Goal: Information Seeking & Learning: Check status

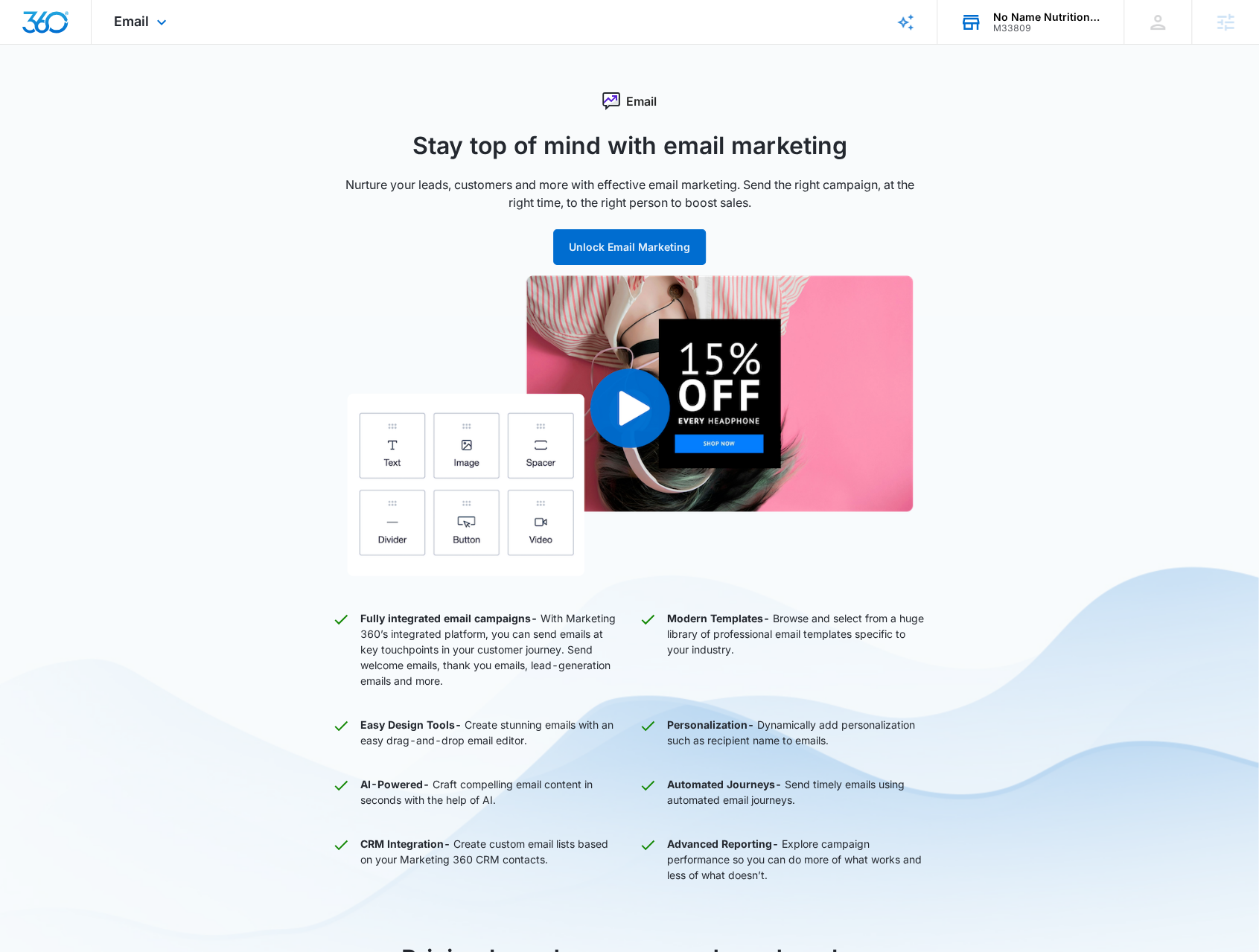
click at [980, 11] on icon at bounding box center [971, 22] width 22 height 22
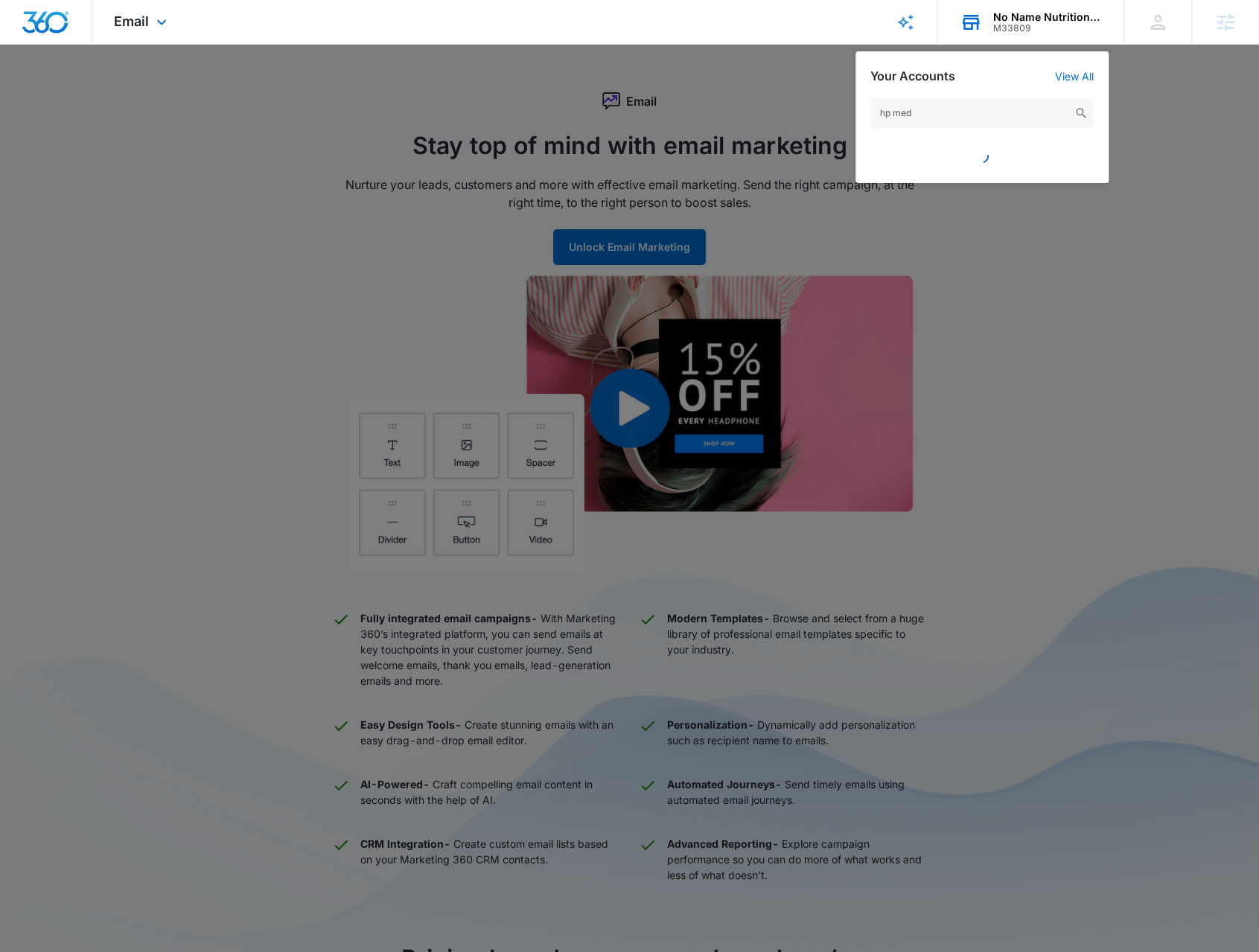
click at [941, 119] on input "hp med" at bounding box center [982, 113] width 223 height 30
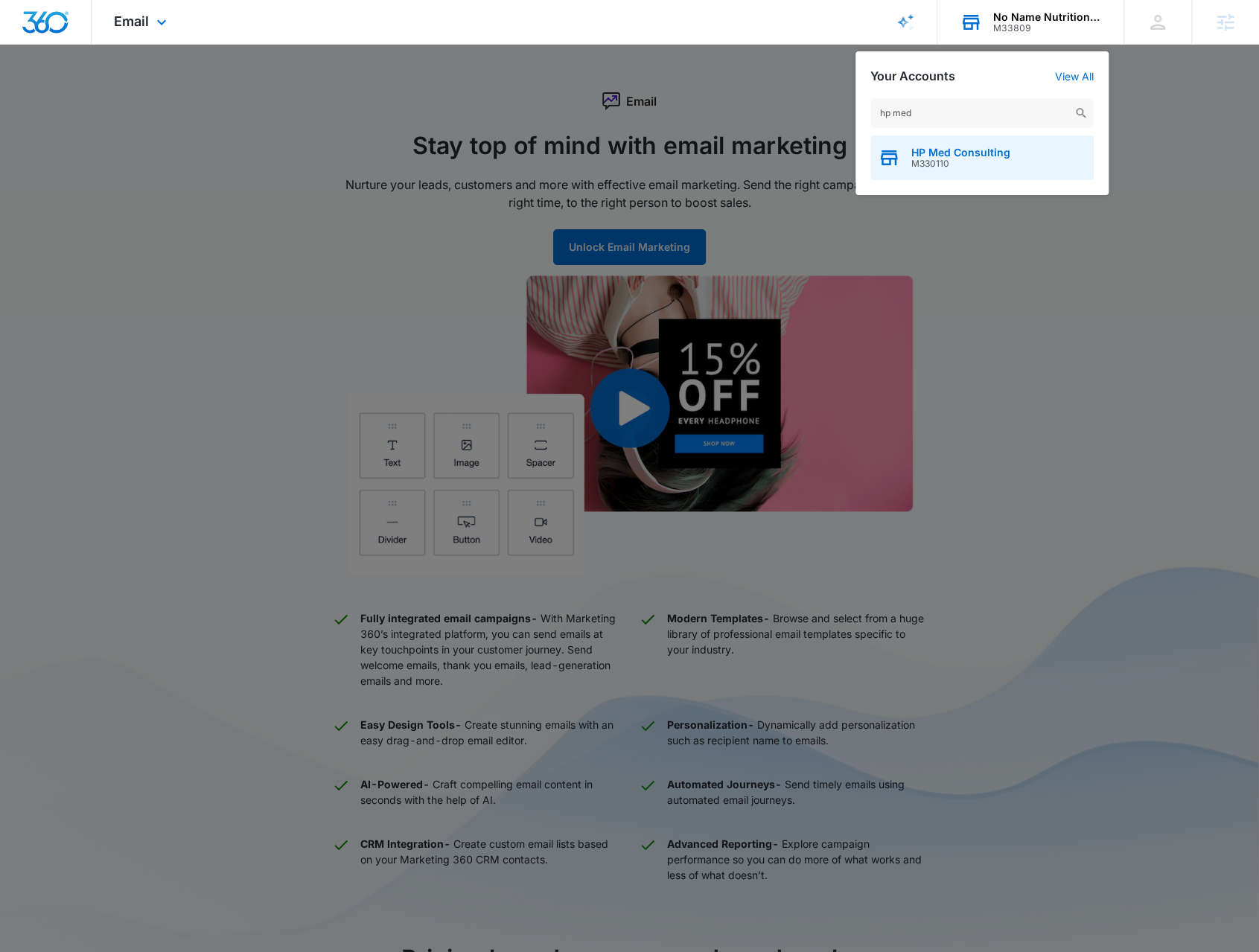
type input "hp med"
click at [920, 143] on div "HP Med Consulting M330110" at bounding box center [982, 158] width 223 height 45
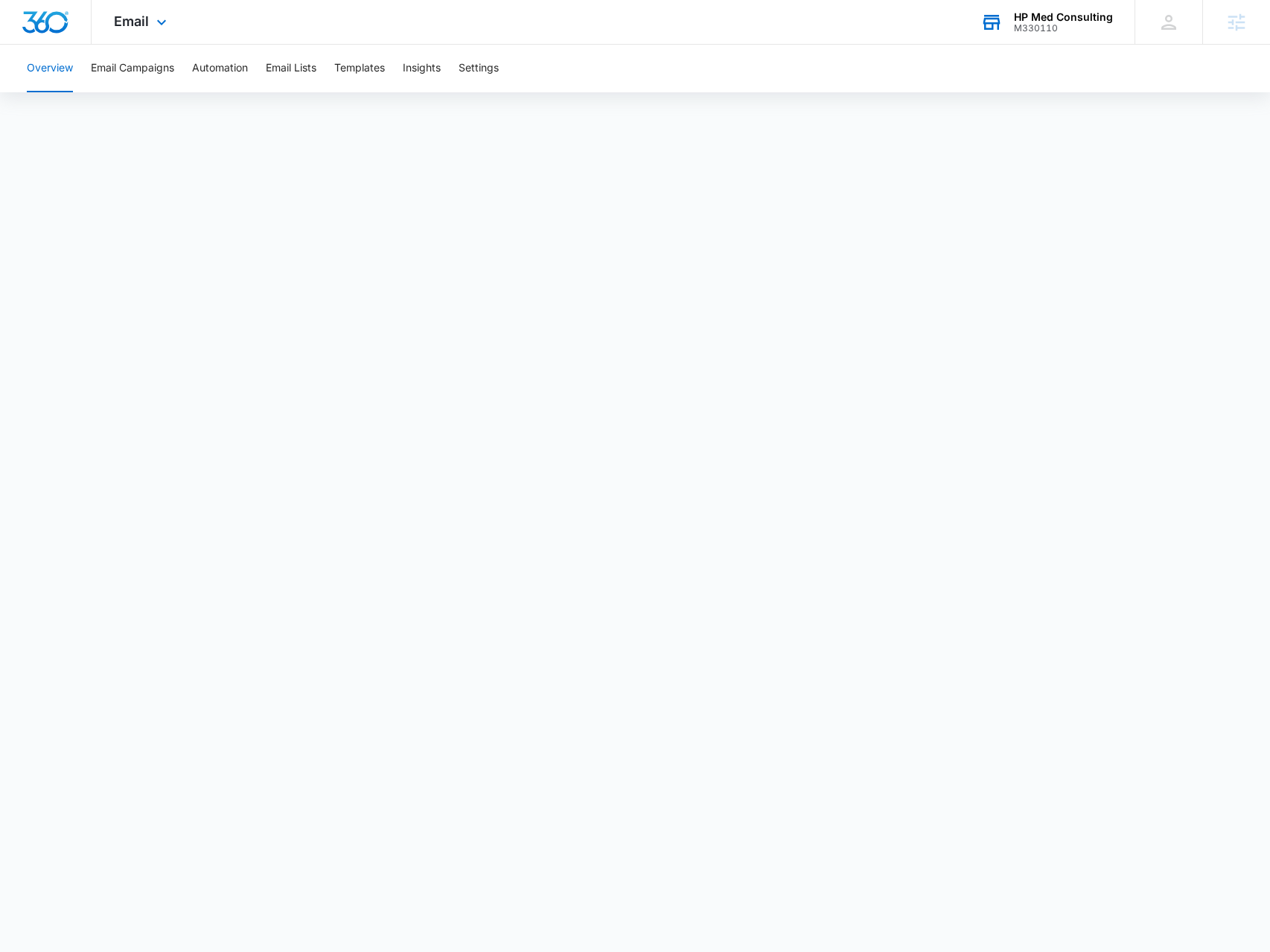
drag, startPoint x: 146, startPoint y: 35, endPoint x: 153, endPoint y: 41, distance: 9.2
click at [147, 35] on div "Email Apps Reputation Websites Forms CRM Email Social Payments POS Content Ads …" at bounding box center [143, 21] width 101 height 44
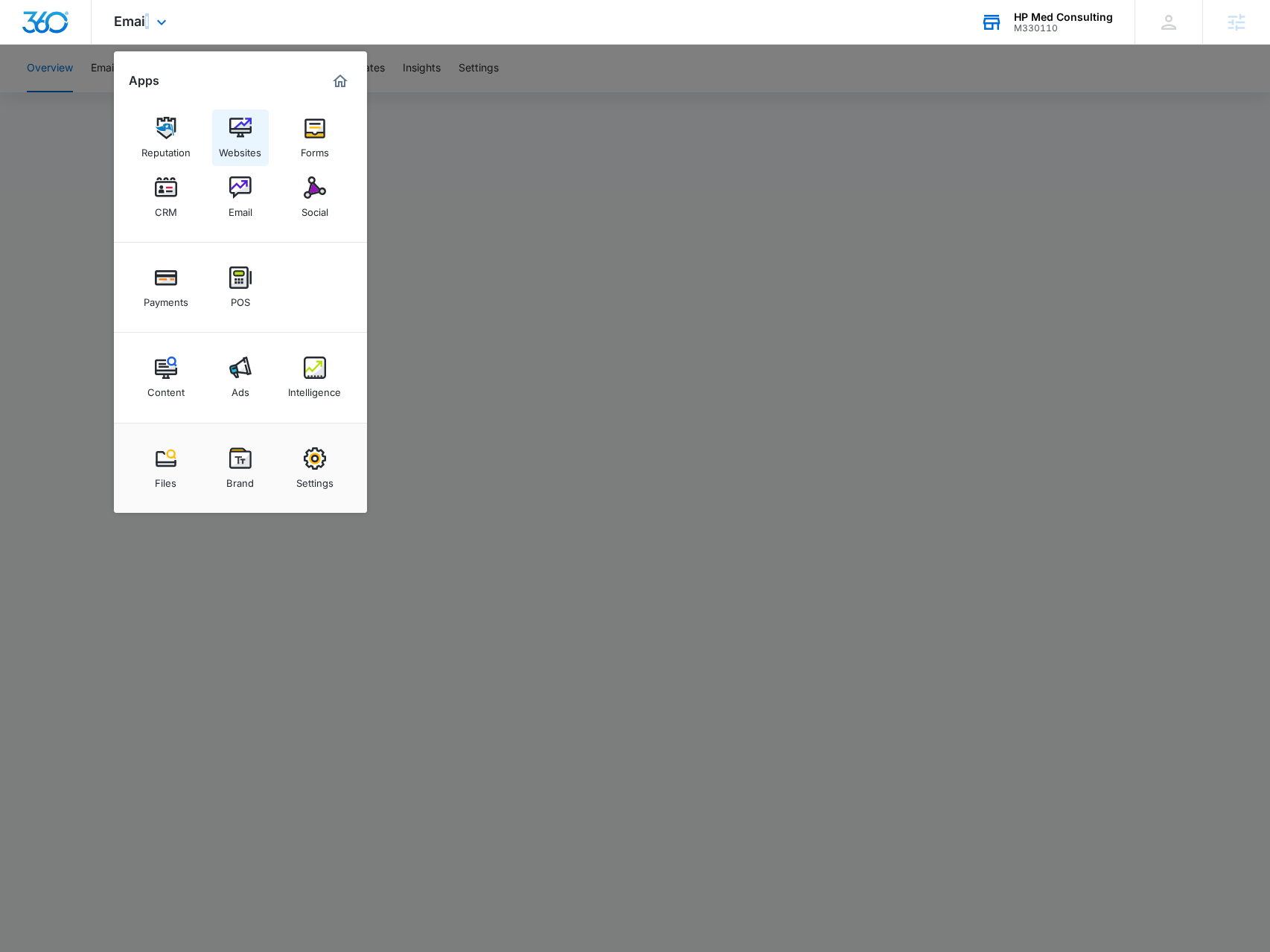
click at [229, 119] on img at bounding box center [241, 128] width 22 height 22
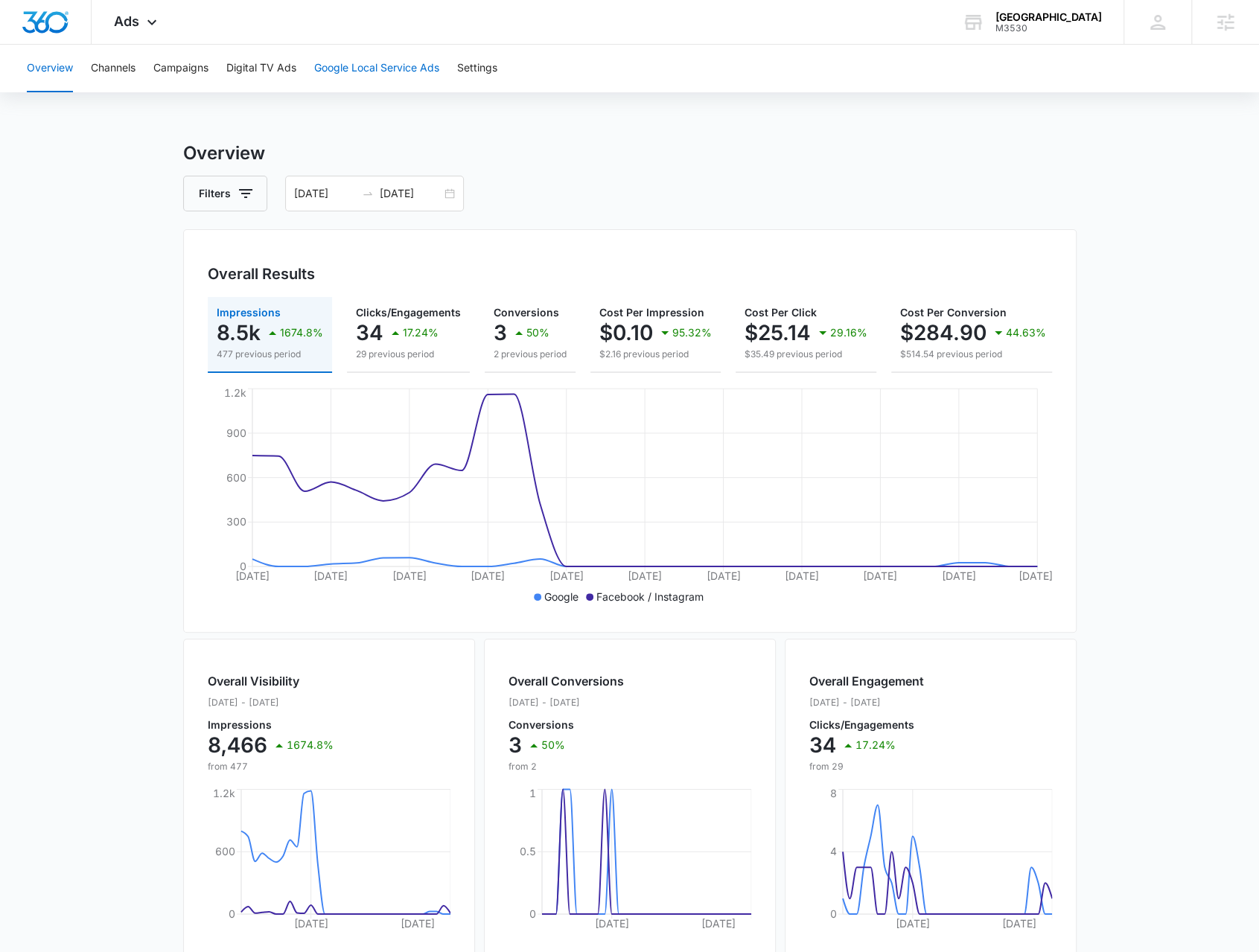
click at [348, 63] on button "Google Local Service Ads" at bounding box center [377, 68] width 125 height 47
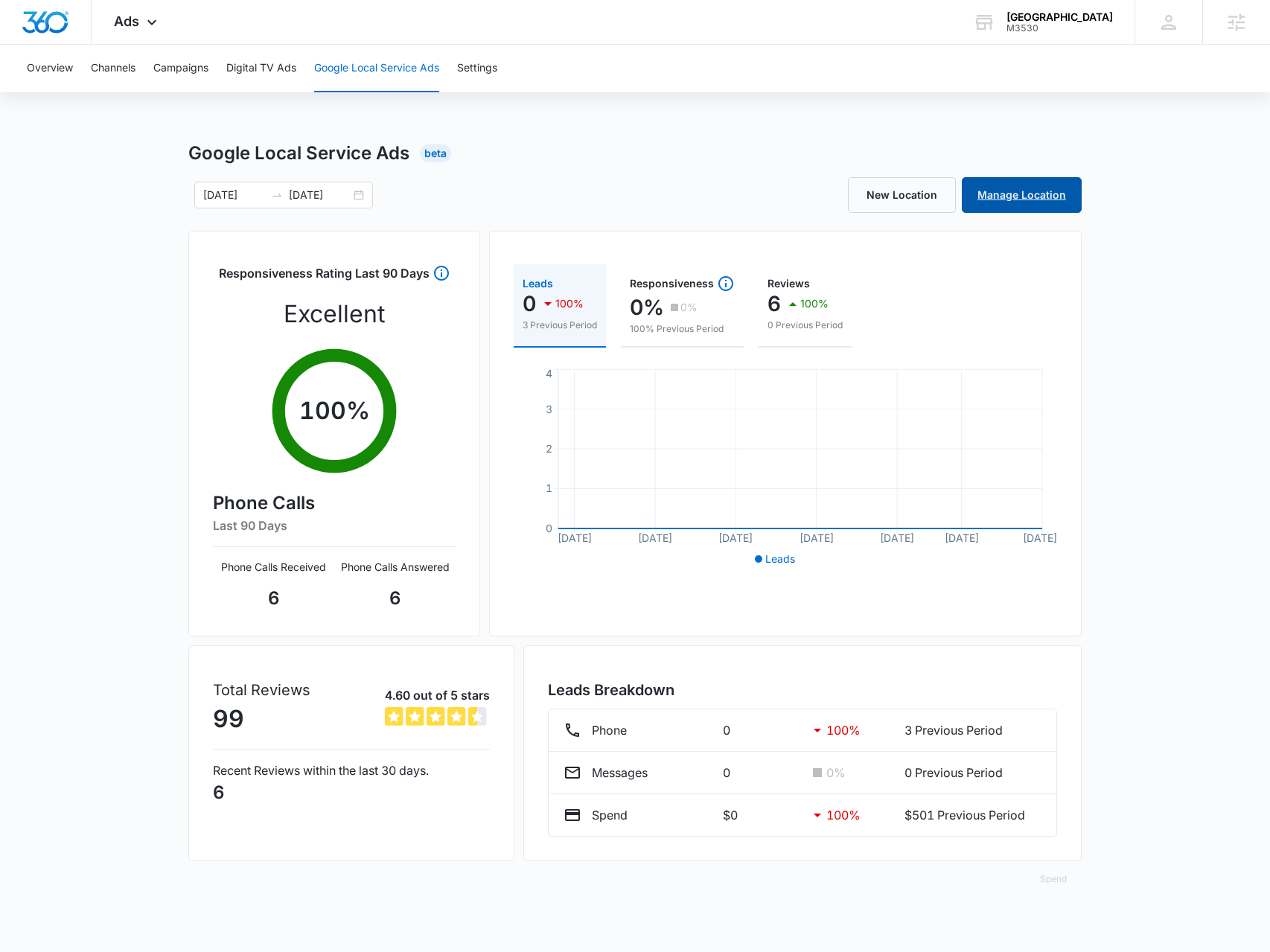
click at [1010, 198] on link "Manage Location" at bounding box center [1021, 195] width 119 height 36
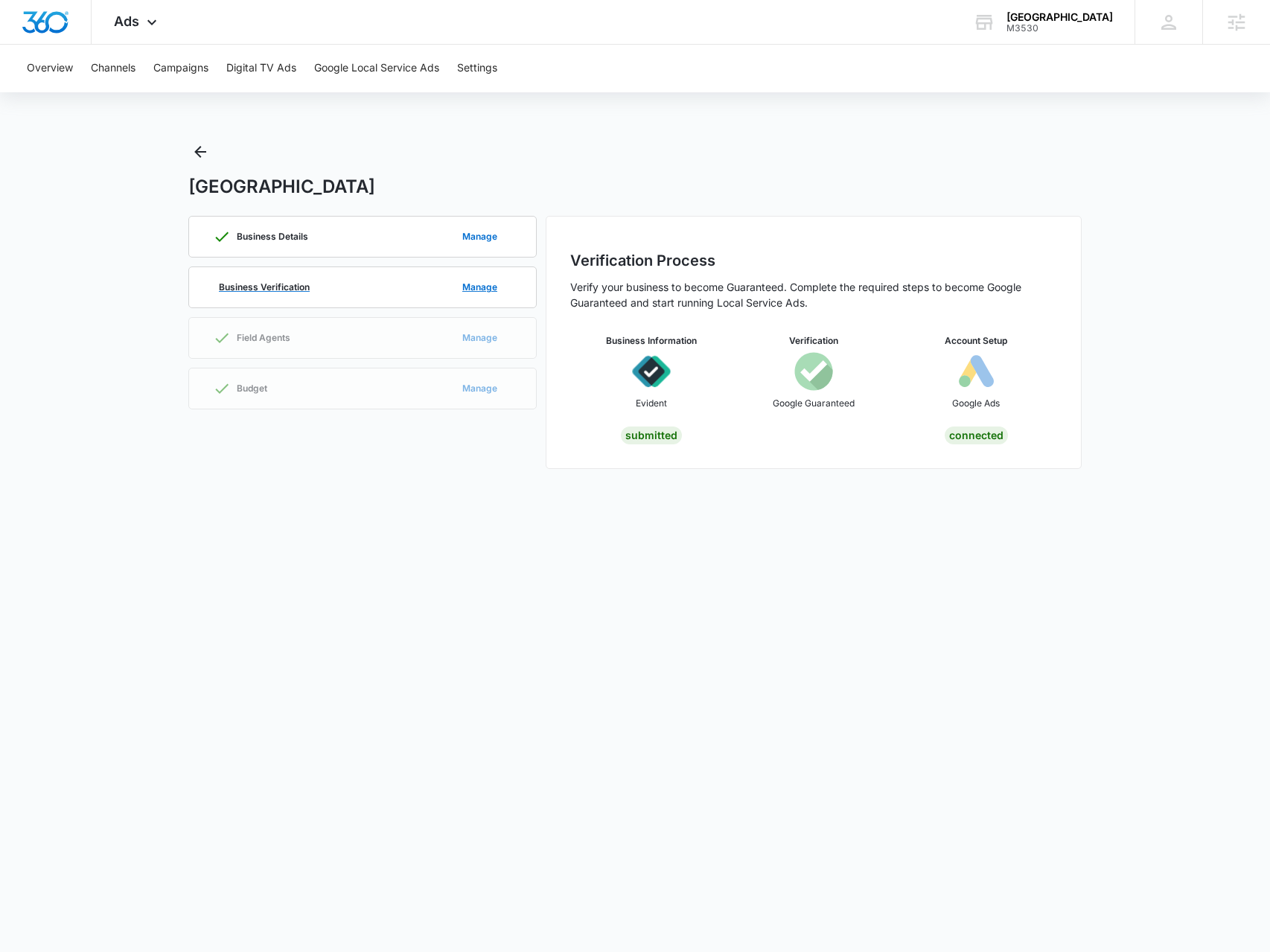
click at [263, 293] on div "Business Verification Manage" at bounding box center [363, 287] width 299 height 40
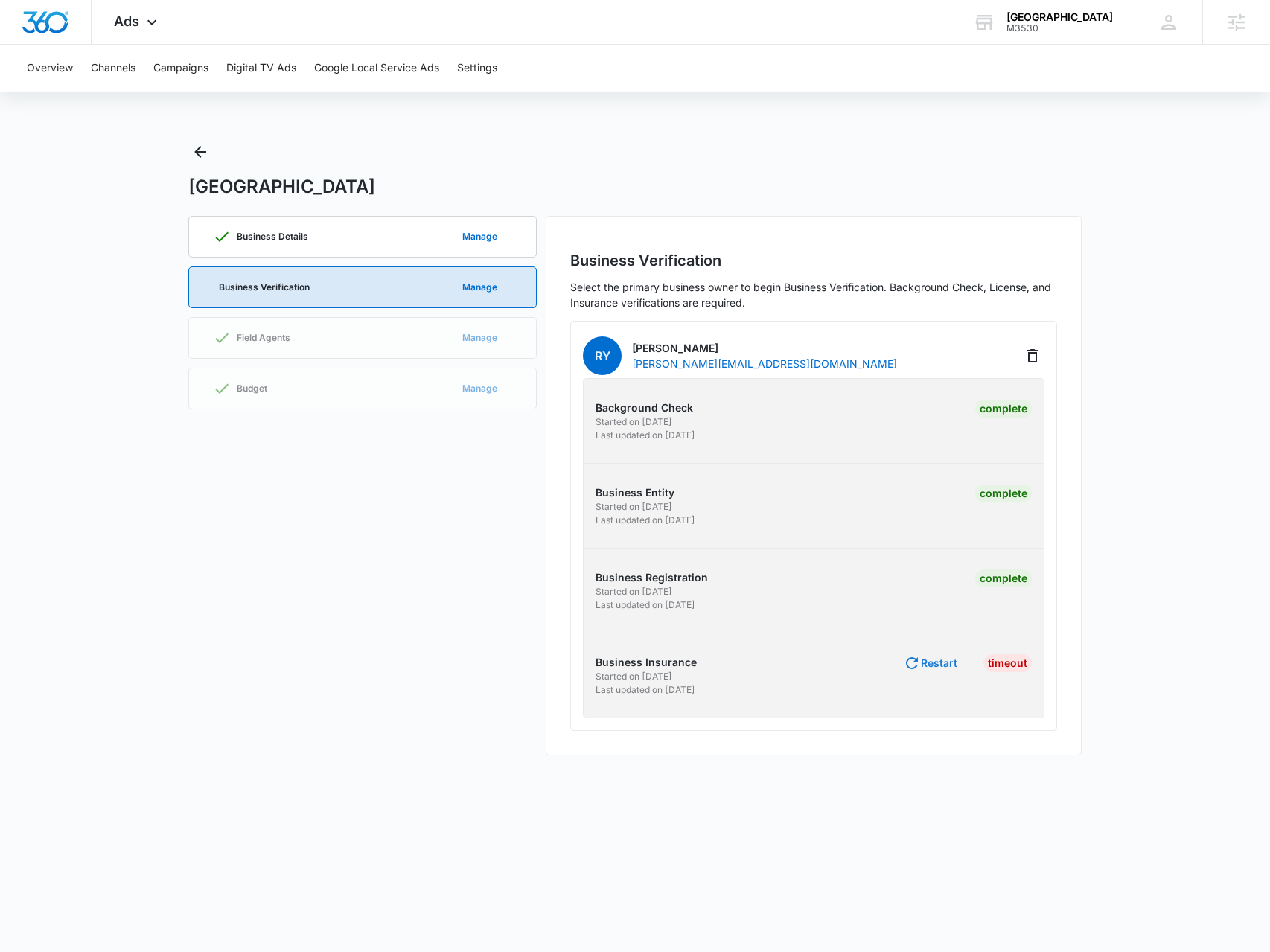
click at [928, 660] on button "Restart" at bounding box center [930, 662] width 54 height 18
click at [936, 665] on button "Restart" at bounding box center [930, 662] width 54 height 18
click at [930, 662] on button "Go to Evident" at bounding box center [923, 662] width 69 height 10
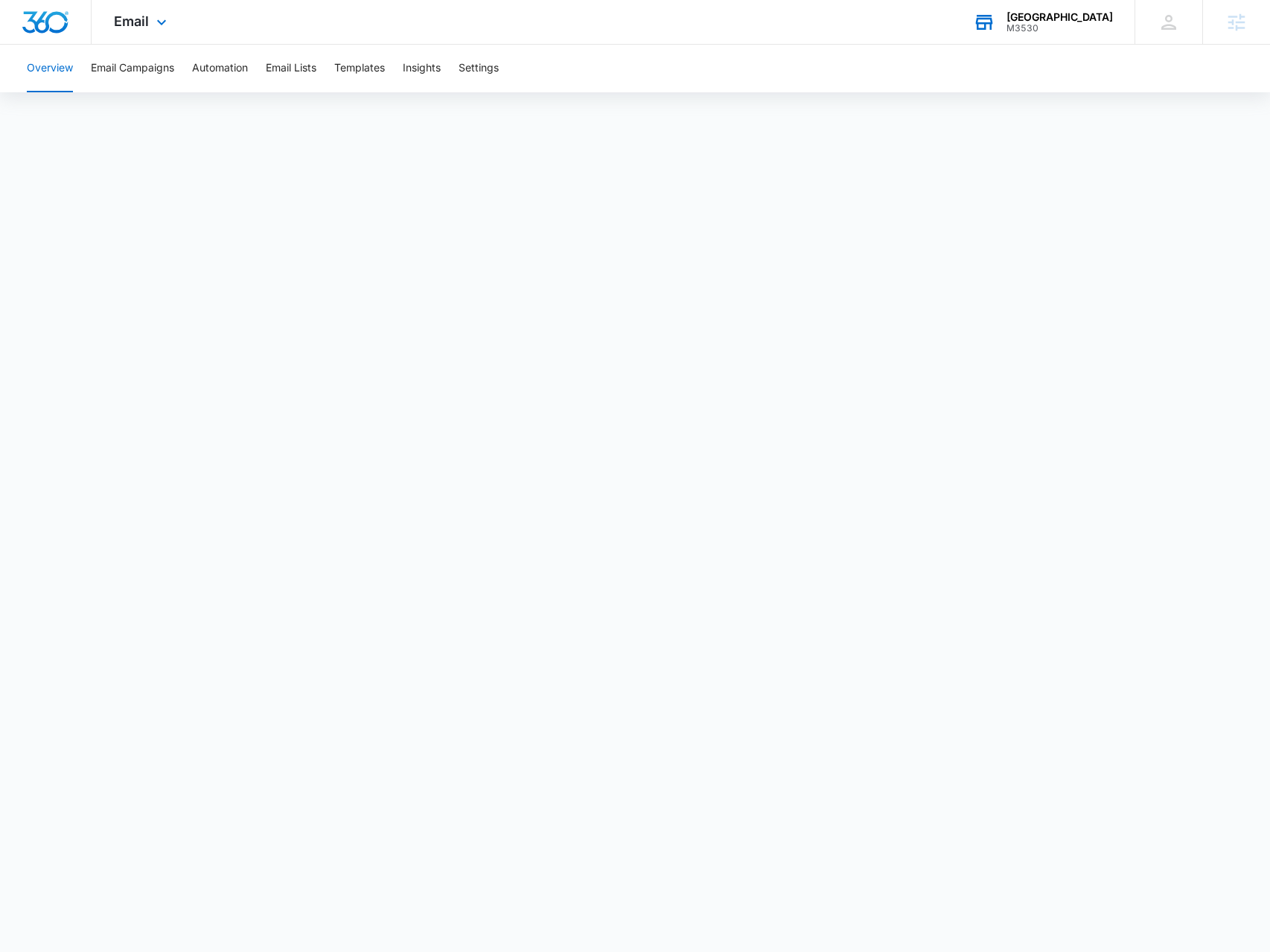
click at [1072, 17] on div "Palm Academy" at bounding box center [1059, 17] width 107 height 12
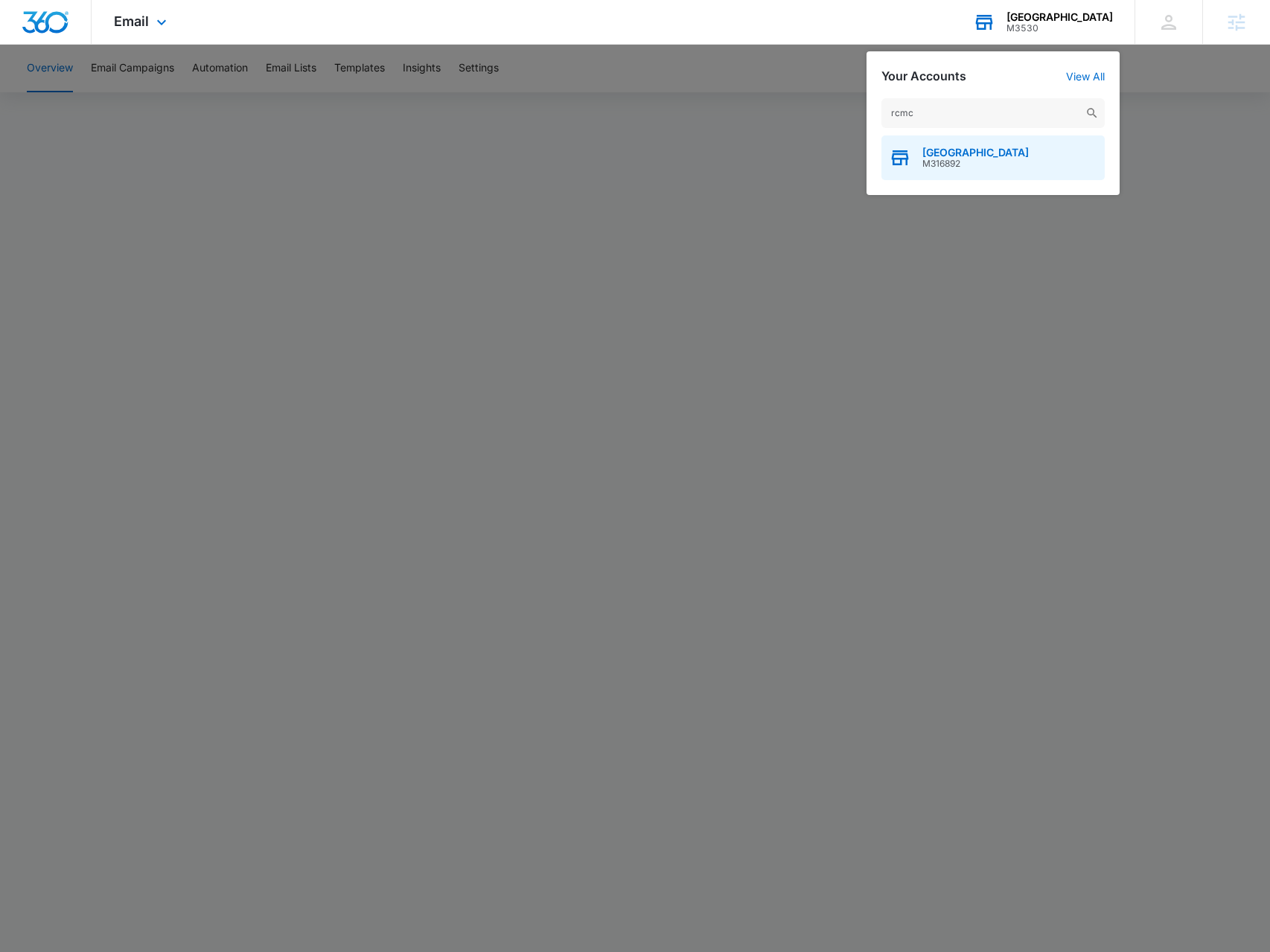
type input "rcmc"
click at [968, 156] on span "RCMC Medical Center" at bounding box center [975, 153] width 107 height 12
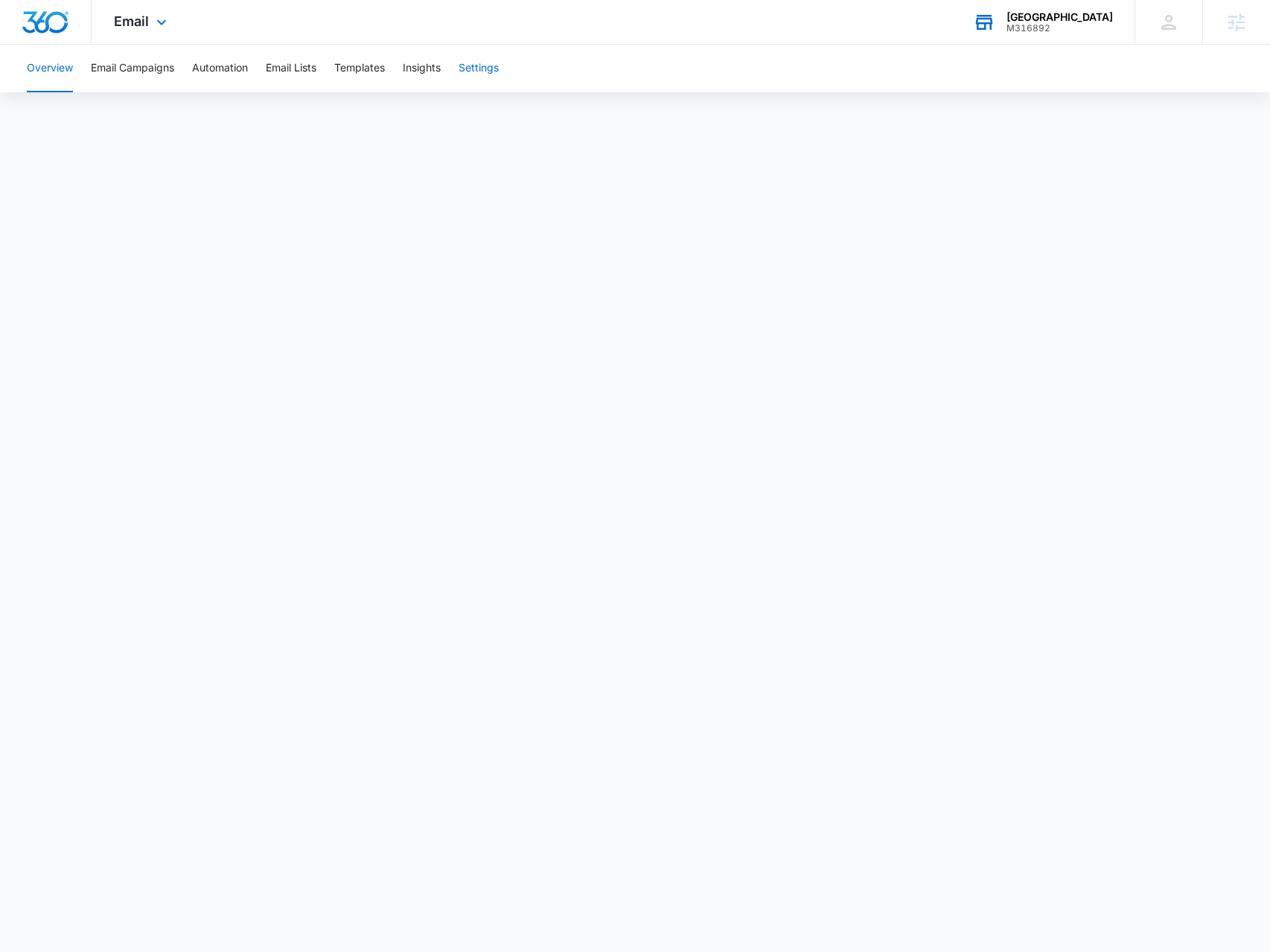
click at [492, 69] on button "Settings" at bounding box center [479, 68] width 40 height 47
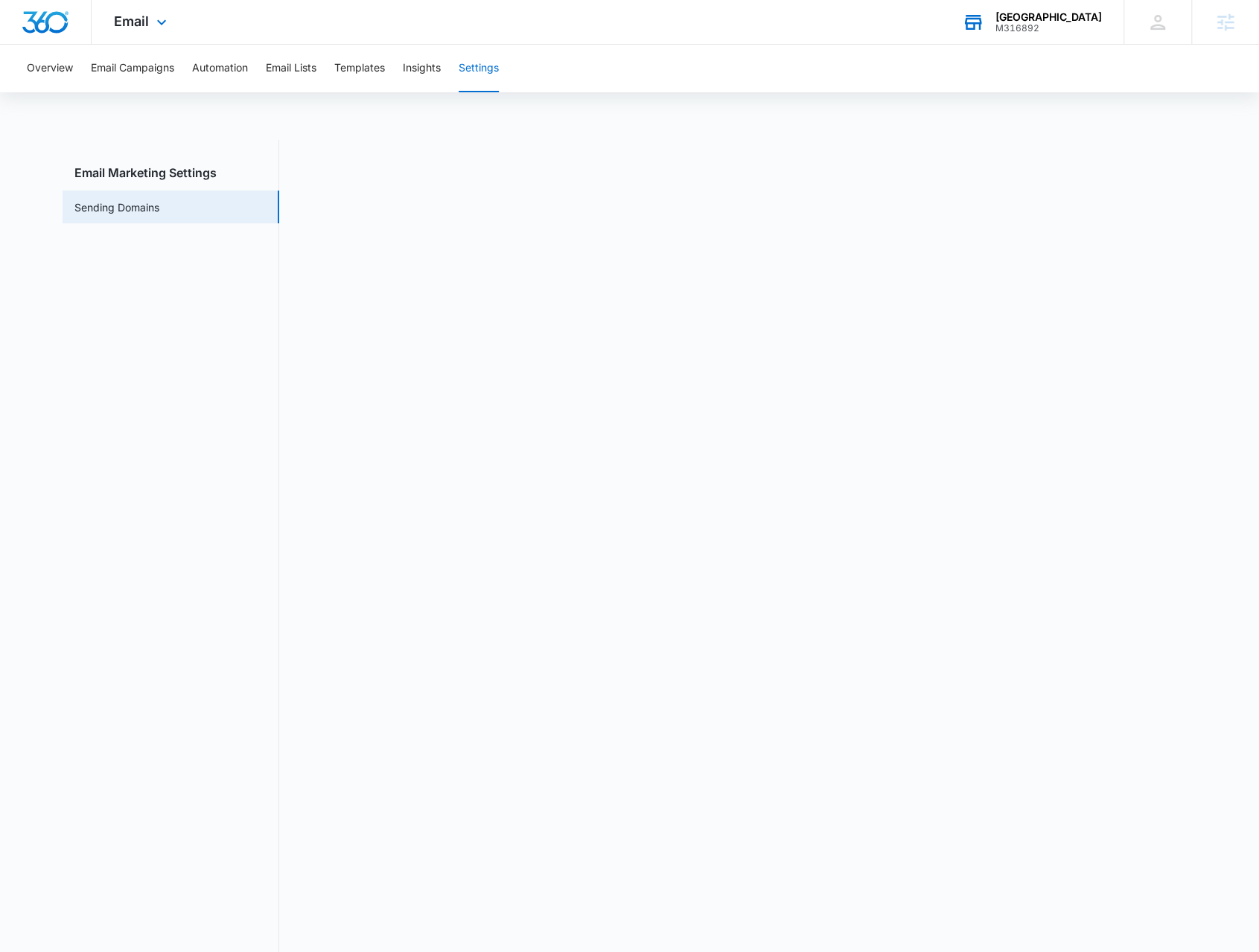
click at [174, 30] on div "Email Apps Reputation Forms CRM Email Social Payments POS Content Ads Intellige…" at bounding box center [143, 21] width 101 height 44
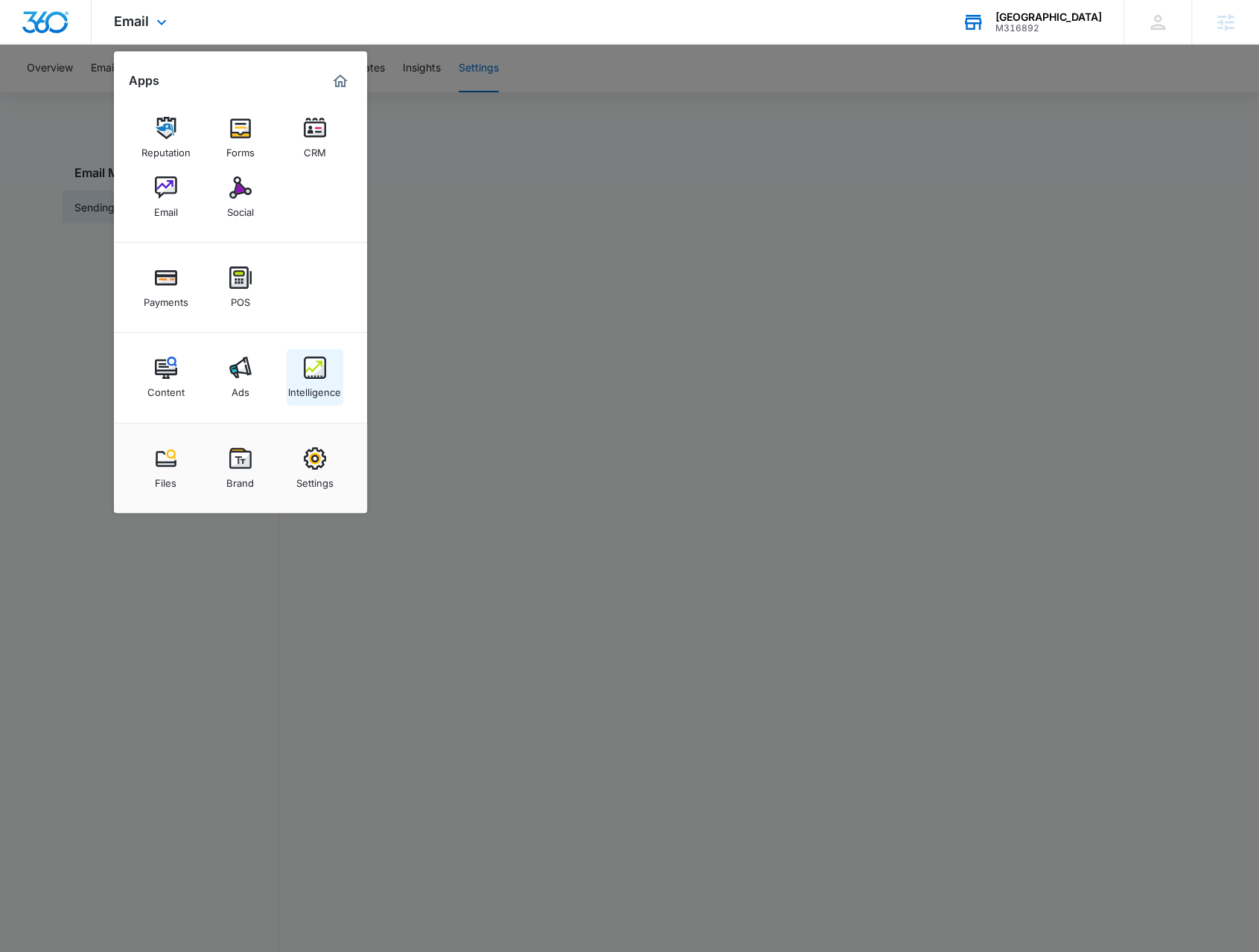
click at [322, 381] on div "Intelligence" at bounding box center [315, 388] width 53 height 20
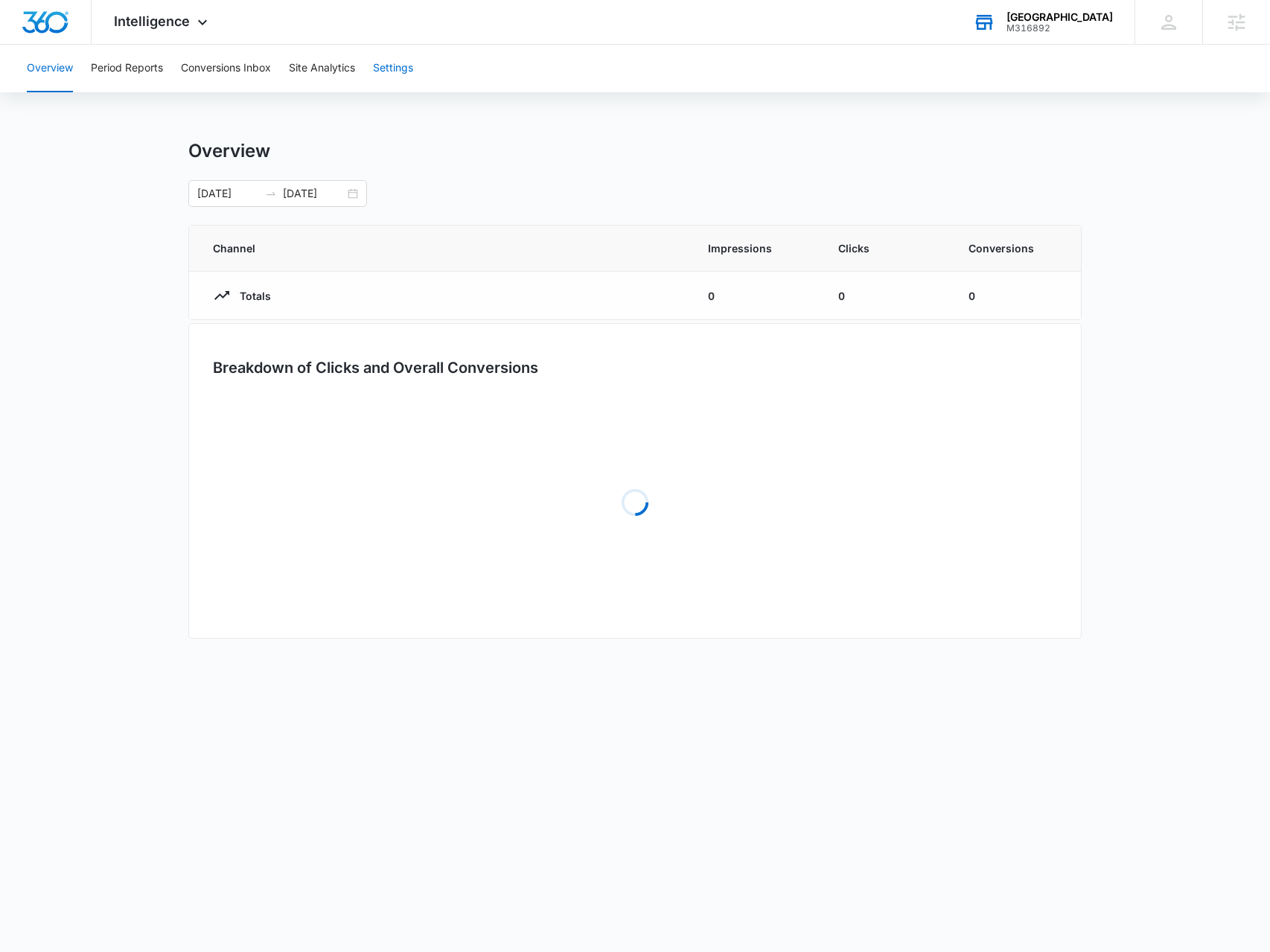
click at [400, 75] on button "Settings" at bounding box center [393, 68] width 40 height 47
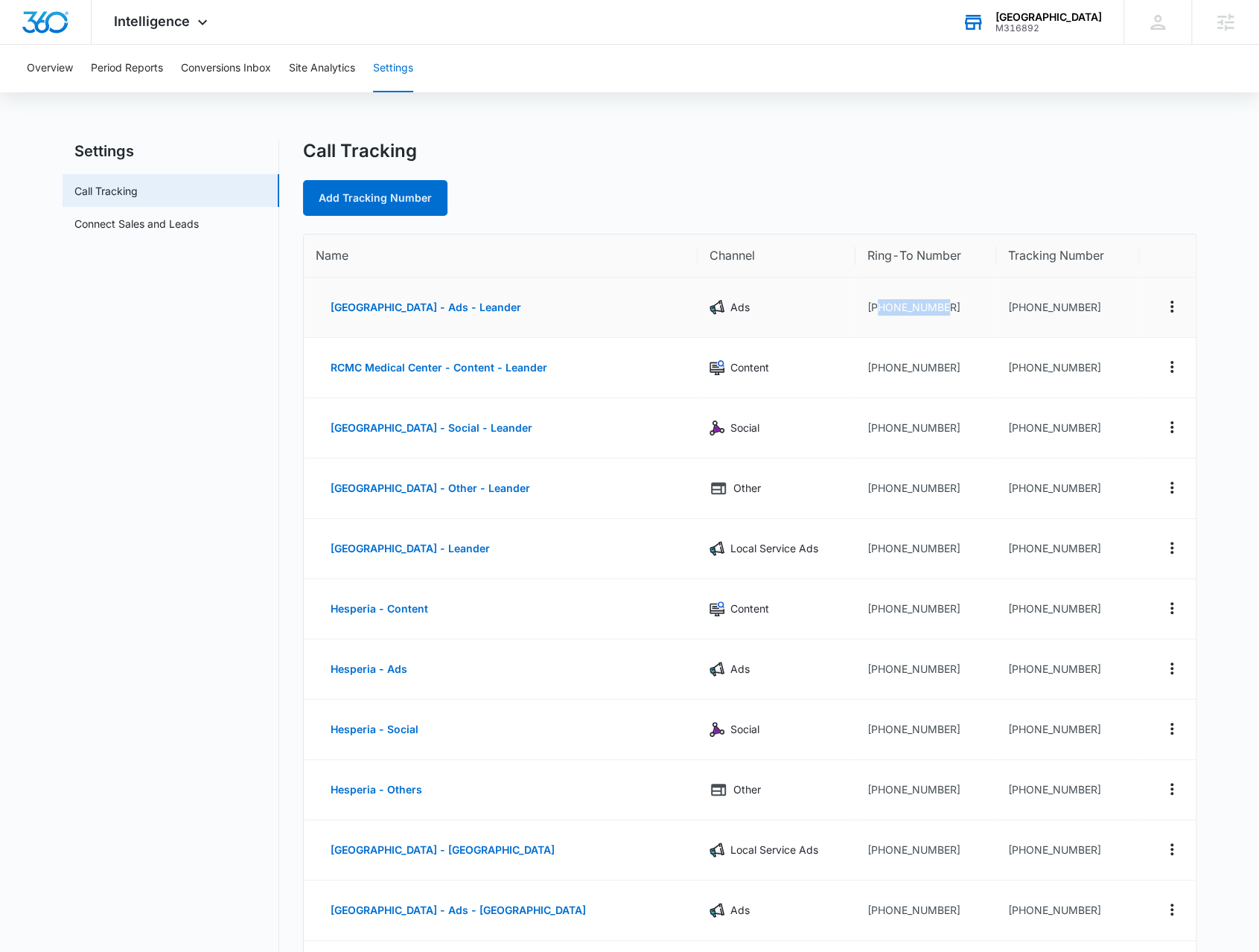
drag, startPoint x: 951, startPoint y: 312, endPoint x: 882, endPoint y: 310, distance: 69.0
click at [882, 310] on td "+15129885517" at bounding box center [926, 308] width 141 height 60
click at [894, 309] on td "+15129885517" at bounding box center [926, 308] width 141 height 60
click at [965, 309] on td "+15129885517" at bounding box center [926, 308] width 141 height 60
drag, startPoint x: 937, startPoint y: 348, endPoint x: 928, endPoint y: 346, distance: 9.2
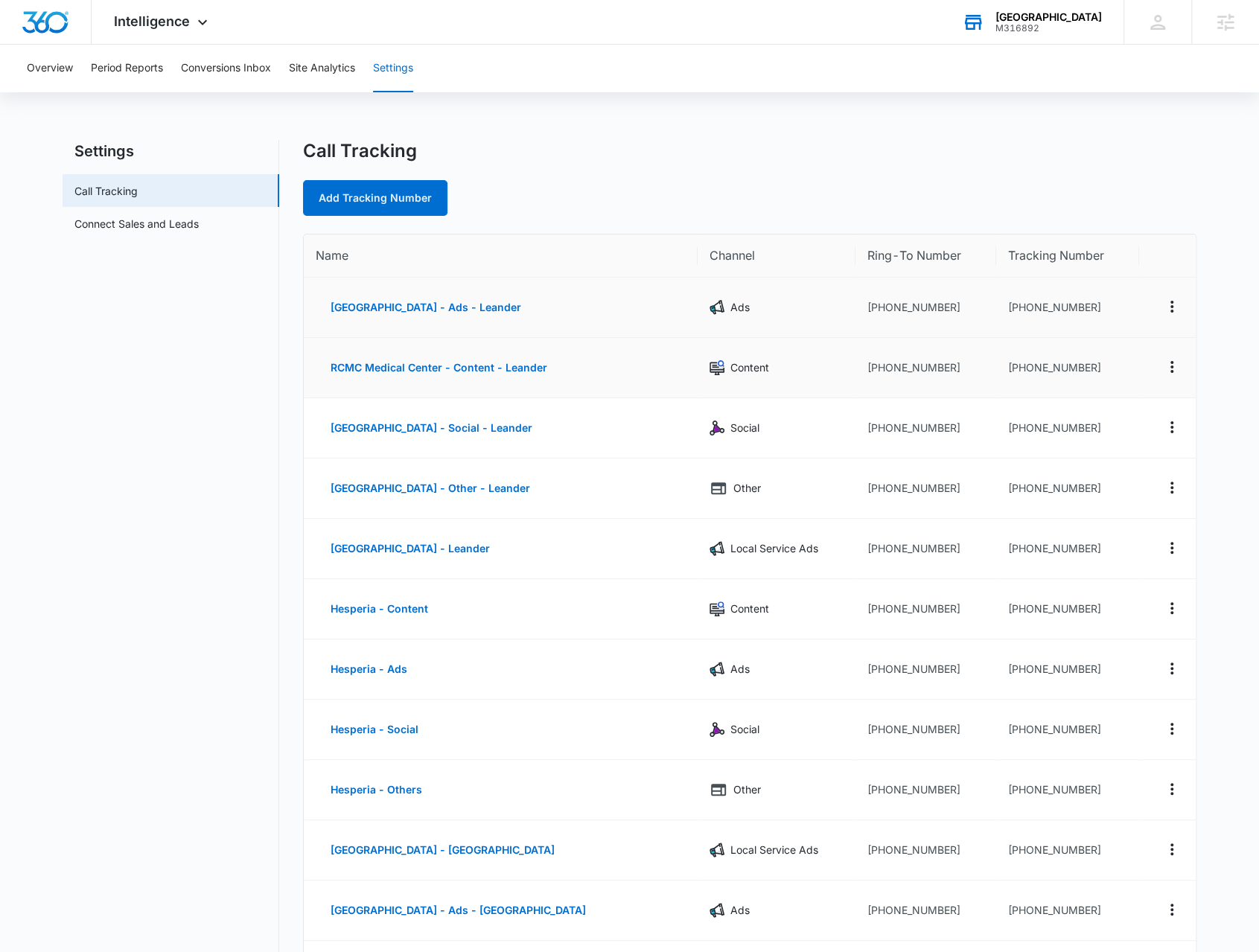
click at [937, 349] on td "+15129885517" at bounding box center [926, 368] width 141 height 60
drag, startPoint x: 952, startPoint y: 300, endPoint x: 883, endPoint y: 294, distance: 69.3
click at [883, 294] on td "+15129885517" at bounding box center [926, 308] width 141 height 60
drag, startPoint x: 877, startPoint y: 304, endPoint x: 927, endPoint y: 298, distance: 50.4
click at [944, 302] on td "+15129885517" at bounding box center [926, 308] width 141 height 60
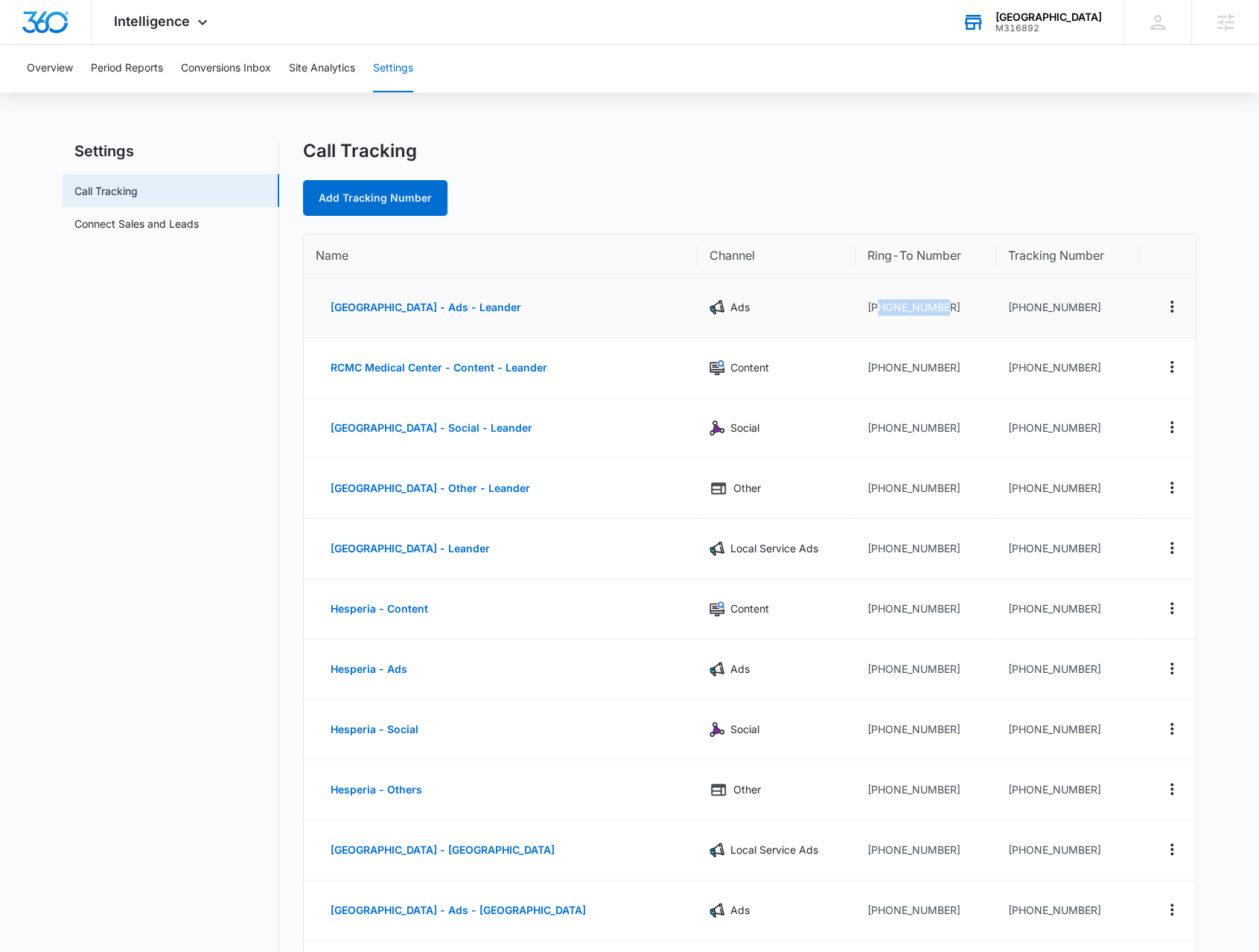
copy td "5129885517"
click at [372, 194] on link "Add Tracking Number" at bounding box center [376, 198] width 144 height 36
select select "by_area_code"
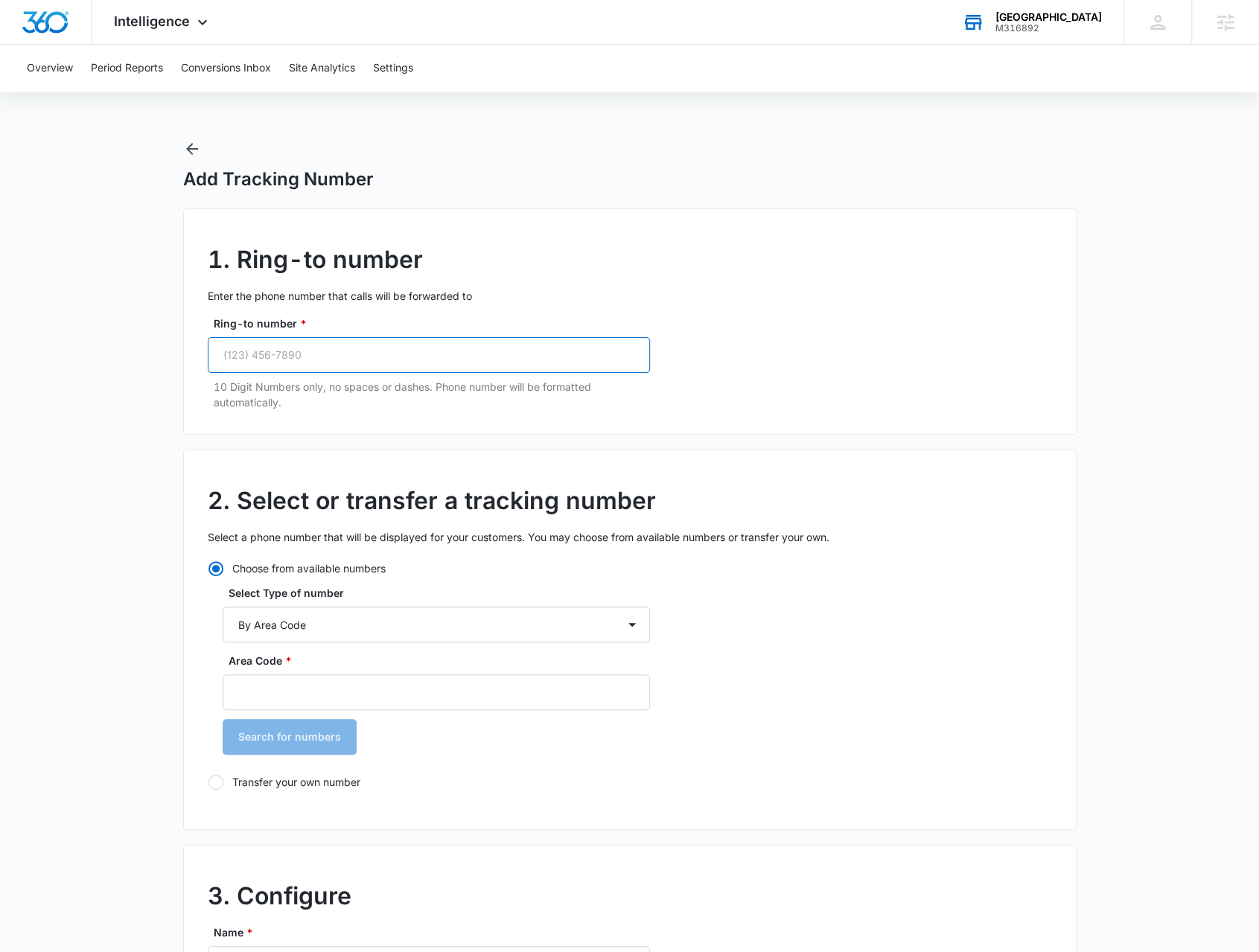
click at [387, 364] on input "Ring-to number *" at bounding box center [429, 355] width 443 height 36
paste input "(512) 988-5517"
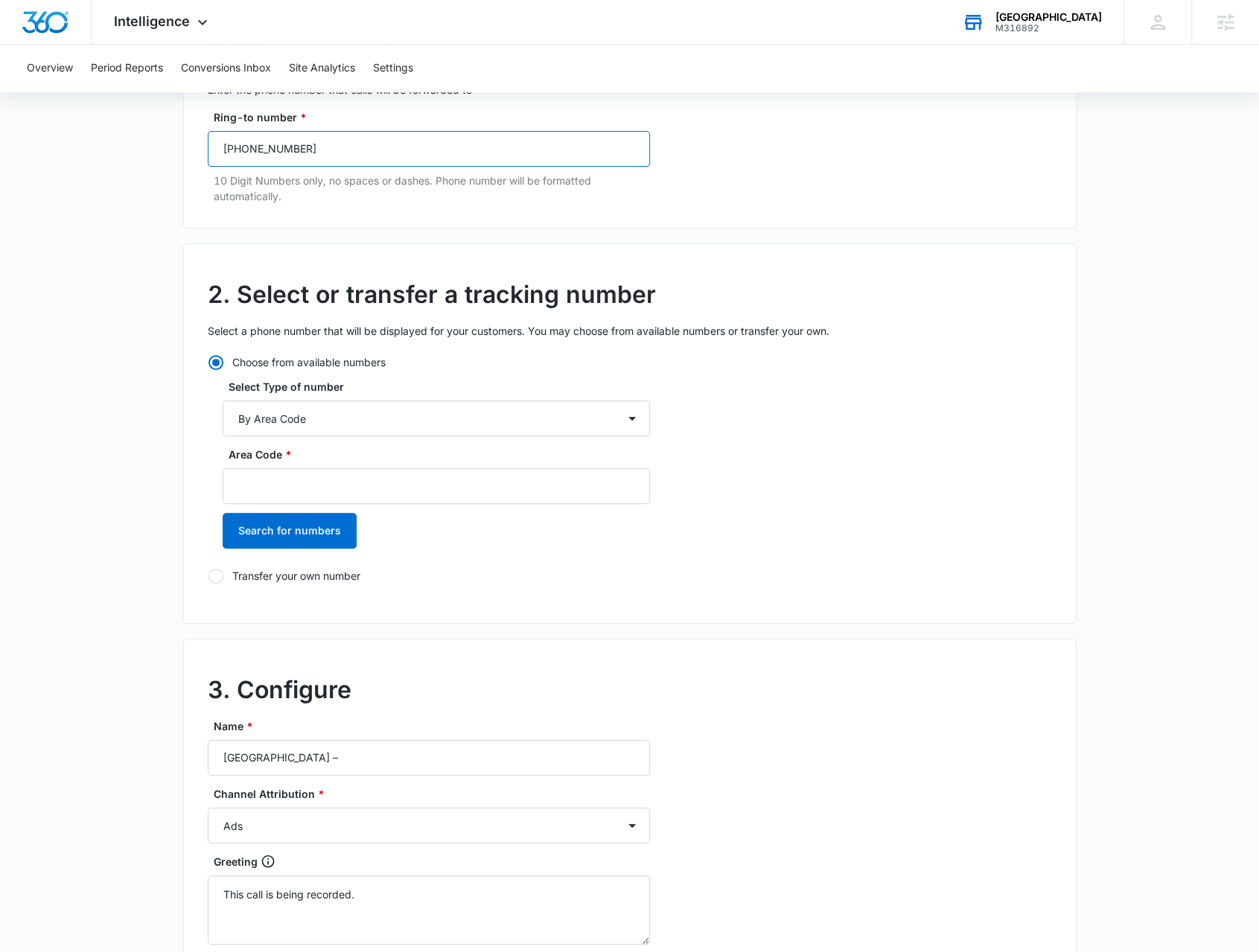
scroll to position [223, 0]
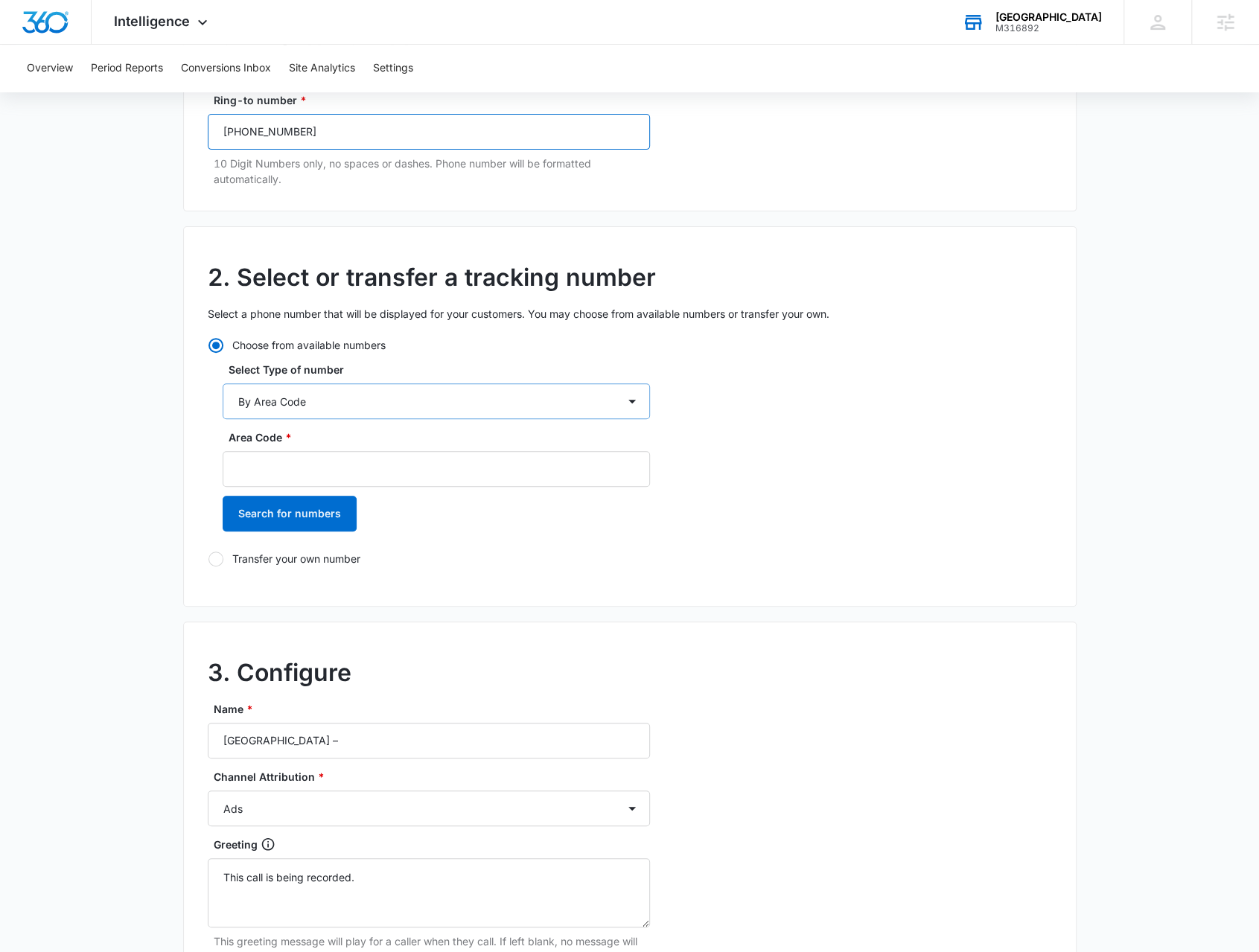
type input "(512) 988-5517"
click at [350, 407] on select "By City & State By State Only By Zip Code By Area Code Toll Free Numbers" at bounding box center [436, 401] width 427 height 36
select select "by_toll_free"
click at [223, 383] on select "By City & State By State Only By Zip Code By Area Code Toll Free Numbers" at bounding box center [436, 401] width 427 height 36
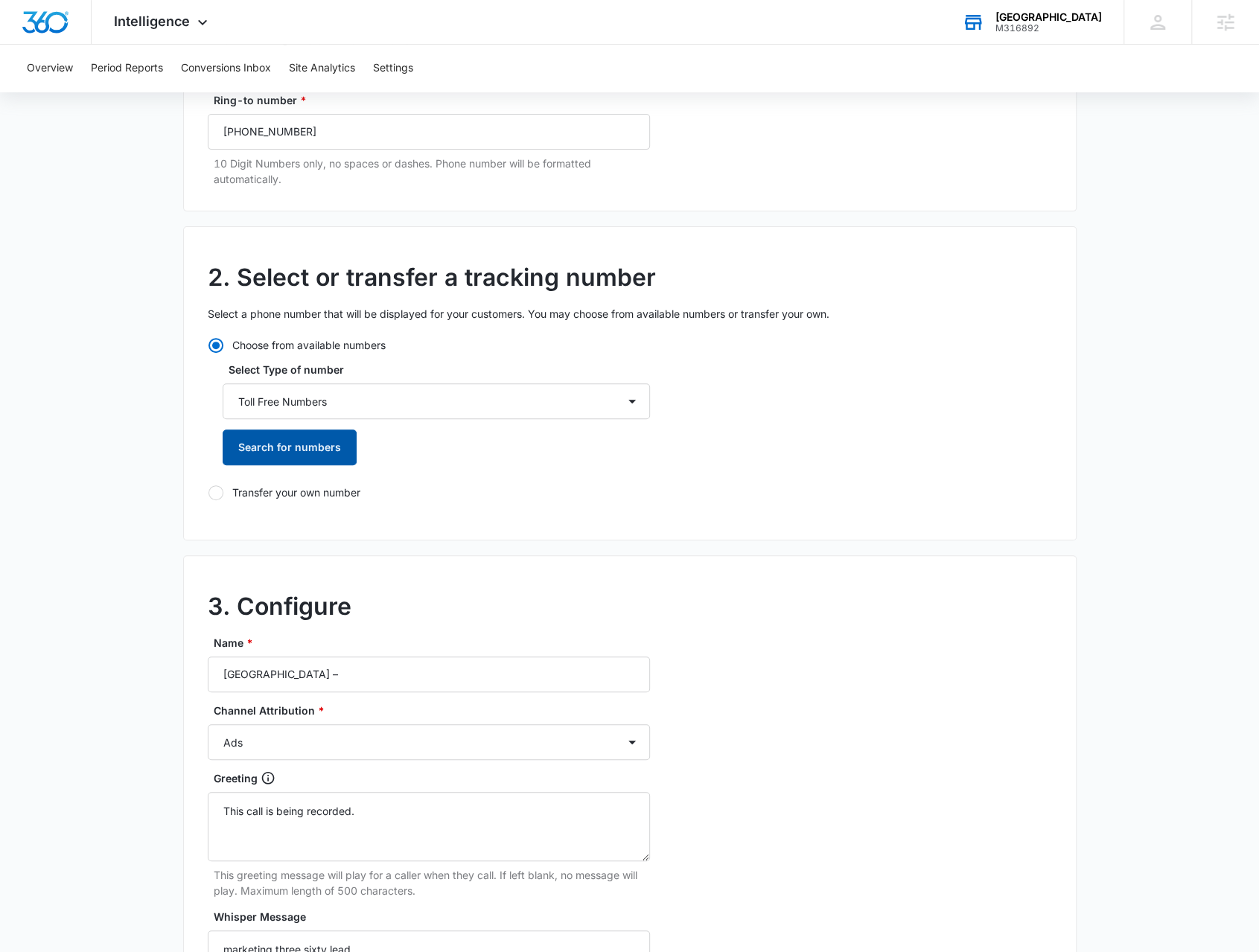
click at [315, 454] on button "Search for numbers" at bounding box center [290, 448] width 134 height 36
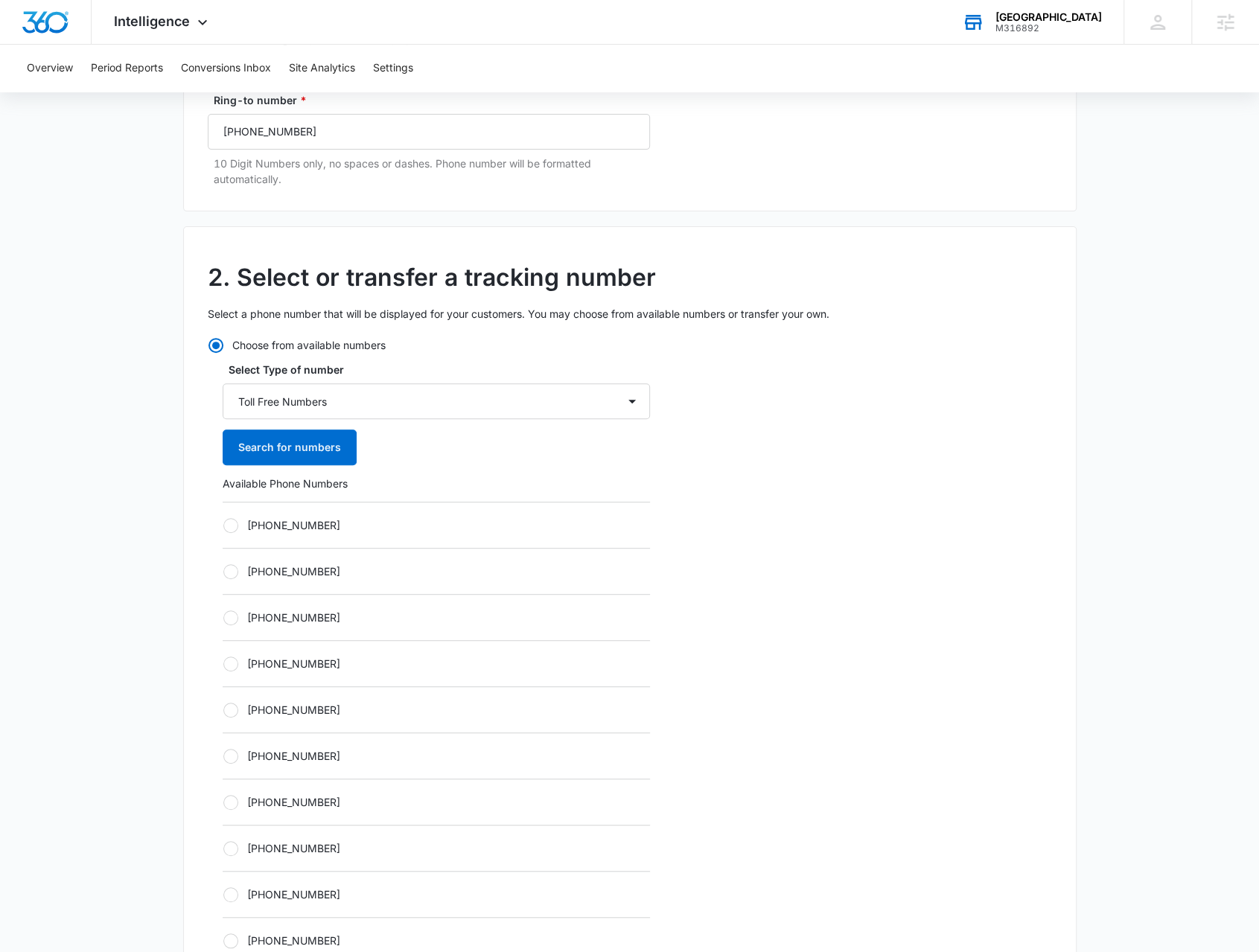
click at [268, 526] on label "+18337374916" at bounding box center [436, 525] width 427 height 15
click at [223, 526] on input "+18337374916" at bounding box center [223, 525] width 1 height 1
radio input "true"
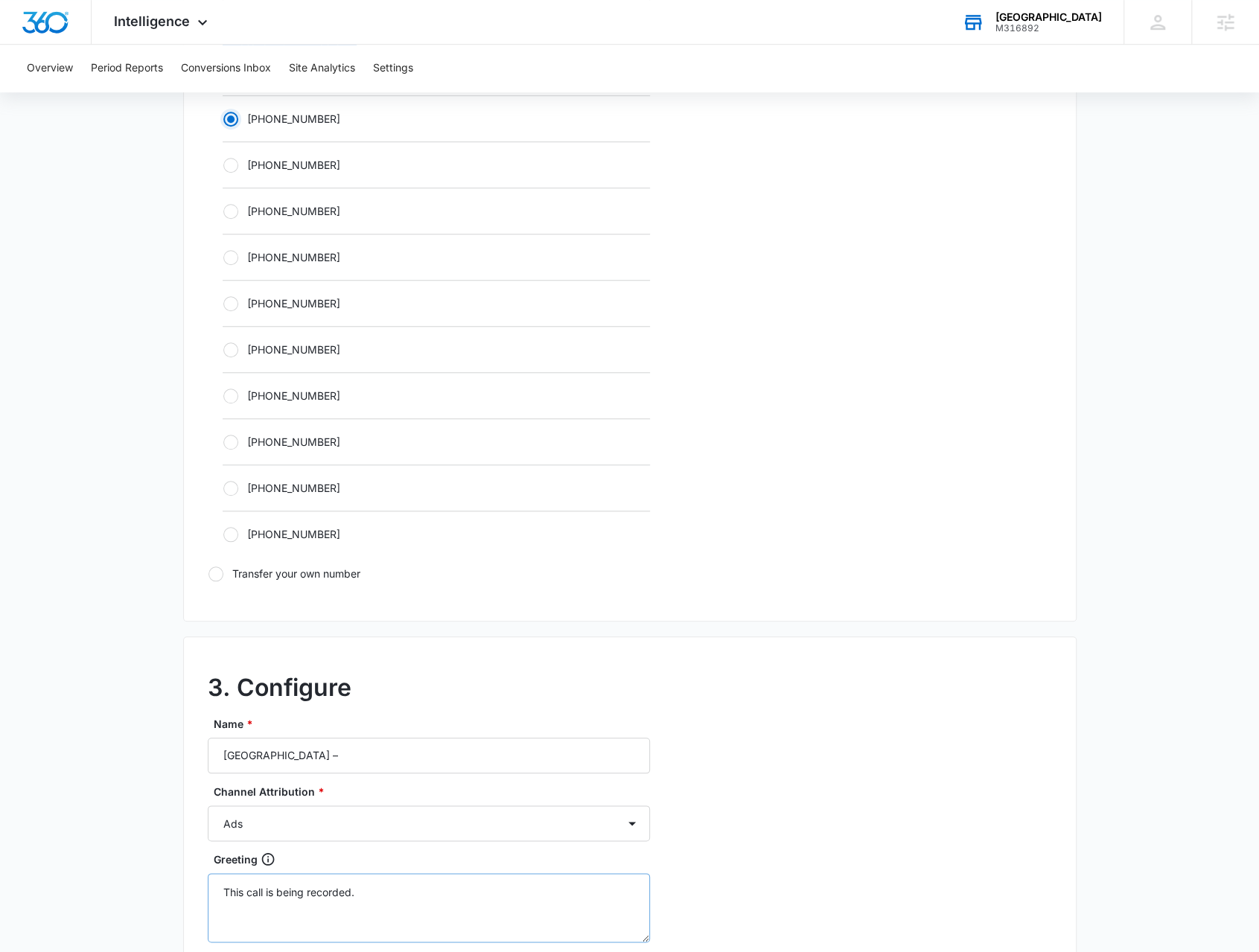
scroll to position [670, 0]
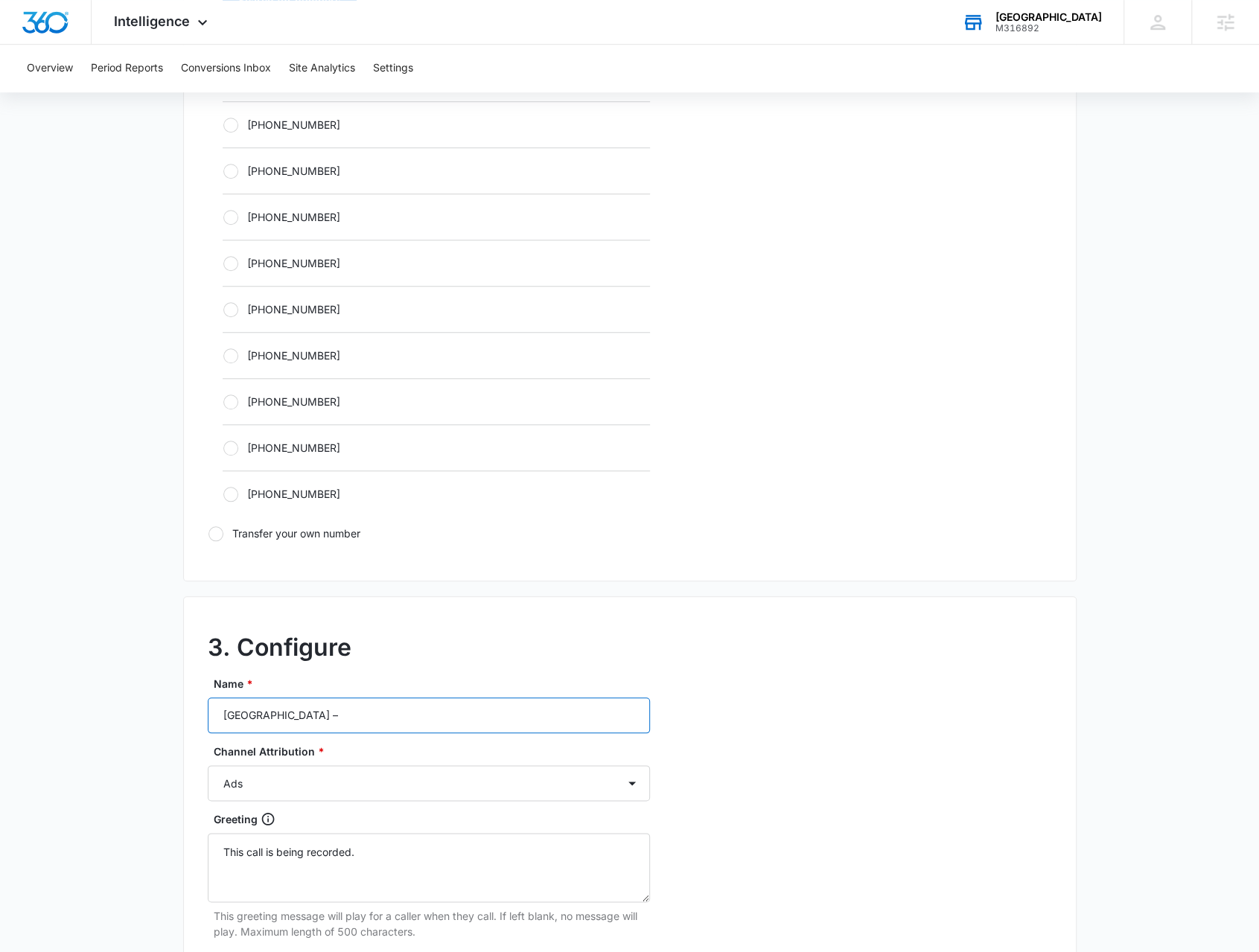
click at [426, 723] on input "RCMC Medical Center –" at bounding box center [429, 716] width 443 height 36
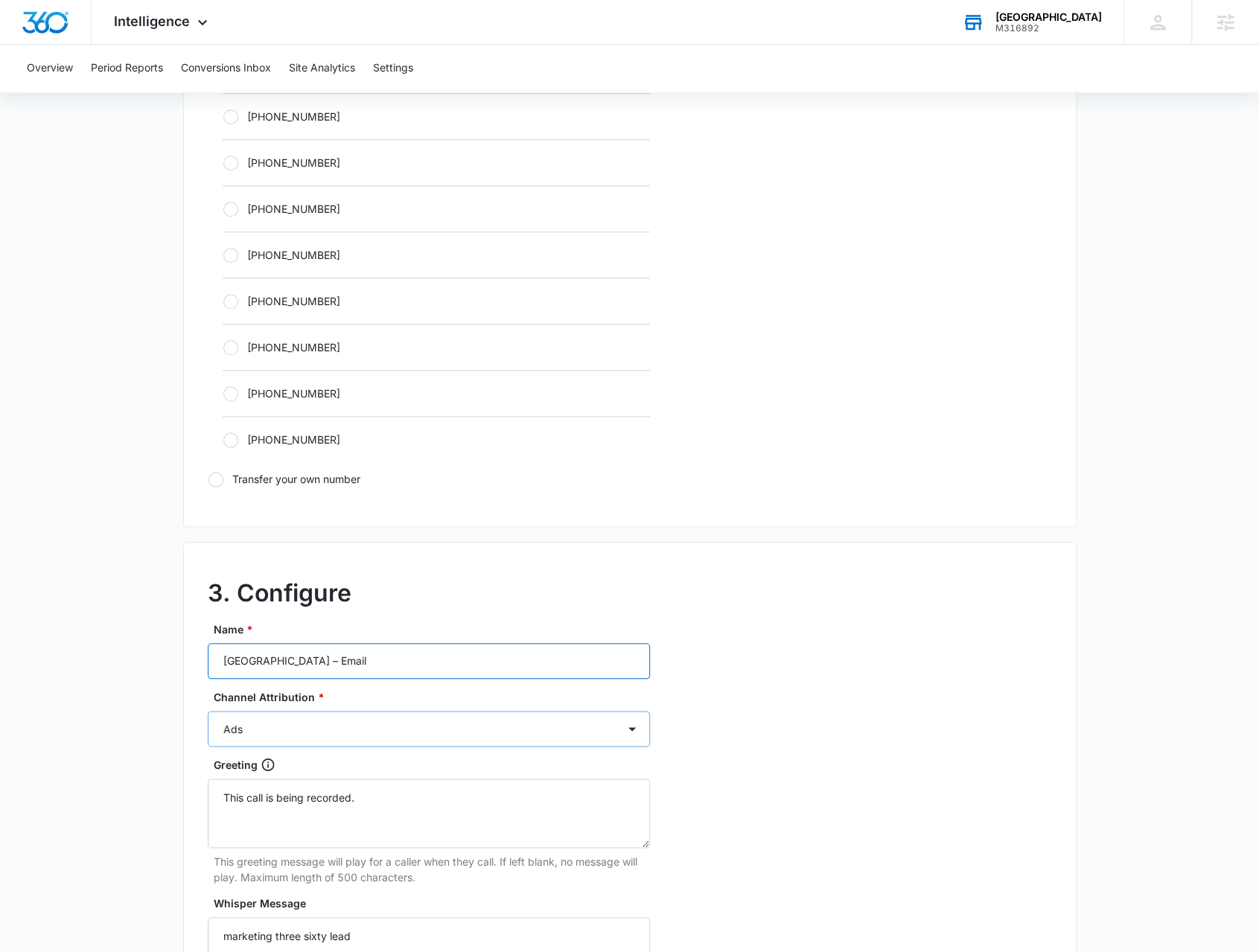
scroll to position [744, 0]
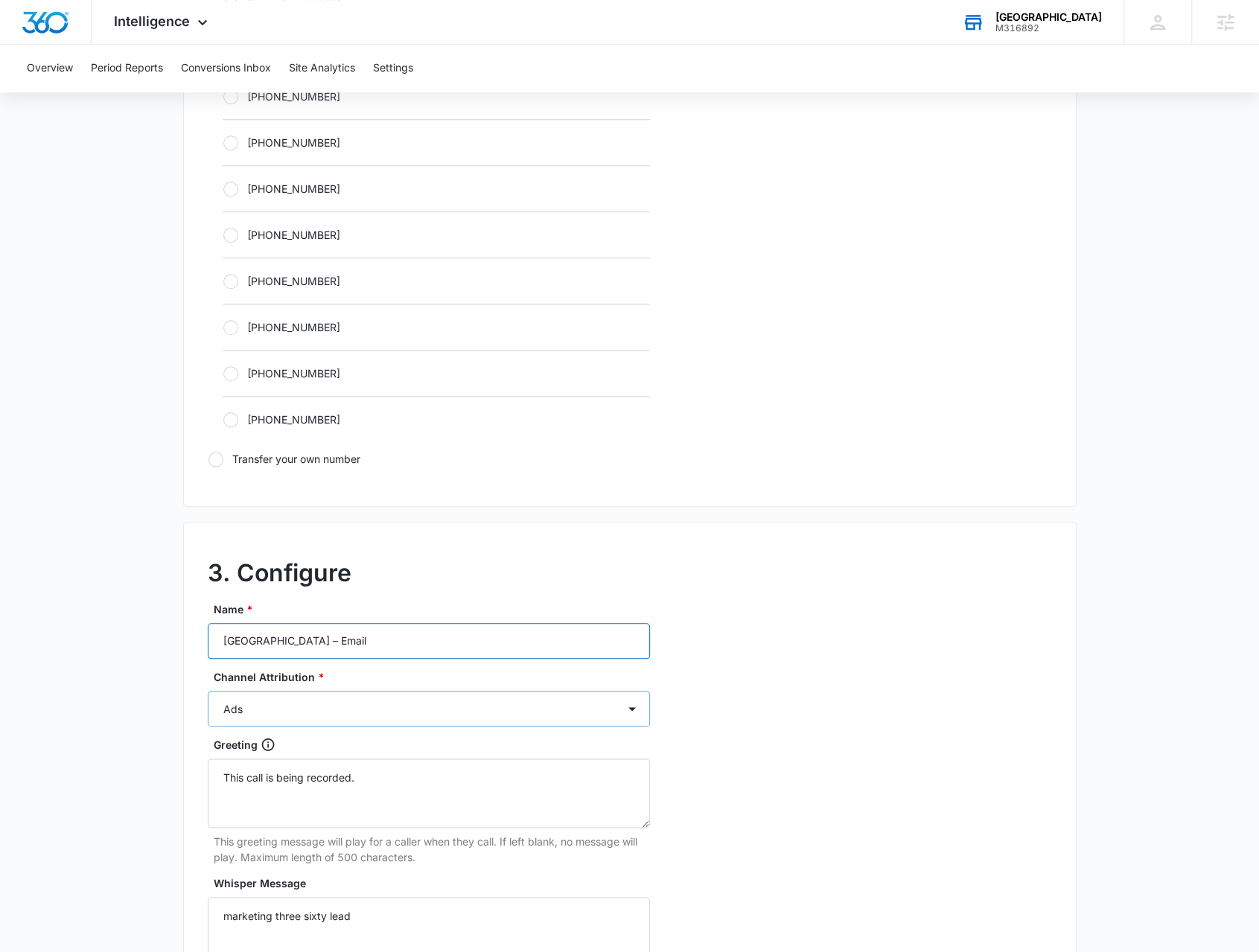
type input "RCMC Medical Center – Email"
click at [439, 721] on select "Ads Local Service Ads Content Social Other" at bounding box center [429, 709] width 443 height 36
select select "CONTENT"
click at [208, 691] on select "Ads Local Service Ads Content Social Other" at bounding box center [429, 709] width 443 height 36
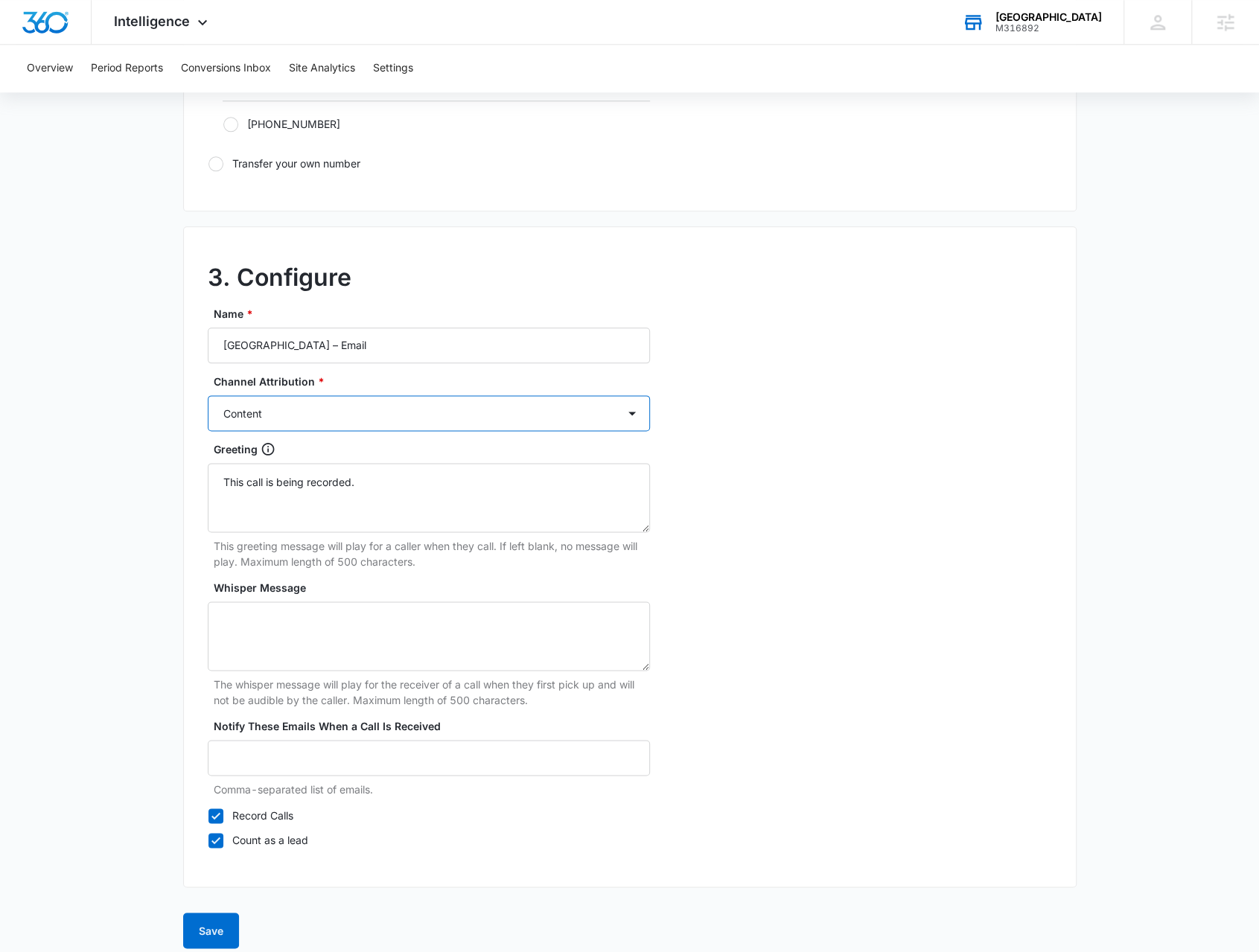
scroll to position [1042, 0]
click at [219, 927] on button "Save" at bounding box center [211, 928] width 56 height 36
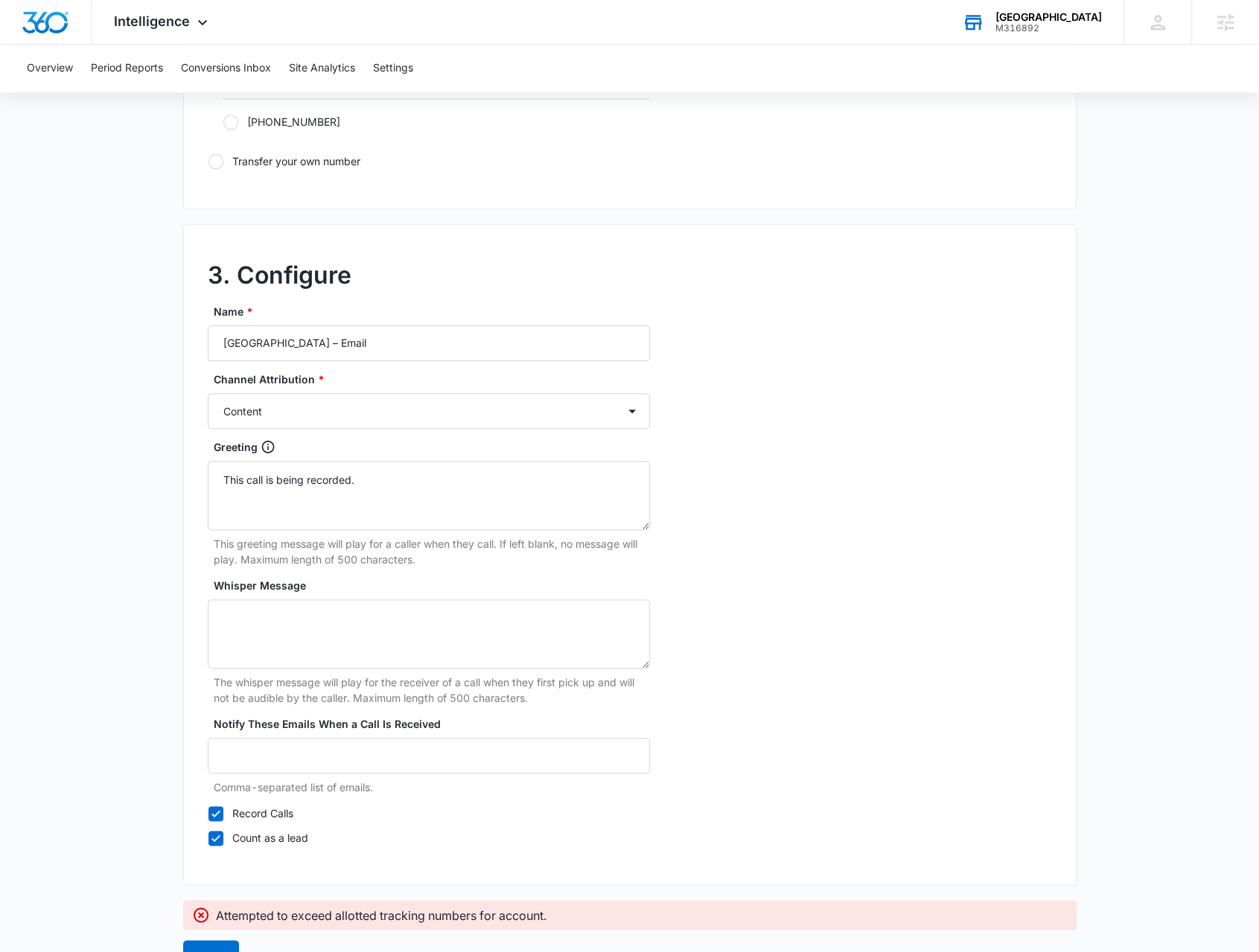
drag, startPoint x: 226, startPoint y: 932, endPoint x: 171, endPoint y: 824, distance: 121.2
click at [171, 824] on main "Add Tracking Number 1. Ring-to number Enter the phone number that calls will be…" at bounding box center [629, 46] width 1259 height 1895
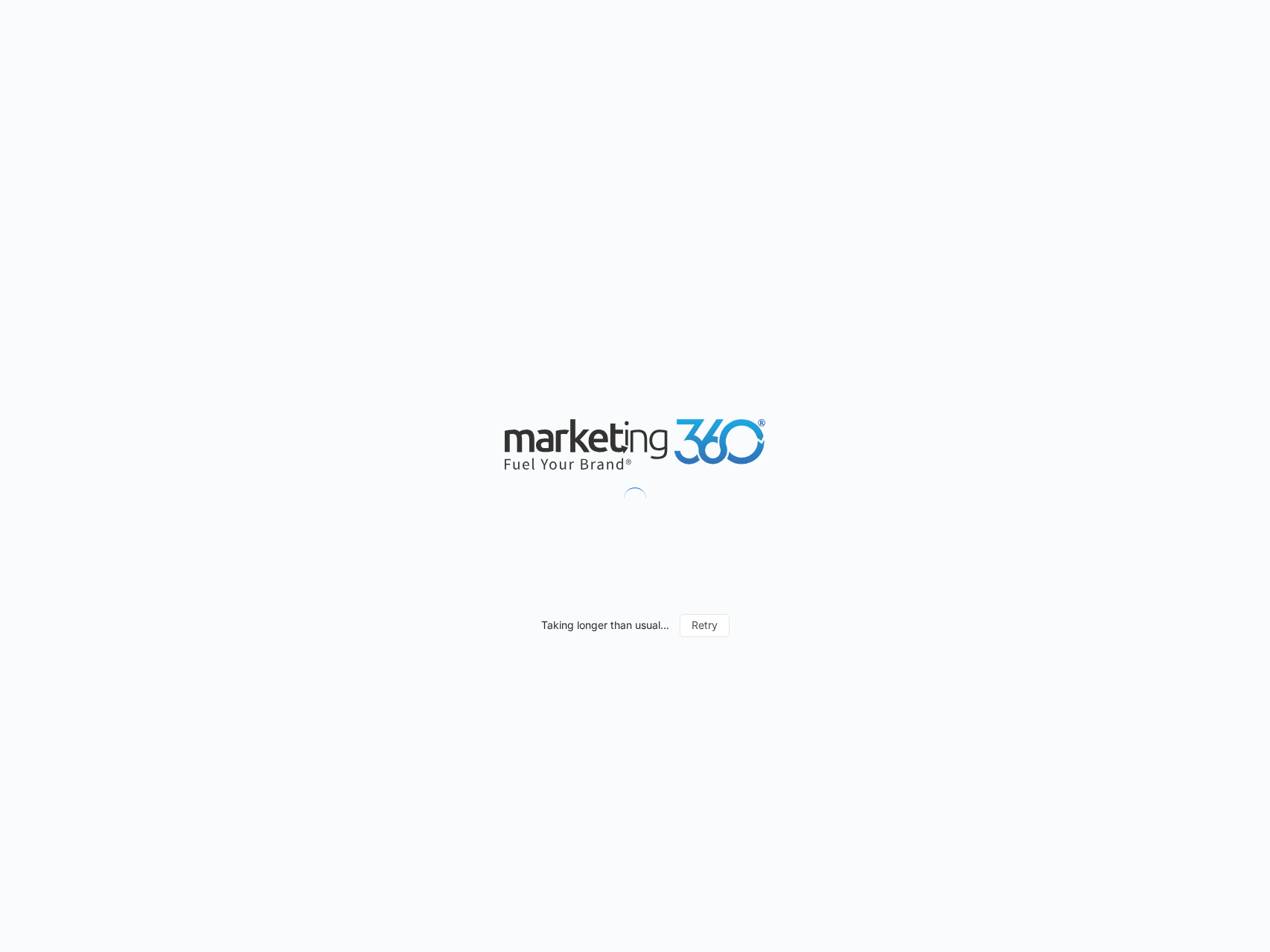
select select "by_area_code"
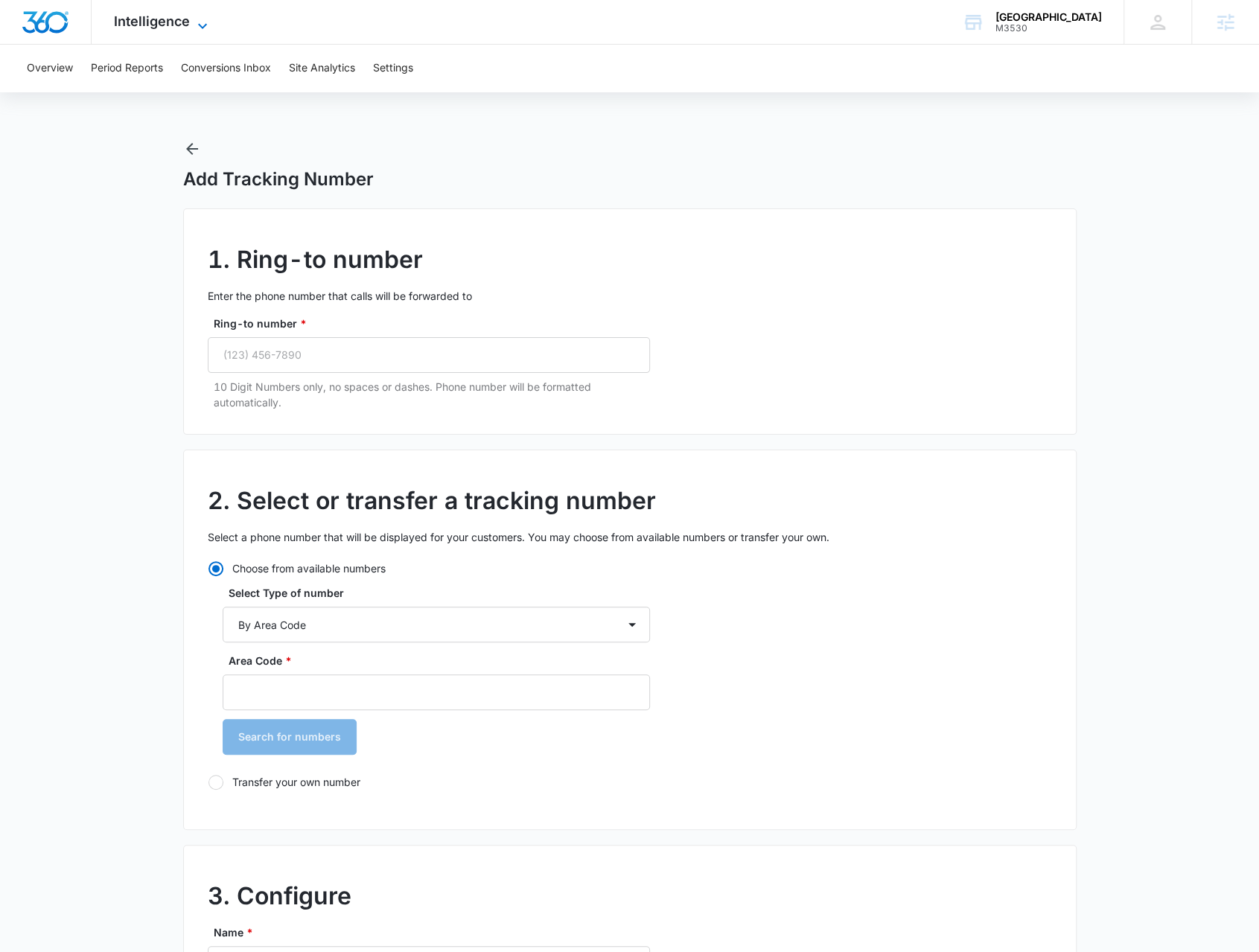
click at [182, 15] on span "Intelligence" at bounding box center [152, 21] width 76 height 15
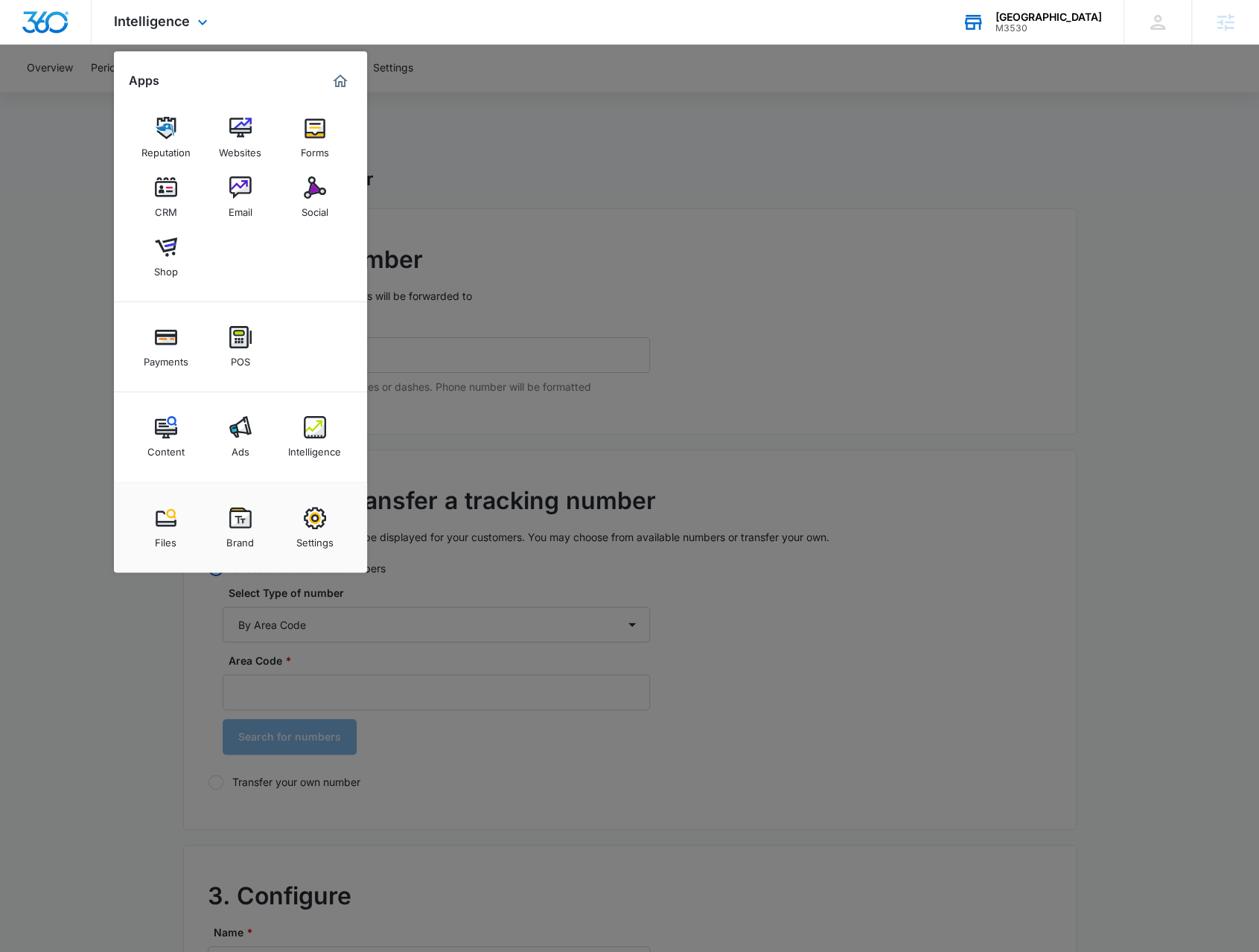
click at [1048, 32] on div "M3530" at bounding box center [1048, 28] width 107 height 10
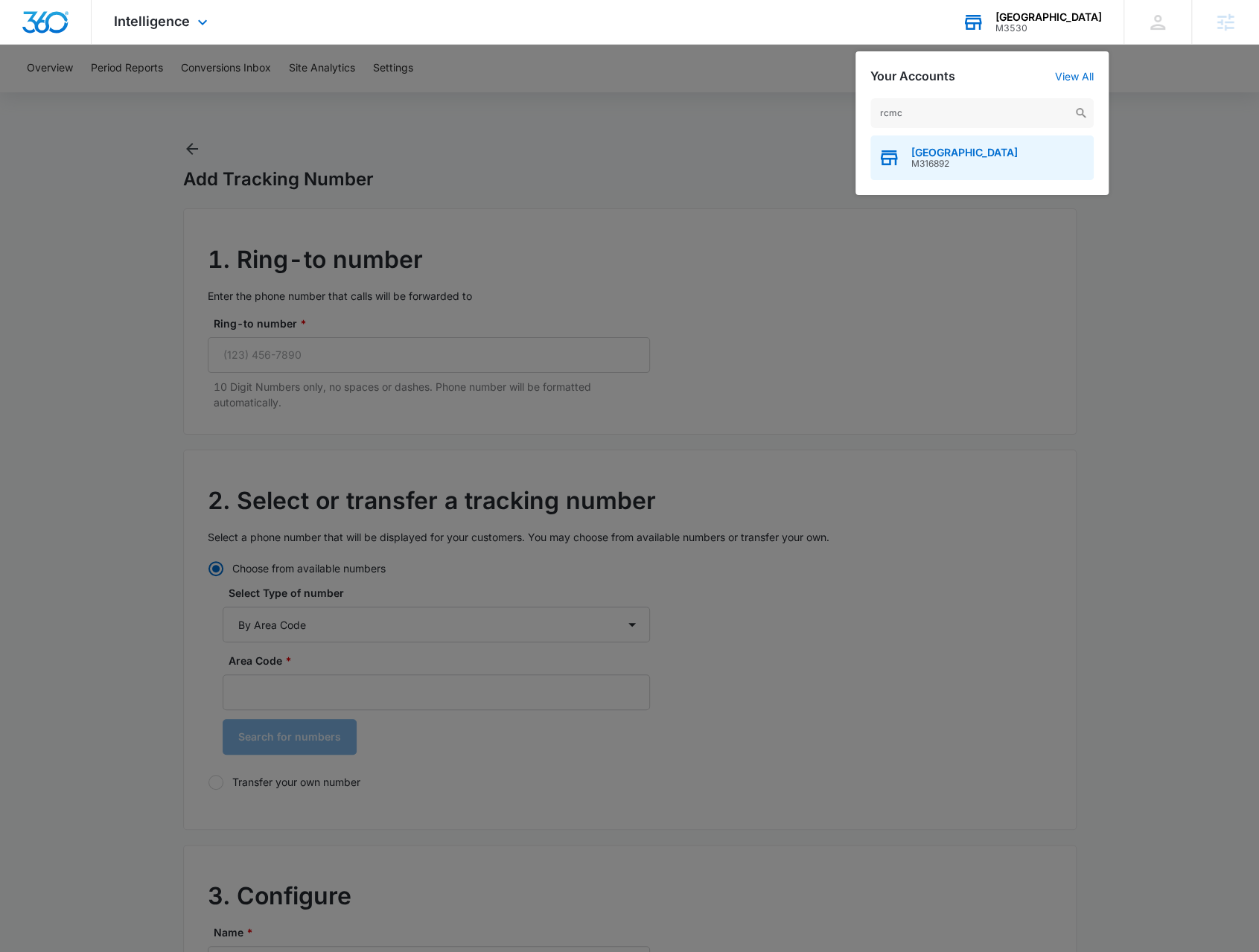
type input "rcmc"
click at [996, 143] on div "[GEOGRAPHIC_DATA] M316892" at bounding box center [982, 158] width 223 height 45
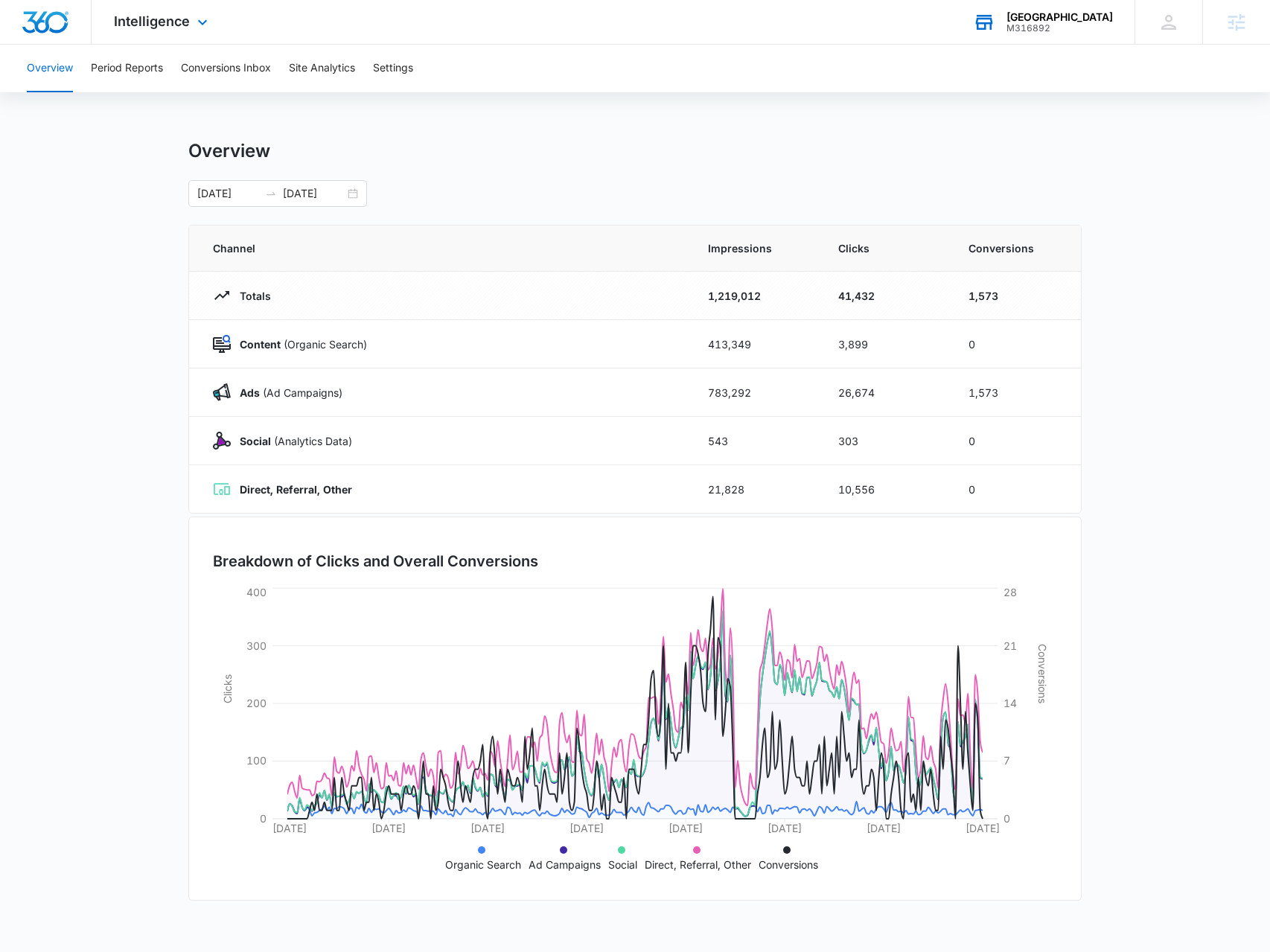
click at [200, 7] on div "Intelligence Apps Reputation Forms CRM Email Social Payments POS Content Ads In…" at bounding box center [162, 21] width 142 height 44
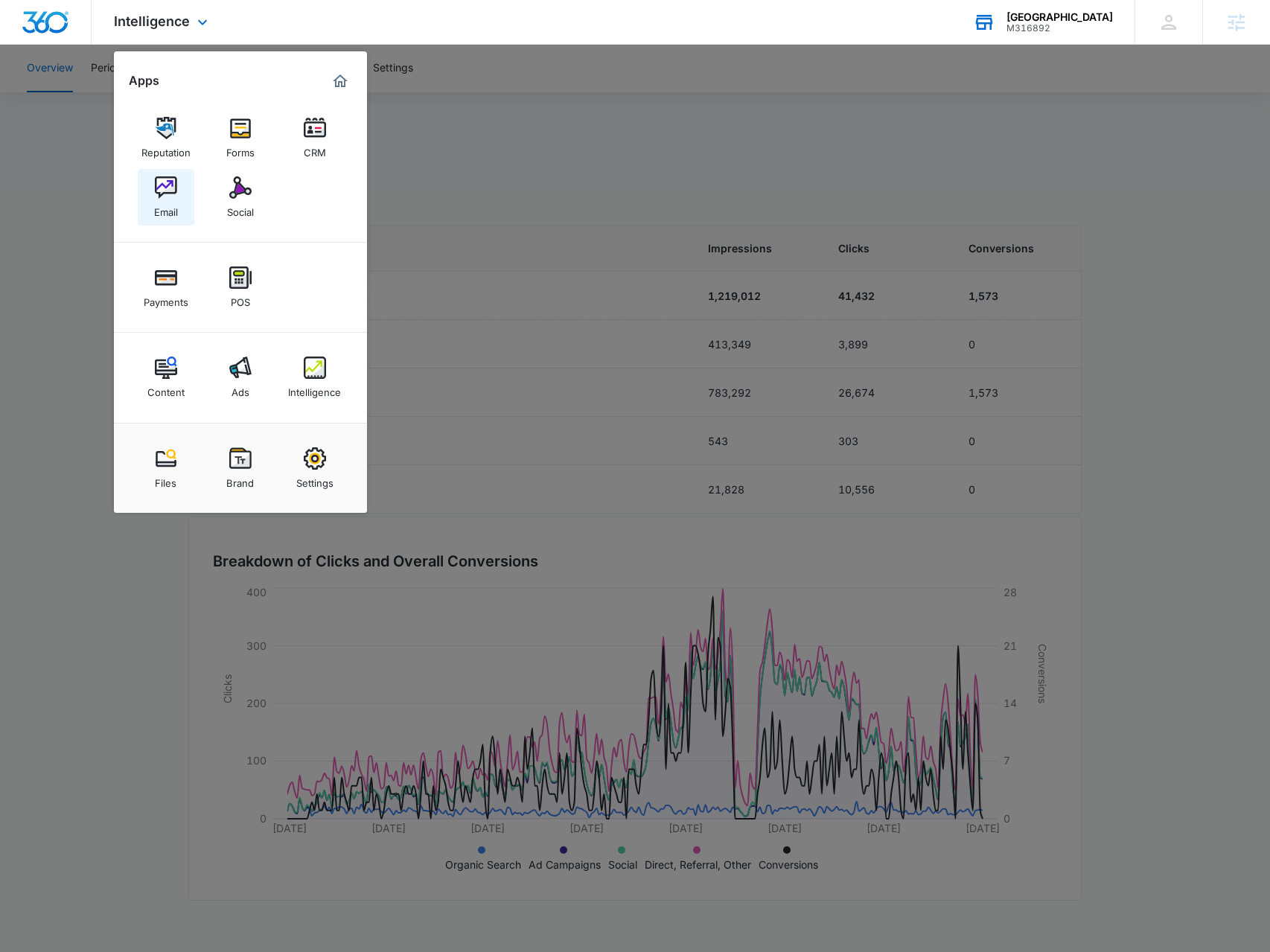
click at [170, 212] on div "Email" at bounding box center [166, 208] width 24 height 20
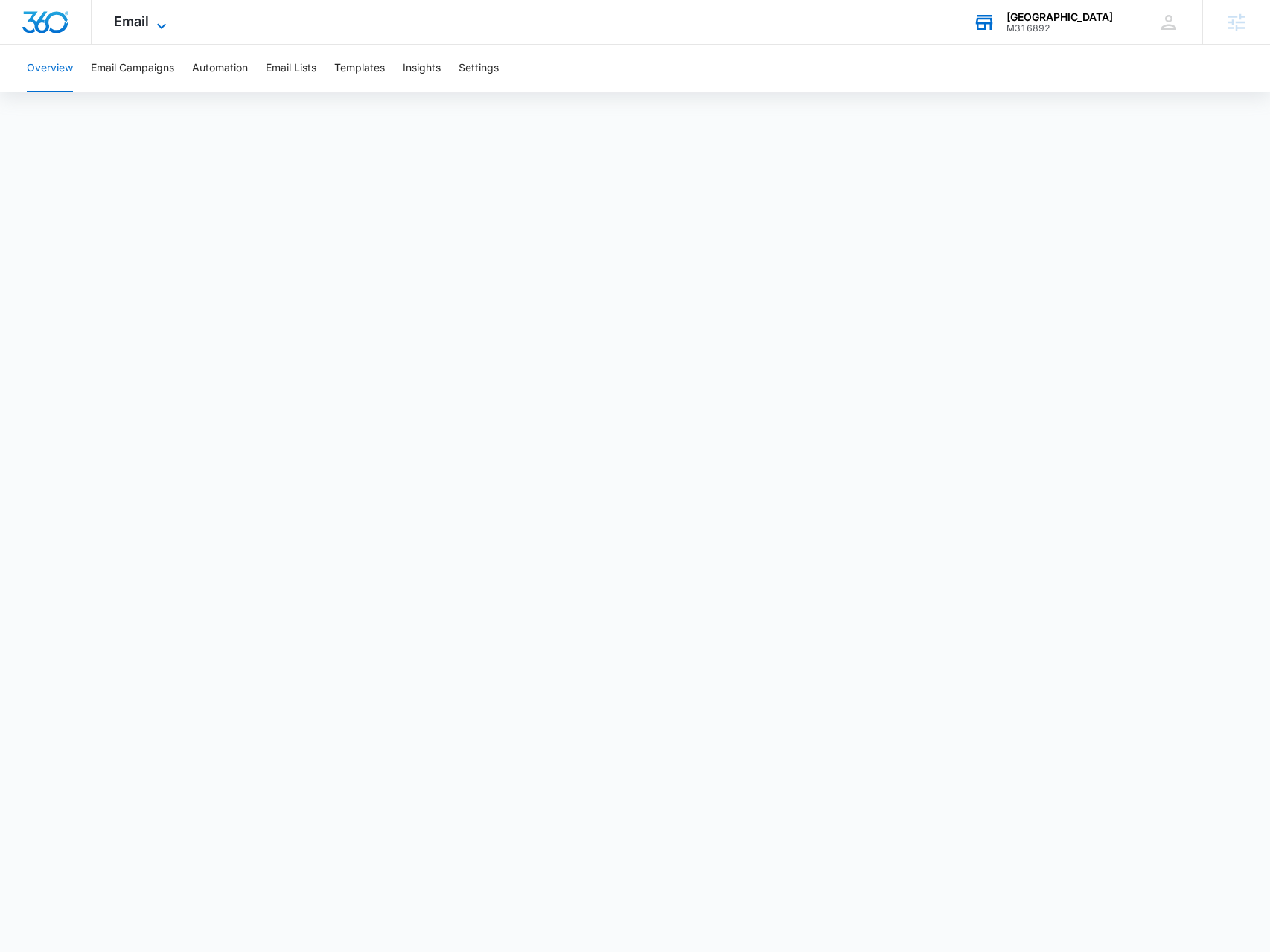
click at [159, 20] on icon at bounding box center [162, 26] width 18 height 18
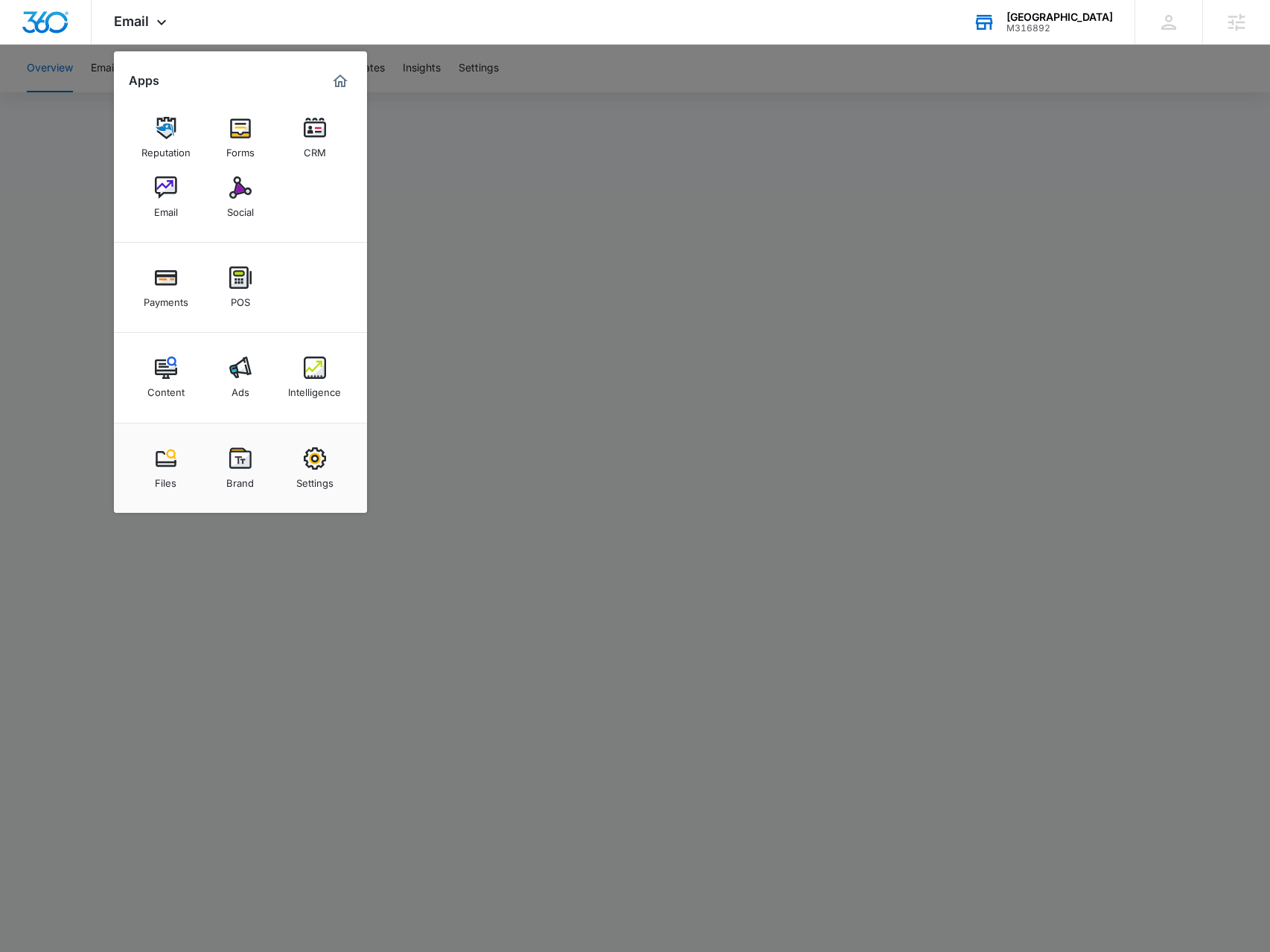
click at [510, 613] on div at bounding box center [635, 476] width 1270 height 952
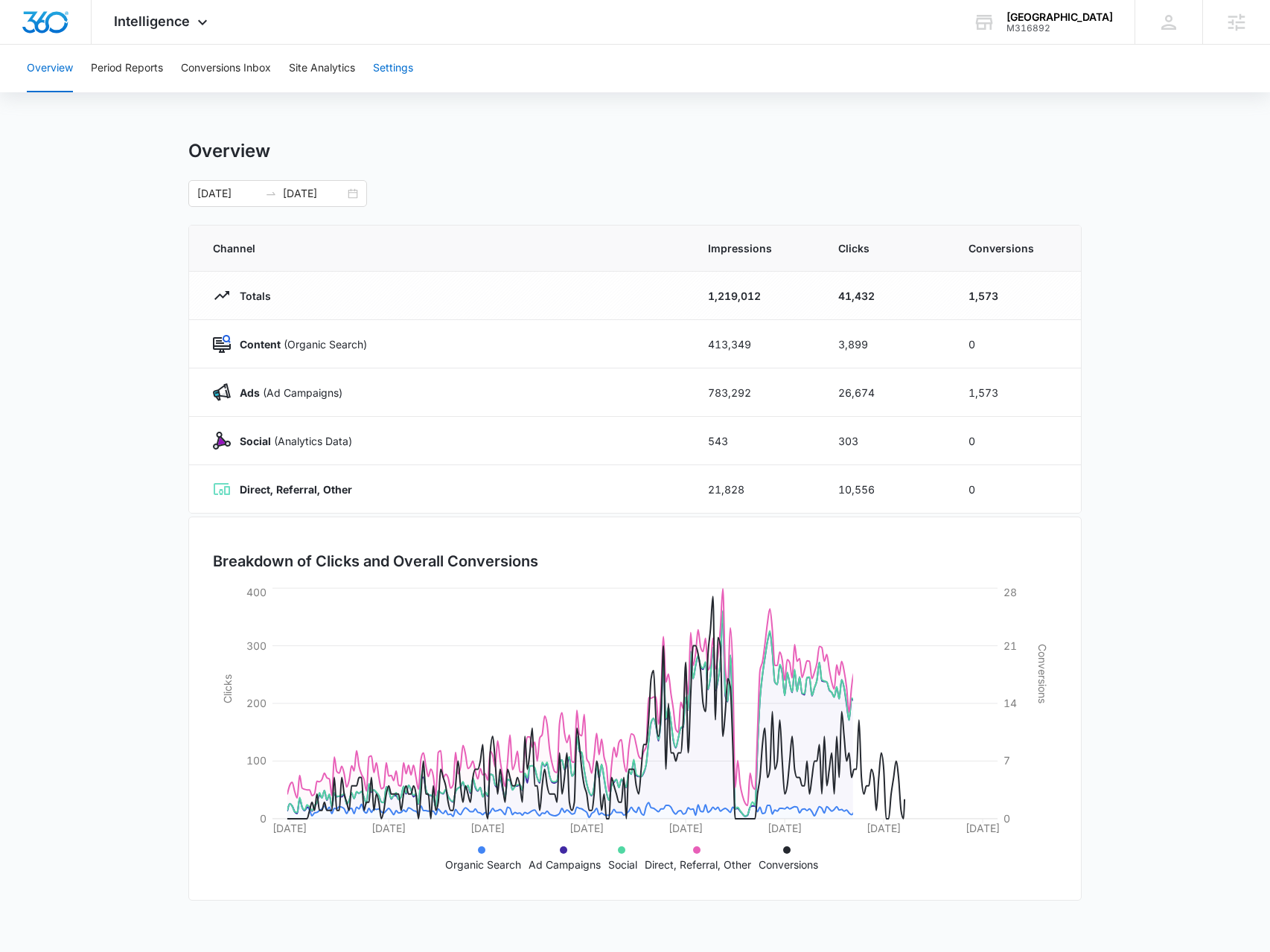
click at [393, 68] on button "Settings" at bounding box center [393, 68] width 40 height 47
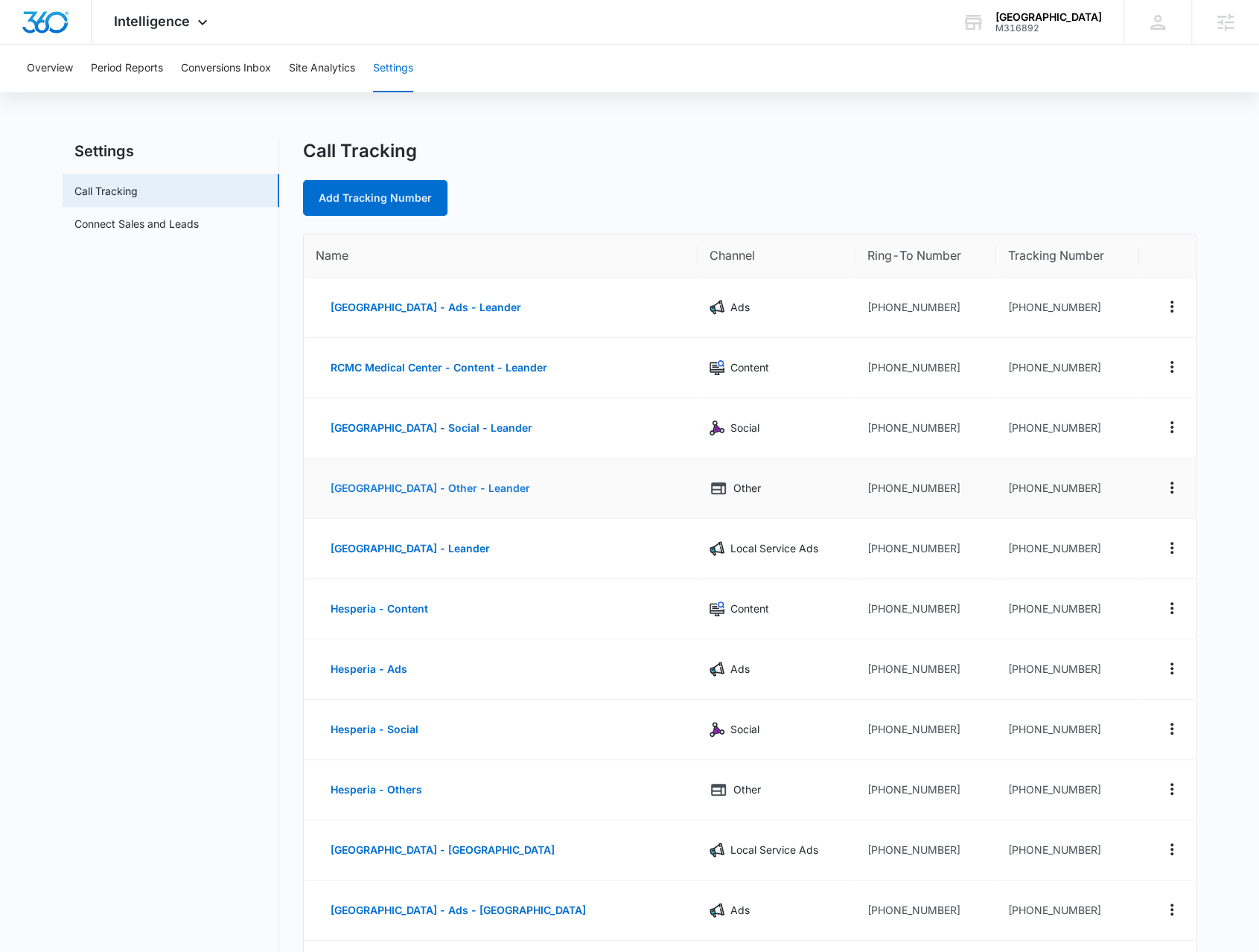
click at [519, 488] on button "RCMC Medical Center - Other - Leander" at bounding box center [430, 488] width 229 height 36
select select "OTHER"
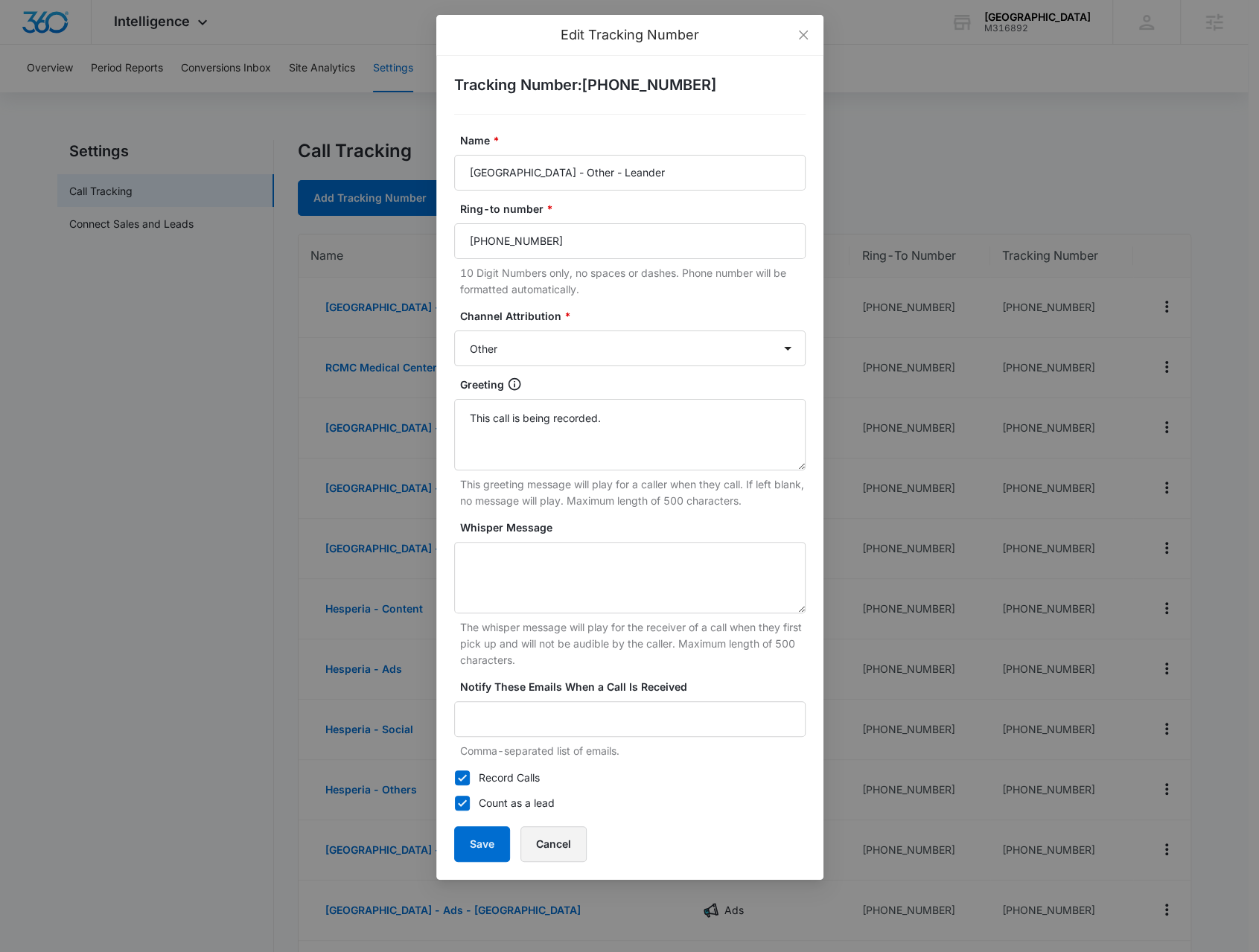
click at [543, 842] on button "Cancel" at bounding box center [553, 845] width 66 height 36
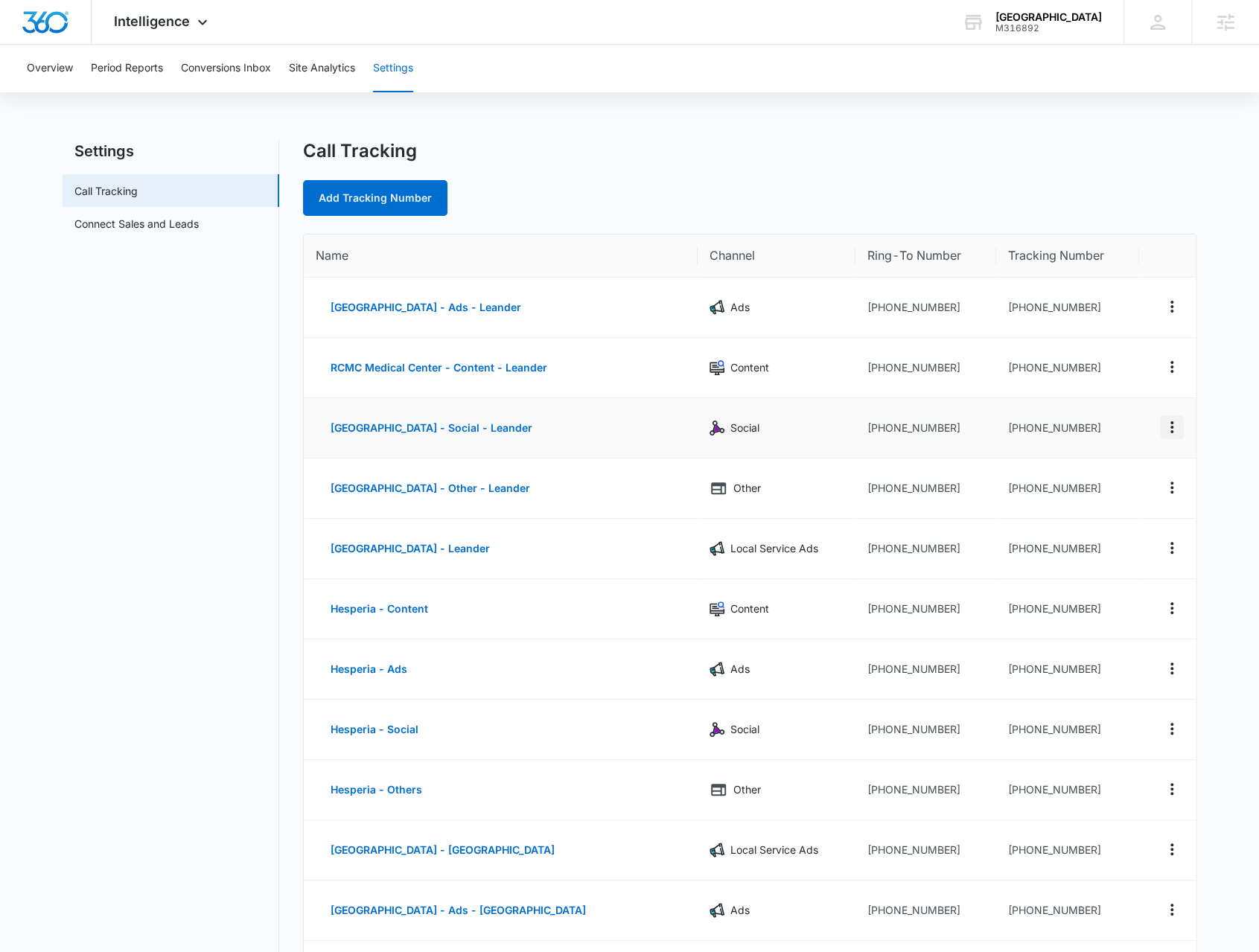
click at [1172, 429] on icon "Actions" at bounding box center [1171, 427] width 18 height 18
click at [1146, 412] on button "Edit" at bounding box center [1111, 416] width 85 height 22
select select "SOCIAL"
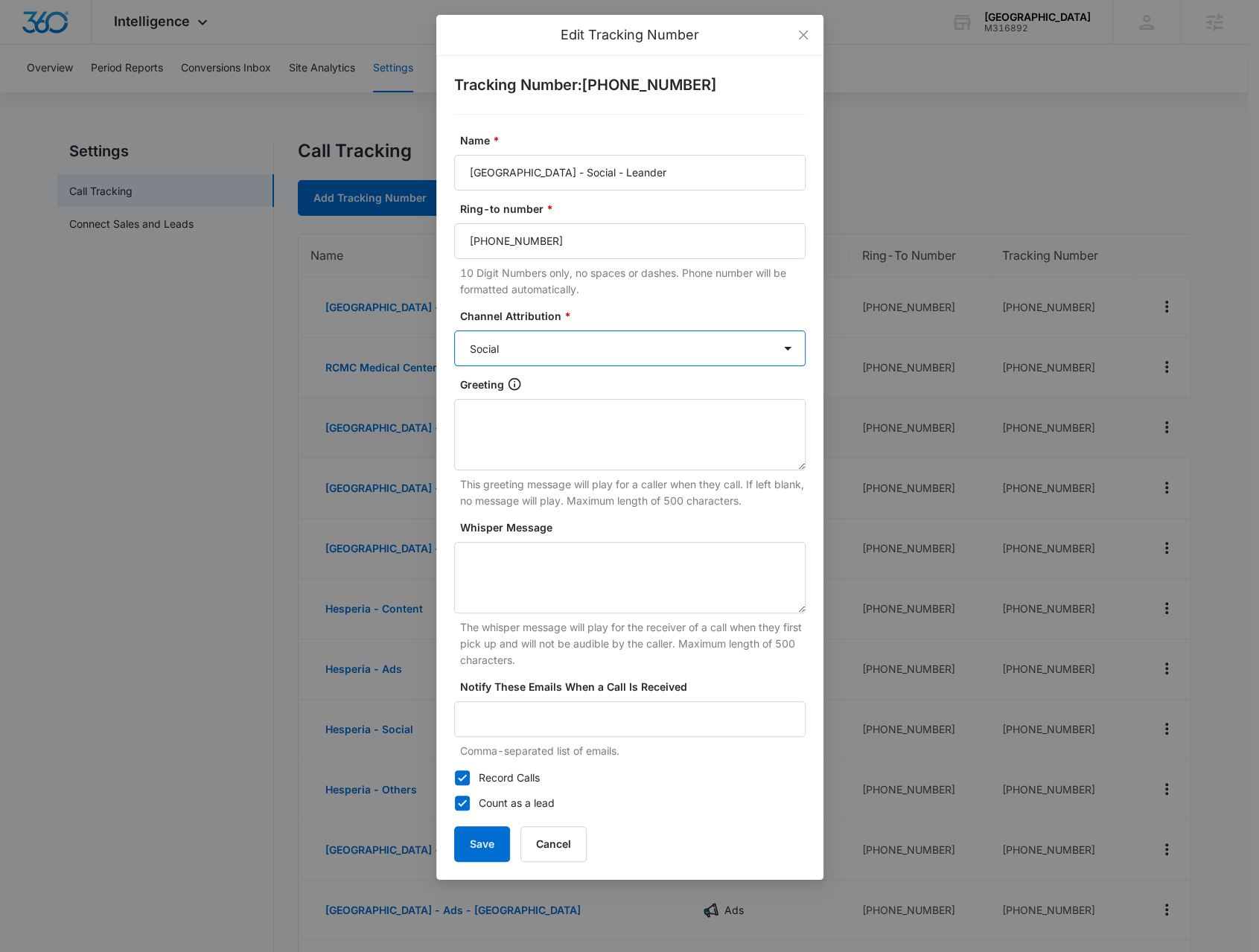
click at [587, 348] on select "Ads Local Service Ads Content Social Other" at bounding box center [629, 349] width 351 height 36
click at [587, 350] on select "Ads Local Service Ads Content Social Other" at bounding box center [629, 349] width 351 height 36
click at [804, 31] on icon "close" at bounding box center [804, 35] width 12 height 12
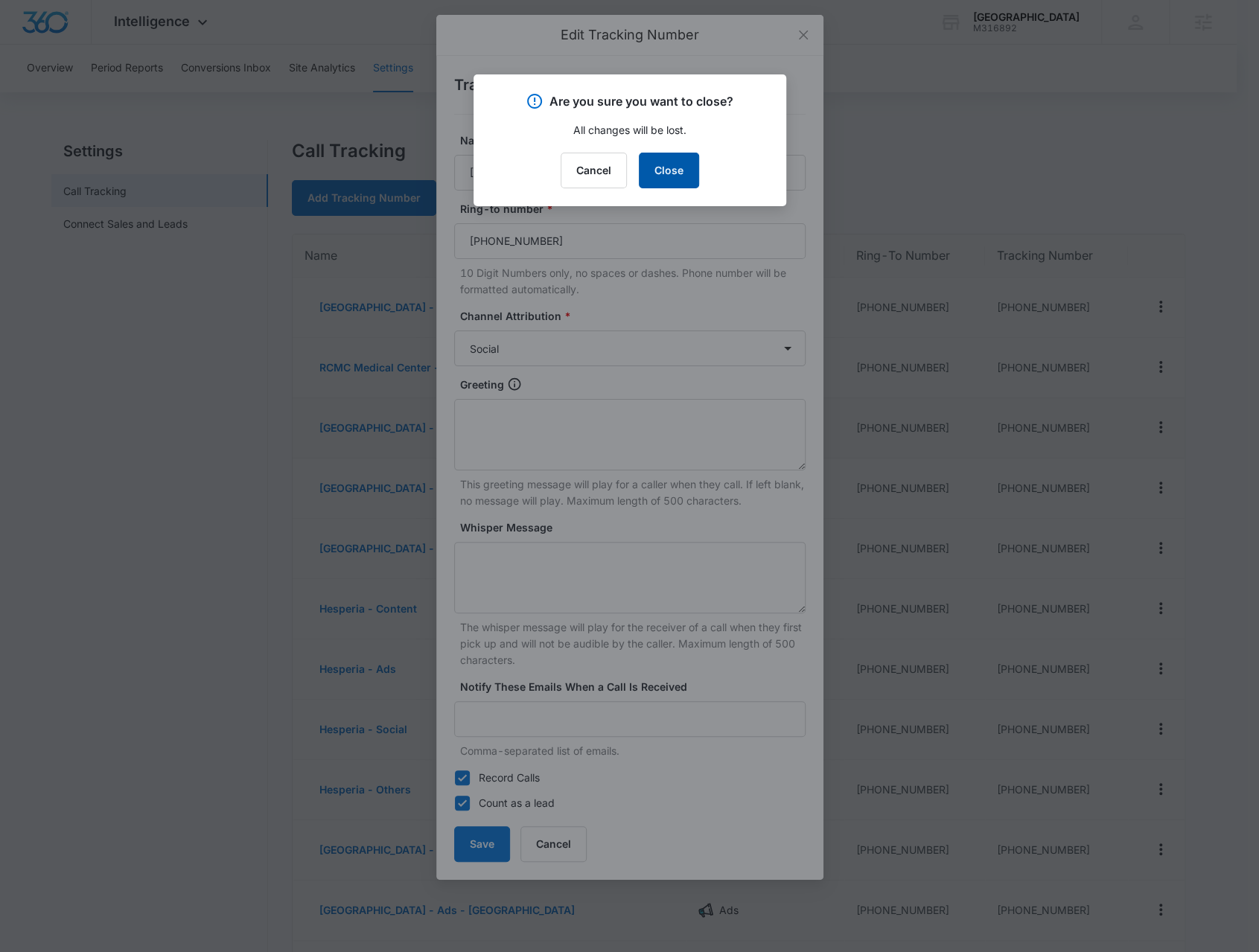
click at [676, 170] on button "Close" at bounding box center [669, 171] width 60 height 36
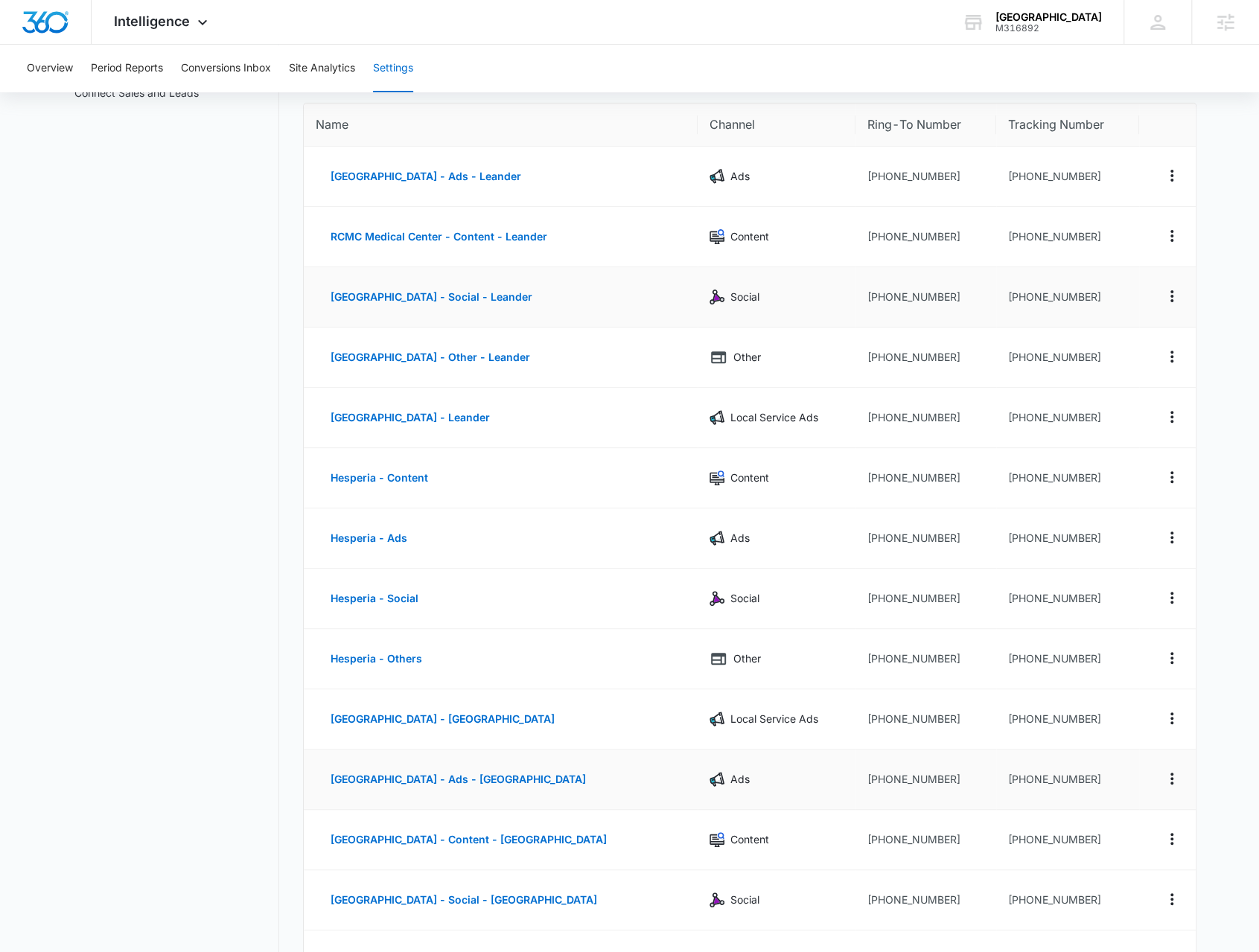
scroll to position [298, 0]
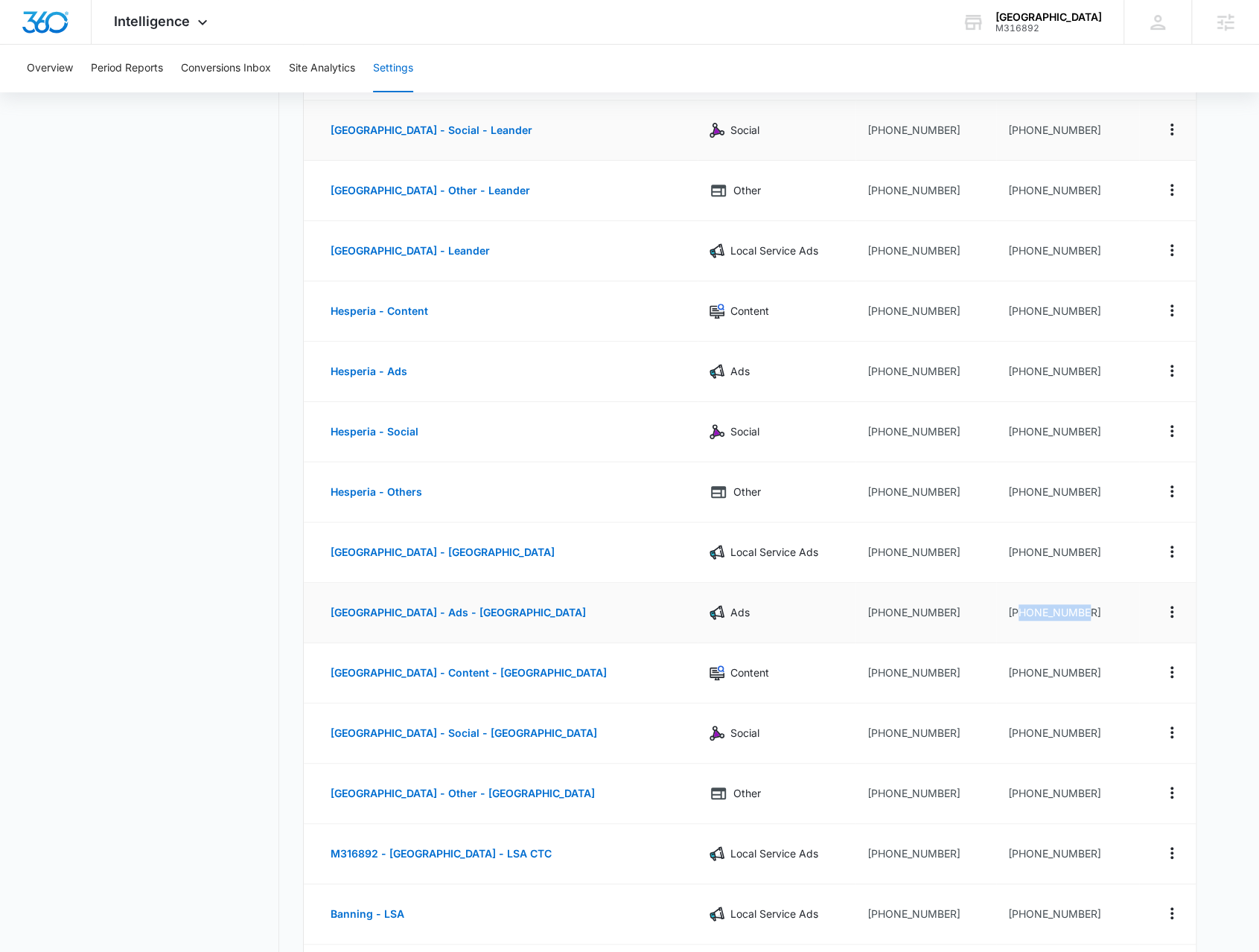
drag, startPoint x: 1096, startPoint y: 609, endPoint x: 1019, endPoint y: 610, distance: 77.0
click at [1019, 610] on td "+19092065936" at bounding box center [1067, 613] width 143 height 60
copy td "9092065936"
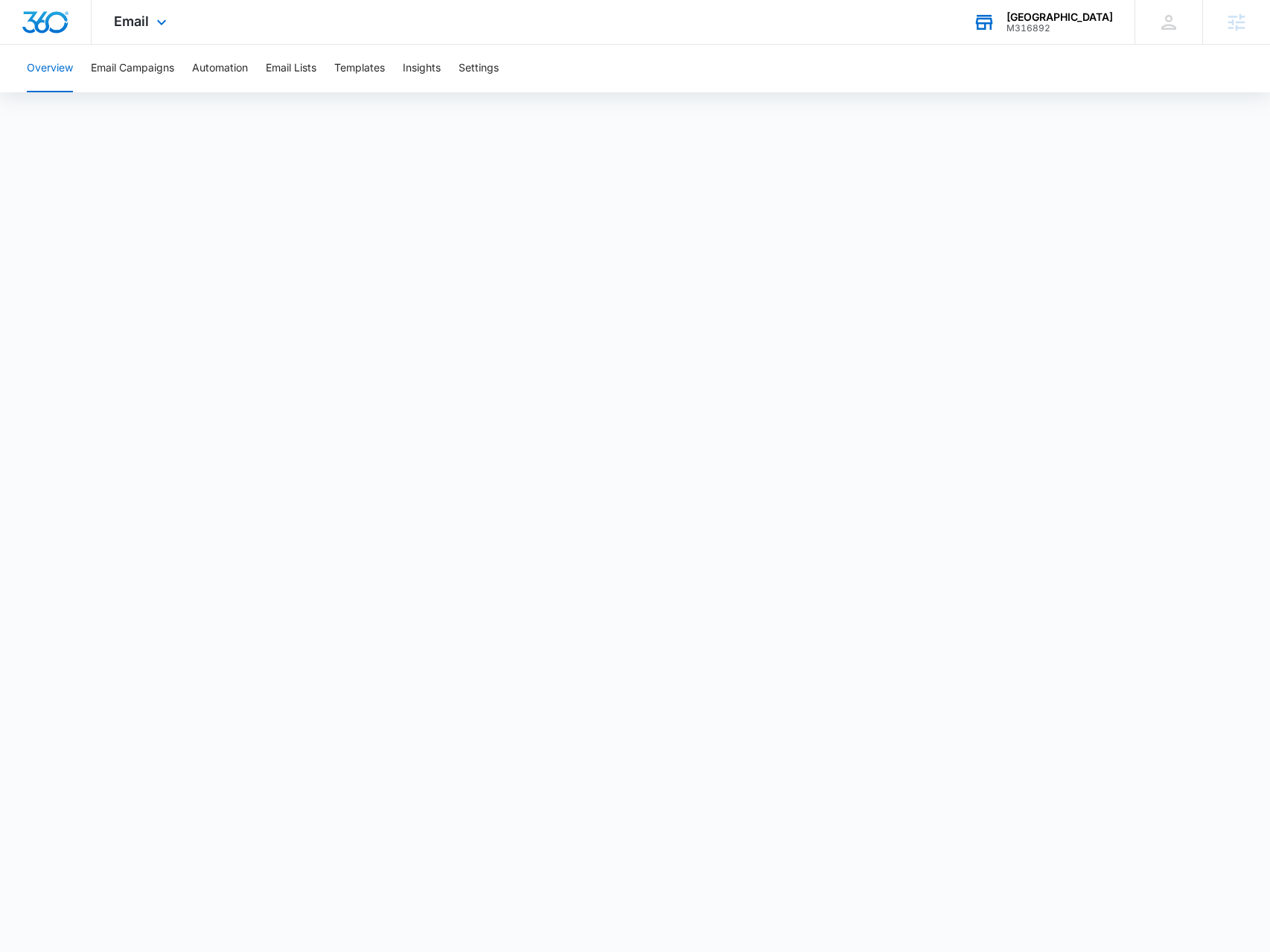
click at [1083, 7] on div "RCMC Medical Center M316892 Your Accounts View All" at bounding box center [1042, 21] width 184 height 44
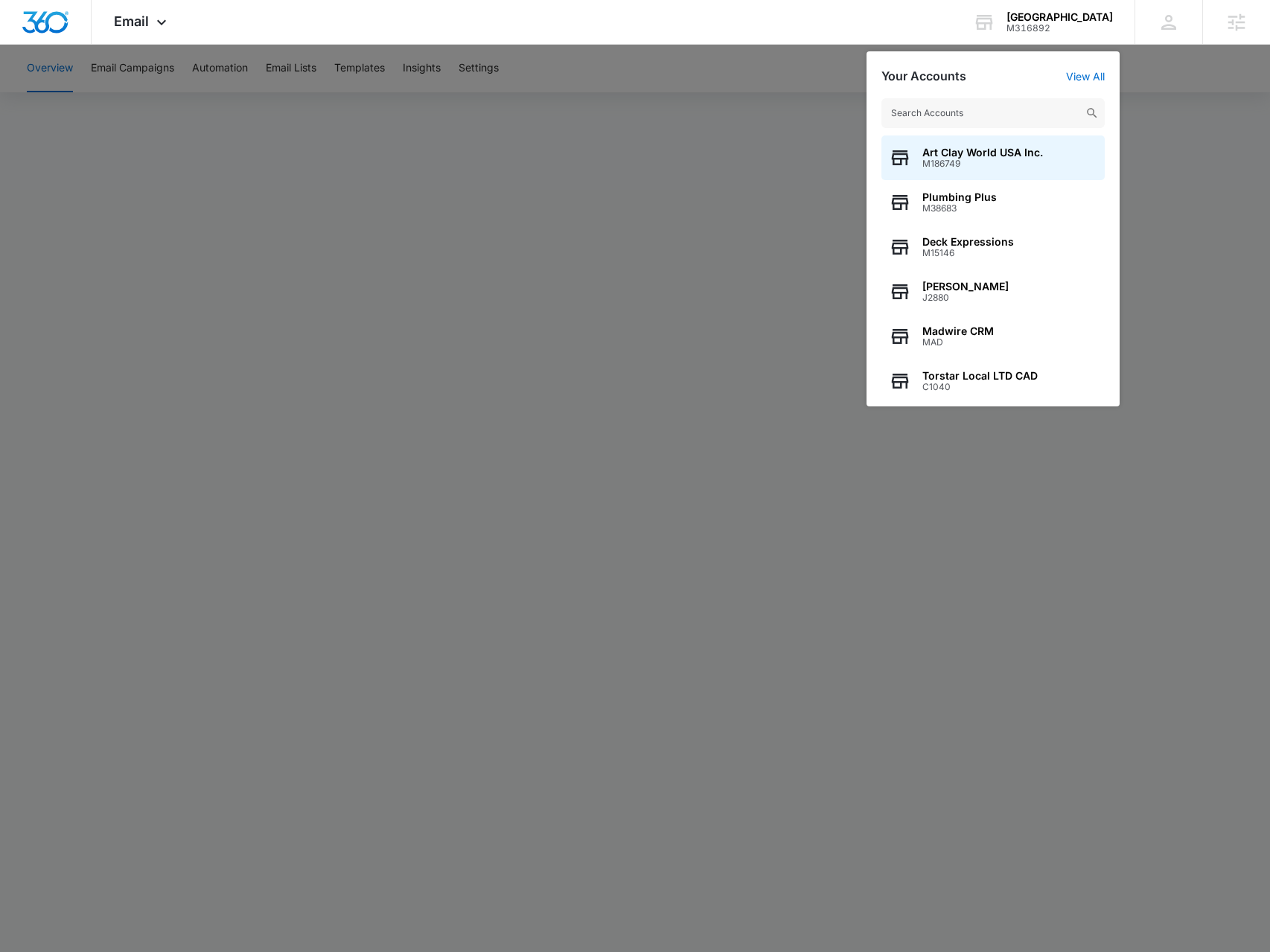
click at [526, 270] on div at bounding box center [635, 476] width 1270 height 952
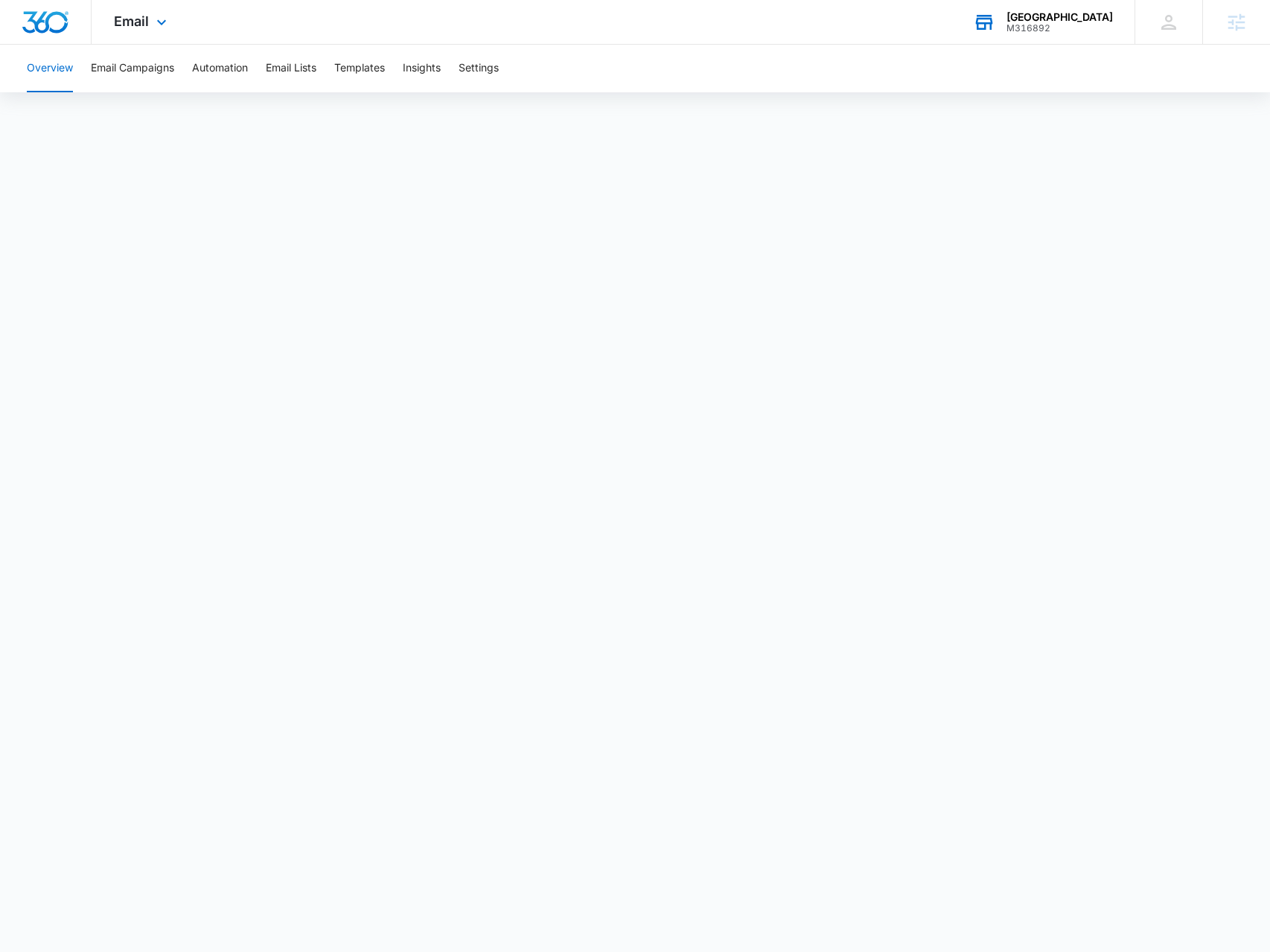
click at [1069, 9] on div "RCMC Medical Center M316892 Your Accounts View All" at bounding box center [1042, 21] width 184 height 44
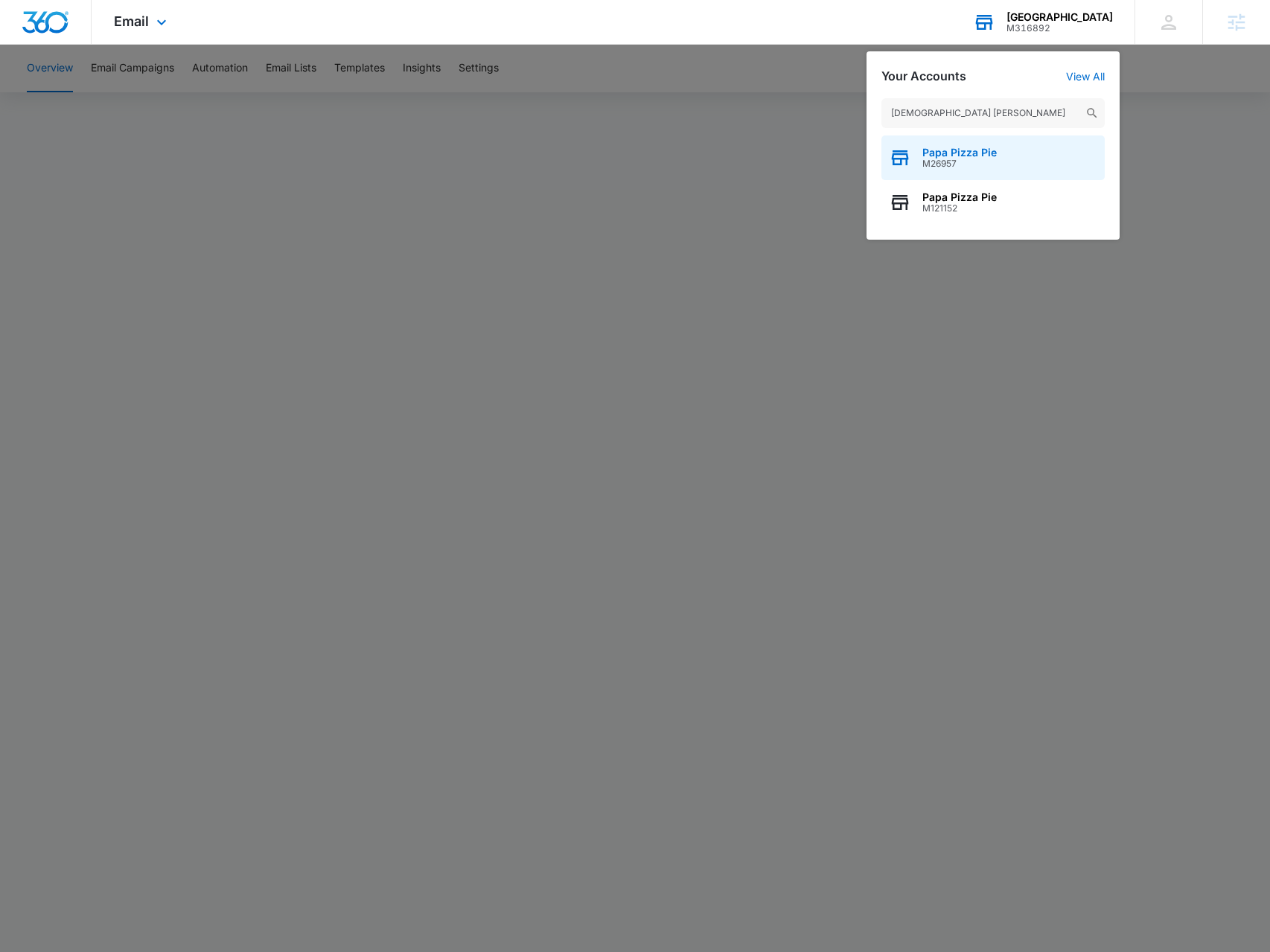
type input "papa pi"
click at [969, 154] on span "Papa Pizza Pie" at bounding box center [959, 153] width 75 height 12
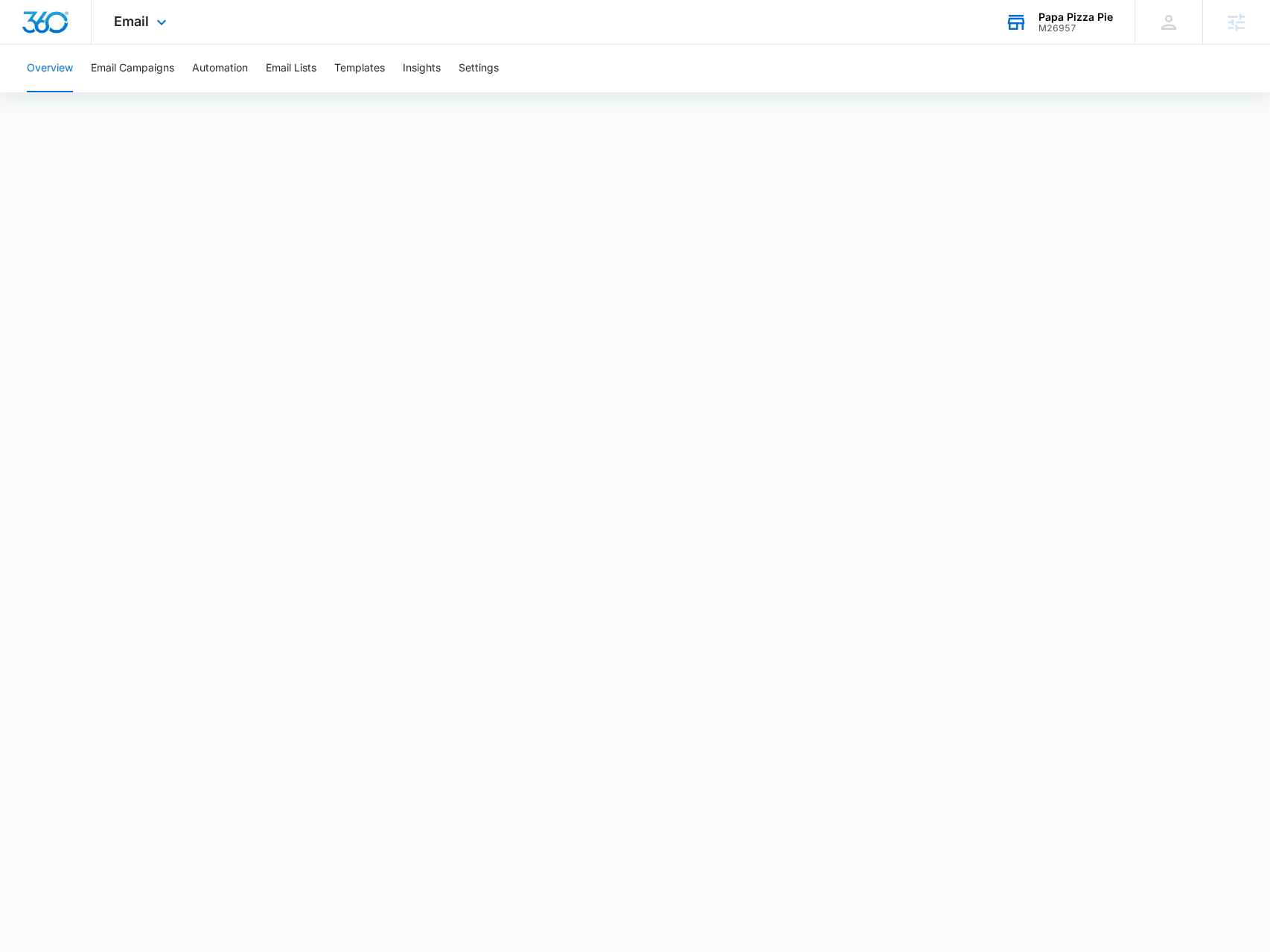
drag, startPoint x: 138, startPoint y: 34, endPoint x: 183, endPoint y: 269, distance: 239.3
click at [139, 34] on div "Email Apps Reputation Websites Forms CRM Email Social Shop Payments POS Content…" at bounding box center [143, 21] width 101 height 44
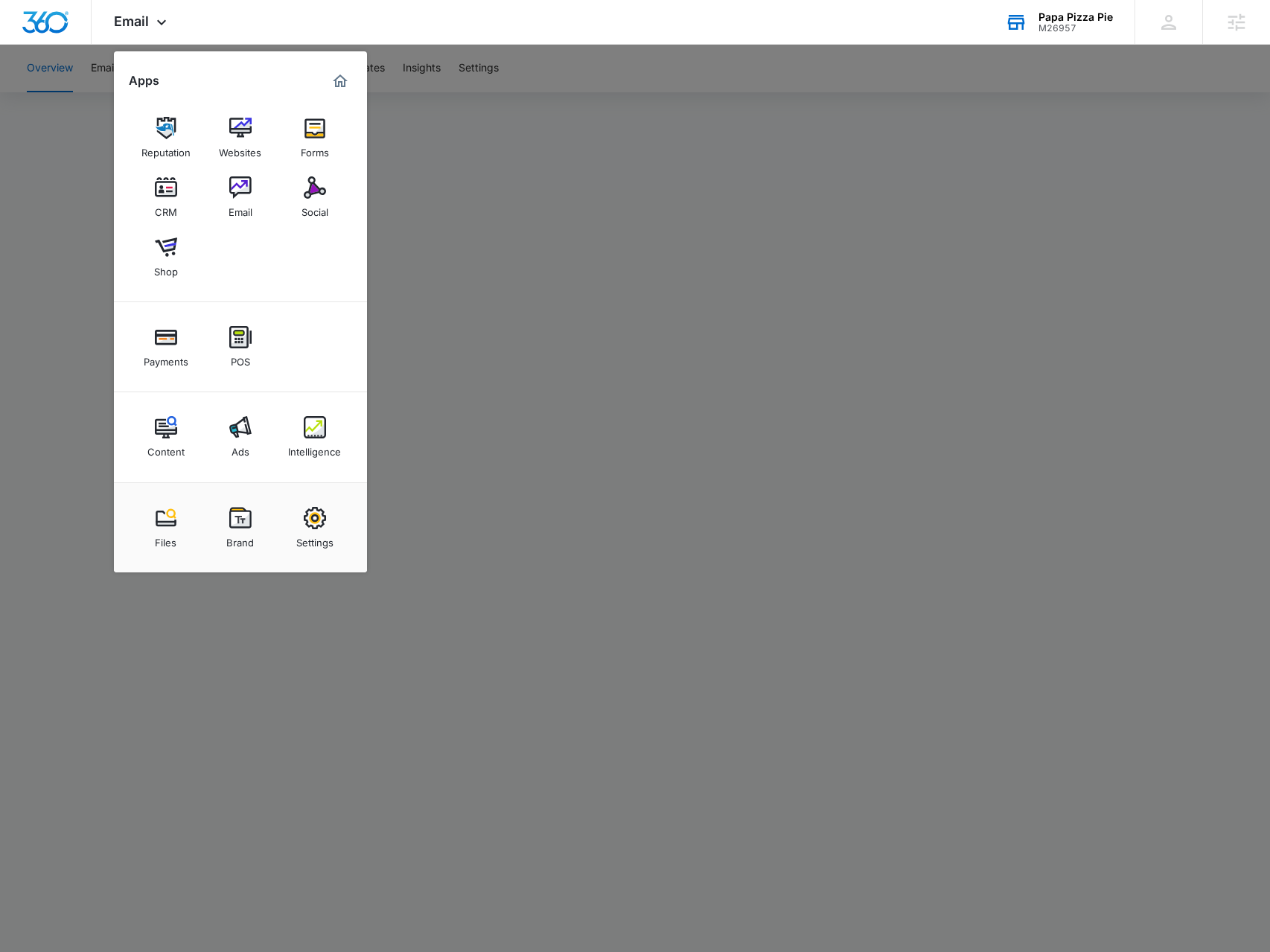
click at [235, 411] on link "Ads" at bounding box center [241, 437] width 57 height 57
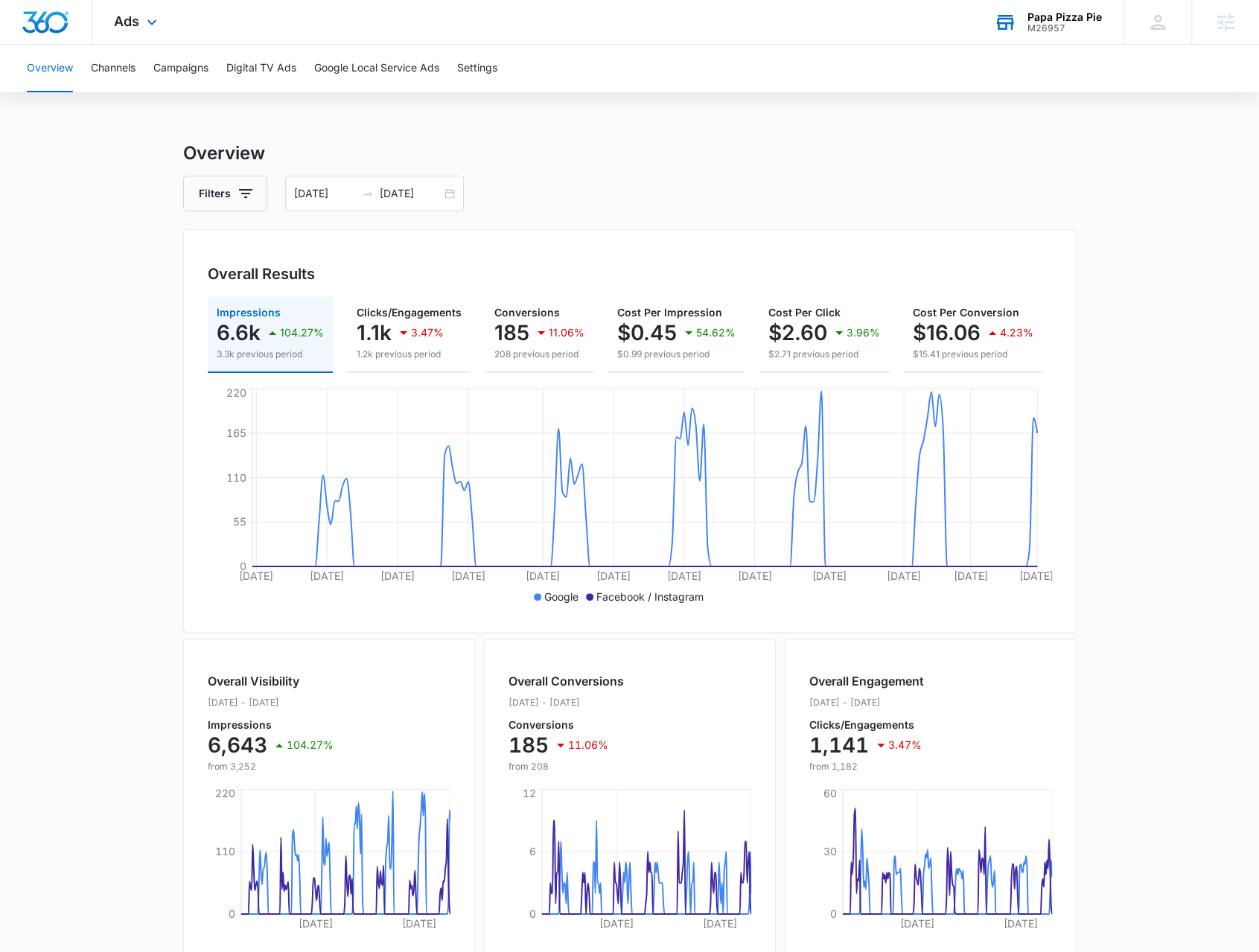
click at [171, 12] on div "Ads Apps Reputation Websites Forms CRM Email Social Shop Payments POS Content A…" at bounding box center [138, 21] width 92 height 44
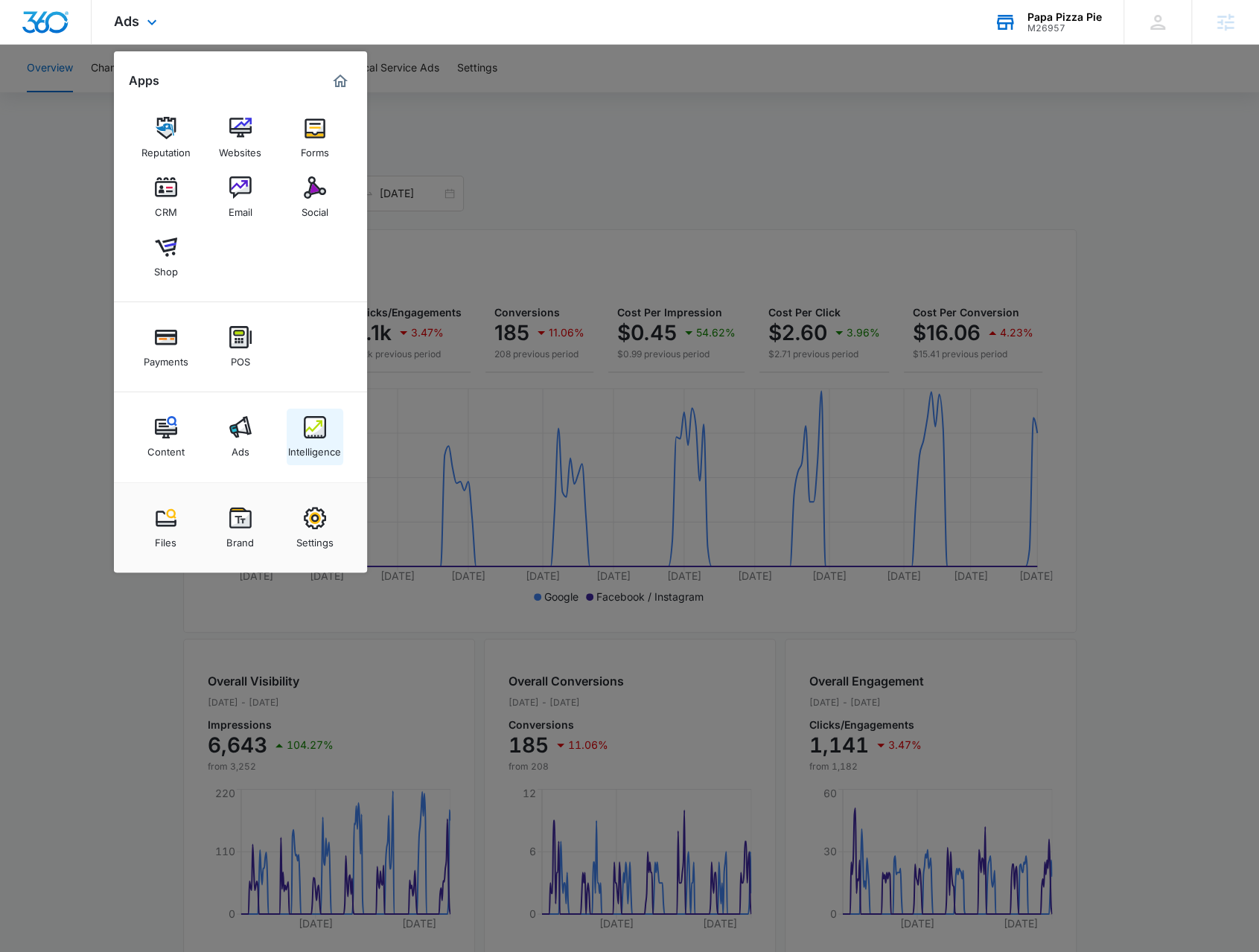
drag, startPoint x: 293, startPoint y: 447, endPoint x: 303, endPoint y: 448, distance: 10.0
click at [295, 447] on div "Intelligence" at bounding box center [315, 448] width 53 height 20
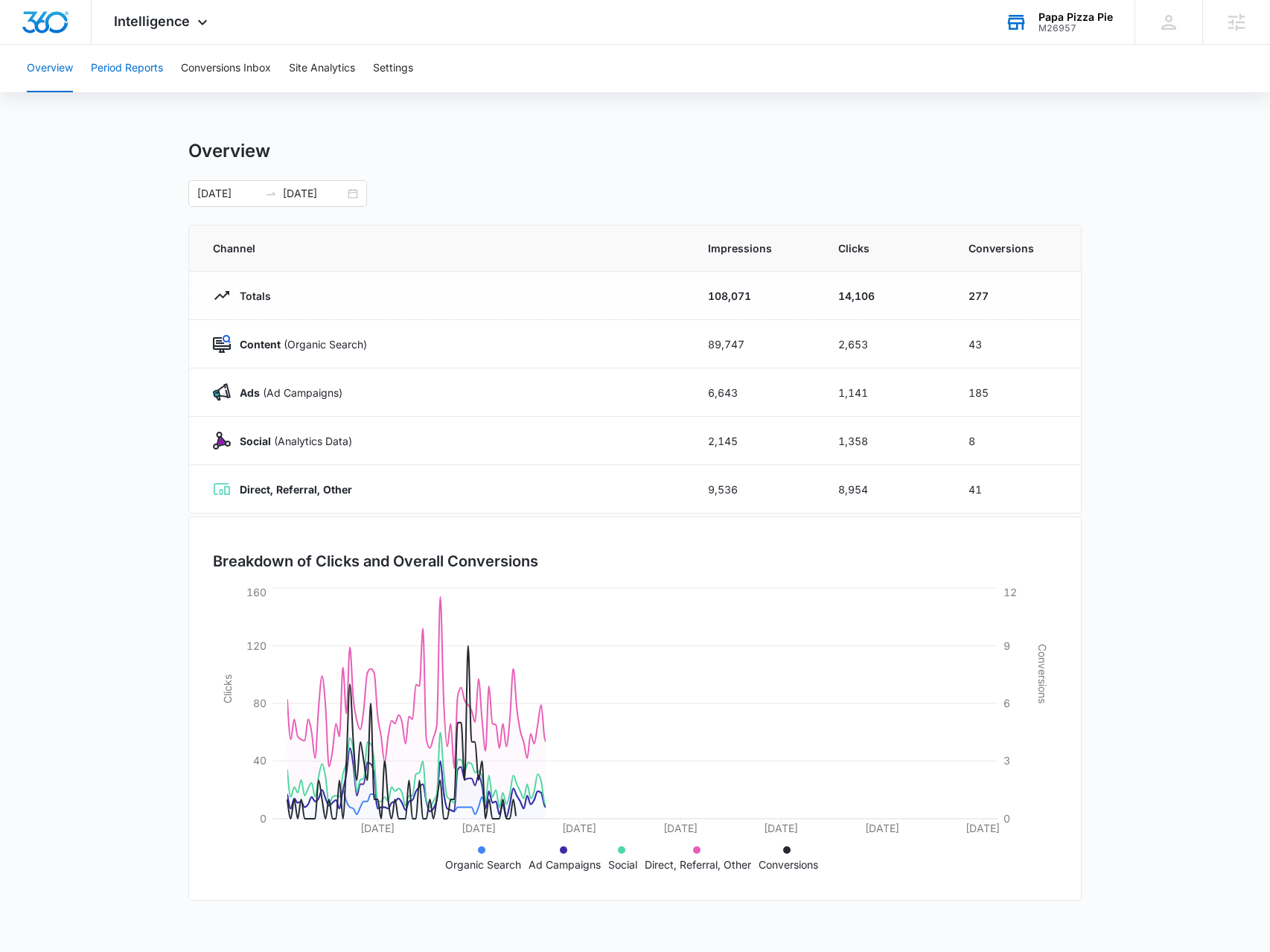
click at [150, 74] on button "Period Reports" at bounding box center [127, 68] width 72 height 47
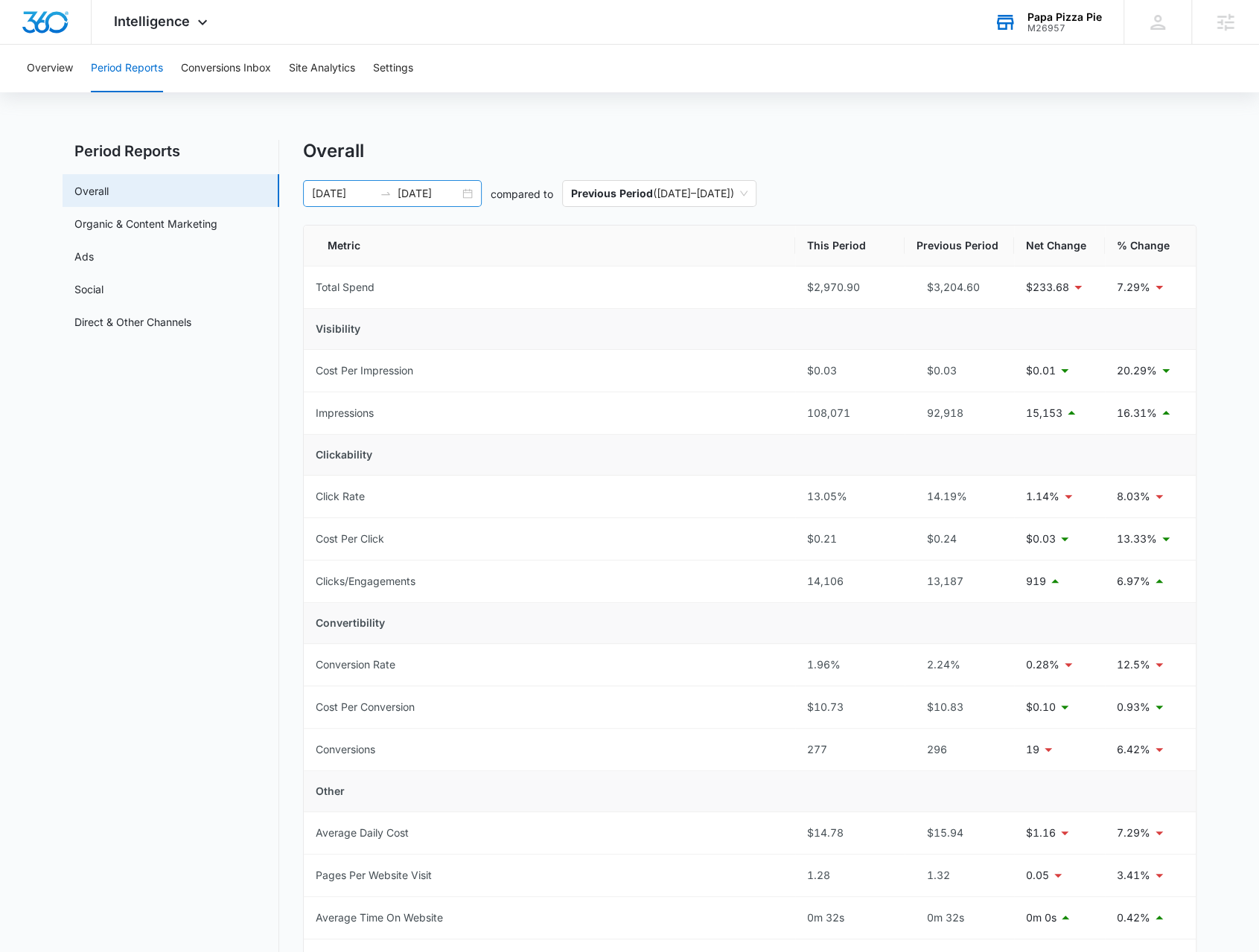
click at [469, 186] on div "01/01/2025 07/20/2025" at bounding box center [393, 193] width 179 height 27
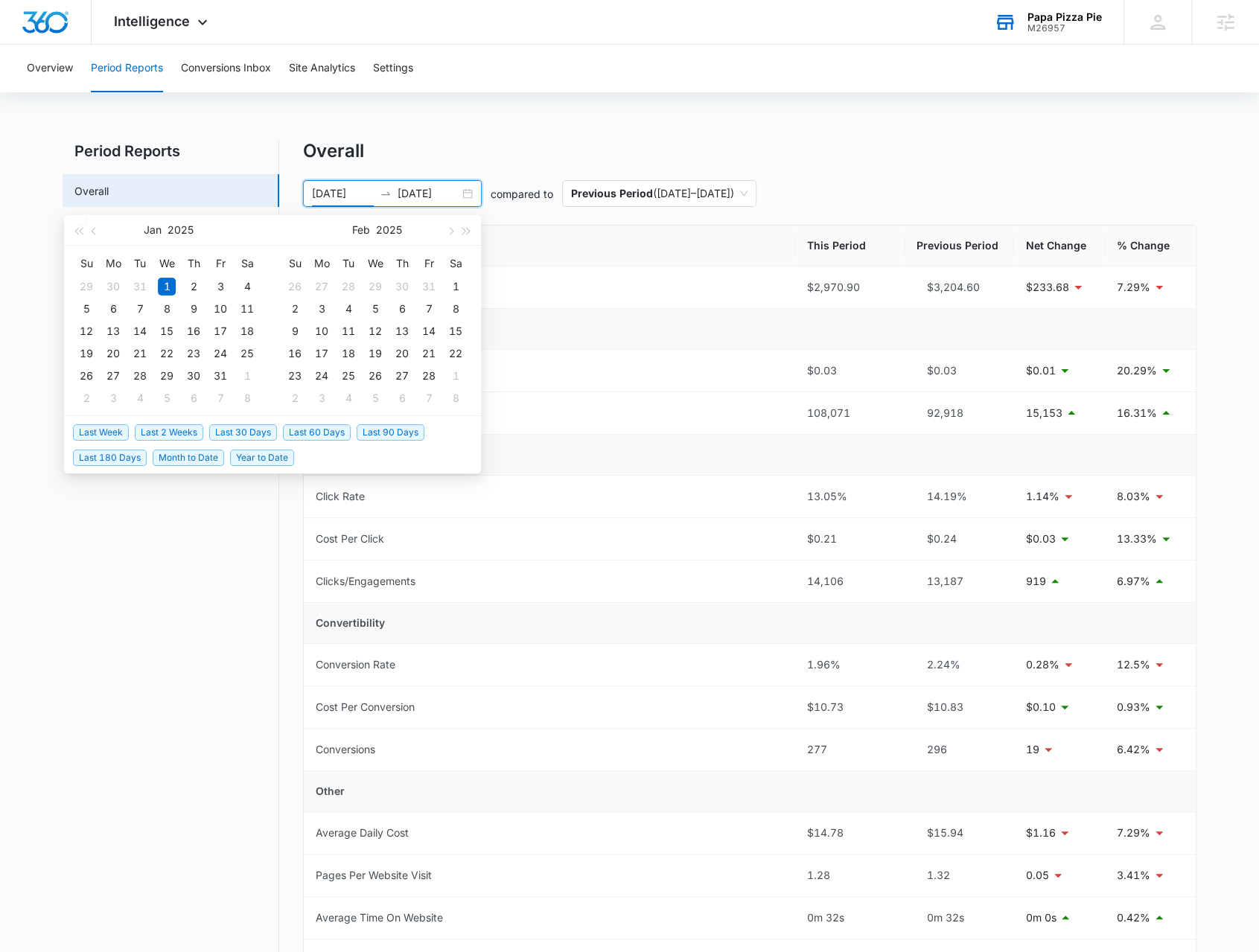
click at [265, 432] on span "Last 30 Days" at bounding box center [242, 432] width 68 height 16
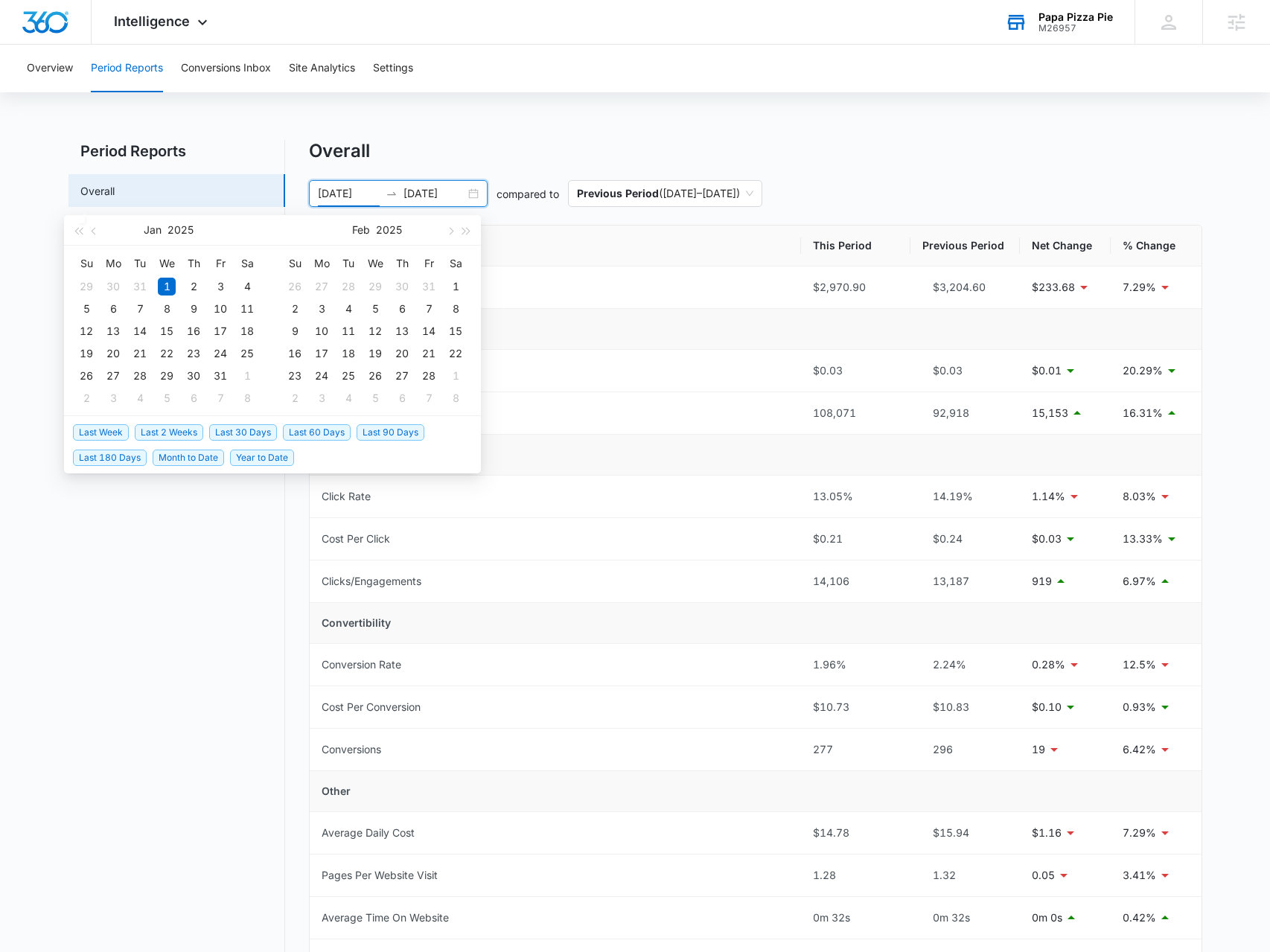
type input "[DATE]"
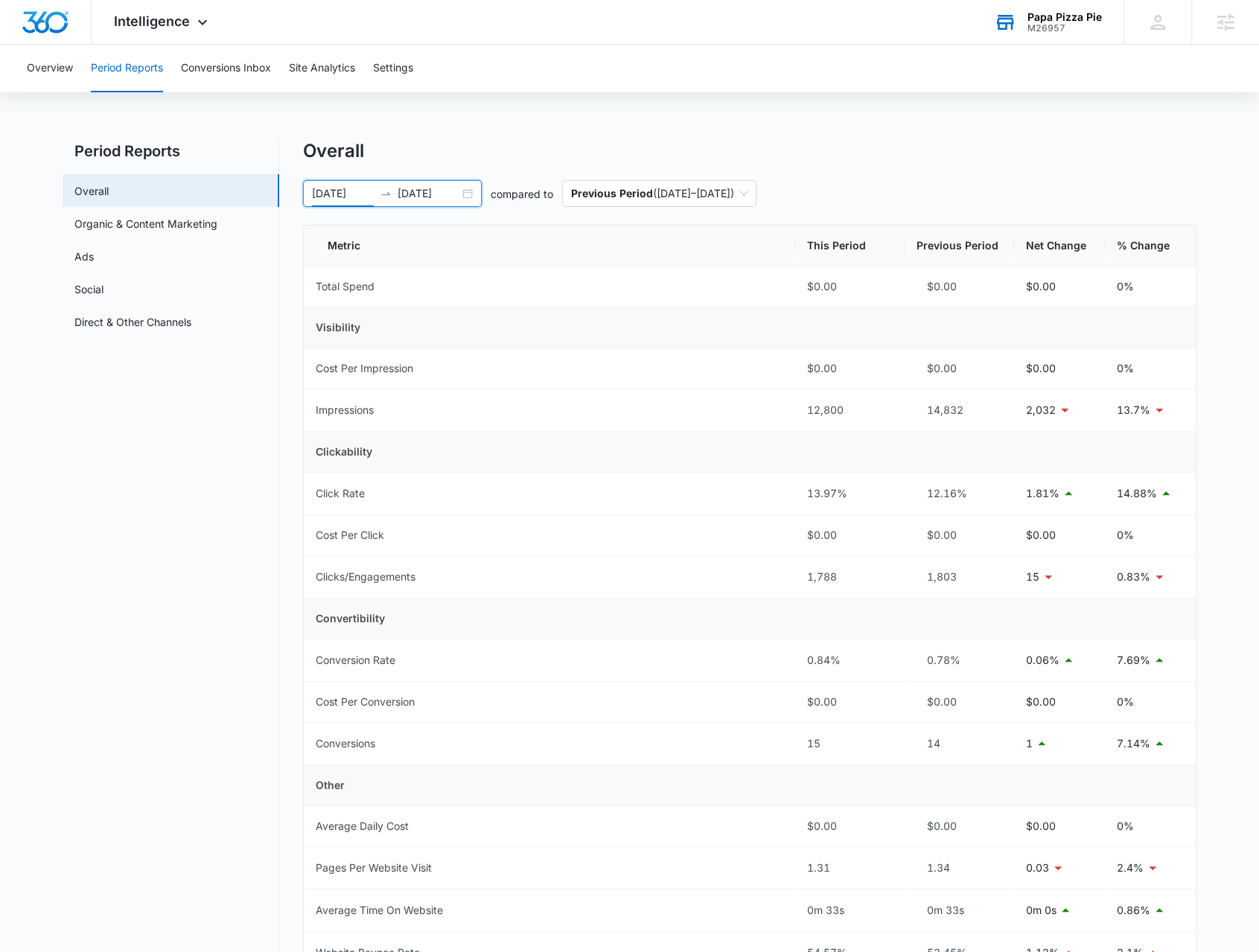
click at [470, 198] on div "[DATE] [DATE]" at bounding box center [393, 193] width 179 height 27
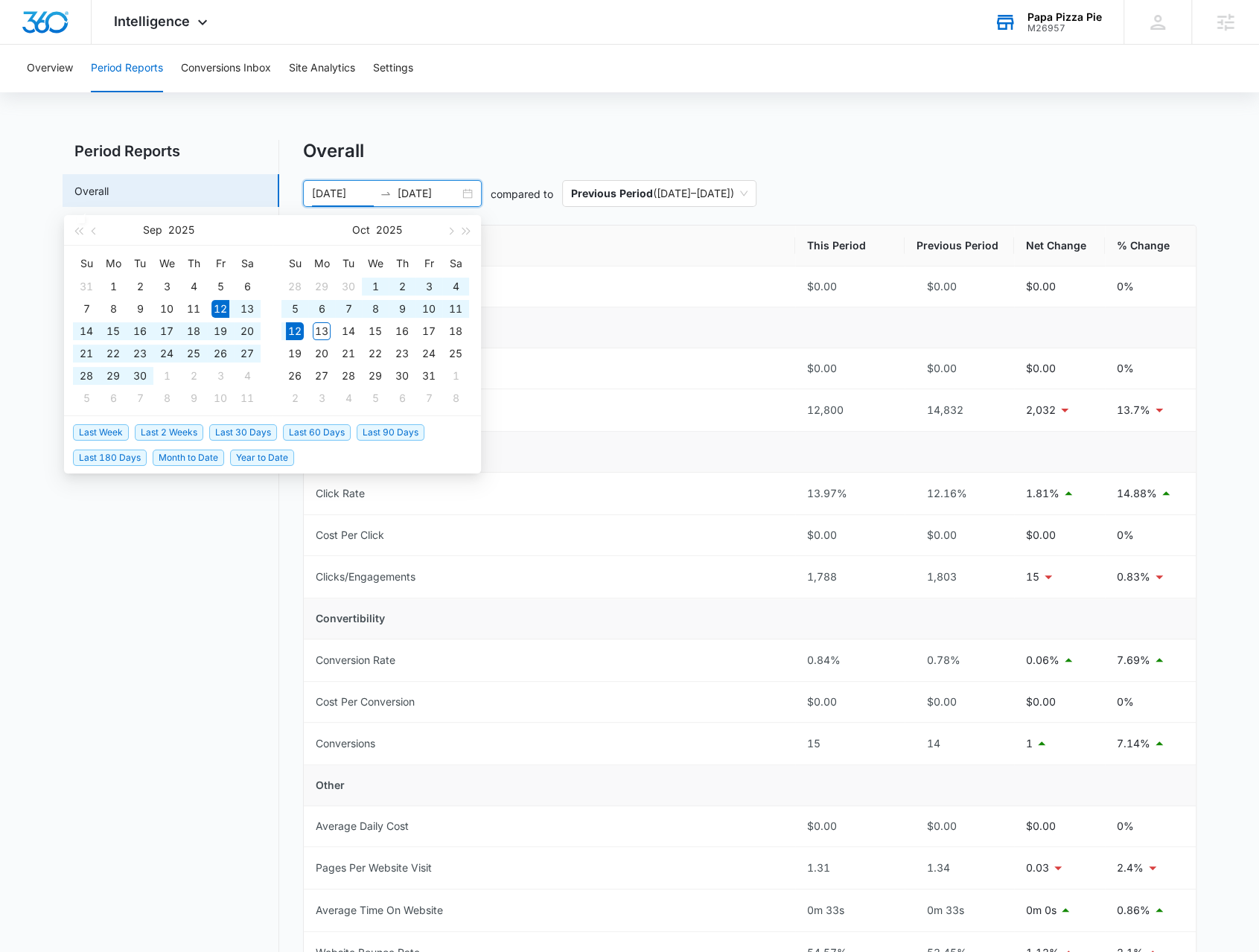
click at [332, 429] on span "Last 60 Days" at bounding box center [316, 432] width 68 height 16
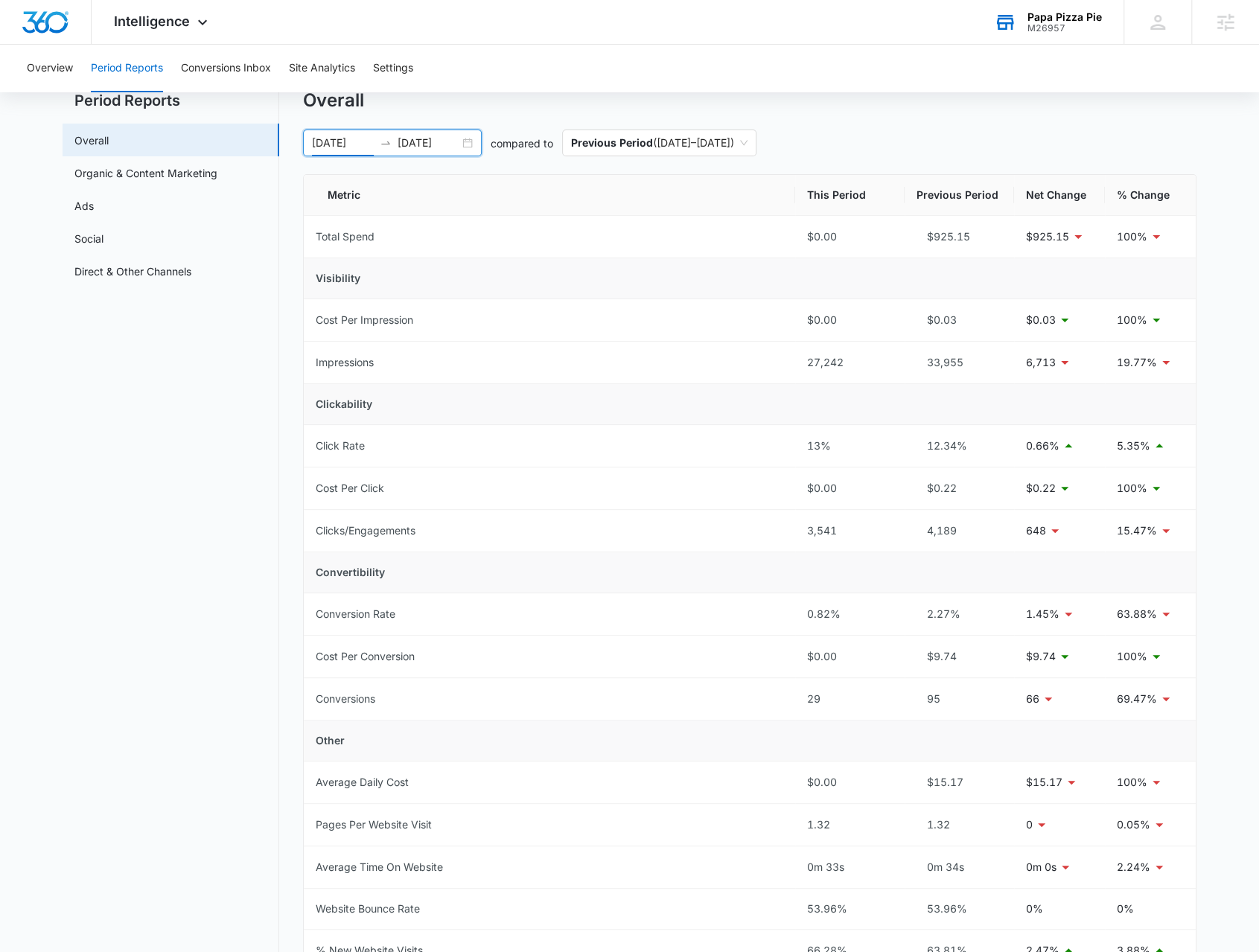
scroll to position [75, 0]
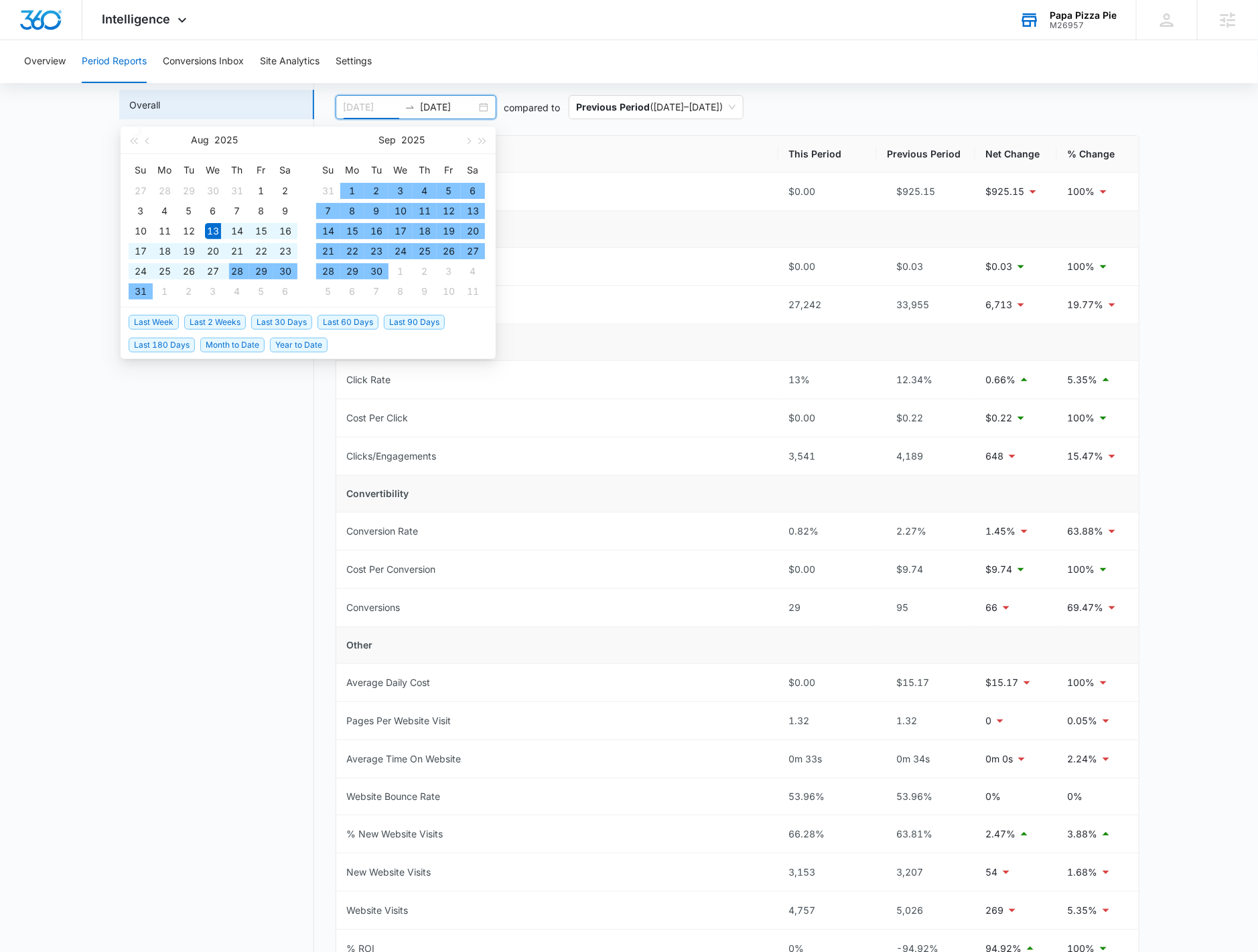
type input "08/13/2025"
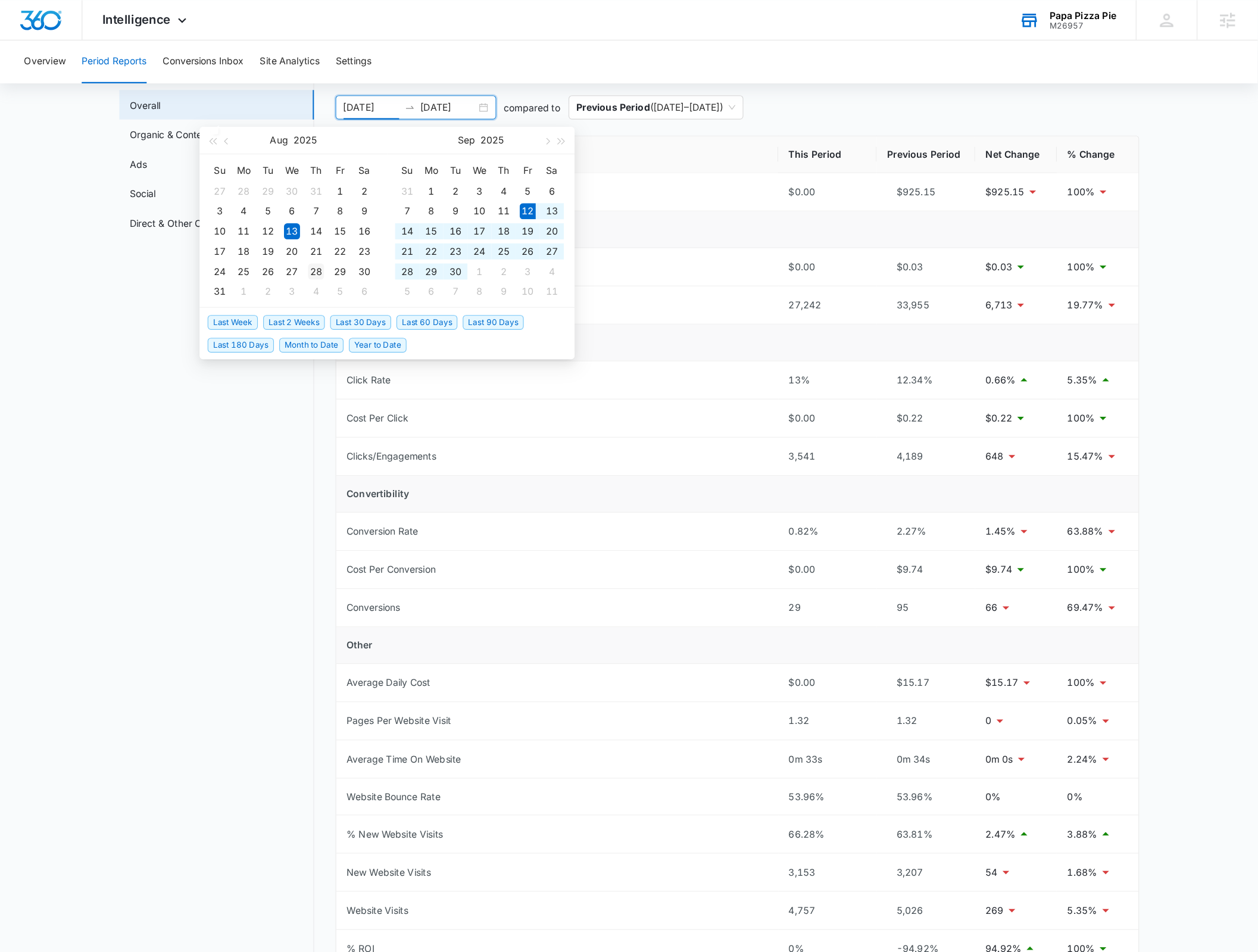
scroll to position [59, 0]
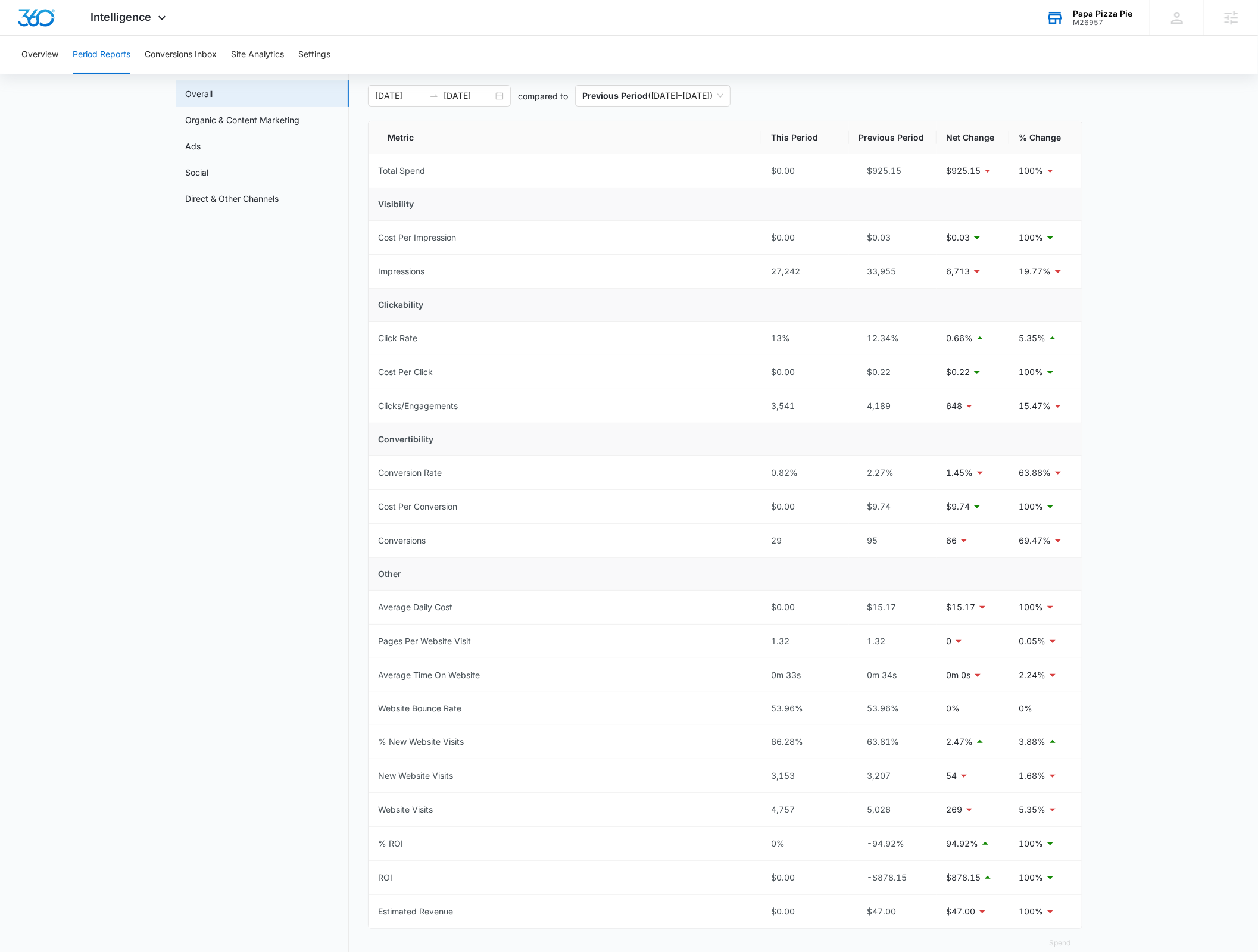
click at [309, 742] on nav "Period Reports Overall Organic & Content Marketing Ads Social Direct & Other Ch…" at bounding box center [263, 512] width 173 height 919
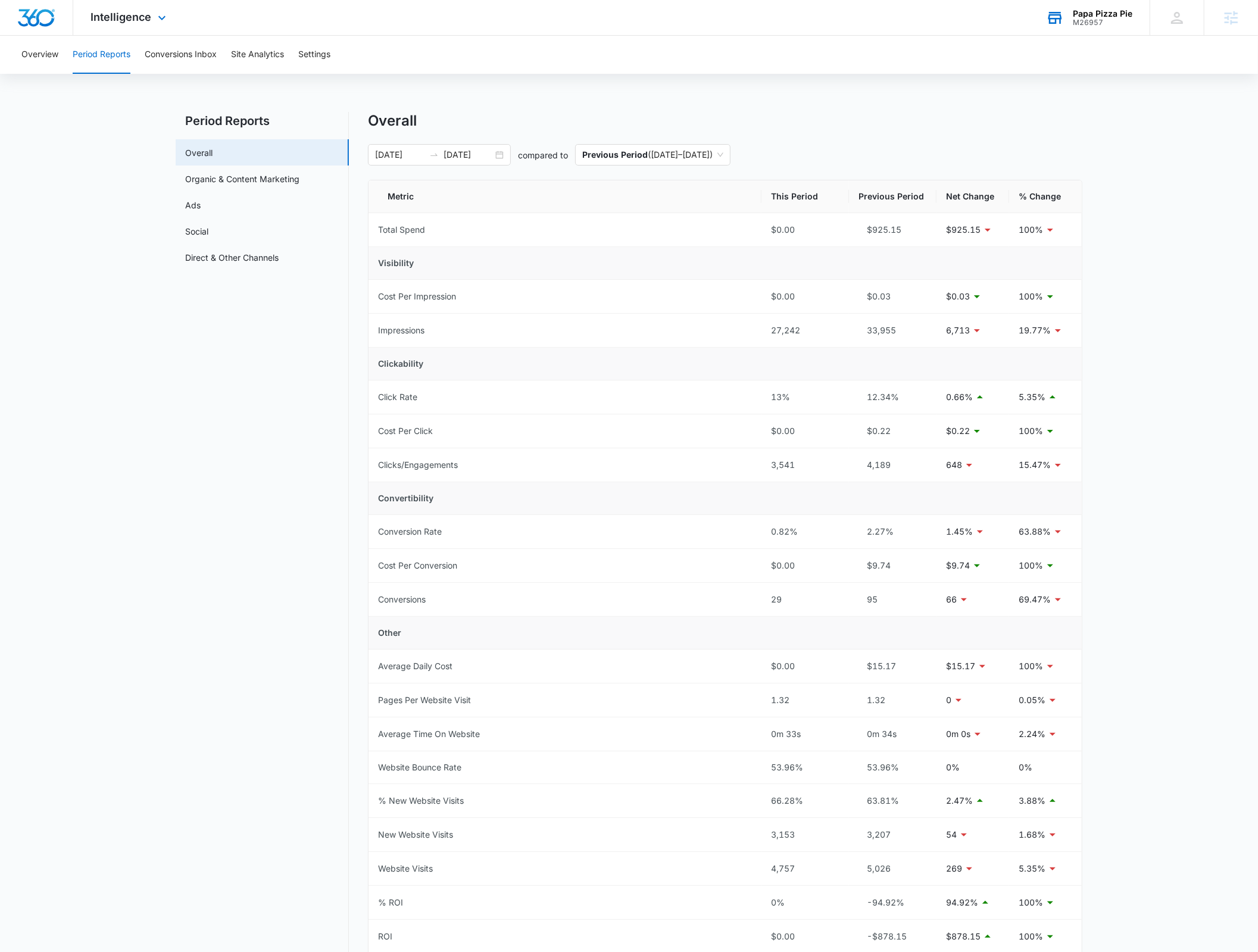
drag, startPoint x: 148, startPoint y: 12, endPoint x: 167, endPoint y: 58, distance: 49.8
click at [150, 13] on span "Intelligence" at bounding box center [122, 17] width 60 height 12
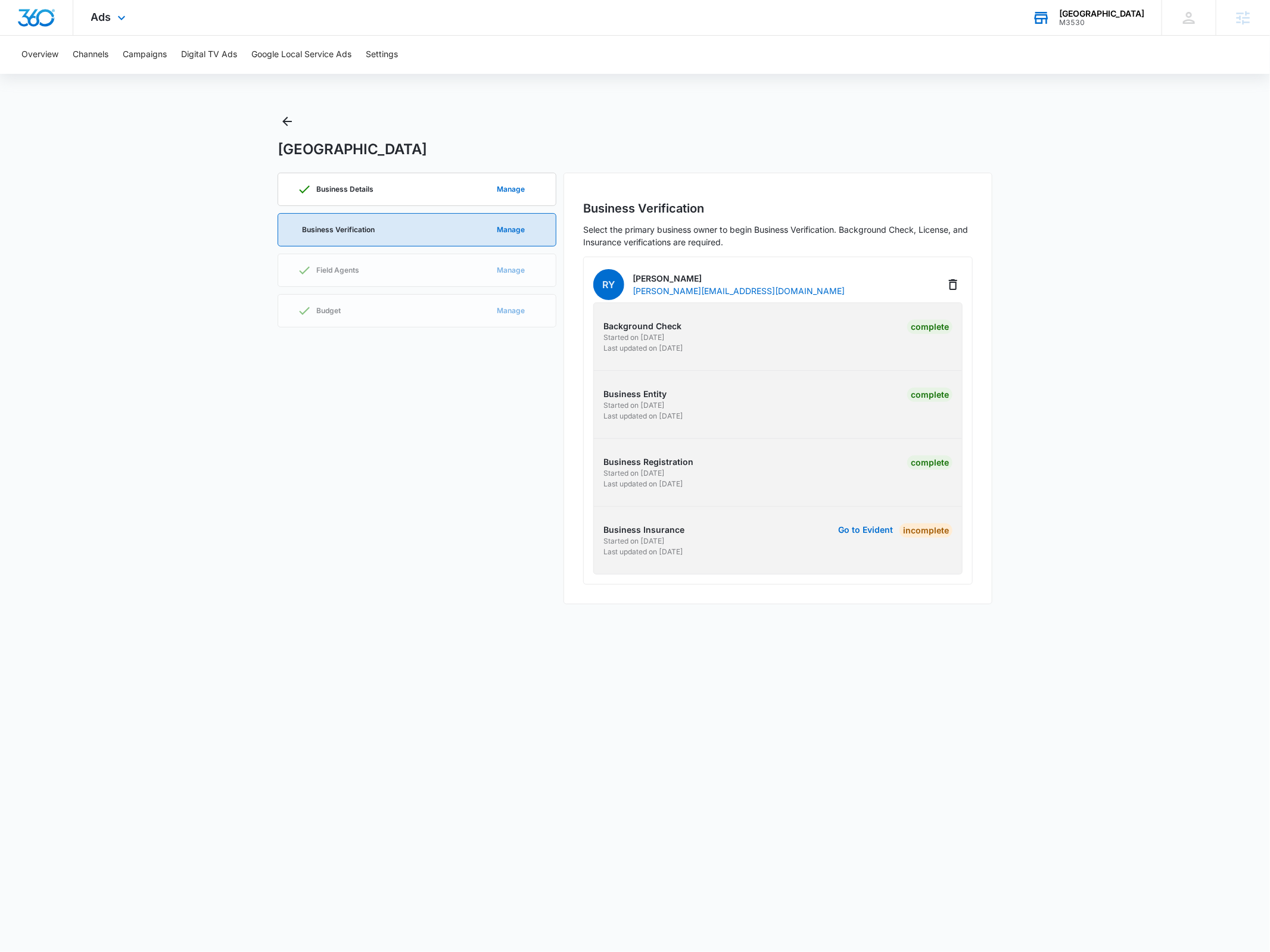
drag, startPoint x: 0, startPoint y: 0, endPoint x: 1094, endPoint y: 21, distance: 1094.2
click at [1094, 19] on div "M3530" at bounding box center [1102, 23] width 85 height 8
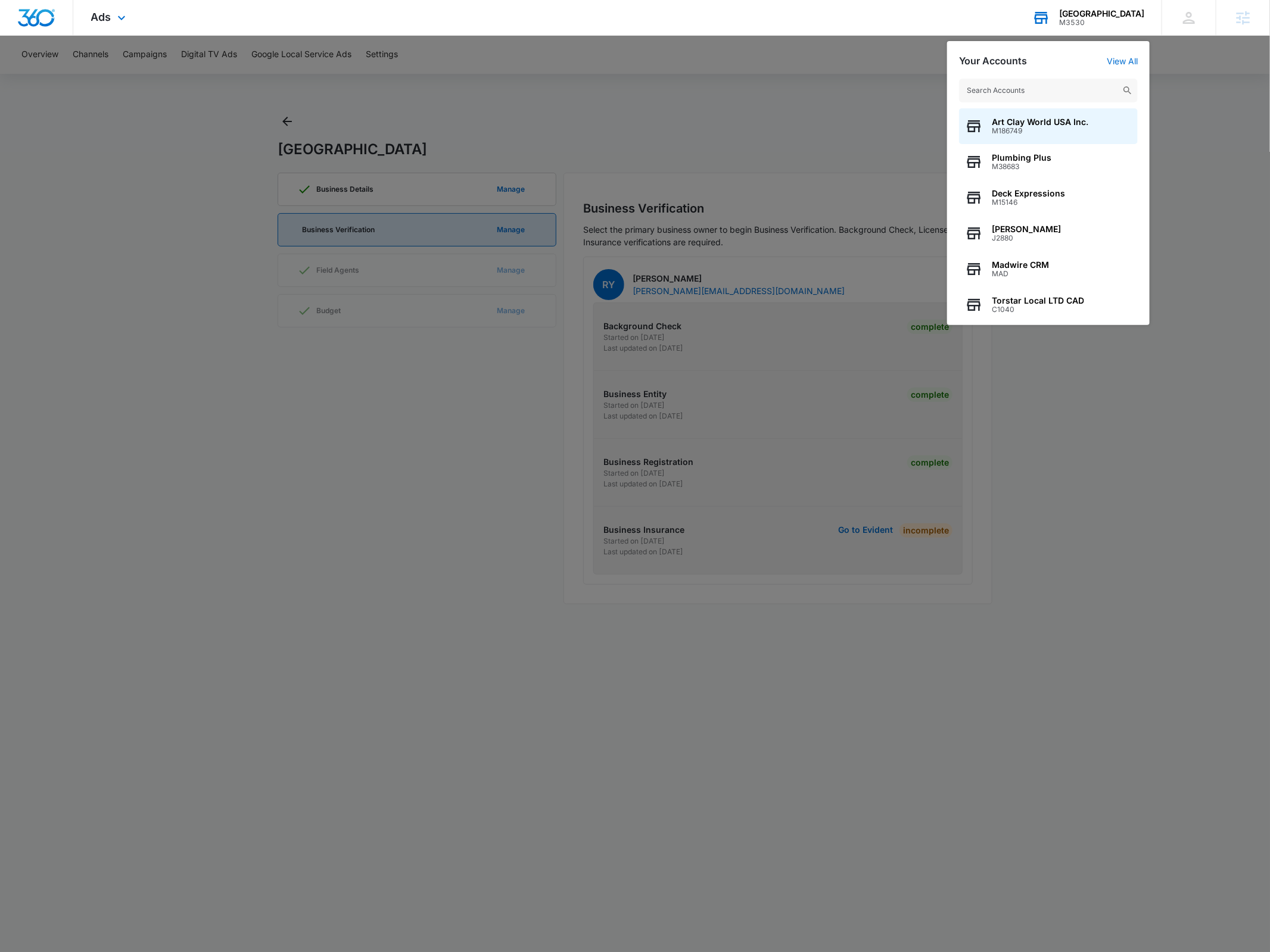
click at [1033, 82] on input "text" at bounding box center [1049, 90] width 179 height 24
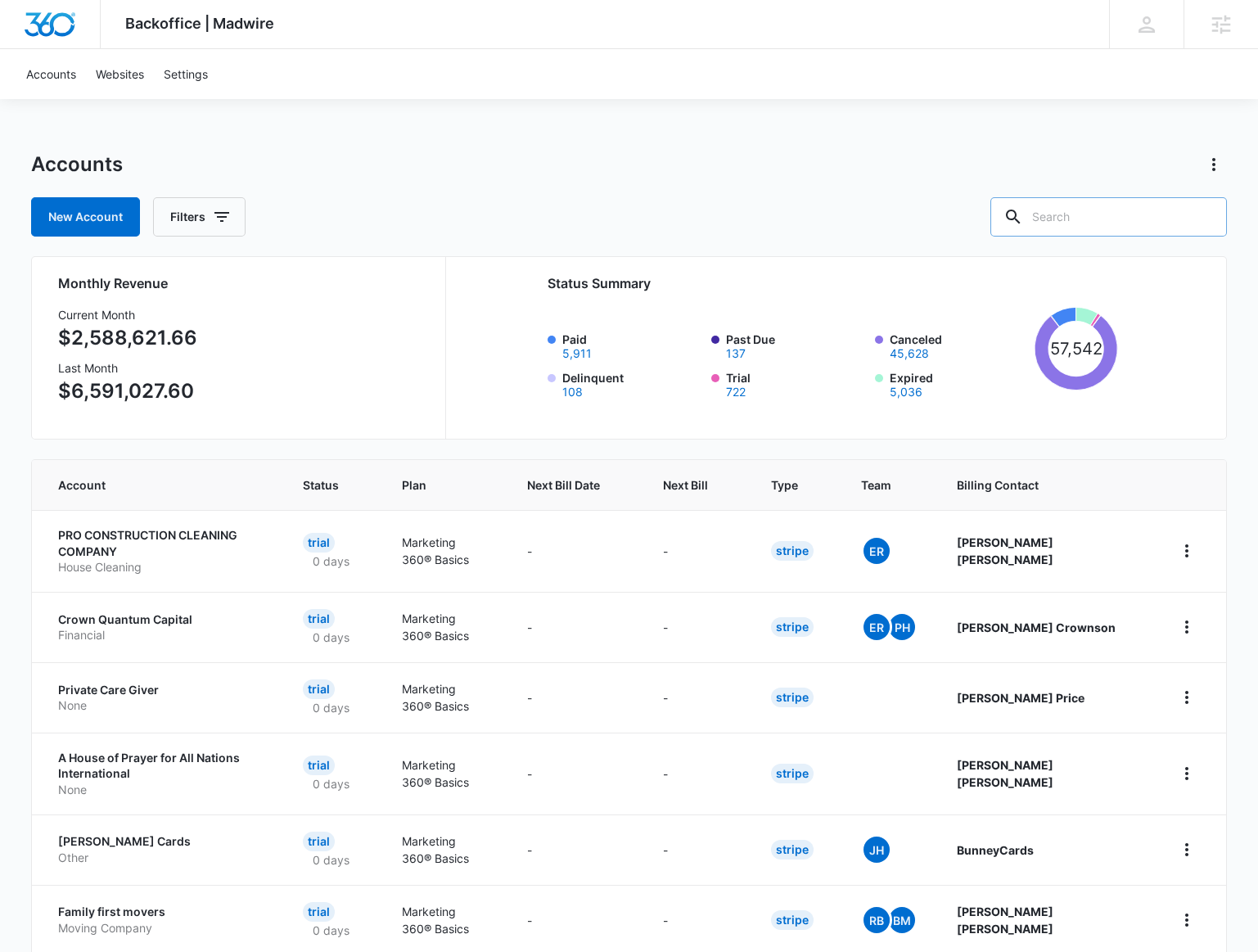
click at [1099, 210] on input "text" at bounding box center [1109, 217] width 236 height 40
type input "atlanta ne"
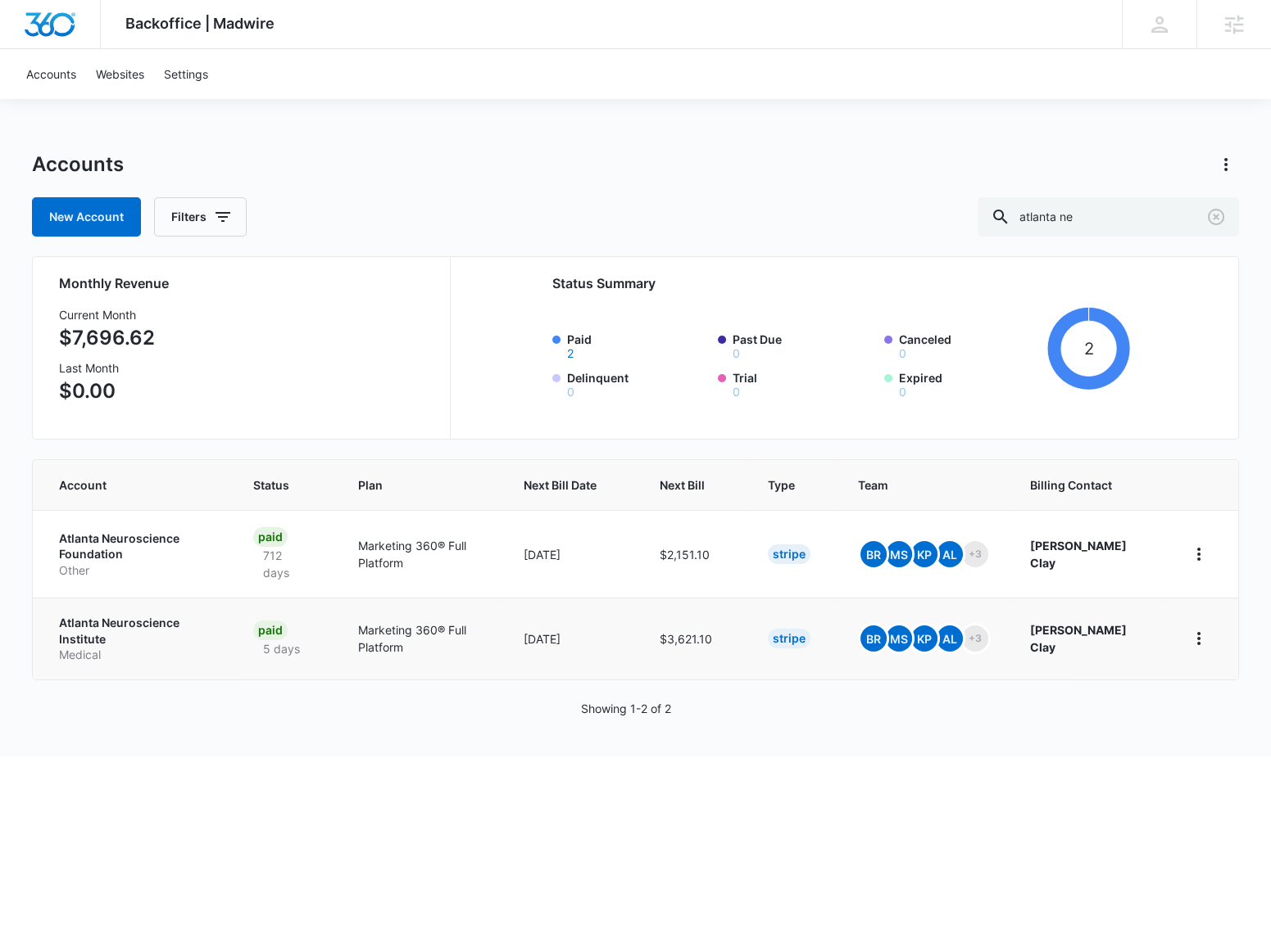
click at [158, 629] on p "Atlanta Neuroscience Institute" at bounding box center [136, 632] width 155 height 32
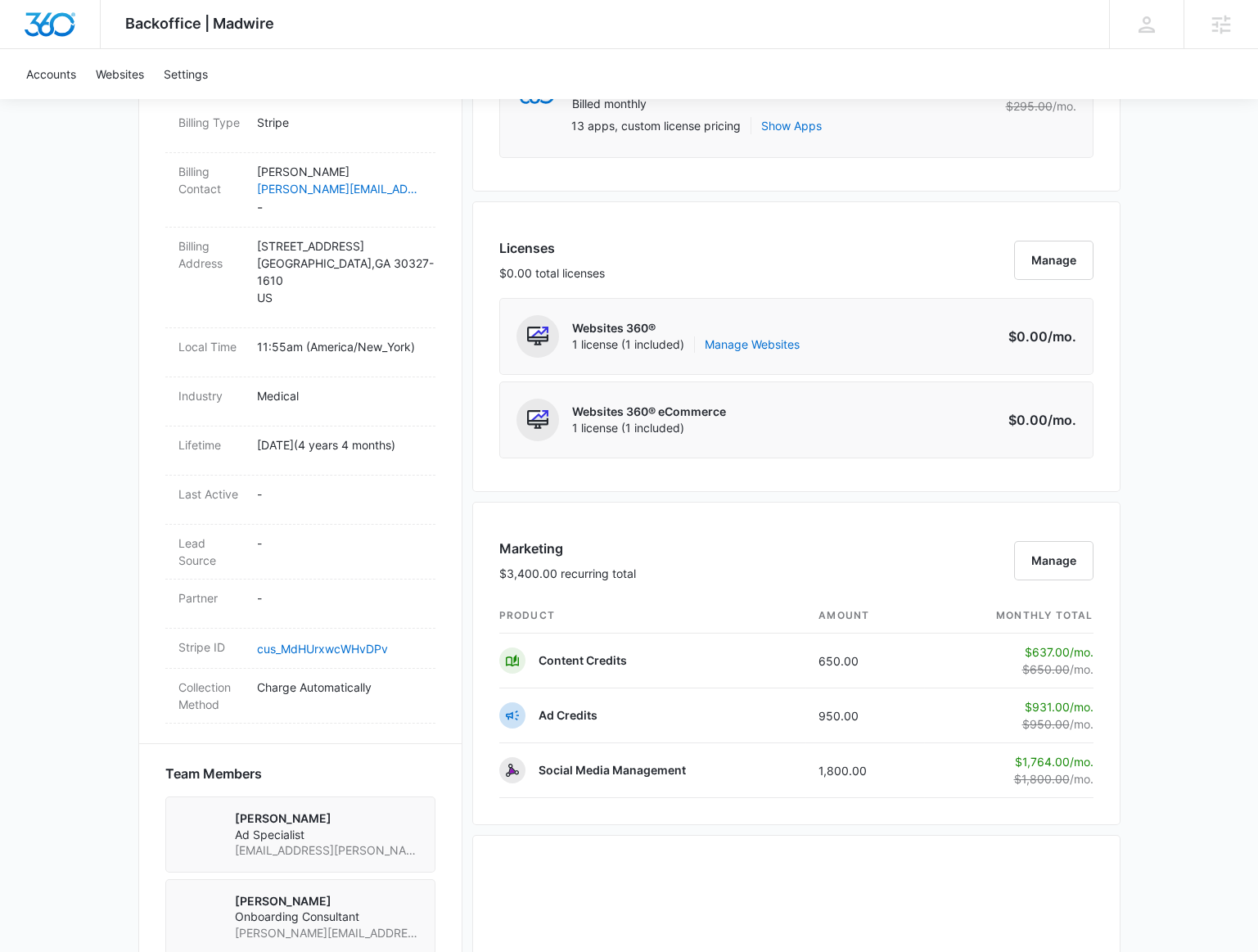
scroll to position [892, 0]
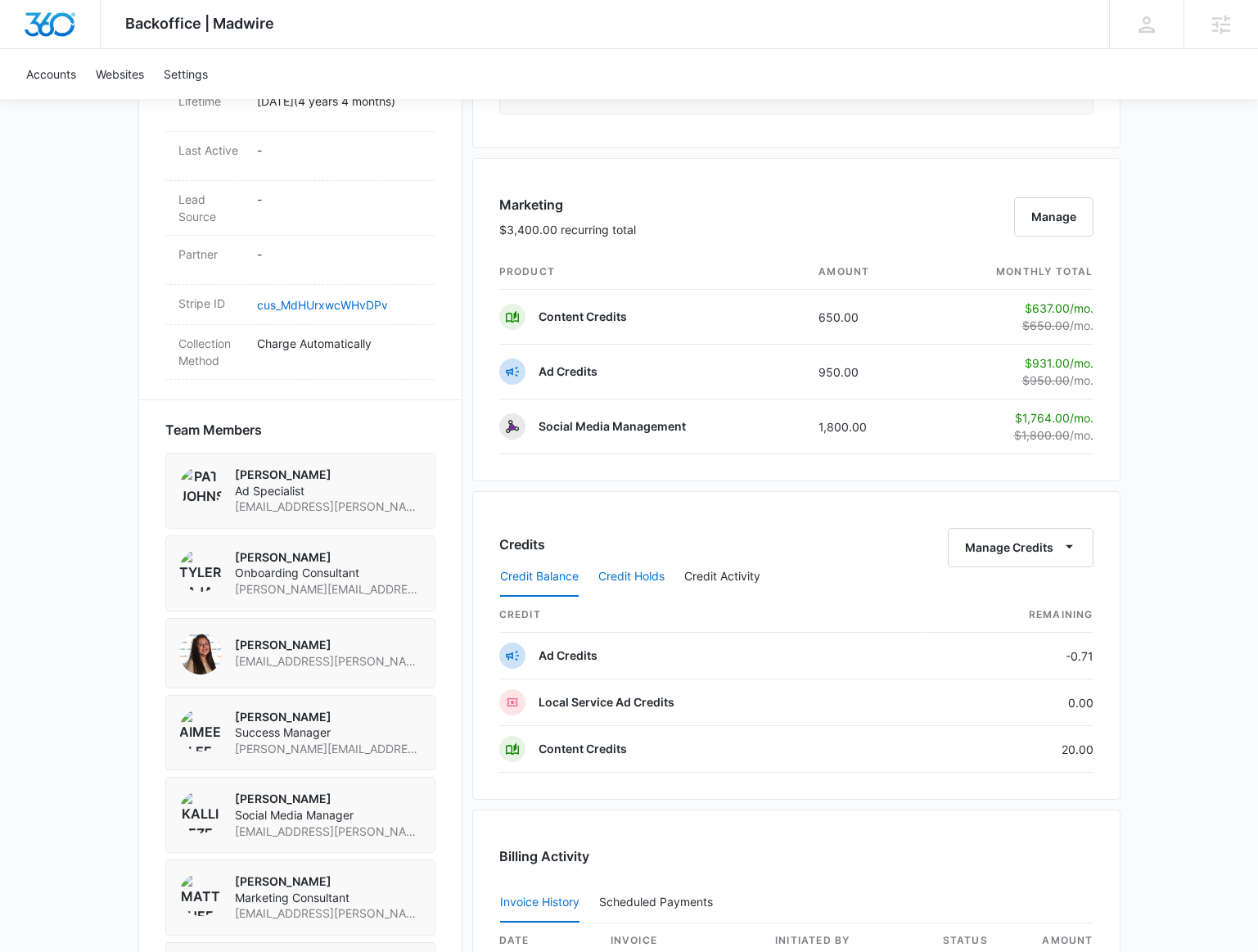
click at [615, 561] on button "Credit Holds" at bounding box center [631, 578] width 66 height 40
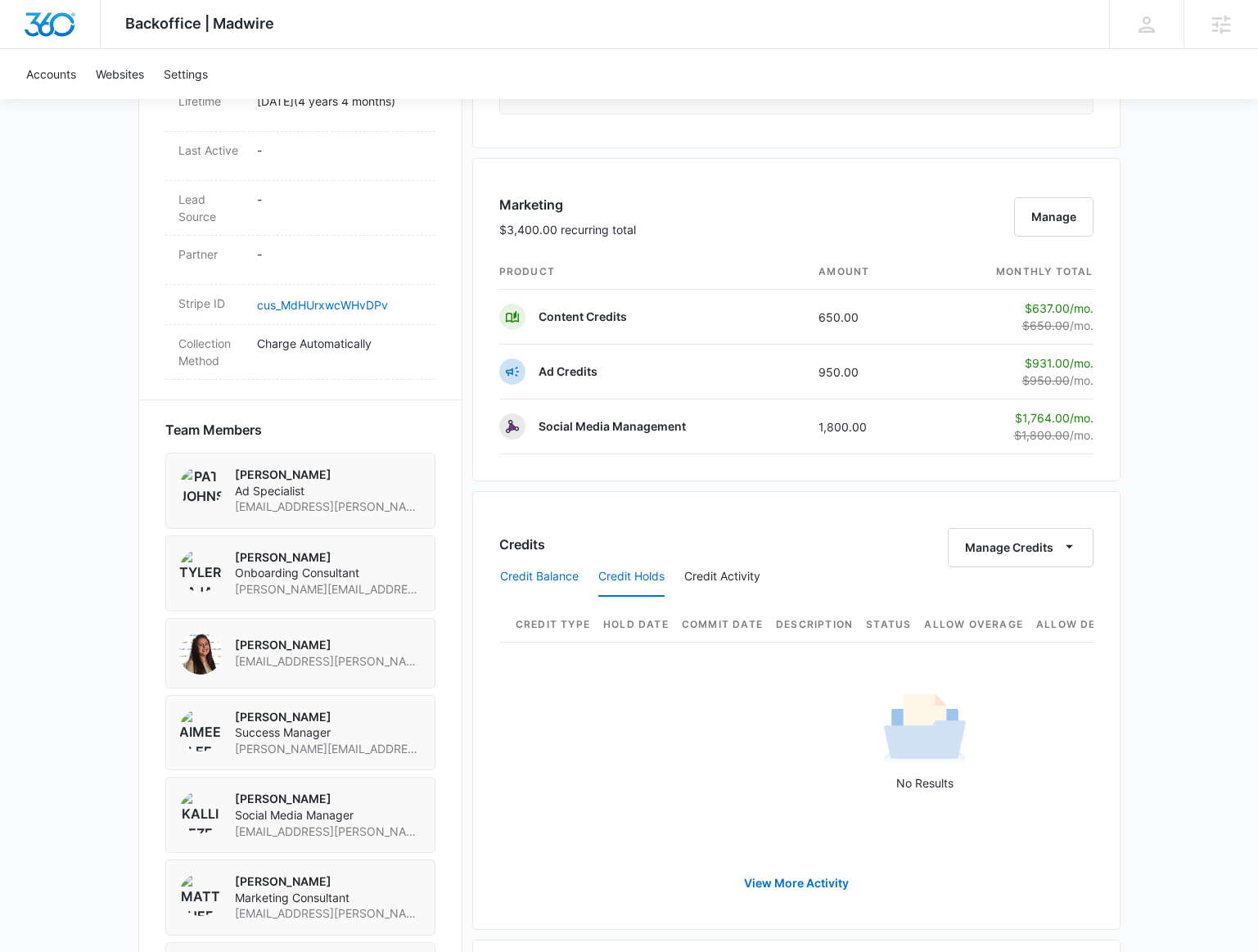
click at [521, 562] on button "Credit Balance" at bounding box center [539, 578] width 78 height 40
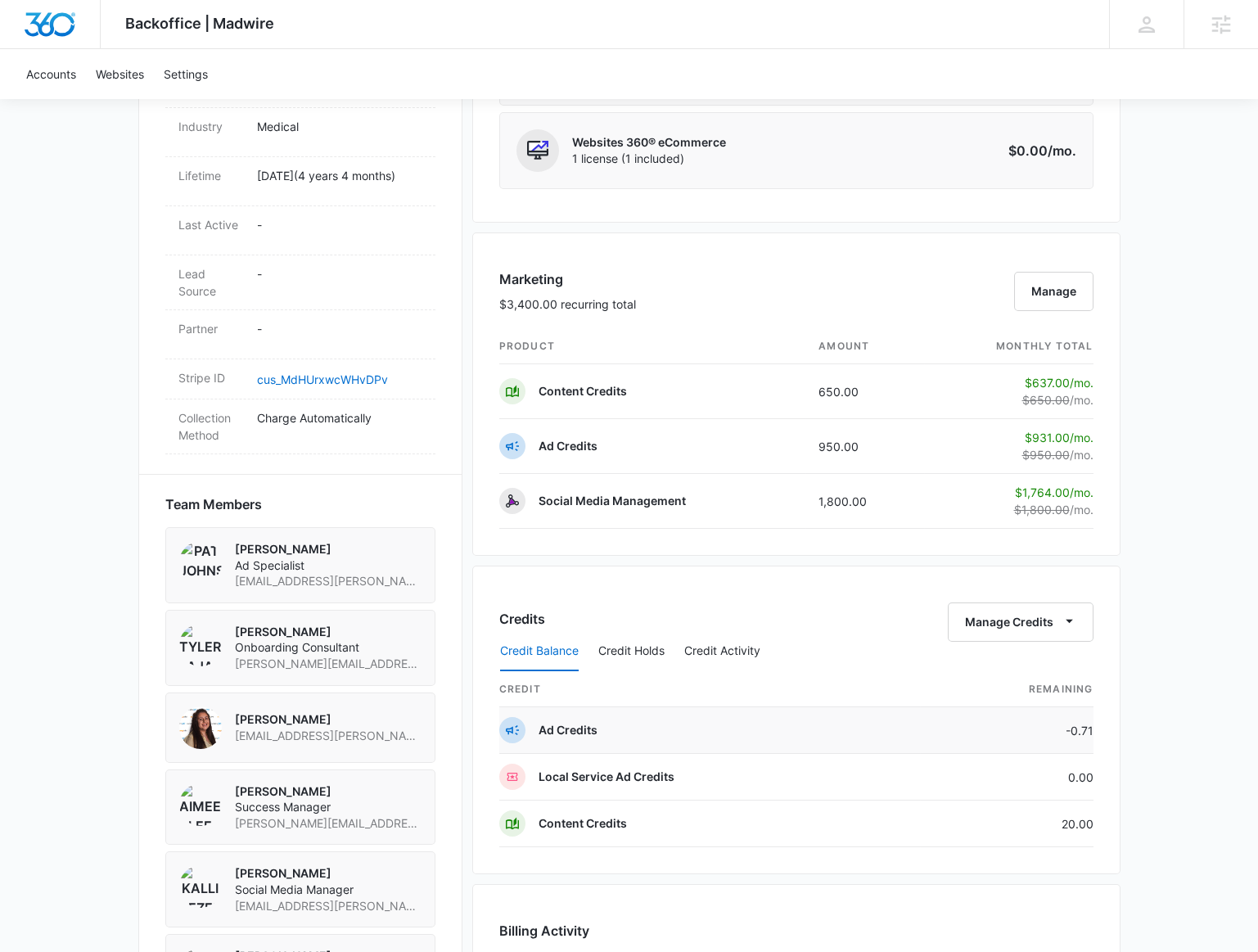
scroll to position [1191, 0]
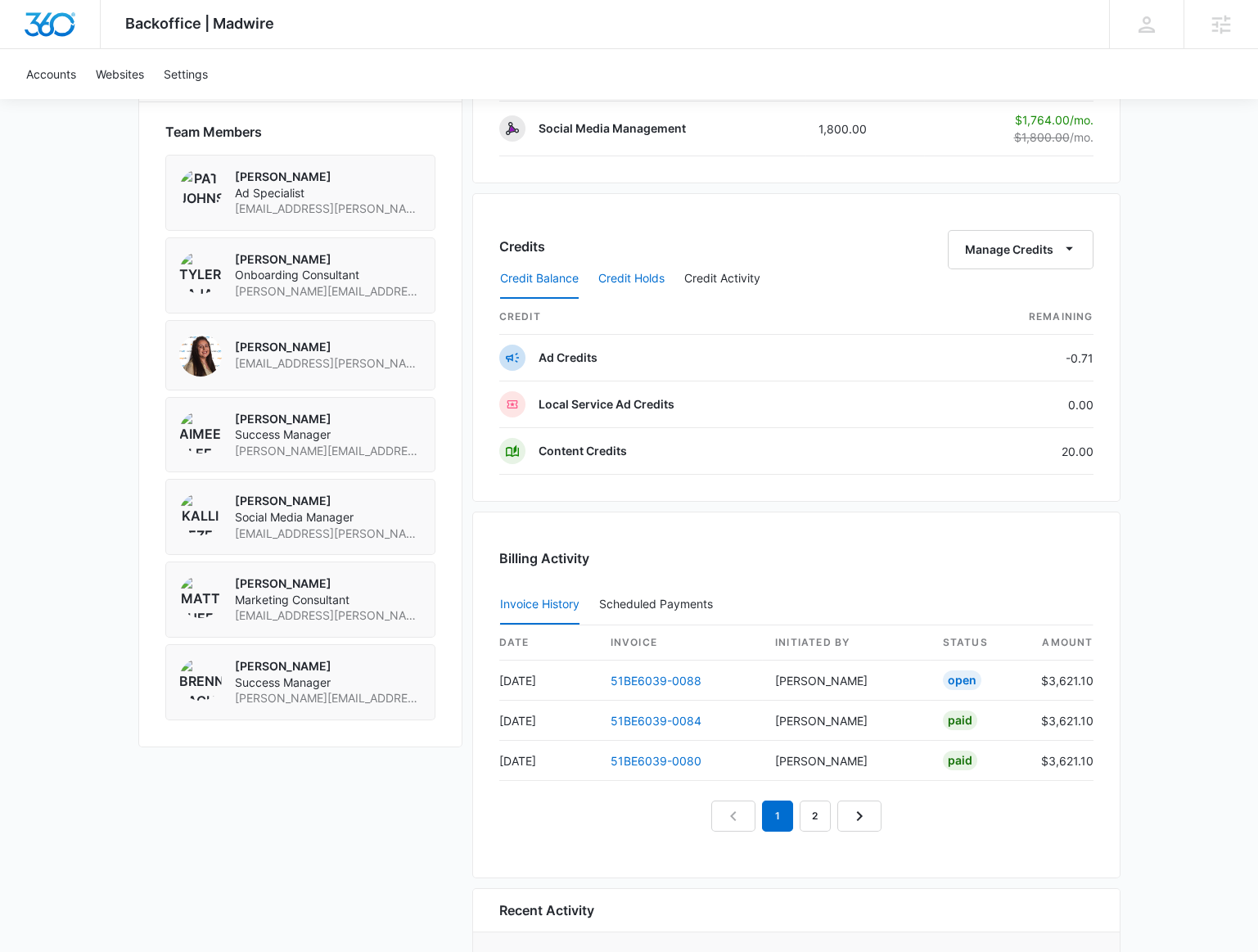
click at [645, 275] on button "Credit Holds" at bounding box center [631, 280] width 66 height 40
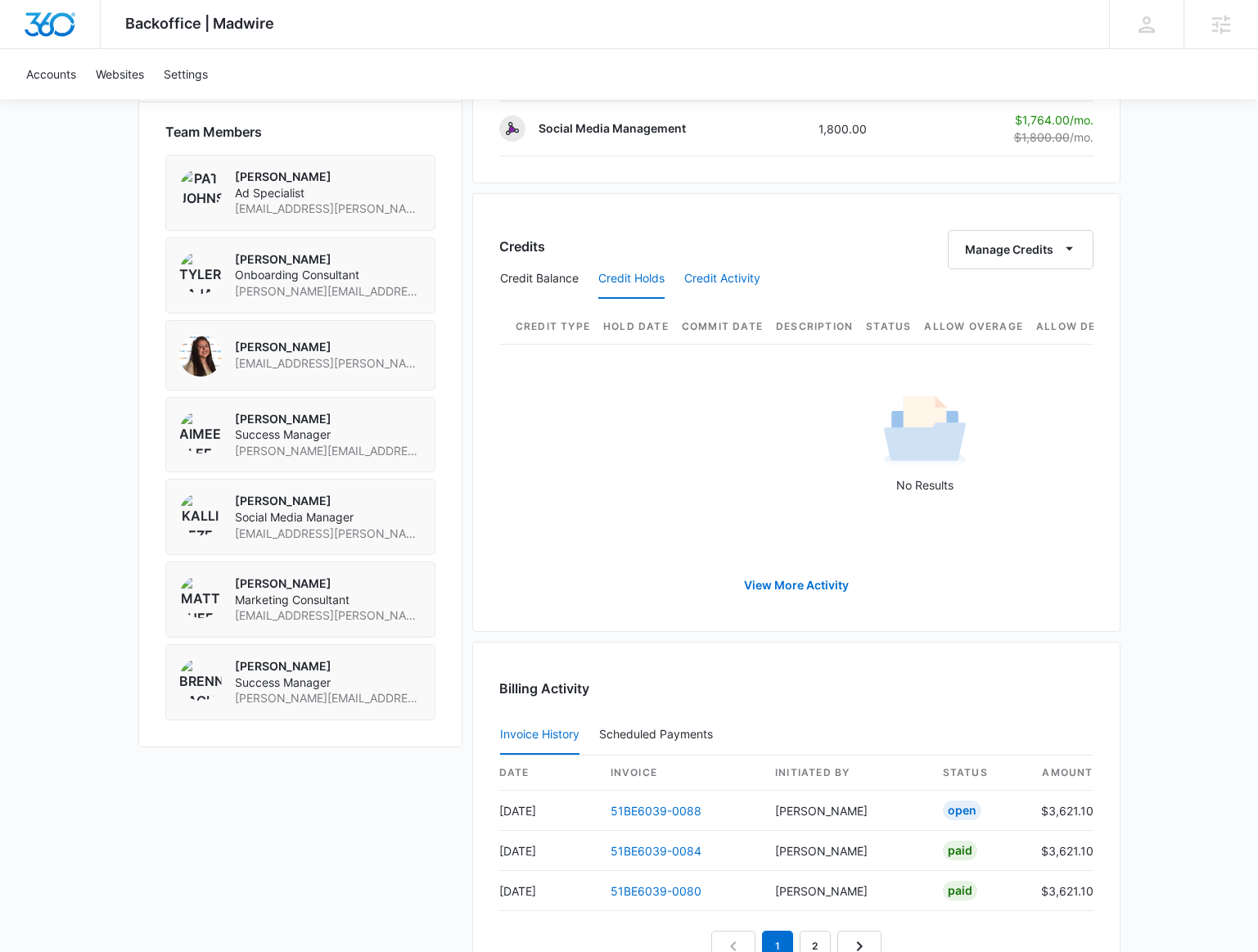
click at [732, 272] on button "Credit Activity" at bounding box center [722, 280] width 77 height 40
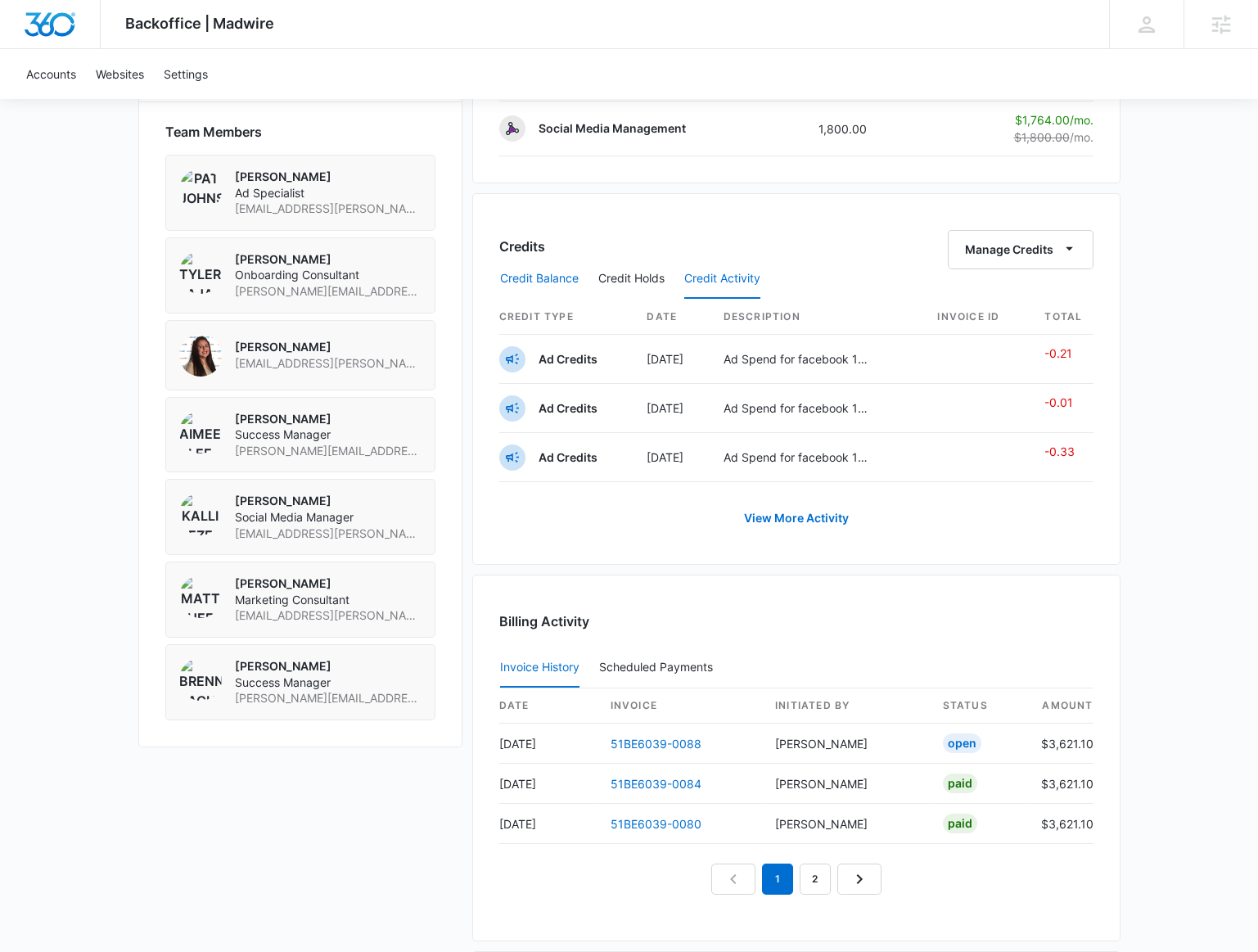
click at [551, 264] on button "Credit Balance" at bounding box center [539, 280] width 78 height 40
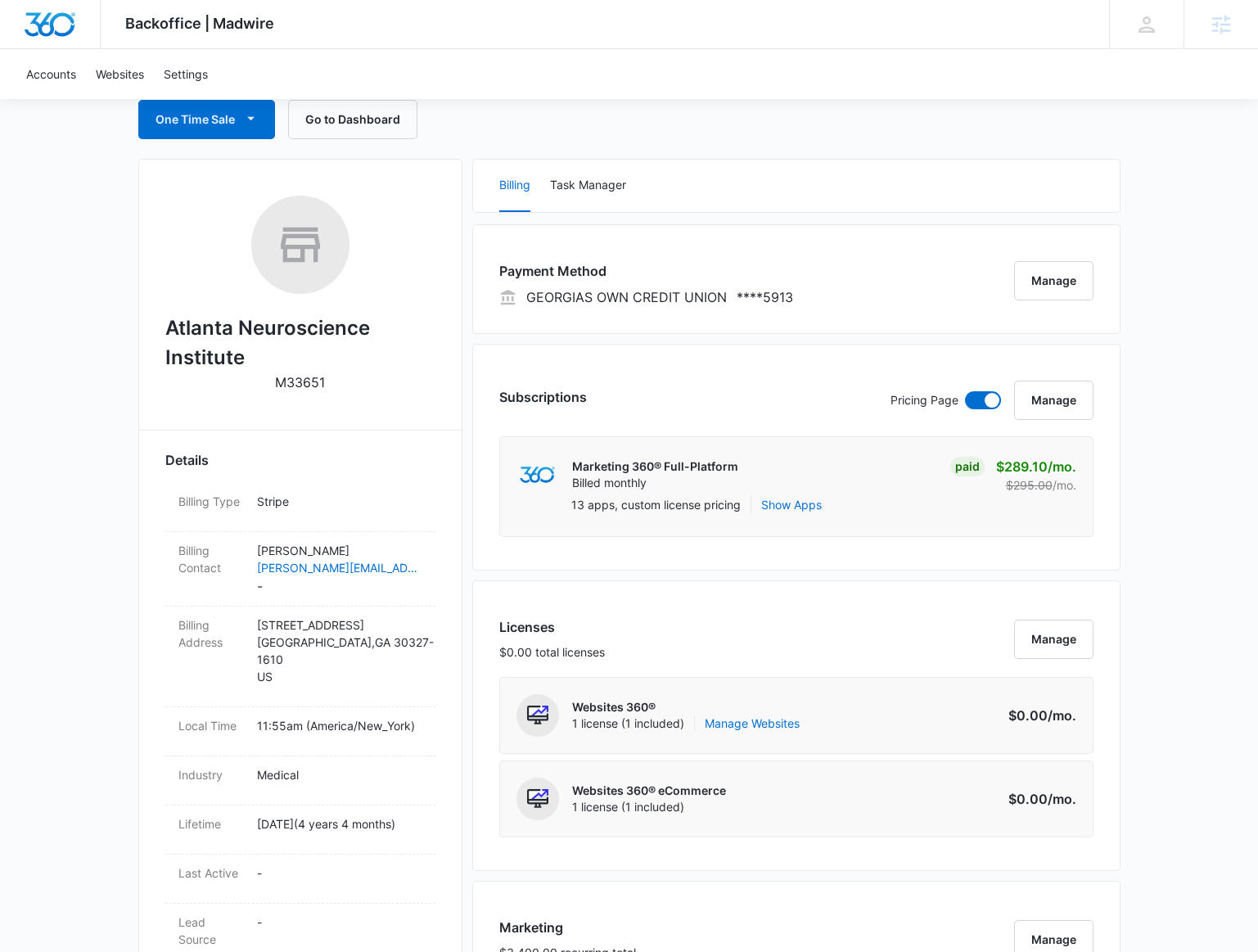
scroll to position [123, 0]
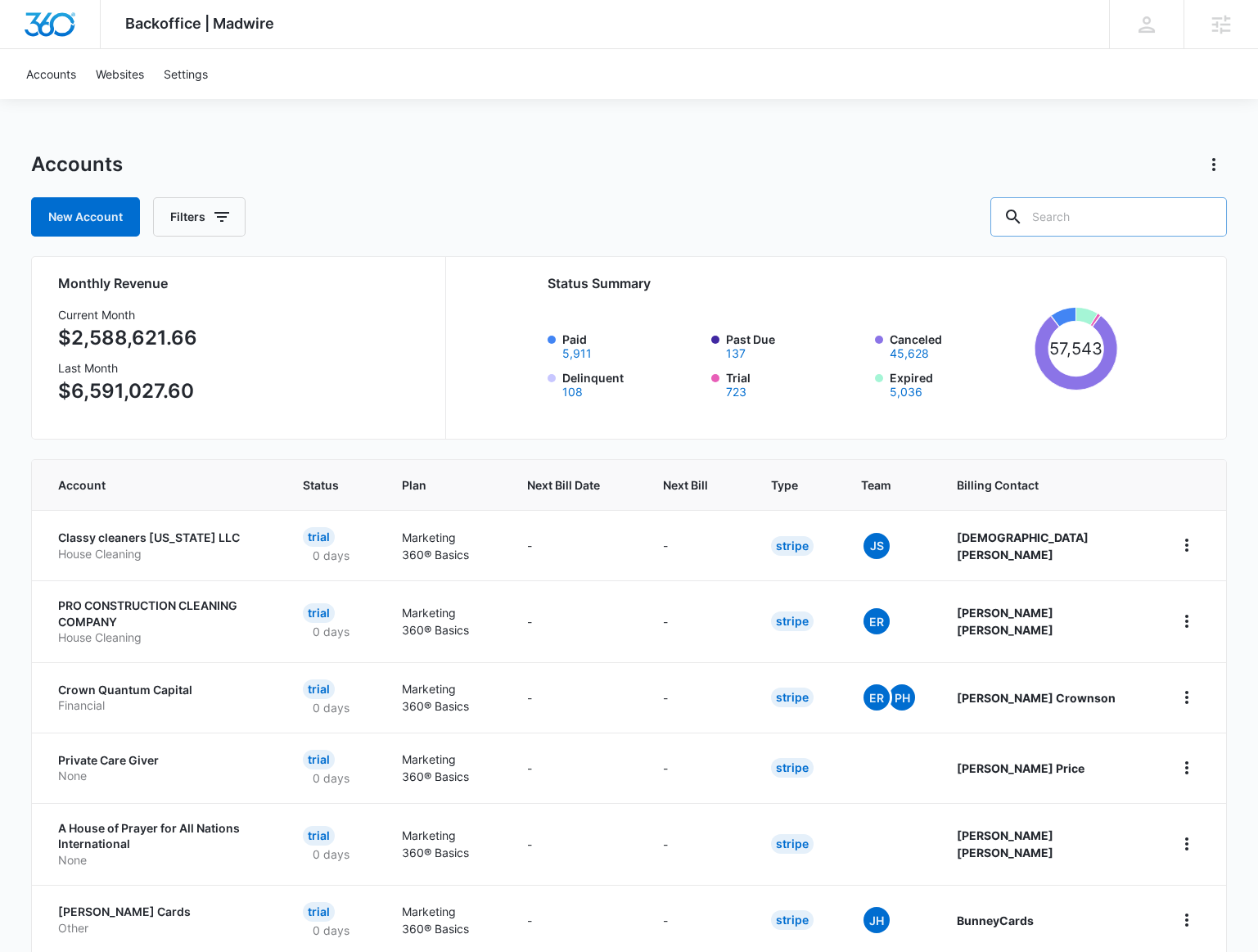
click at [1101, 216] on input "text" at bounding box center [1109, 217] width 236 height 40
type input "plumbing plus"
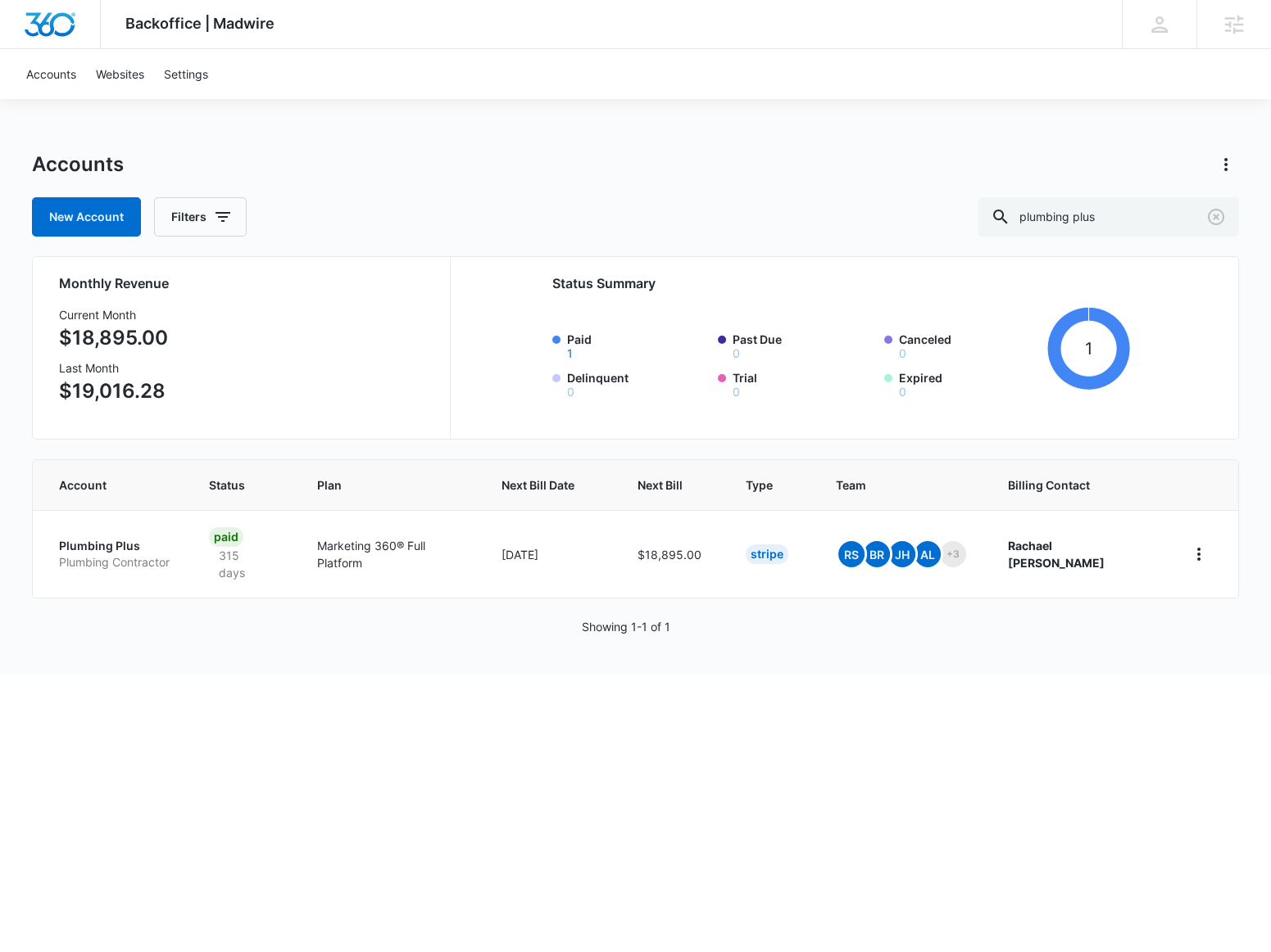
click at [131, 538] on p "Plumbing Plus" at bounding box center [113, 545] width 111 height 16
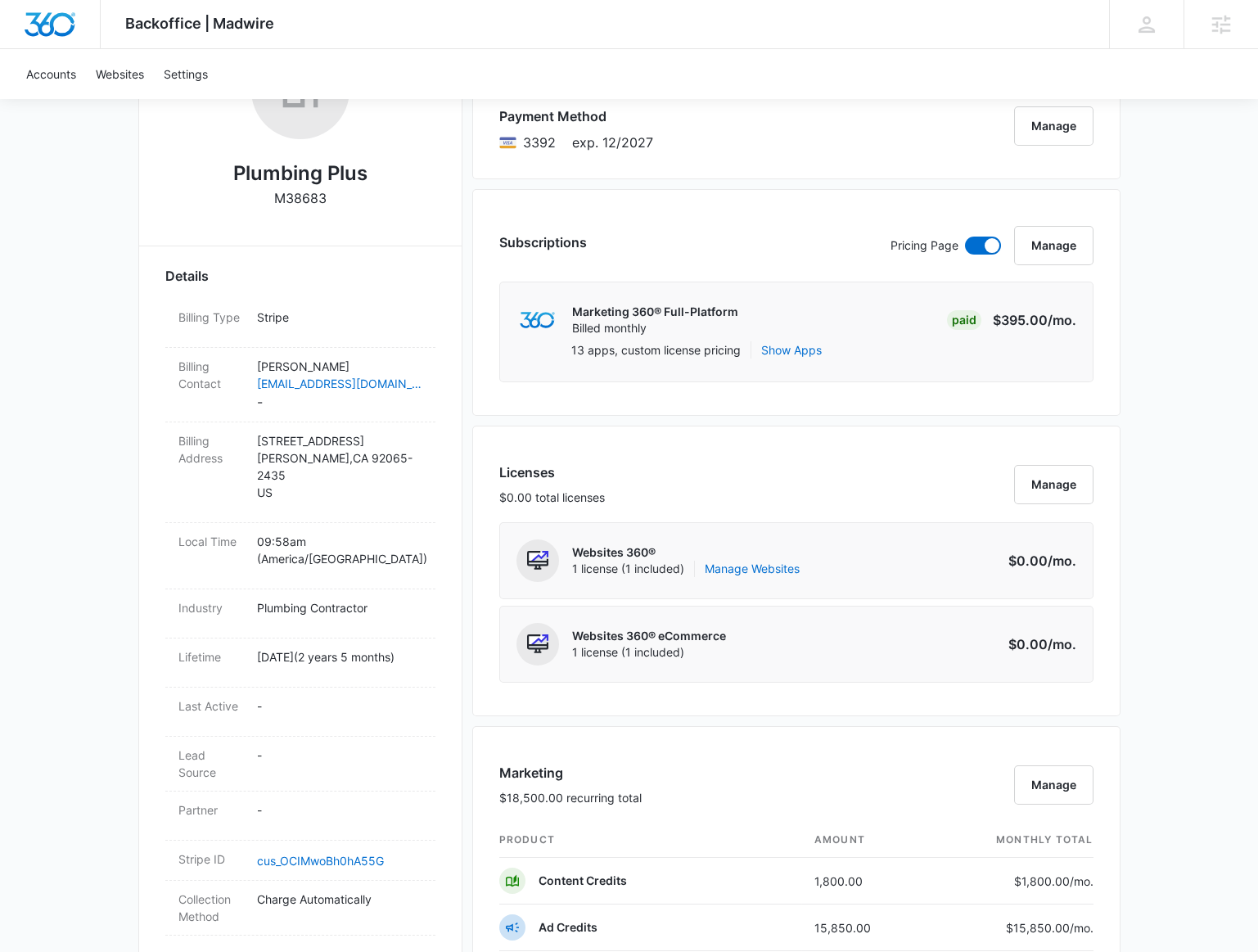
scroll to position [223, 0]
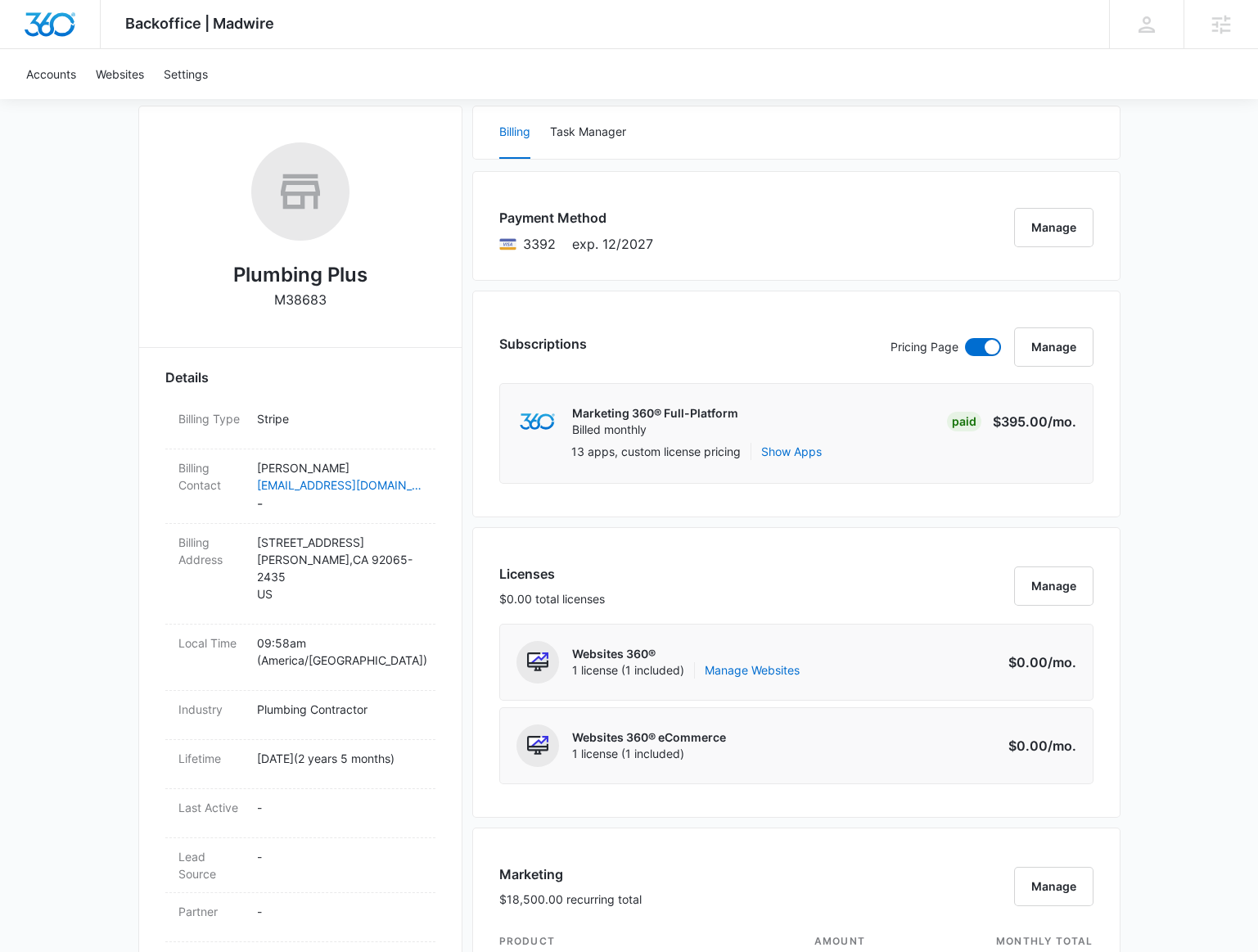
click at [309, 300] on p "M38683" at bounding box center [300, 300] width 52 height 20
copy p "M38683"
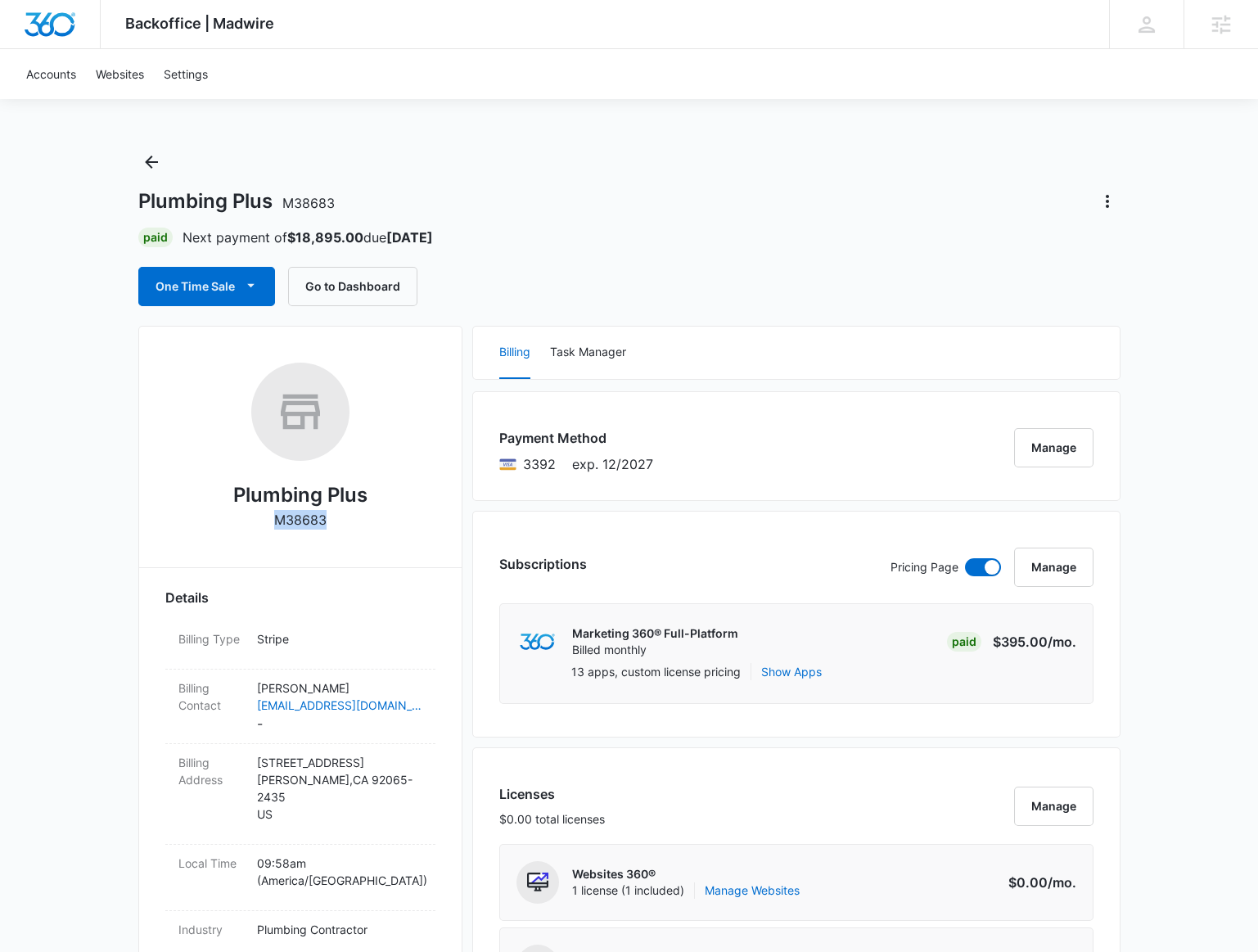
scroll to position [0, 0]
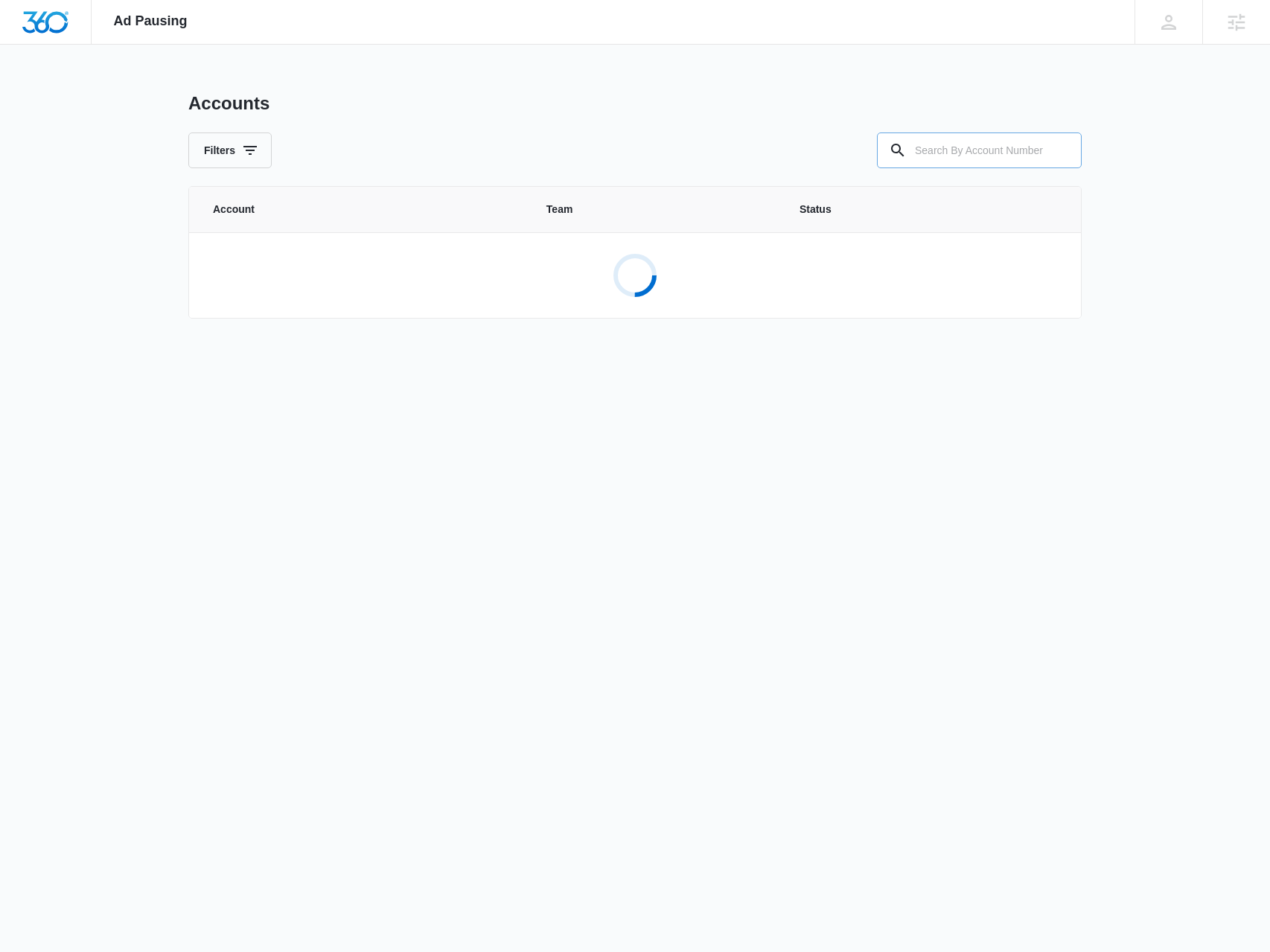
click at [962, 137] on input "text" at bounding box center [979, 150] width 205 height 36
paste input "M38683"
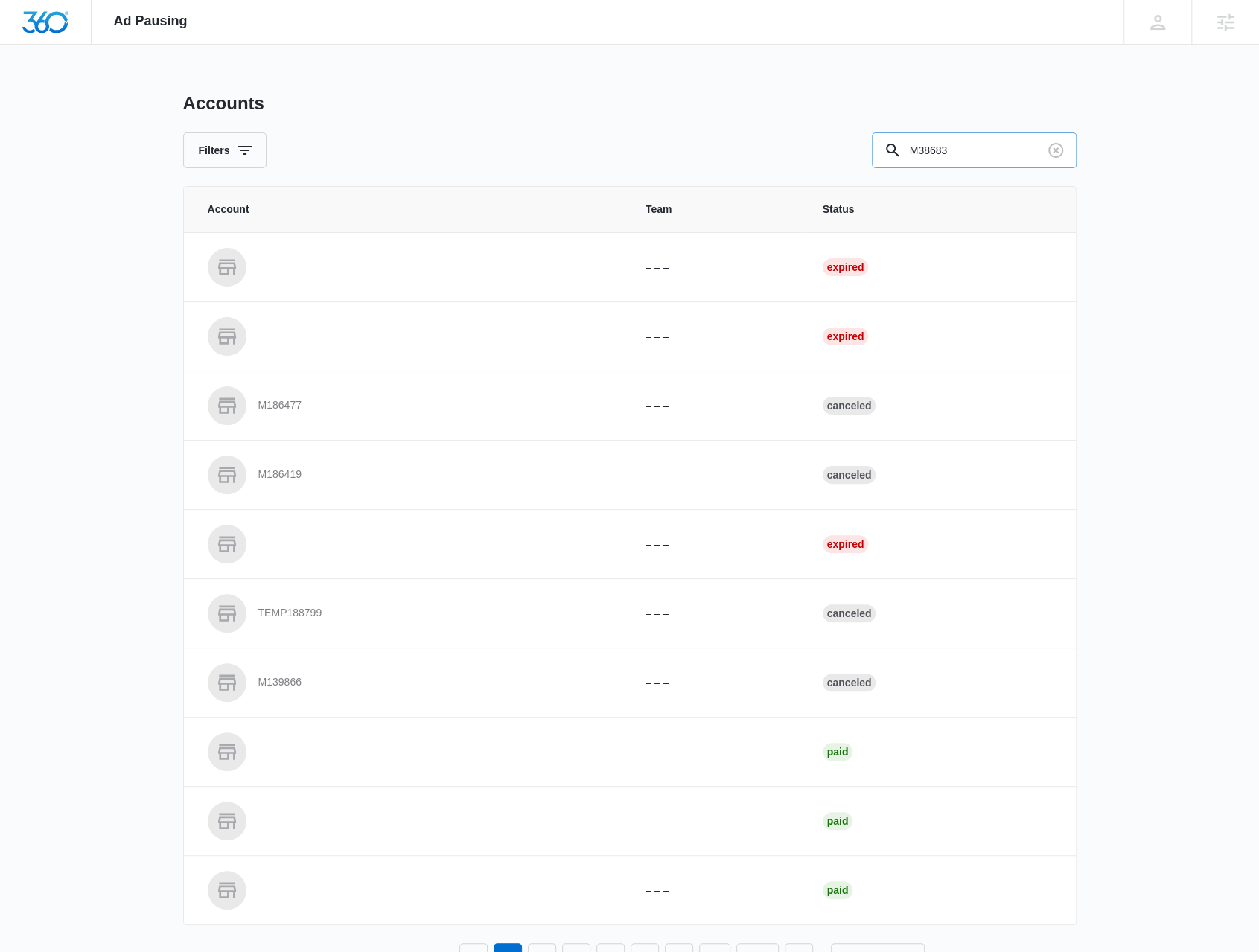
type input "M38683"
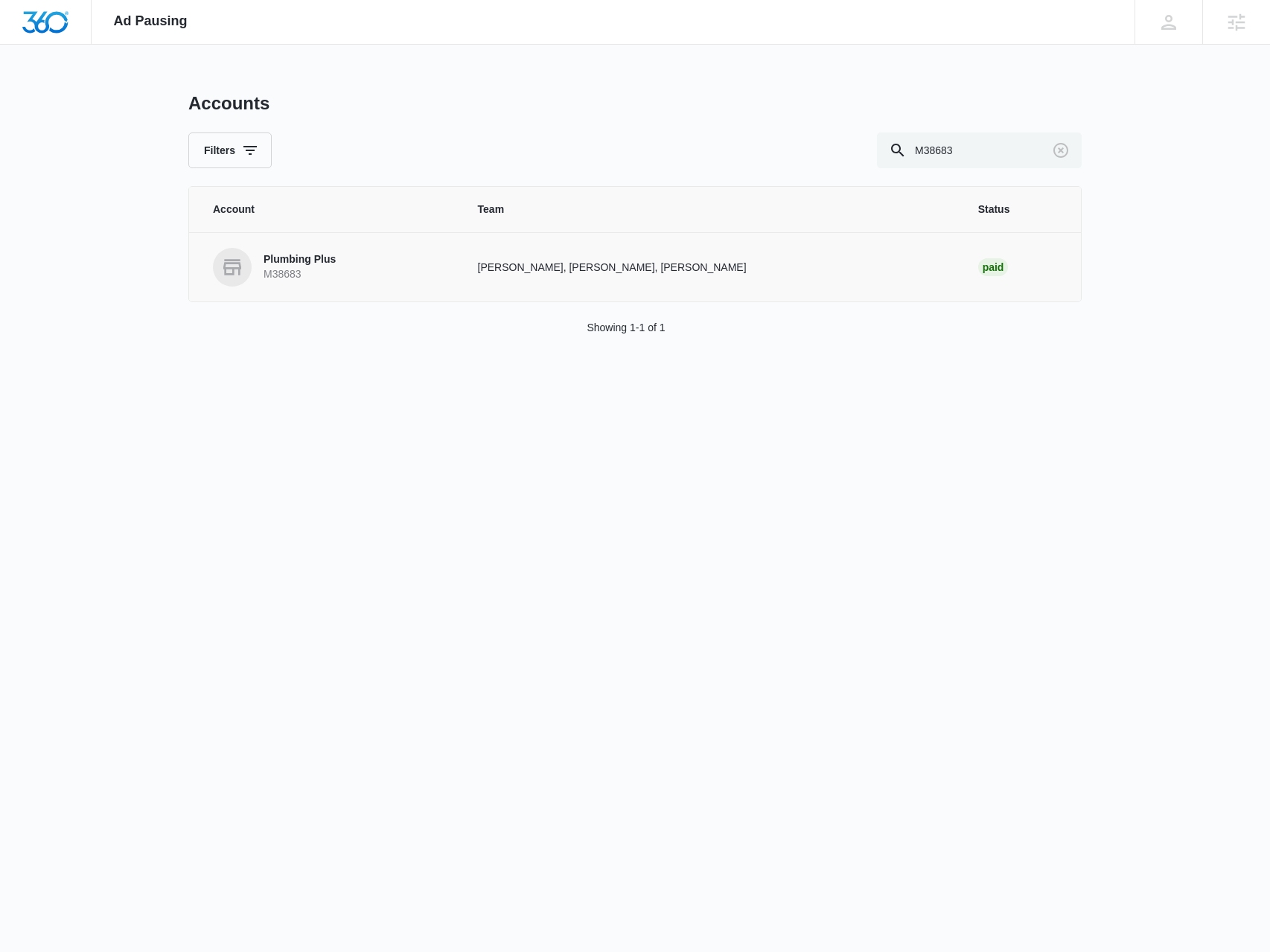
click at [298, 272] on p "M38683" at bounding box center [300, 274] width 72 height 15
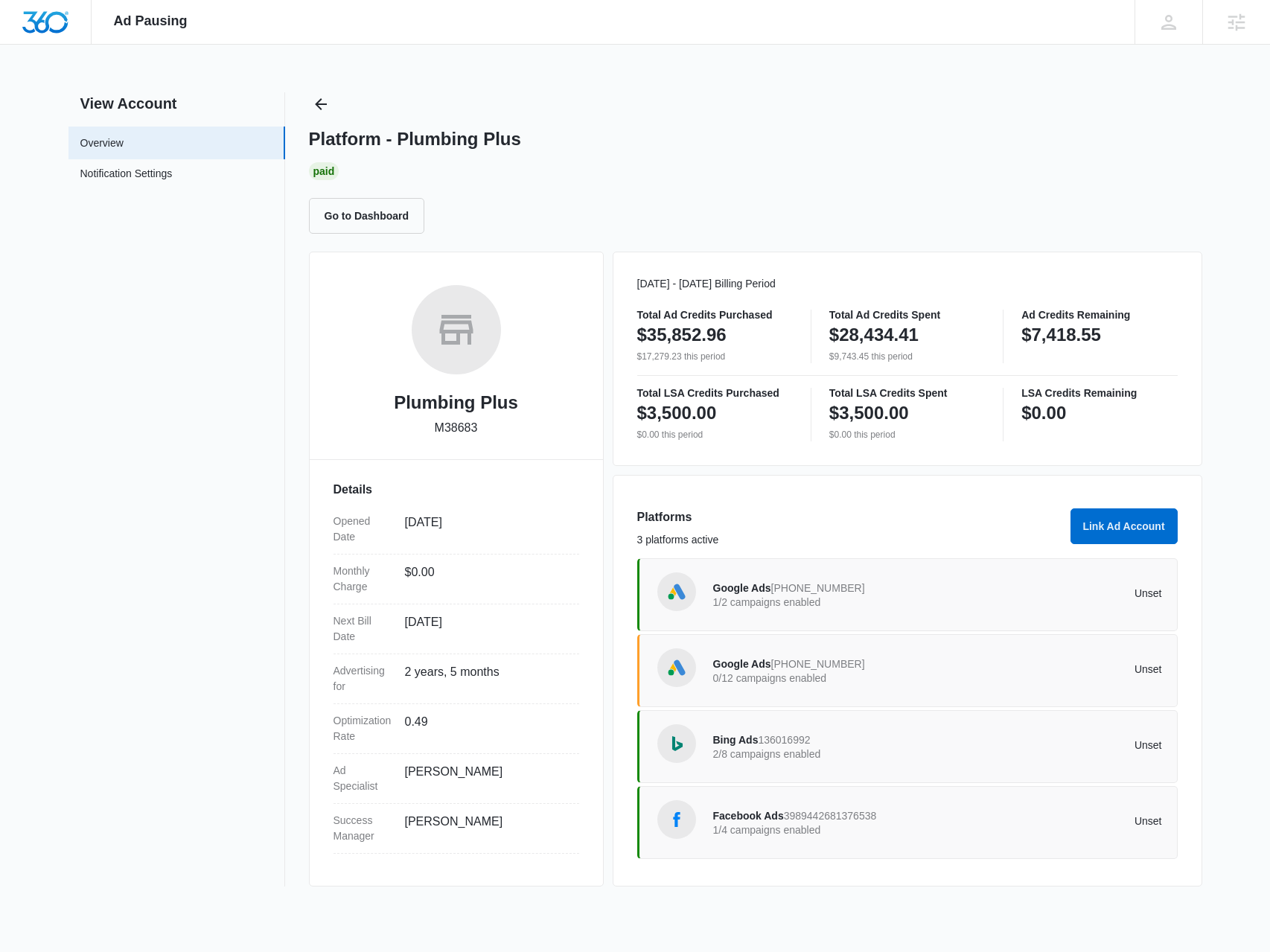
click at [843, 812] on span "3989442681376538" at bounding box center [830, 816] width 93 height 12
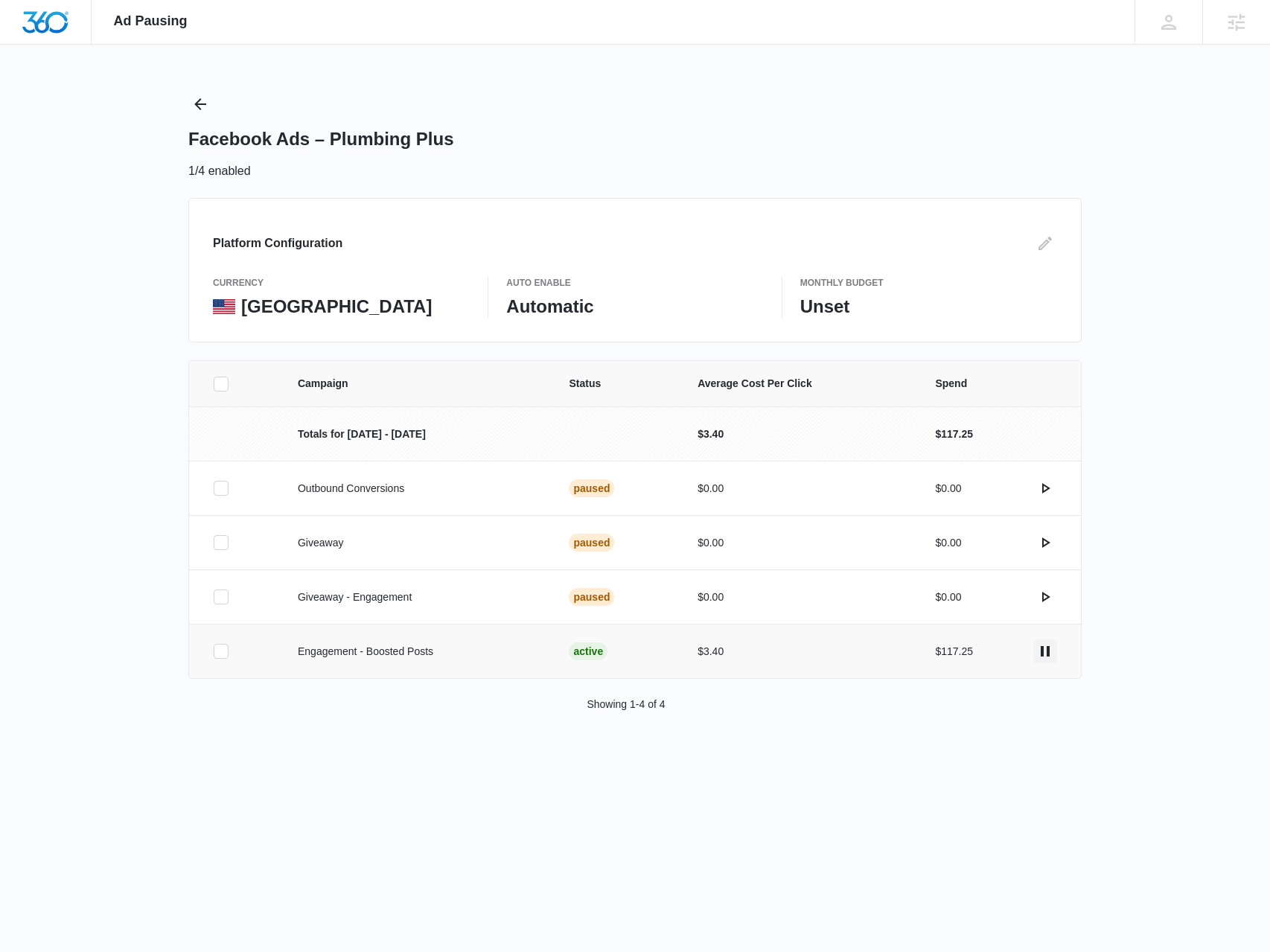
click at [1037, 657] on icon "actions.pause" at bounding box center [1045, 651] width 18 height 18
click at [193, 93] on button "Back" at bounding box center [200, 104] width 24 height 24
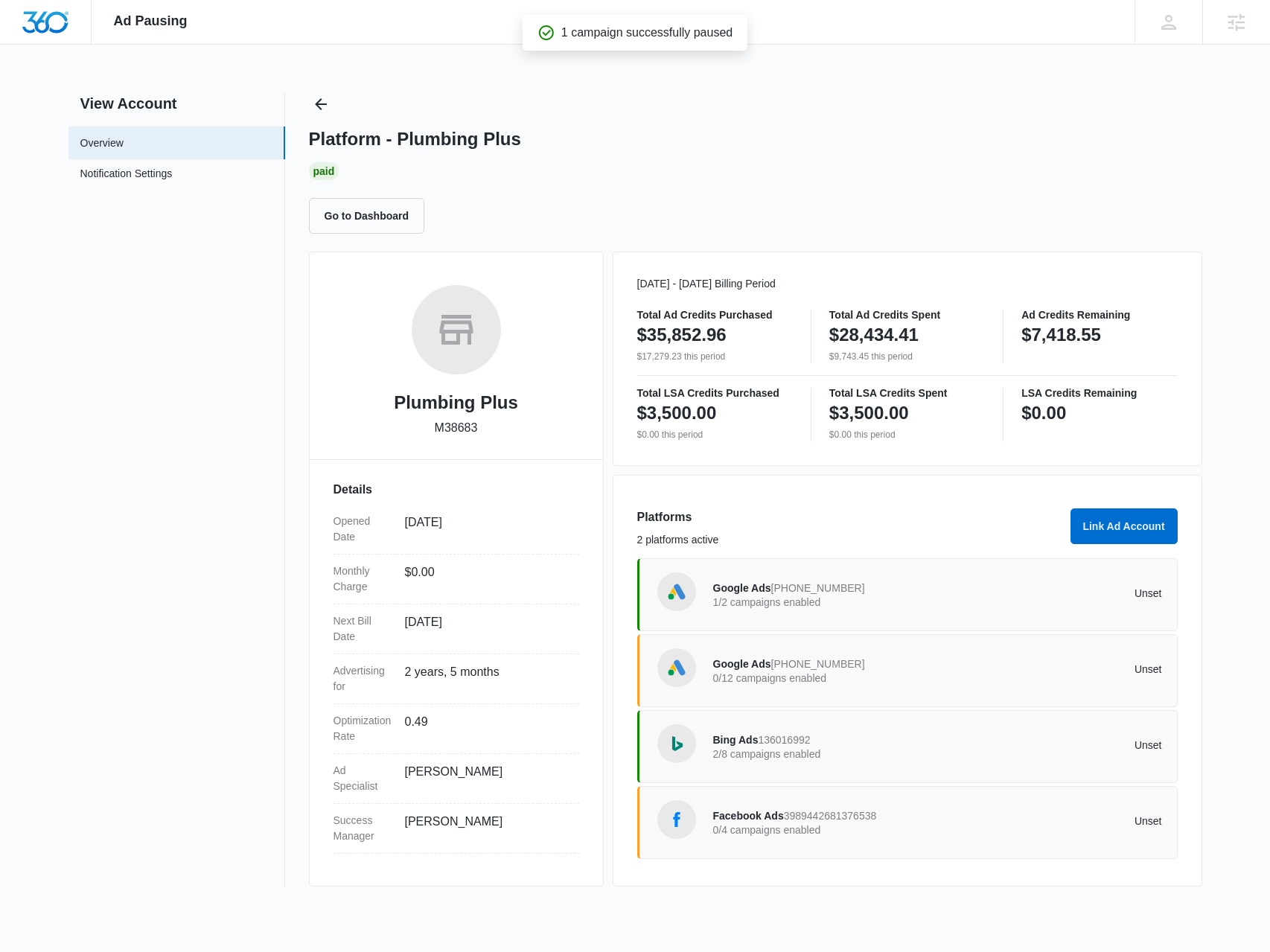
click at [831, 592] on span "890-950-2735" at bounding box center [817, 588] width 94 height 12
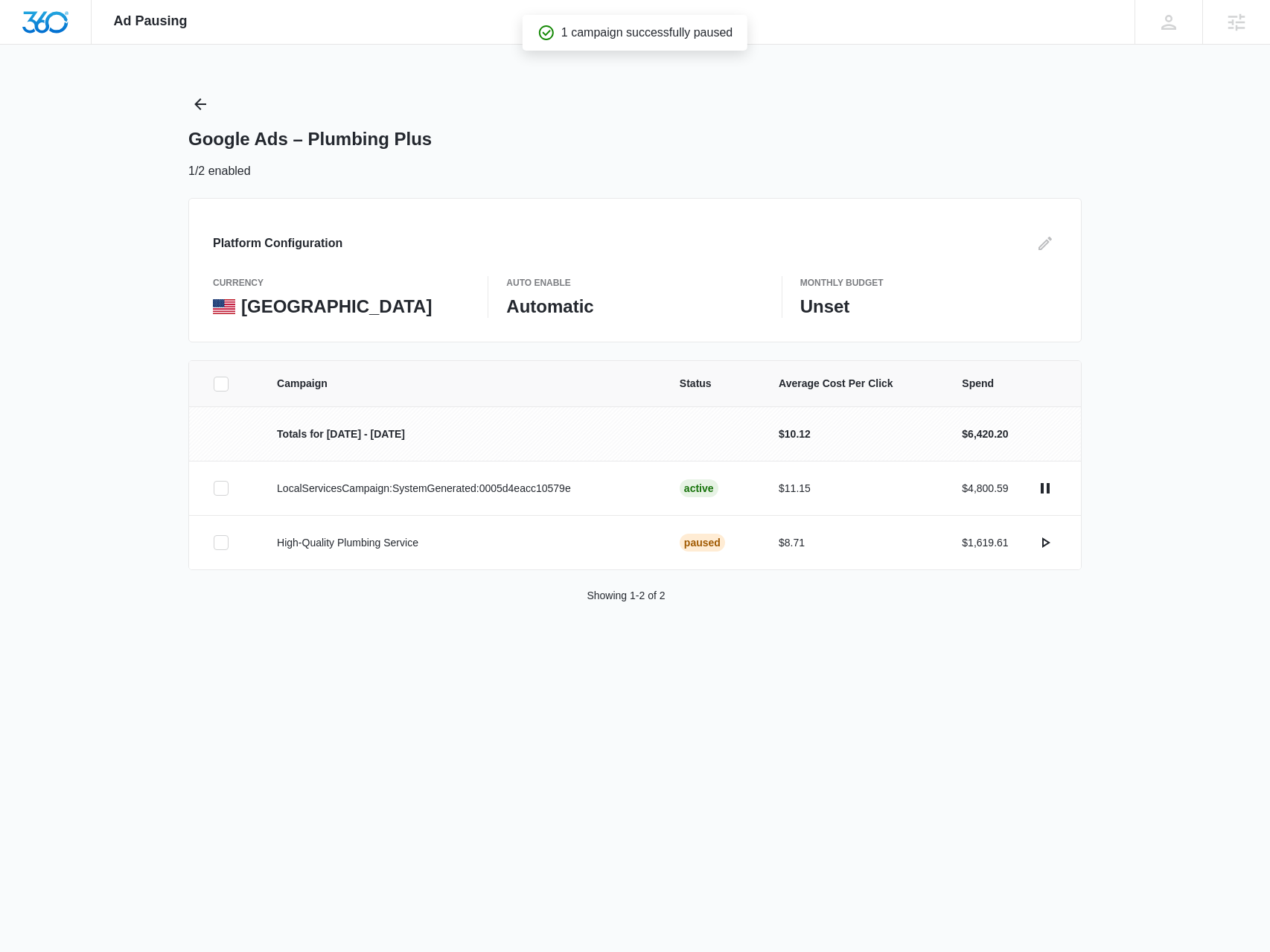
click at [1108, 497] on div "Campaign Status Average Cost Per Click Spend Totals for Oct 1 - Oct 31 $10.12 $…" at bounding box center [635, 499] width 1270 height 279
click at [1049, 493] on icon "actions.pause" at bounding box center [1045, 488] width 18 height 18
click at [214, 103] on div "Google Ads – Plumbing Plus 0/2 enabled" at bounding box center [635, 136] width 894 height 88
click at [193, 101] on icon "Back" at bounding box center [200, 104] width 18 height 18
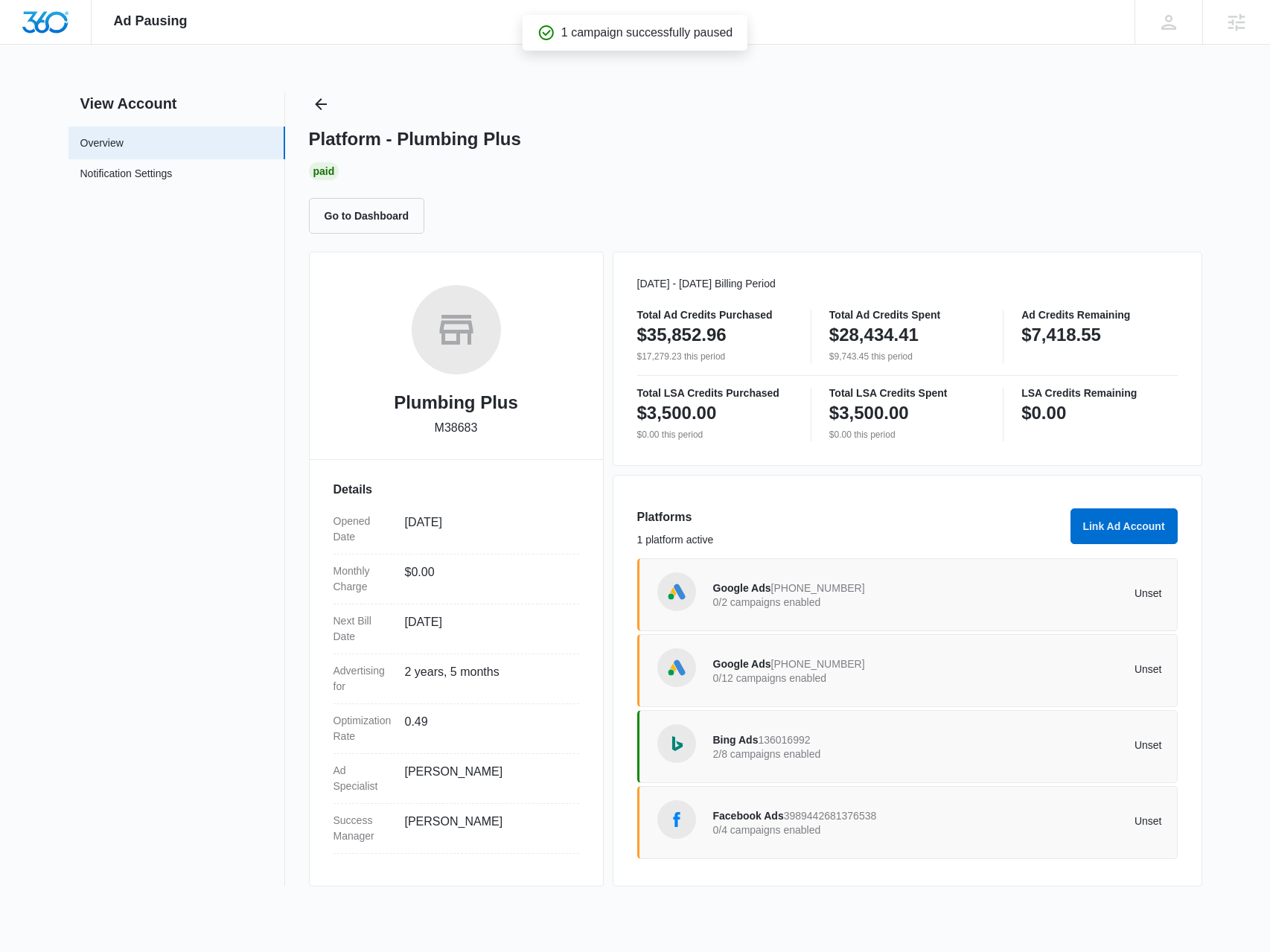
click at [1103, 729] on div "Bing Ads 136016992 2/8 campaigns enabled Unset" at bounding box center [937, 747] width 449 height 42
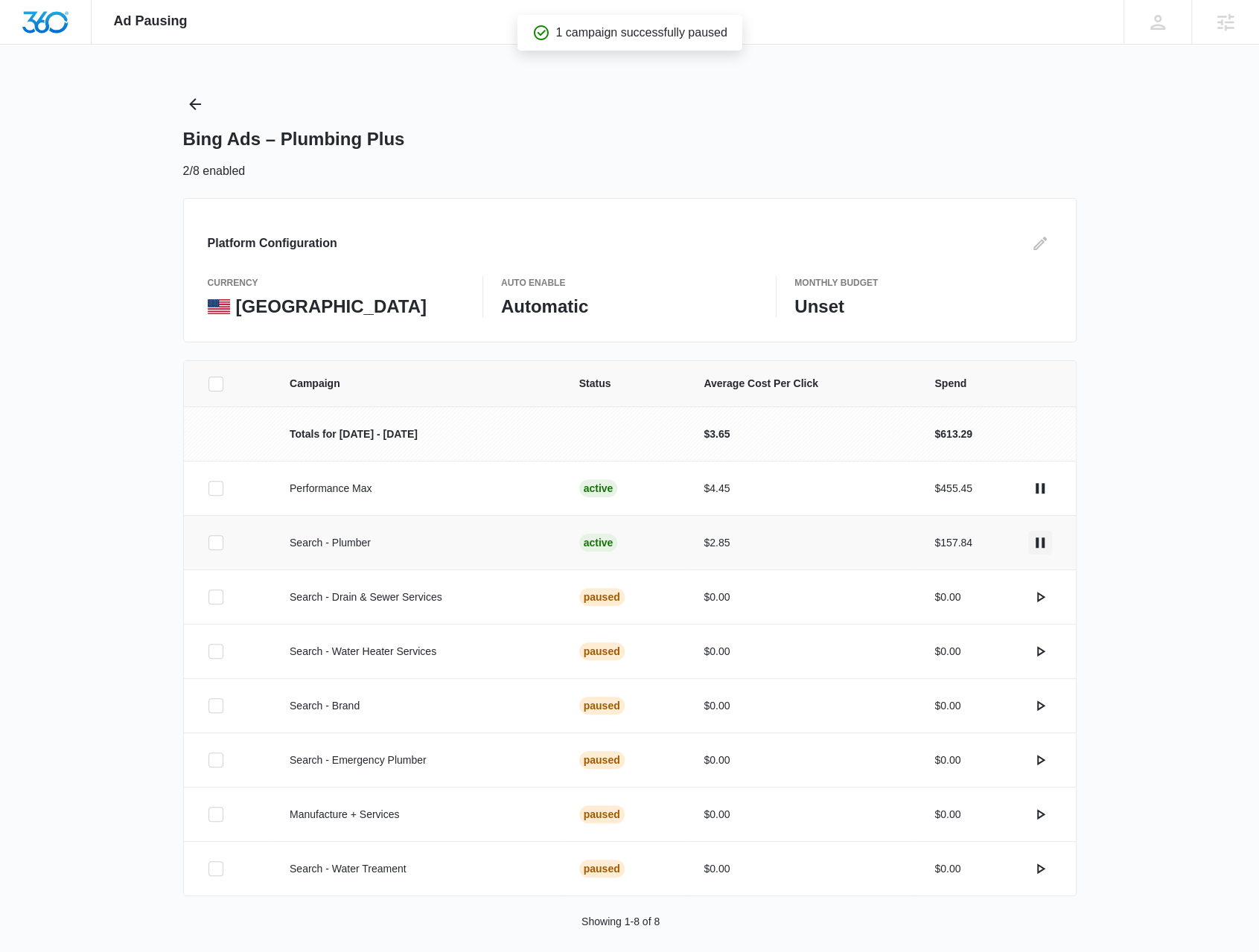
click at [1051, 538] on td "$157.84" at bounding box center [995, 541] width 159 height 54
click at [1037, 494] on icon "actions.pause" at bounding box center [1040, 488] width 18 height 18
click at [1038, 549] on icon "actions.pause" at bounding box center [1040, 542] width 18 height 18
click at [193, 95] on button "Back" at bounding box center [195, 104] width 24 height 24
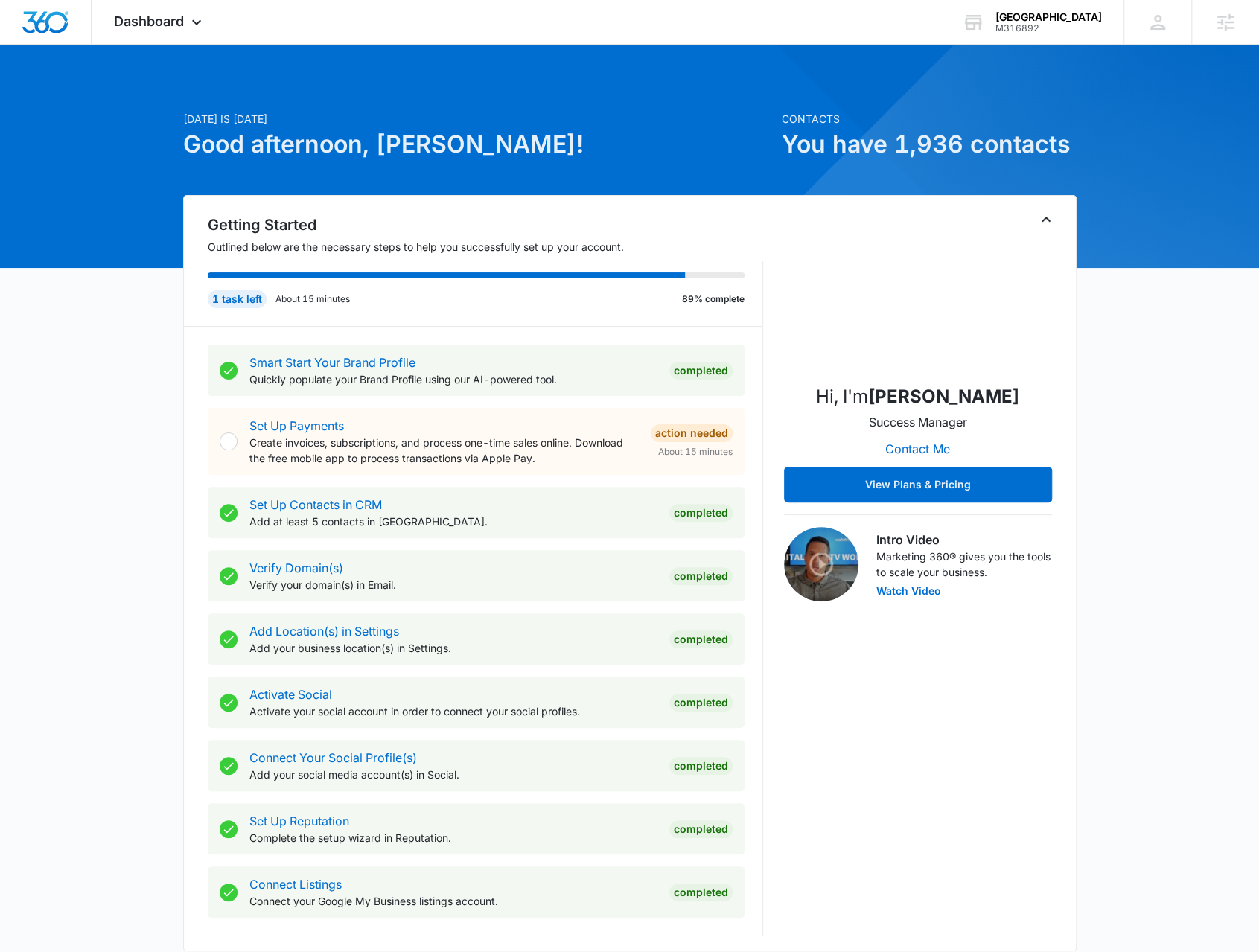
scroll to position [447, 0]
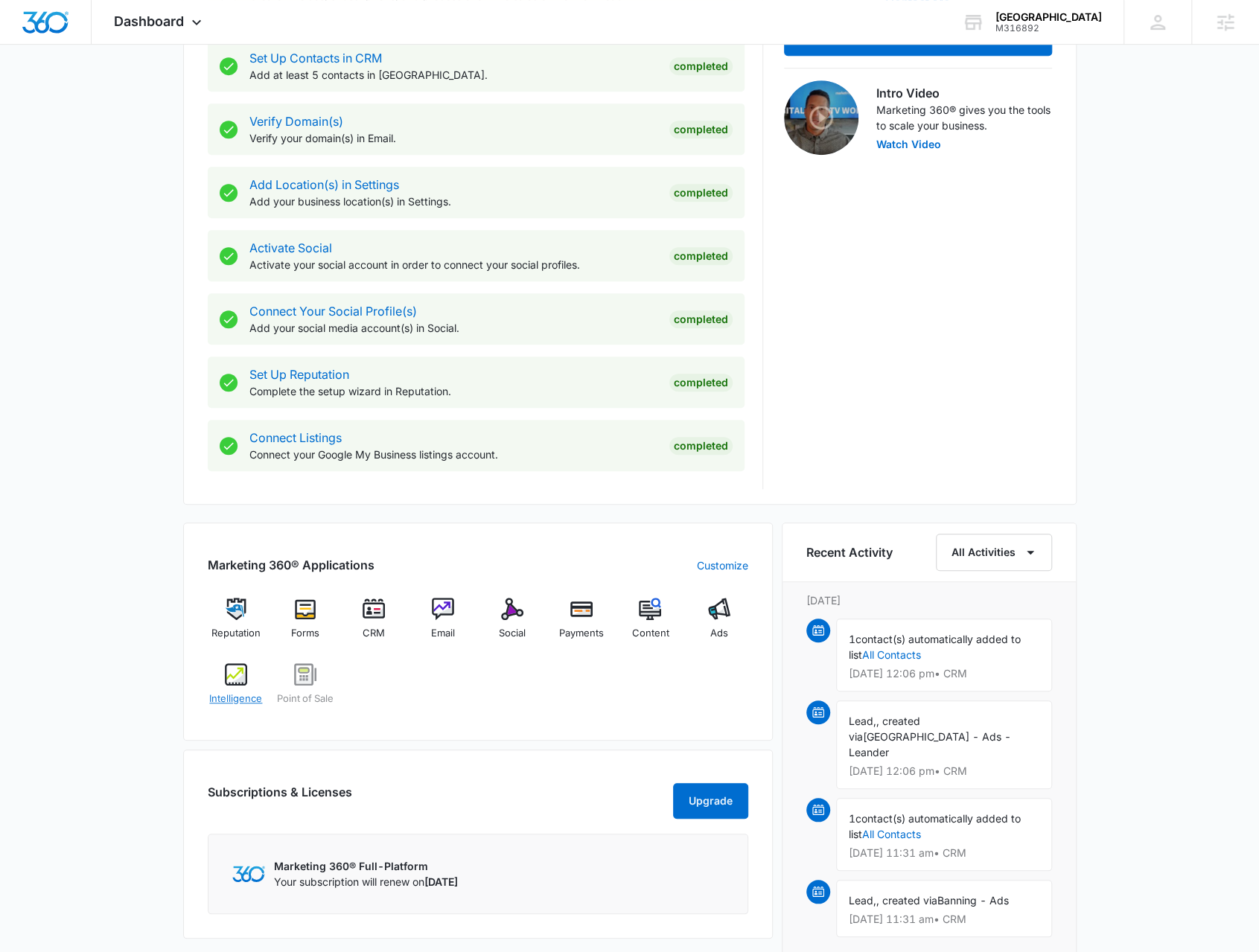
click at [239, 674] on img at bounding box center [236, 674] width 22 height 22
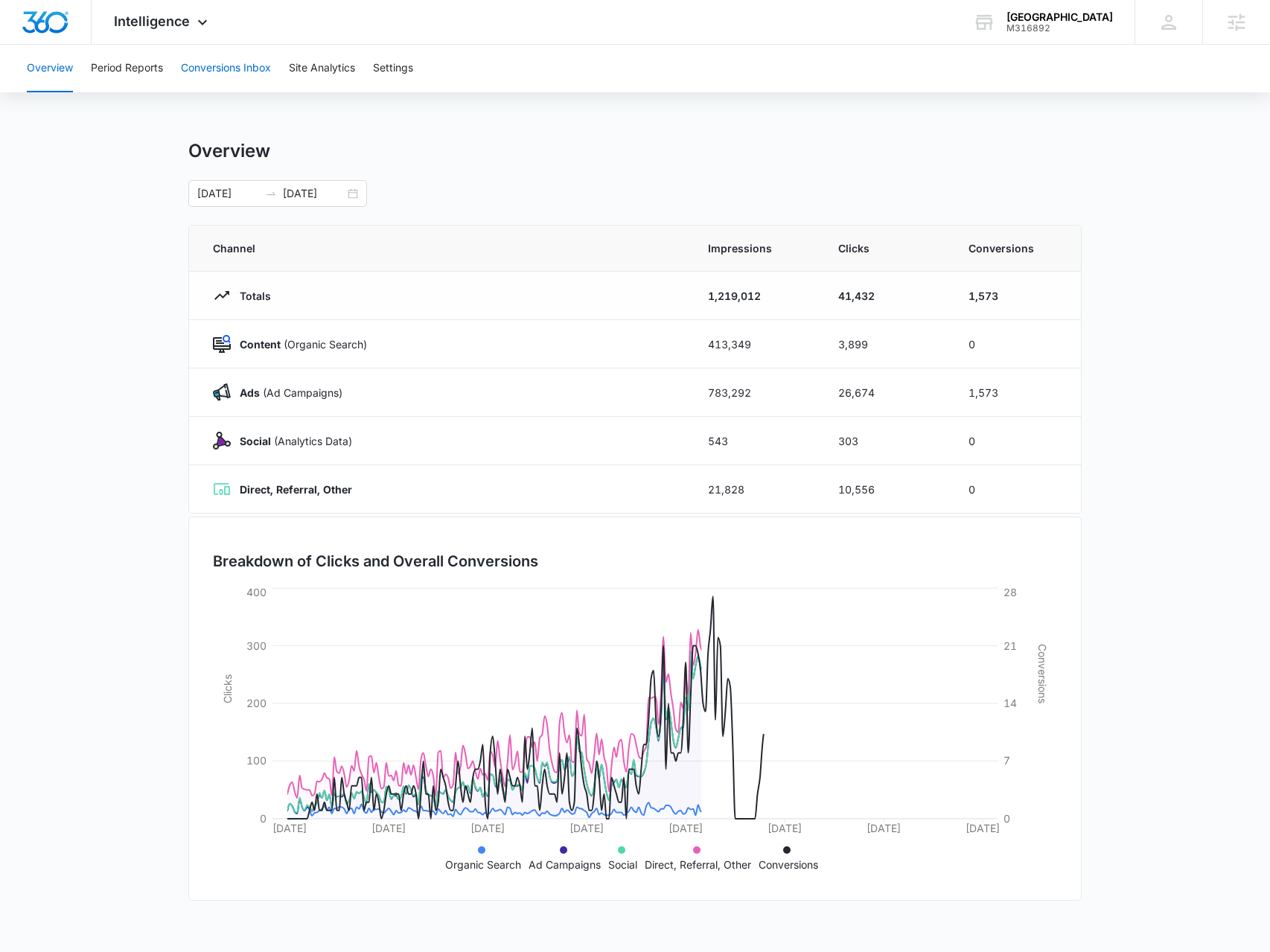
click at [223, 67] on button "Conversions Inbox" at bounding box center [226, 68] width 90 height 47
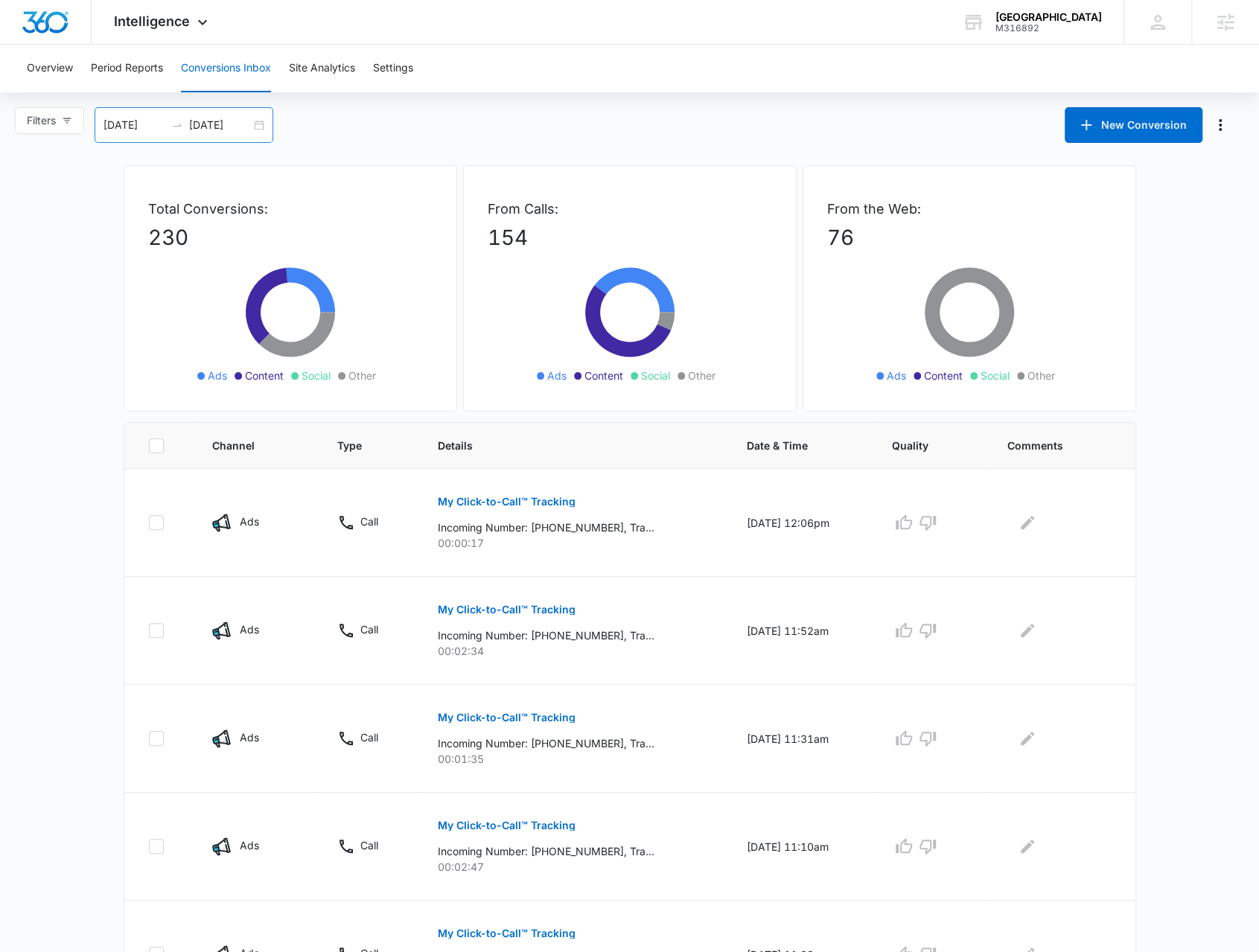
click at [258, 125] on div "[DATE] [DATE]" at bounding box center [184, 125] width 179 height 36
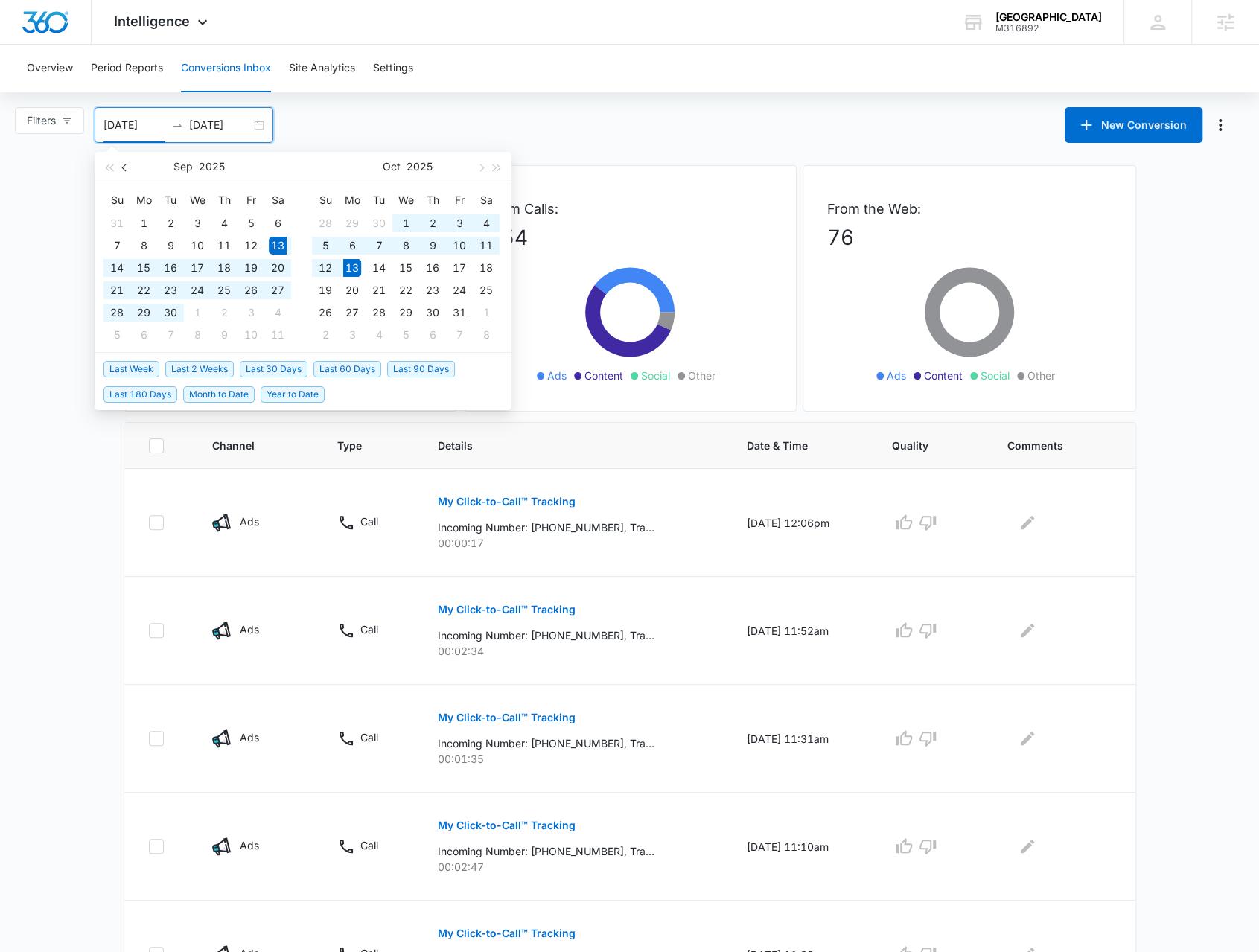
click at [129, 164] on button "button" at bounding box center [125, 167] width 16 height 30
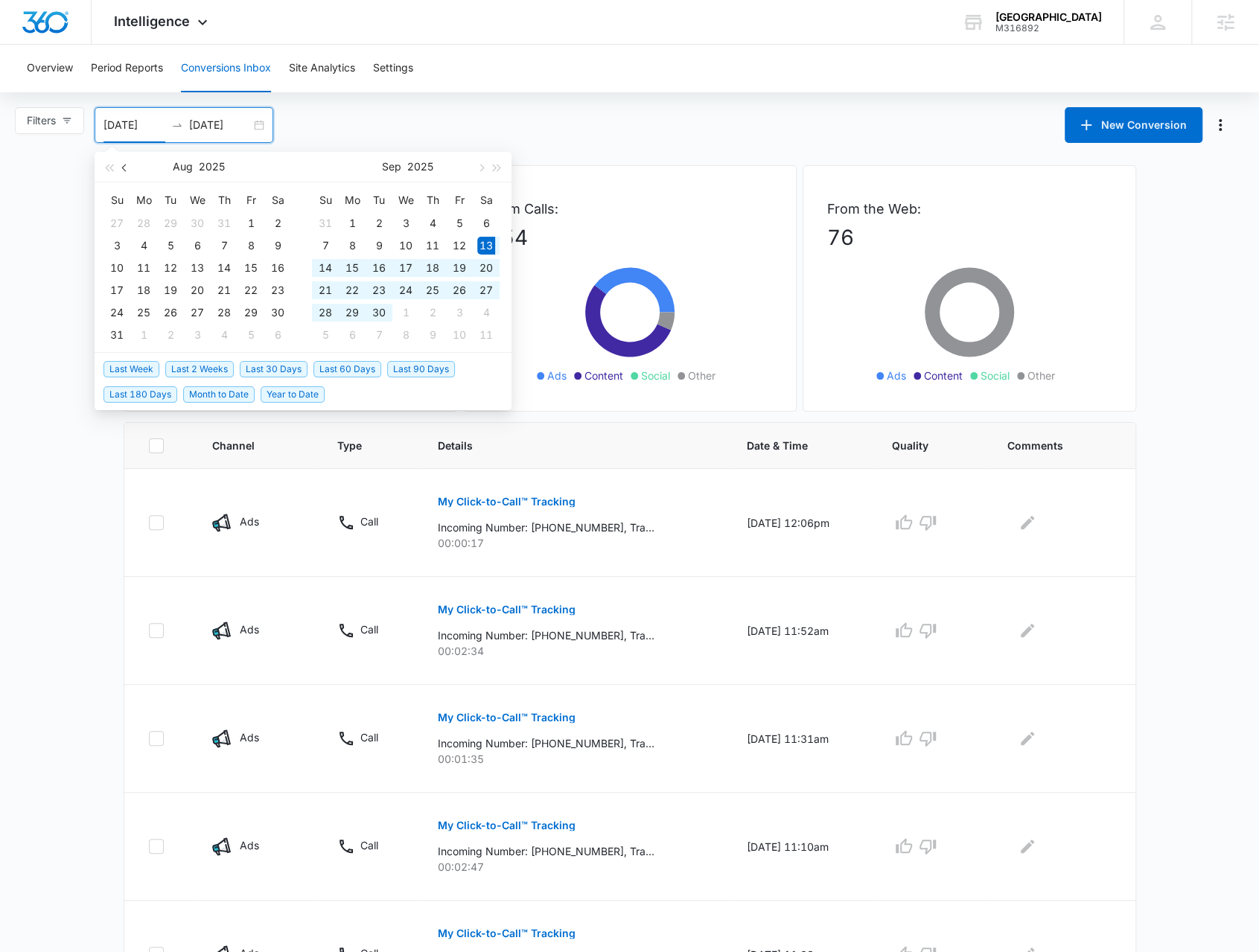
click at [129, 164] on button "button" at bounding box center [125, 167] width 16 height 30
click at [131, 168] on button "button" at bounding box center [125, 167] width 16 height 30
click at [131, 169] on button "button" at bounding box center [125, 167] width 16 height 30
click at [131, 171] on button "button" at bounding box center [125, 167] width 16 height 30
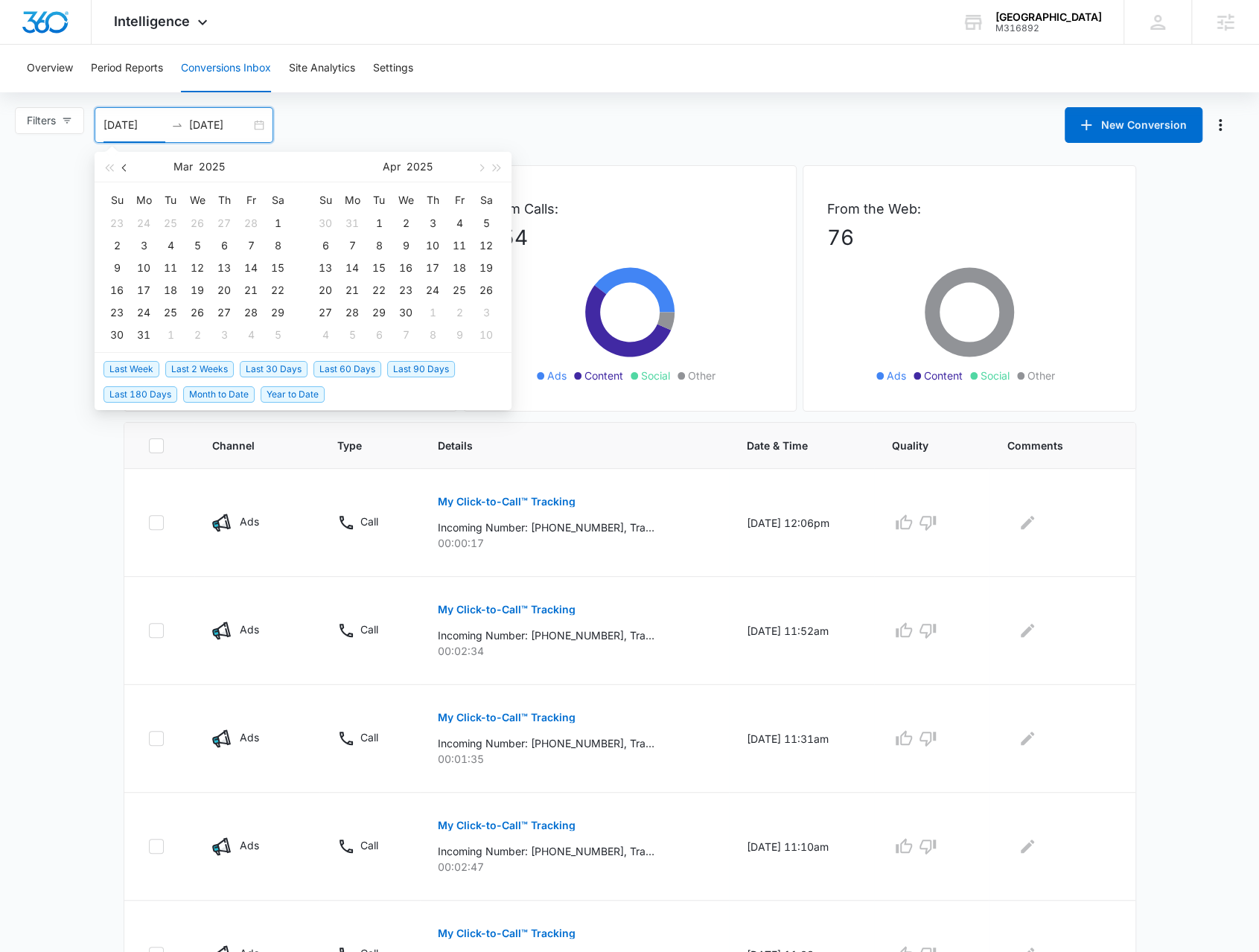
click at [131, 172] on button "button" at bounding box center [125, 167] width 16 height 30
type input "[DATE]"
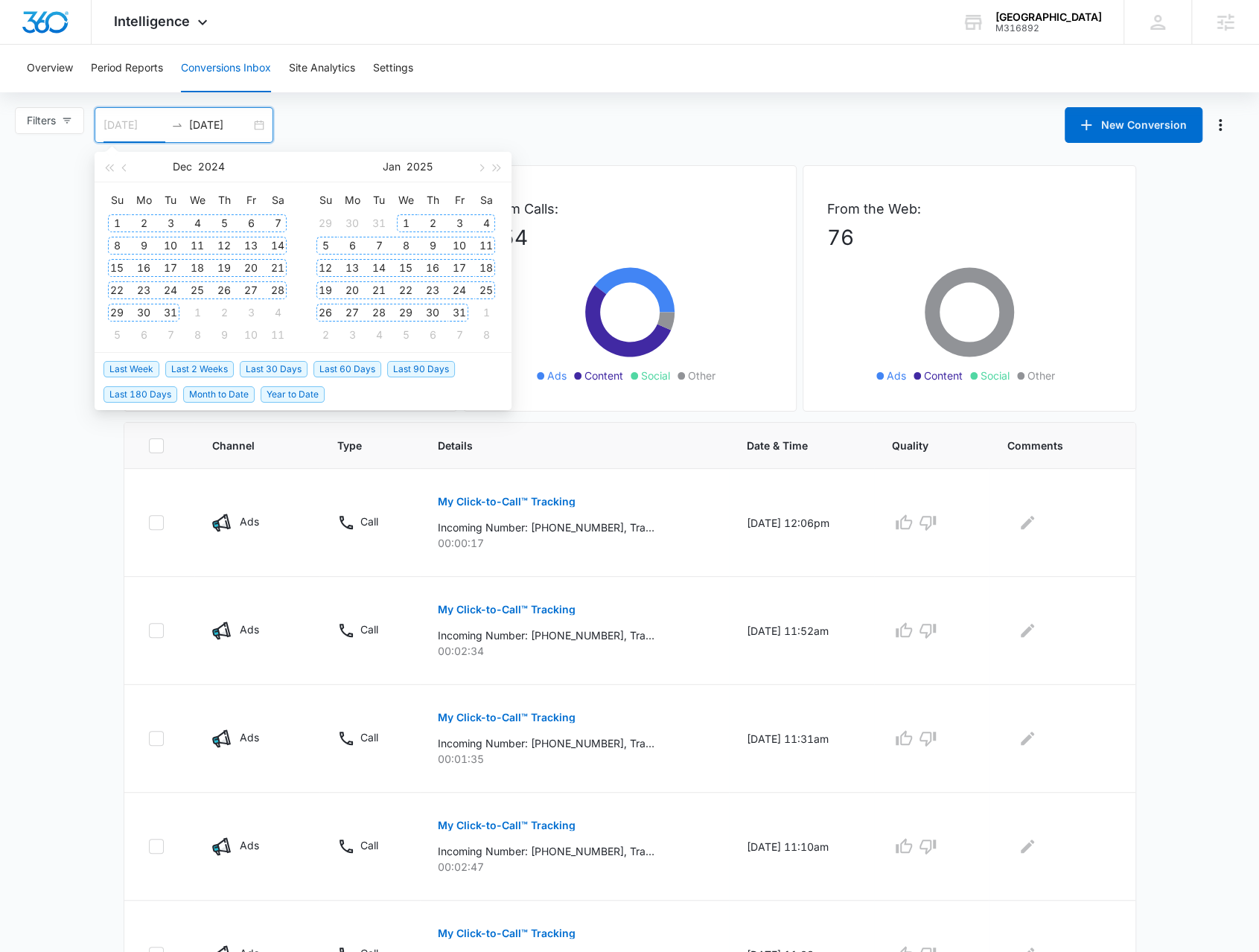
click at [119, 225] on div "1" at bounding box center [117, 223] width 18 height 18
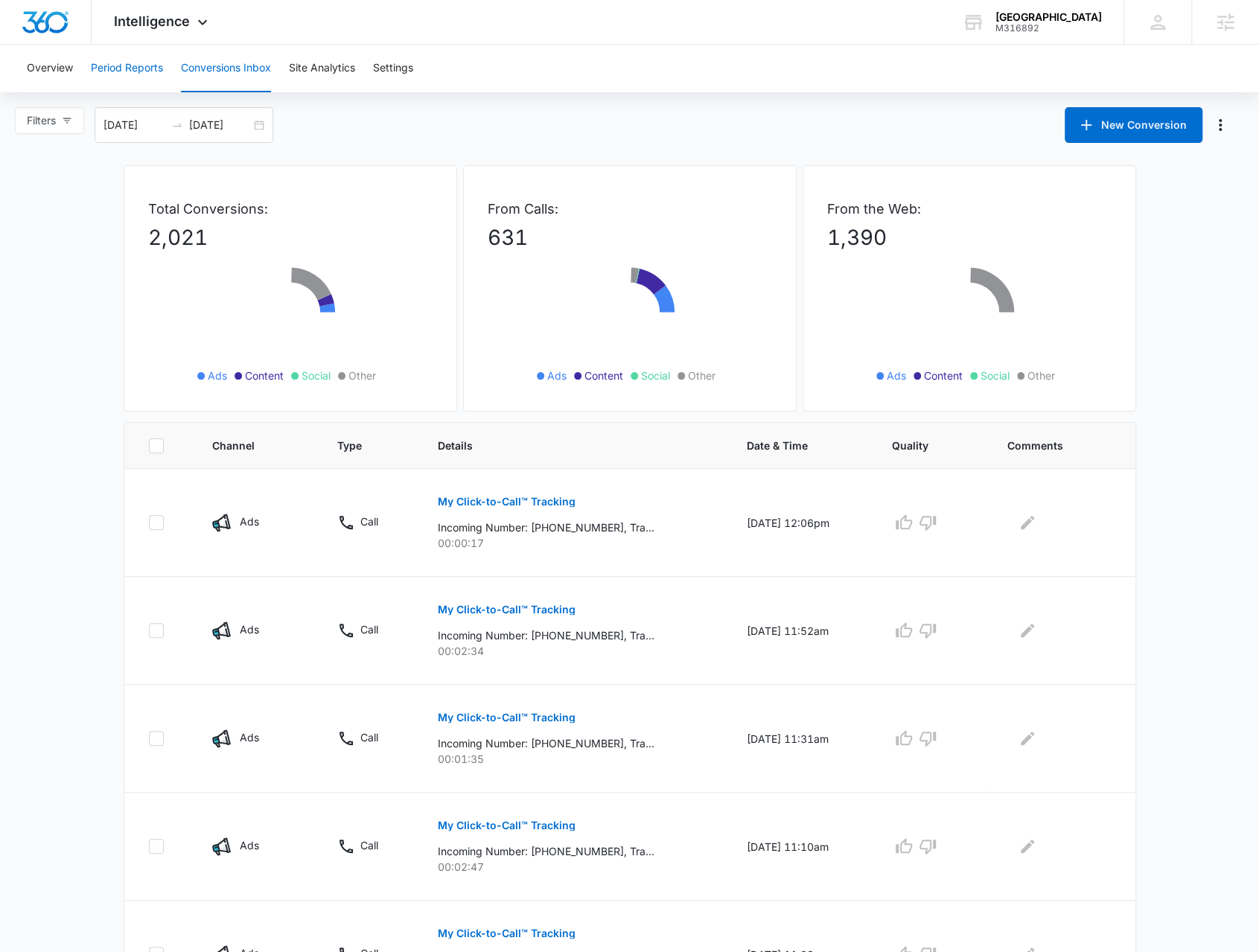
click at [142, 70] on button "Period Reports" at bounding box center [127, 68] width 72 height 47
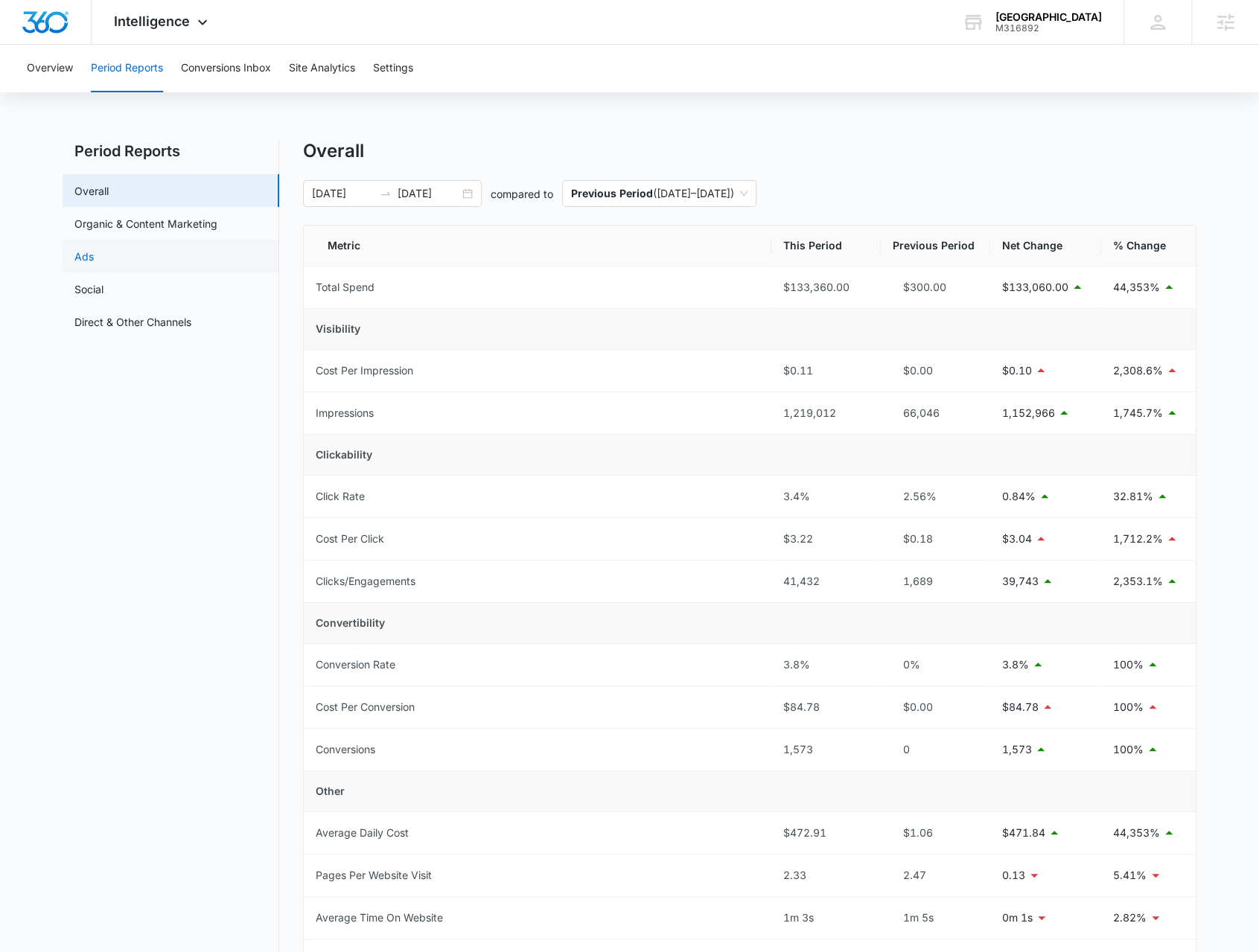
click at [94, 253] on link "Ads" at bounding box center [84, 256] width 20 height 15
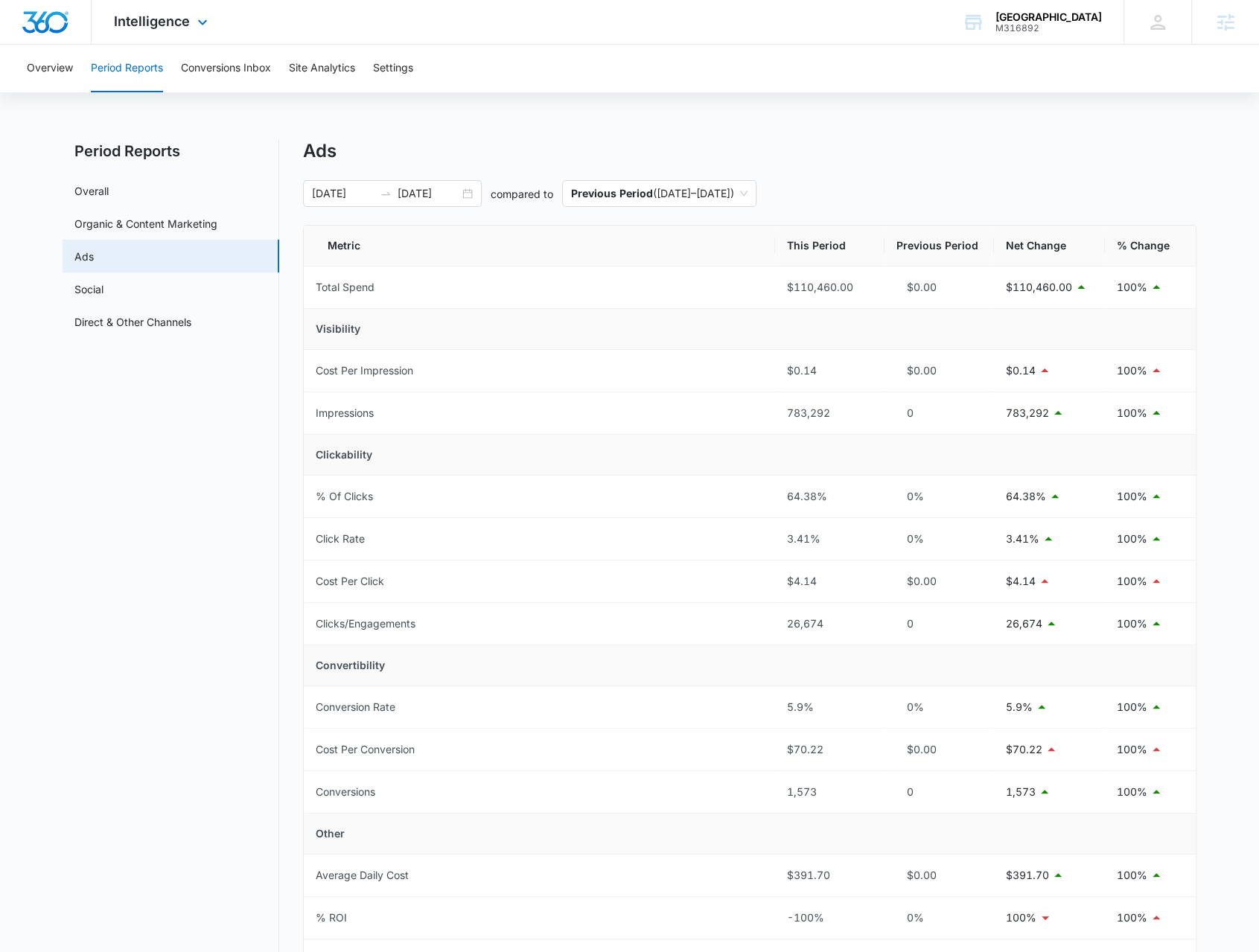
drag, startPoint x: 149, startPoint y: 26, endPoint x: 152, endPoint y: 34, distance: 8.5
click at [153, 27] on span "Intelligence" at bounding box center [152, 21] width 76 height 15
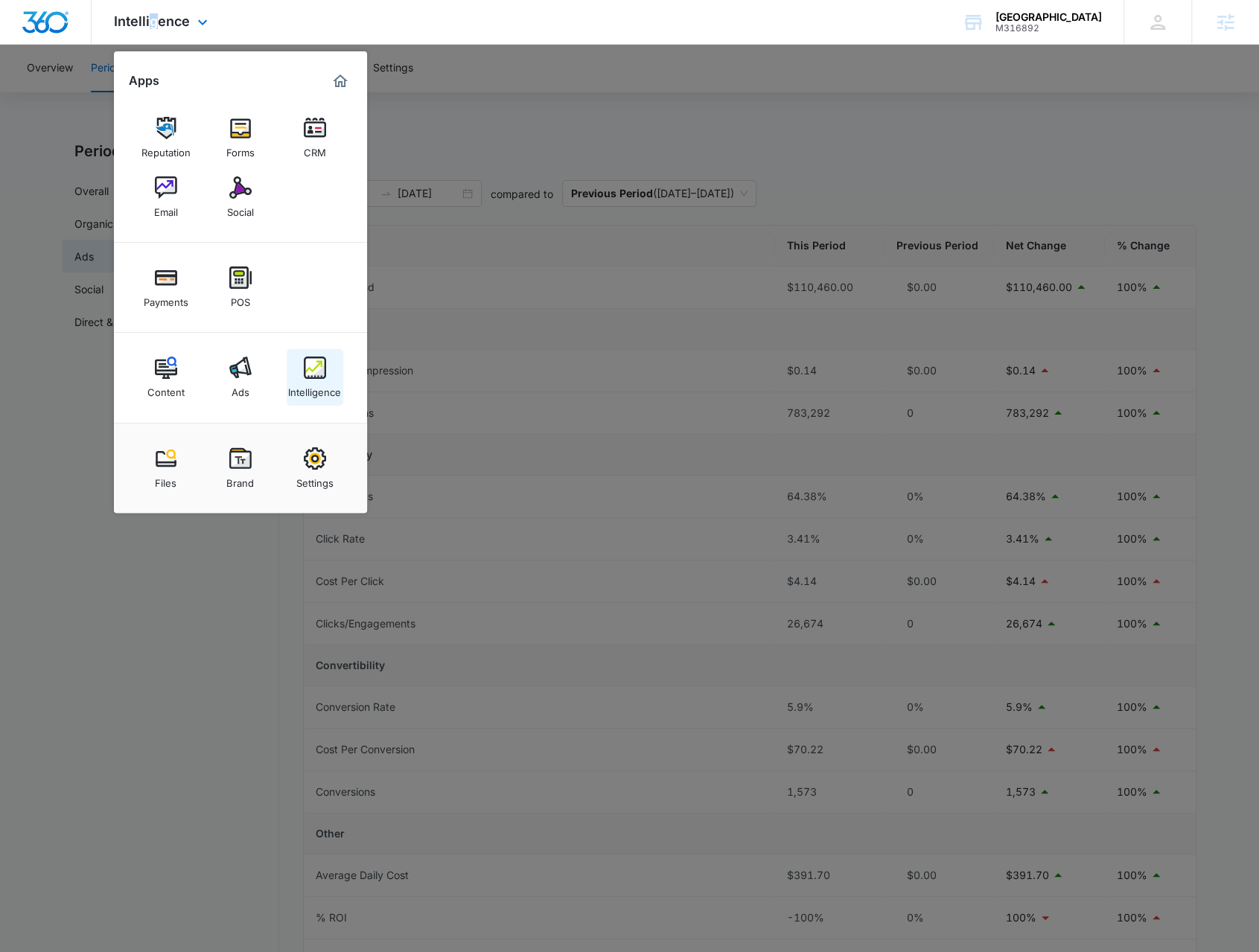
click at [313, 359] on img at bounding box center [315, 368] width 22 height 22
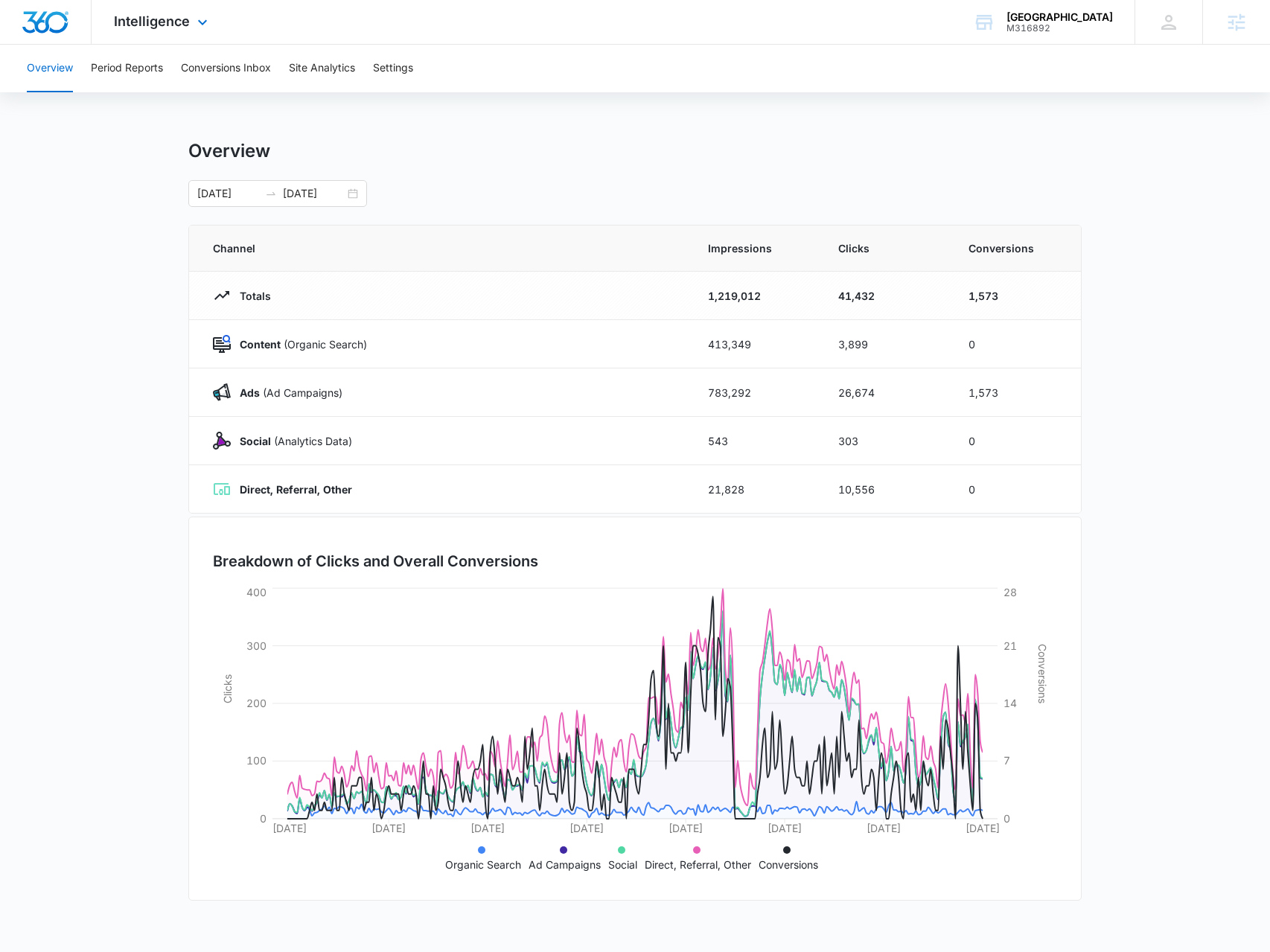
click at [162, 36] on div "Intelligence Apps Reputation Forms CRM Email Social Payments POS Content Ads In…" at bounding box center [162, 21] width 142 height 44
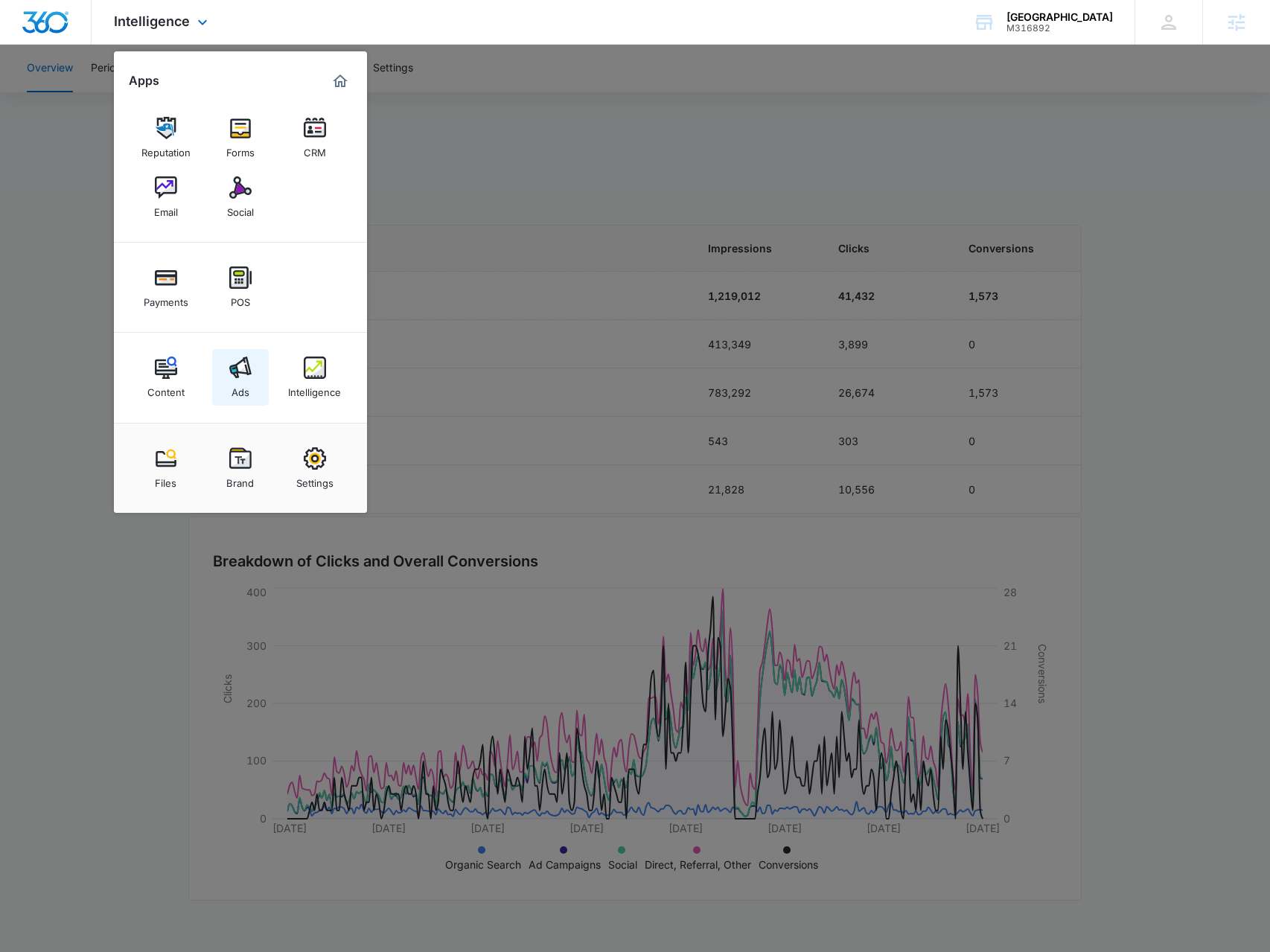
drag, startPoint x: 229, startPoint y: 367, endPoint x: 202, endPoint y: 346, distance: 34.2
click at [230, 367] on img at bounding box center [241, 368] width 22 height 22
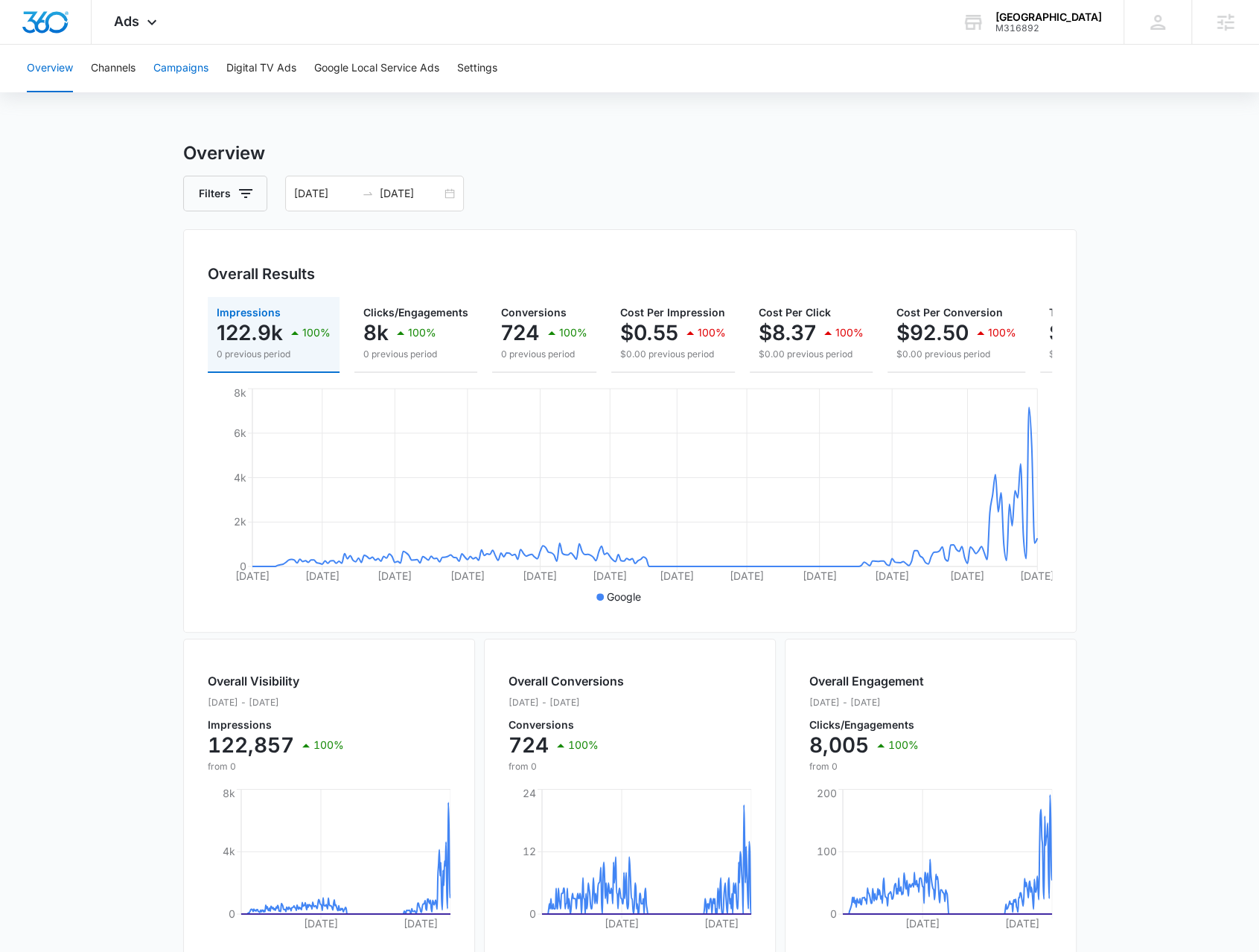
click at [207, 72] on button "Campaigns" at bounding box center [180, 68] width 55 height 47
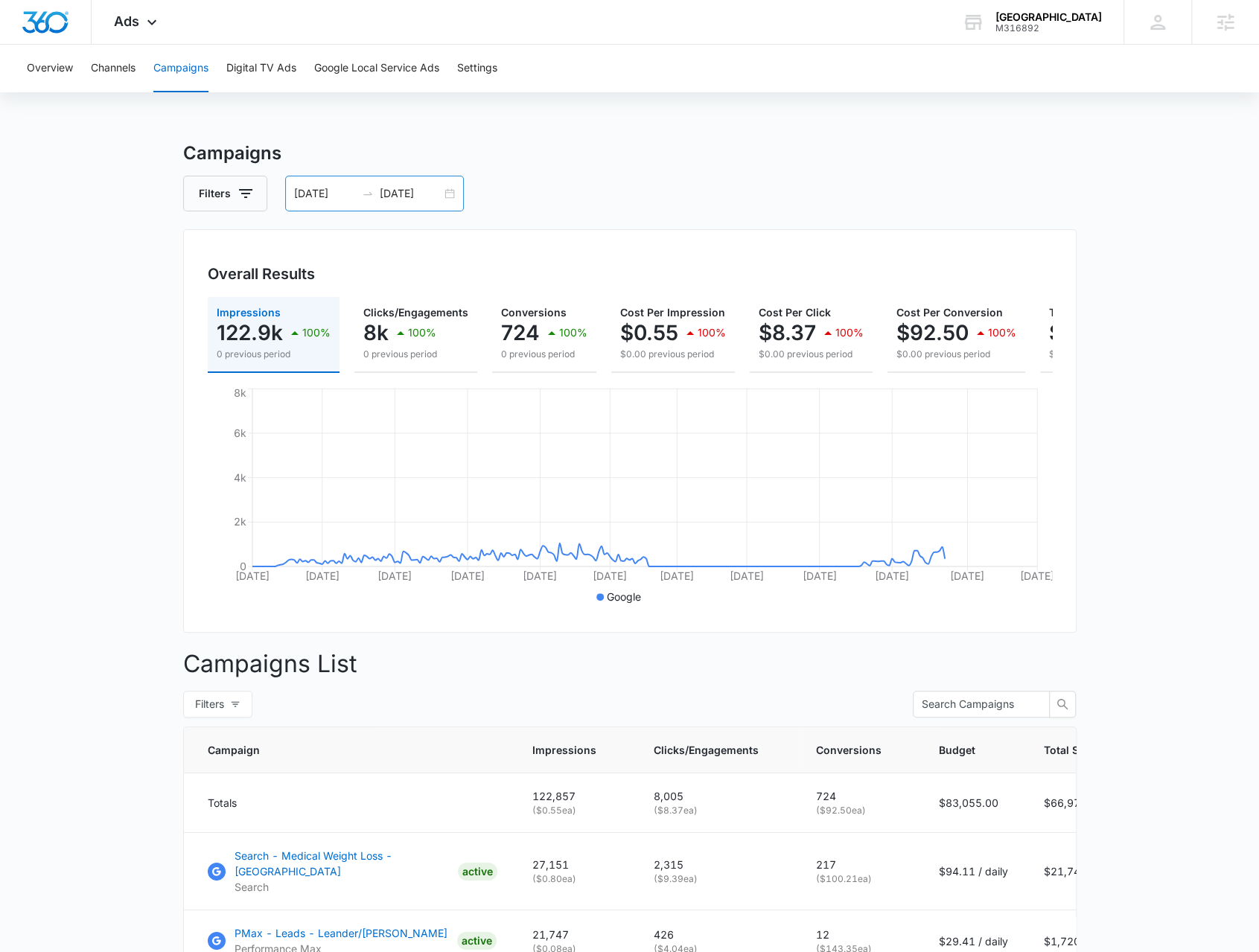
click at [443, 198] on div "01/01/2025 10/09/2025" at bounding box center [375, 193] width 179 height 36
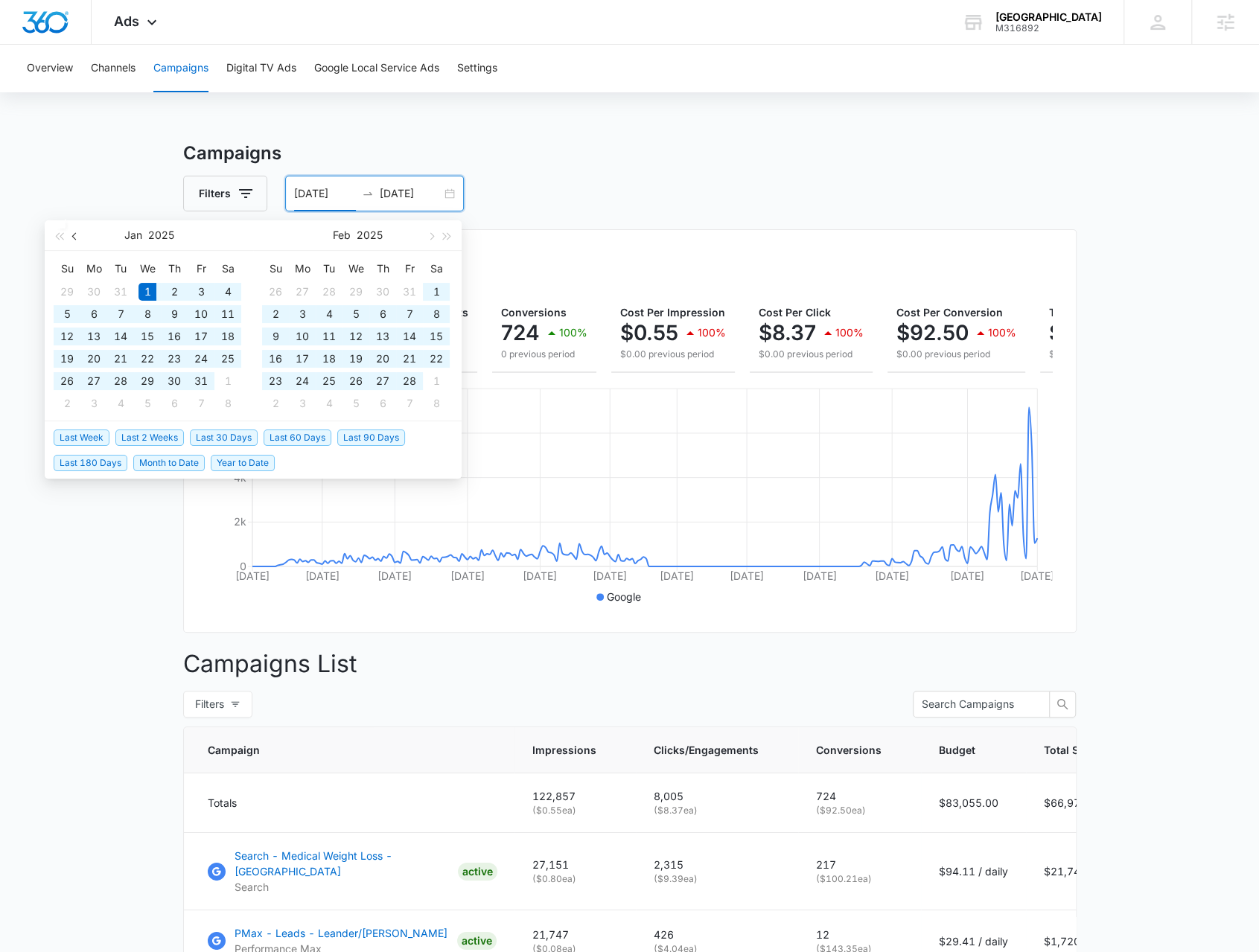
click at [79, 232] on button "button" at bounding box center [75, 235] width 16 height 30
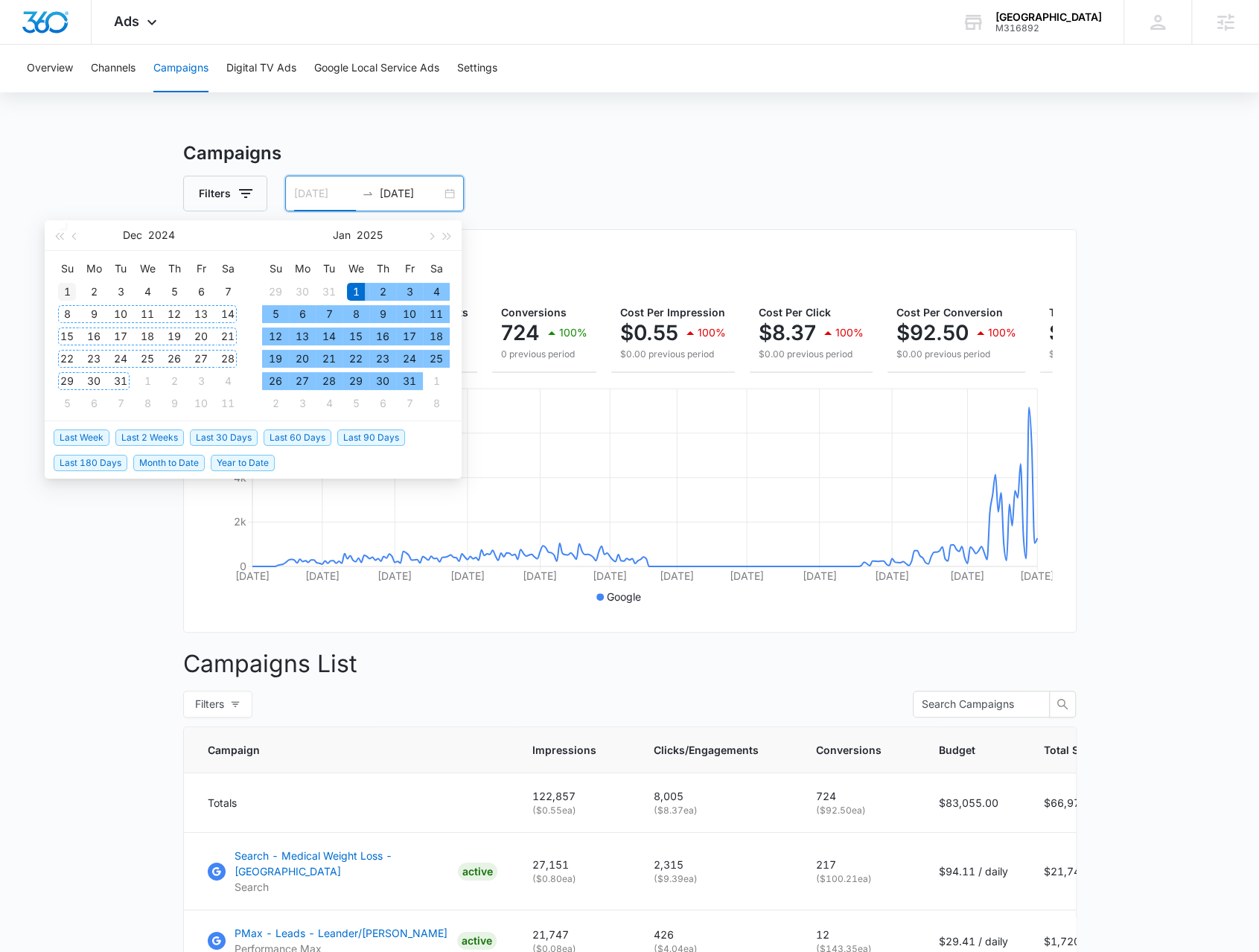
type input "12/01/2024"
click at [62, 294] on div "1" at bounding box center [67, 291] width 18 height 18
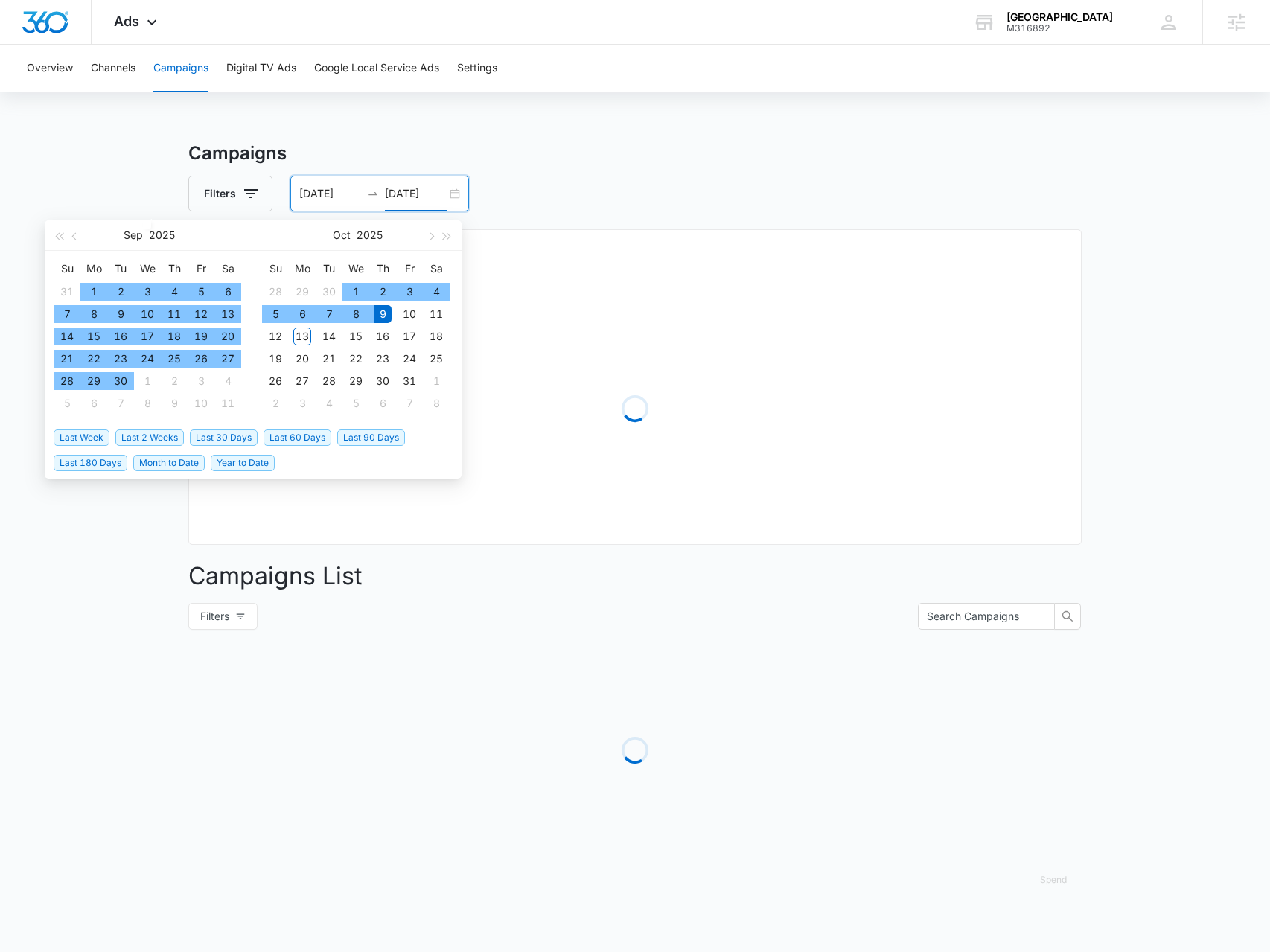
type input "[DATE]"
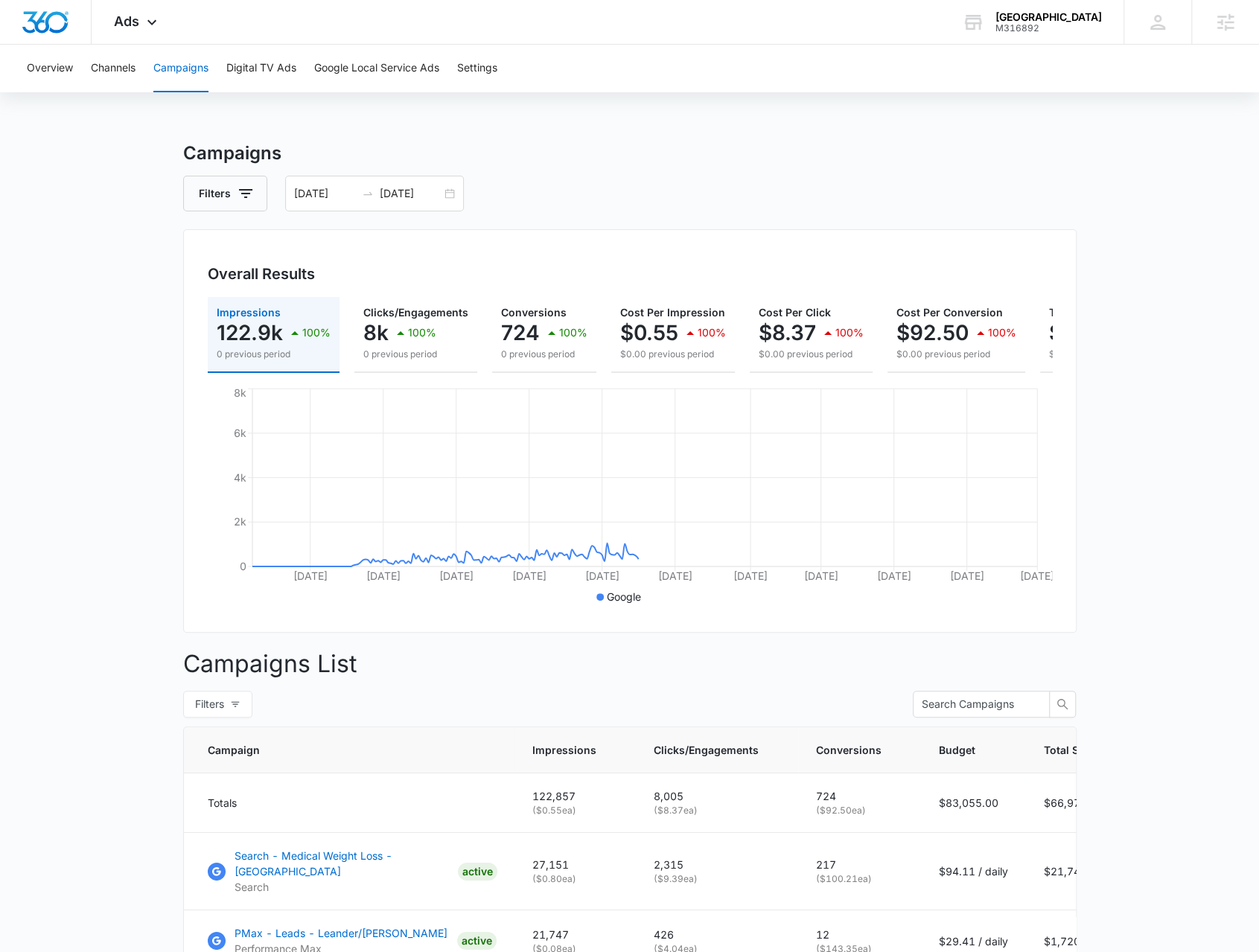
click at [93, 732] on main "Campaigns Filters 12/01/2024 10/09/2025 Overall Results Impressions 122.9k 100%…" at bounding box center [629, 909] width 1259 height 1538
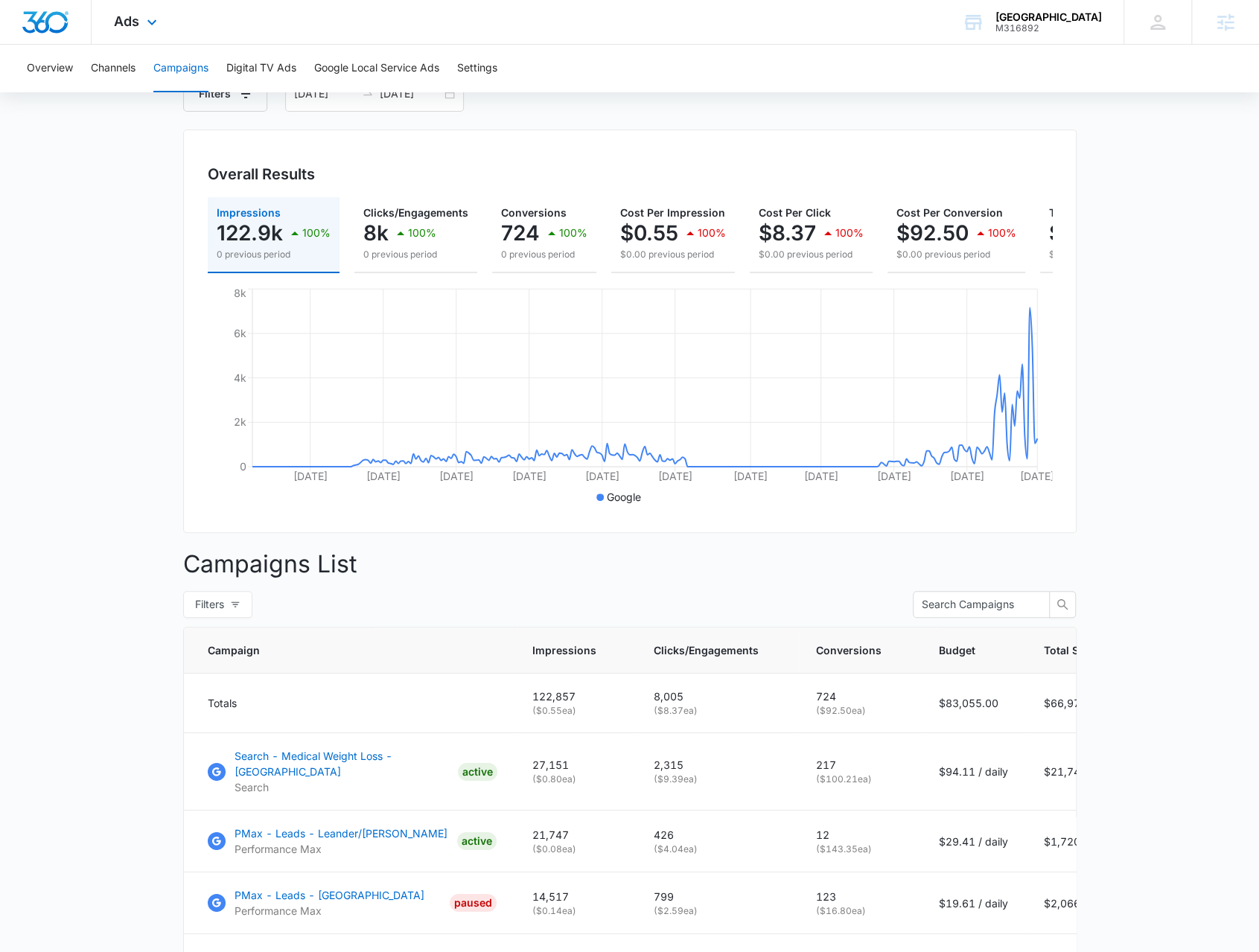
scroll to position [75, 0]
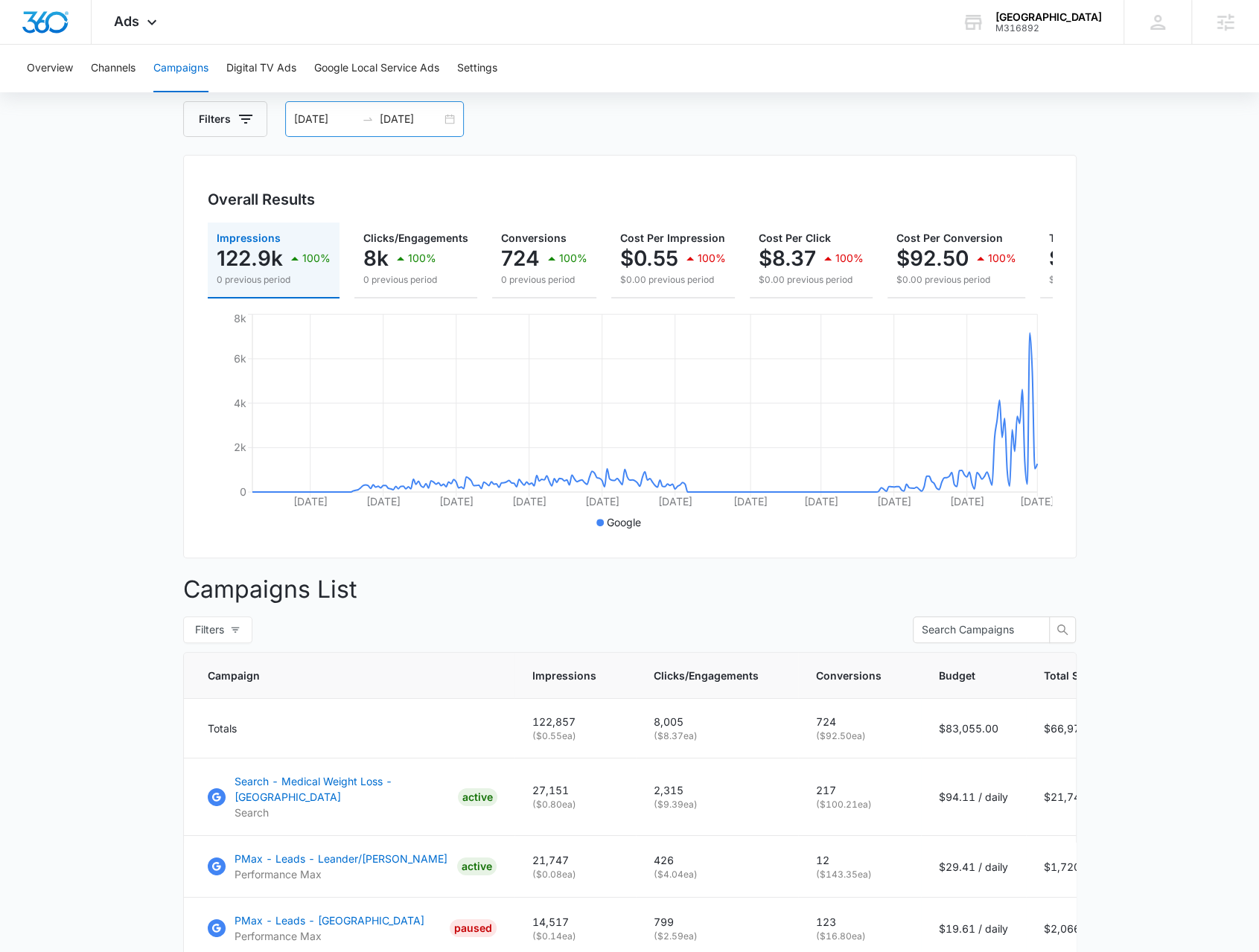
drag, startPoint x: 443, startPoint y: 121, endPoint x: 449, endPoint y: 126, distance: 7.8
click at [445, 121] on div "12/01/2024 10/09/2025" at bounding box center [375, 119] width 179 height 36
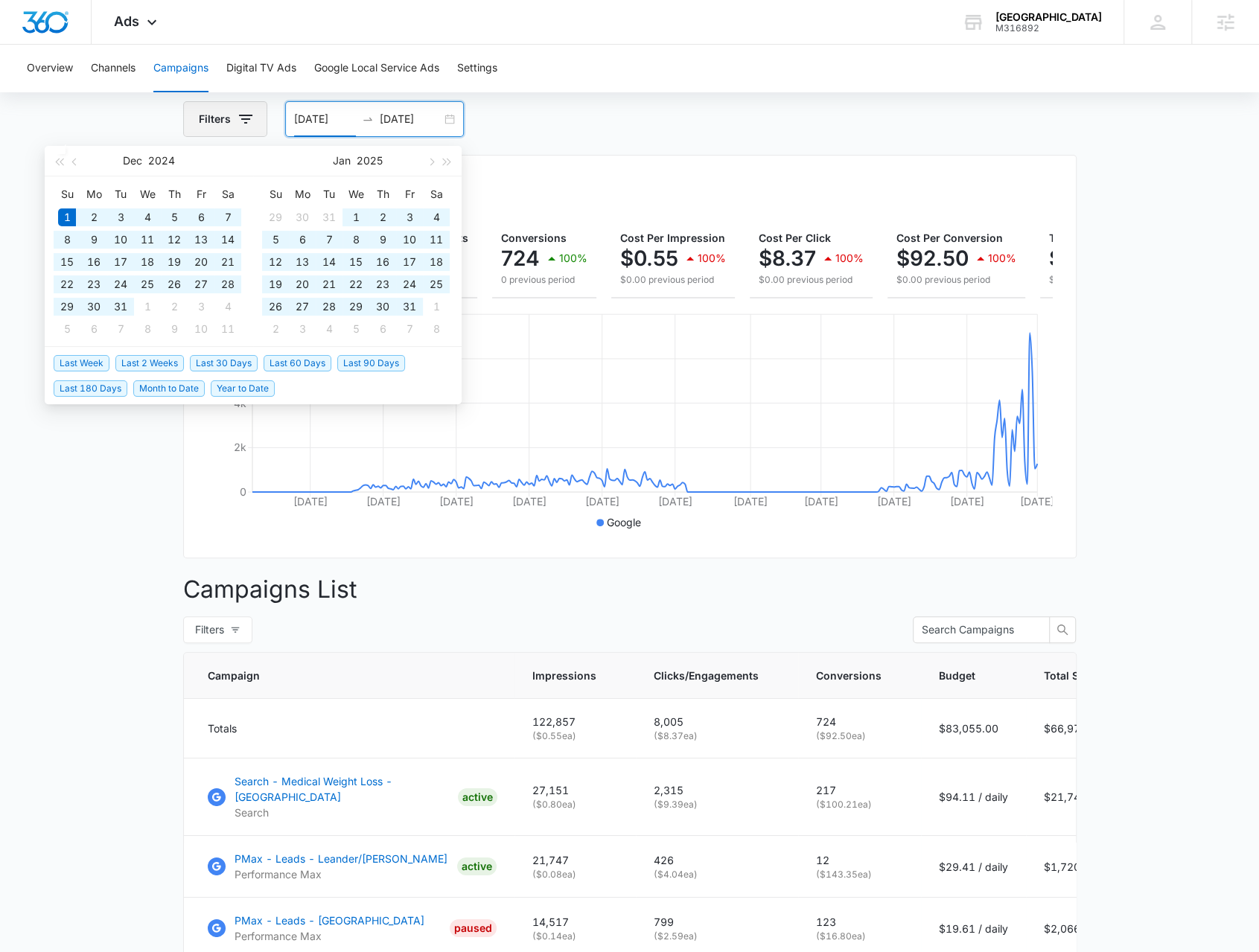
type input "12/01/2024"
click at [424, 125] on input "[DATE]" at bounding box center [411, 119] width 62 height 16
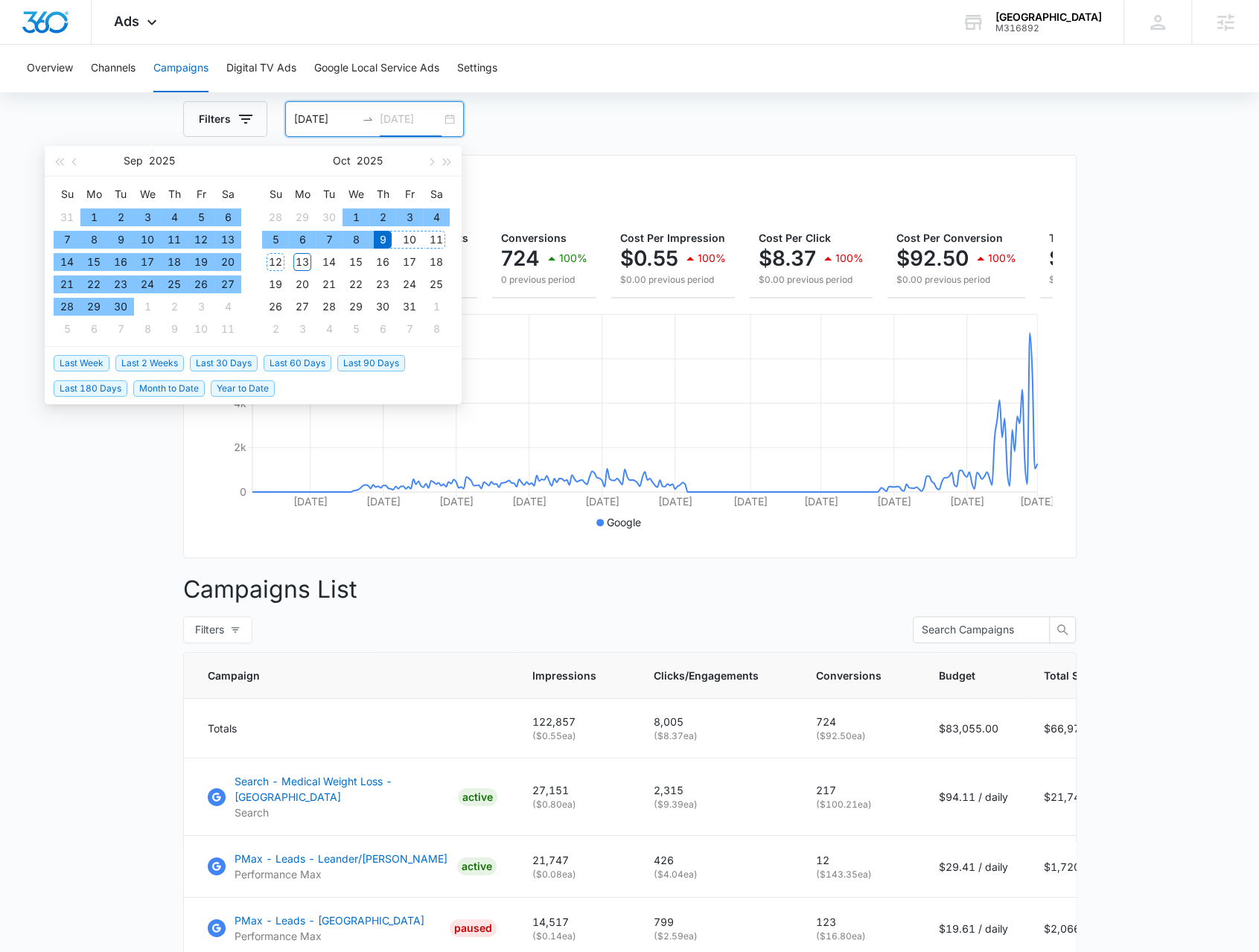
type input "[DATE]"
click at [283, 265] on div "12" at bounding box center [275, 262] width 18 height 18
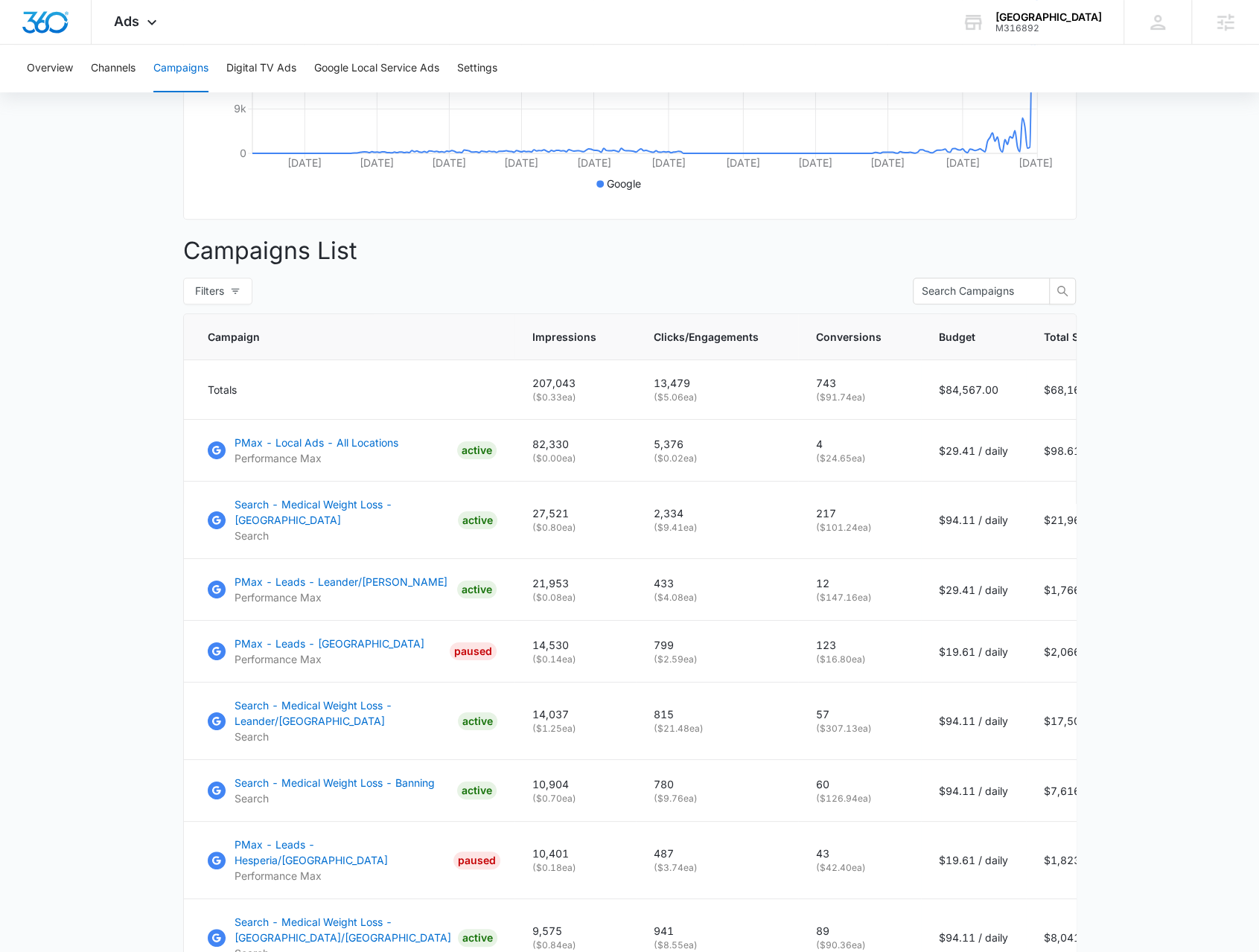
scroll to position [796, 0]
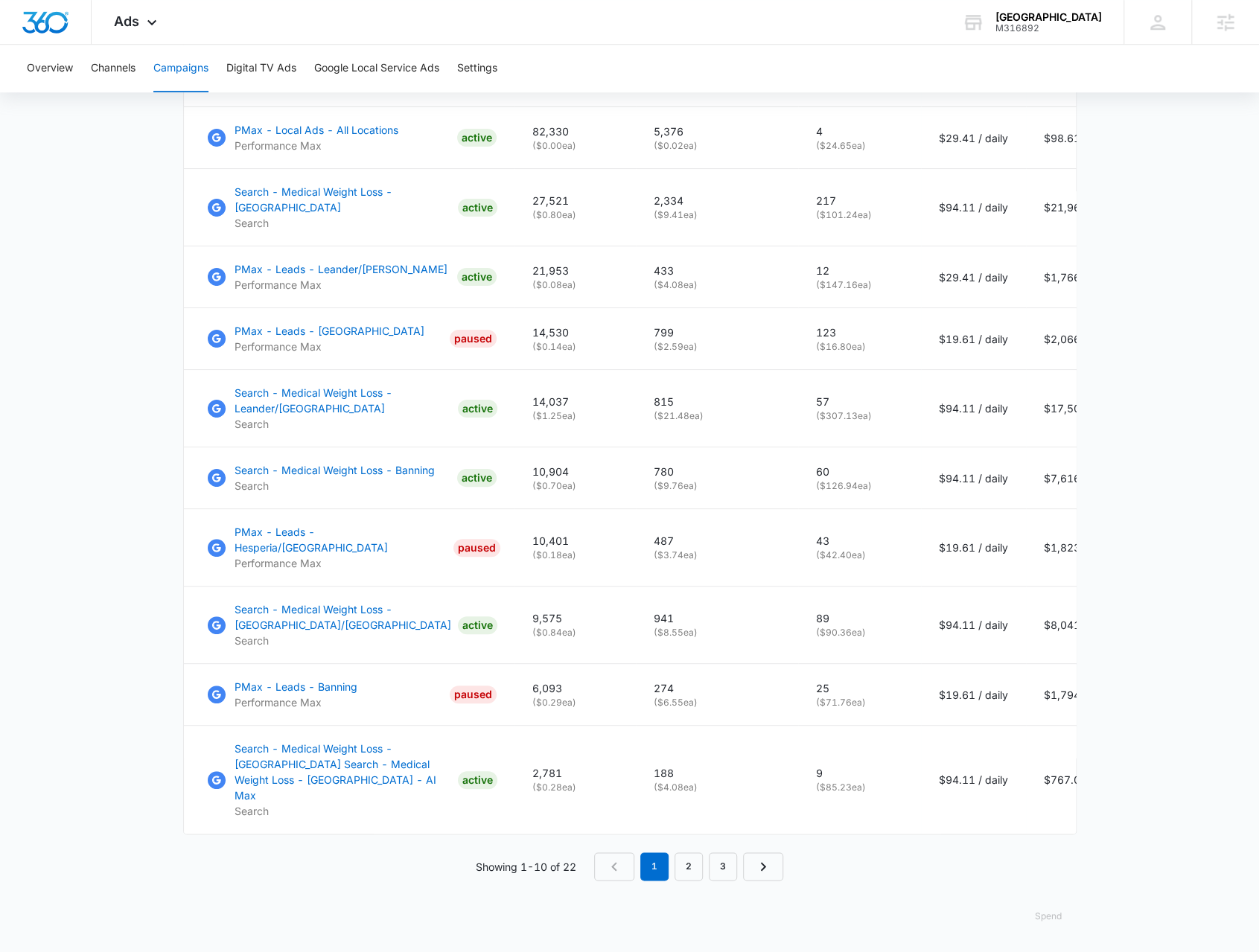
click at [1060, 918] on button "Spend" at bounding box center [1048, 917] width 57 height 36
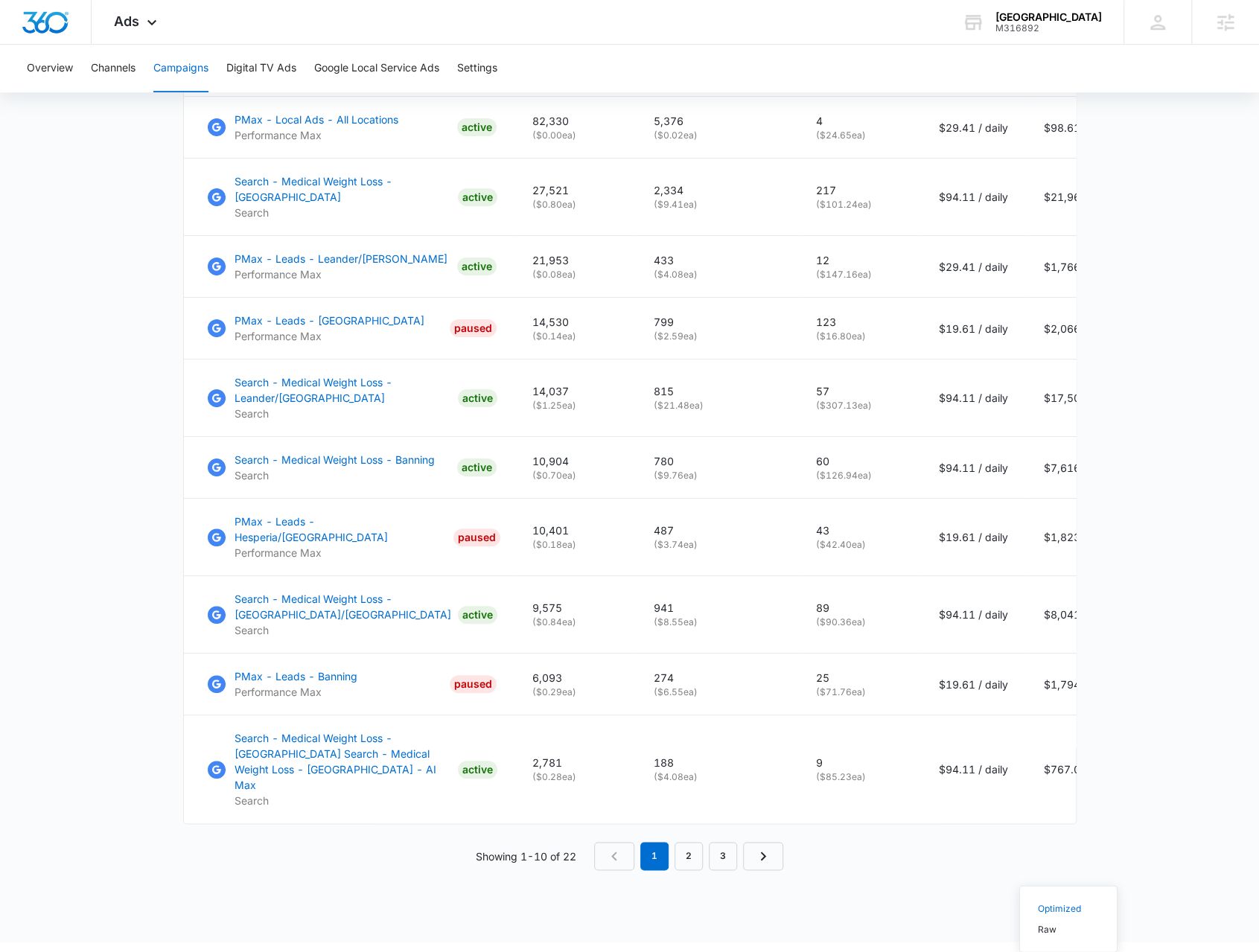
click at [990, 888] on div "Campaigns Filters 12/01/2024 10/12/2025 Overall Results Impressions 207k 100% 0…" at bounding box center [630, 173] width 894 height 1538
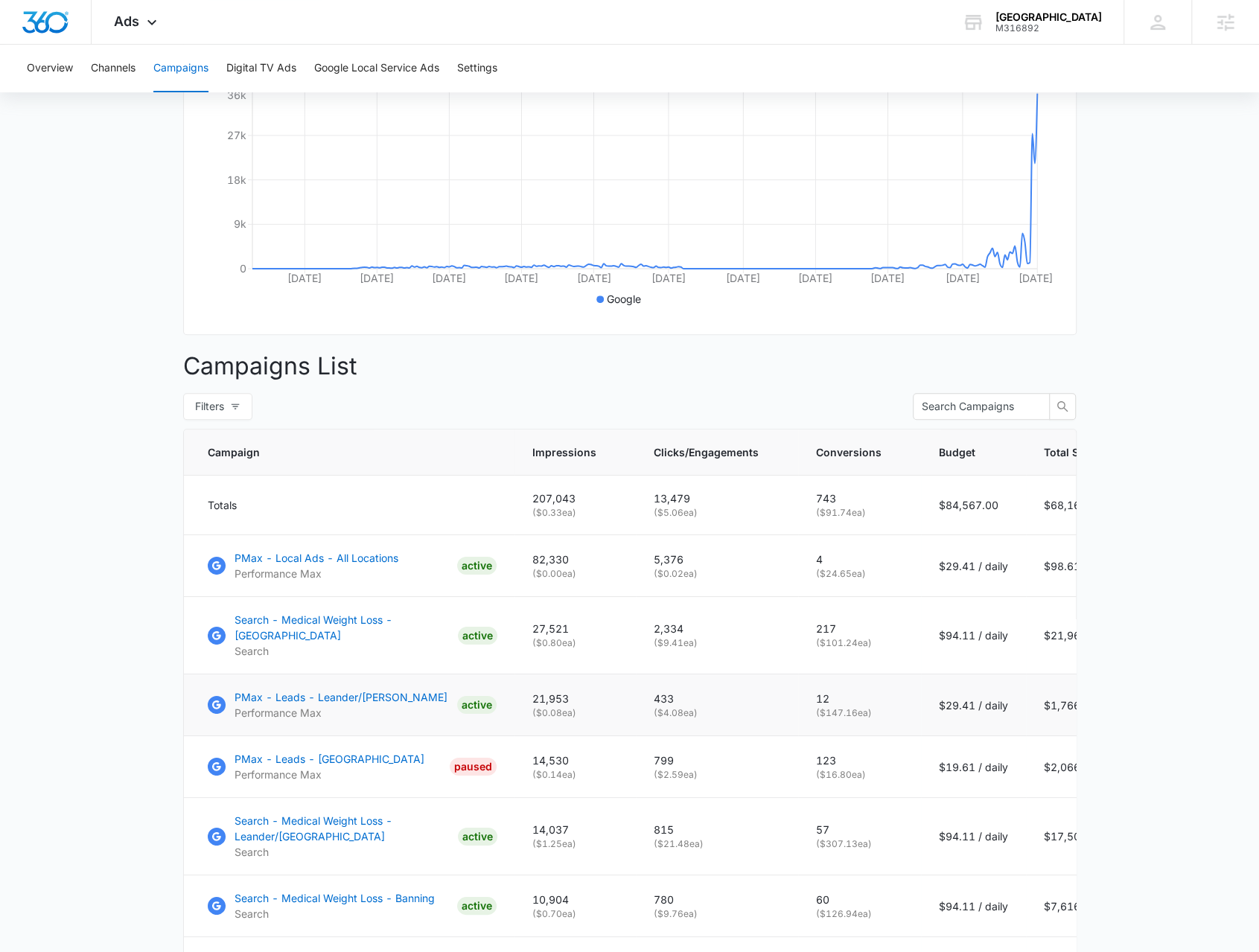
scroll to position [275, 0]
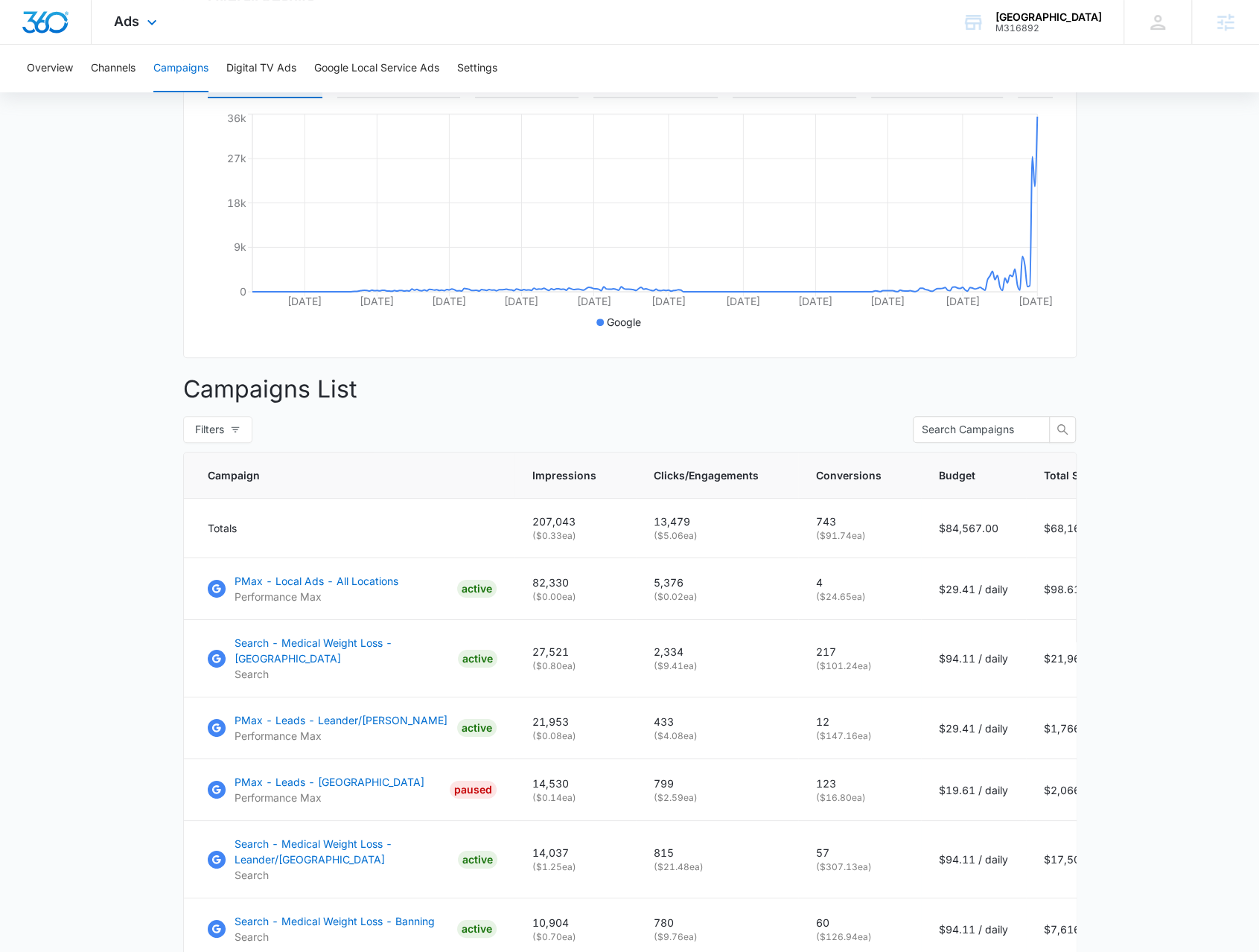
click at [170, 23] on div "Ads Apps Reputation Forms CRM Email Social Payments POS Content Ads Intelligenc…" at bounding box center [138, 21] width 92 height 44
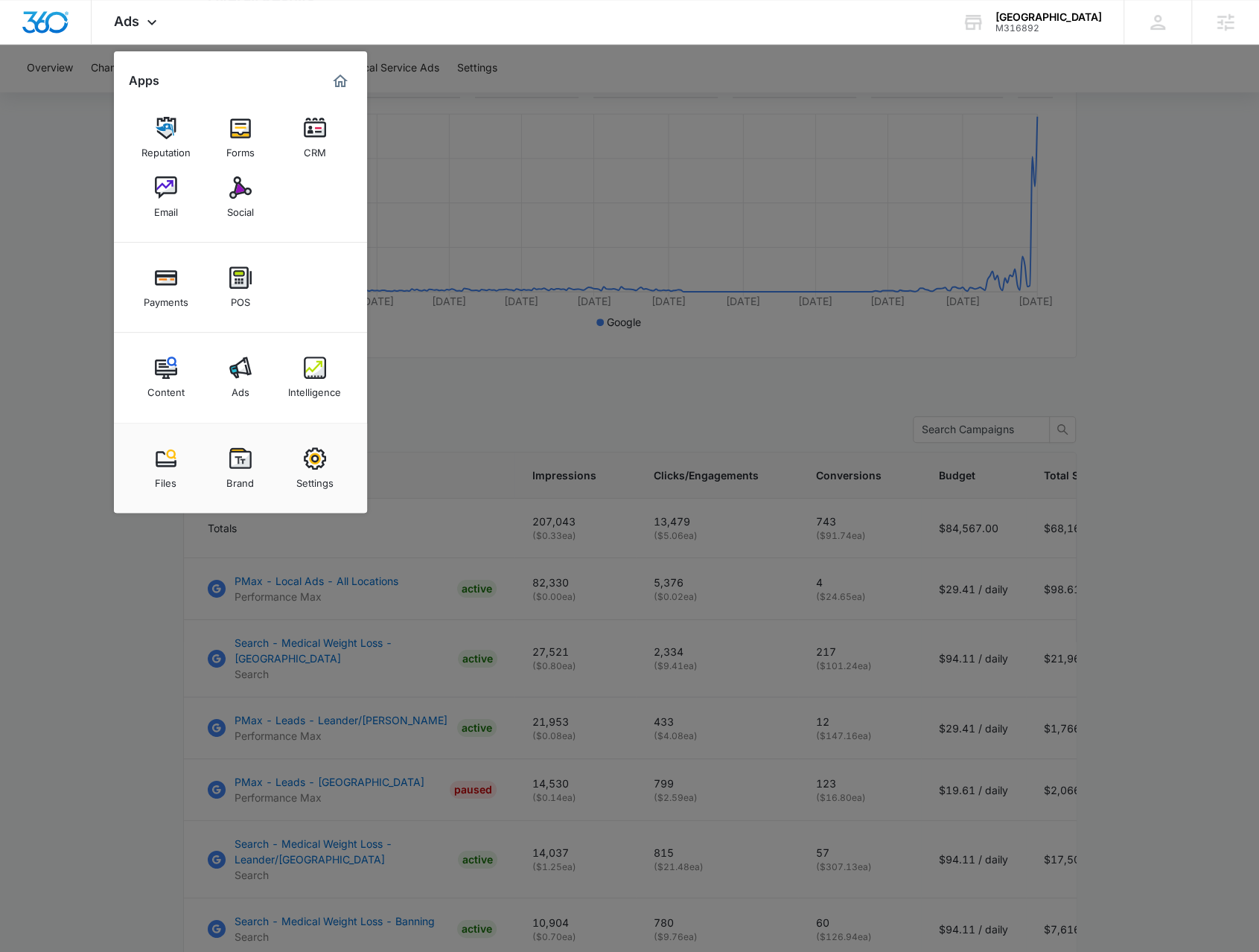
click at [524, 408] on div at bounding box center [629, 476] width 1259 height 952
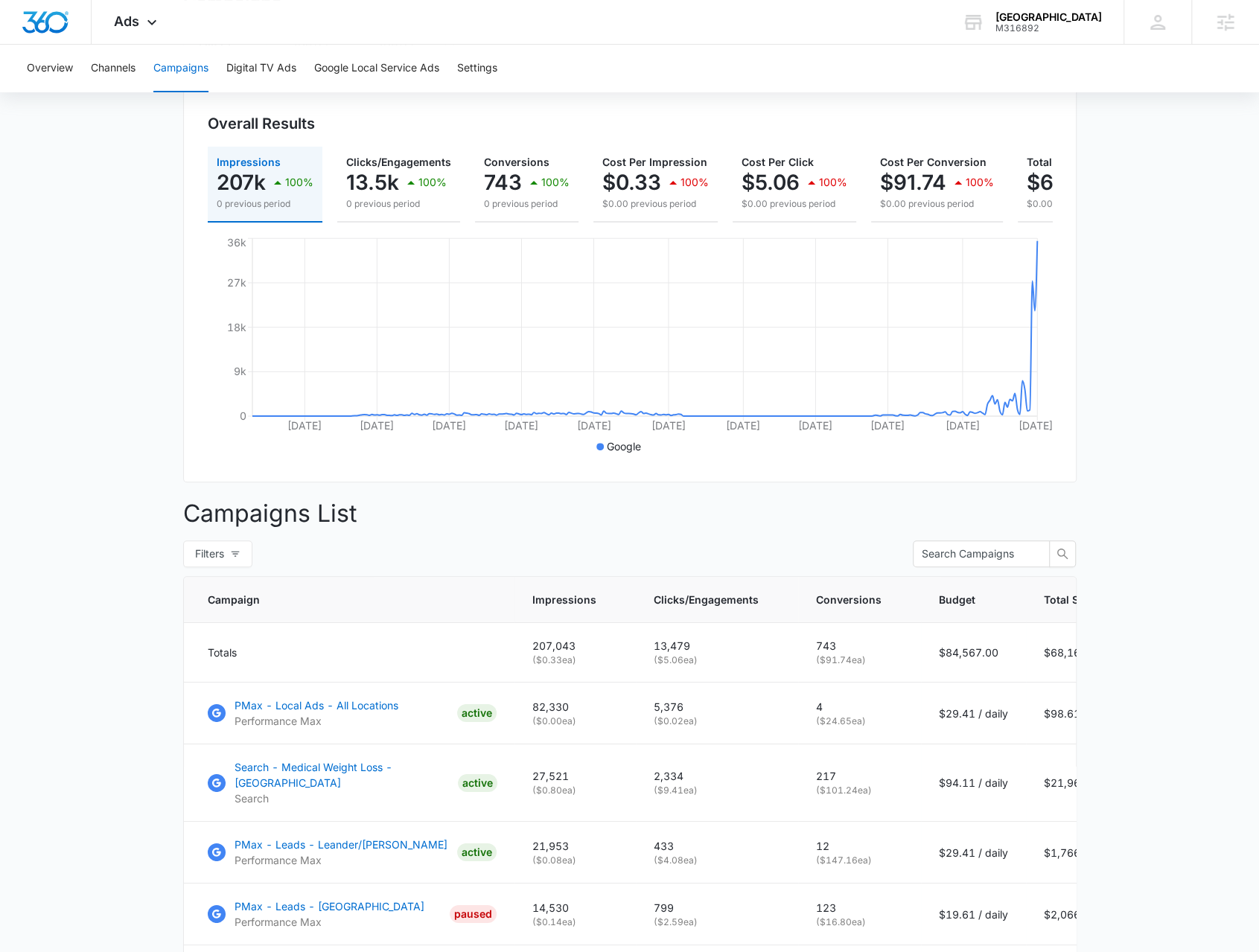
scroll to position [52, 0]
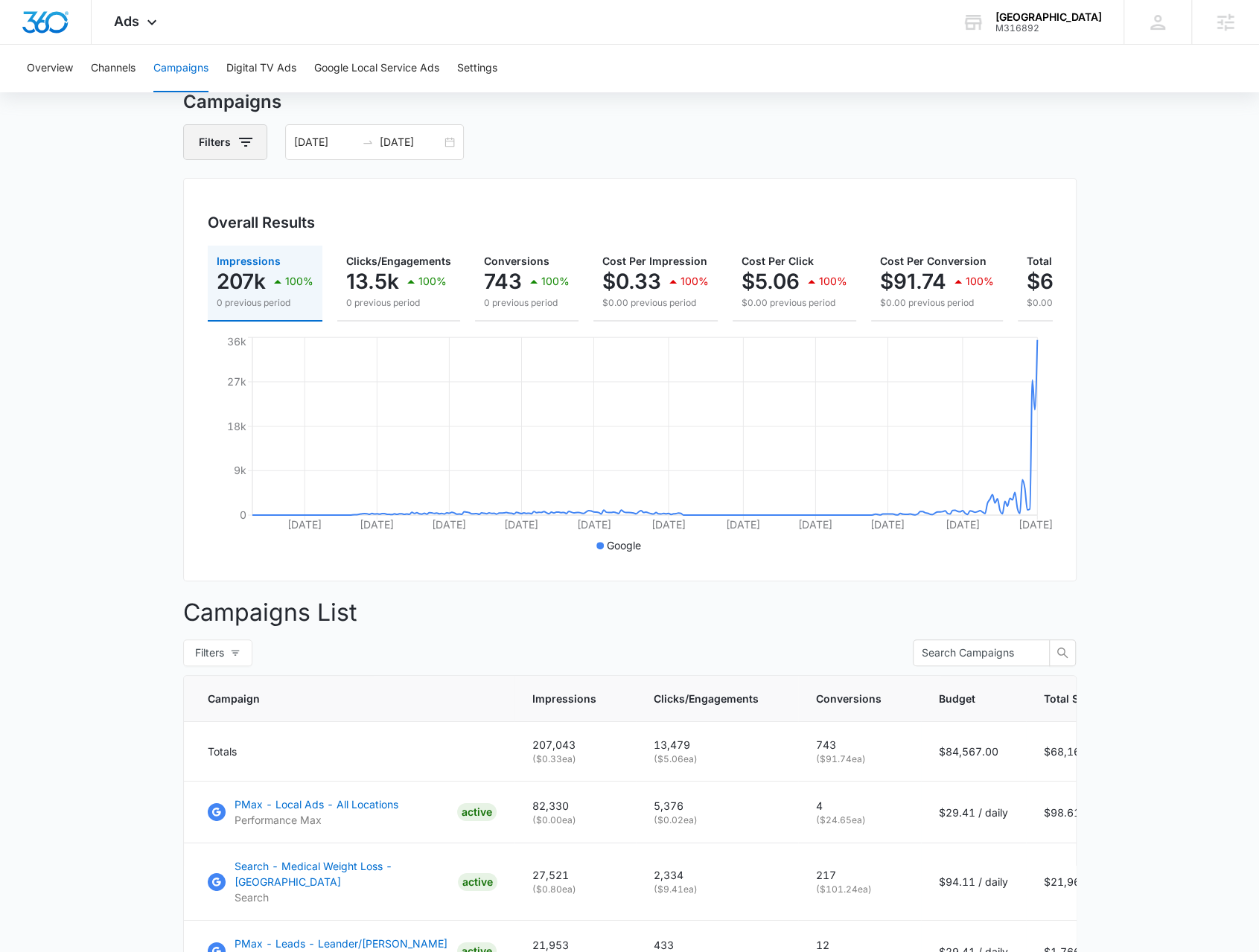
click at [246, 137] on icon "button" at bounding box center [246, 142] width 14 height 9
click at [267, 192] on icon "Clear" at bounding box center [268, 197] width 9 height 9
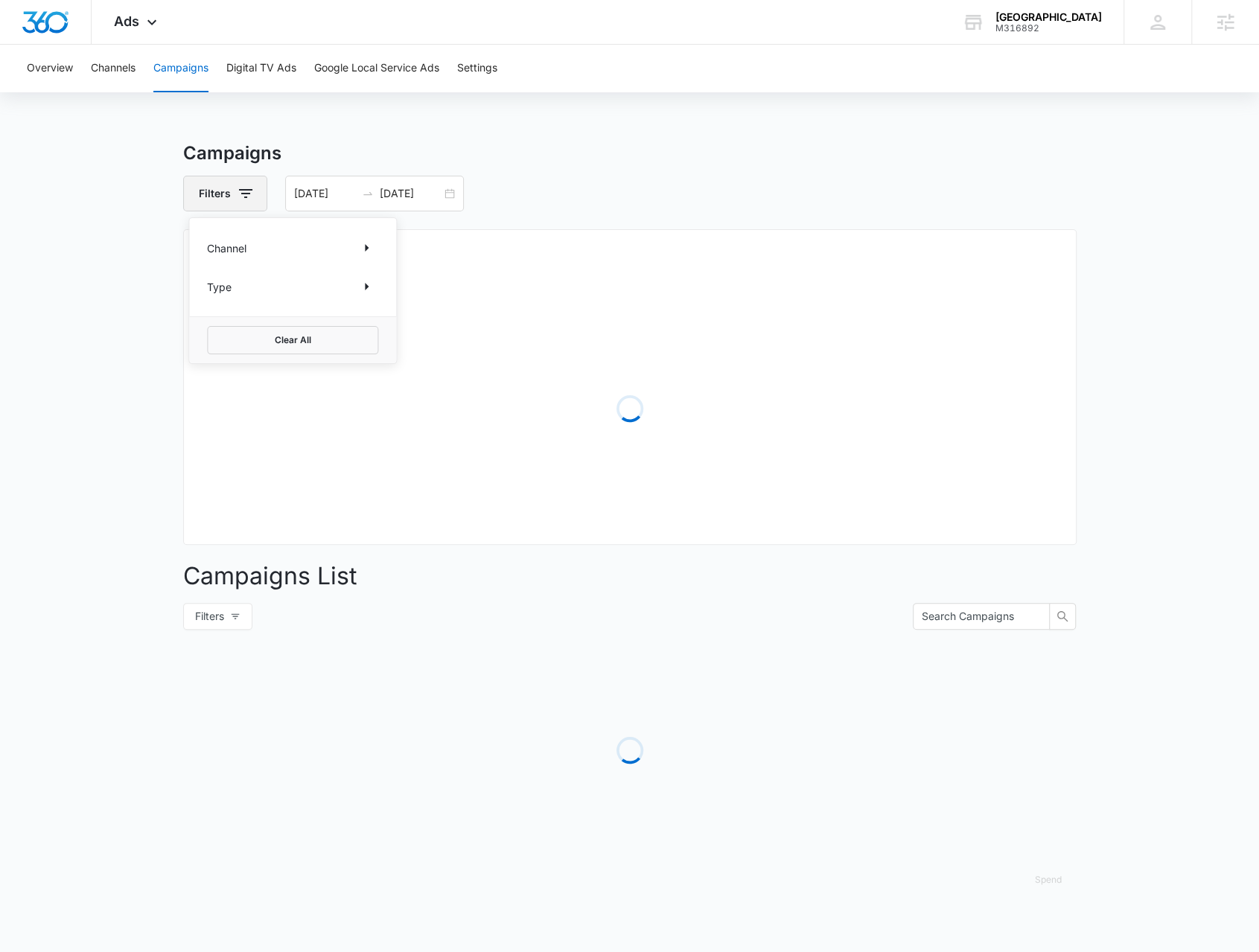
scroll to position [0, 0]
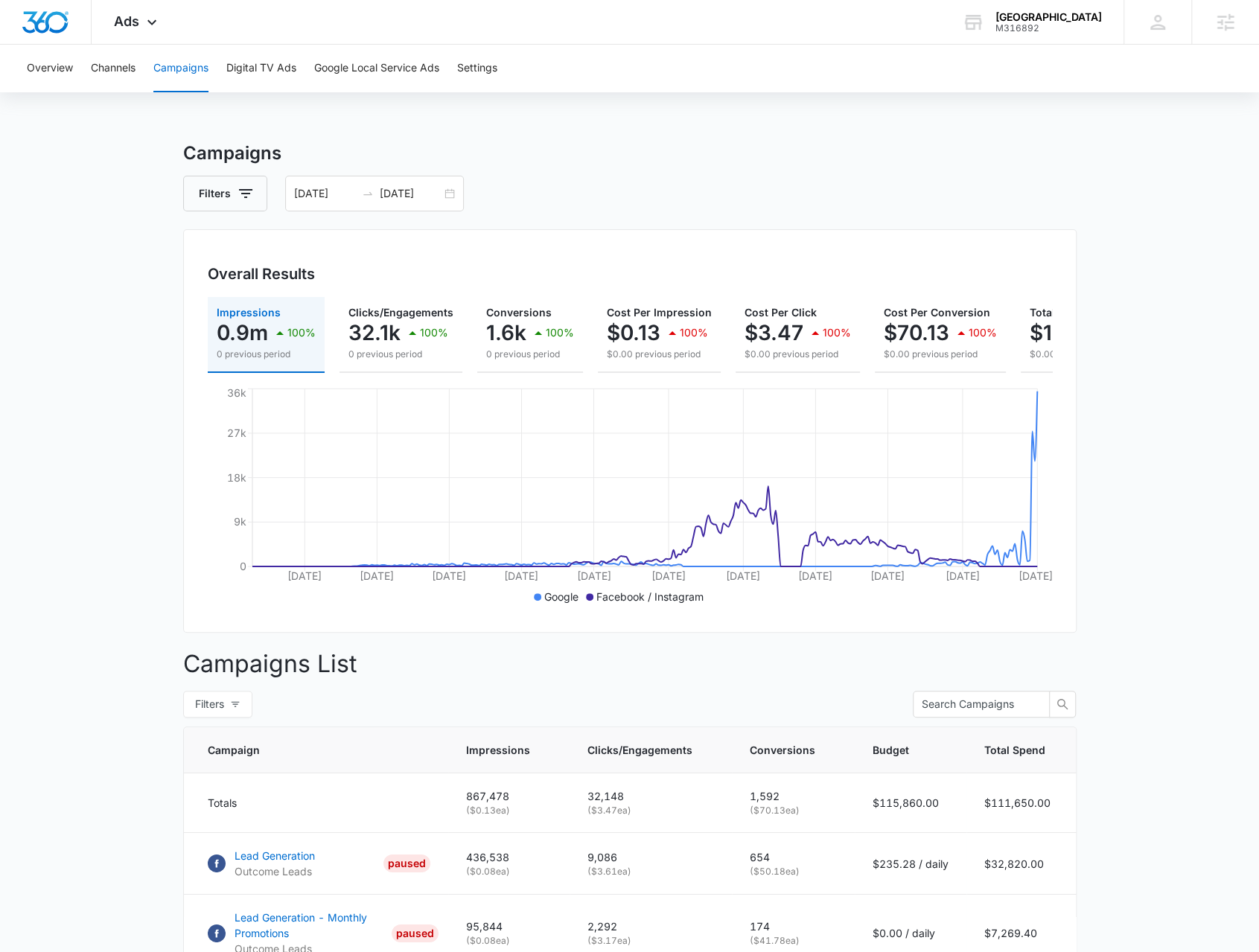
click at [48, 656] on main "Campaigns Filters 12/01/2024 10/12/2025 Overall Results Impressions 0.9m 100% 0…" at bounding box center [629, 909] width 1259 height 1538
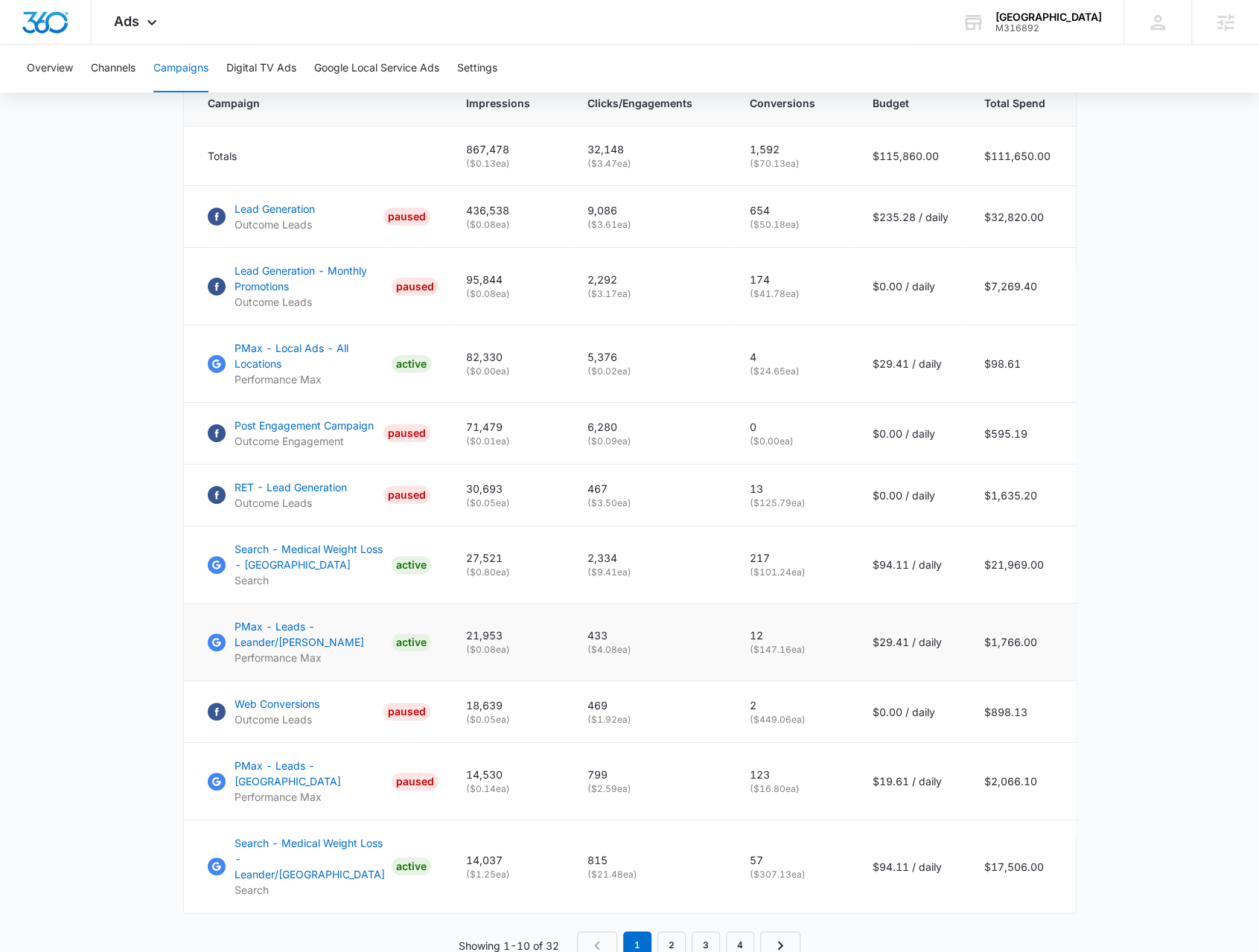
scroll to position [670, 0]
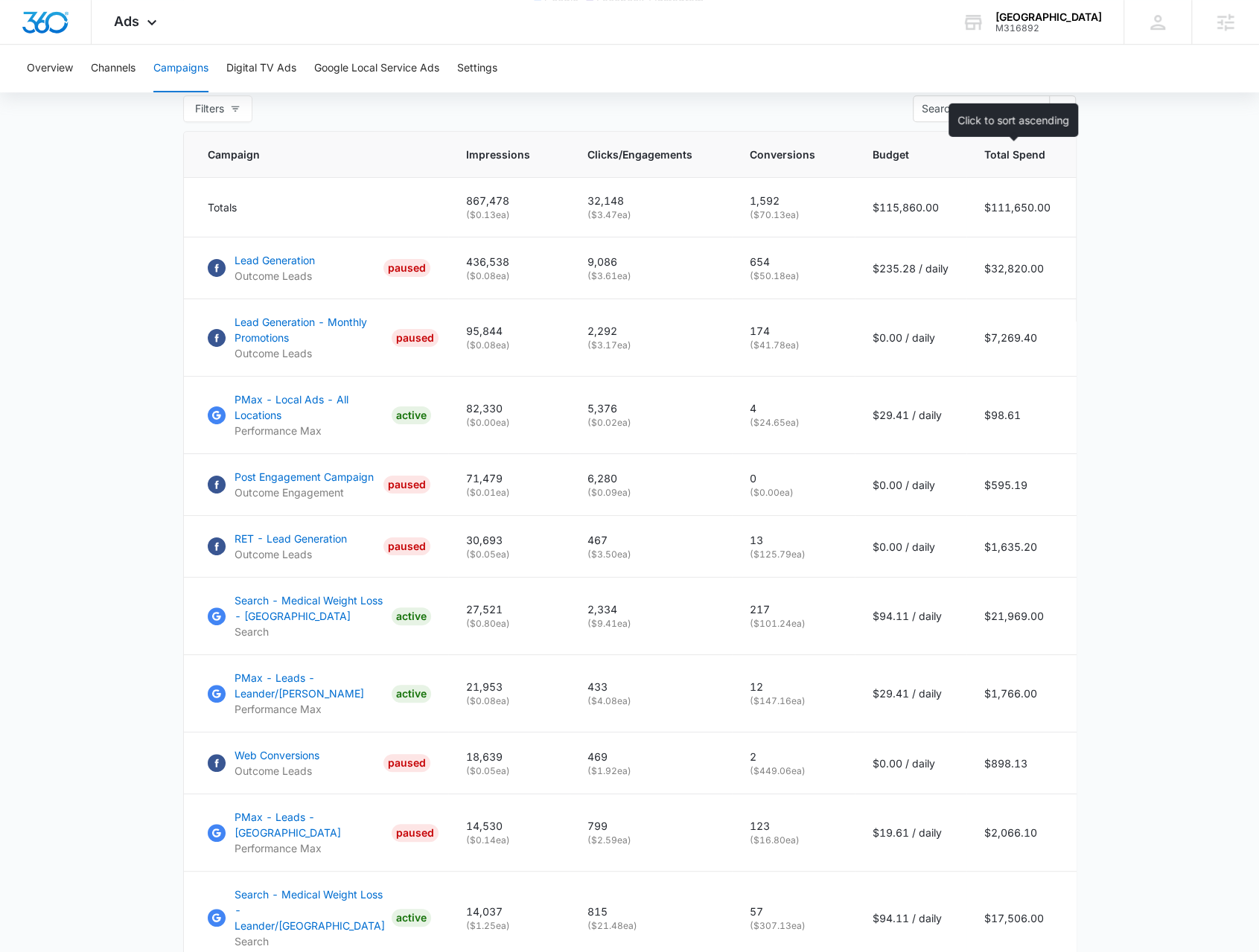
click at [1009, 173] on th "Total Spend" at bounding box center [1028, 155] width 125 height 46
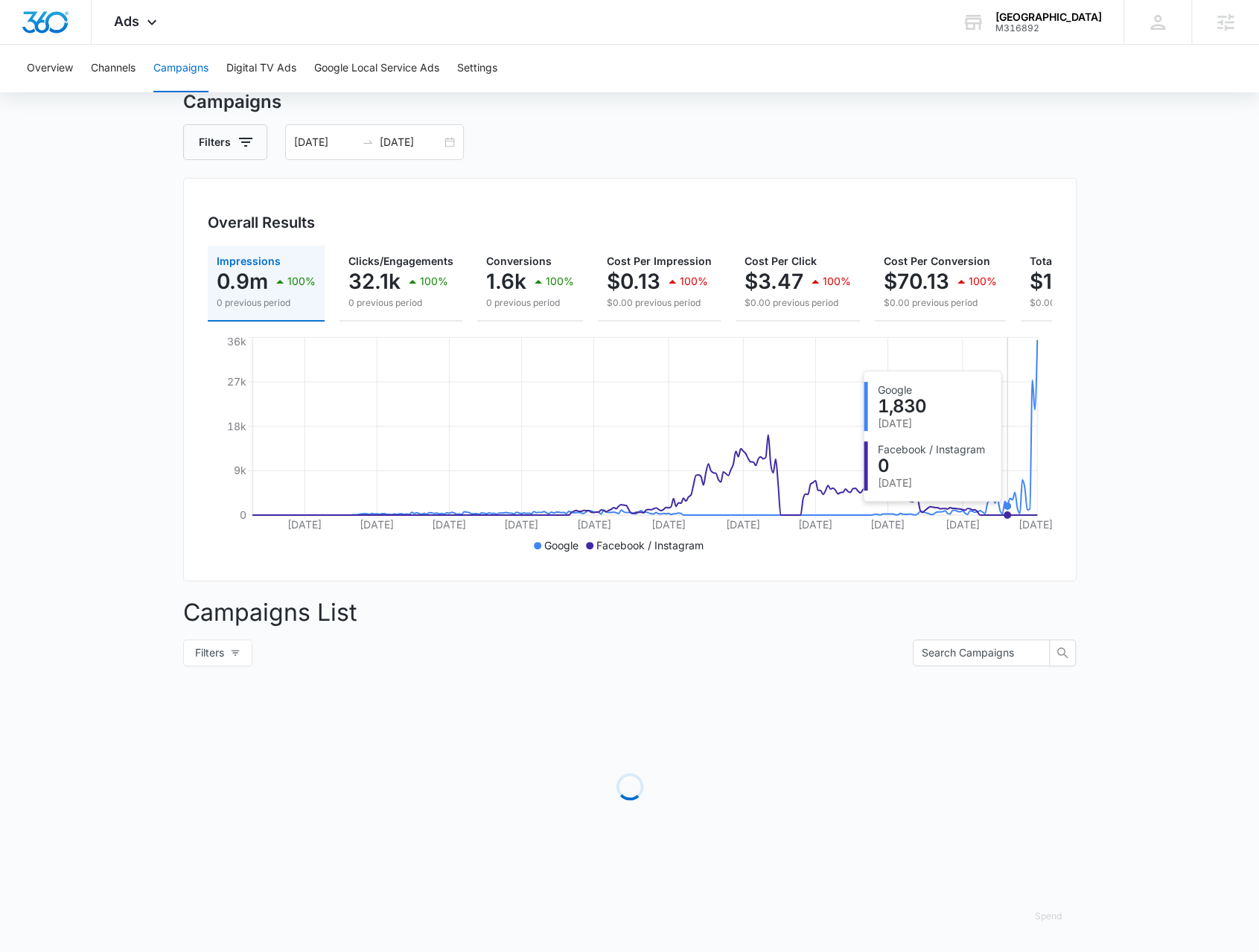
scroll to position [595, 0]
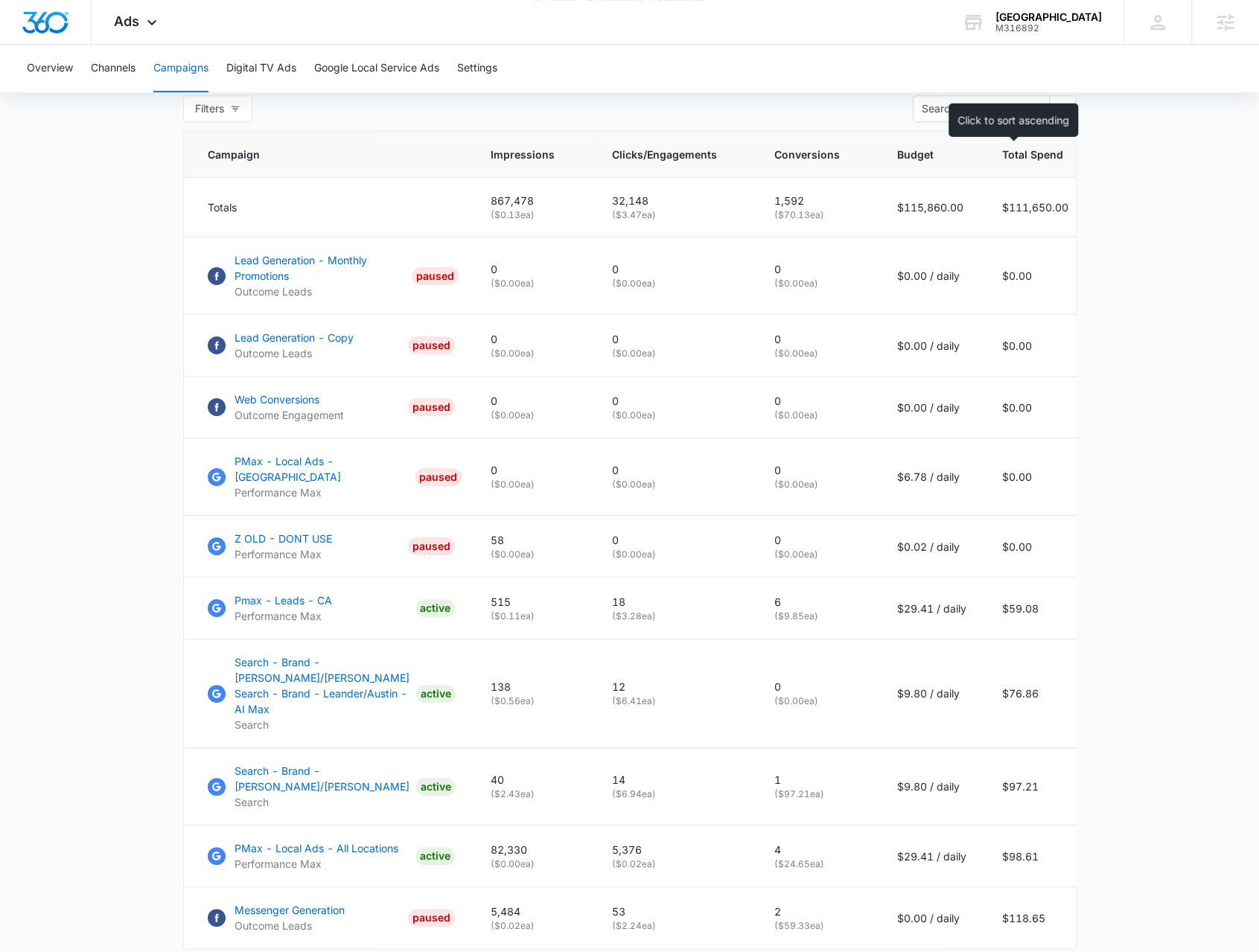
click at [1029, 178] on th "Total Spend" at bounding box center [1046, 155] width 125 height 46
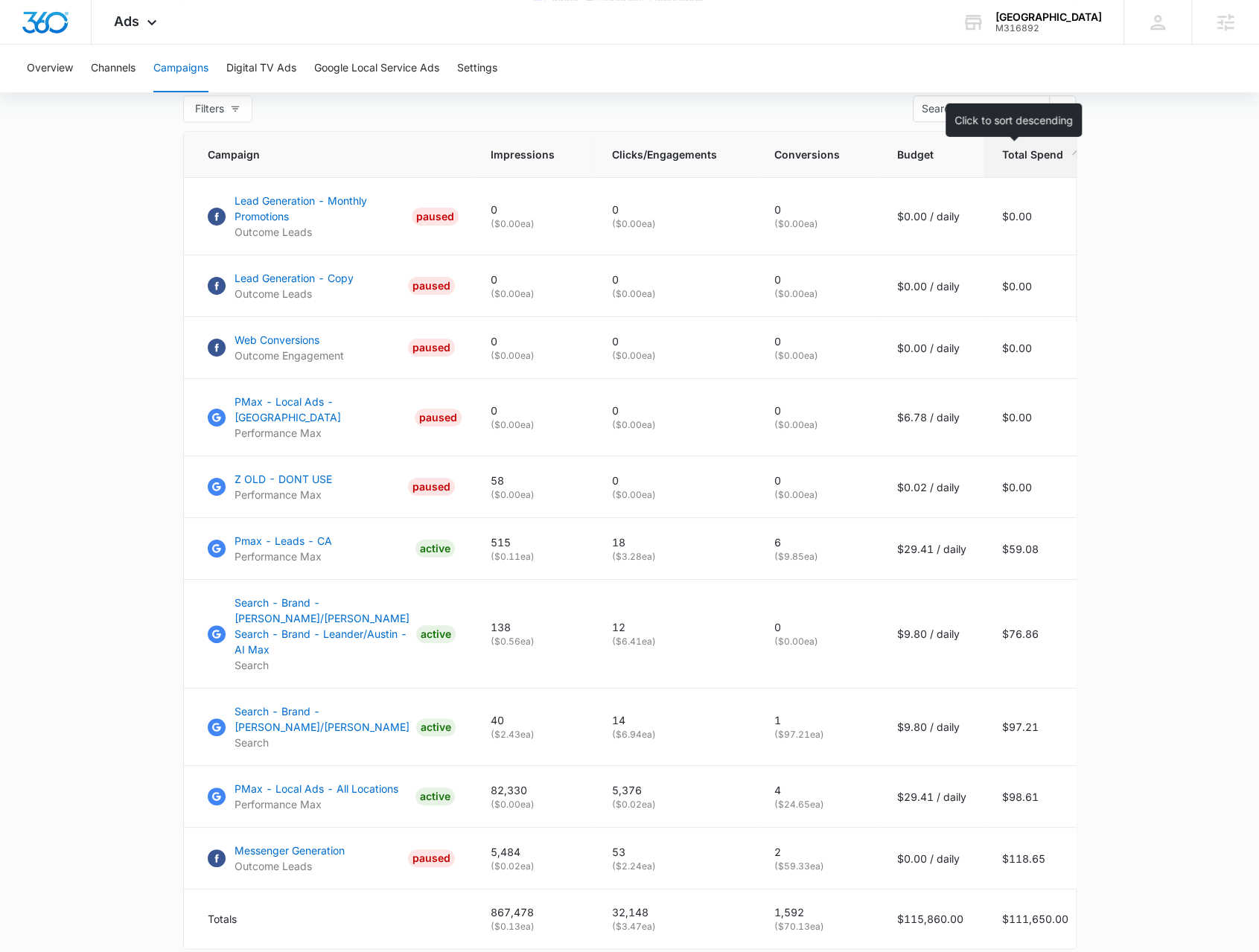
click at [1030, 174] on th "Total Spend" at bounding box center [1046, 155] width 125 height 46
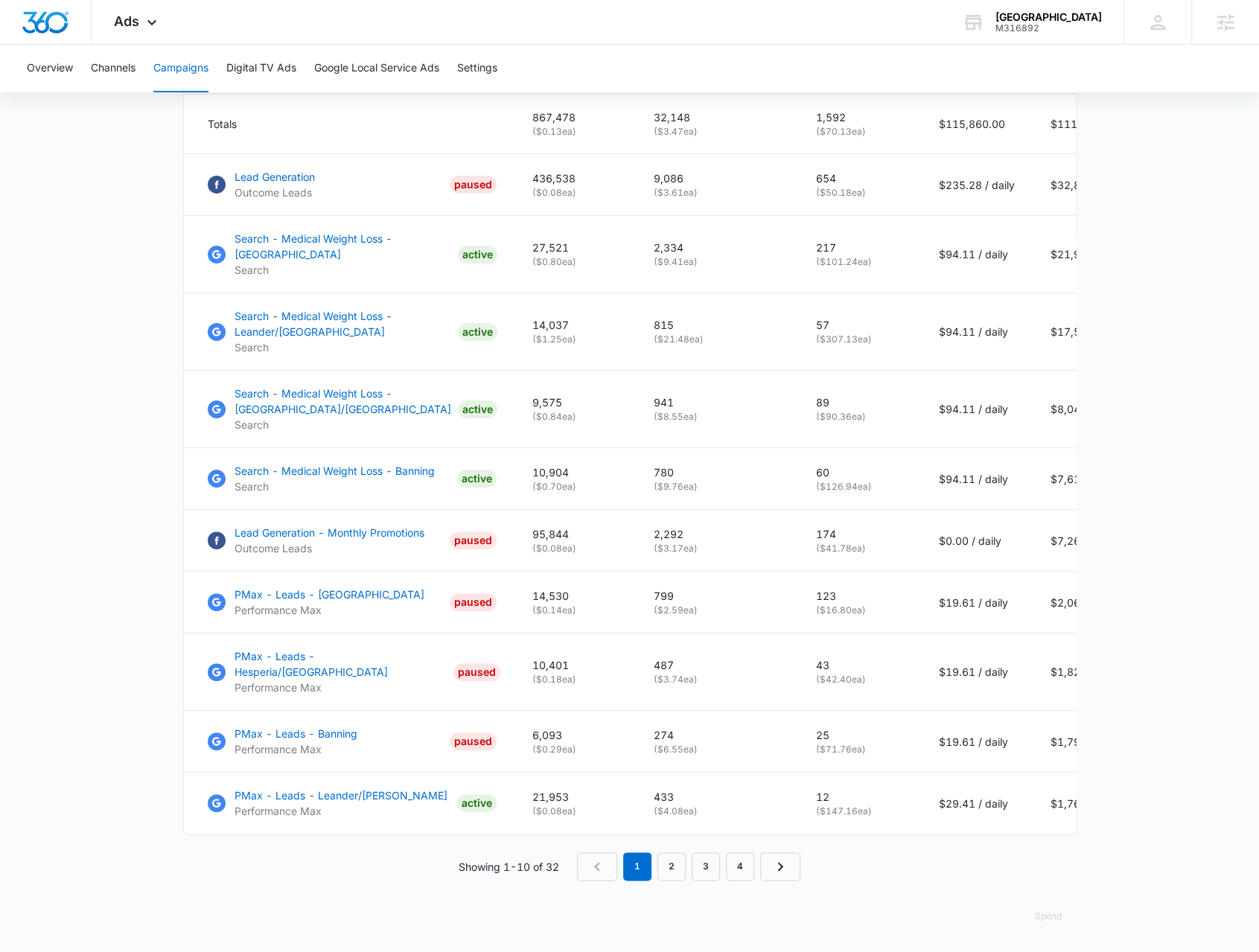
scroll to position [748, 0]
drag, startPoint x: 205, startPoint y: 169, endPoint x: 1161, endPoint y: 643, distance: 1067.1
click at [1161, 643] on main "Campaigns Filters 12/01/2024 10/12/2025 Overall Results Impressions 0.9m 100% 0…" at bounding box center [629, 206] width 1259 height 1491
copy thead
click at [676, 867] on link "2" at bounding box center [671, 866] width 28 height 28
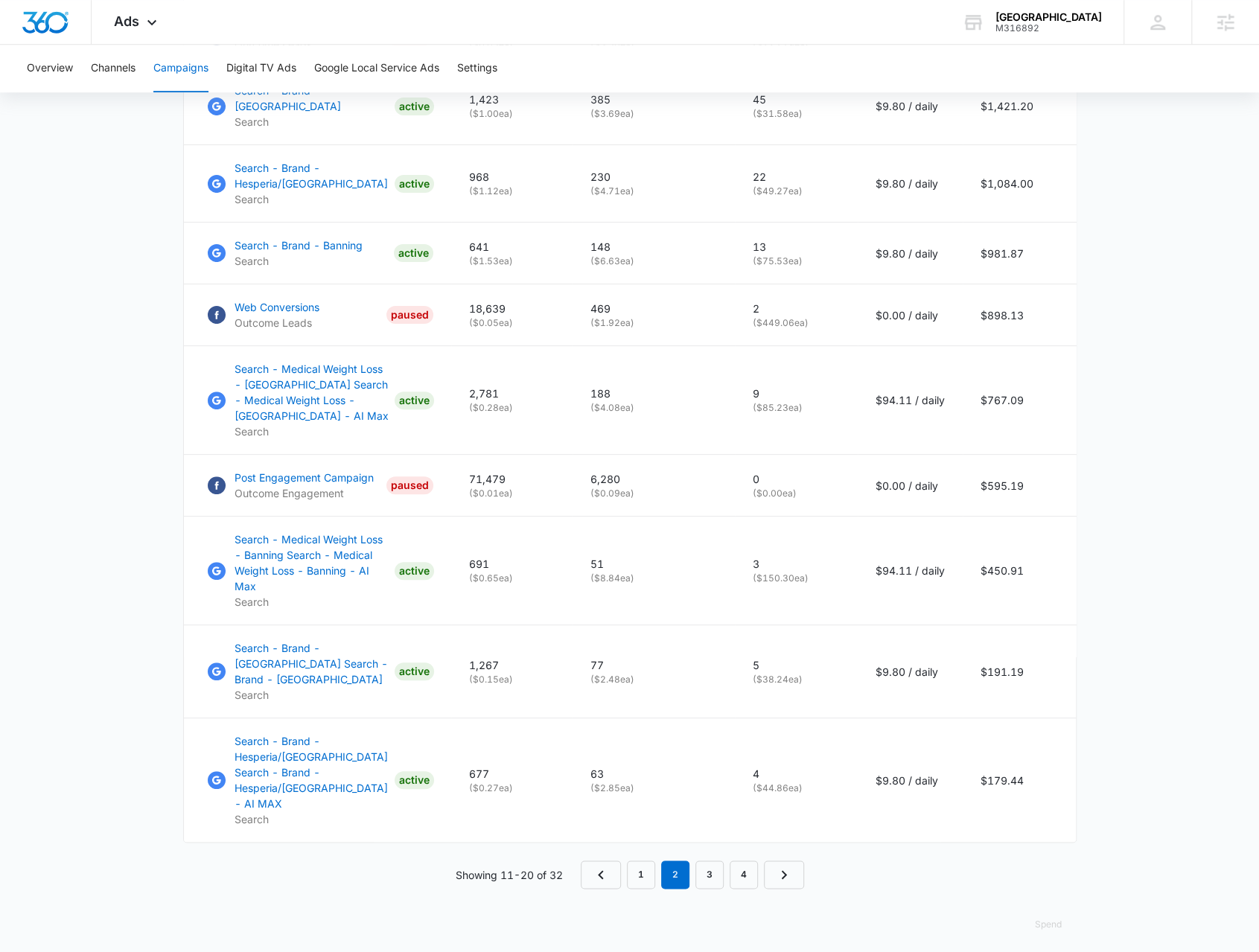
drag, startPoint x: 136, startPoint y: 543, endPoint x: 124, endPoint y: 537, distance: 13.4
click at [137, 544] on main "Campaigns Filters 12/01/2024 10/12/2025 Overall Results Impressions 0.9m 100% 0…" at bounding box center [629, 136] width 1259 height 1647
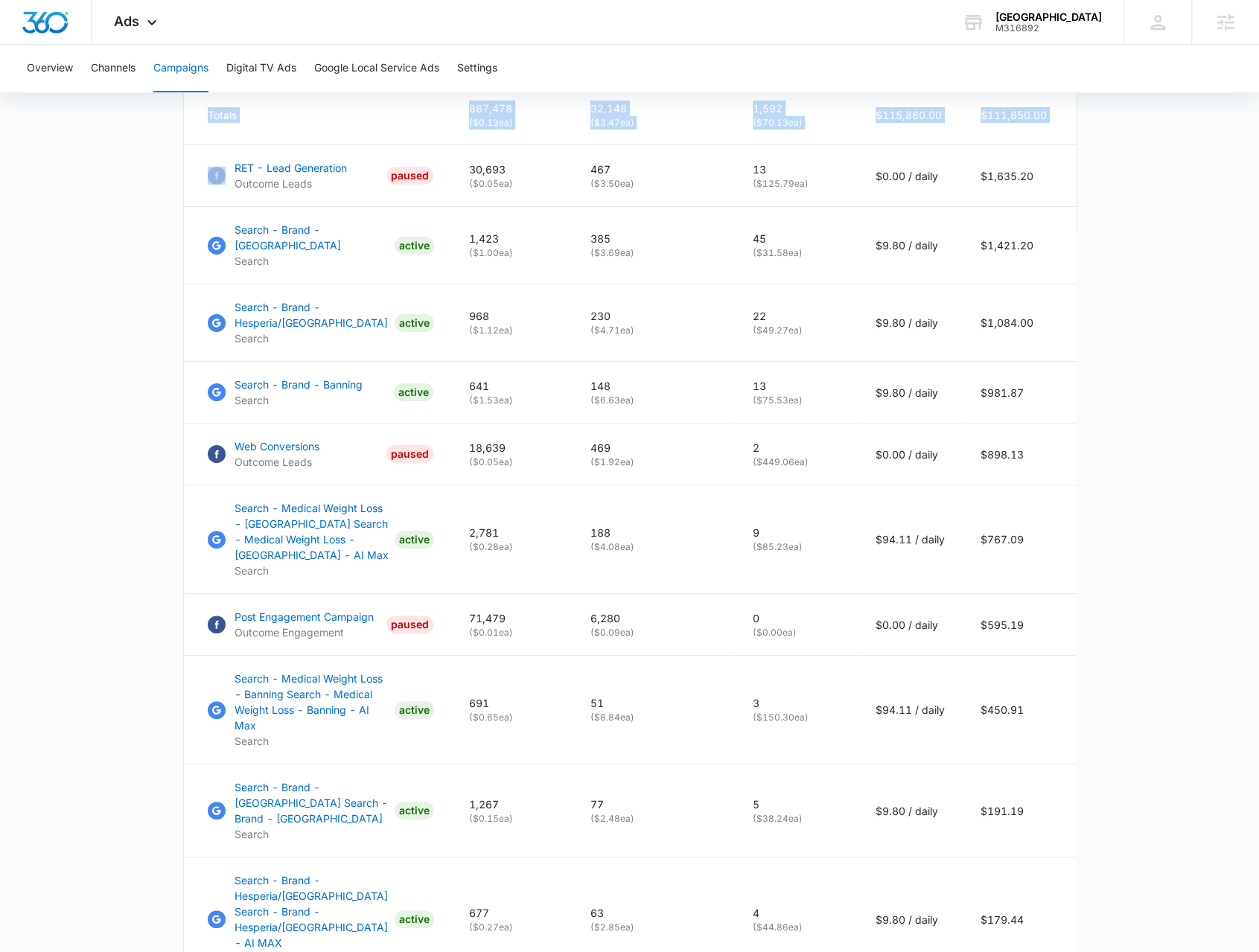
scroll to position [827, 0]
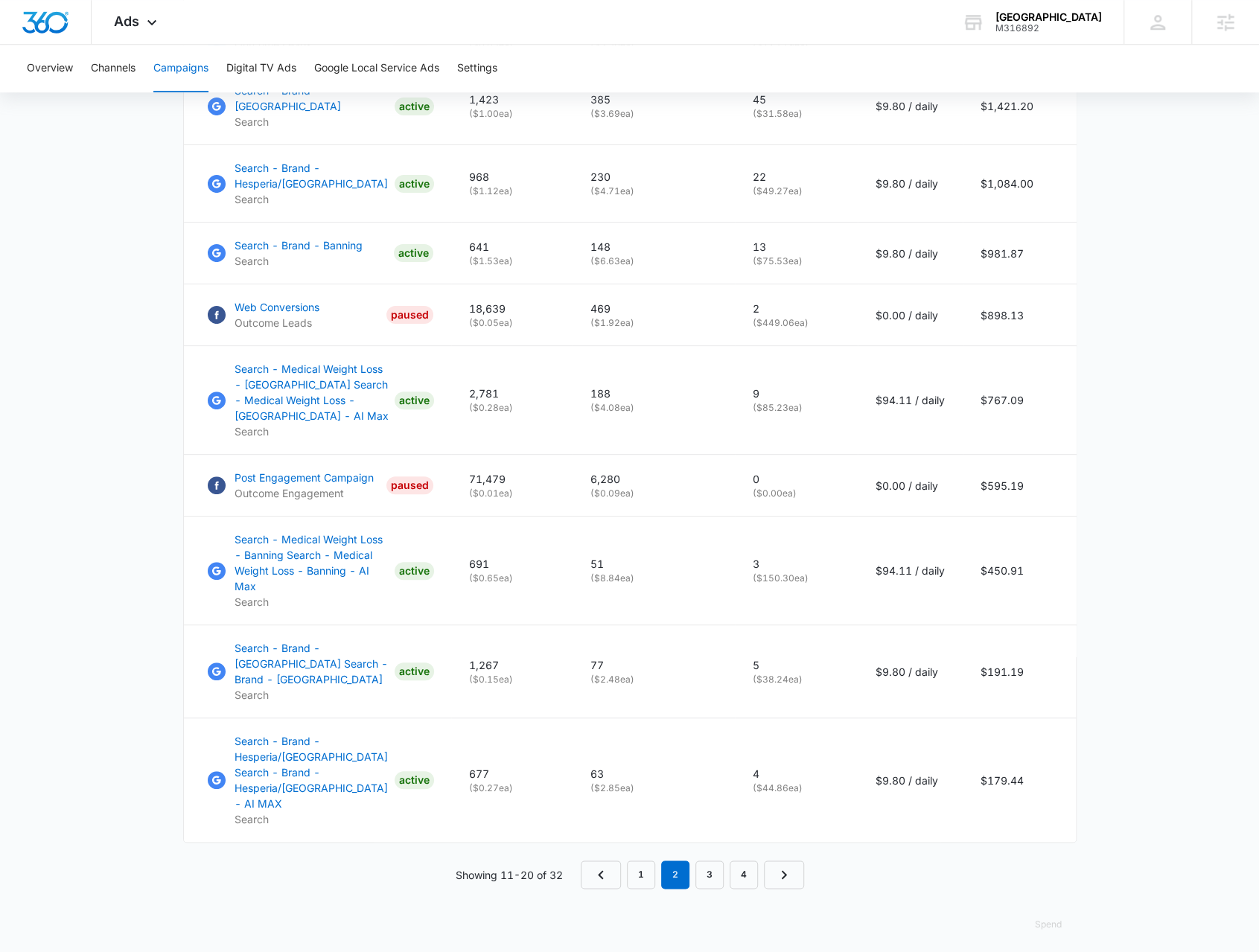
drag, startPoint x: 207, startPoint y: 327, endPoint x: 1151, endPoint y: 619, distance: 988.1
click at [1151, 619] on main "Campaigns Filters 12/01/2024 10/12/2025 Overall Results Impressions 0.9m 100% 0…" at bounding box center [629, 136] width 1259 height 1647
copy table "Campaign Impressions Clicks/Engagements Conversions Budget Total Spend Totals 8…"
click at [714, 873] on link "3" at bounding box center [709, 874] width 28 height 28
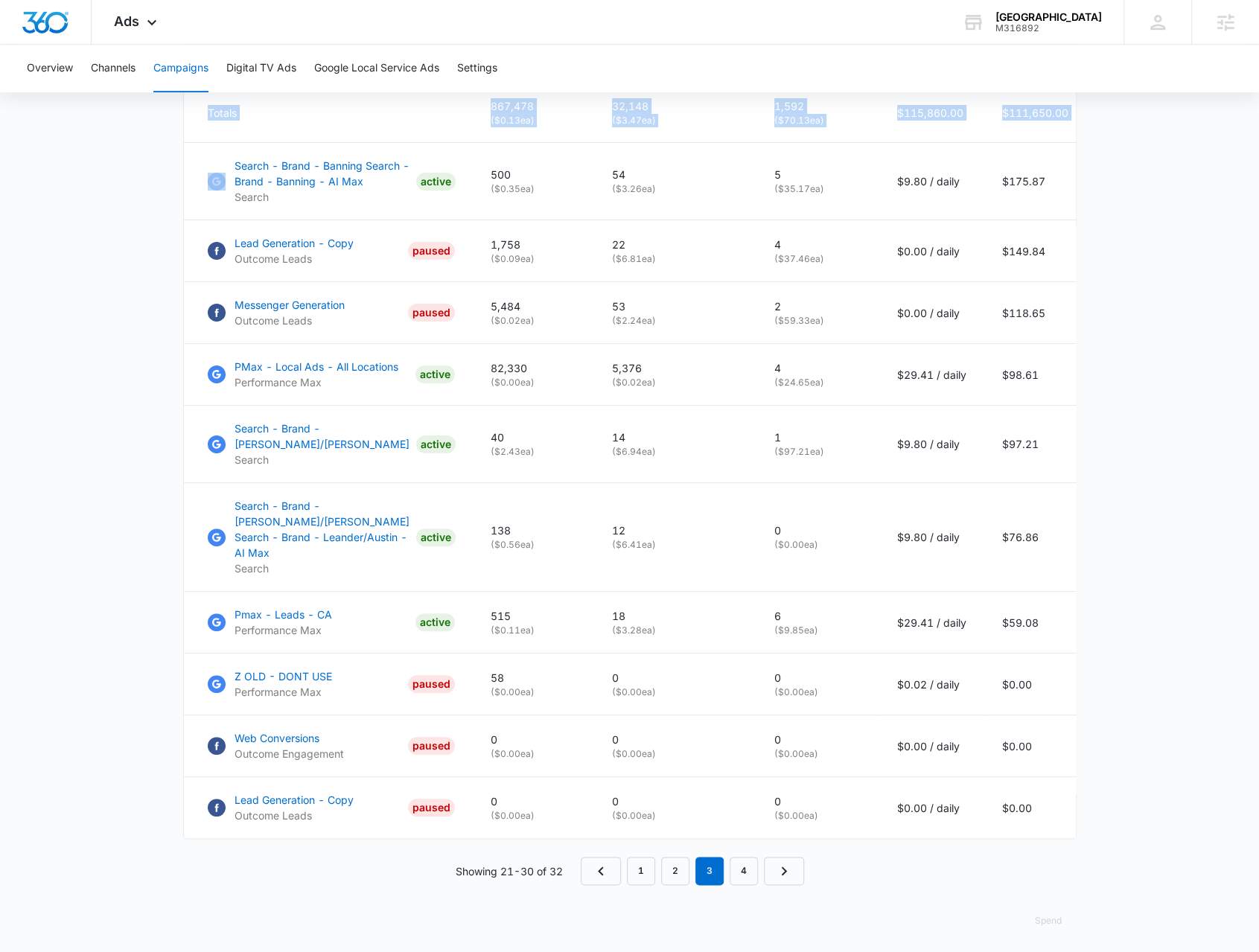
scroll to position [733, 0]
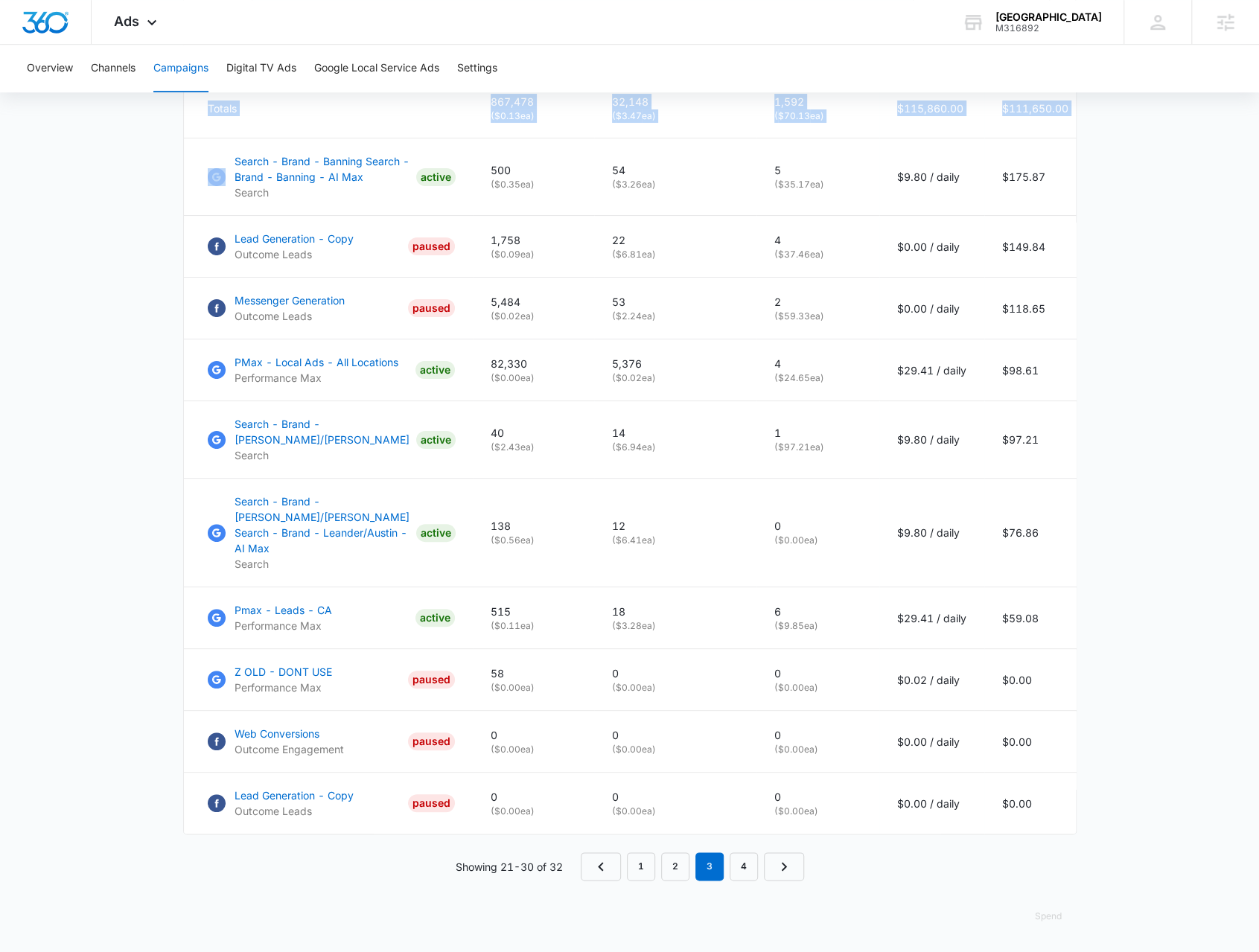
drag, startPoint x: 195, startPoint y: 281, endPoint x: 1103, endPoint y: 761, distance: 1027.1
click at [1103, 768] on main "Campaigns Filters 12/01/2024 10/12/2025 Overall Results Impressions 0.9m 100% 0…" at bounding box center [629, 198] width 1259 height 1506
copy table "Campaign Impressions Clicks/Engagements Conversions Budget Total Spend Totals 8…"
click at [753, 863] on link "4" at bounding box center [743, 866] width 28 height 28
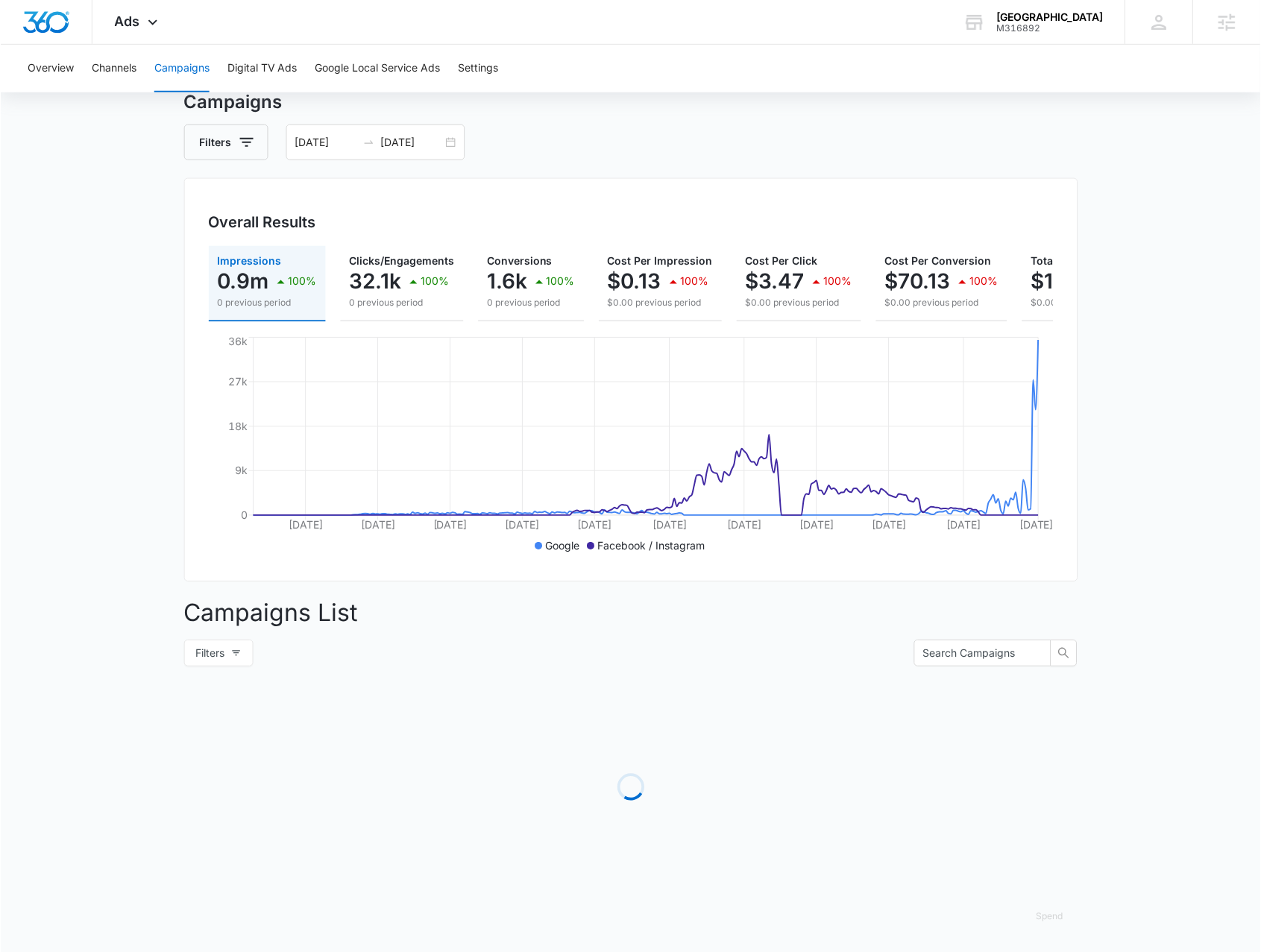
scroll to position [163, 0]
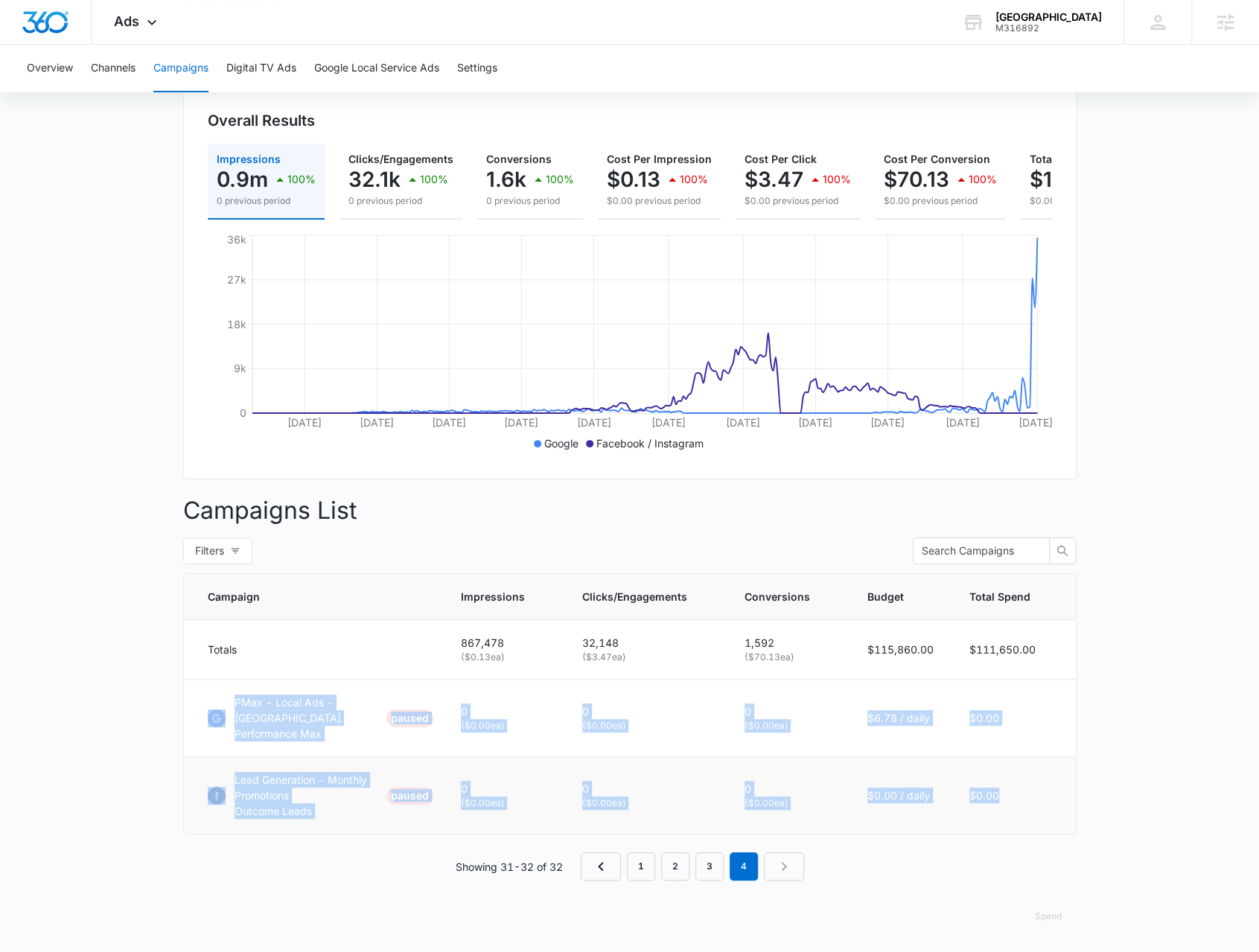
drag, startPoint x: 186, startPoint y: 696, endPoint x: 1040, endPoint y: 788, distance: 858.9
click at [1040, 788] on tbody "Totals 867,478 ( $0.13 ea) 32,148 ( $3.47 ea) 1,592 ( $70.13 ea) $115,860.00 $1…" at bounding box center [630, 727] width 892 height 214
copy tbody "PMax - Local Ads - Rancho Cucamonga Performance Max PAUSED 0 ( $0.00 ea) 0 ( $0…"
click at [366, 52] on button "Google Local Service Ads" at bounding box center [377, 68] width 125 height 47
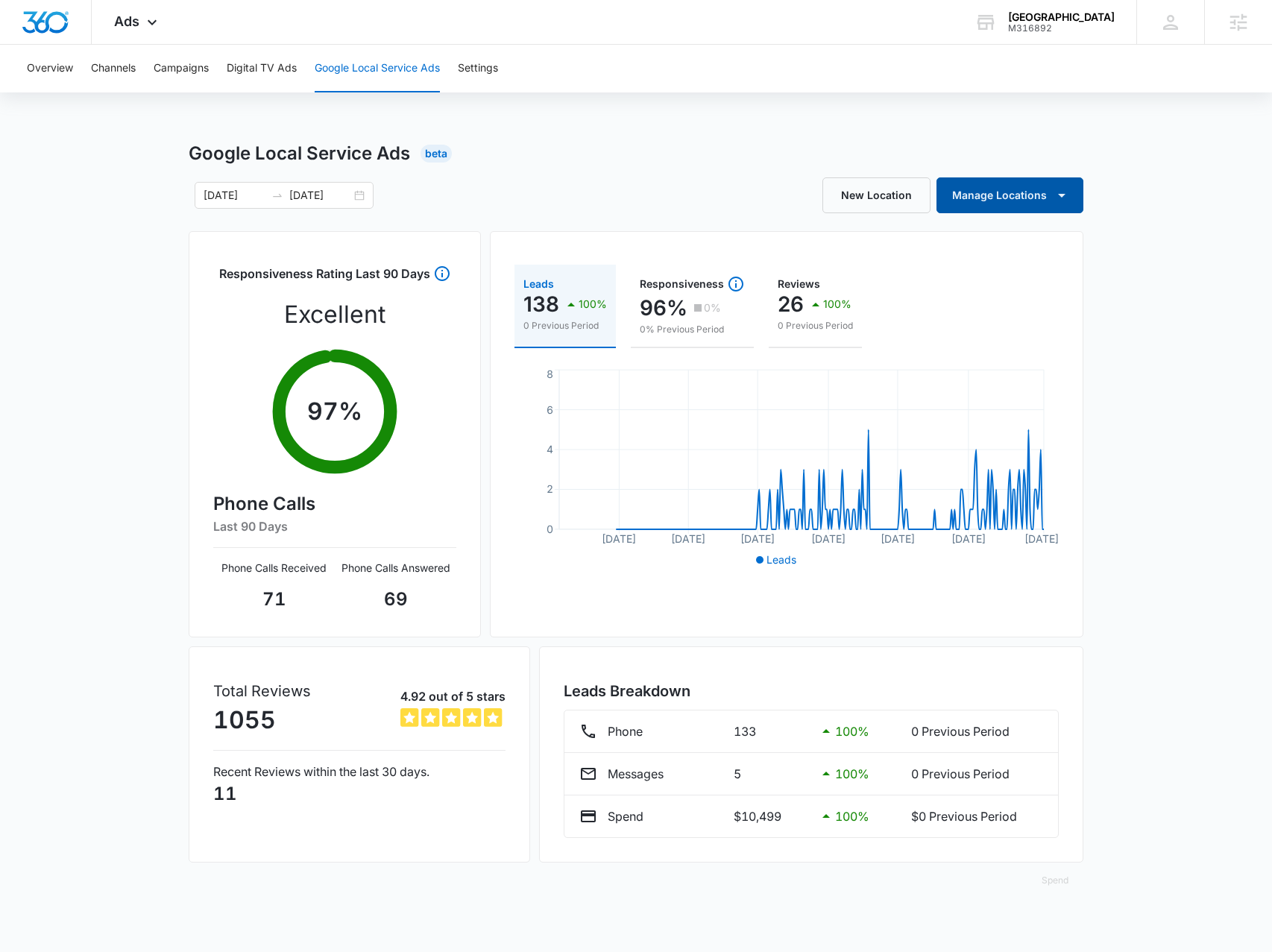
click at [1072, 208] on button "Manage Locations" at bounding box center [1010, 195] width 147 height 36
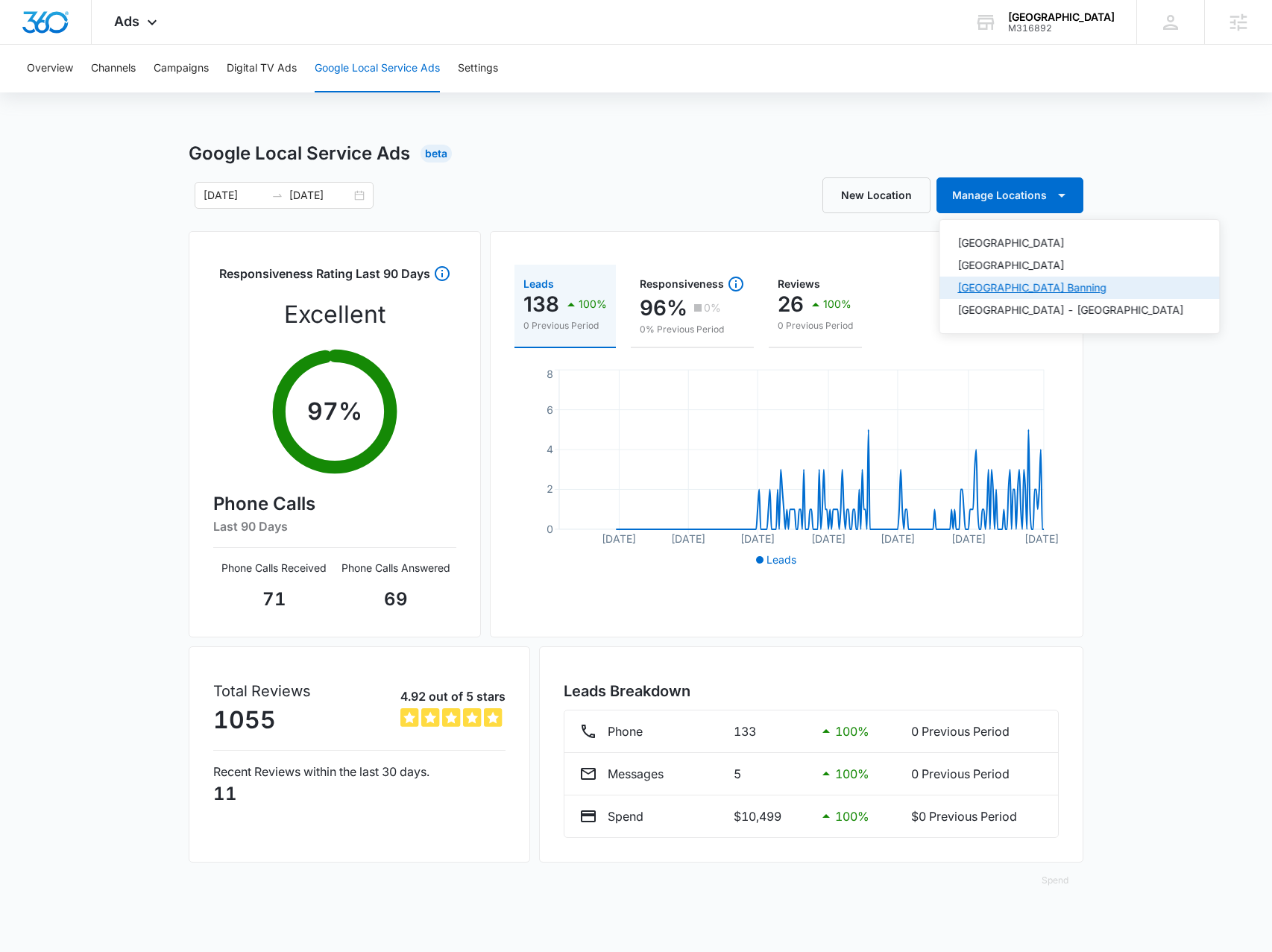
click at [1090, 282] on div "RCMC Medical Center Banning" at bounding box center [1070, 287] width 225 height 10
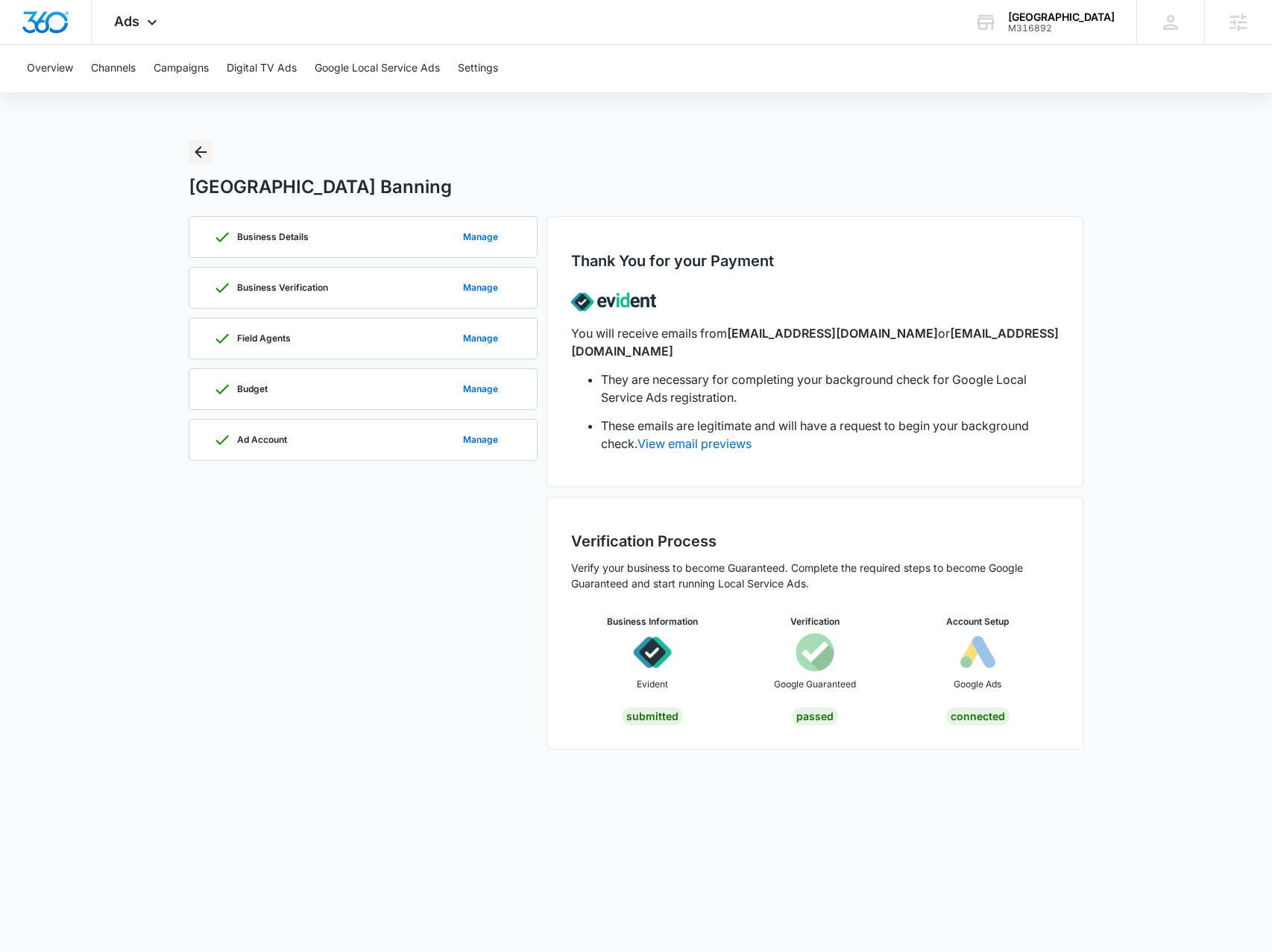
click at [206, 148] on icon "Back" at bounding box center [201, 151] width 18 height 18
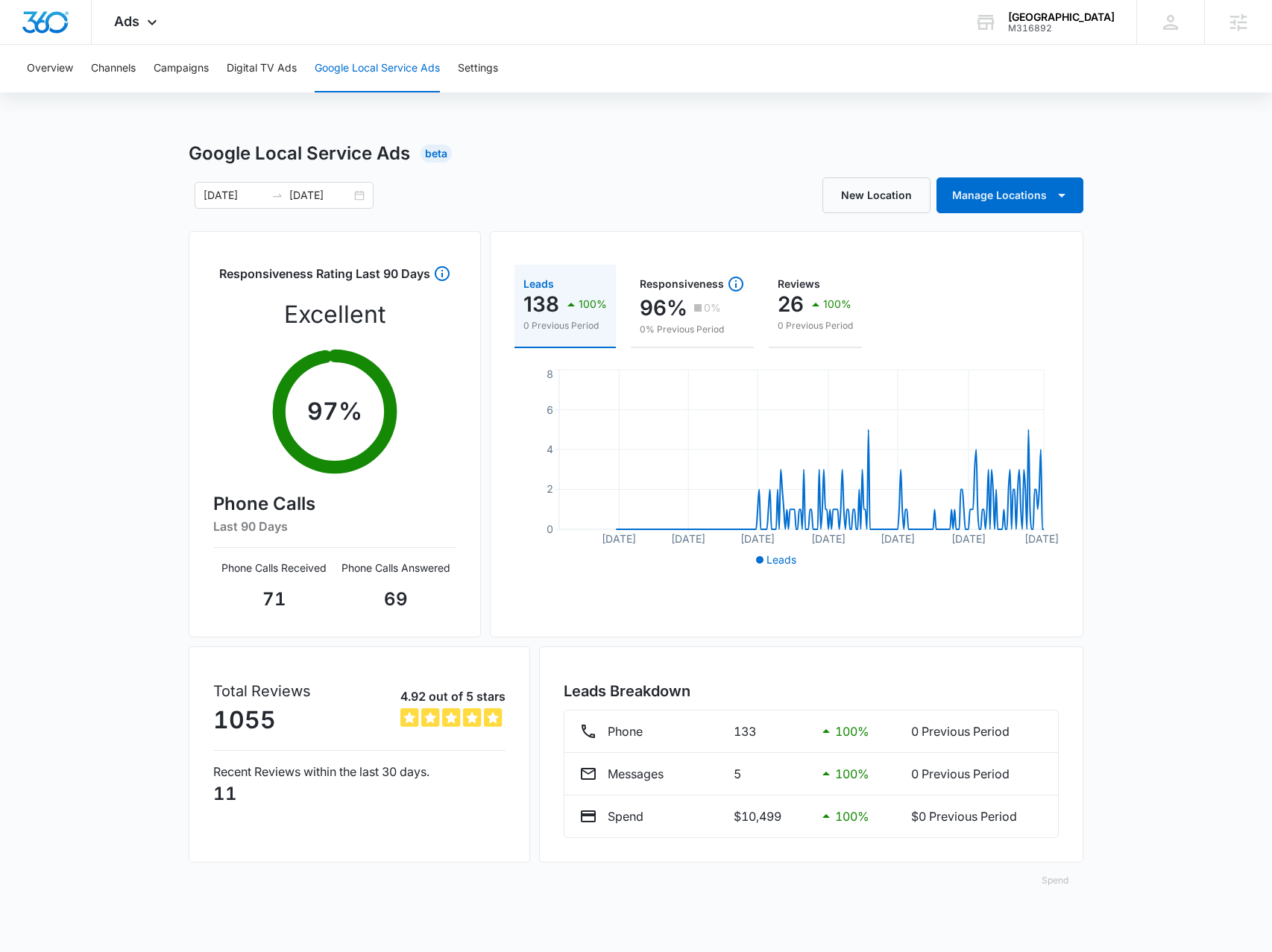
click at [1043, 884] on button "Spend" at bounding box center [1055, 881] width 57 height 36
click at [1055, 836] on div "Raw" at bounding box center [1067, 832] width 43 height 9
click at [1050, 882] on button "Spend" at bounding box center [1055, 881] width 57 height 36
click at [1066, 816] on div "Optimized" at bounding box center [1067, 811] width 43 height 9
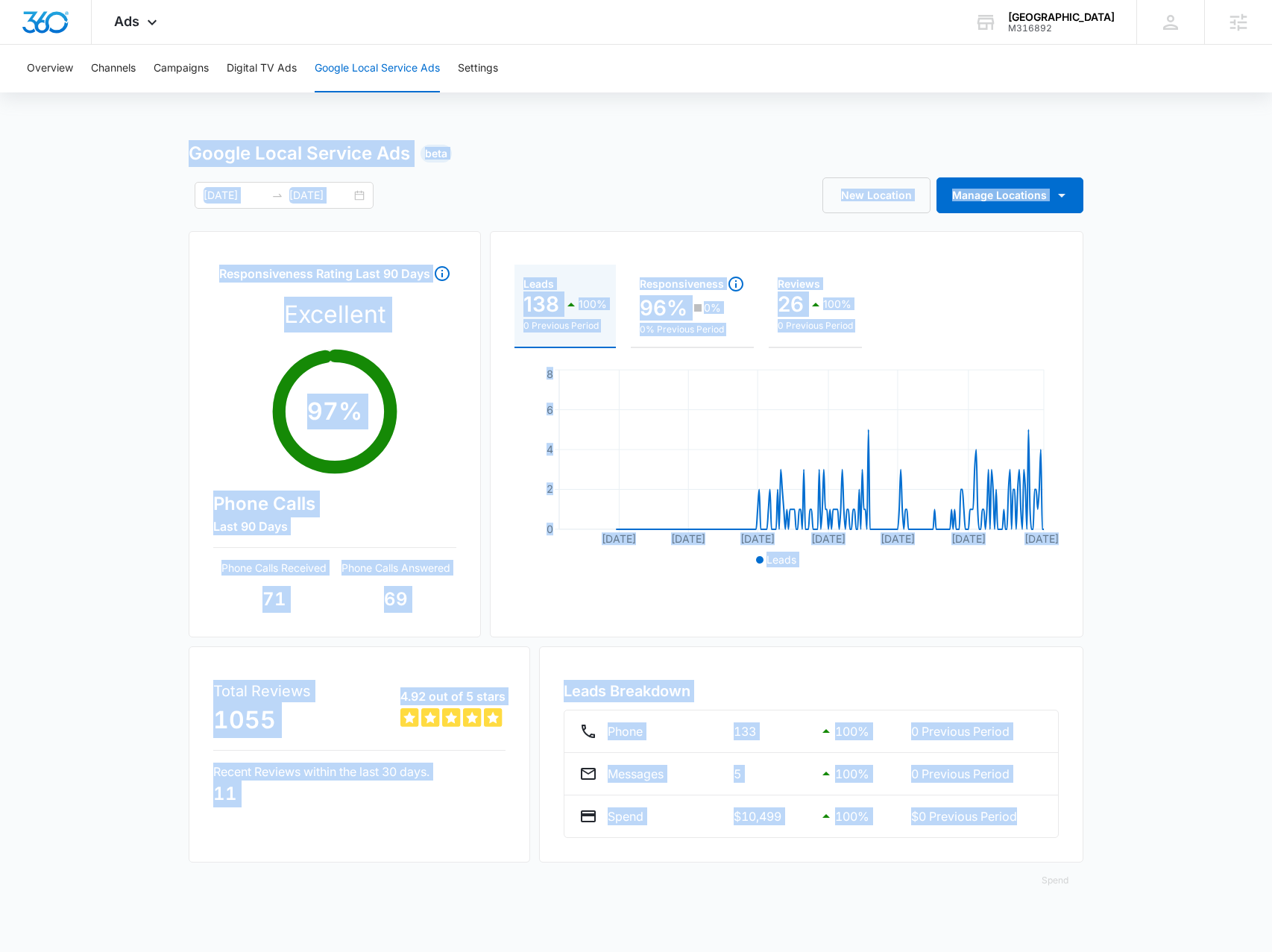
drag, startPoint x: 182, startPoint y: 153, endPoint x: 1118, endPoint y: 817, distance: 1147.6
click at [1118, 817] on div "Google Local Service Ads Beta 12/01/2024 10/12/2025 New Location Manage Locatio…" at bounding box center [636, 529] width 1272 height 776
copy div "Google Local Service Ads Beta New Location Manage Locations Responsiveness Rati…"
click at [768, 650] on div "Leads Breakdown Phone 133 100 % 0 Previous Period Messages 5 100 % 0 Previous P…" at bounding box center [811, 754] width 544 height 216
click at [237, 626] on div "Responsiveness Rating Last 90 Days Excellent 97 % Phone Calls Last 90 Days Phon…" at bounding box center [335, 435] width 293 height 406
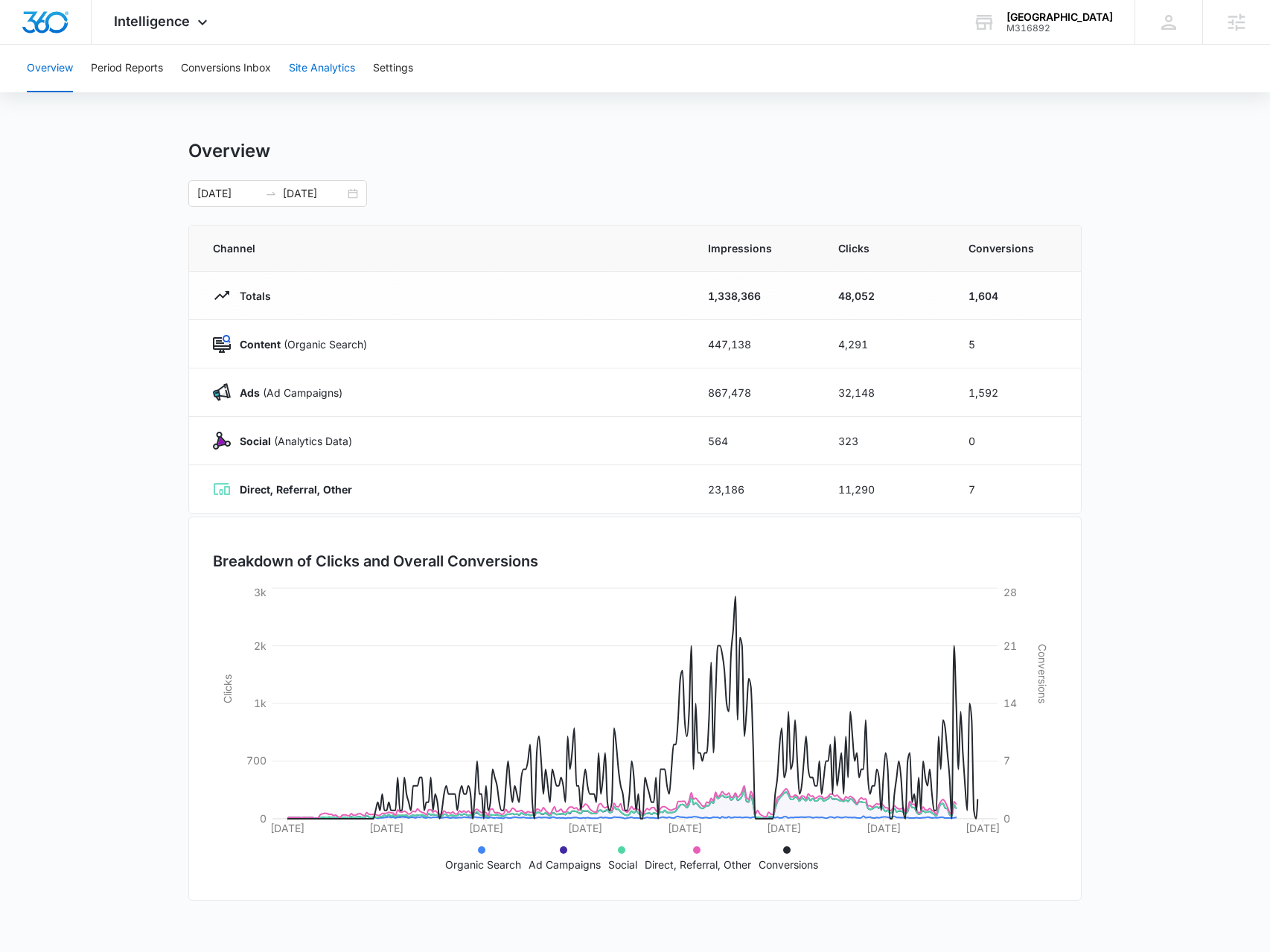
click at [348, 58] on button "Site Analytics" at bounding box center [321, 68] width 66 height 47
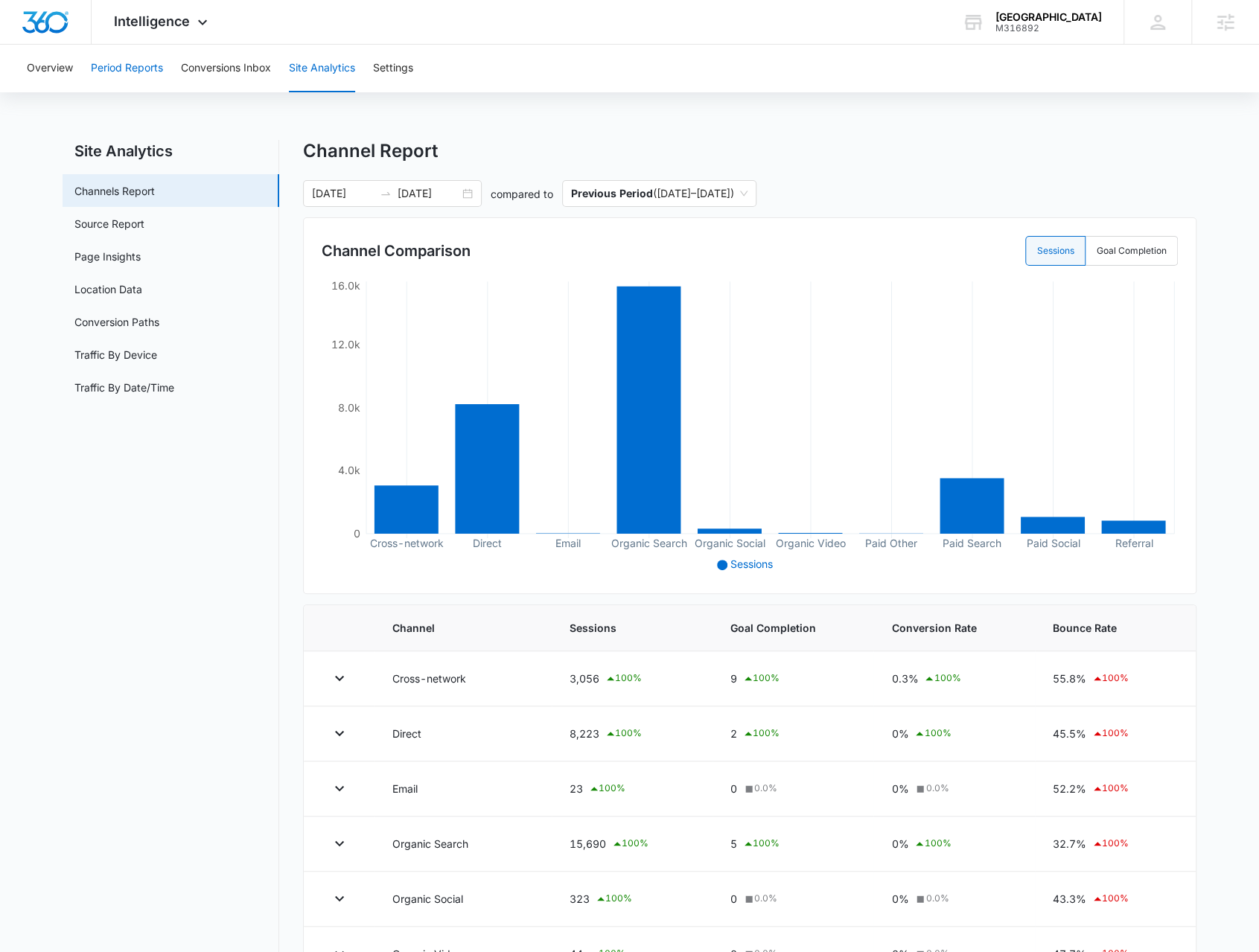
click at [128, 74] on button "Period Reports" at bounding box center [127, 68] width 72 height 47
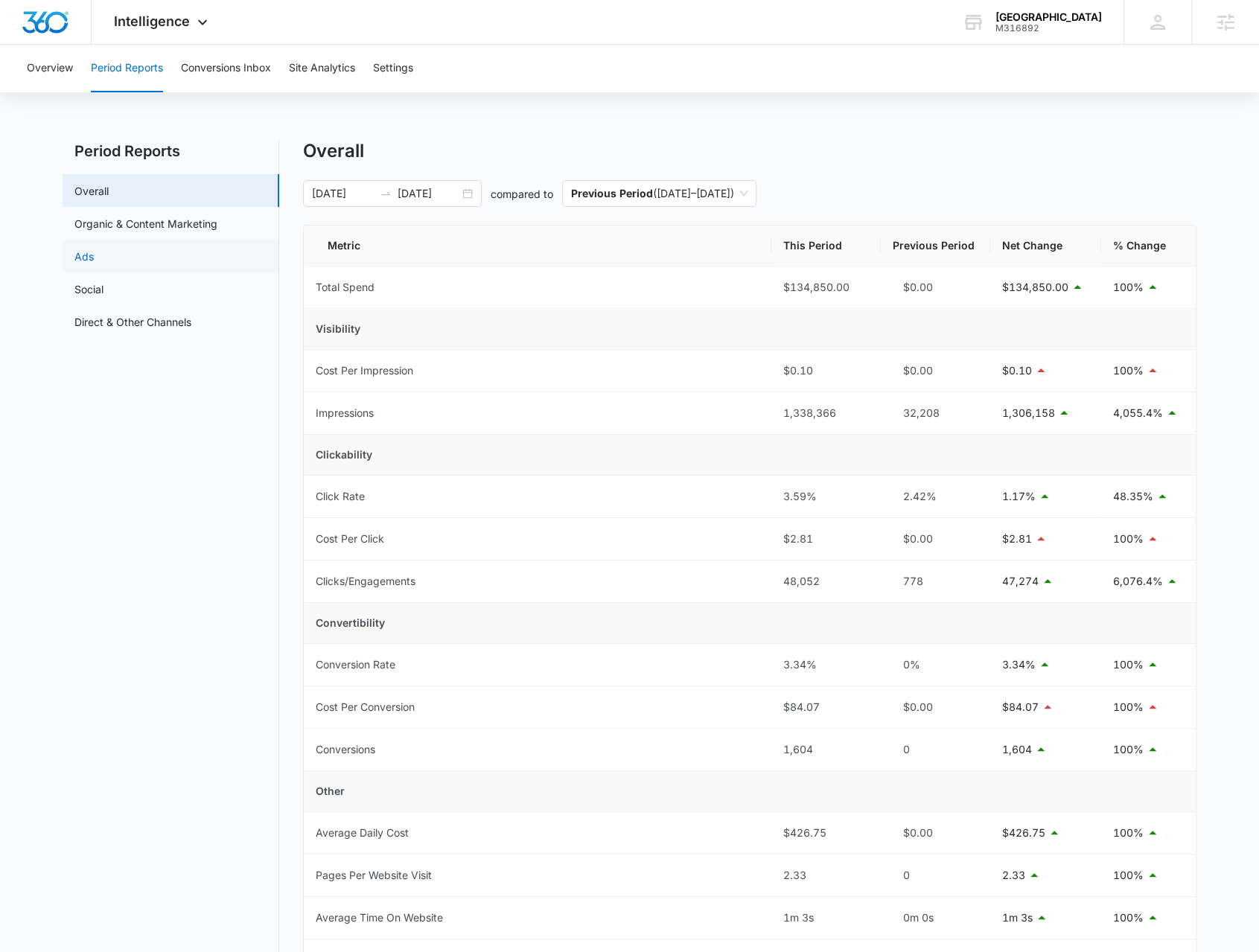
click at [94, 262] on link "Ads" at bounding box center [84, 256] width 20 height 15
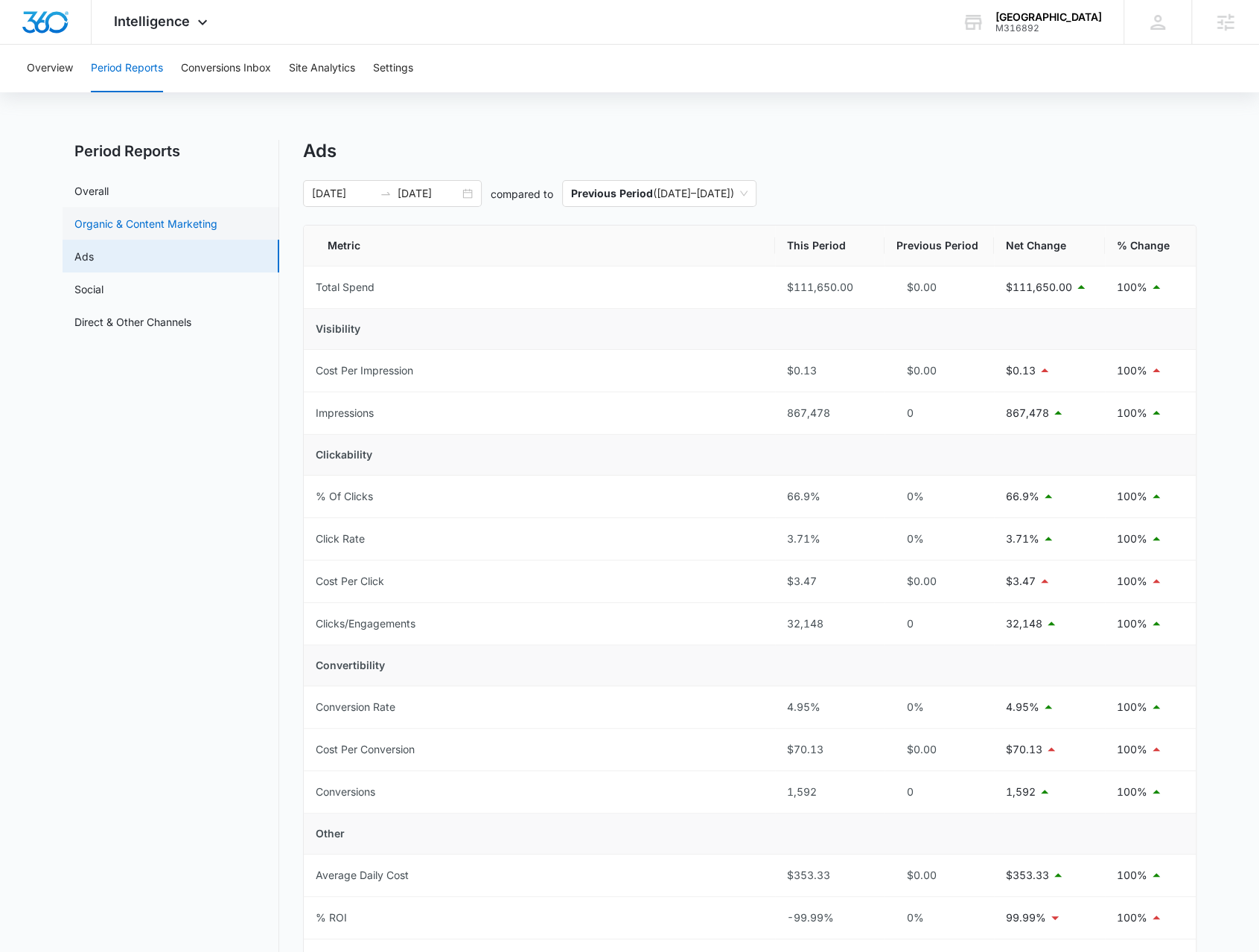
click at [217, 230] on link "Organic & Content Marketing" at bounding box center [146, 223] width 143 height 15
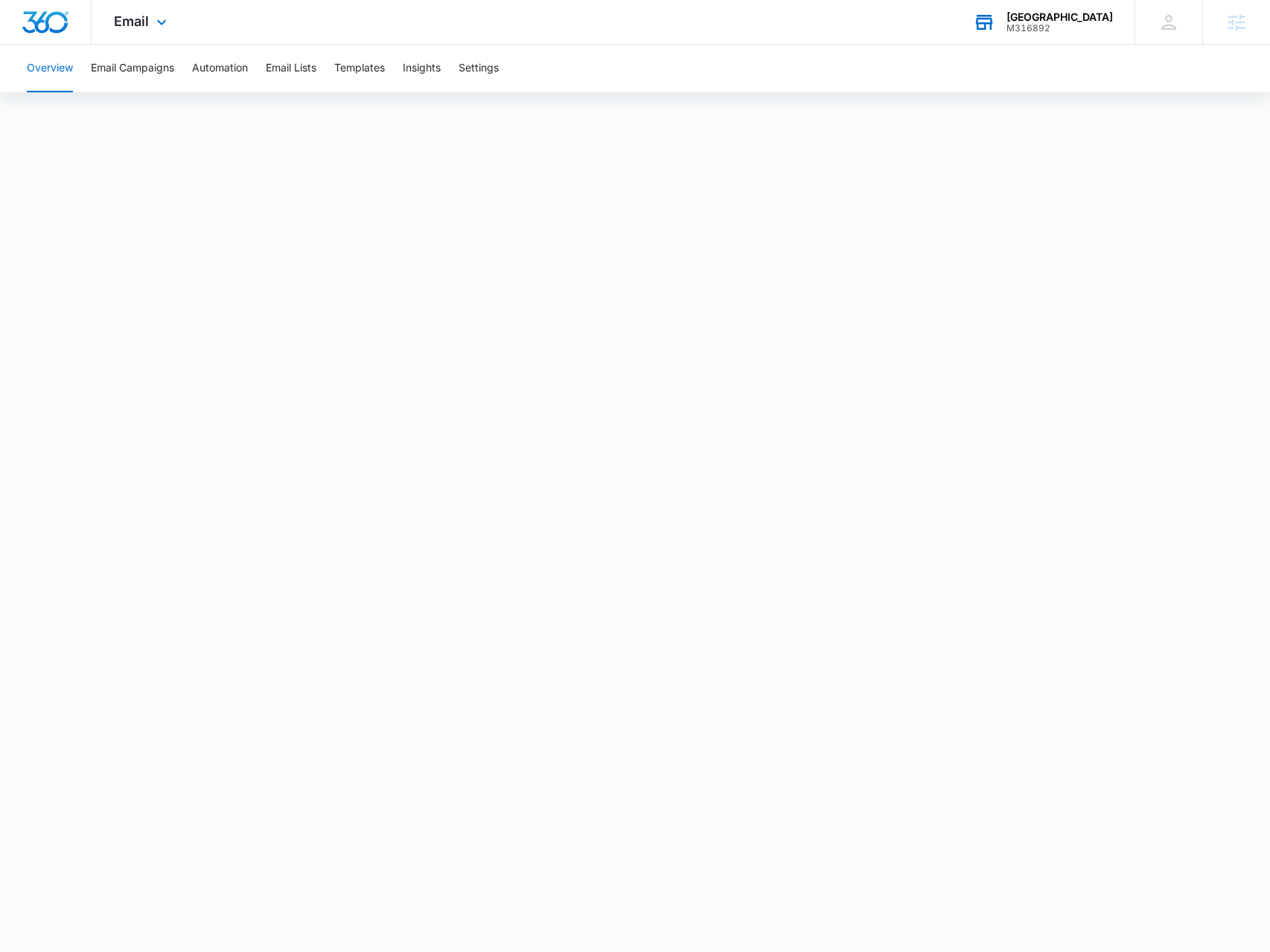
drag, startPoint x: 1075, startPoint y: 29, endPoint x: 1055, endPoint y: 37, distance: 21.5
click at [1072, 27] on div "M316892" at bounding box center [1059, 28] width 107 height 10
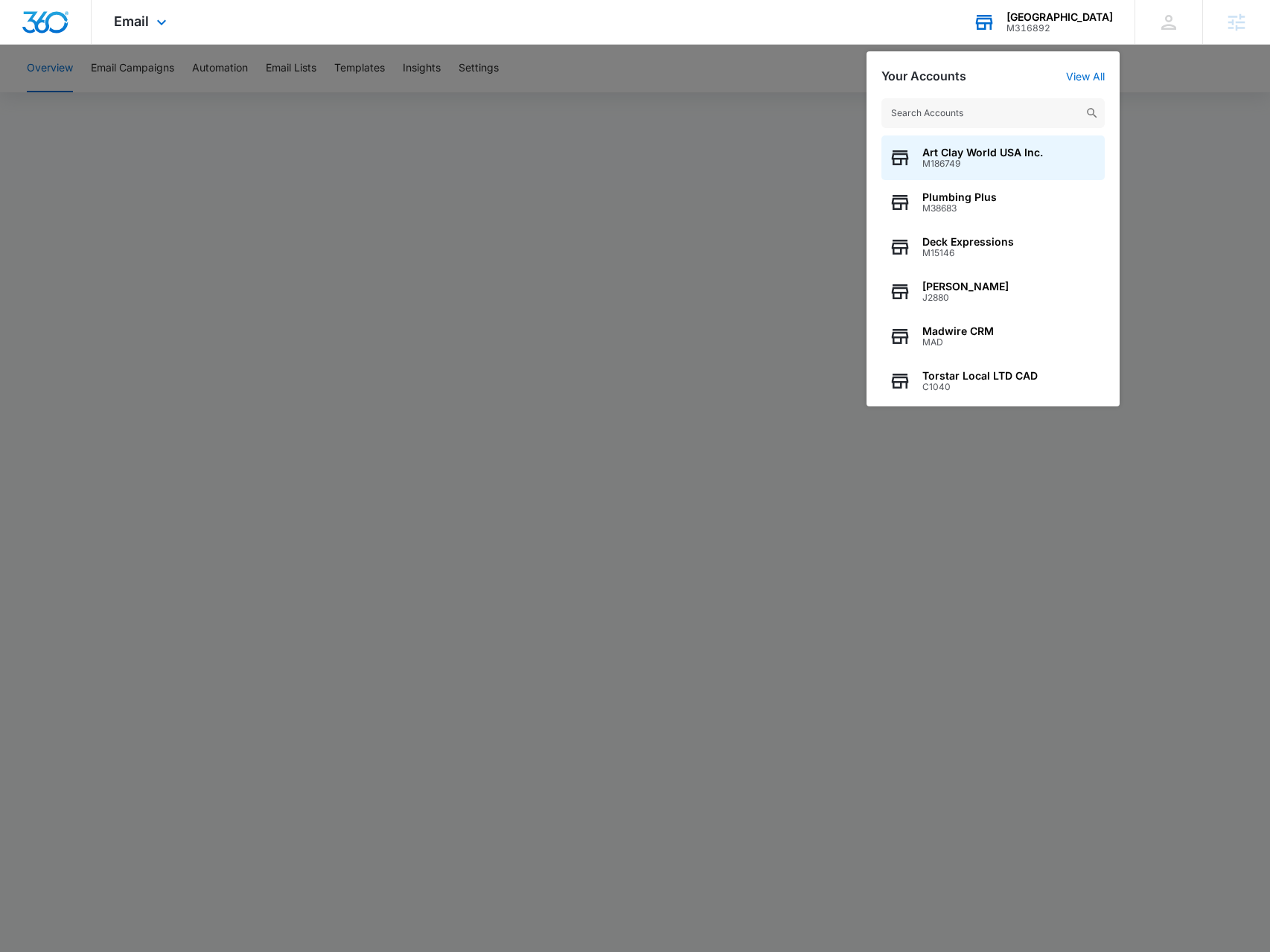
click at [967, 114] on input "text" at bounding box center [993, 113] width 223 height 30
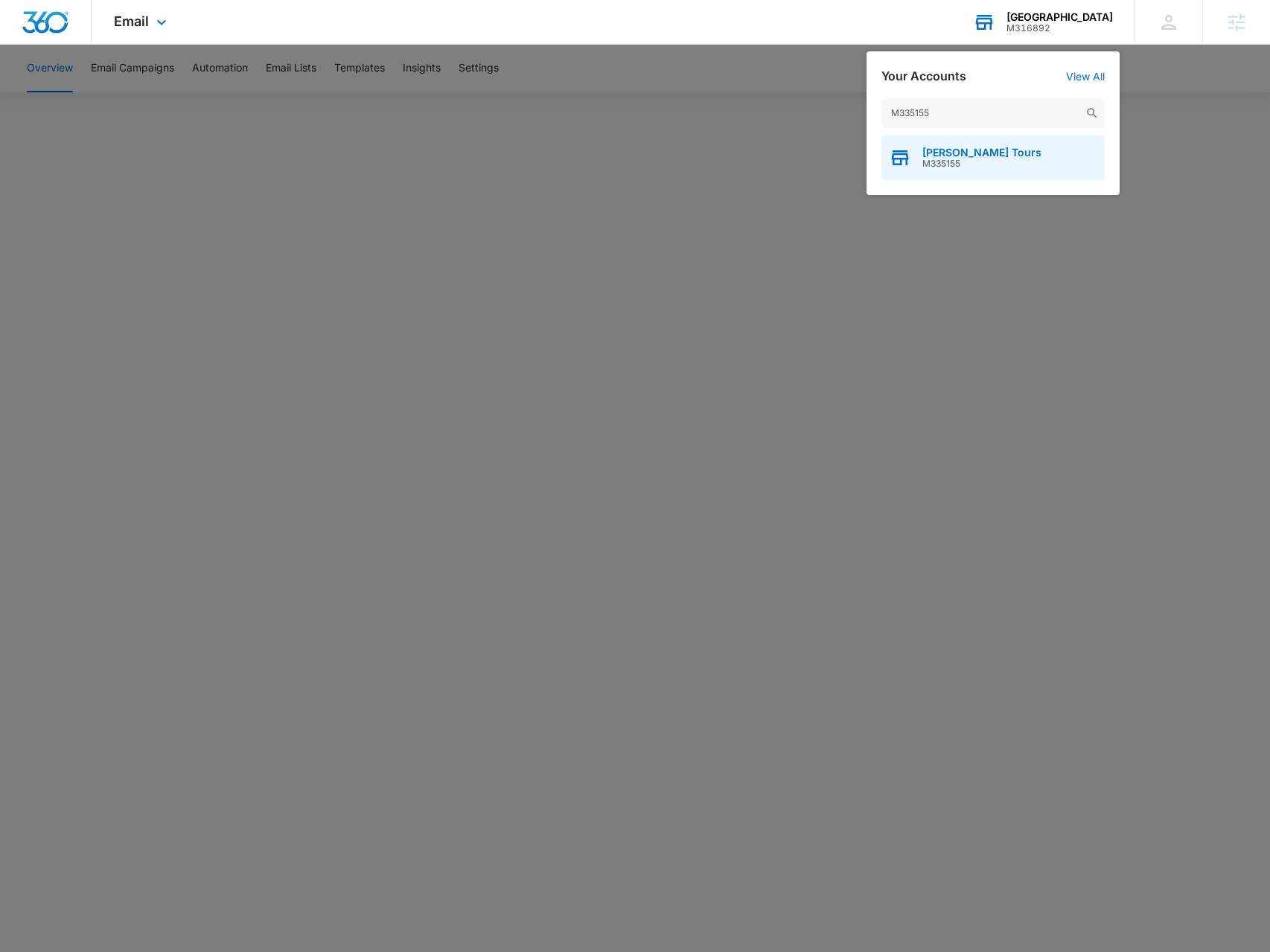
type input "M335155"
click at [1026, 156] on div "[PERSON_NAME] Tours M335155" at bounding box center [993, 158] width 223 height 45
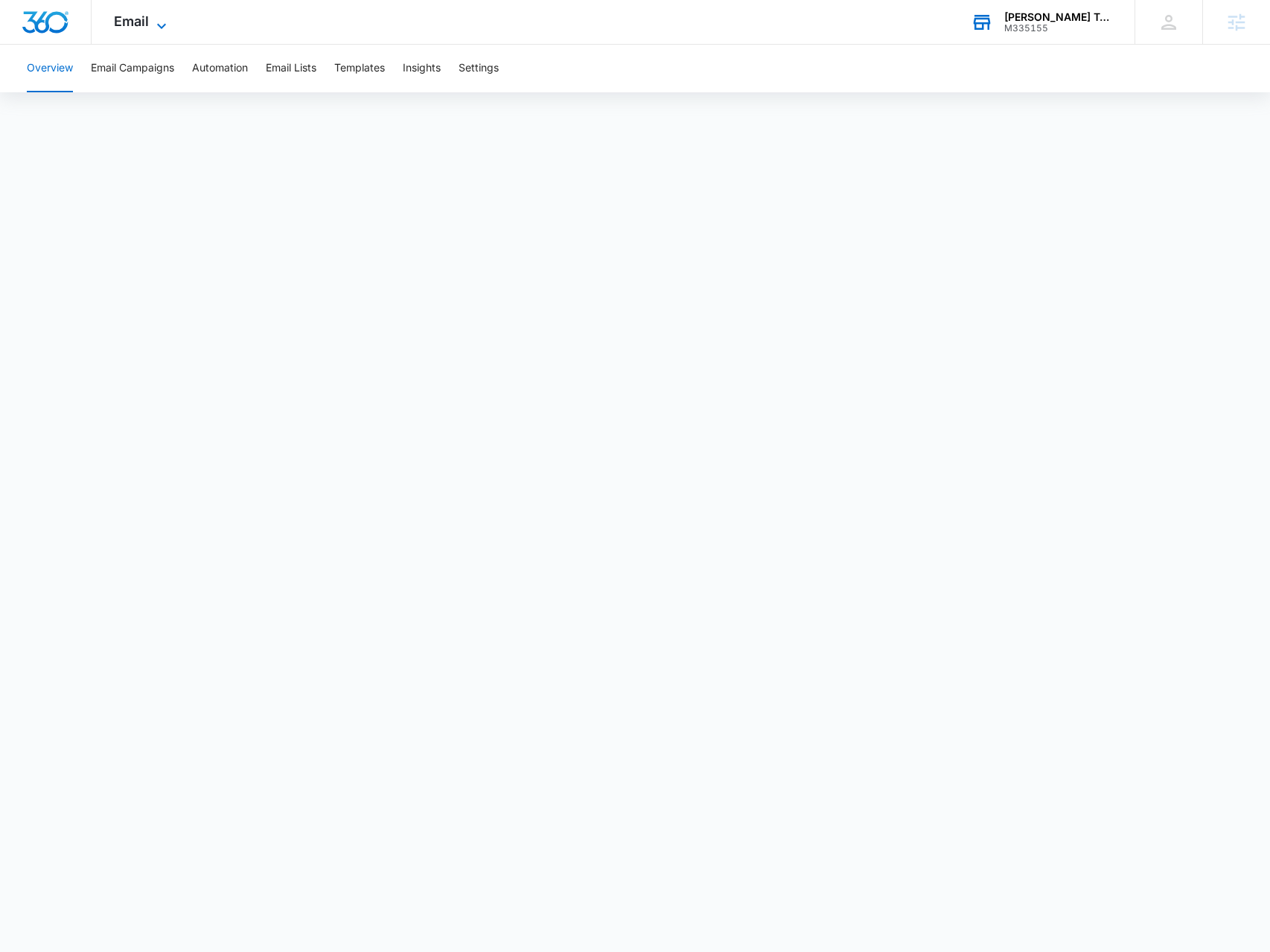
click at [130, 14] on span "Email" at bounding box center [131, 21] width 35 height 15
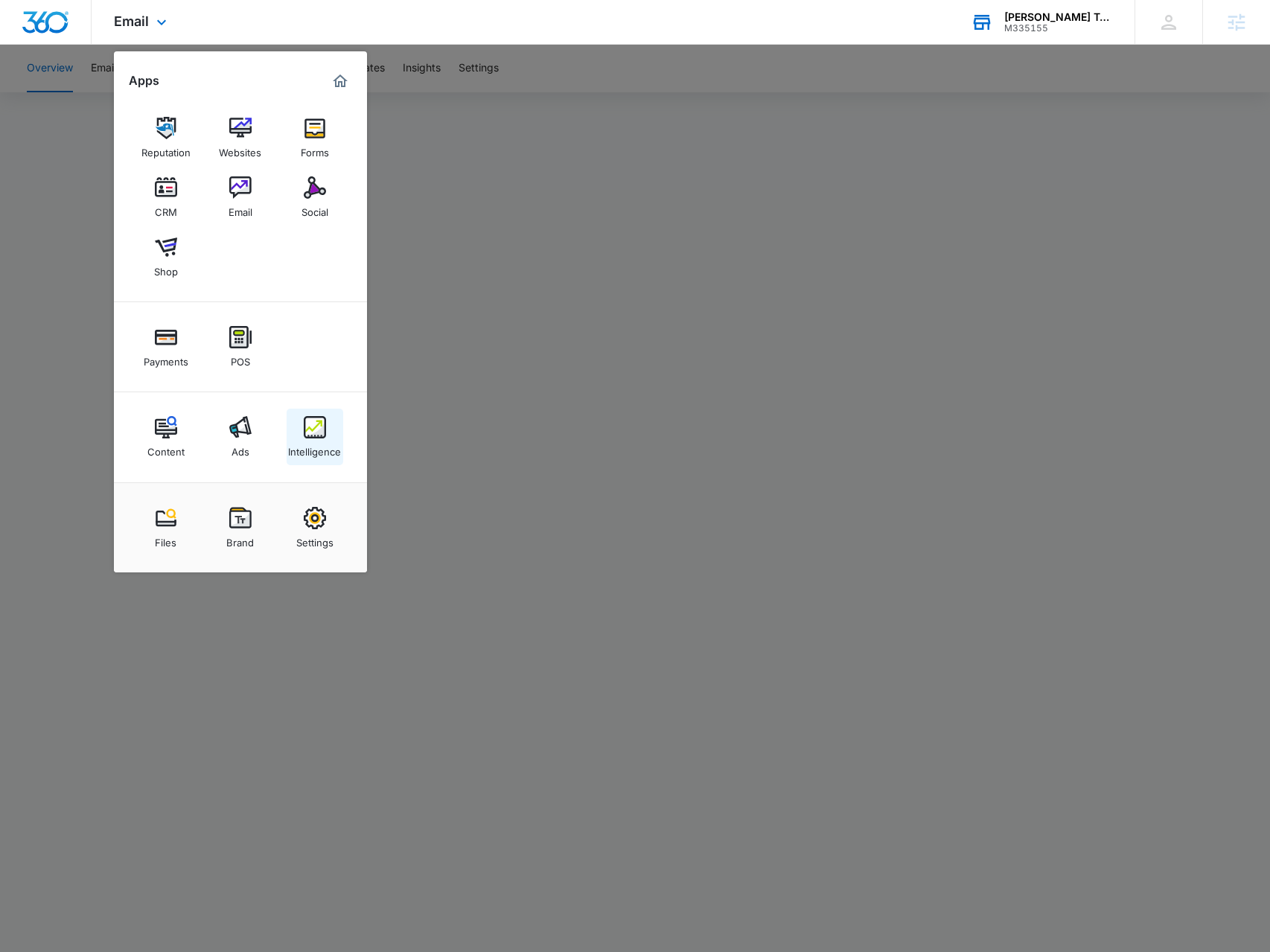
click at [309, 441] on div "Intelligence" at bounding box center [314, 448] width 53 height 20
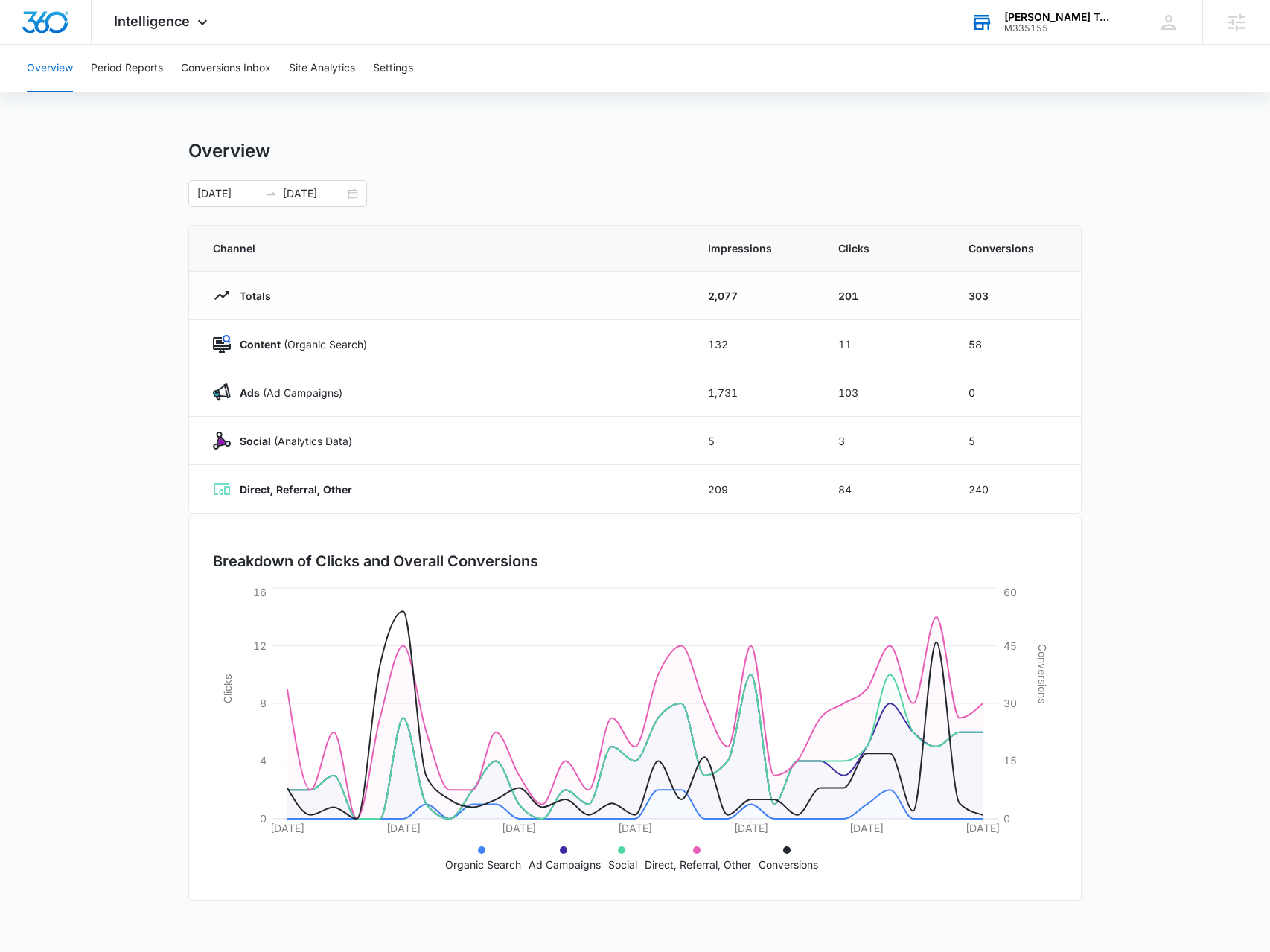
click at [1025, 40] on div "Sarah Boyz Tours M335155 Your Accounts View All" at bounding box center [1041, 21] width 186 height 44
click at [1203, 921] on div at bounding box center [635, 921] width 1270 height 0
click at [1004, 37] on div "Sarah Boyz Tours M335155 Your Accounts View All" at bounding box center [1041, 21] width 186 height 44
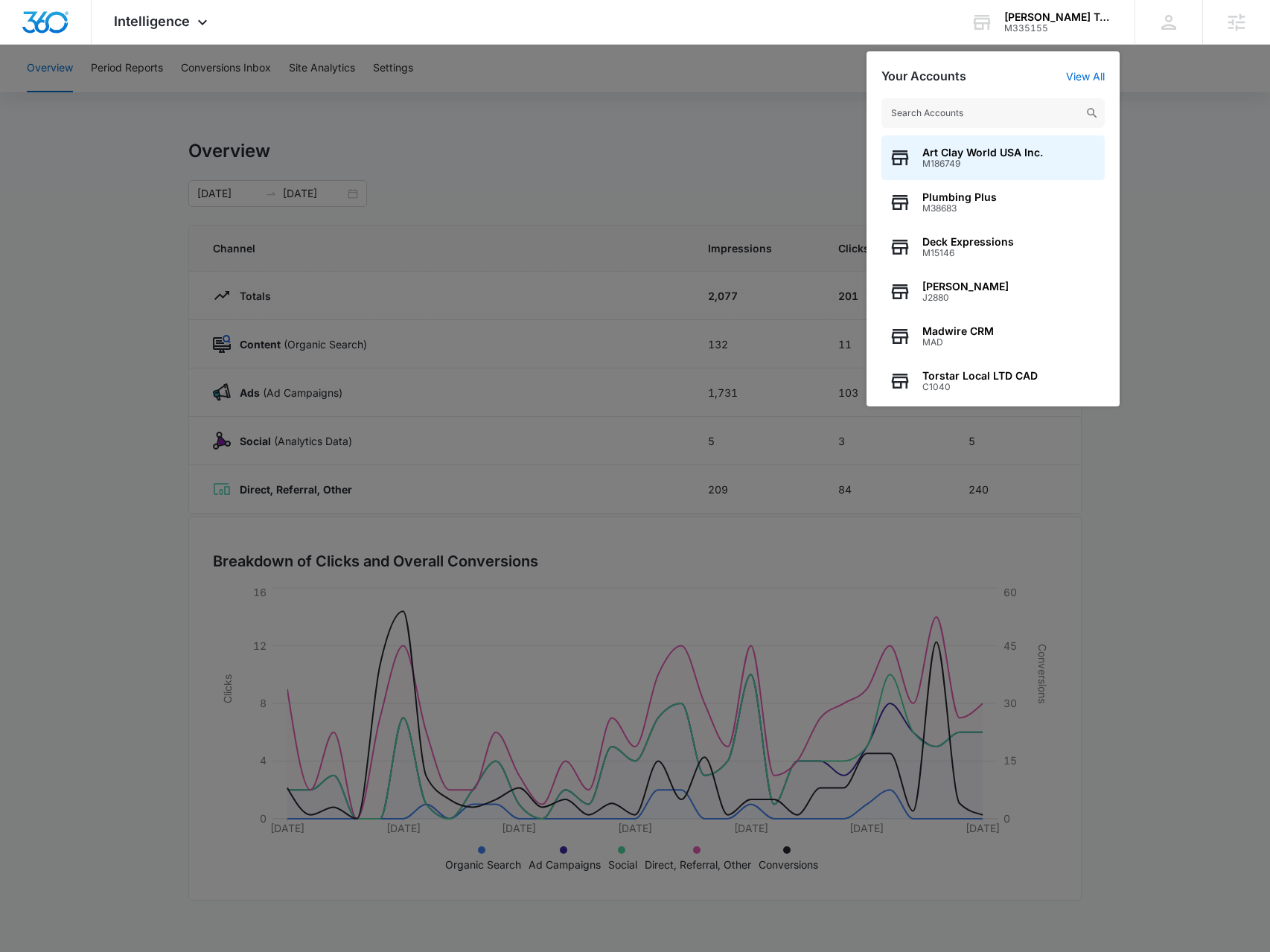
click at [987, 116] on input "text" at bounding box center [993, 113] width 223 height 30
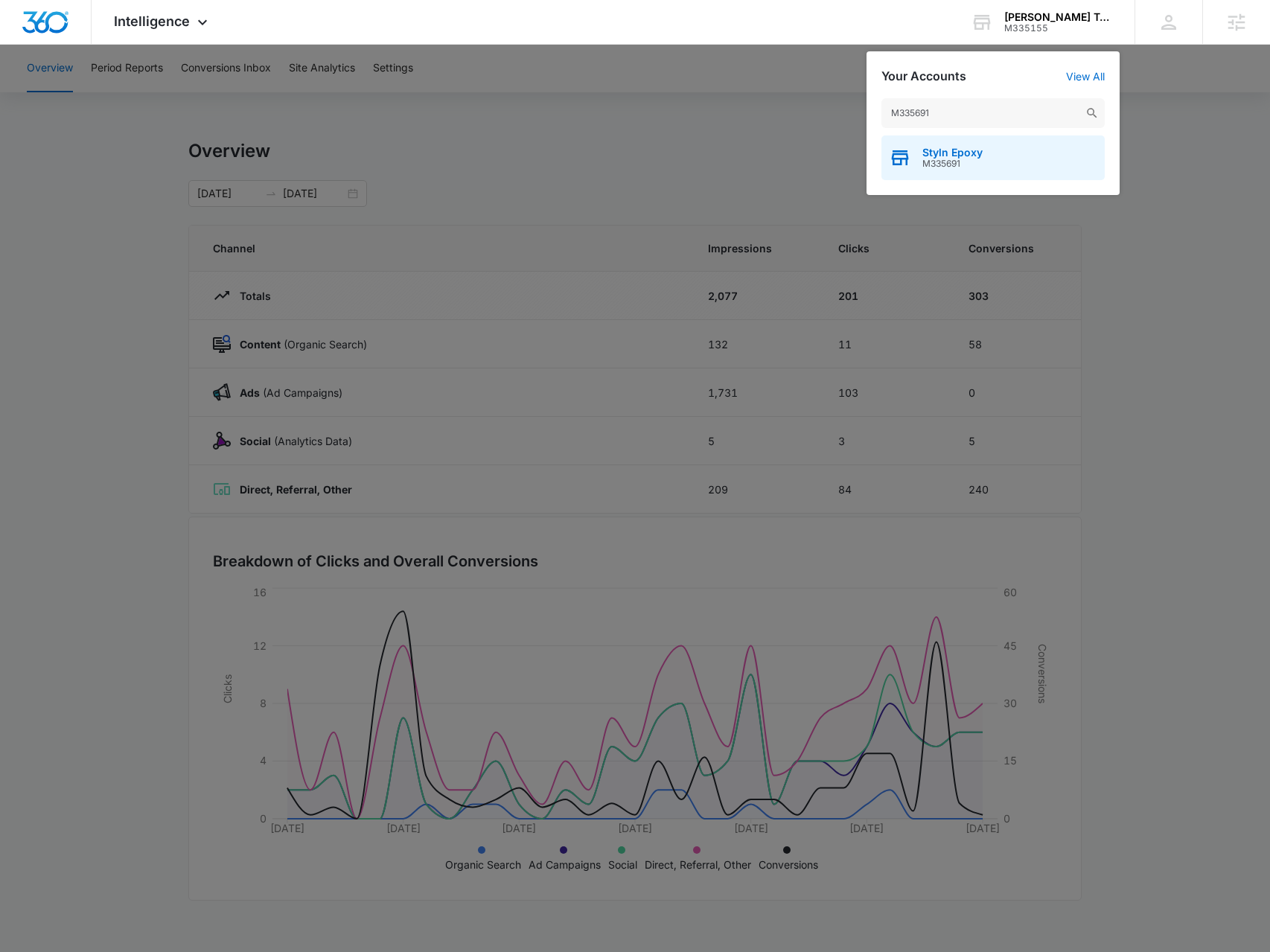
type input "M335691"
click at [926, 143] on div "Styln Epoxy M335691" at bounding box center [993, 158] width 223 height 45
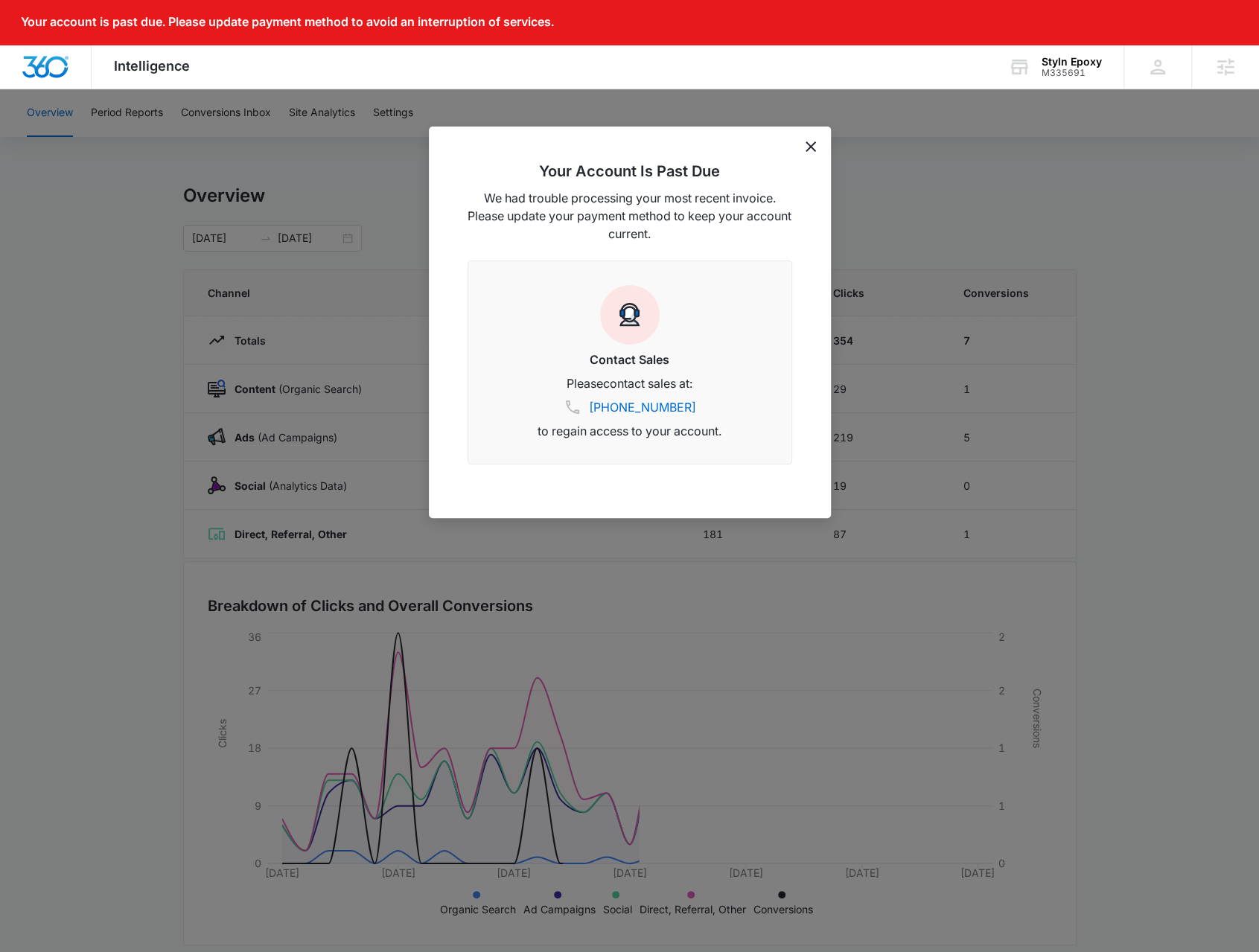
click at [813, 151] on icon "dismiss this dialog" at bounding box center [810, 147] width 10 height 10
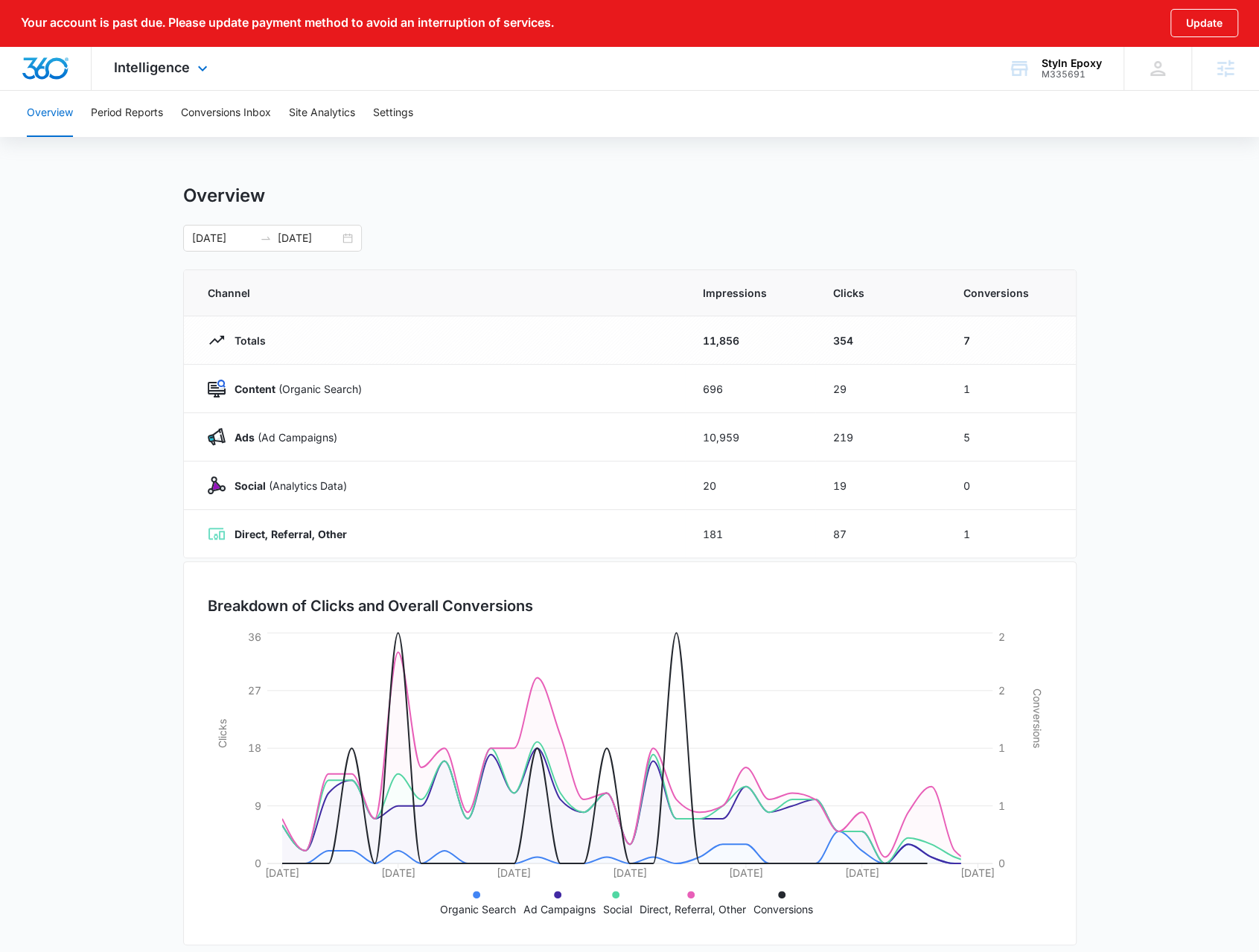
click at [190, 74] on div "Intelligence Apps Reputation Websites Forms CRM Email Social Shop Payments POS …" at bounding box center [162, 68] width 142 height 44
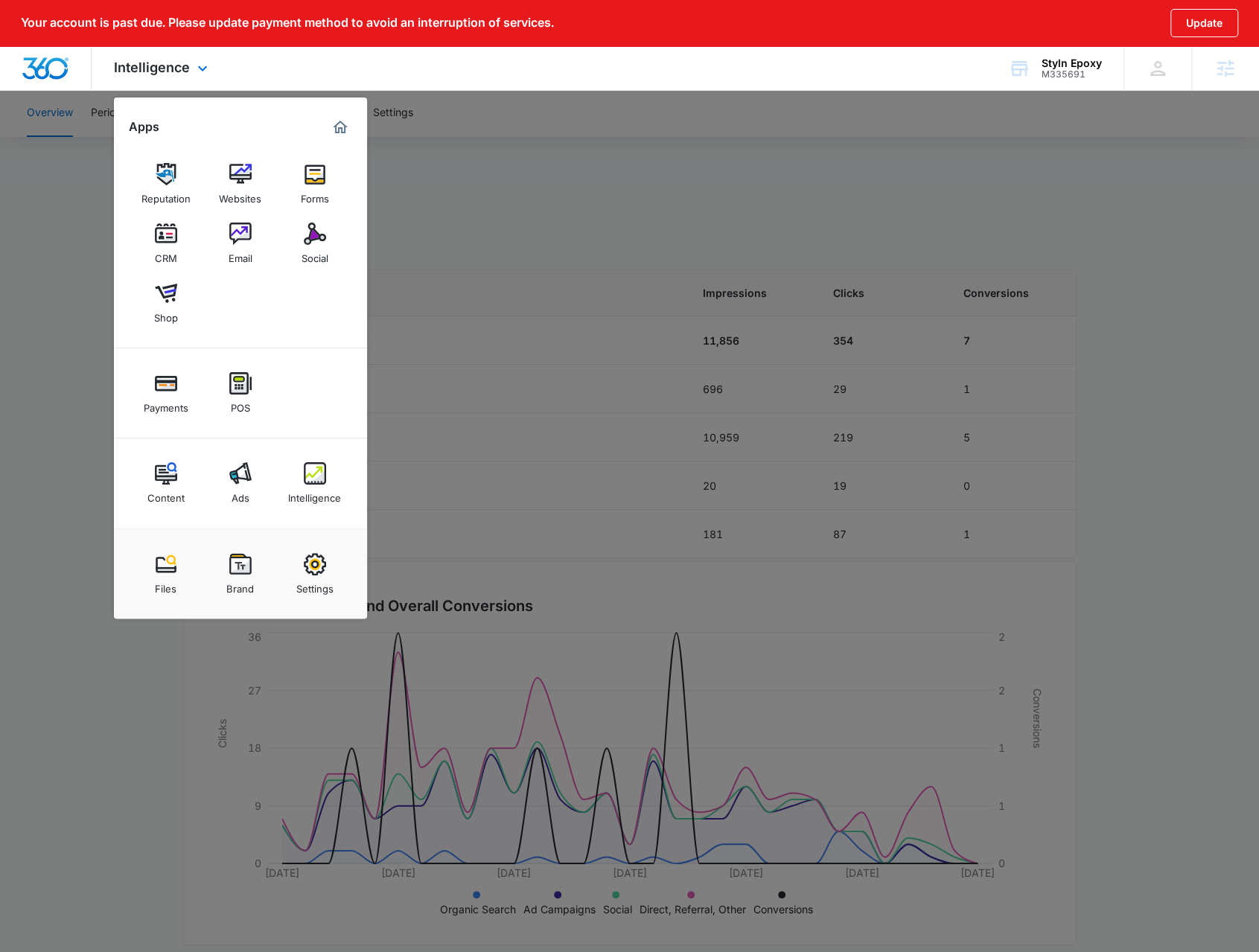
click at [321, 513] on div "Content Ads Intelligence" at bounding box center [241, 483] width 254 height 90
click at [311, 491] on div "Intelligence" at bounding box center [315, 494] width 53 height 20
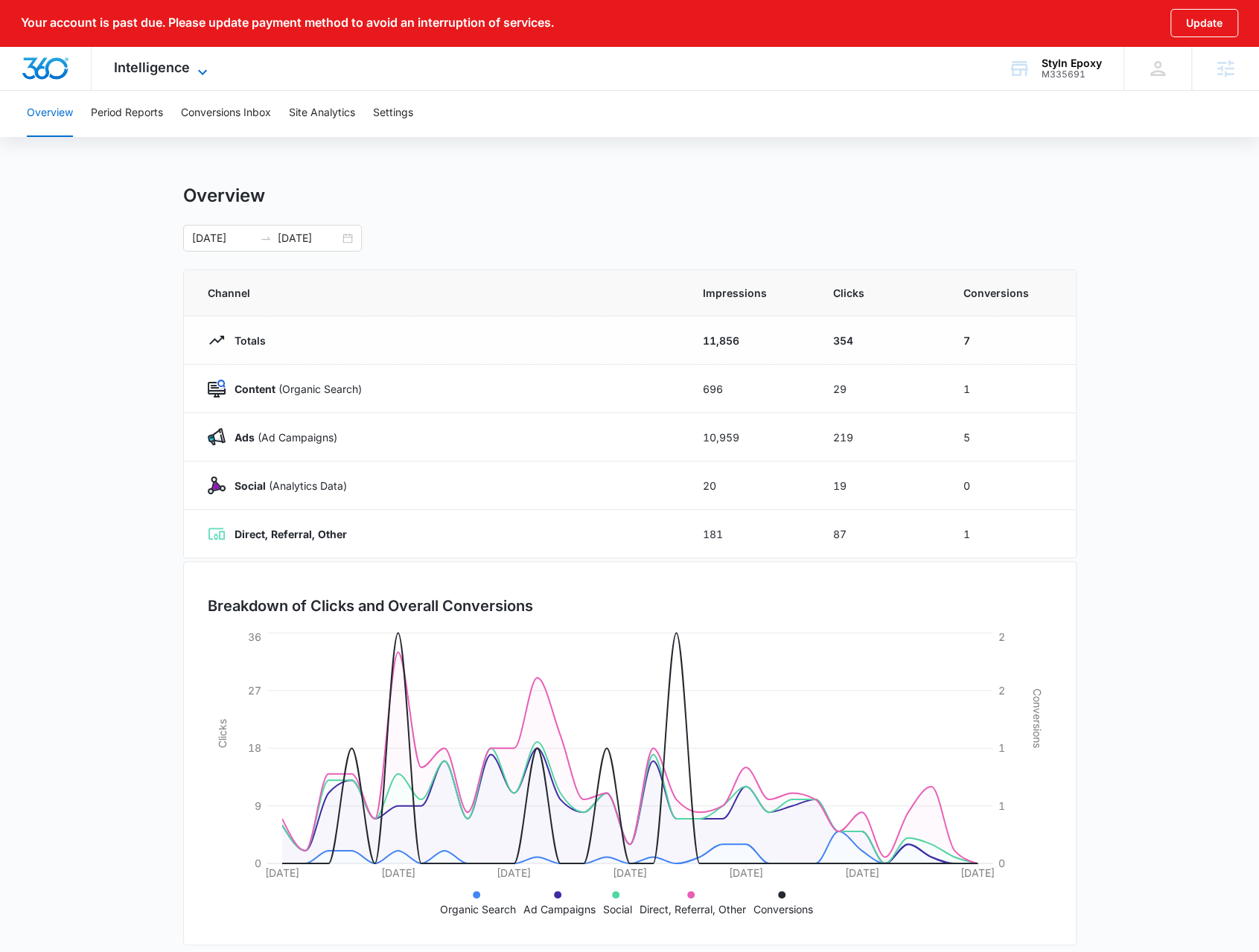
click at [193, 66] on icon at bounding box center [202, 72] width 18 height 18
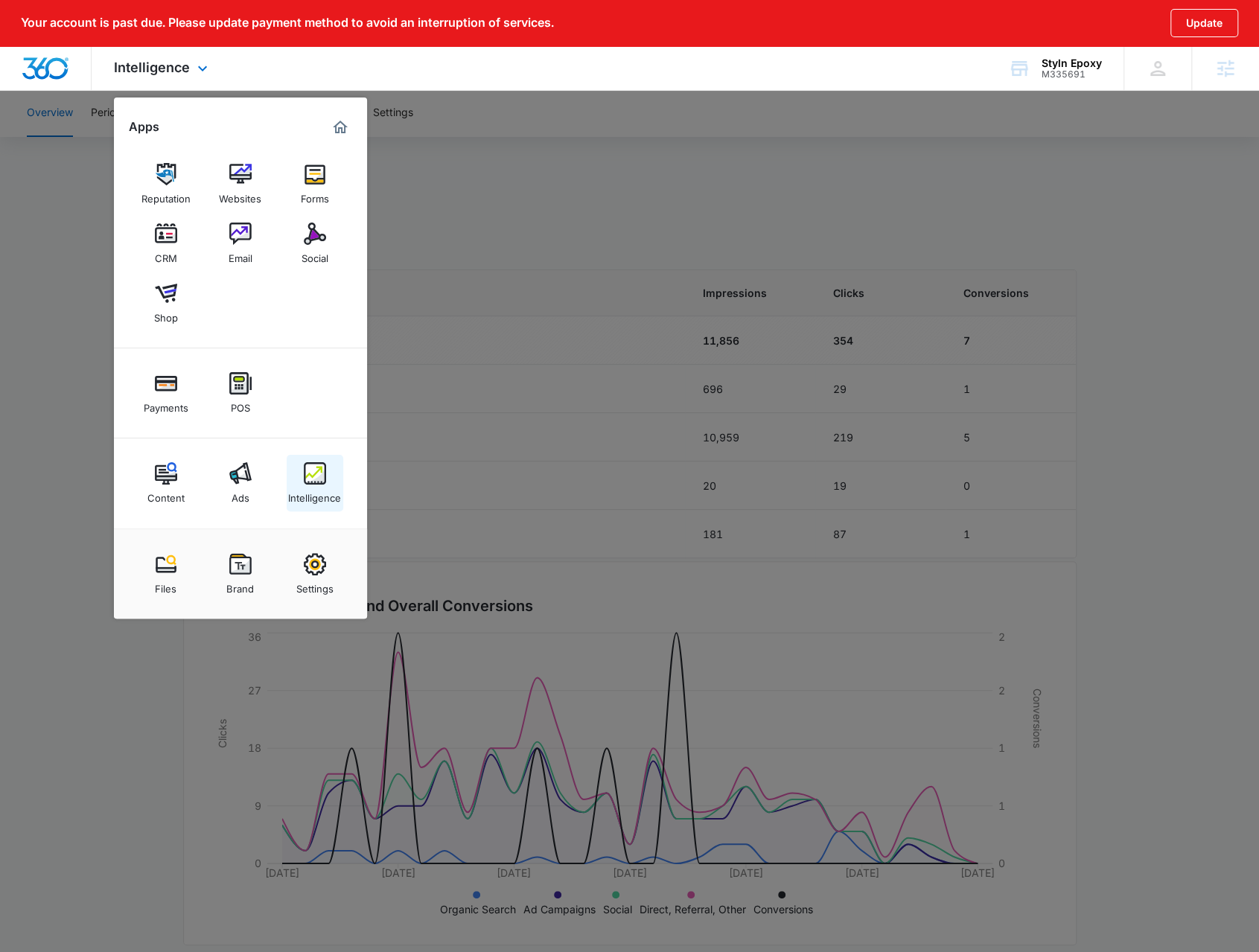
click at [332, 470] on link "Intelligence" at bounding box center [315, 483] width 57 height 57
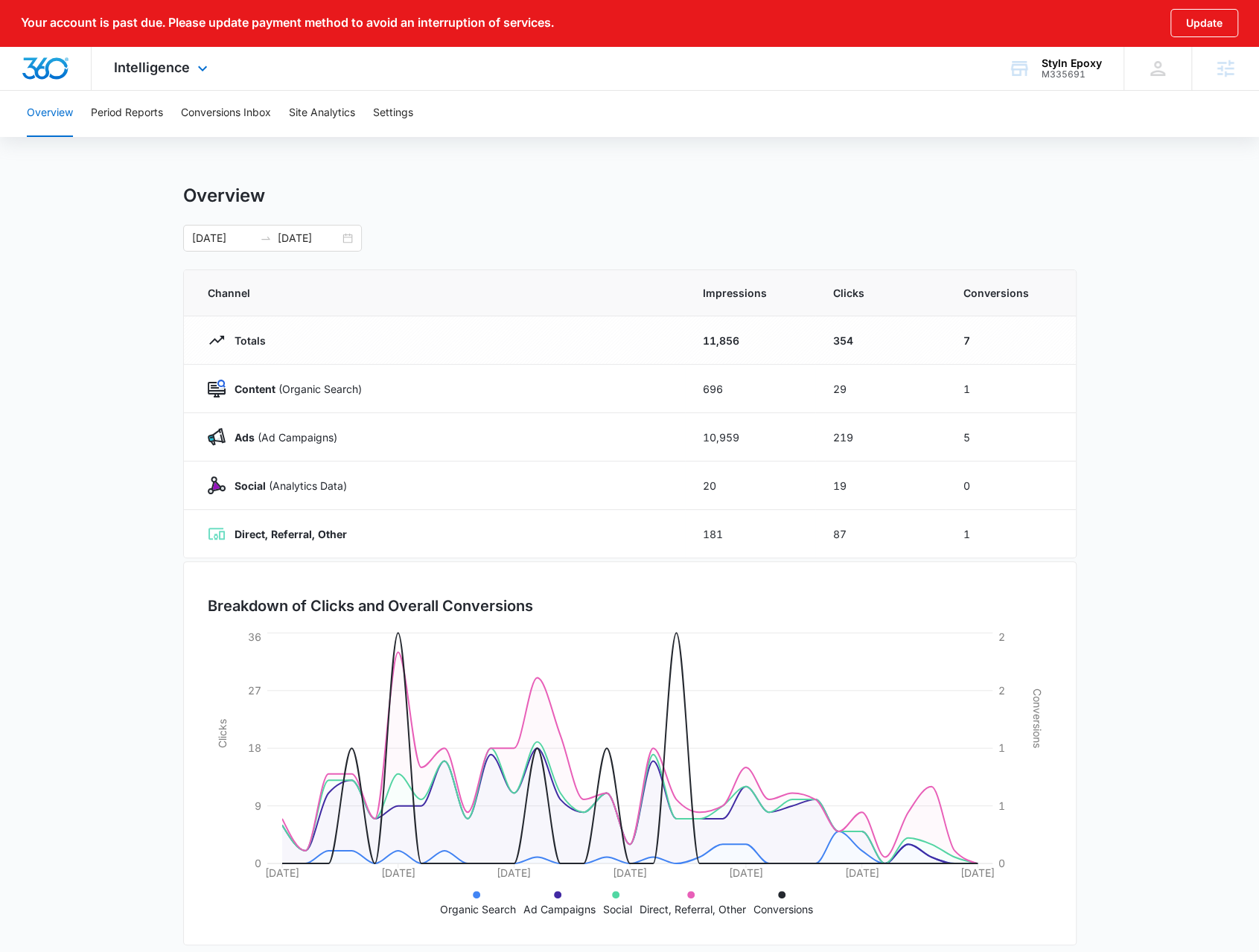
click at [169, 76] on div "Intelligence Apps Reputation Websites Forms CRM Email Social Shop Payments POS …" at bounding box center [162, 68] width 142 height 44
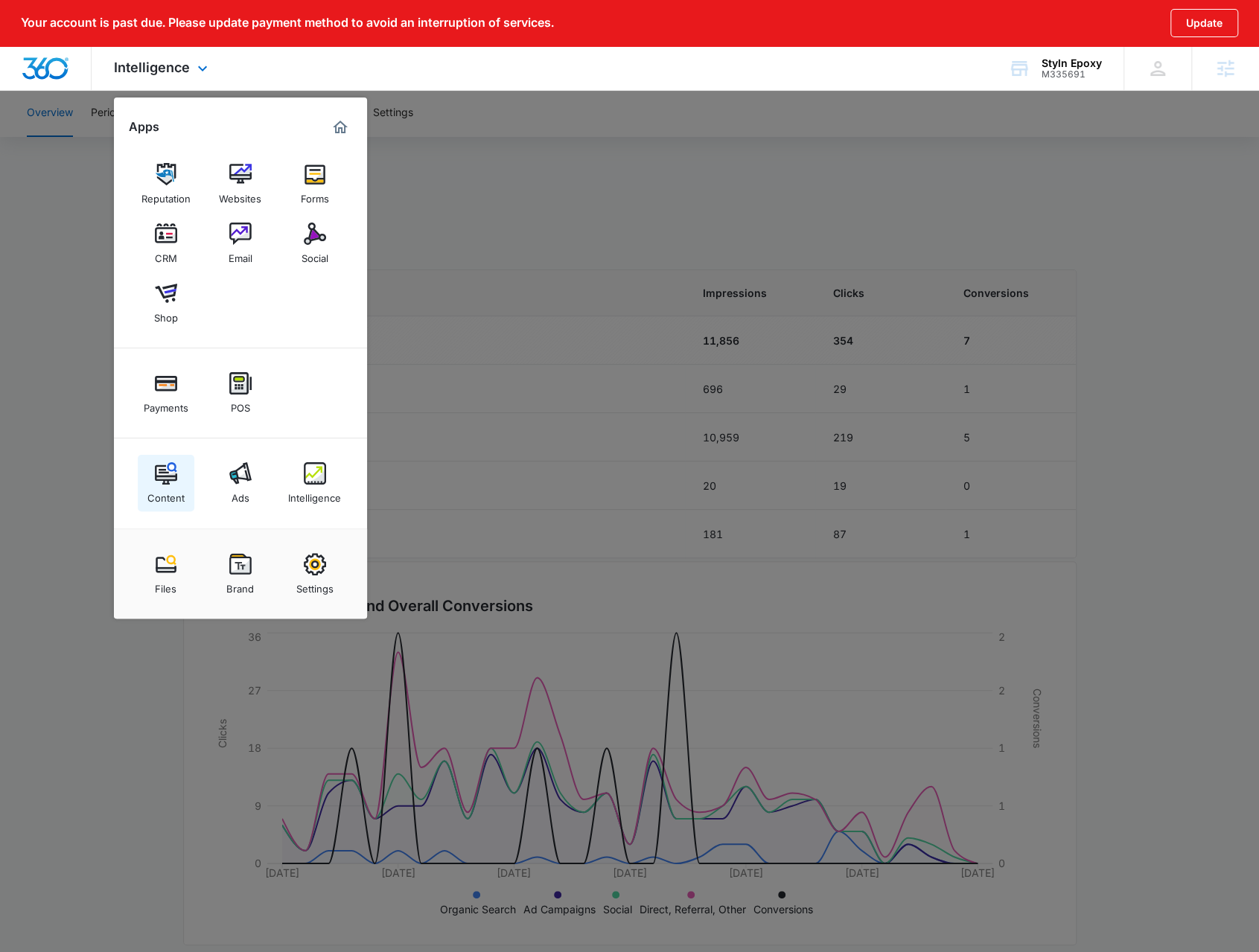
click at [174, 481] on img at bounding box center [166, 473] width 22 height 22
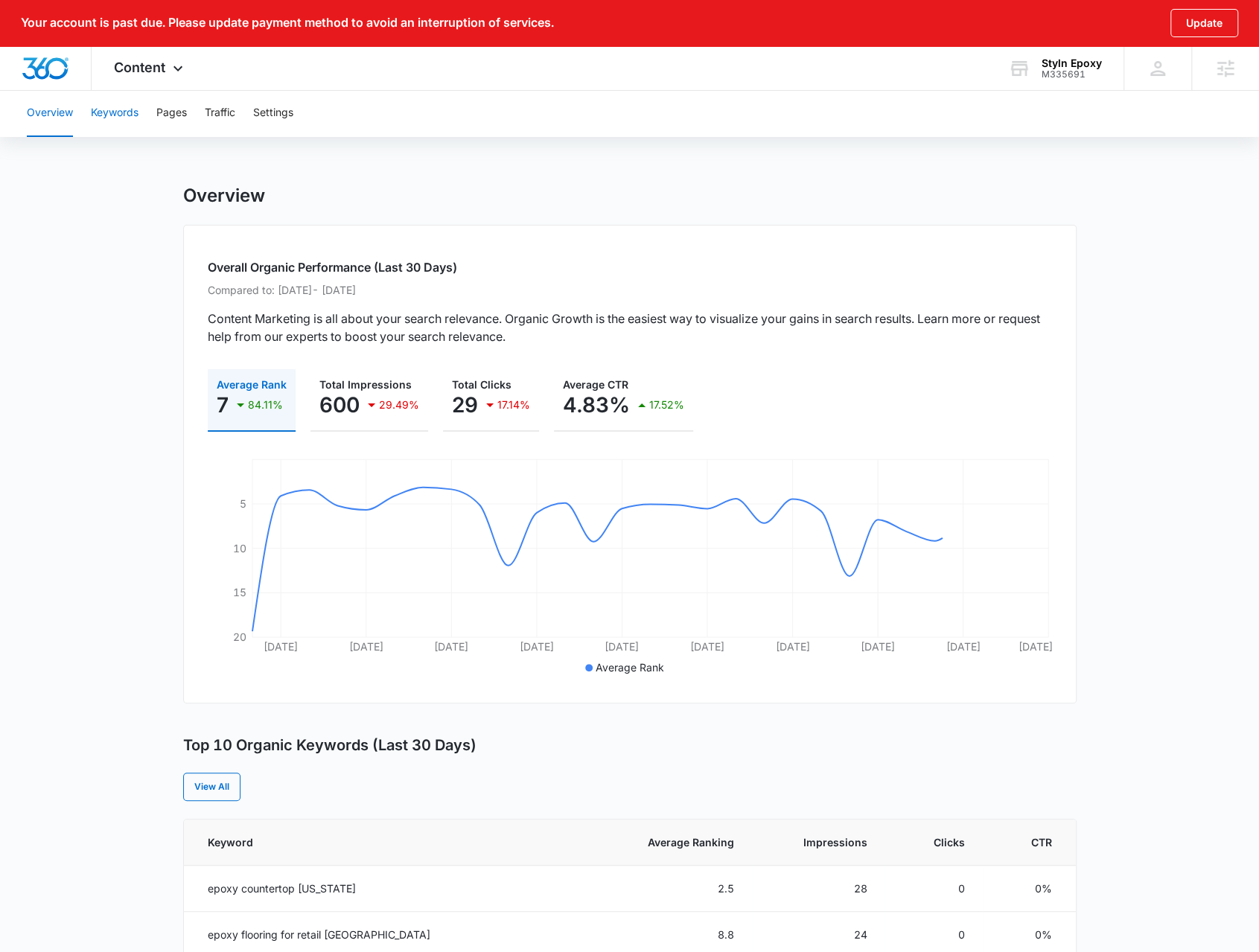
click at [132, 103] on button "Keywords" at bounding box center [114, 113] width 47 height 47
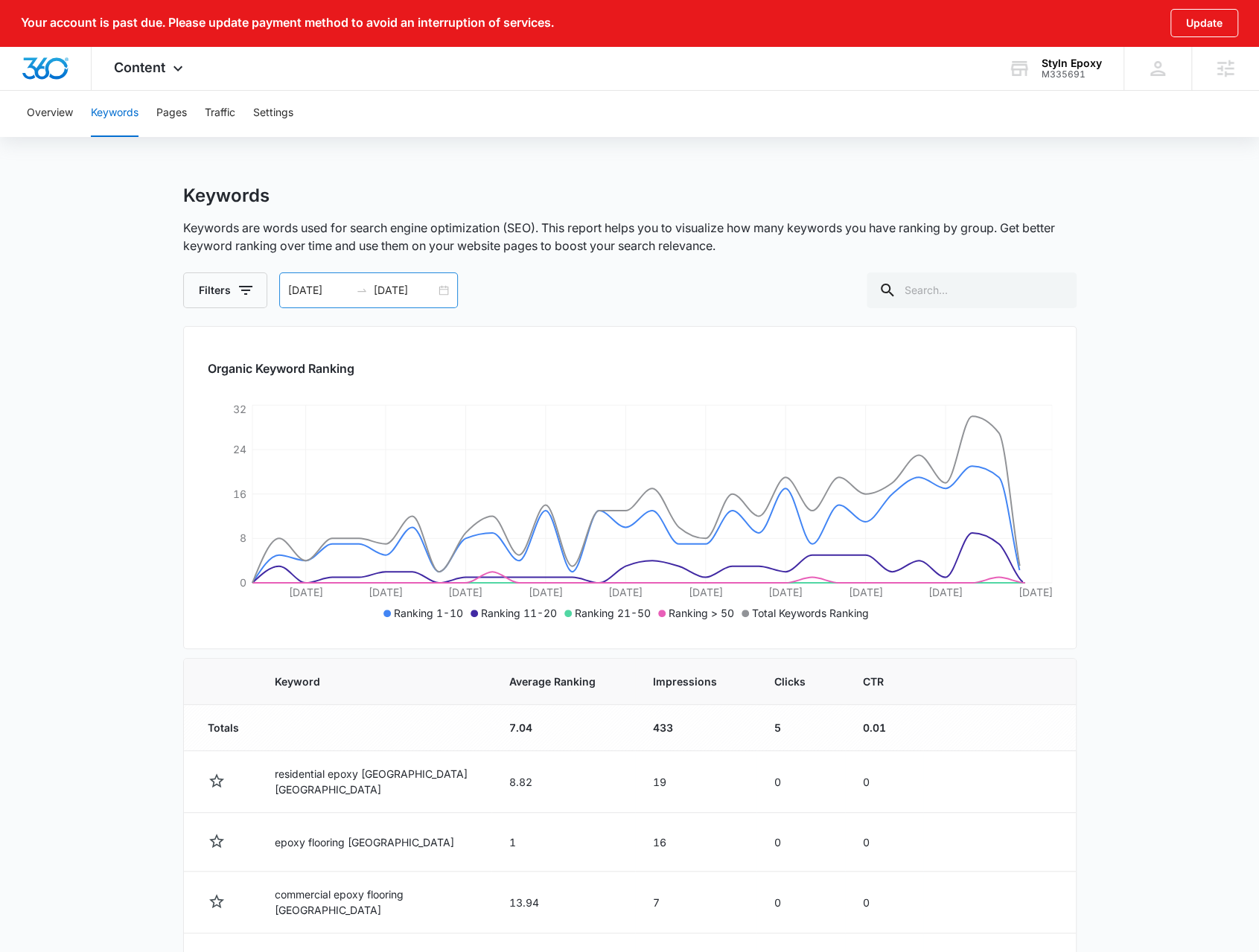
click at [438, 292] on div "09/12/2025 10/12/2025" at bounding box center [369, 290] width 179 height 36
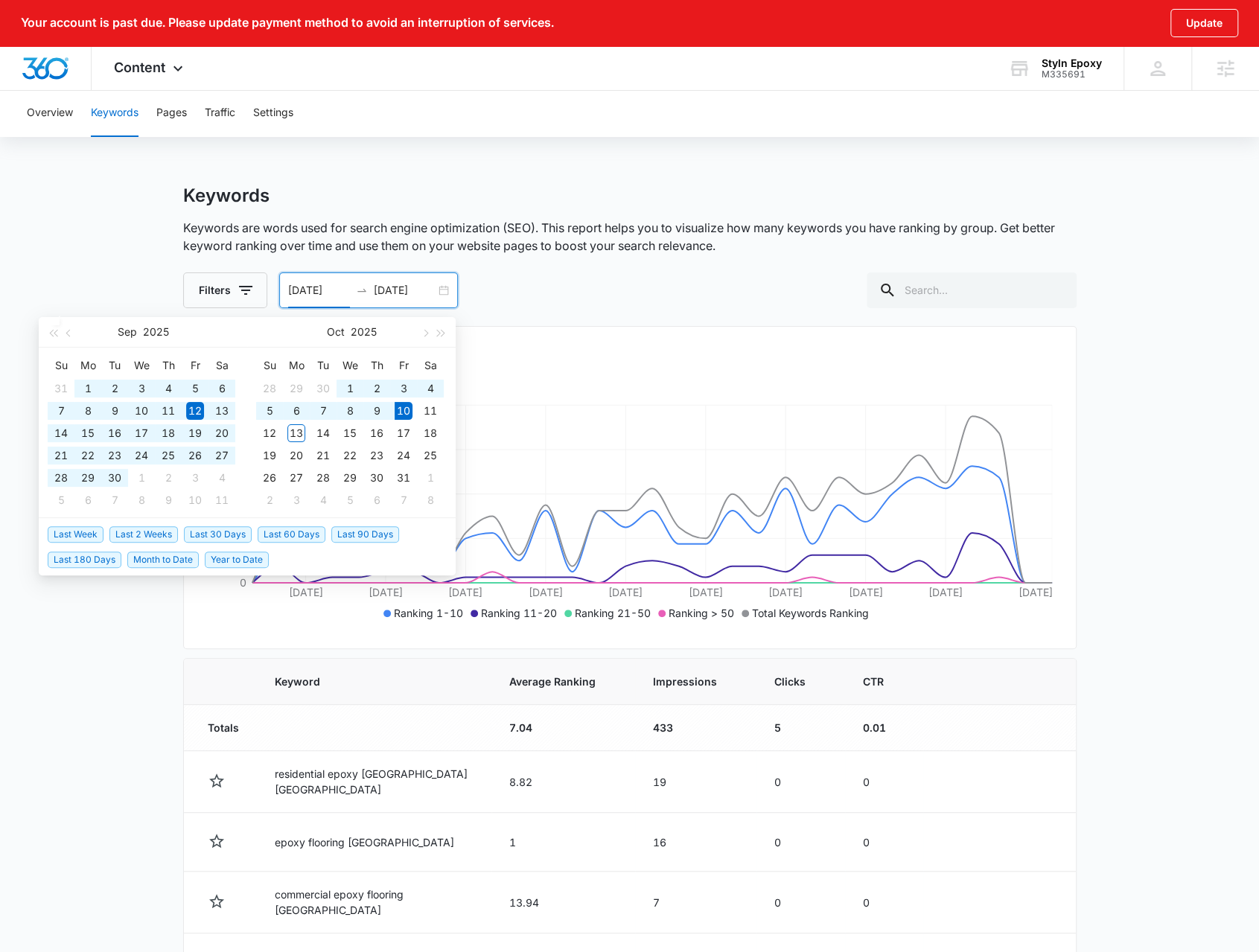
click at [244, 554] on span "Year to Date" at bounding box center [236, 559] width 64 height 16
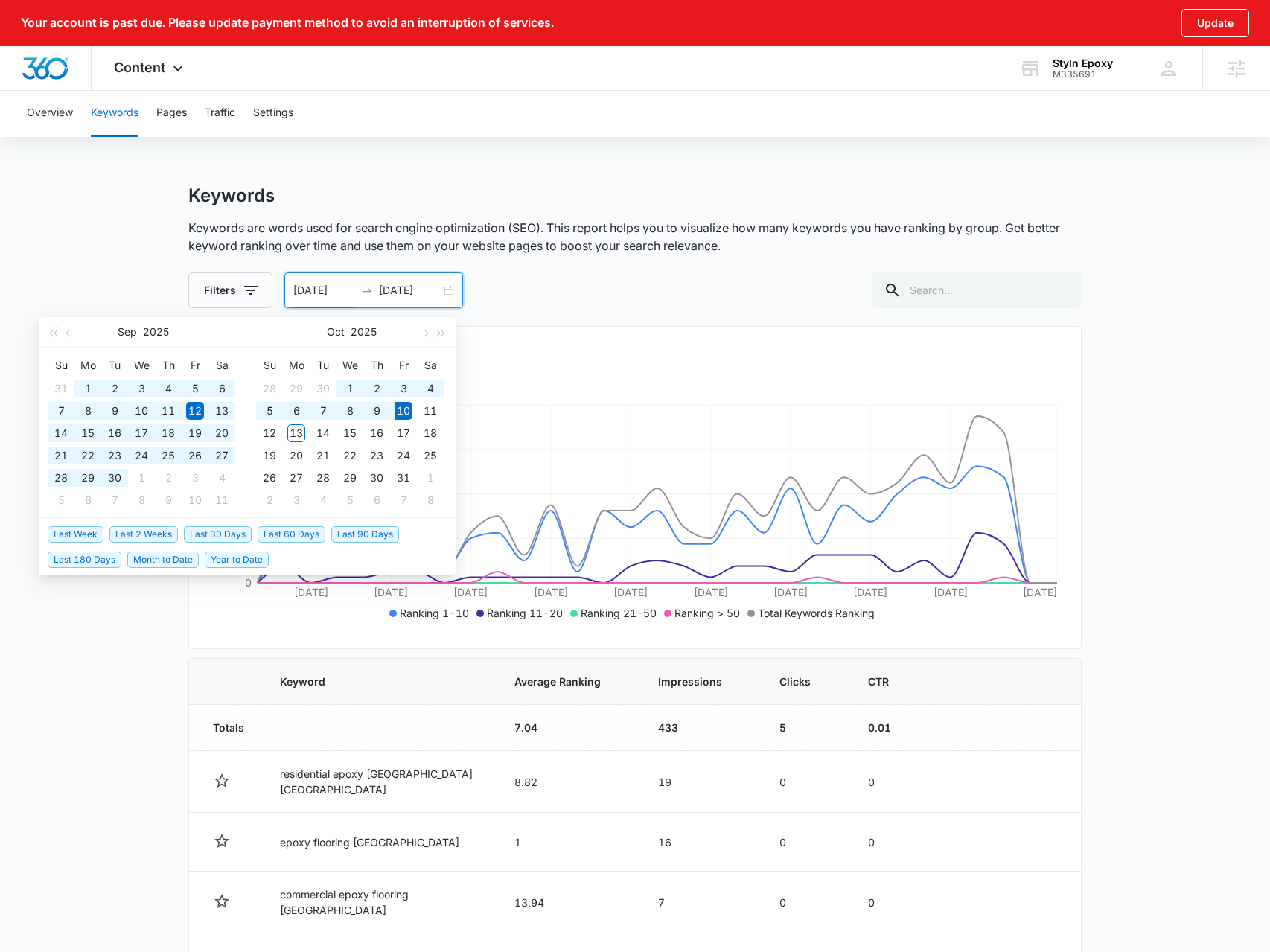
type input "01/01/2025"
type input "10/10/2025"
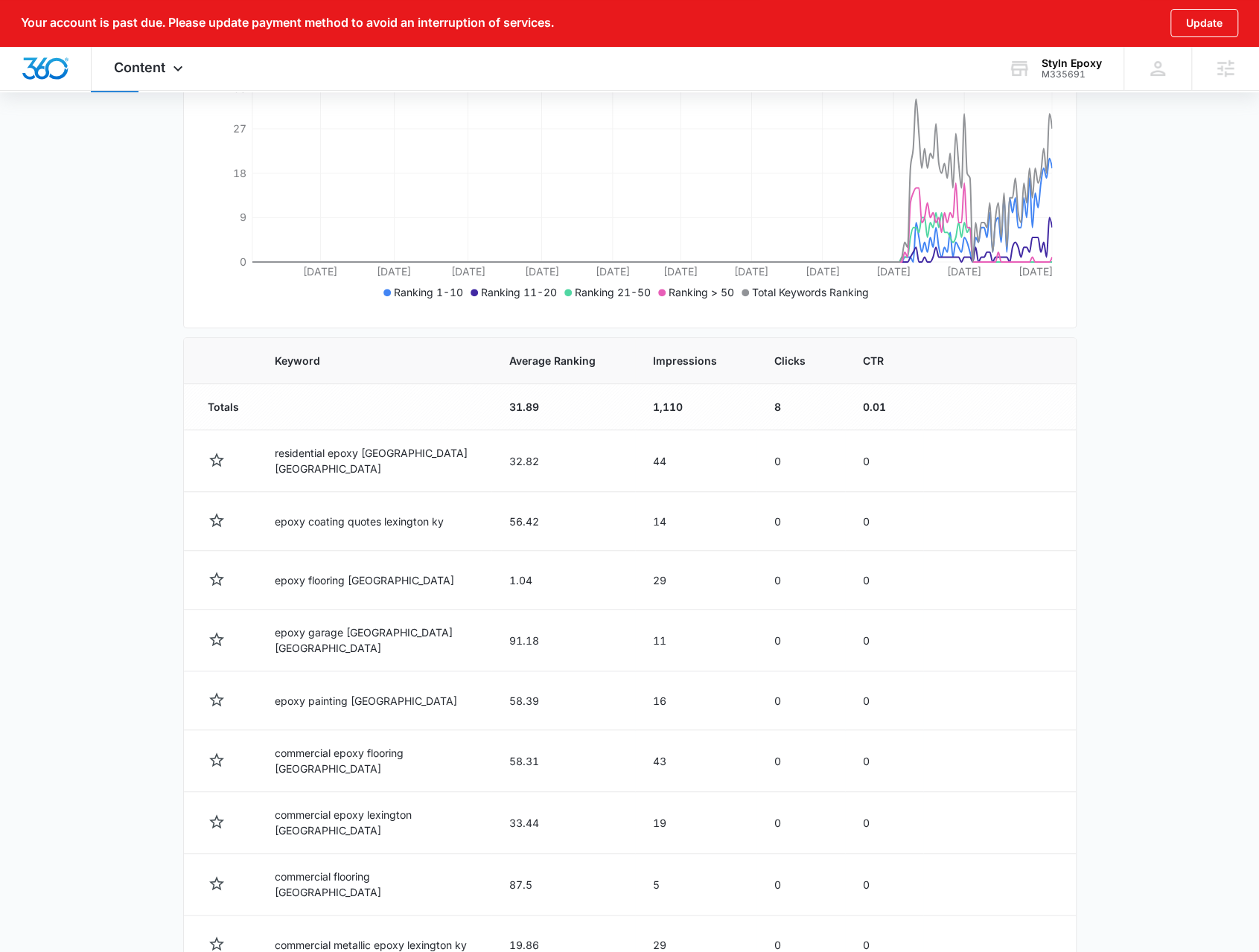
scroll to position [18, 0]
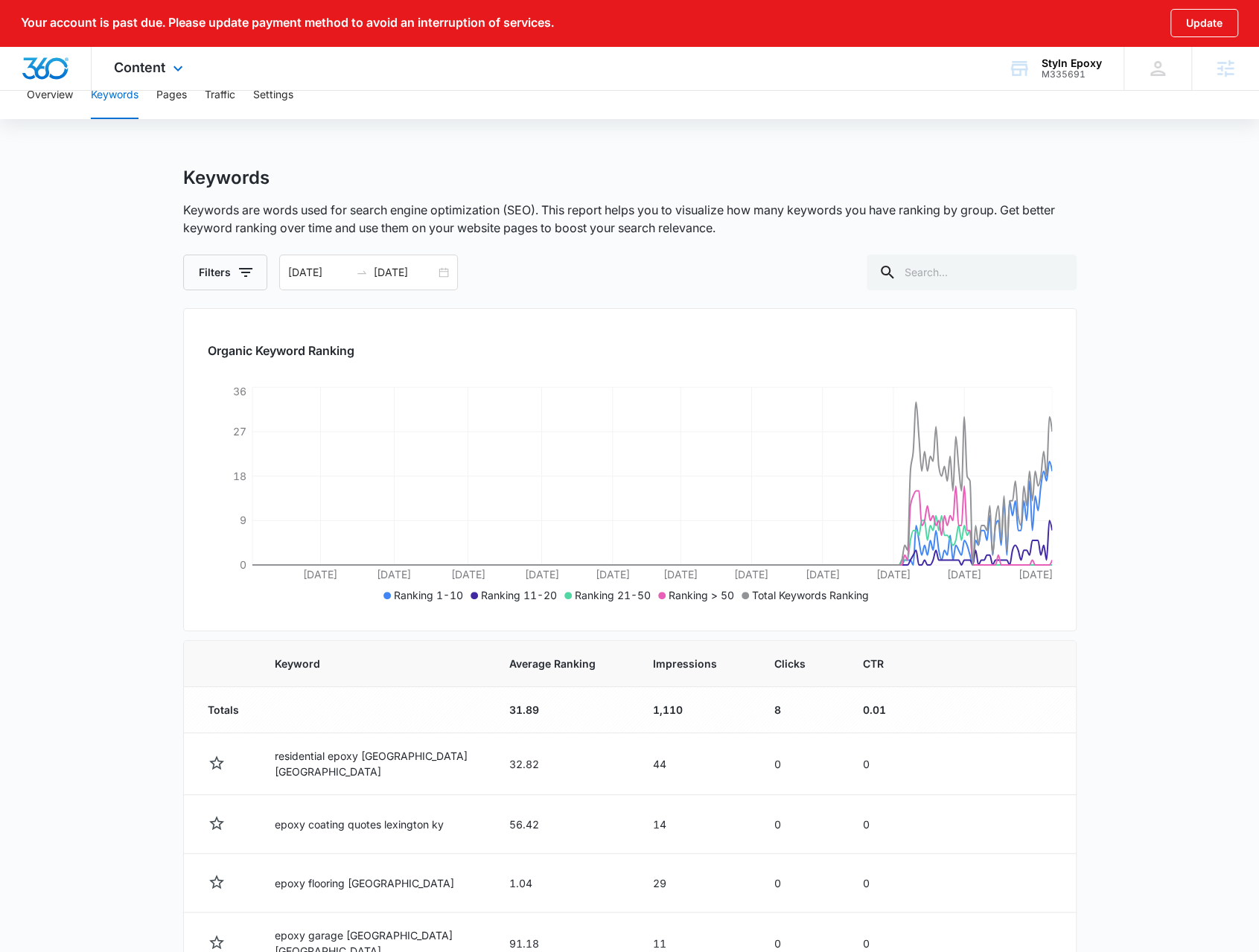
click at [187, 78] on div "Content Apps Reputation Websites Forms CRM Email Social Shop Payments POS Conte…" at bounding box center [150, 68] width 118 height 44
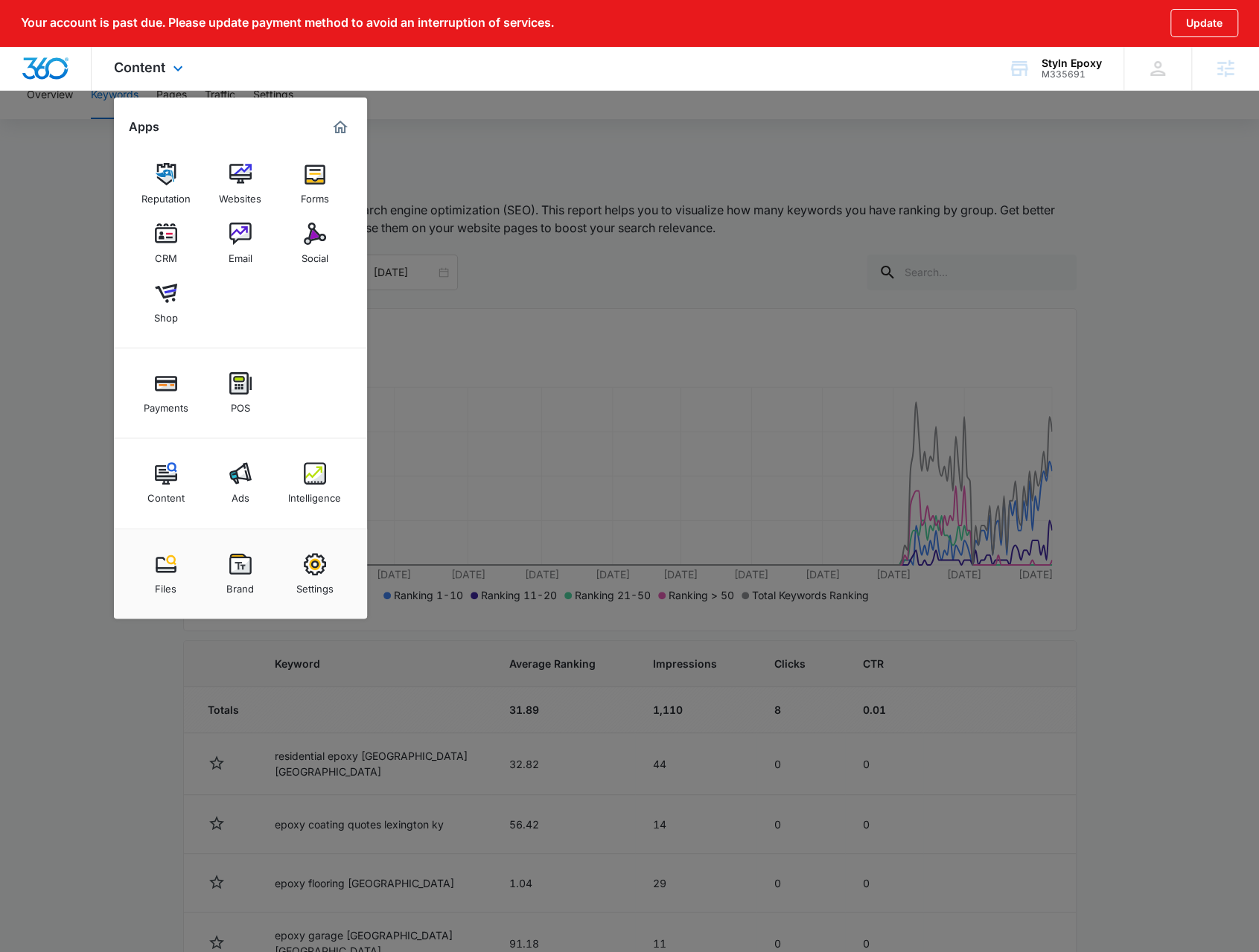
click at [243, 516] on div "Content Ads Intelligence" at bounding box center [241, 483] width 254 height 90
click at [236, 476] on img at bounding box center [241, 473] width 22 height 22
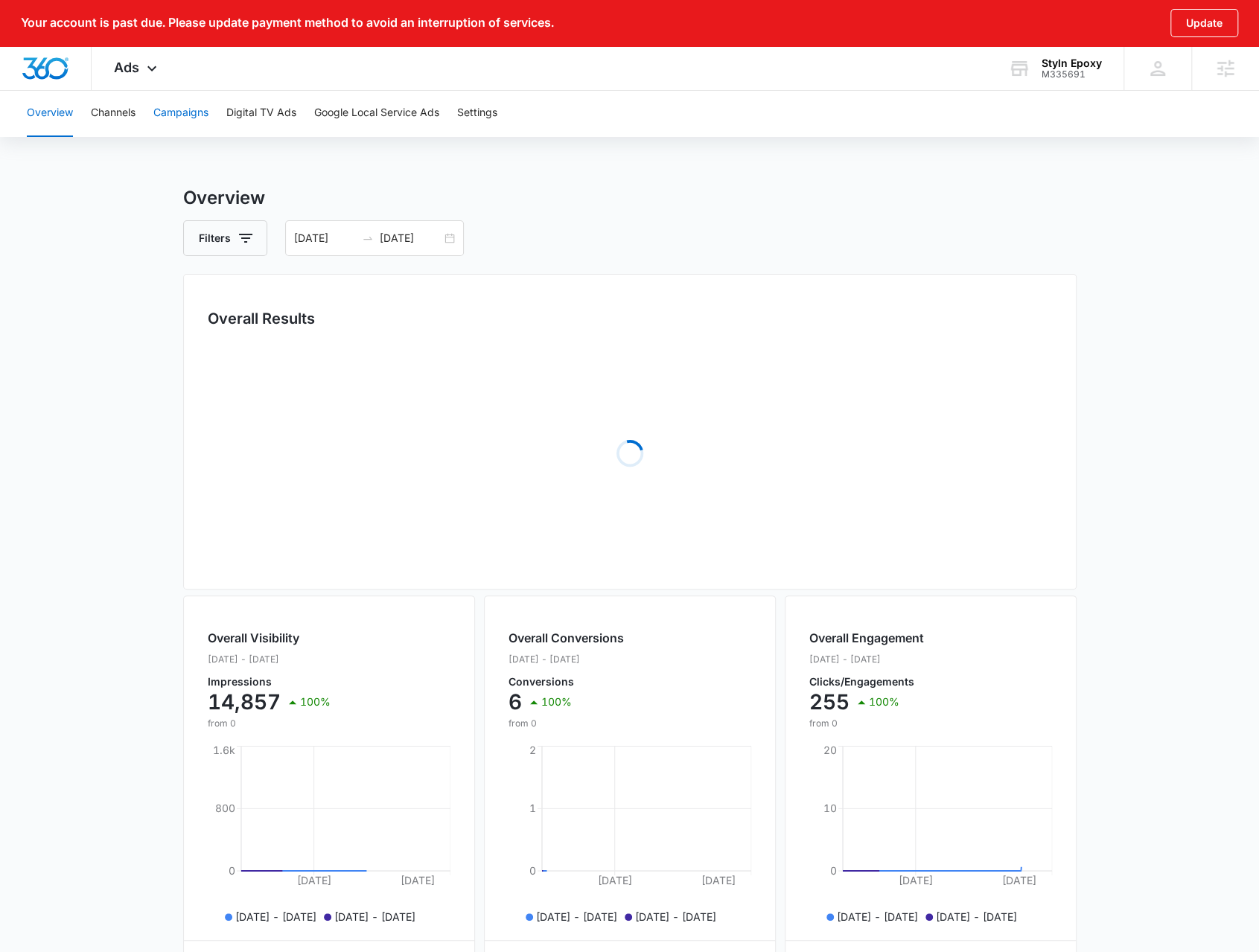
click at [183, 113] on button "Campaigns" at bounding box center [180, 113] width 55 height 47
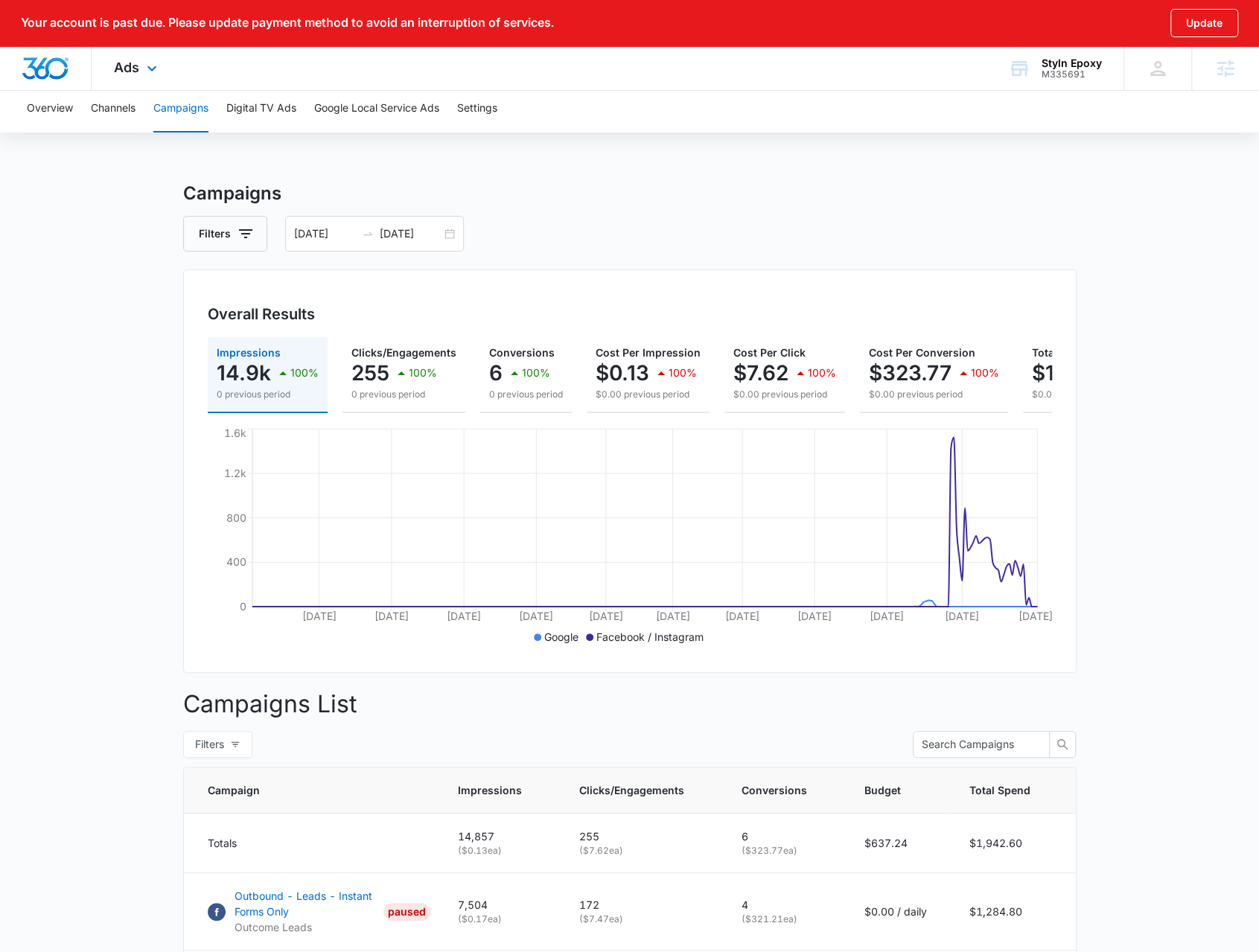
scroll to position [4, 0]
click at [162, 65] on div "Ads Apps Reputation Websites Forms CRM Email Social Shop Payments POS Content A…" at bounding box center [138, 68] width 92 height 44
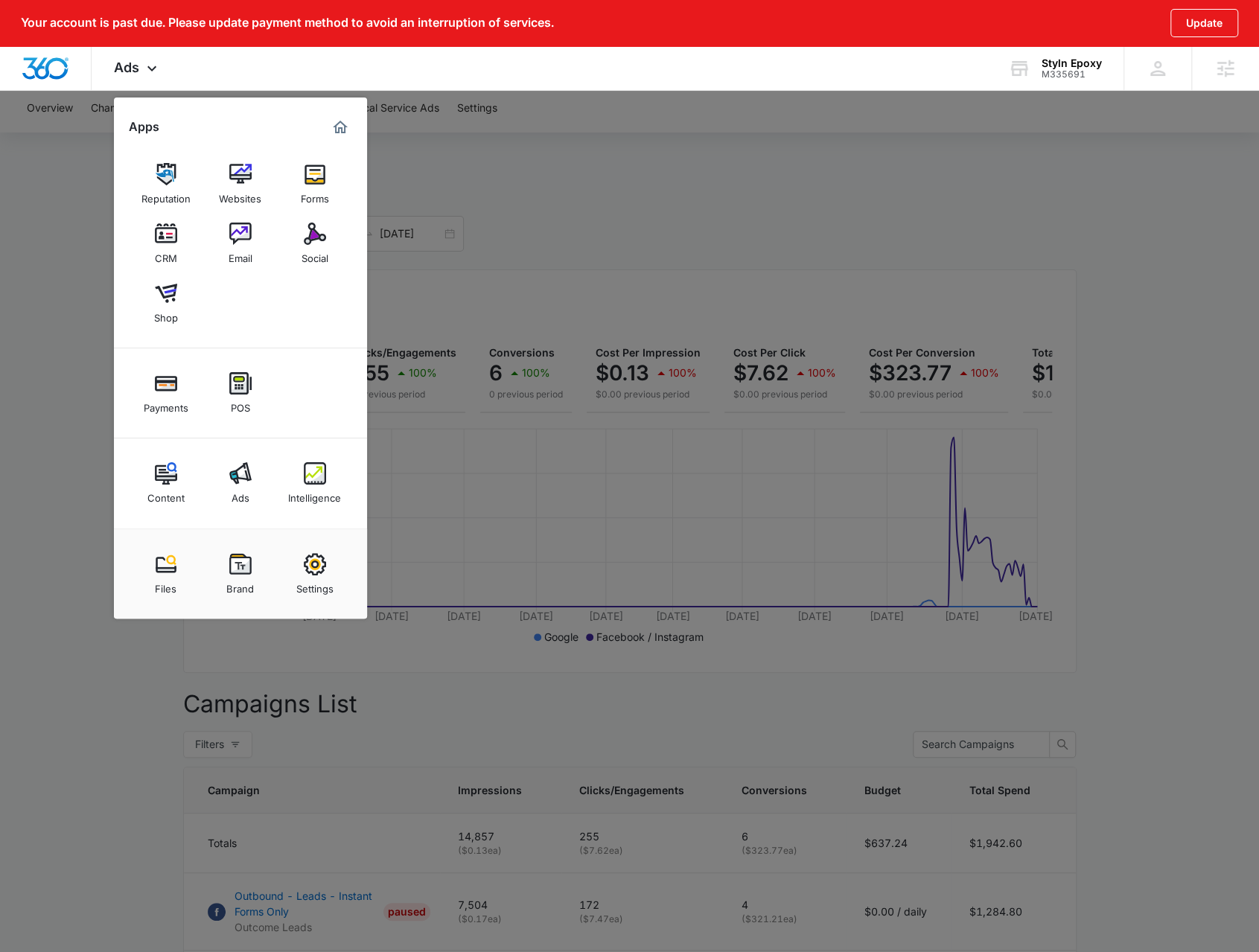
click at [321, 493] on div "Intelligence" at bounding box center [315, 494] width 53 height 20
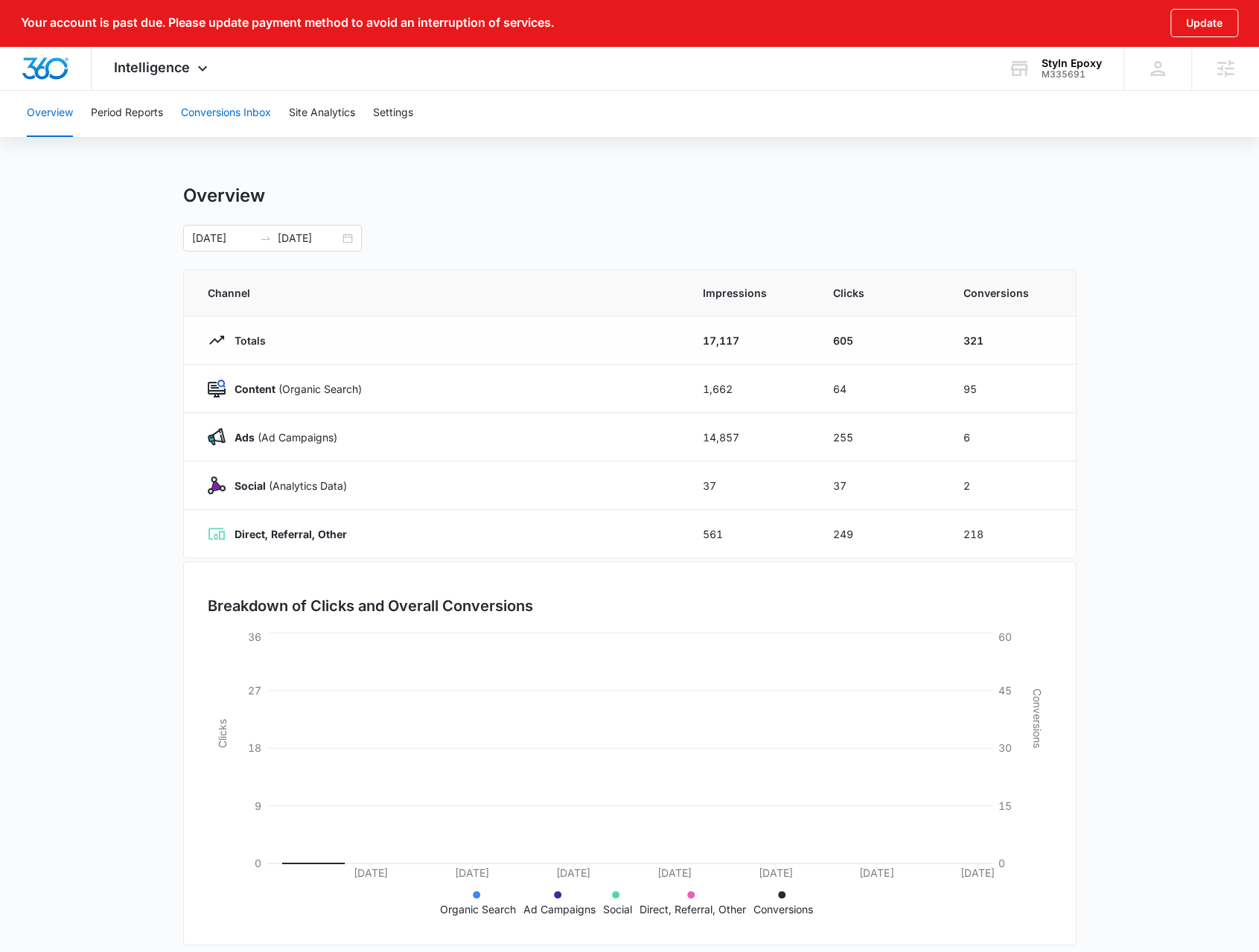
click at [231, 123] on button "Conversions Inbox" at bounding box center [226, 113] width 90 height 47
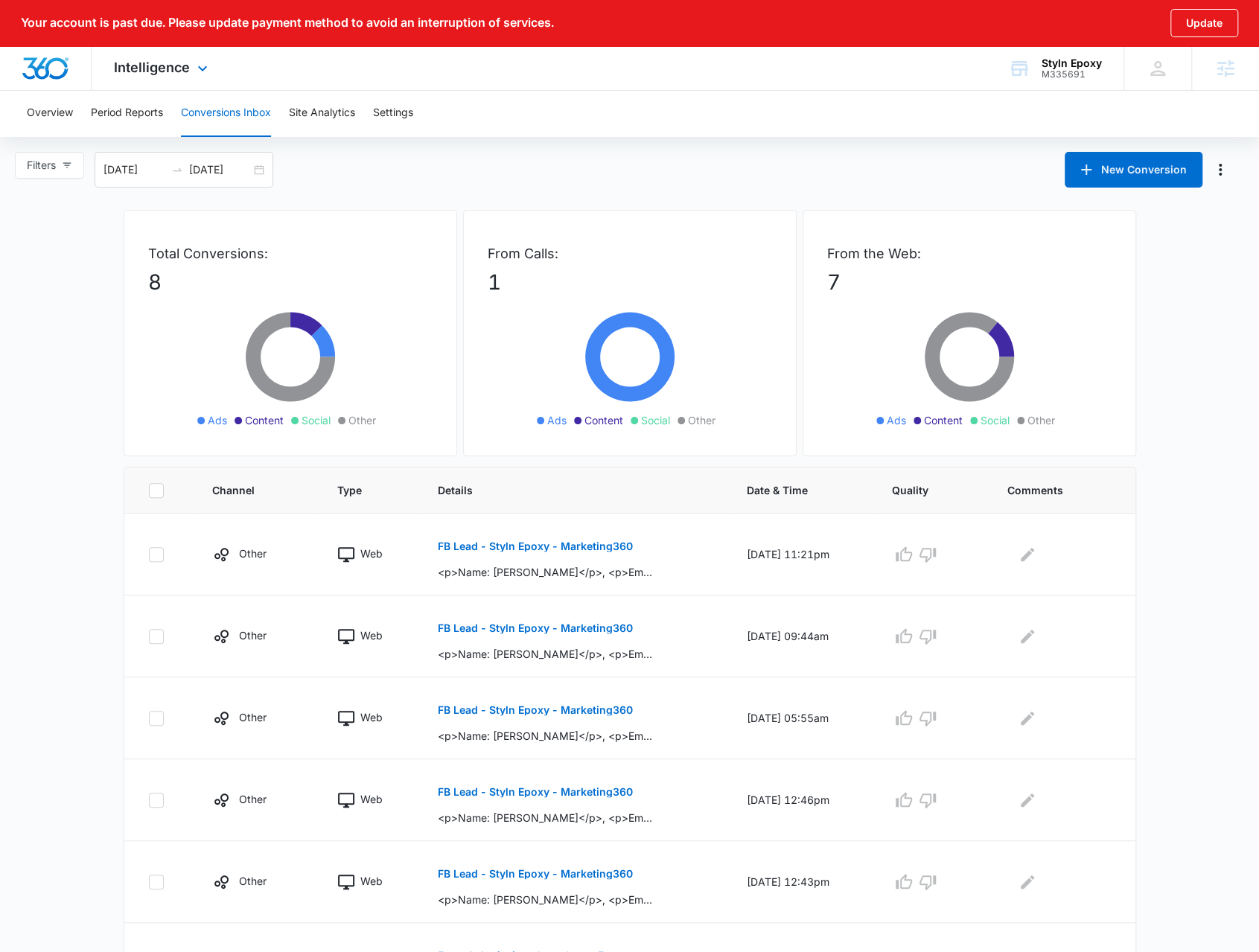
click at [200, 61] on div "Intelligence Apps Reputation Websites Forms CRM Email Social Shop Payments POS …" at bounding box center [162, 68] width 142 height 44
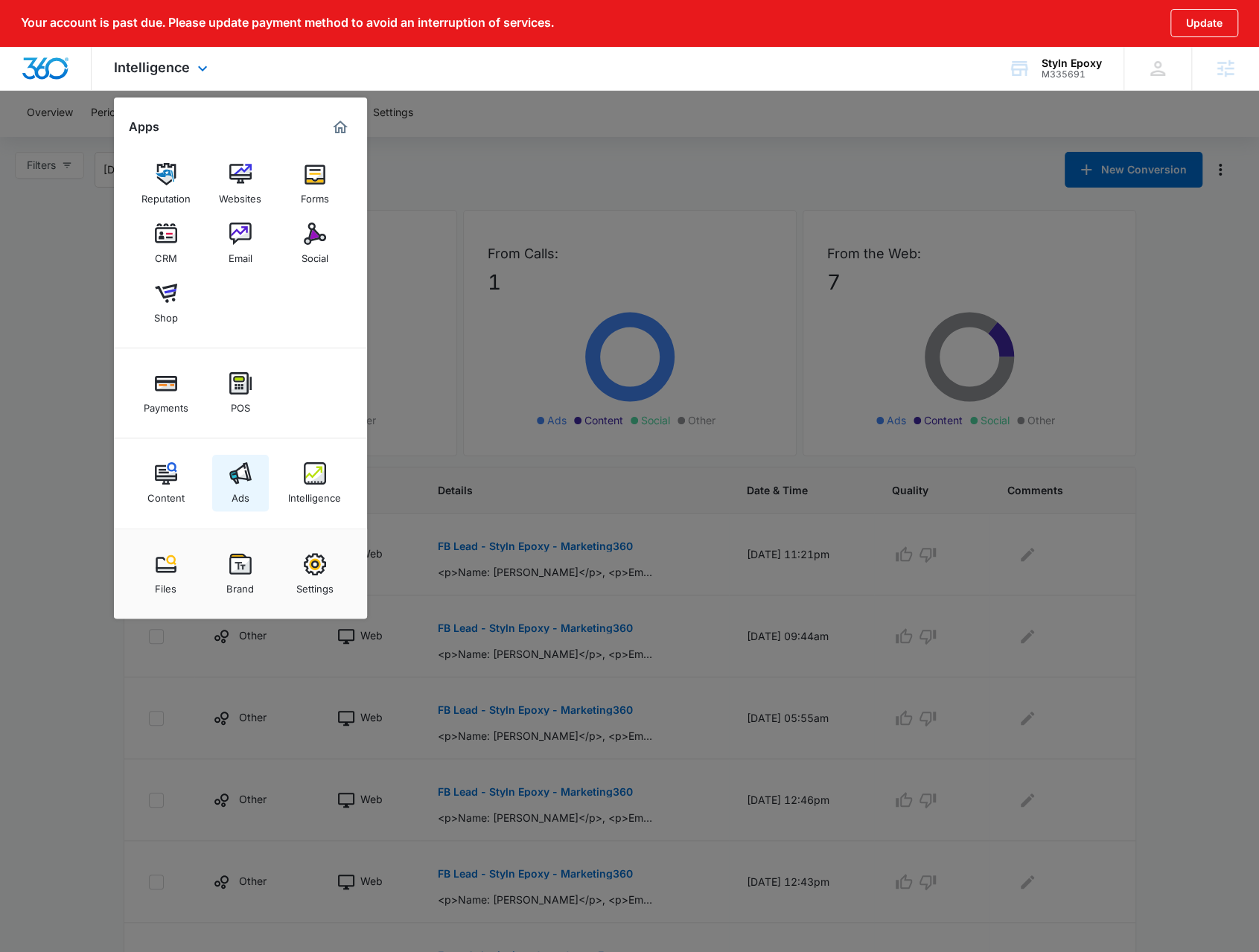
click at [257, 485] on link "Ads" at bounding box center [241, 483] width 57 height 57
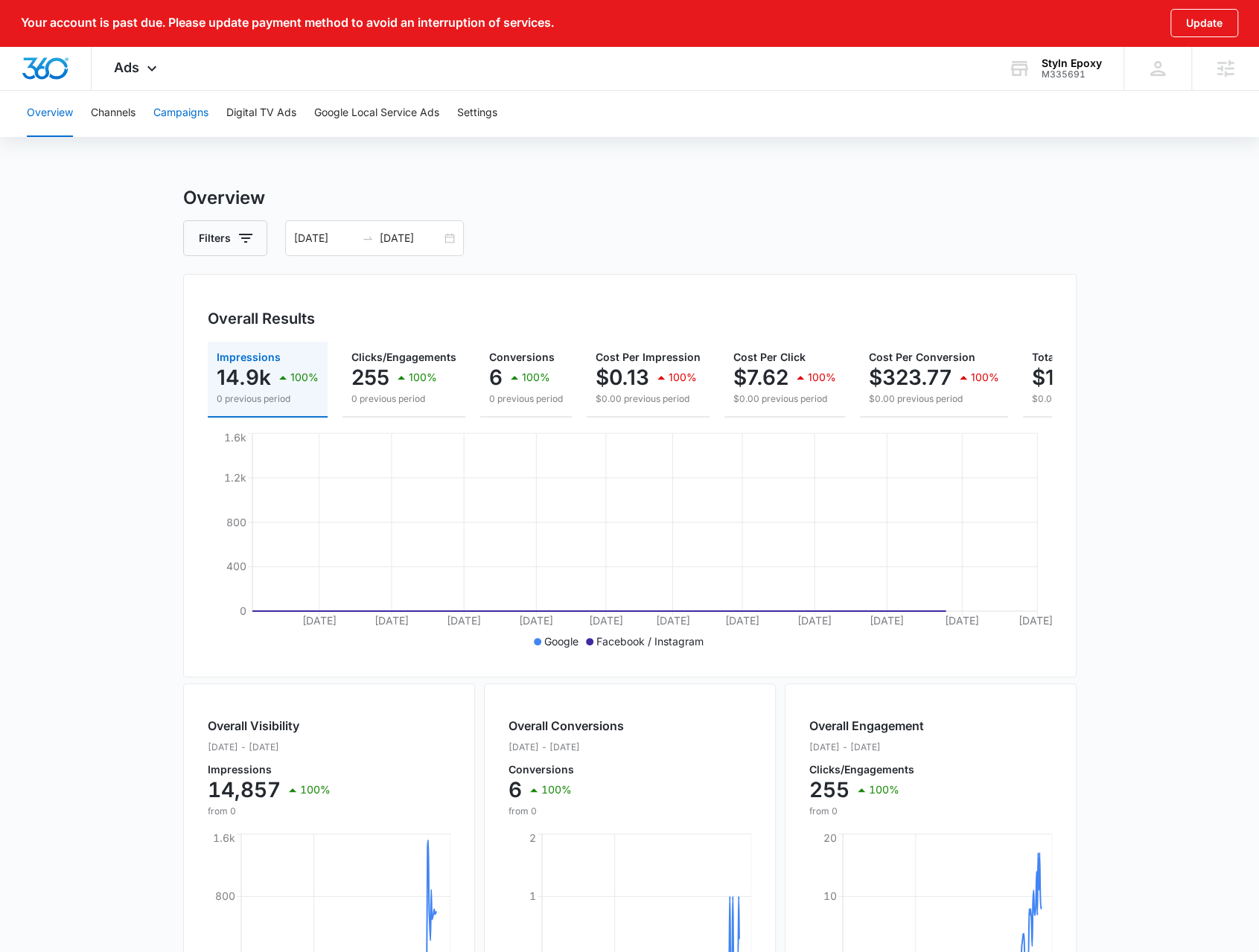
click at [199, 103] on button "Campaigns" at bounding box center [180, 113] width 55 height 47
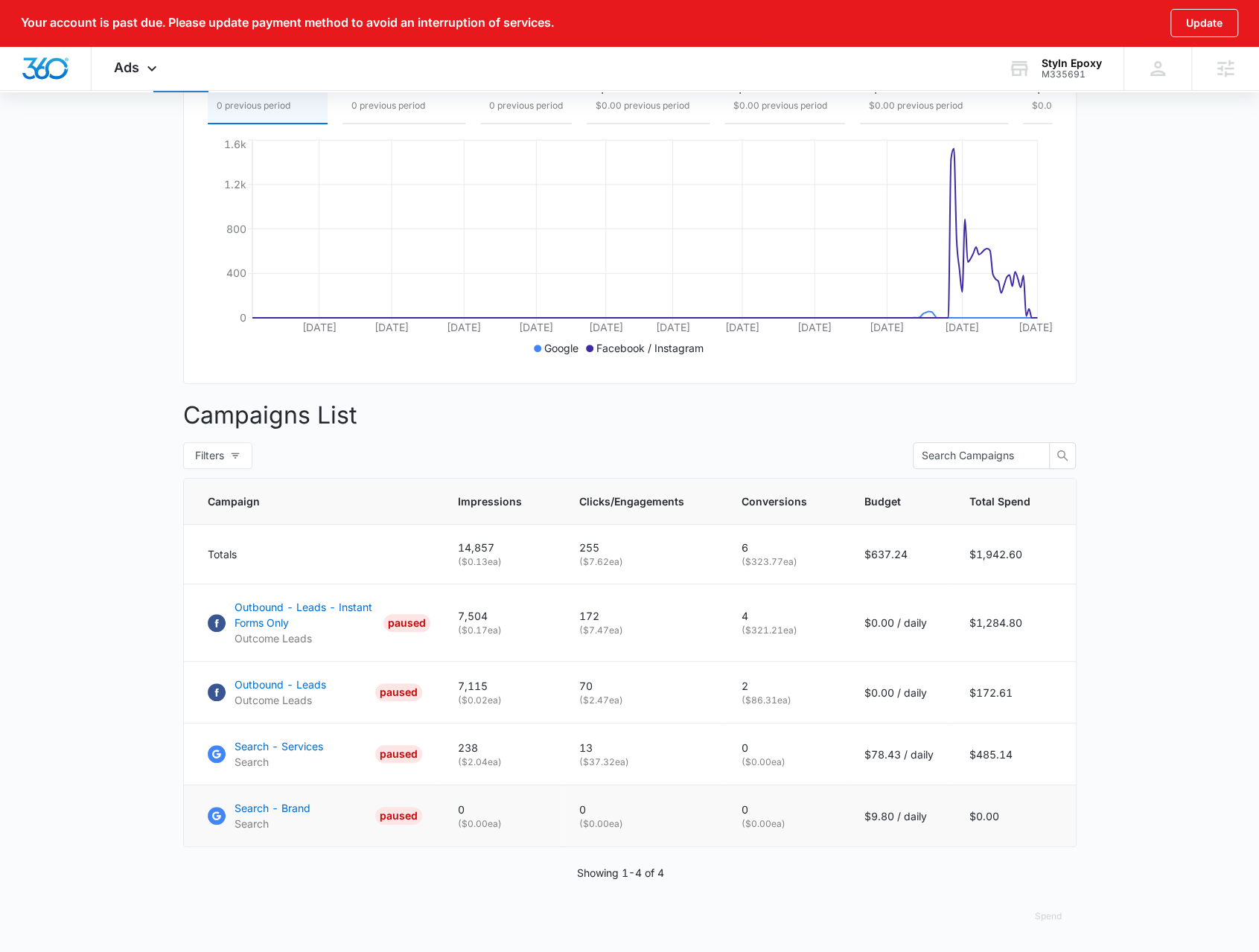
scroll to position [302, 0]
click at [290, 620] on p "Outbound - Leads - Instant Forms Only" at bounding box center [306, 614] width 143 height 31
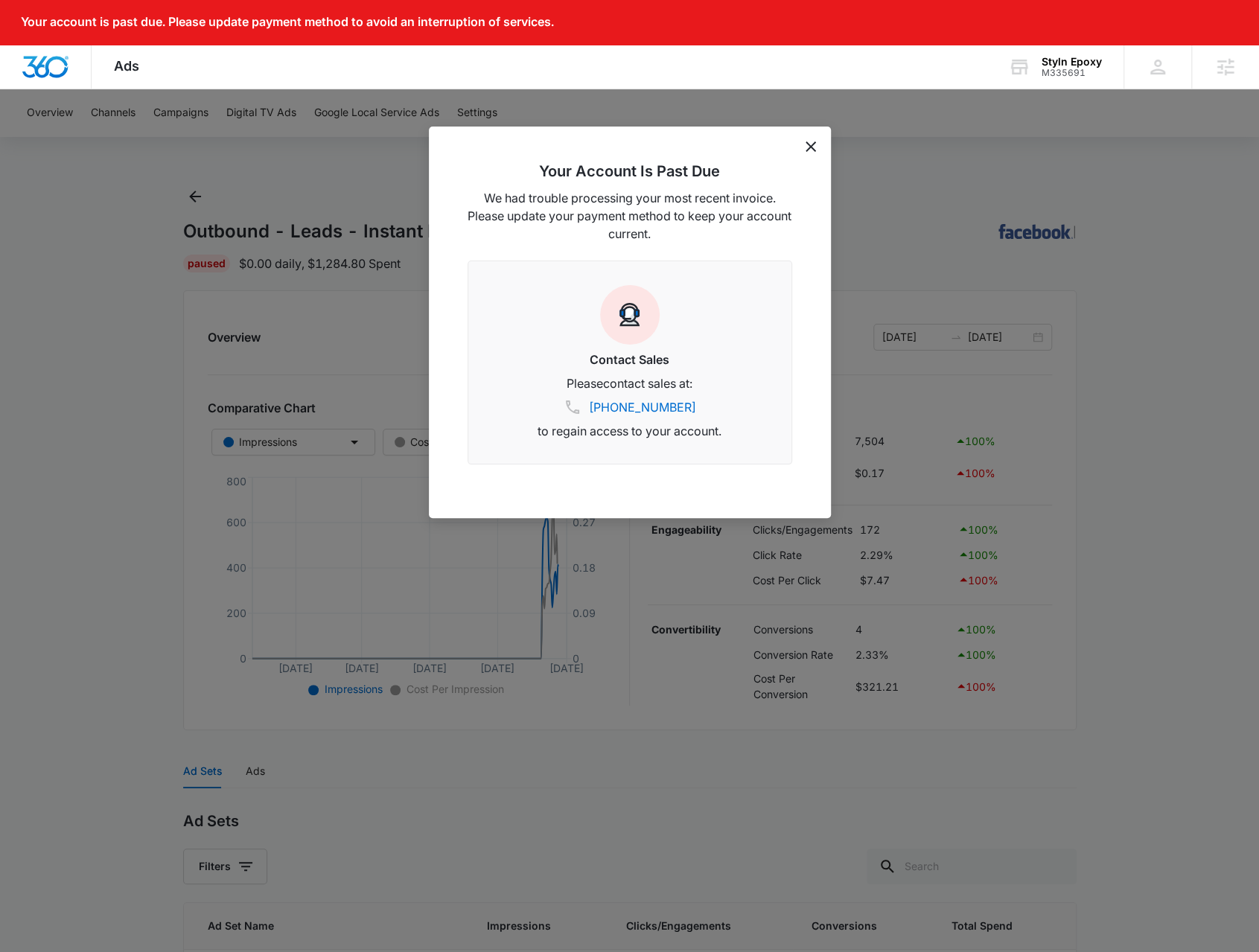
drag, startPoint x: 816, startPoint y: 143, endPoint x: 808, endPoint y: 151, distance: 11.3
click at [816, 144] on div "Your Account Is Past Due We had trouble processing your most recent invoice. Pl…" at bounding box center [630, 322] width 402 height 392
click at [805, 153] on div "Your Account Is Past Due We had trouble processing your most recent invoice. Pl…" at bounding box center [630, 322] width 402 height 392
click at [810, 148] on icon "dismiss this dialog" at bounding box center [810, 147] width 10 height 10
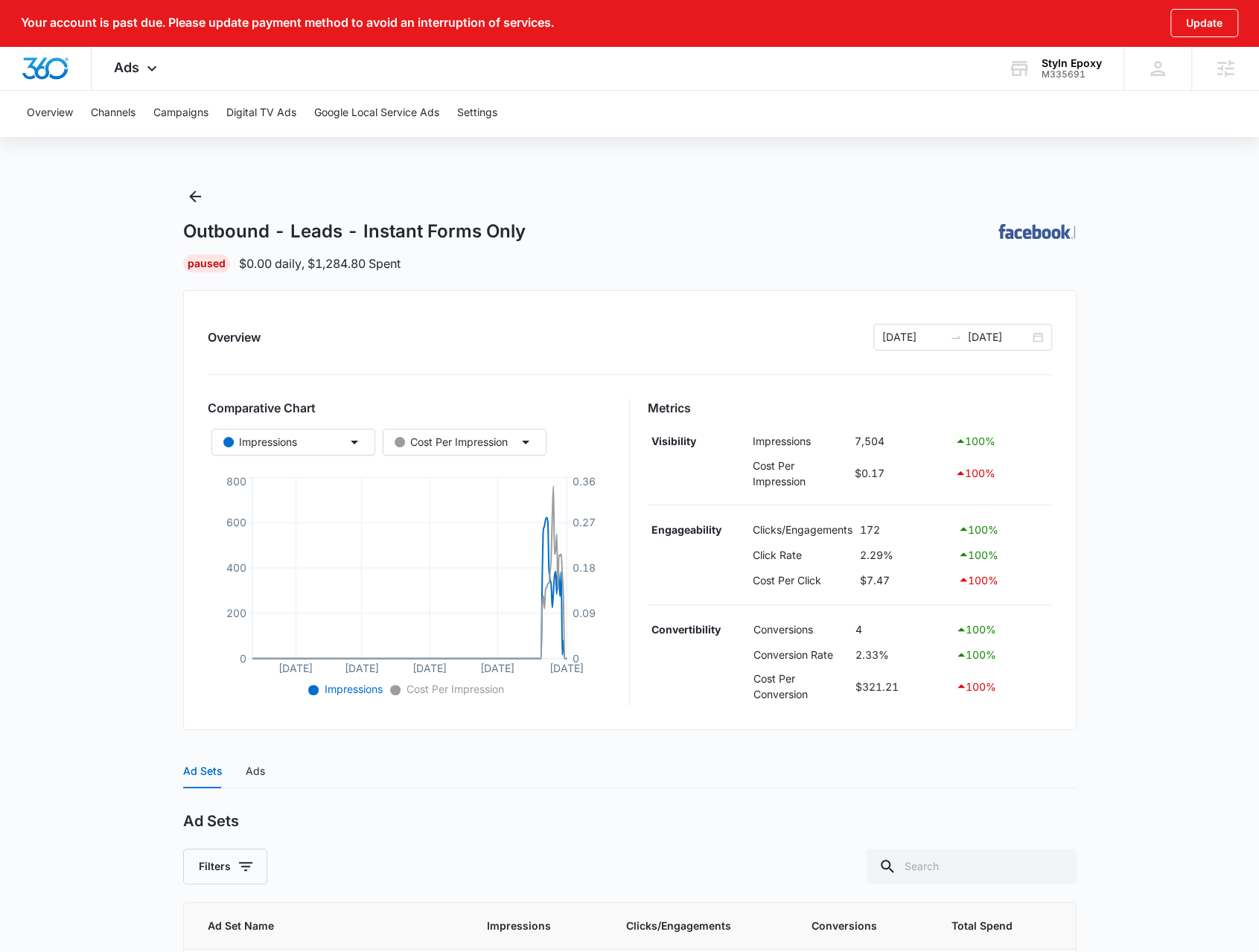
scroll to position [125, 0]
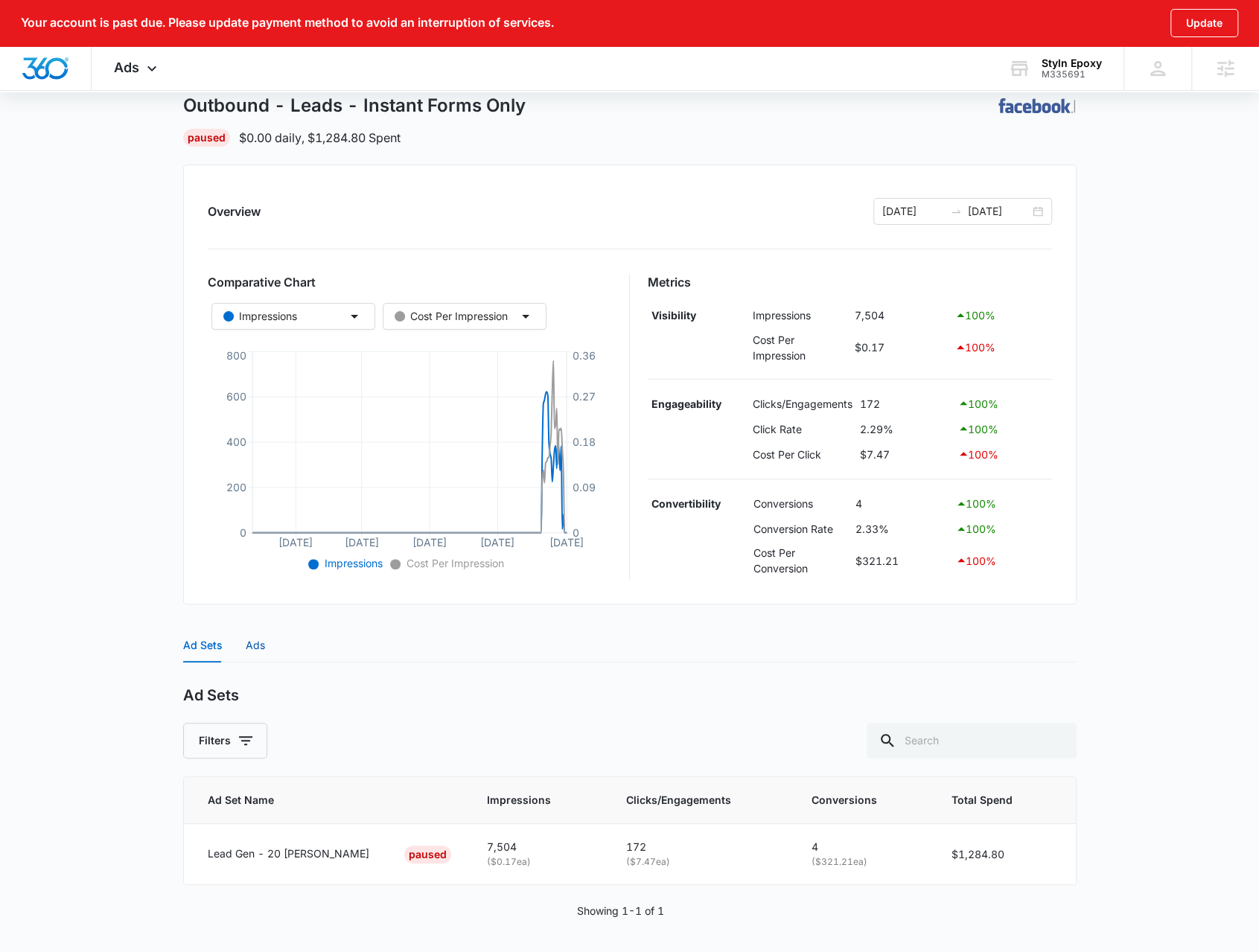
click at [260, 638] on div "Ads" at bounding box center [255, 645] width 20 height 16
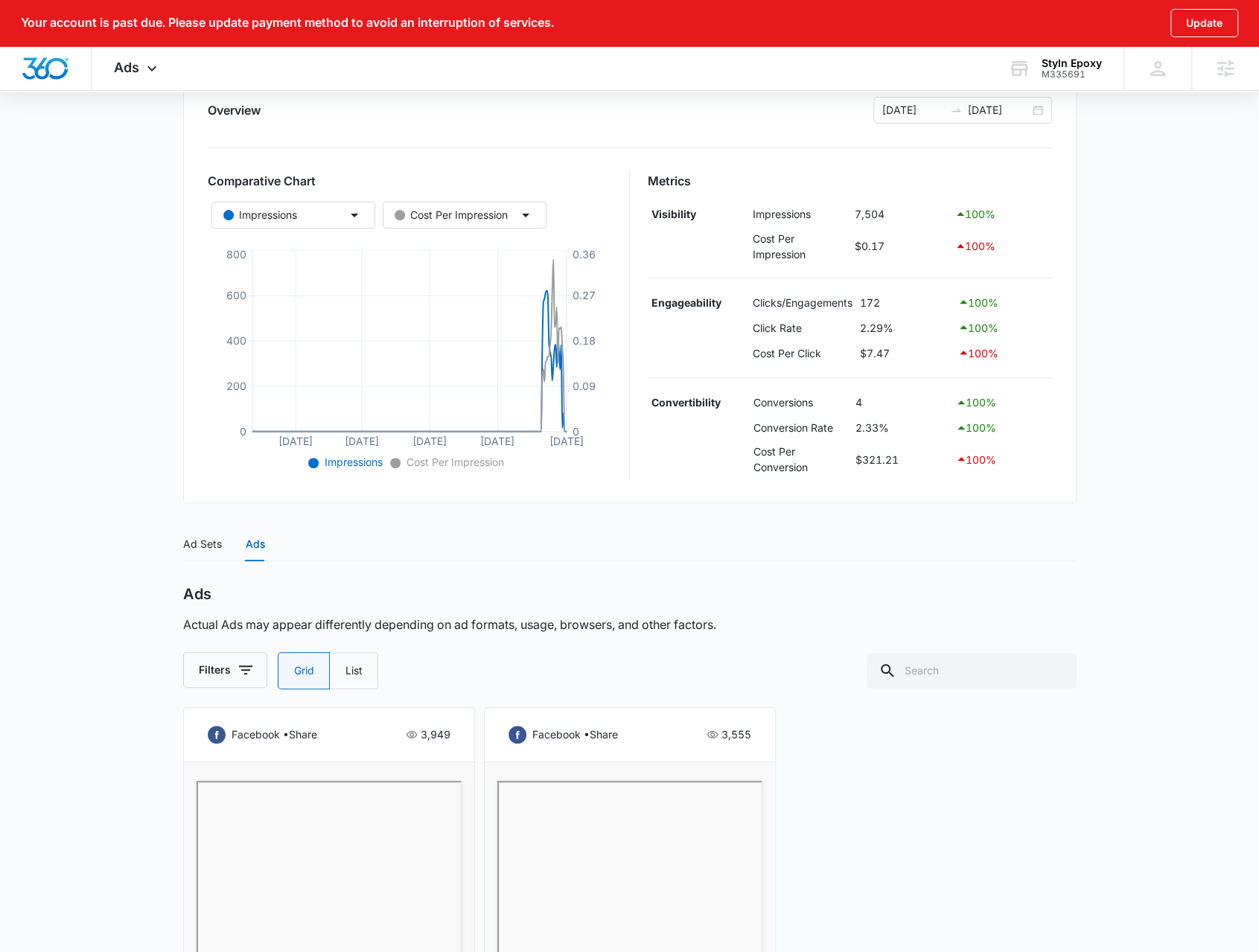
scroll to position [3, 0]
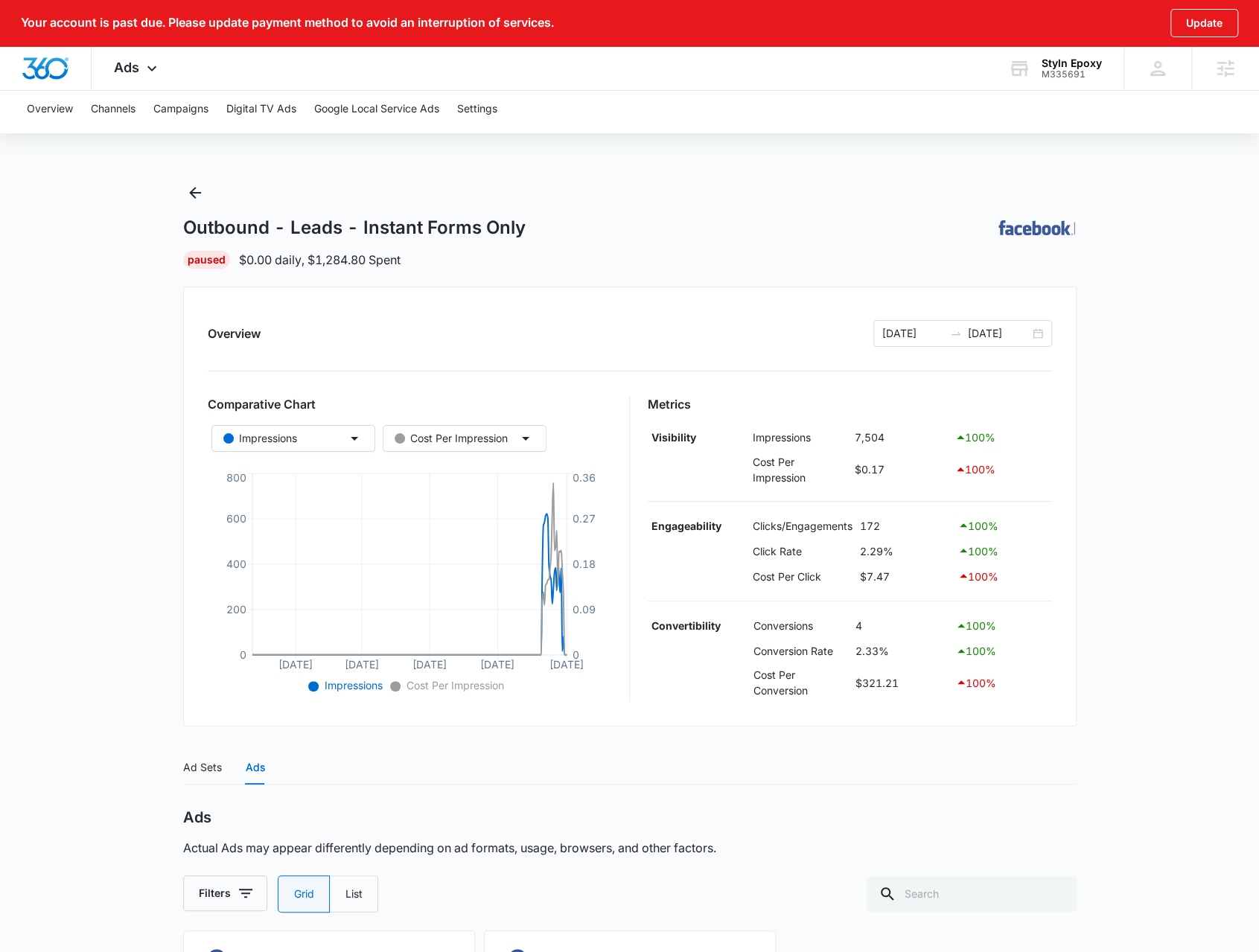
drag, startPoint x: 155, startPoint y: 75, endPoint x: 177, endPoint y: 95, distance: 29.7
click at [154, 74] on icon at bounding box center [151, 68] width 18 height 18
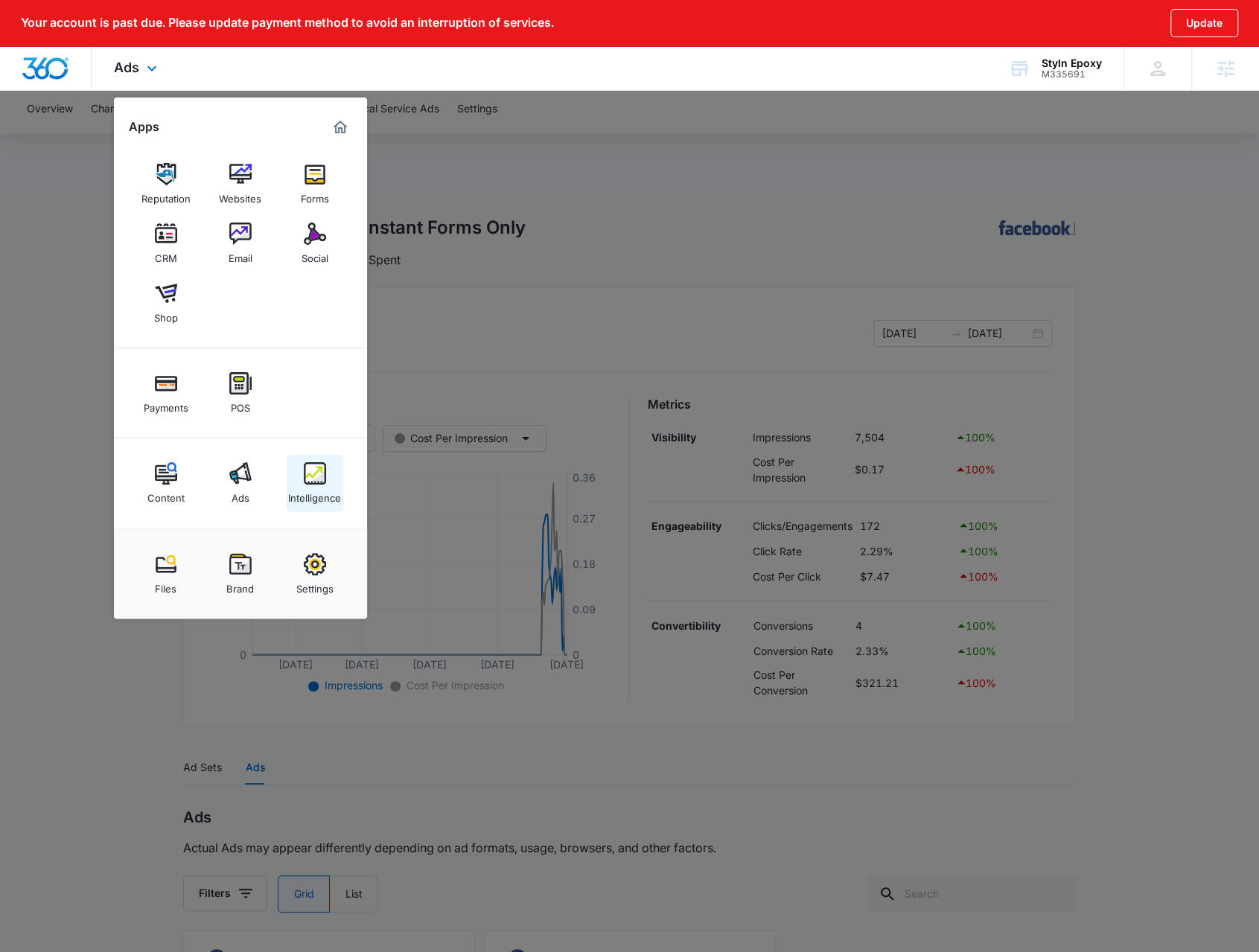
click at [312, 503] on div "Intelligence" at bounding box center [315, 494] width 53 height 20
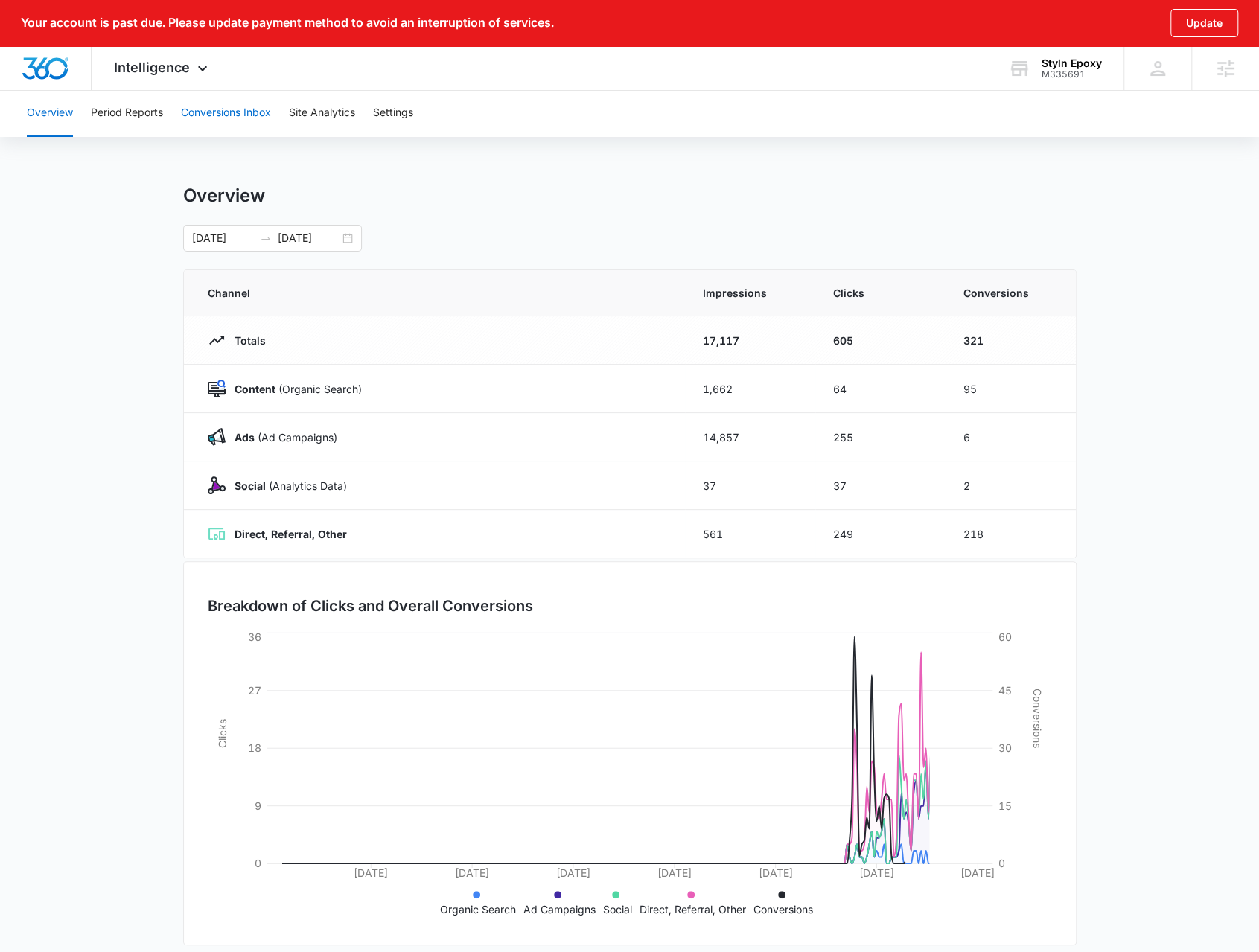
click at [259, 108] on button "Conversions Inbox" at bounding box center [226, 113] width 90 height 47
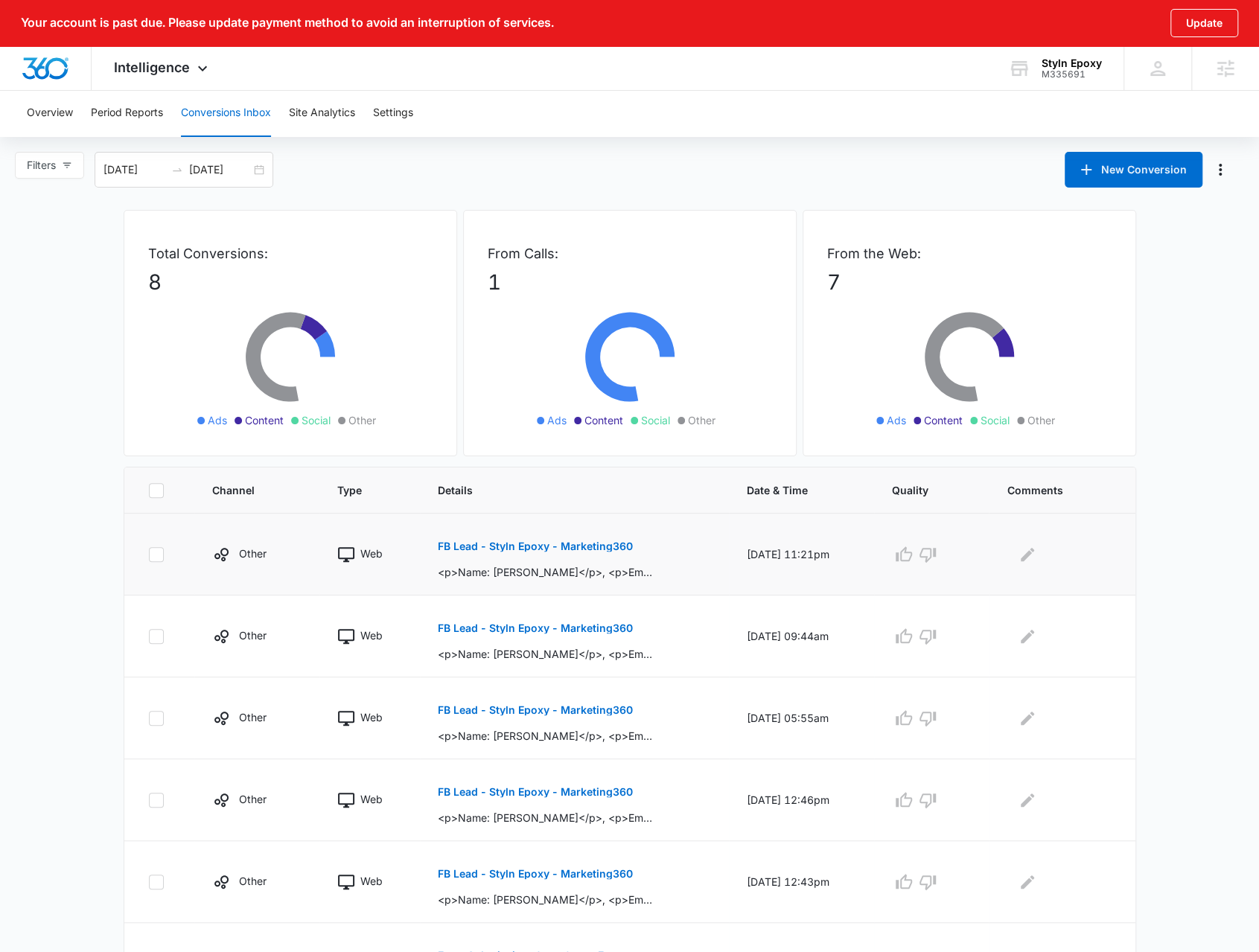
click at [487, 548] on p "FB Lead - Styln Epoxy - Marketing360" at bounding box center [535, 546] width 195 height 10
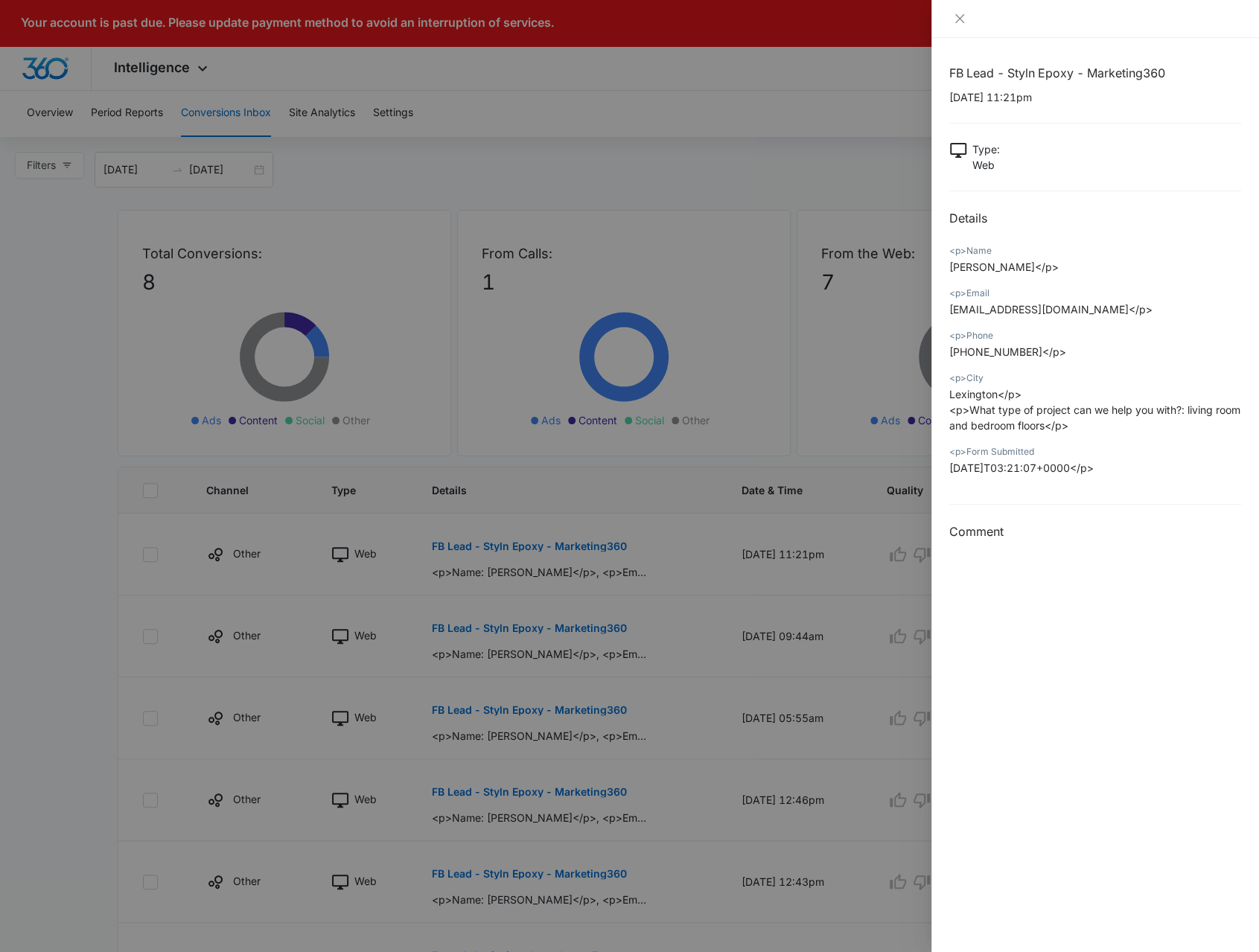
click at [549, 620] on div at bounding box center [629, 476] width 1259 height 952
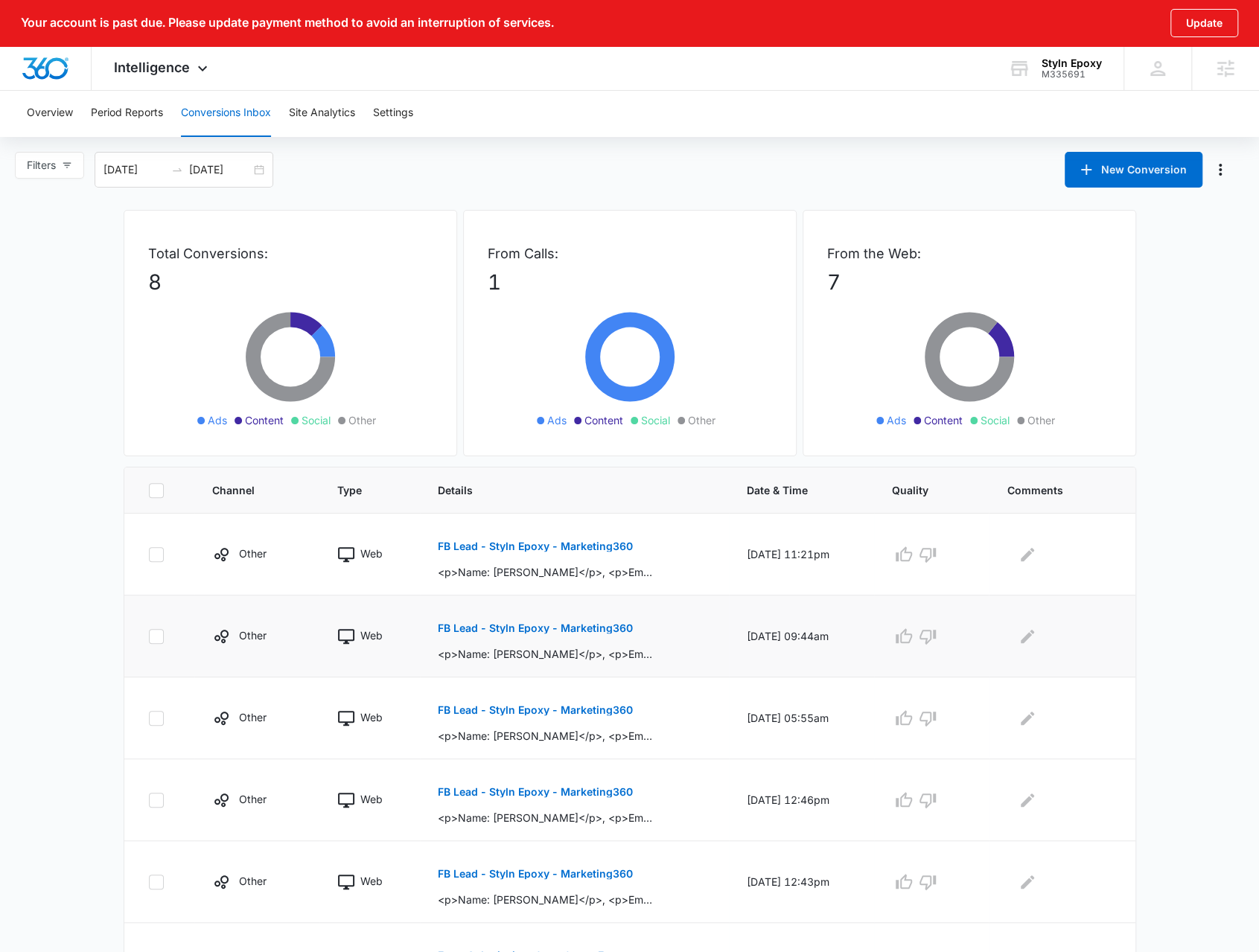
click at [541, 638] on button "FB Lead - Styln Epoxy - Marketing360" at bounding box center [535, 628] width 195 height 36
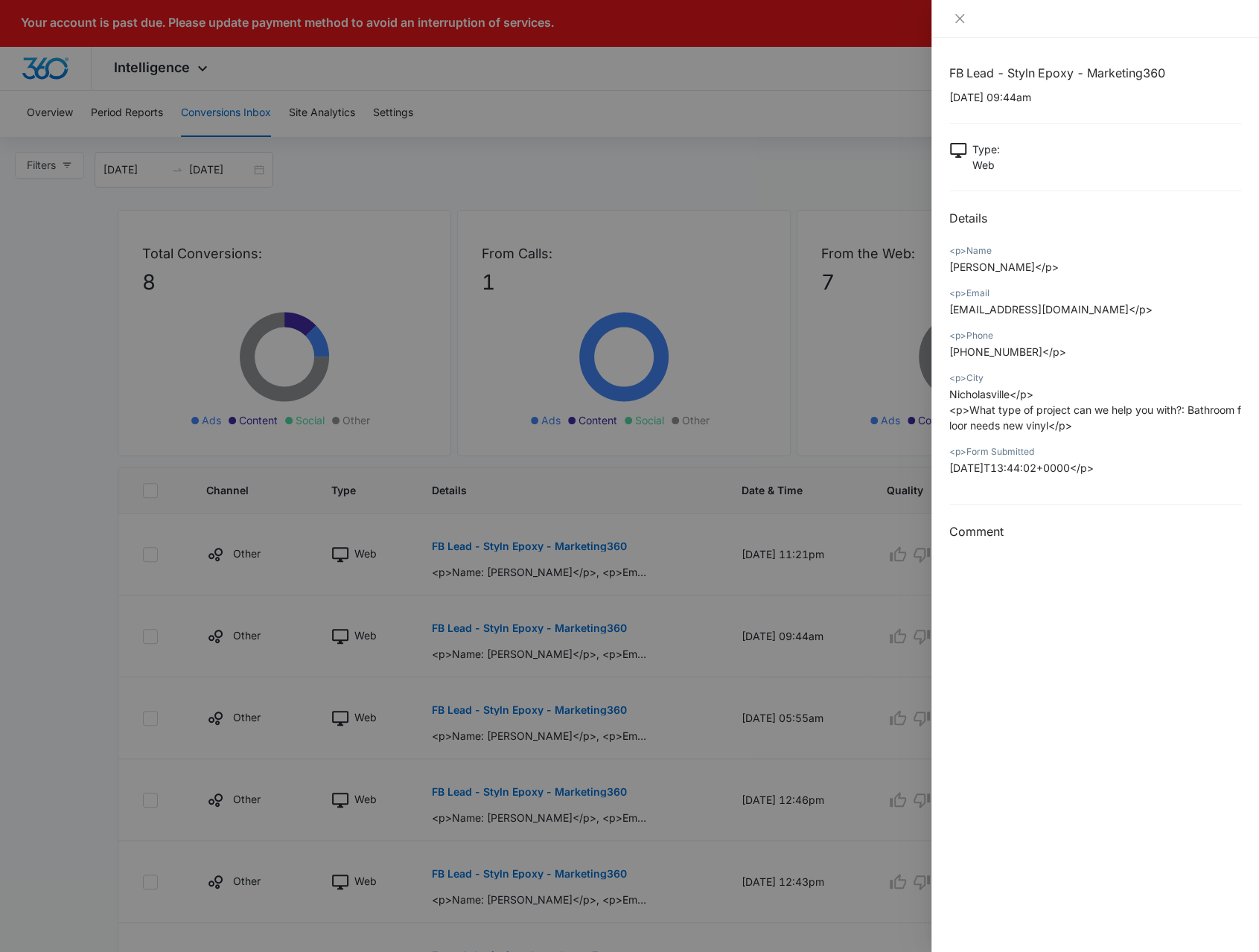
click at [539, 638] on div at bounding box center [629, 476] width 1259 height 952
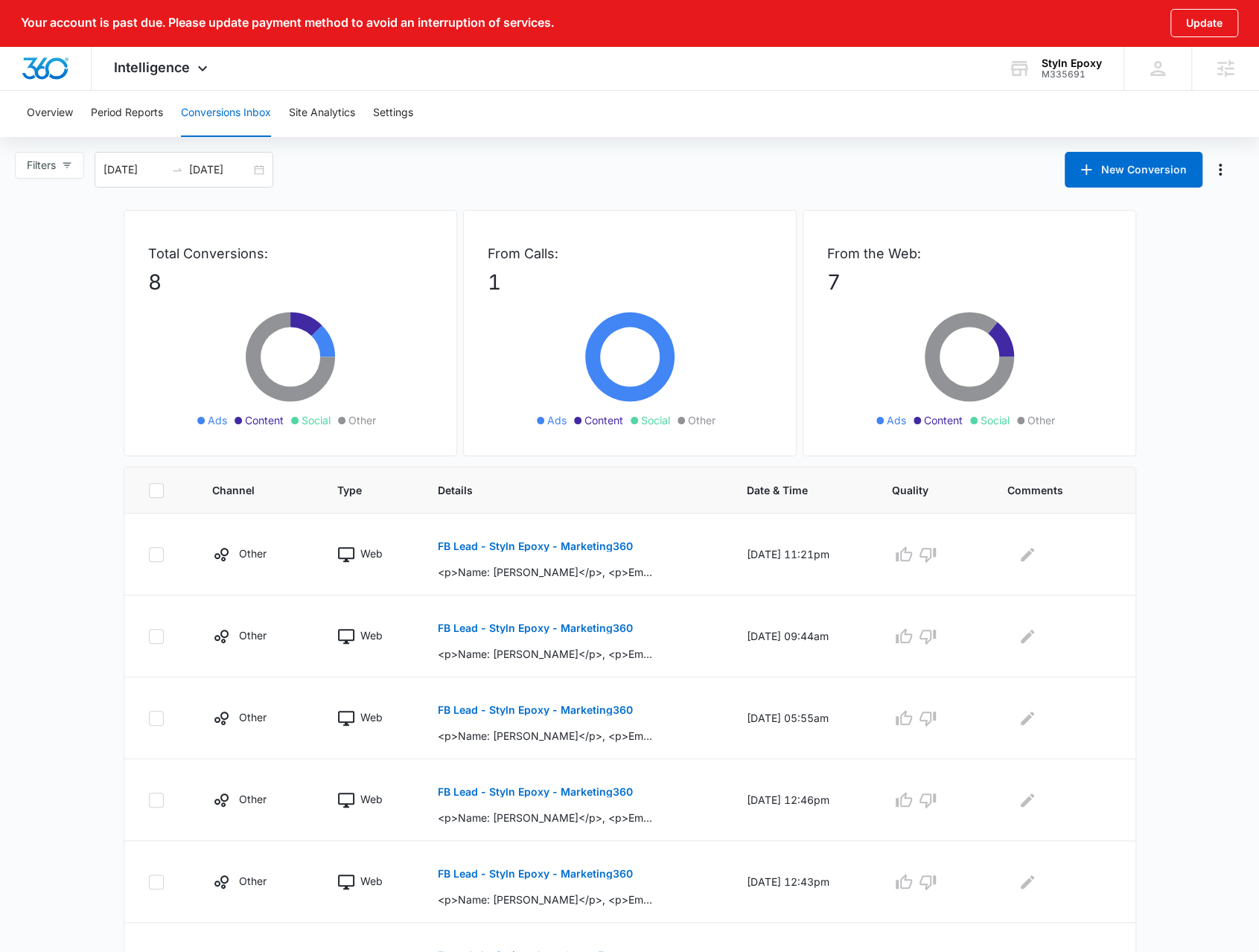
scroll to position [149, 0]
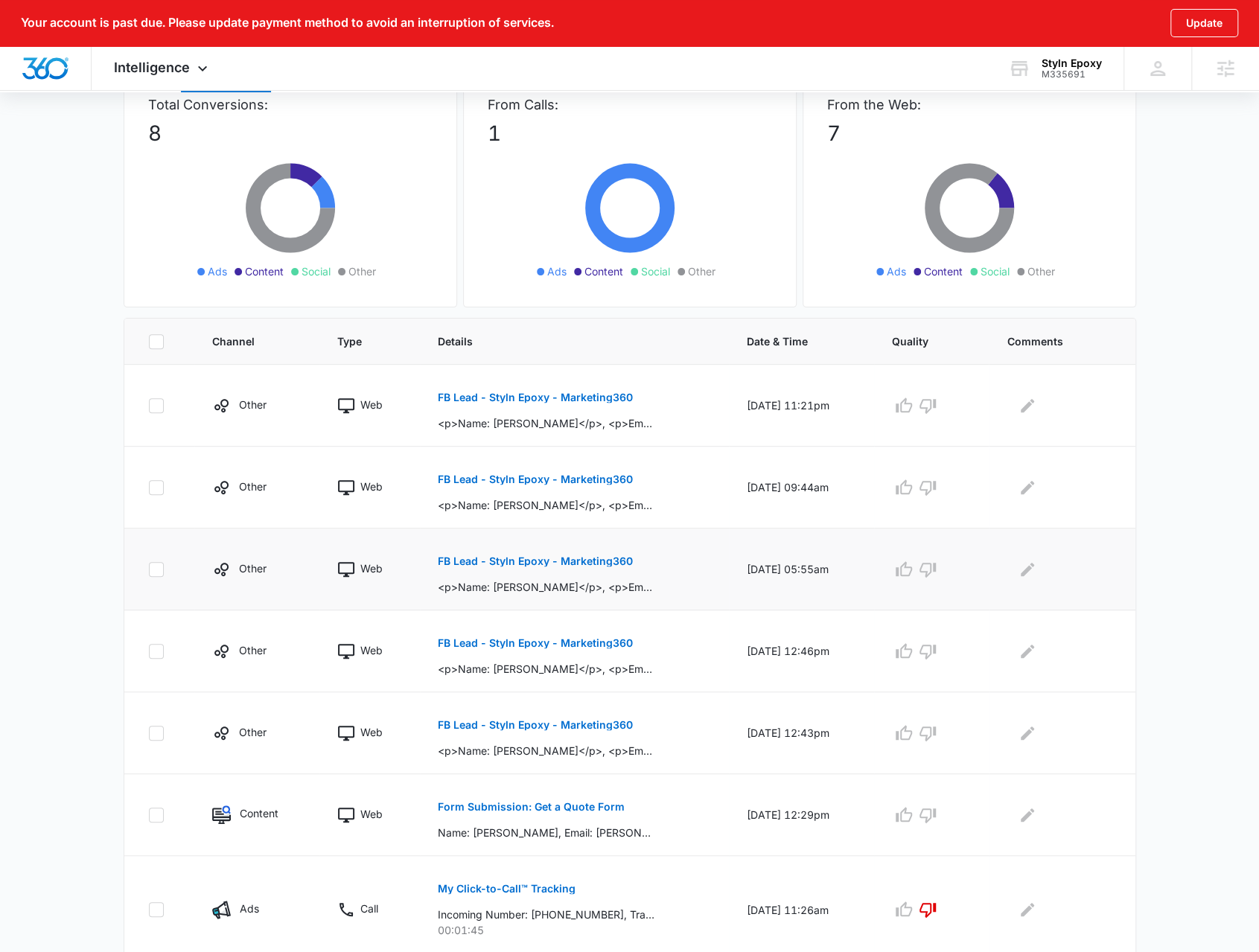
click at [559, 556] on p "FB Lead - Styln Epoxy - Marketing360" at bounding box center [535, 561] width 195 height 10
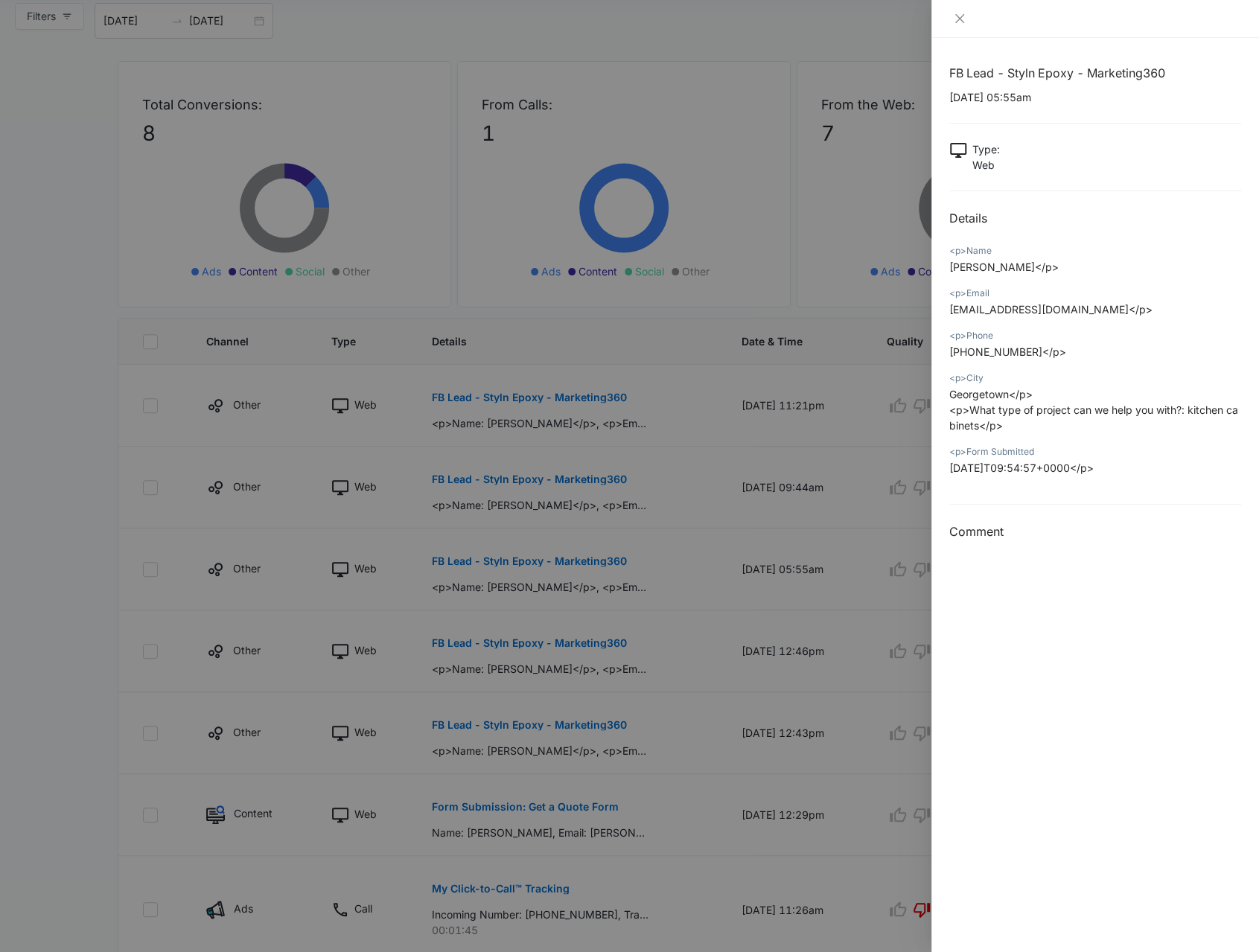
click at [679, 727] on div at bounding box center [629, 476] width 1259 height 952
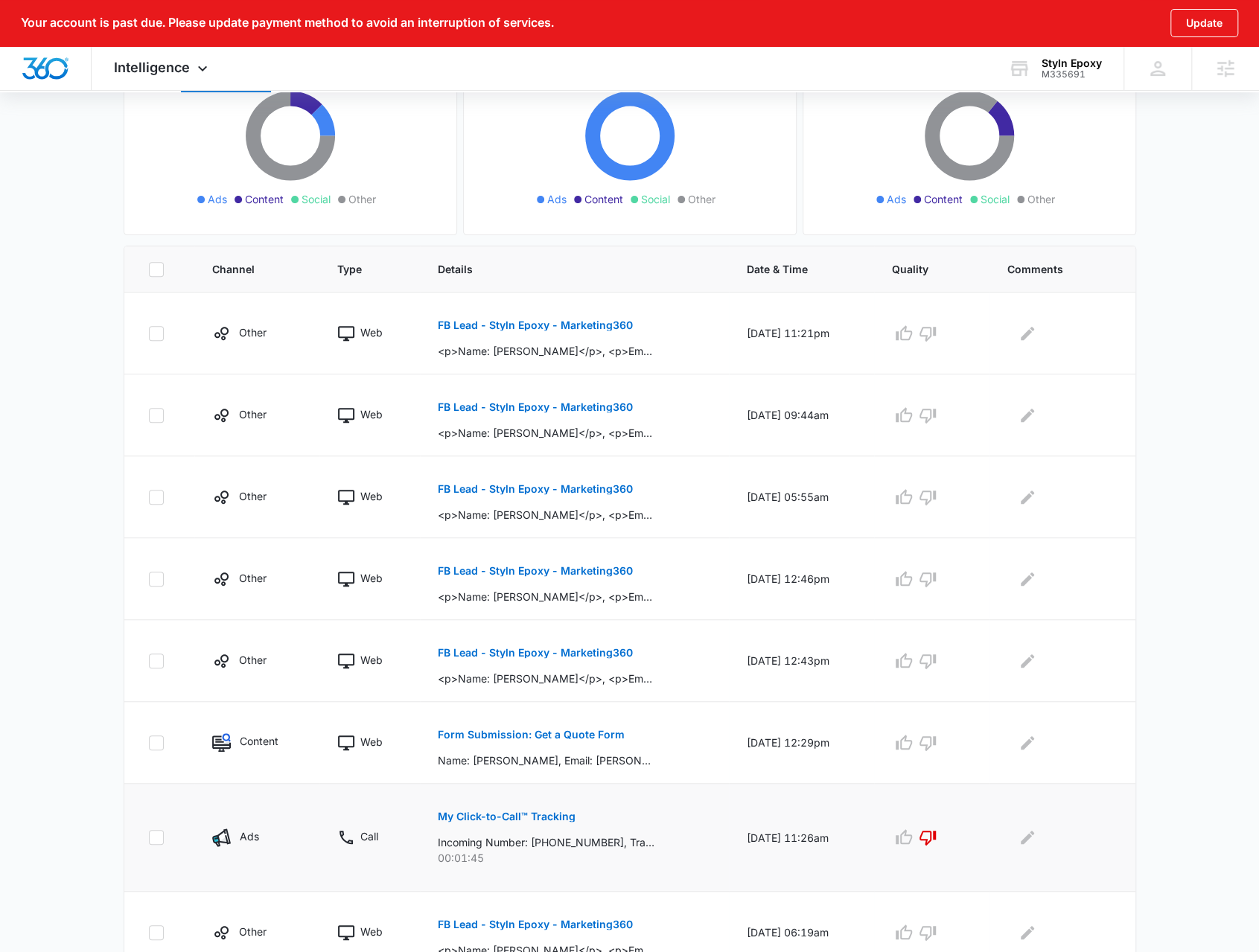
scroll to position [272, 0]
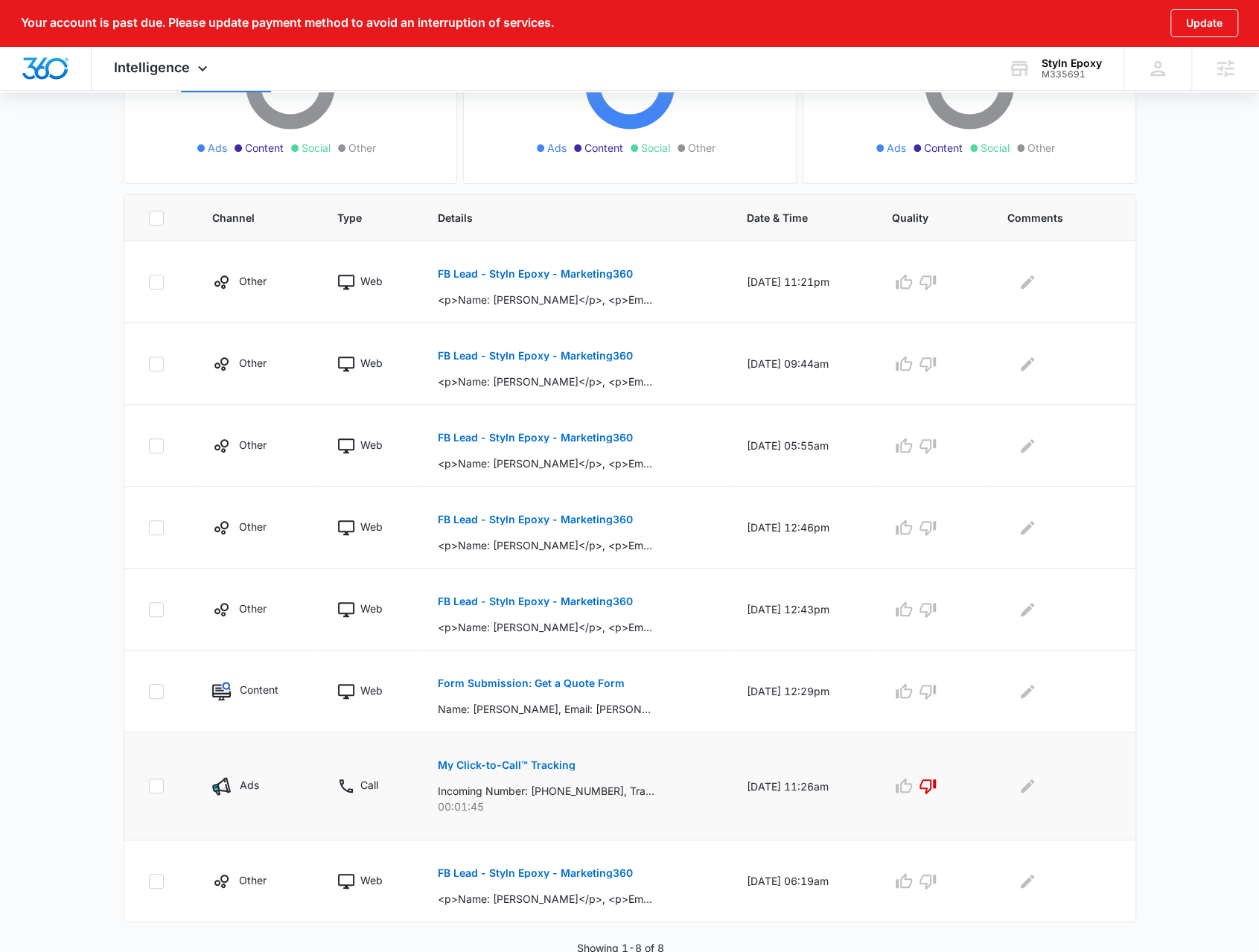
click at [520, 755] on button "My Click-to-Call™ Tracking" at bounding box center [506, 766] width 138 height 36
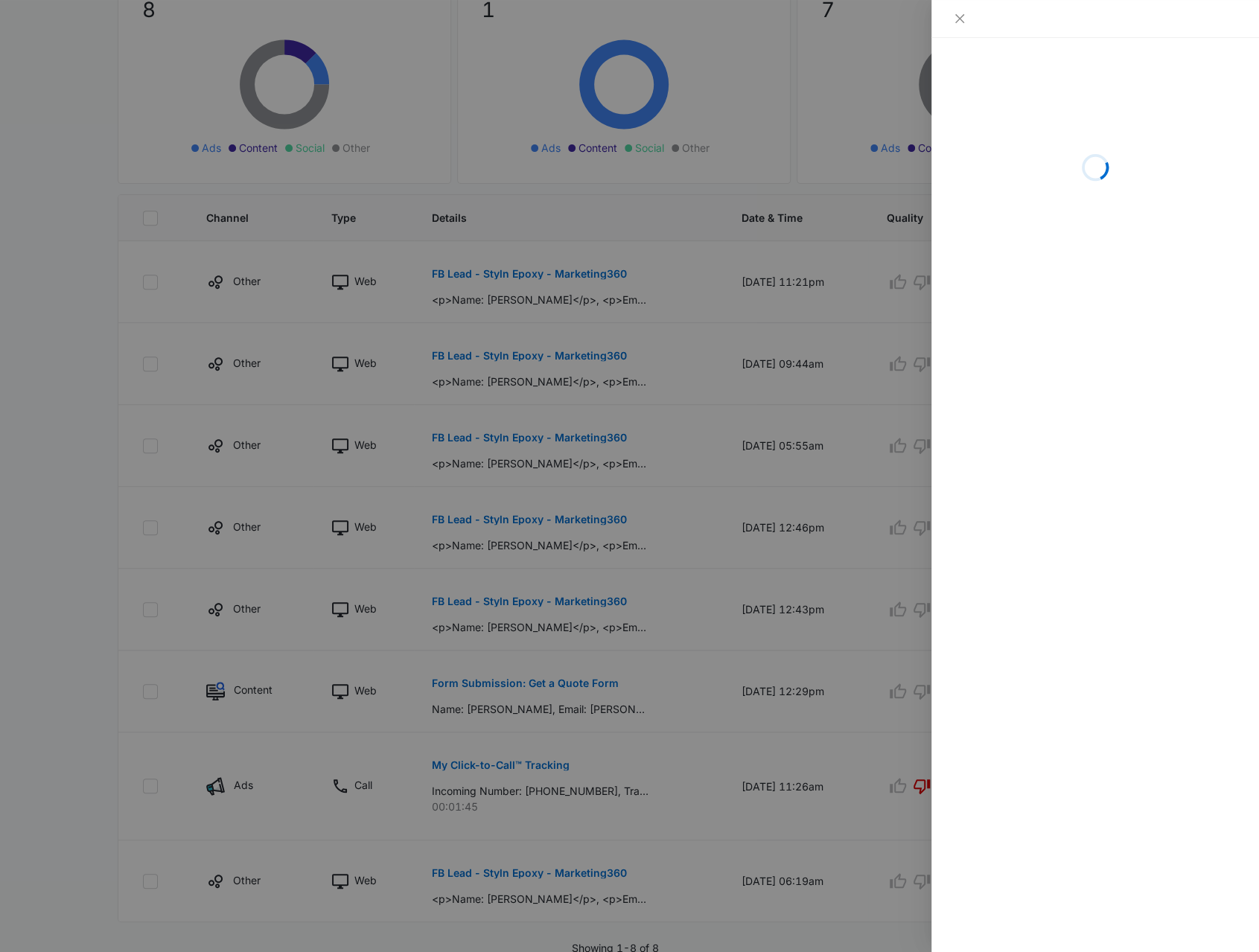
click at [606, 698] on div at bounding box center [629, 476] width 1259 height 952
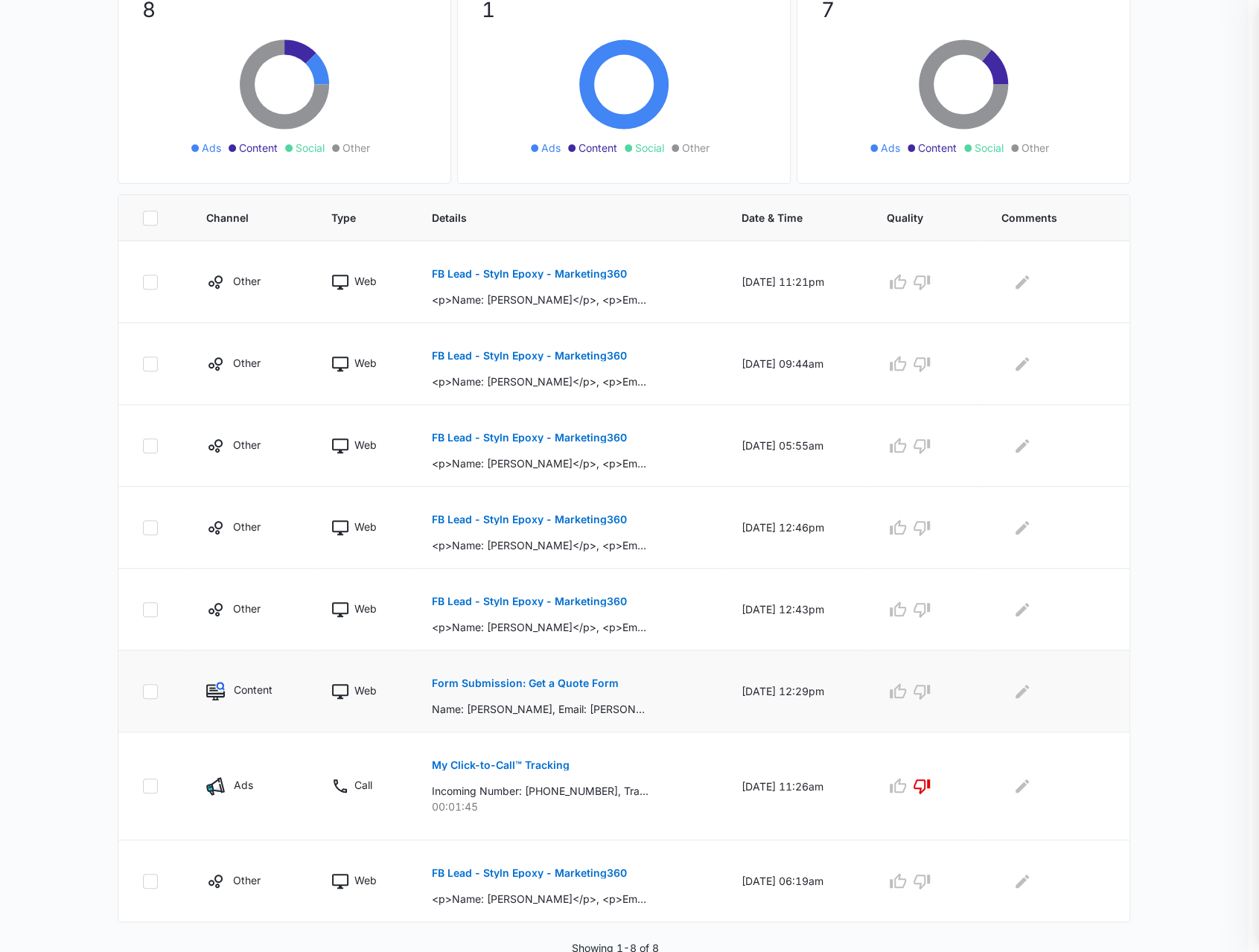
click at [559, 685] on p "Form Submission: Get a Quote Form" at bounding box center [524, 683] width 186 height 10
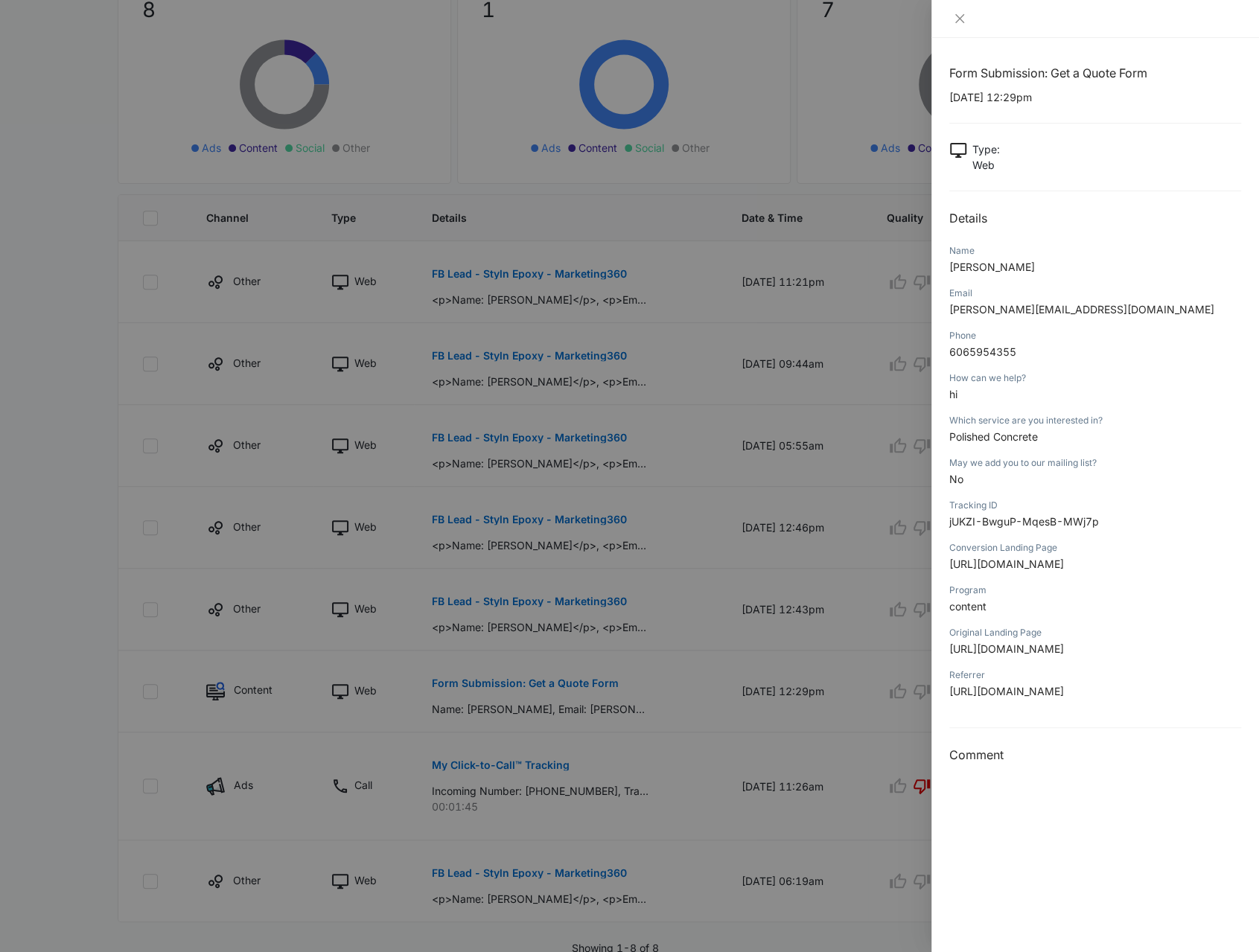
click at [563, 687] on div at bounding box center [629, 476] width 1259 height 952
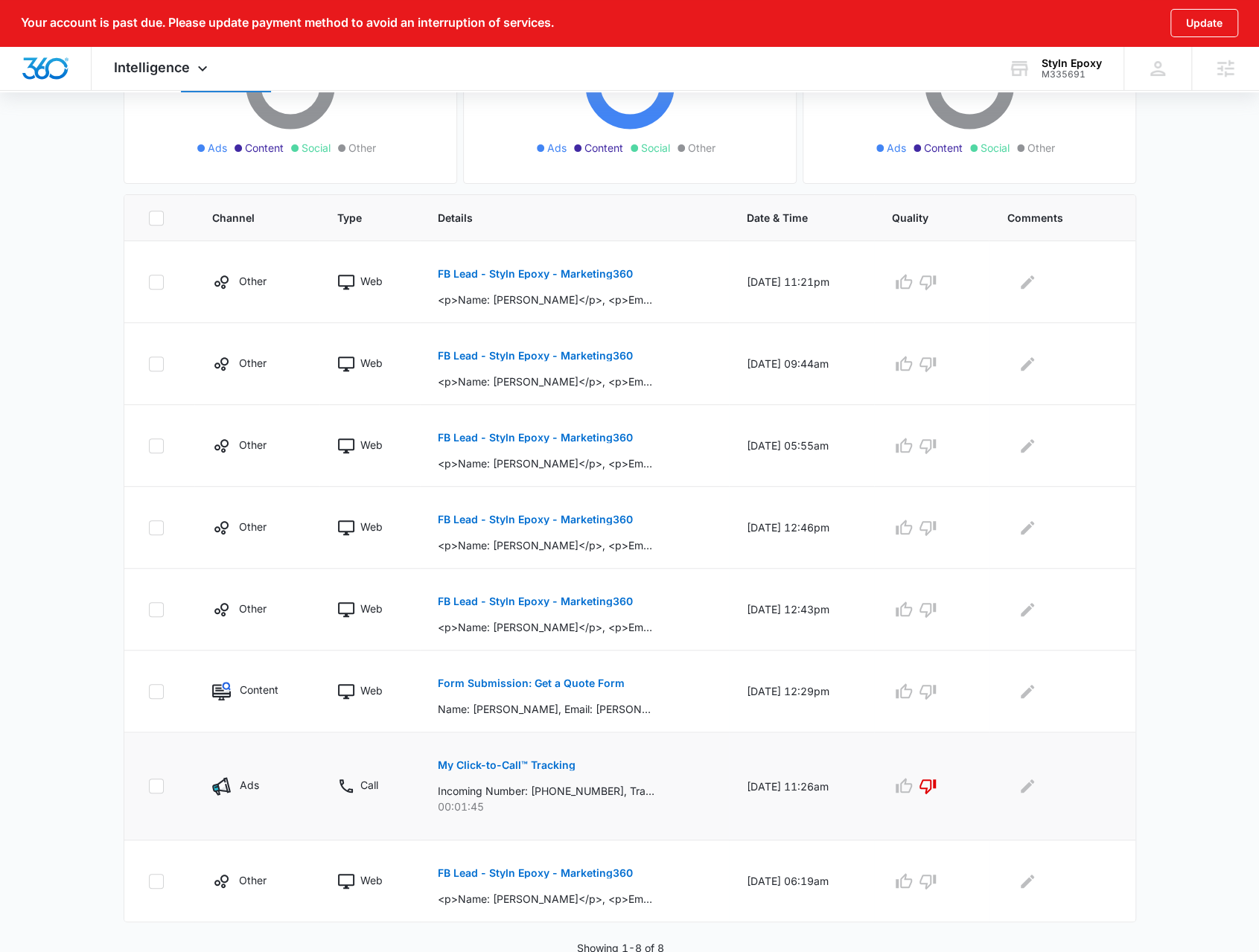
click at [533, 760] on p "My Click-to-Call™ Tracking" at bounding box center [506, 765] width 138 height 10
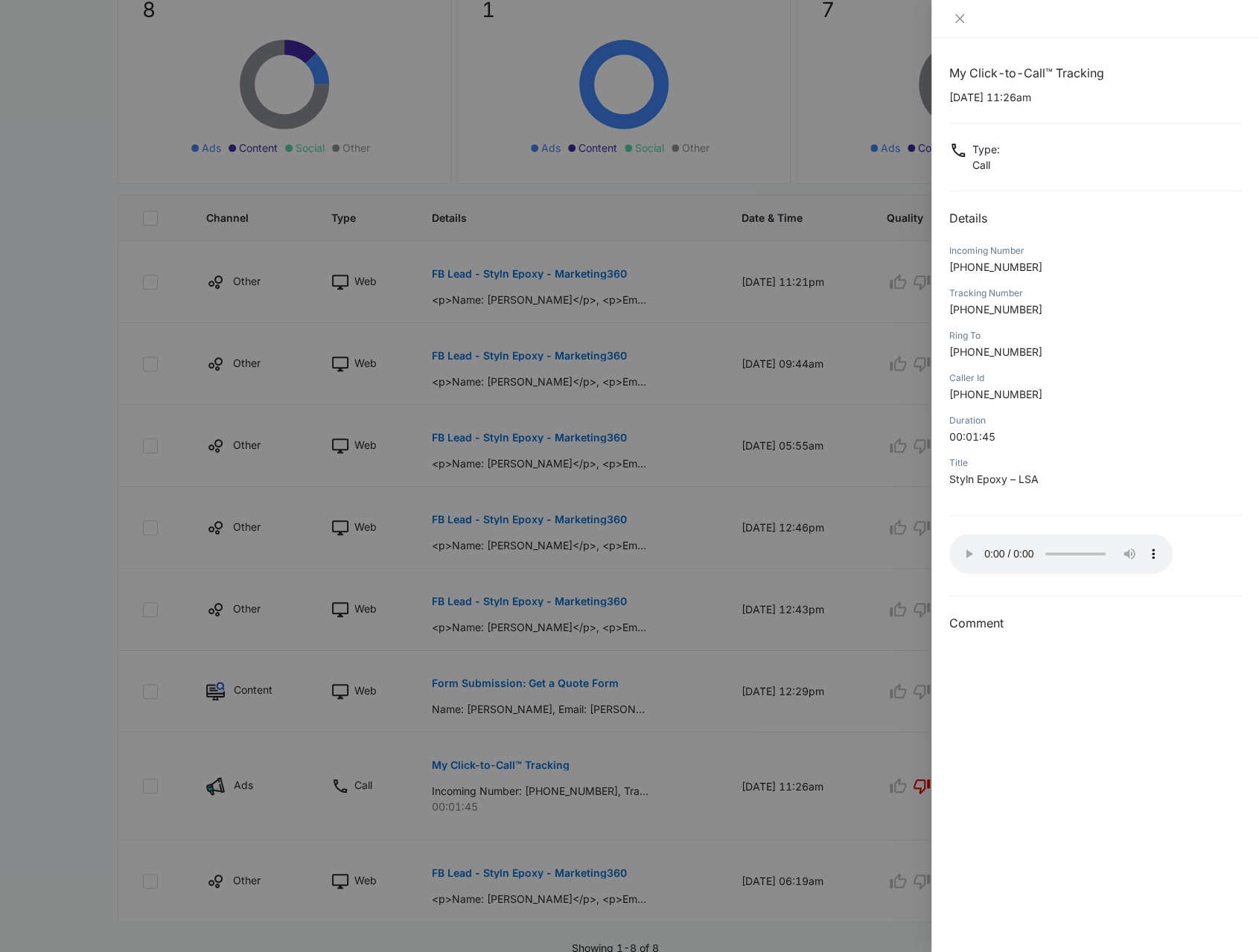
click at [799, 492] on div at bounding box center [629, 476] width 1259 height 952
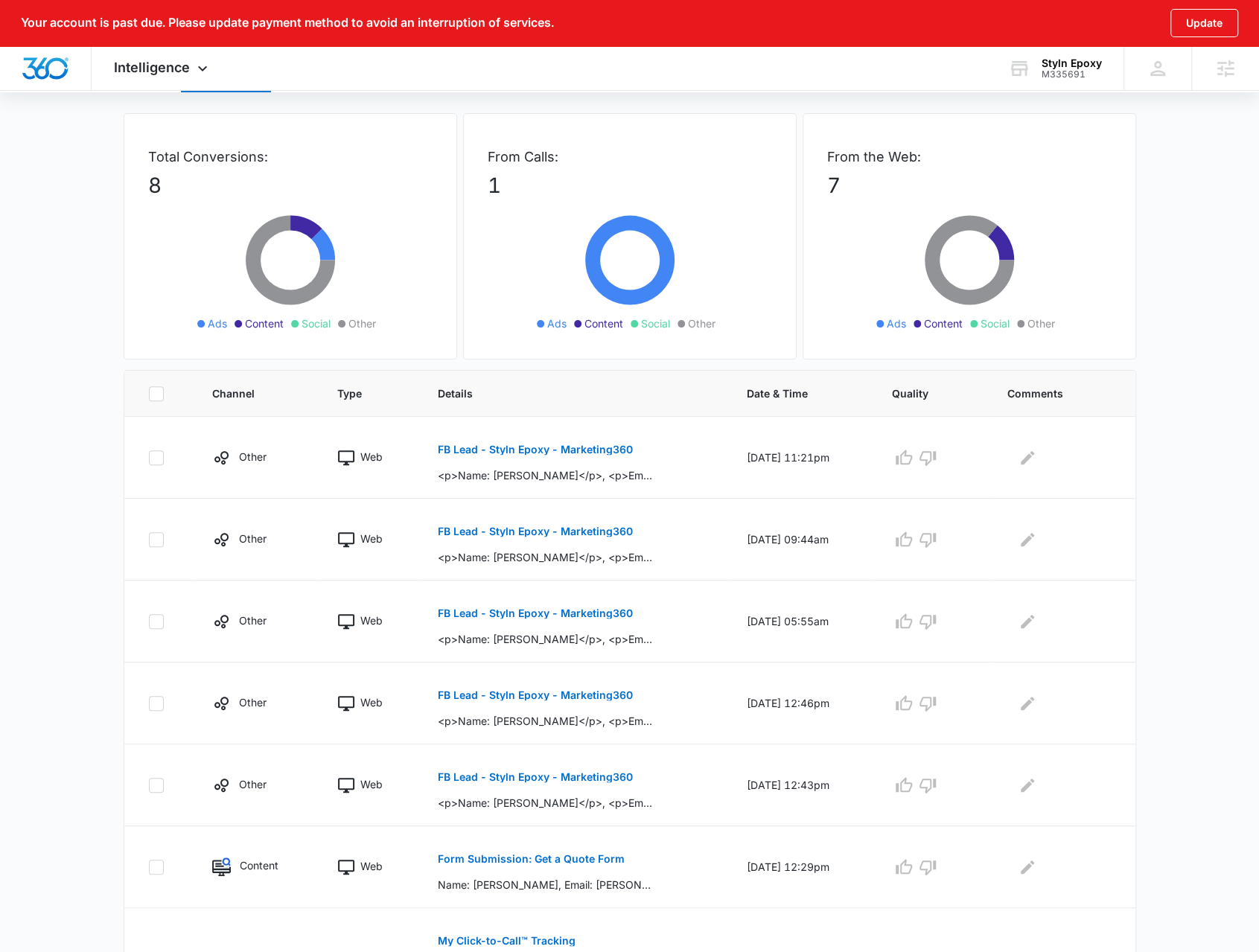
scroll to position [0, 0]
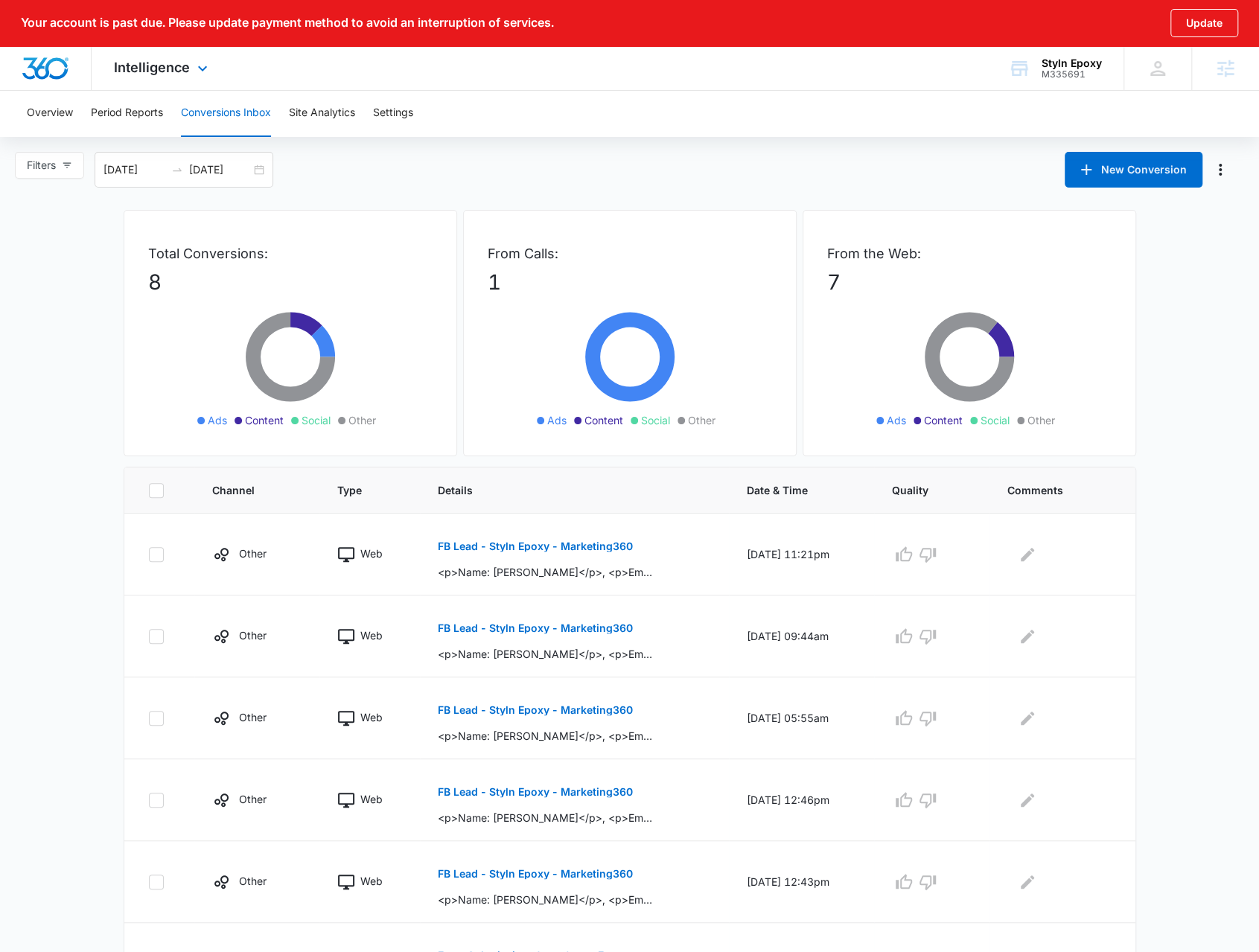
click at [156, 47] on div "Intelligence Apps Reputation Websites Forms CRM Email Social Shop Payments POS …" at bounding box center [162, 68] width 142 height 44
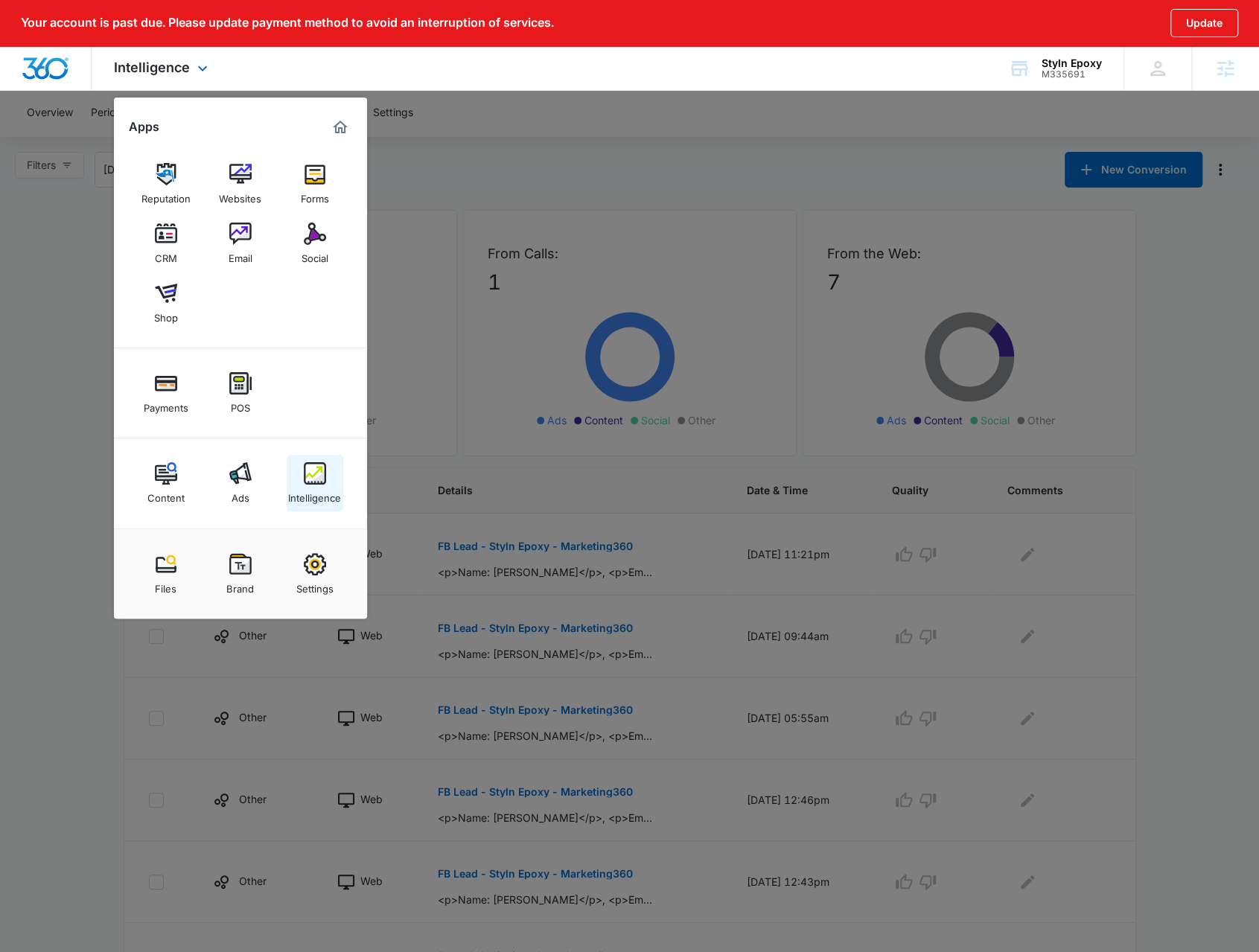
click at [308, 495] on div "Intelligence" at bounding box center [315, 494] width 53 height 20
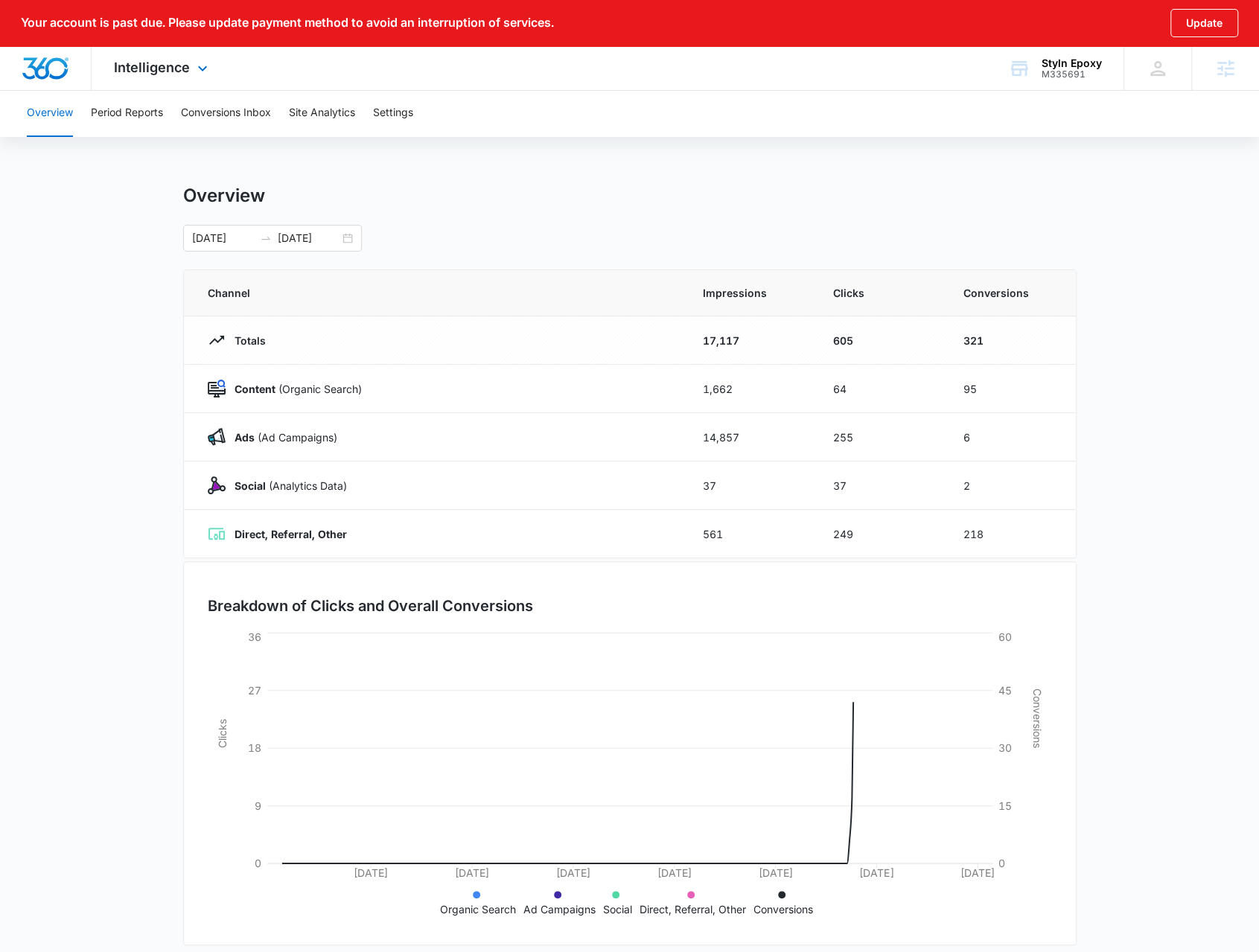
click at [202, 59] on icon at bounding box center [202, 68] width 18 height 18
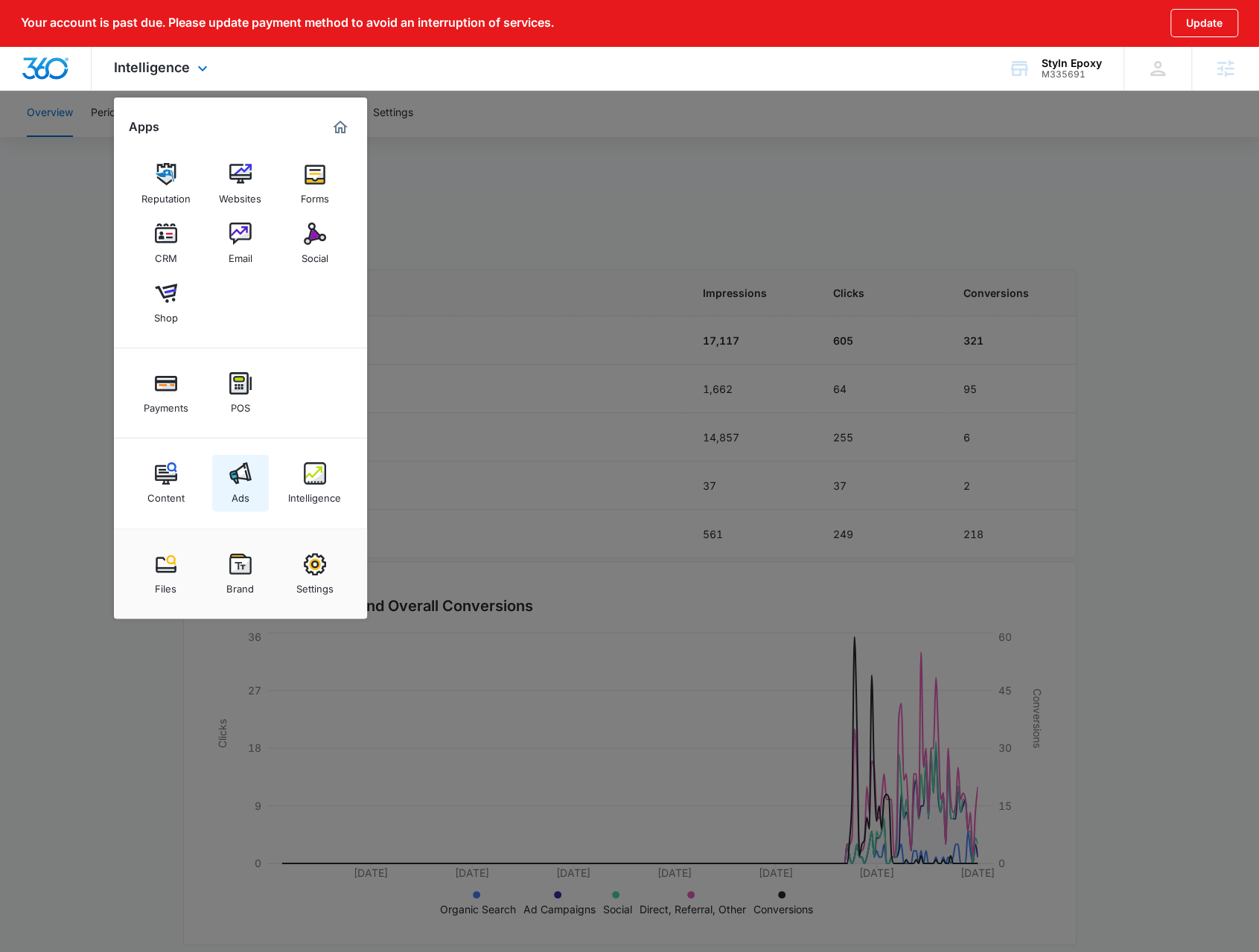
click at [248, 481] on img at bounding box center [241, 473] width 22 height 22
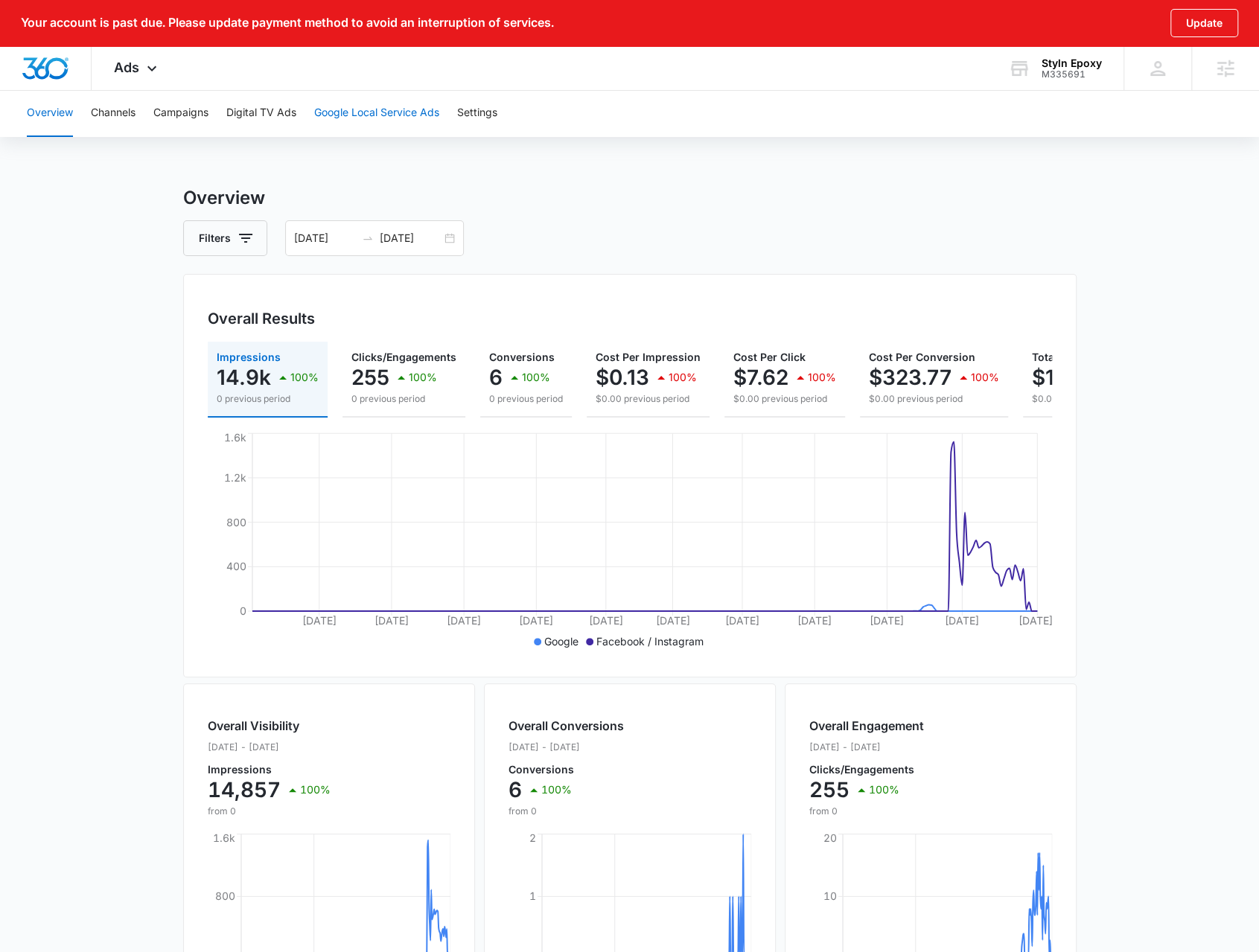
click at [407, 128] on button "Google Local Service Ads" at bounding box center [377, 113] width 125 height 47
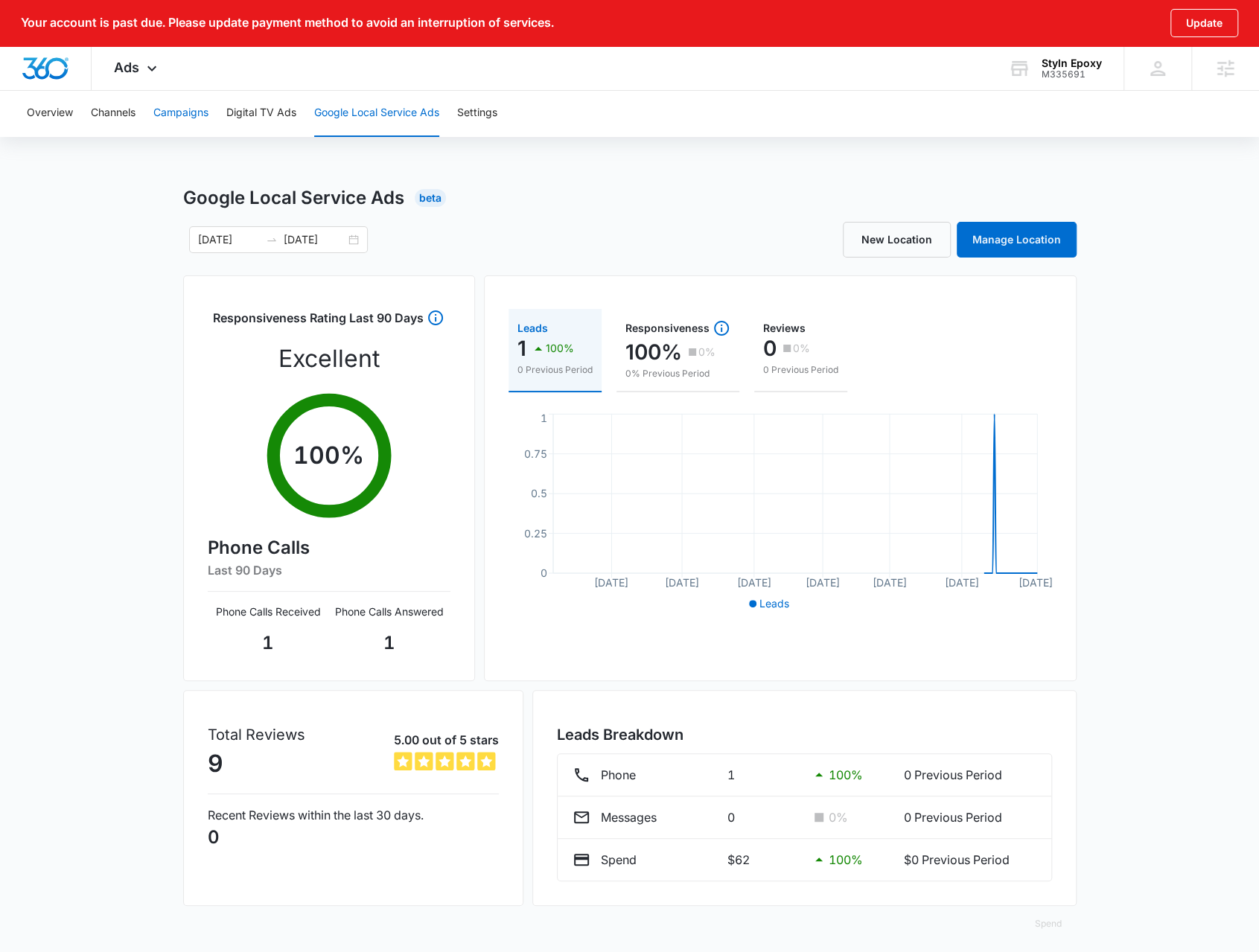
click at [171, 115] on button "Campaigns" at bounding box center [180, 113] width 55 height 47
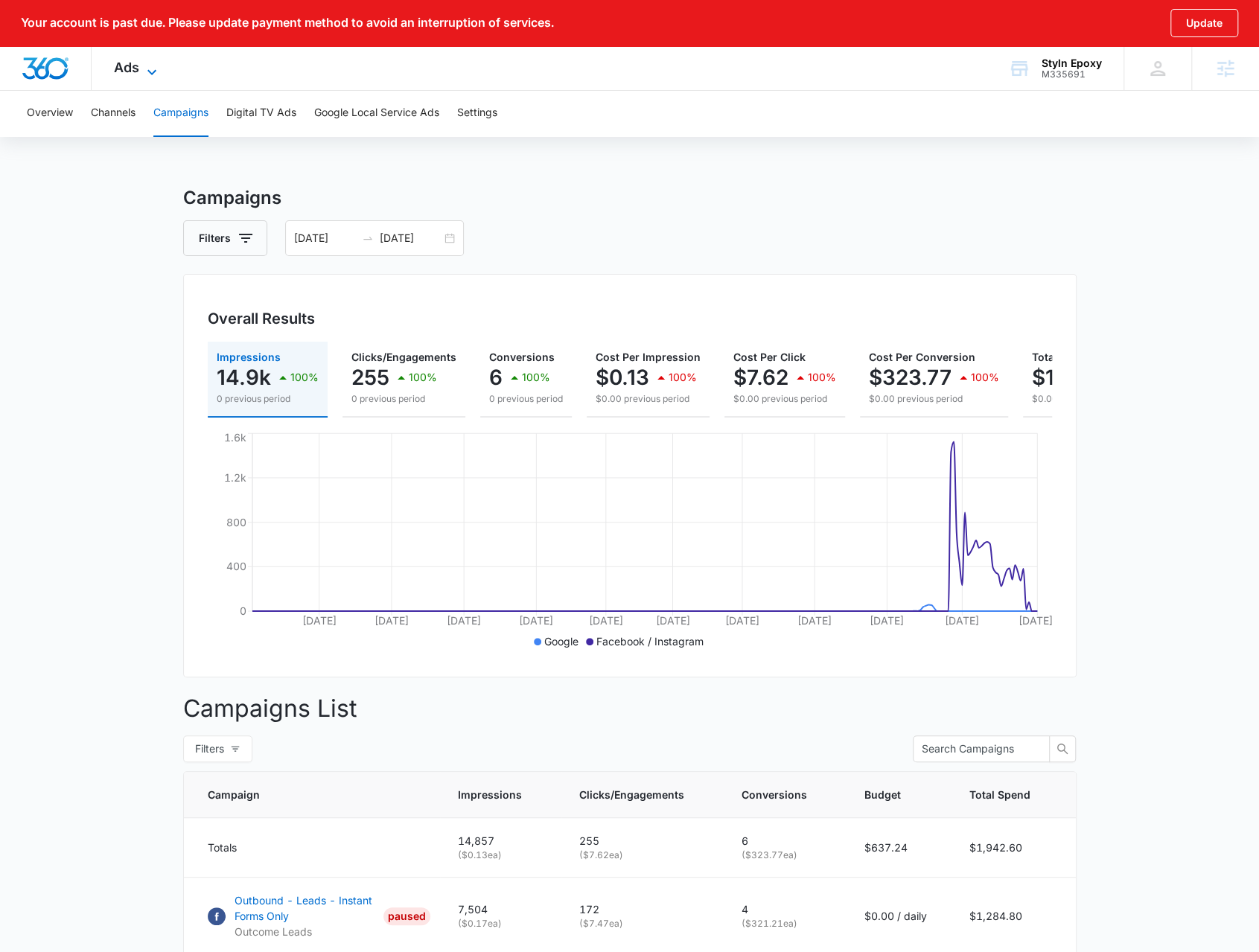
click at [131, 59] on span "Ads" at bounding box center [126, 67] width 25 height 15
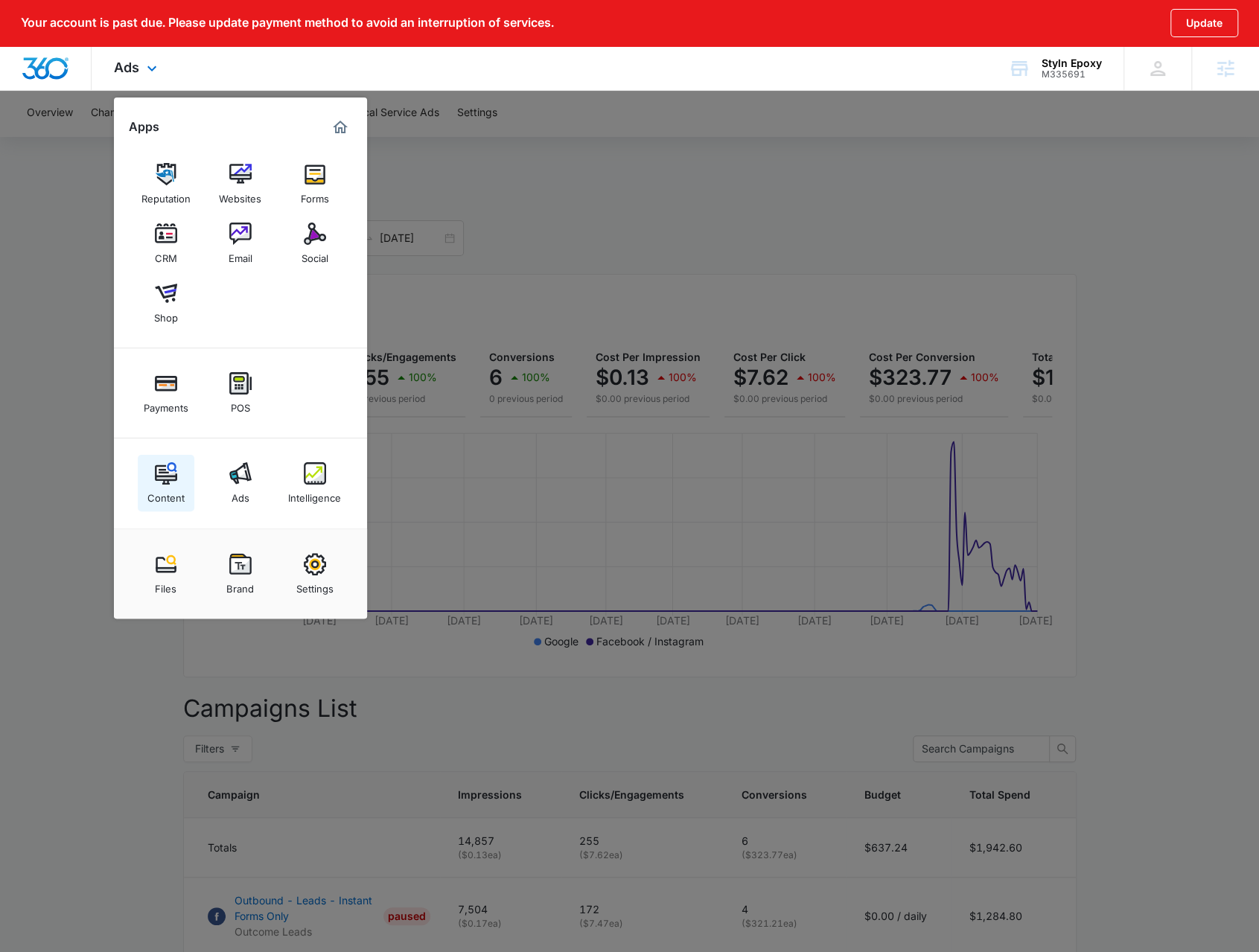
click at [170, 497] on div "Content" at bounding box center [166, 494] width 37 height 20
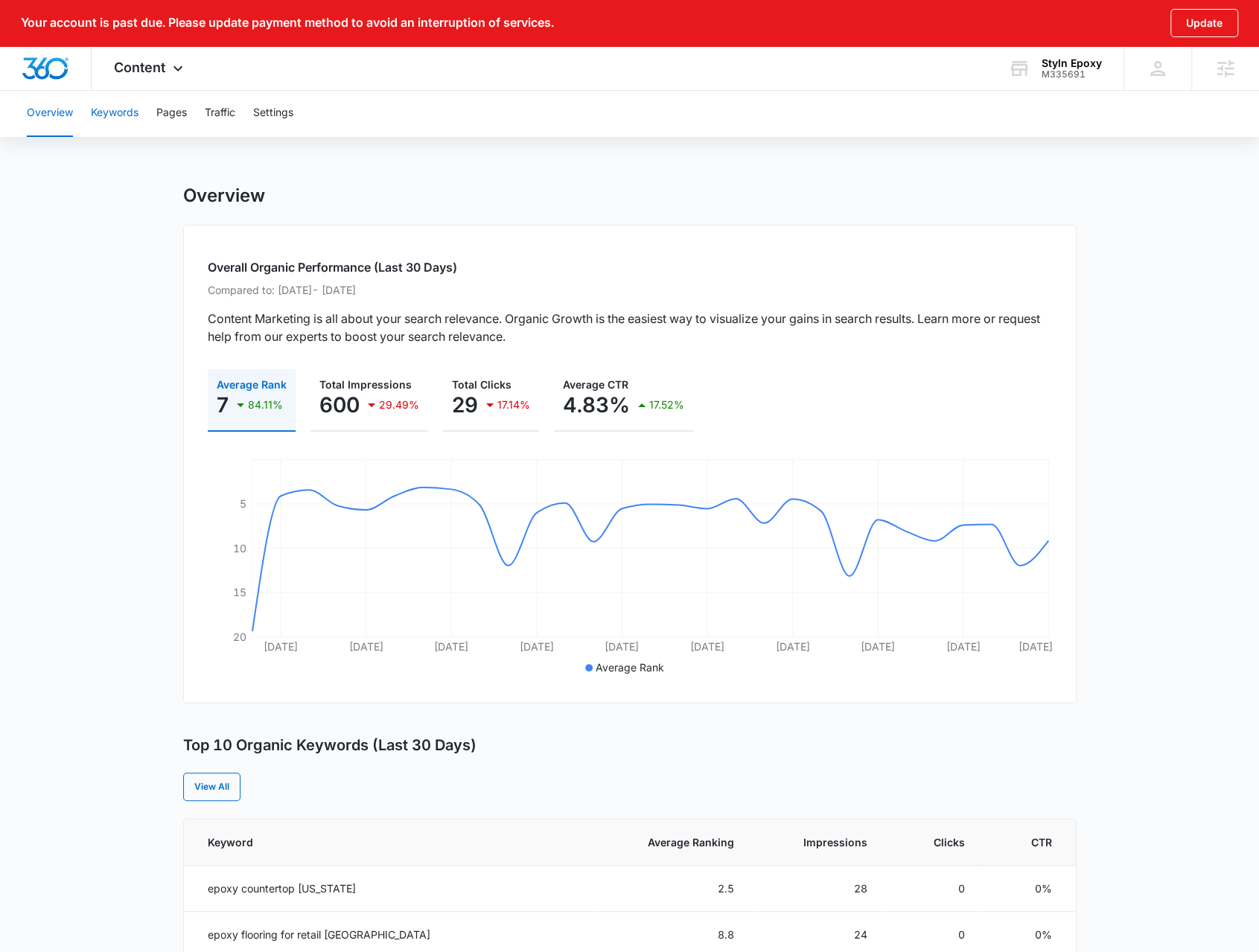
click at [132, 102] on button "Keywords" at bounding box center [114, 113] width 47 height 47
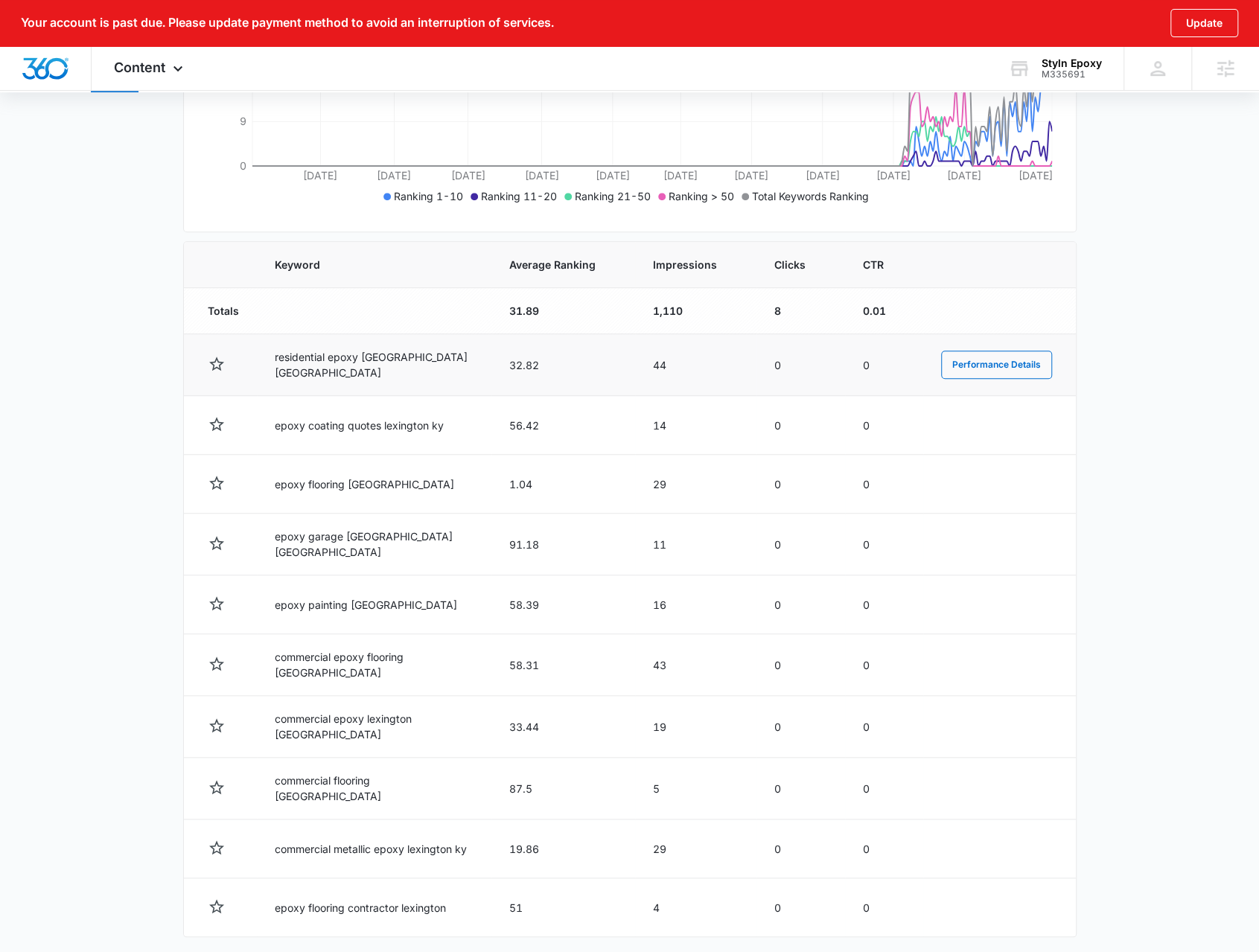
scroll to position [447, 0]
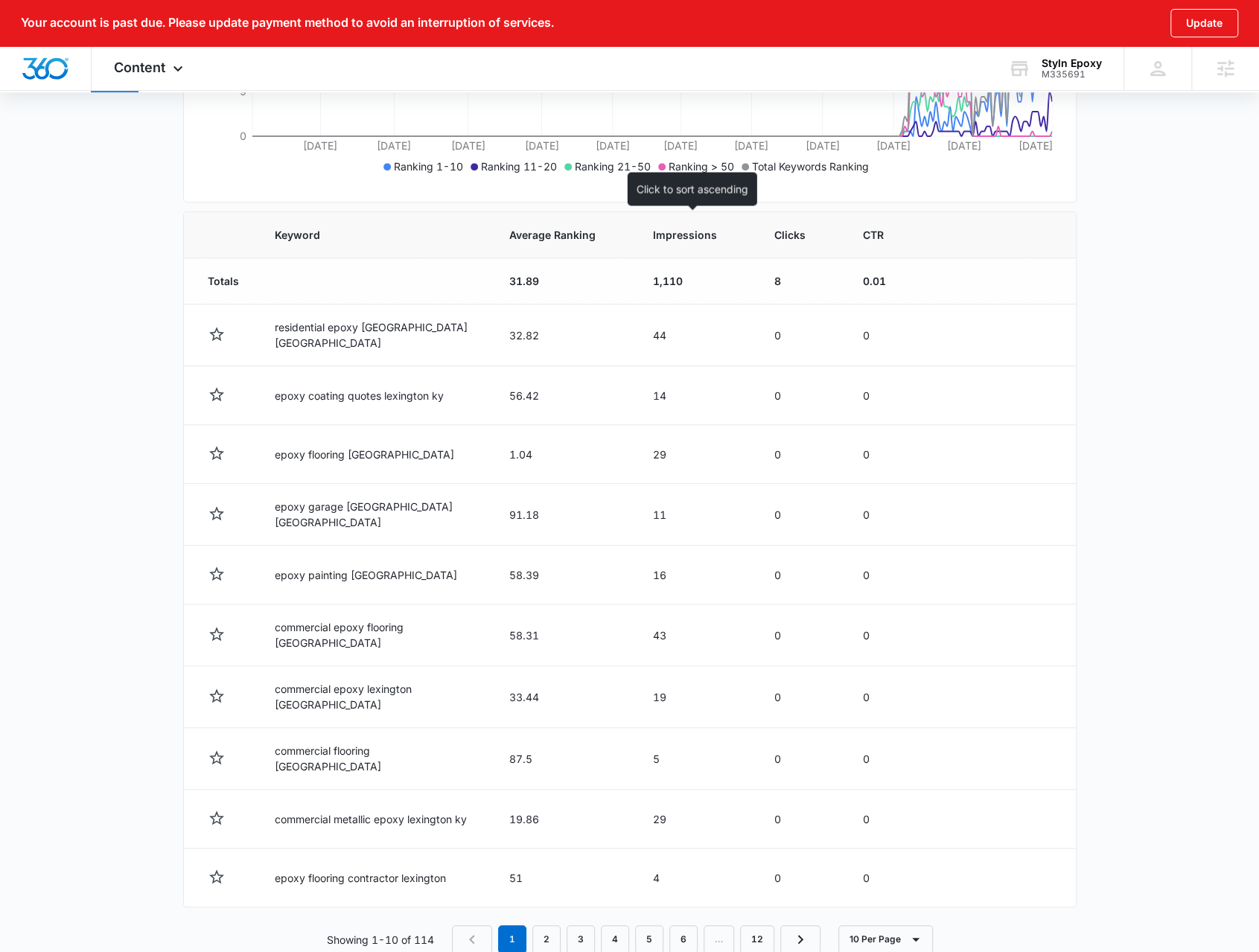
click at [663, 230] on span "Impressions" at bounding box center [685, 235] width 64 height 15
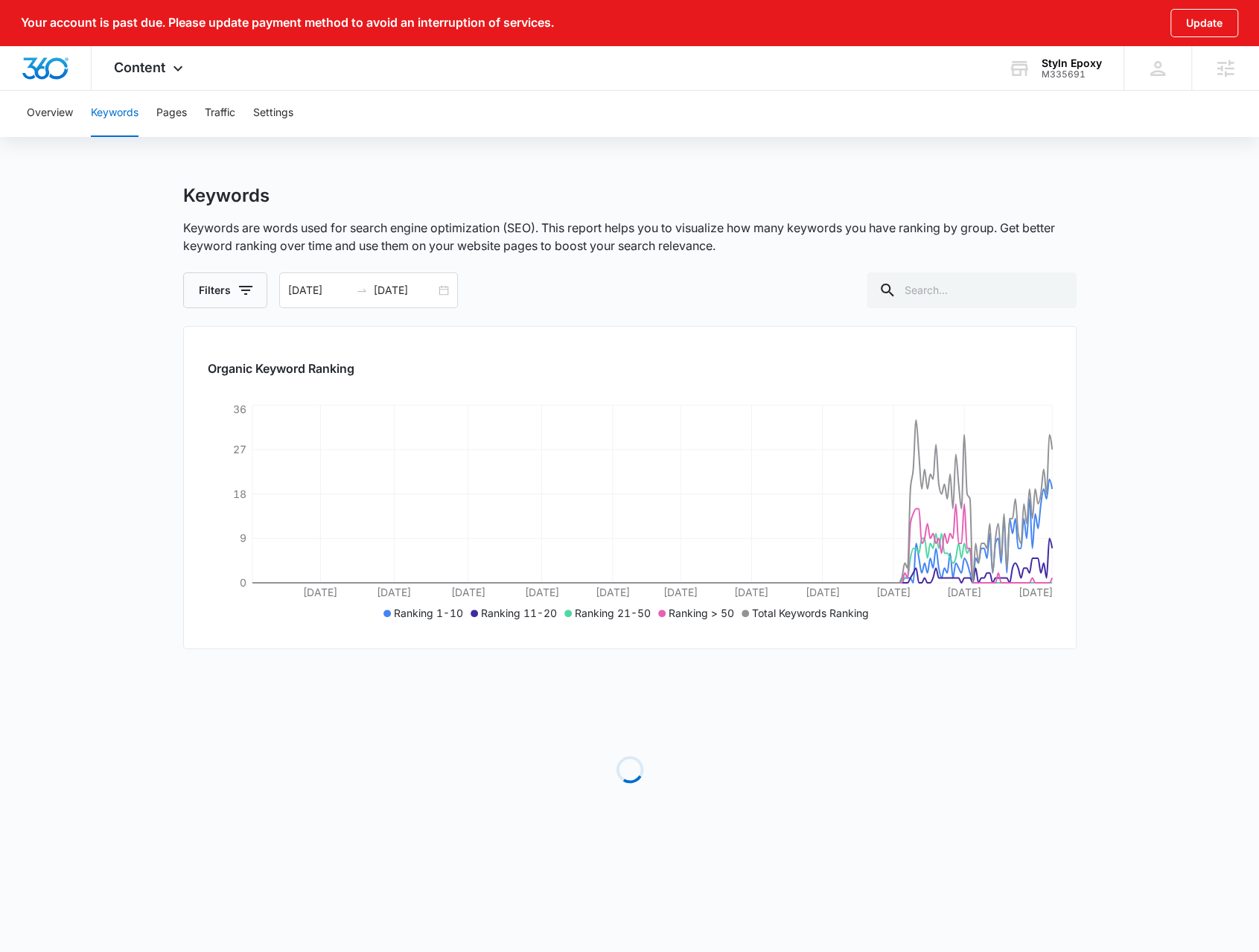
scroll to position [0, 0]
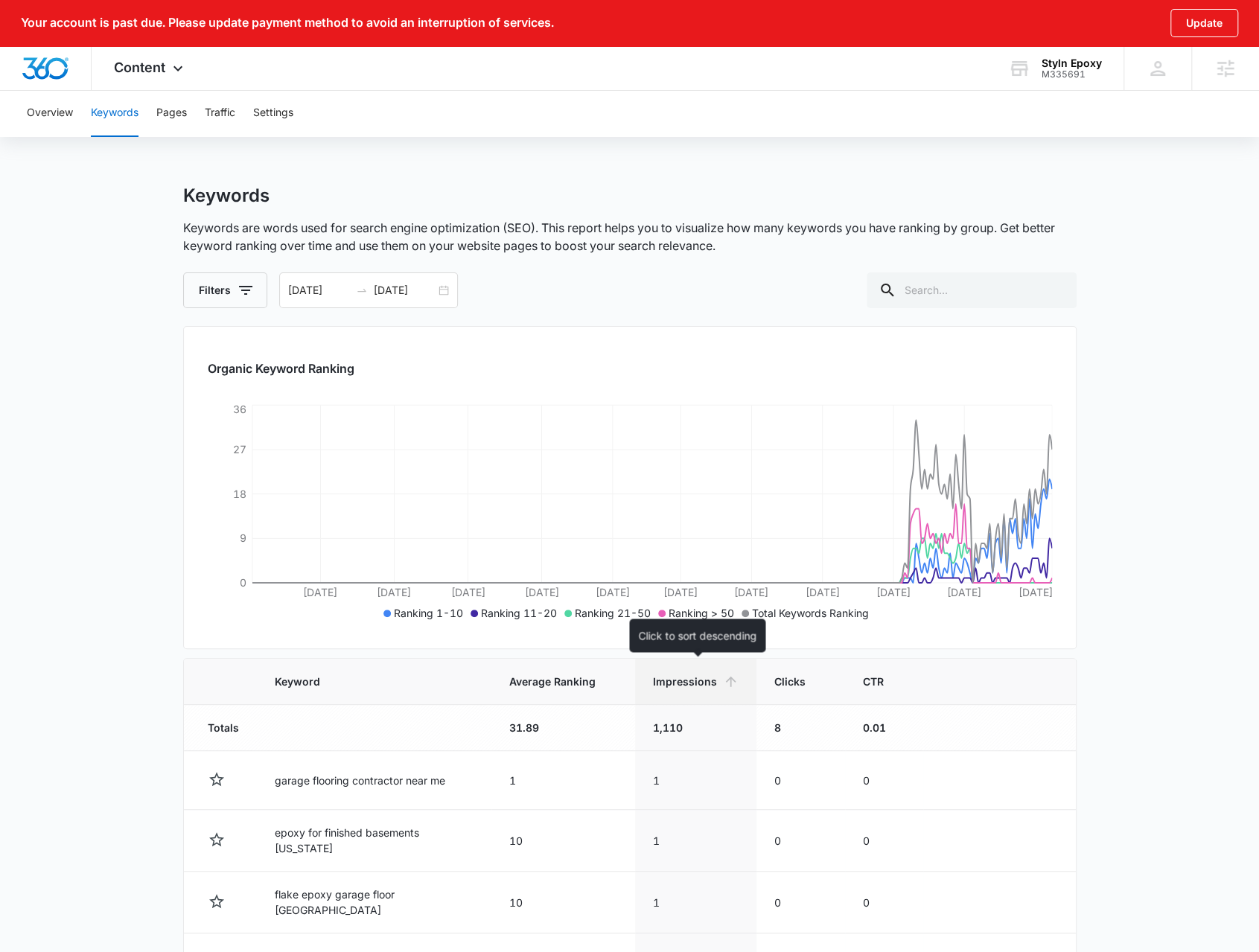
click at [697, 693] on th "Impressions" at bounding box center [695, 682] width 121 height 46
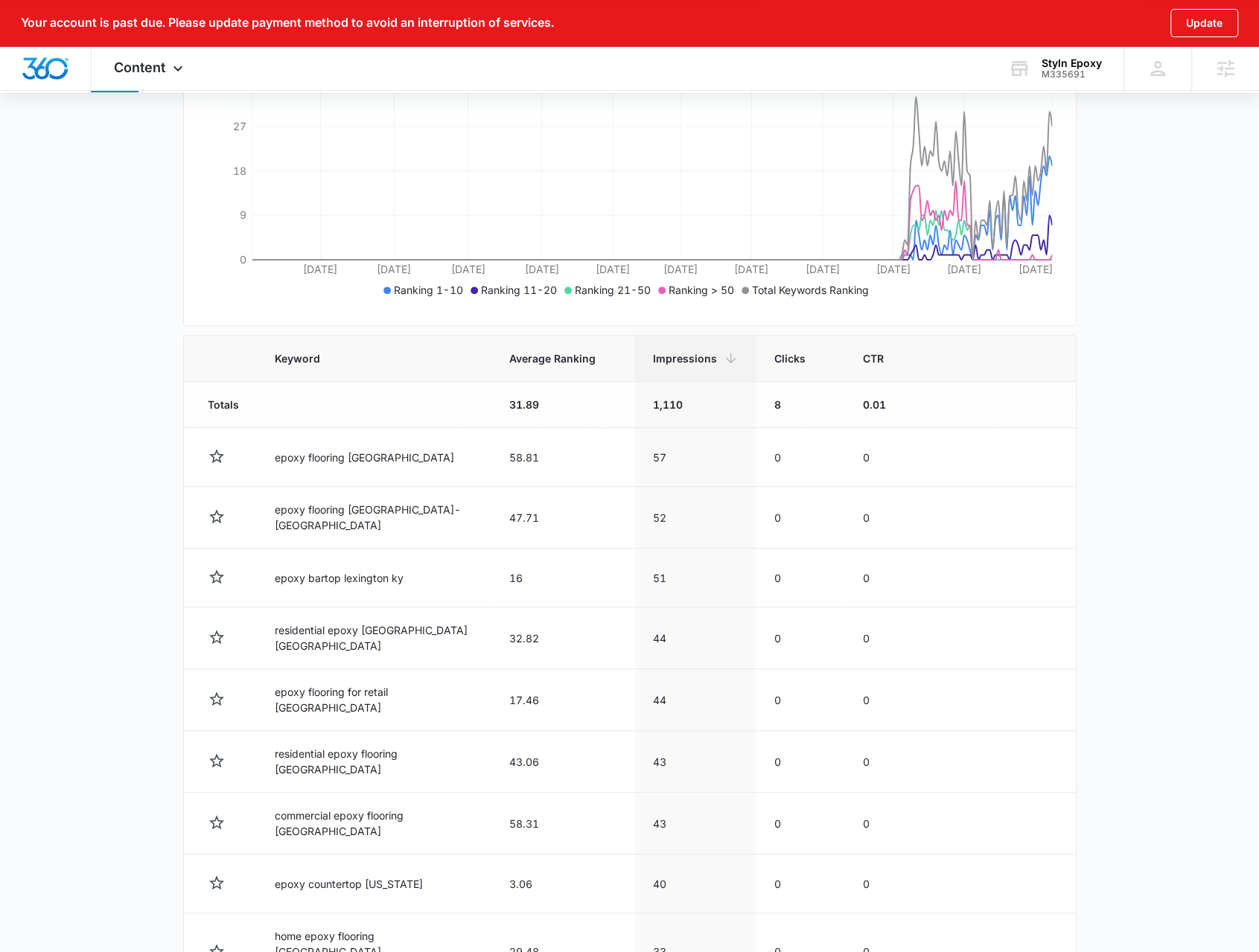
scroll to position [92, 0]
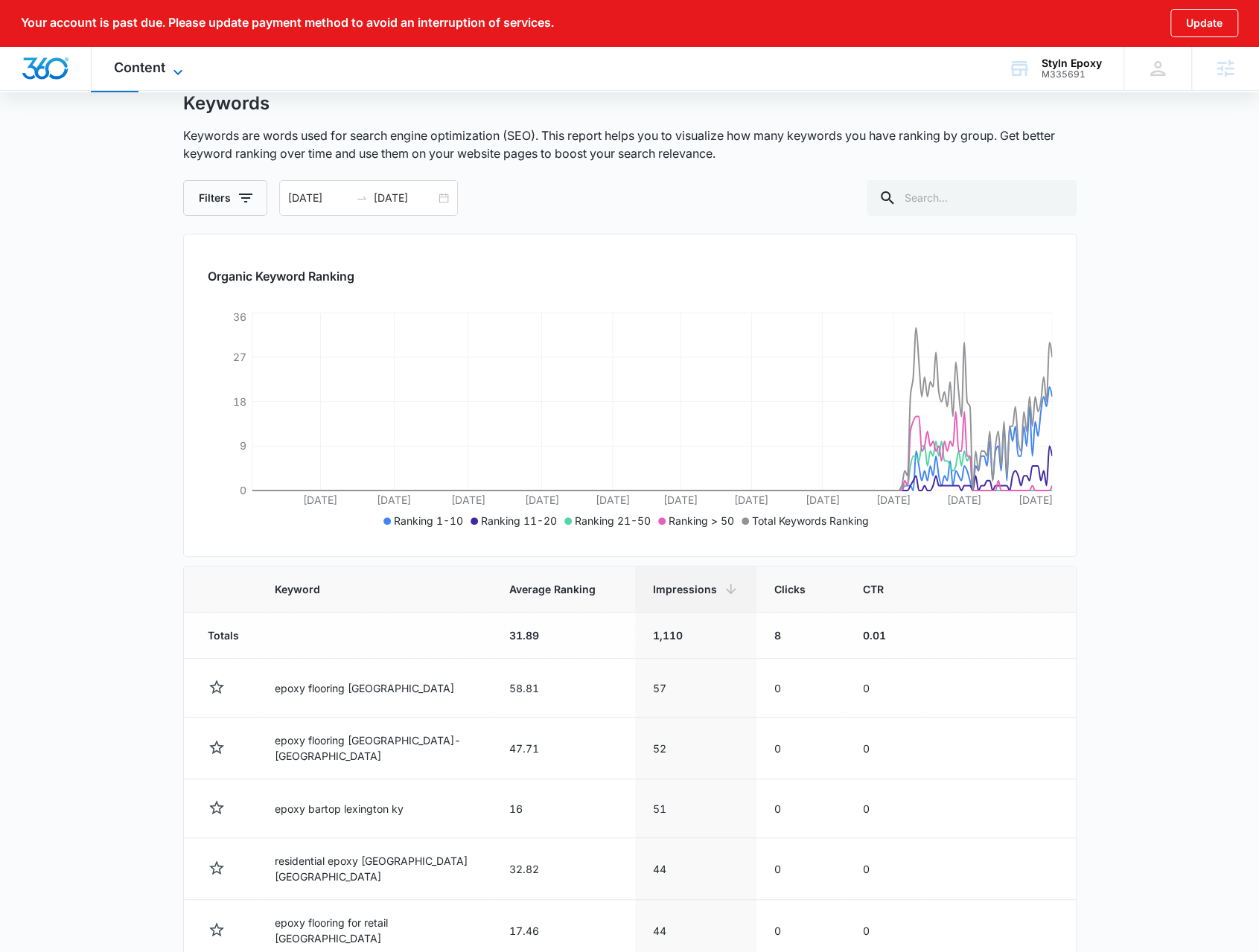
click at [119, 60] on span "Content" at bounding box center [140, 67] width 52 height 15
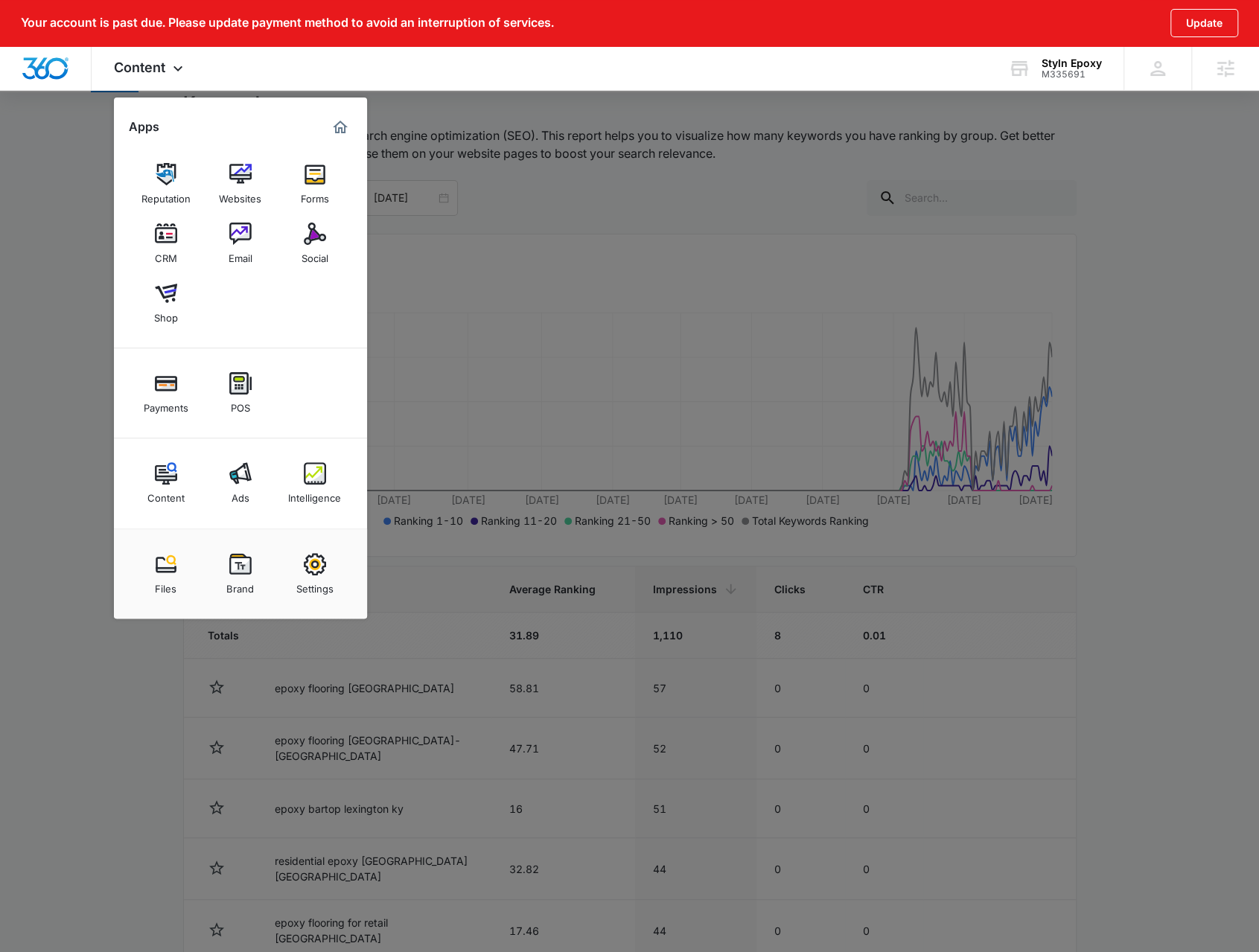
click at [254, 476] on link "Ads" at bounding box center [241, 483] width 57 height 57
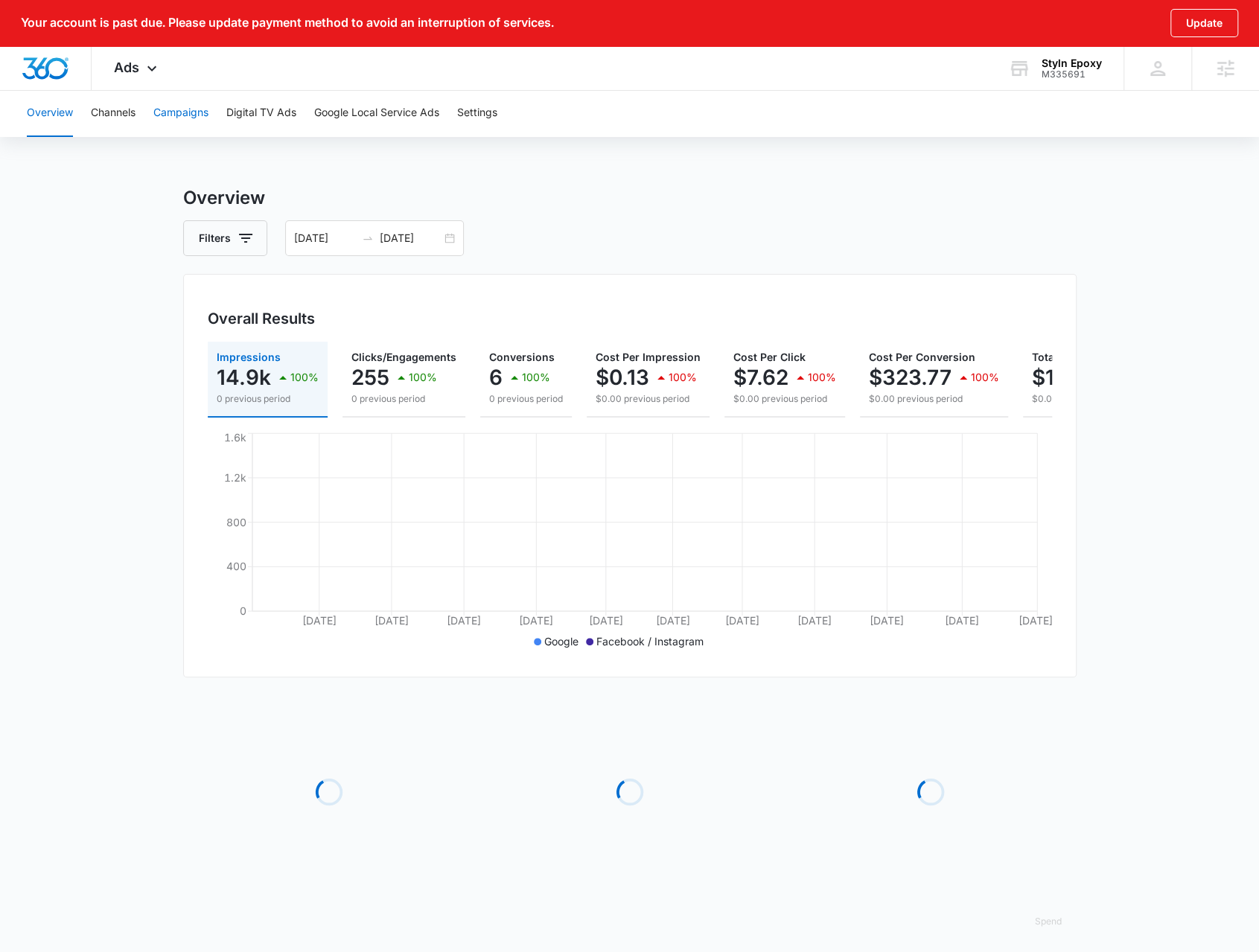
click at [168, 123] on button "Campaigns" at bounding box center [180, 113] width 55 height 47
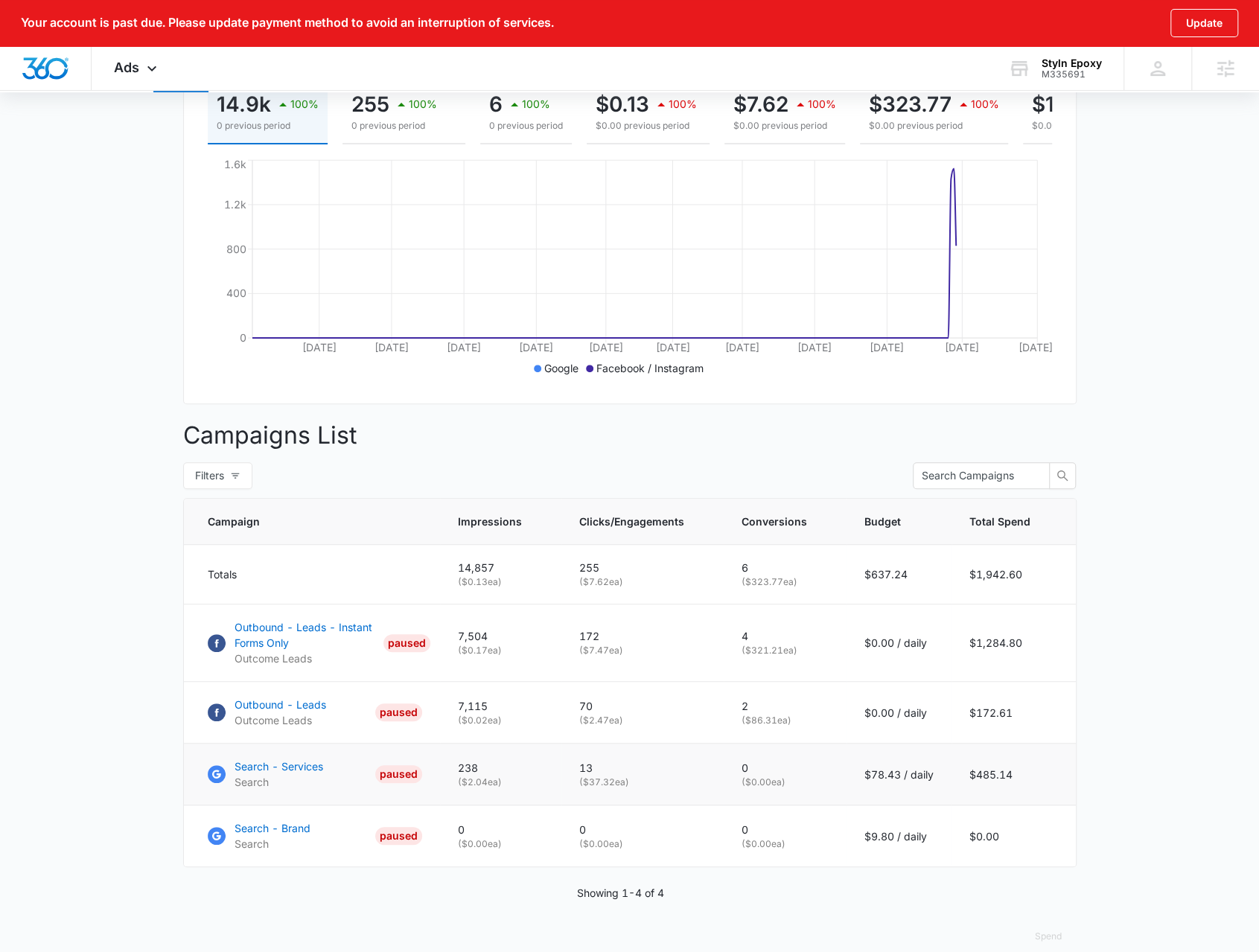
scroll to position [302, 0]
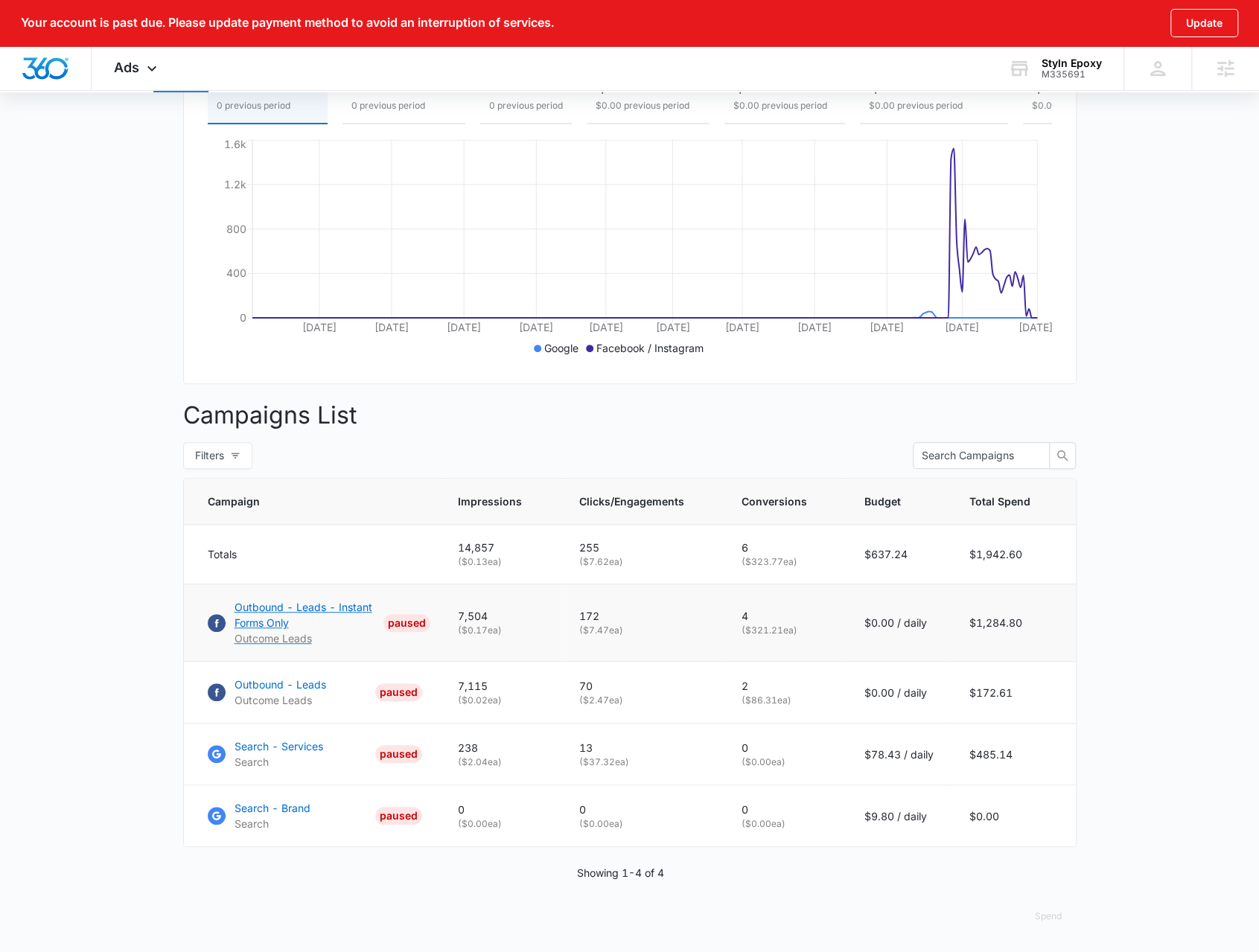
click at [327, 614] on p "Outbound - Leads - Instant Forms Only" at bounding box center [306, 614] width 143 height 31
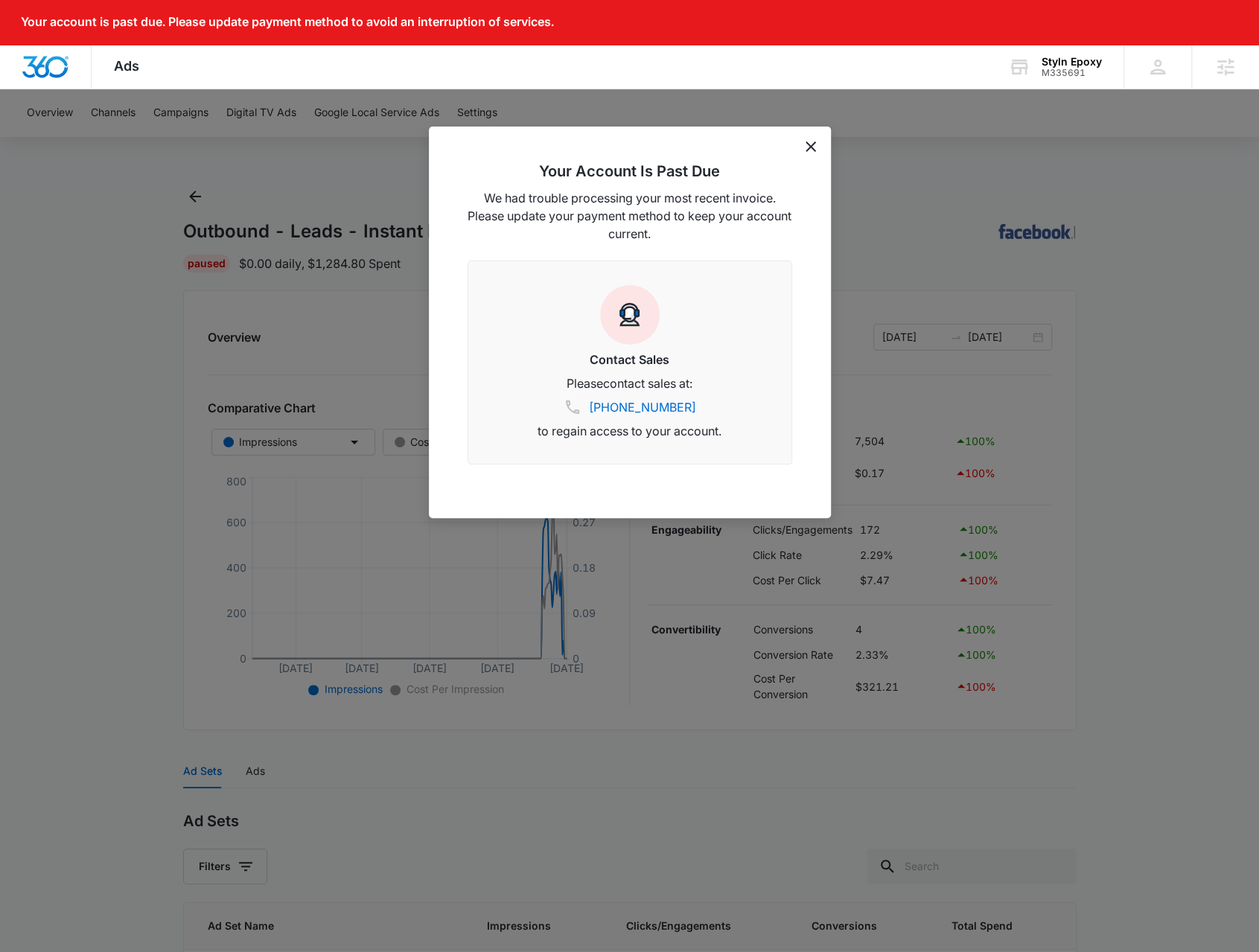
click at [811, 148] on icon "dismiss this dialog" at bounding box center [810, 147] width 10 height 10
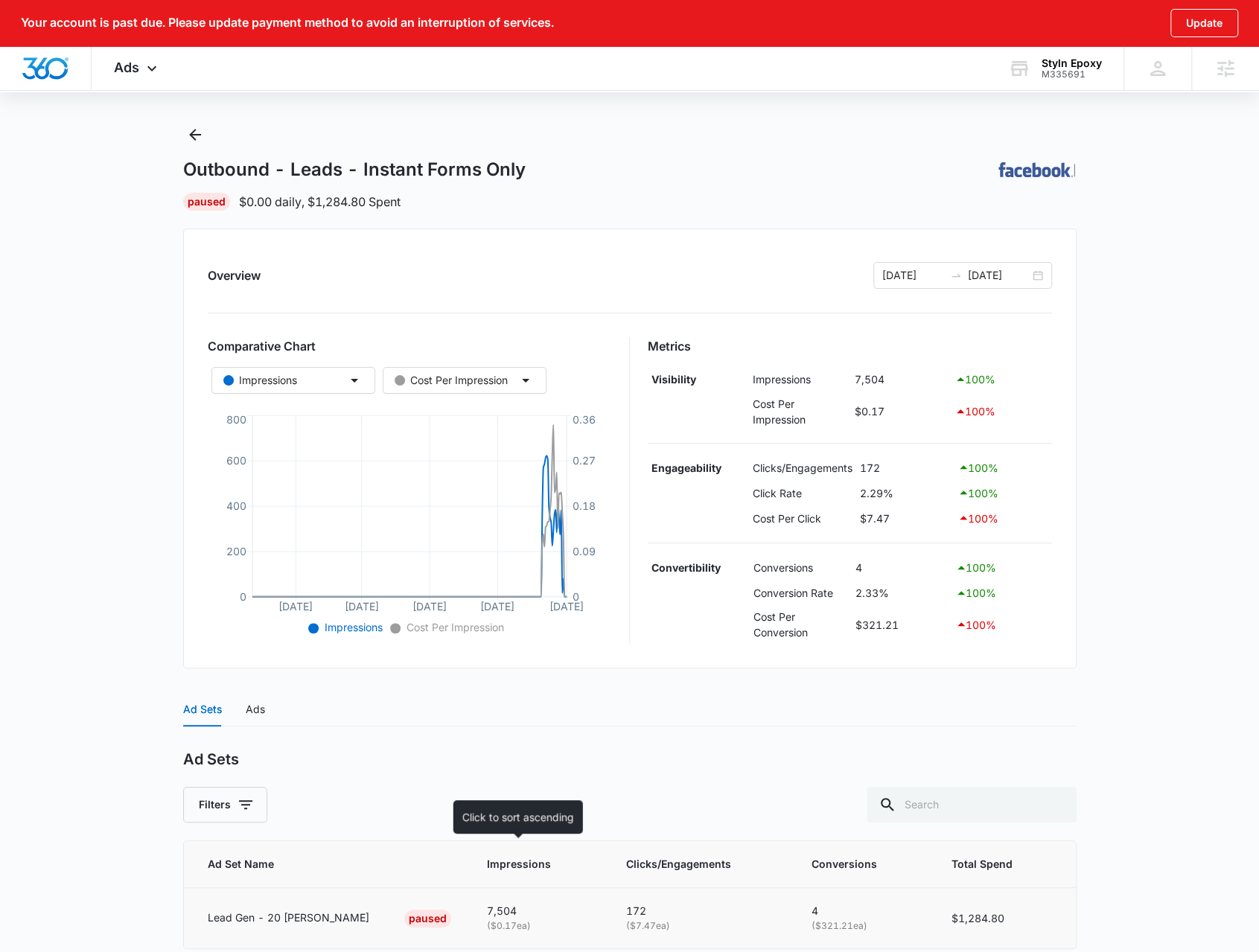
scroll to position [125, 0]
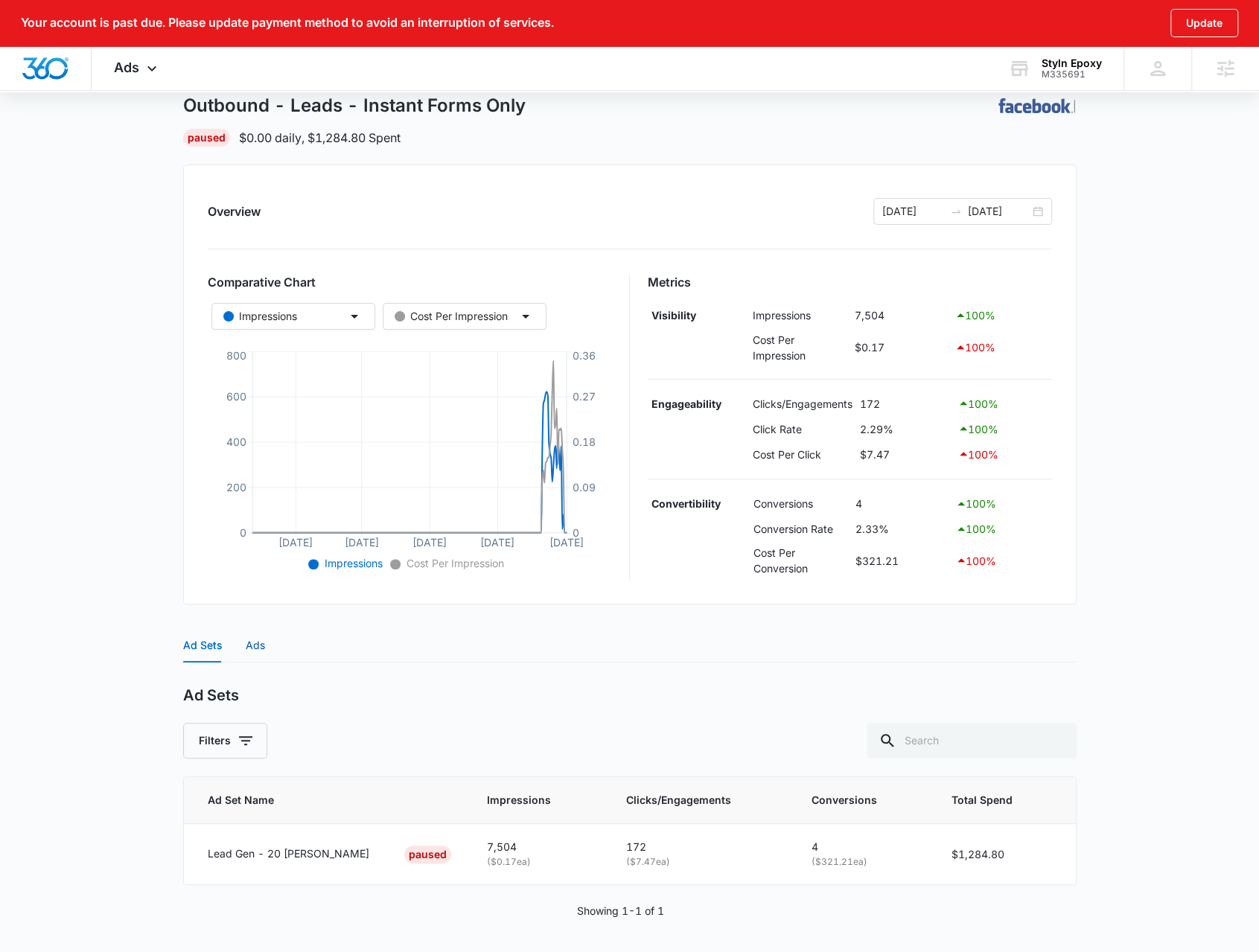
click at [259, 641] on div "Ads" at bounding box center [255, 645] width 20 height 16
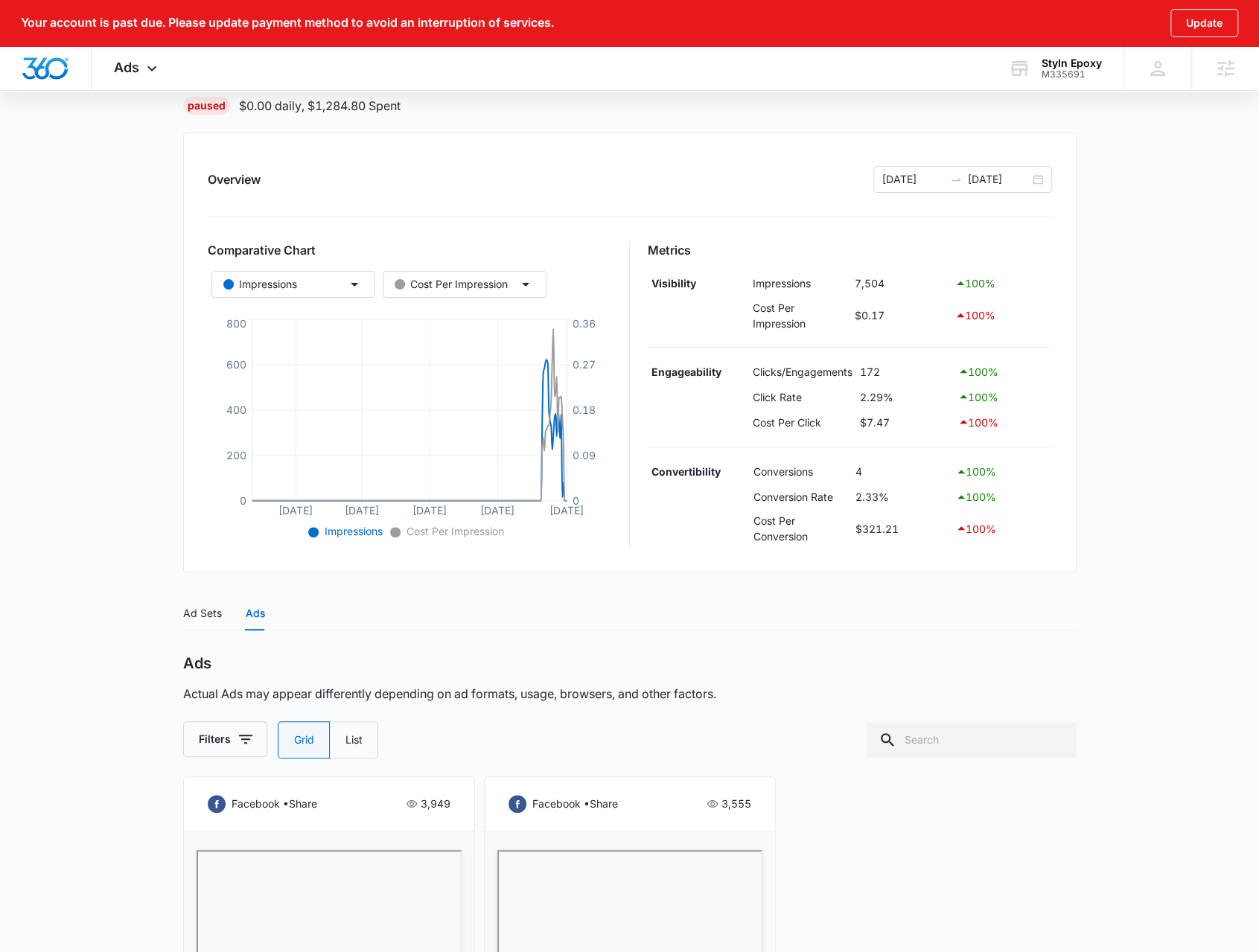
scroll to position [153, 0]
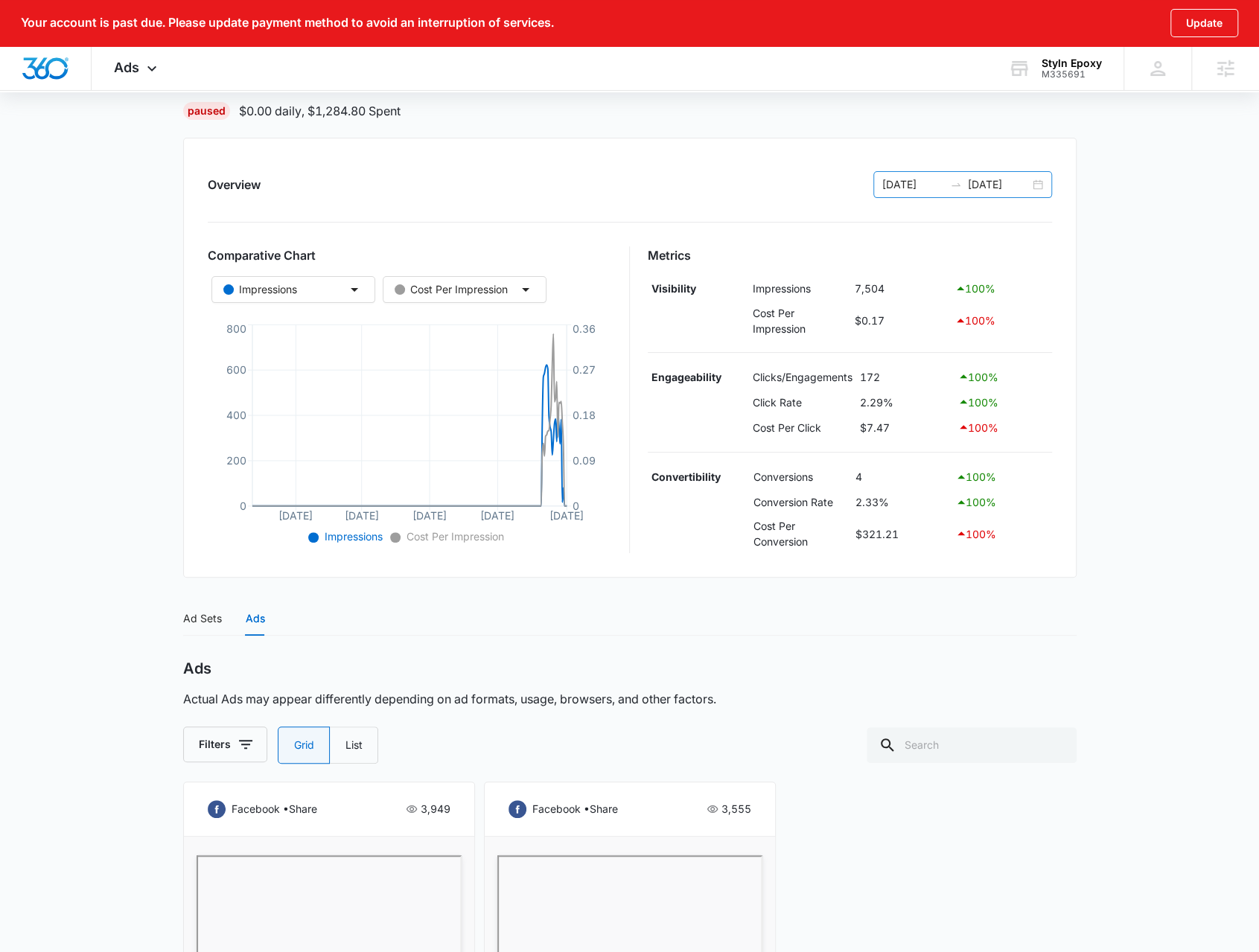
click at [1049, 184] on div "01/01/2025 10/10/2025" at bounding box center [963, 184] width 179 height 27
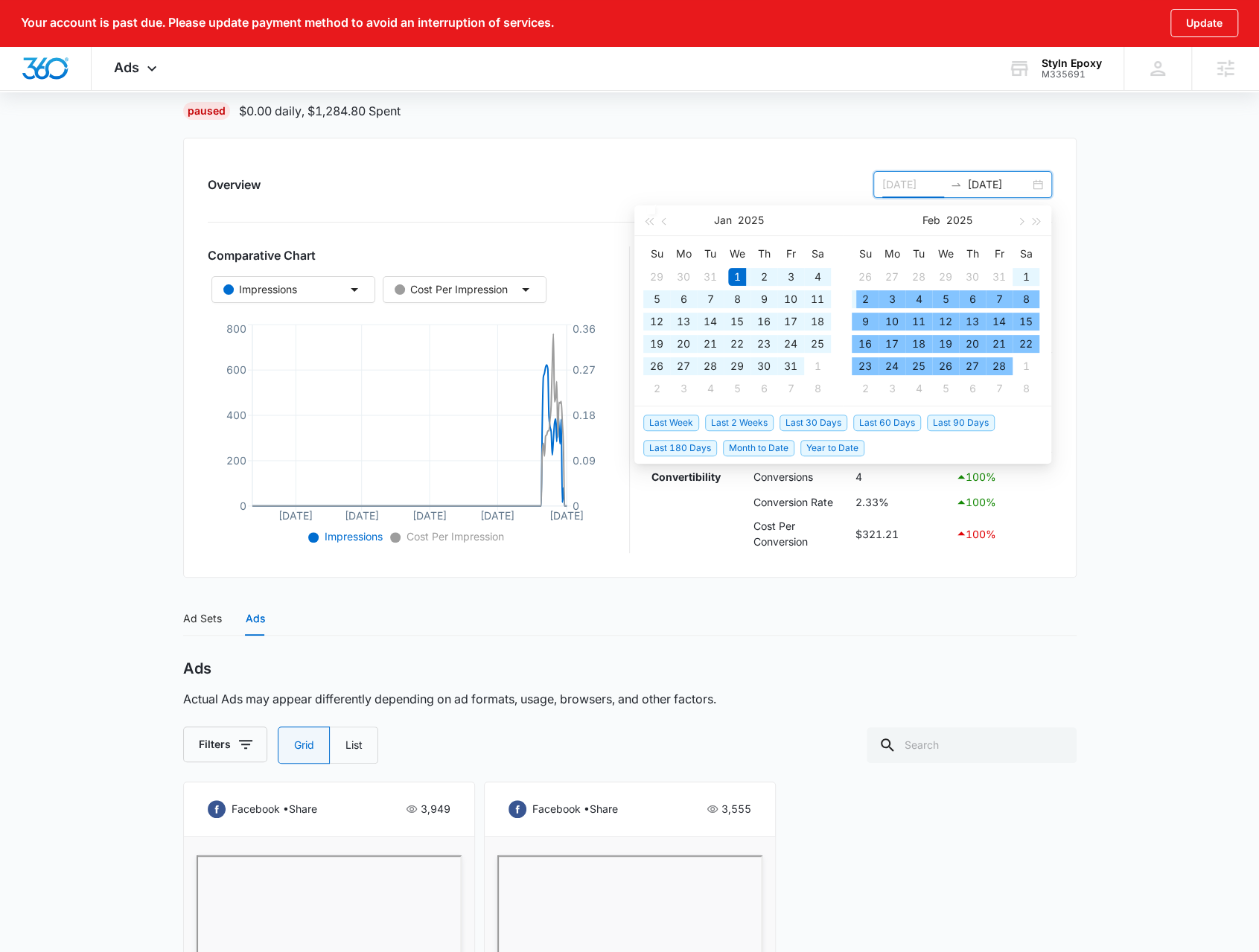
type input "01/01/2025"
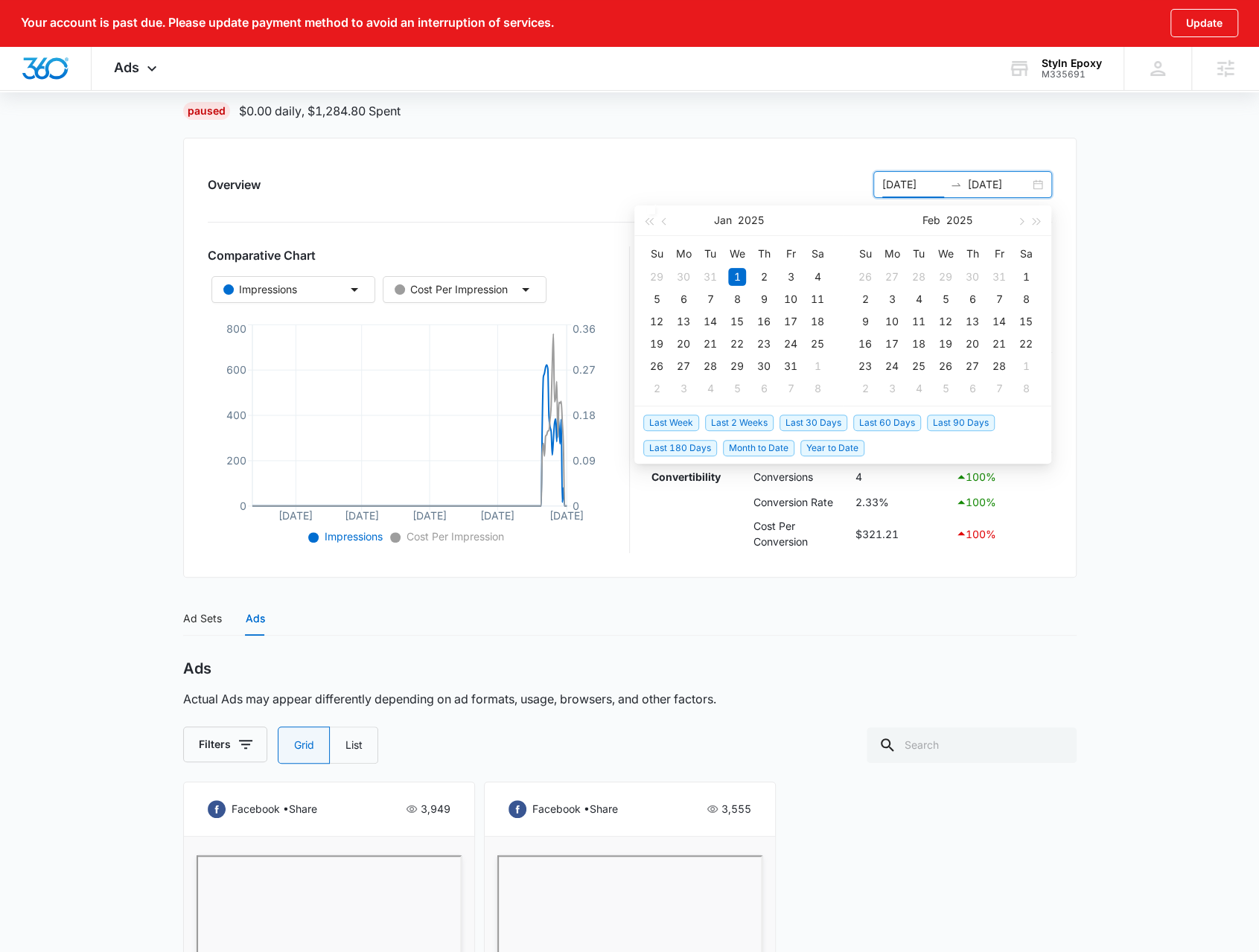
click at [679, 419] on span "Last Week" at bounding box center [670, 423] width 56 height 16
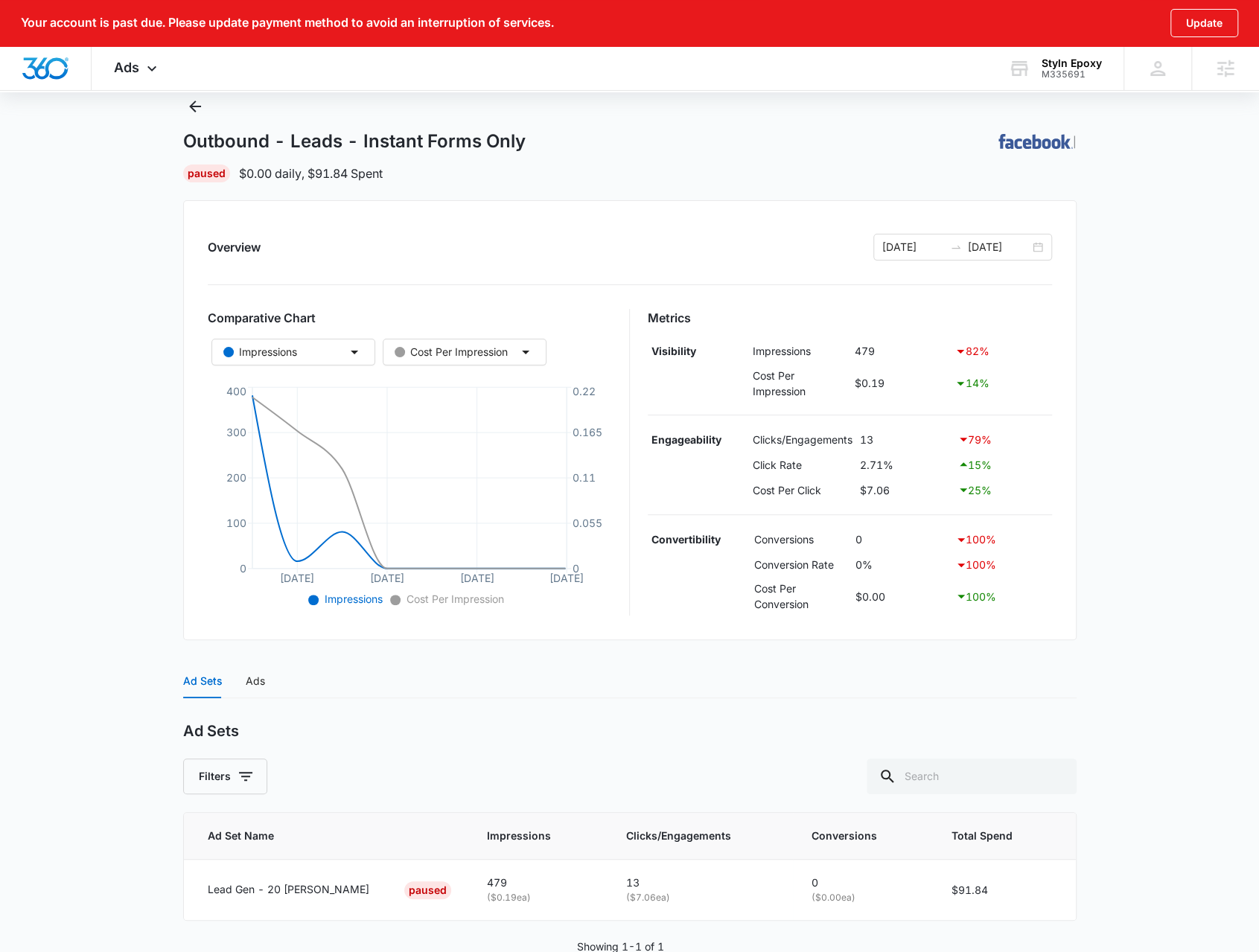
scroll to position [125, 0]
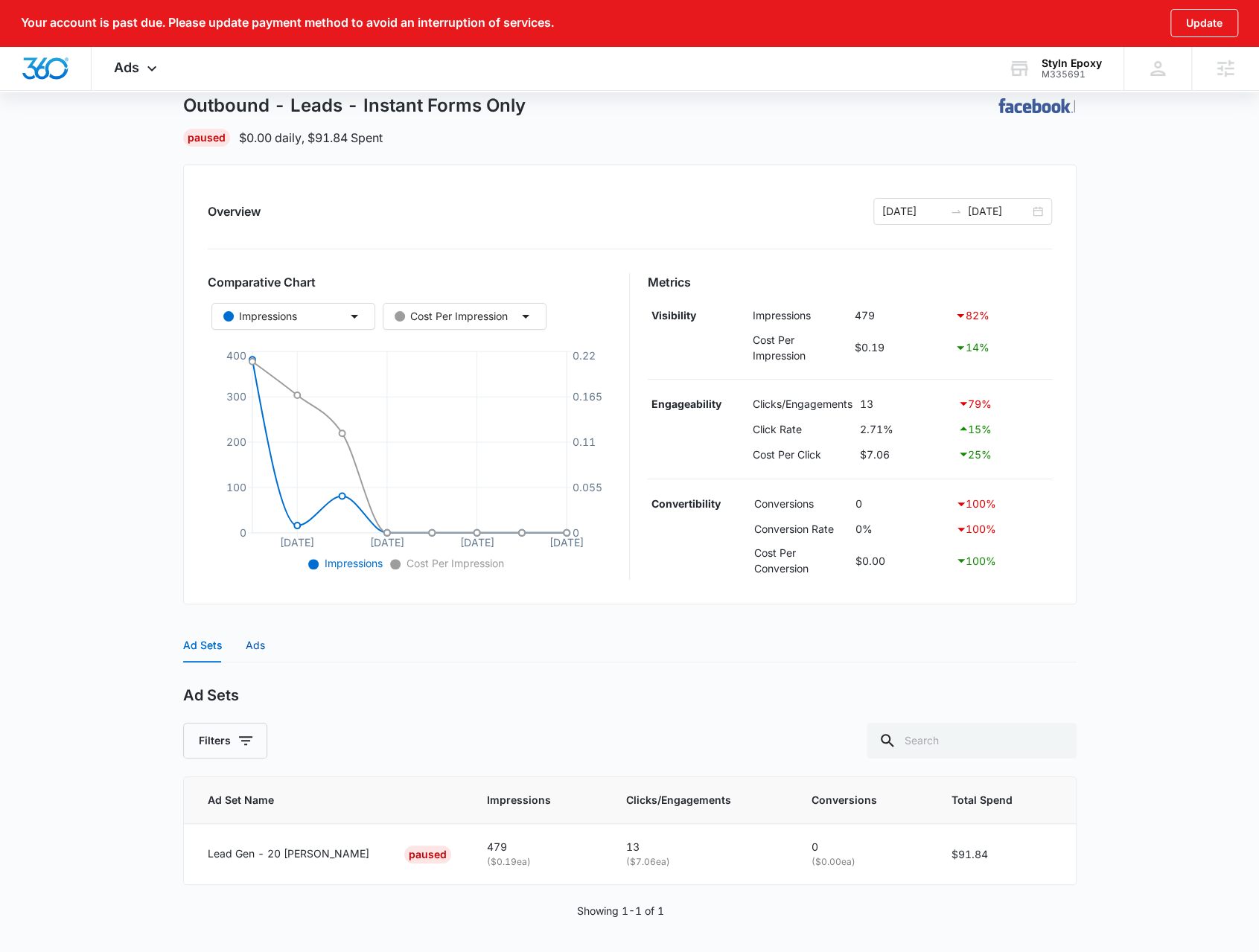
click at [246, 643] on div "Ads" at bounding box center [255, 645] width 20 height 16
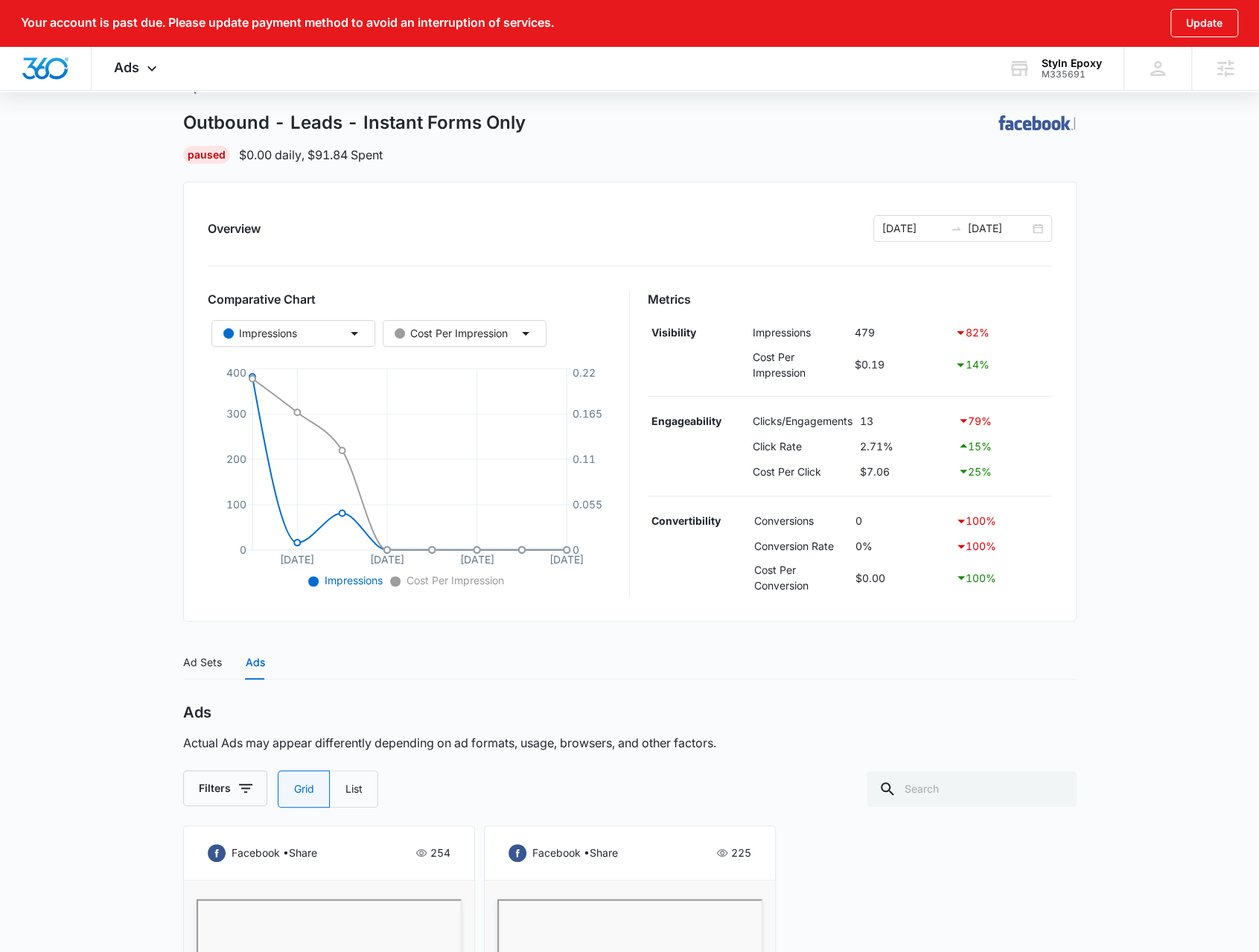
scroll to position [78, 0]
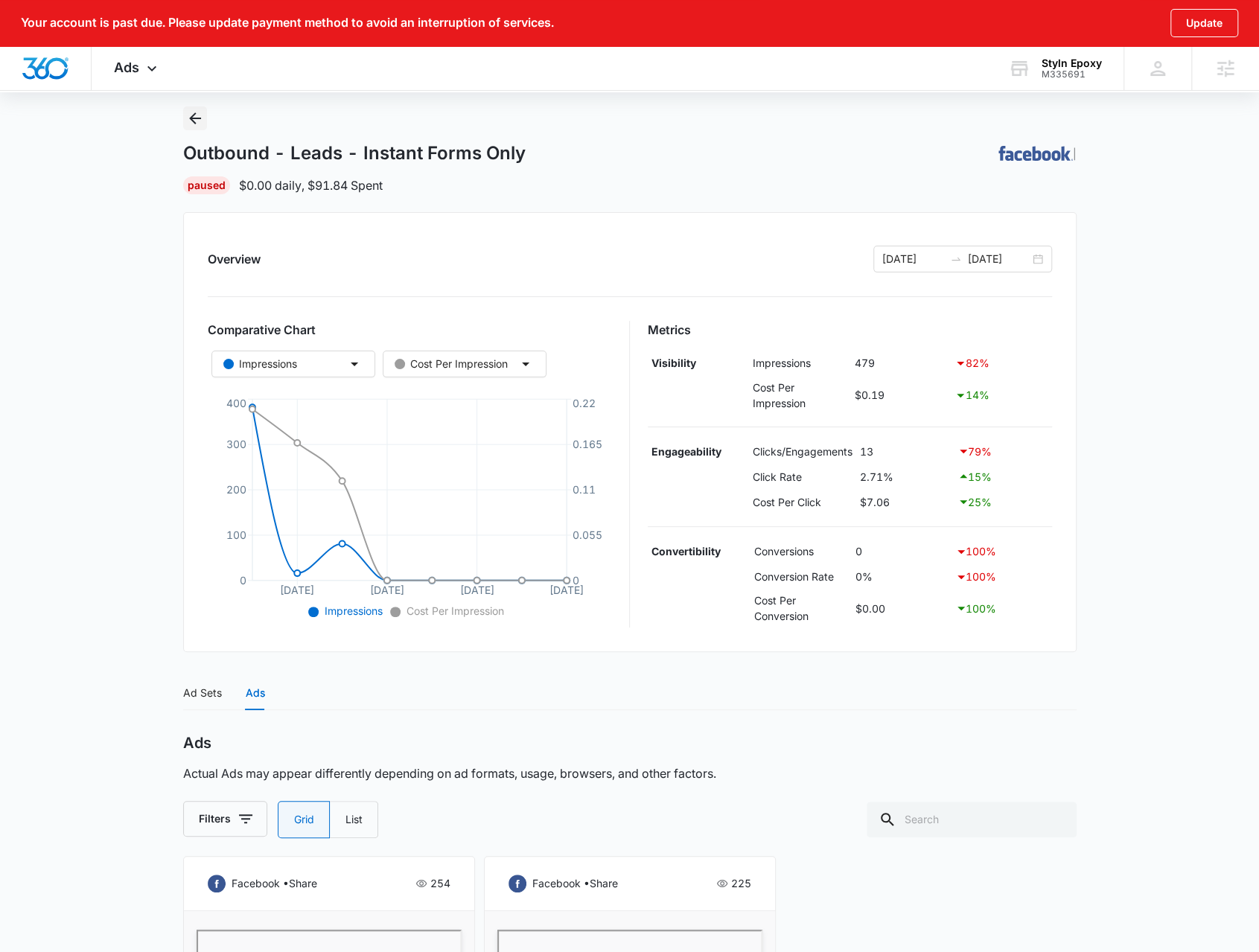
click at [202, 114] on icon "Back" at bounding box center [195, 118] width 18 height 18
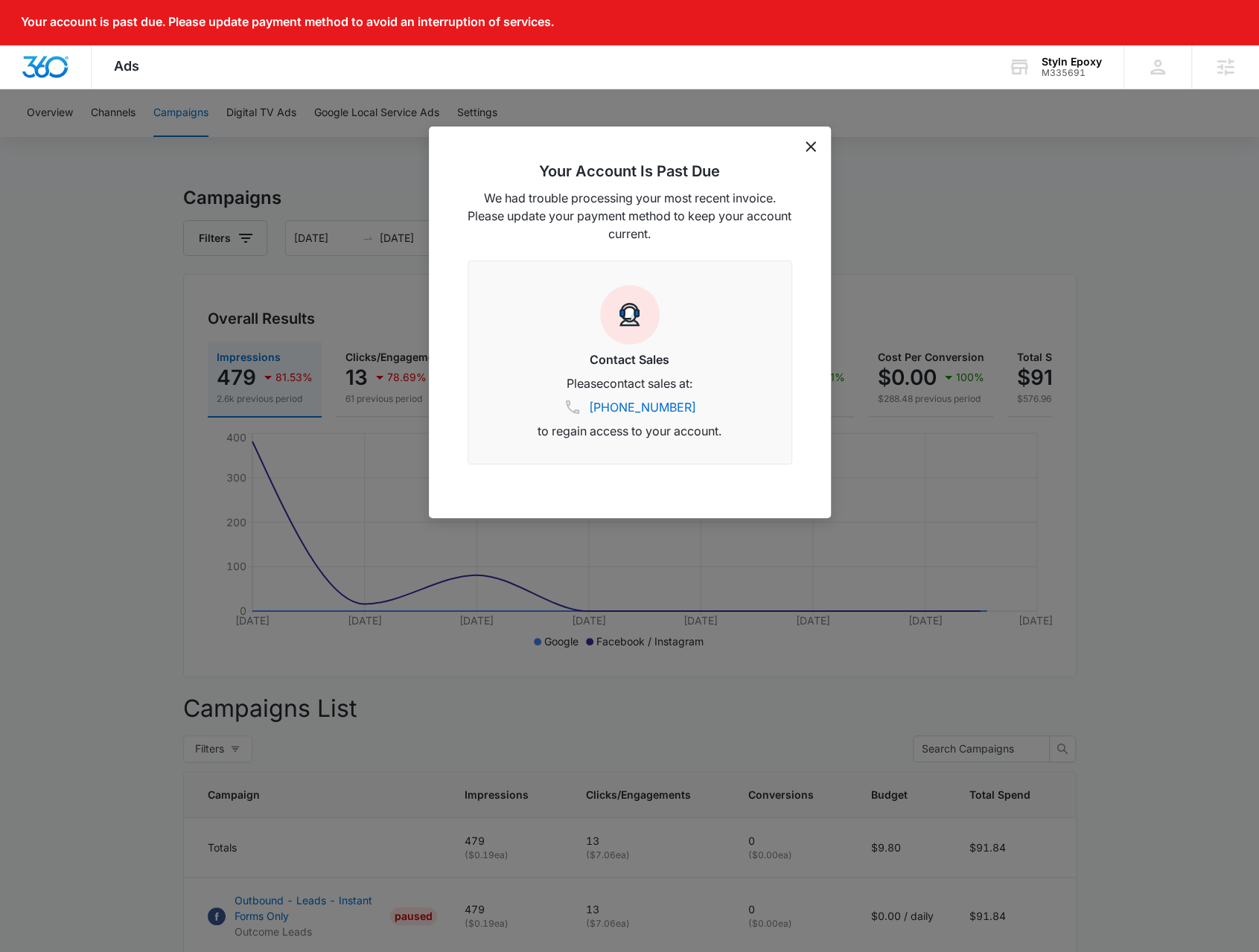
click at [808, 143] on icon "dismiss this dialog" at bounding box center [810, 147] width 10 height 10
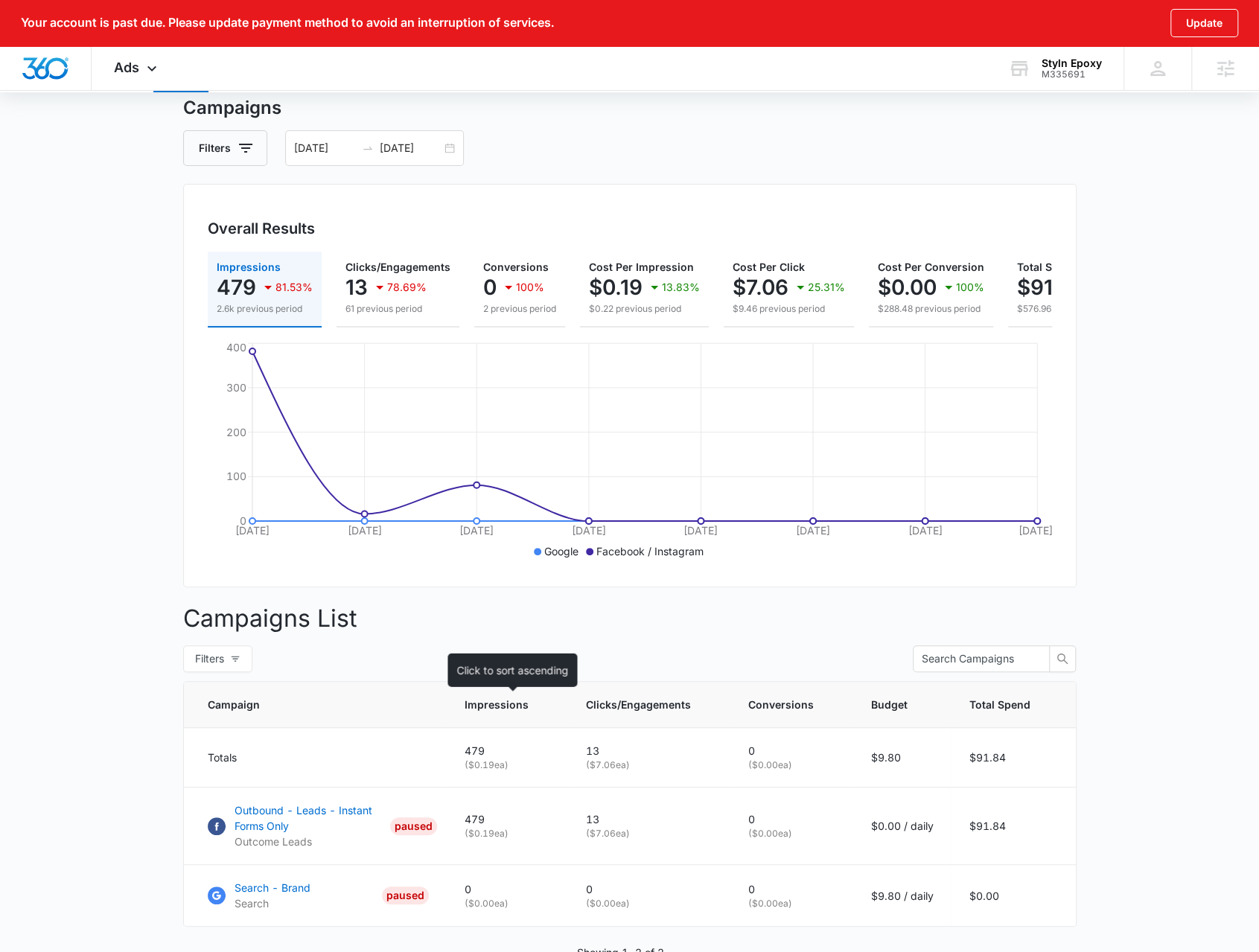
scroll to position [179, 0]
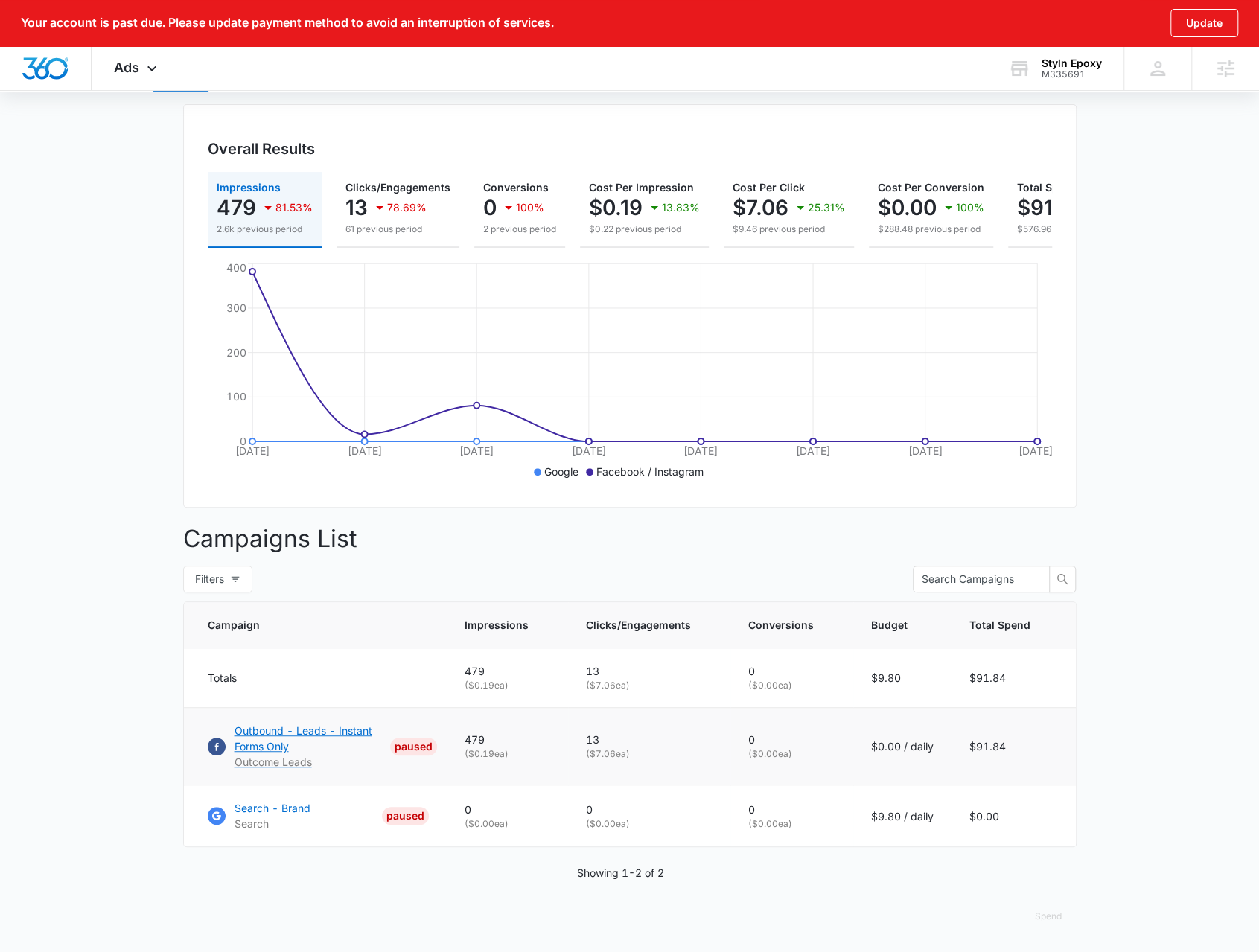
click at [287, 769] on p "Outcome Leads" at bounding box center [309, 762] width 150 height 15
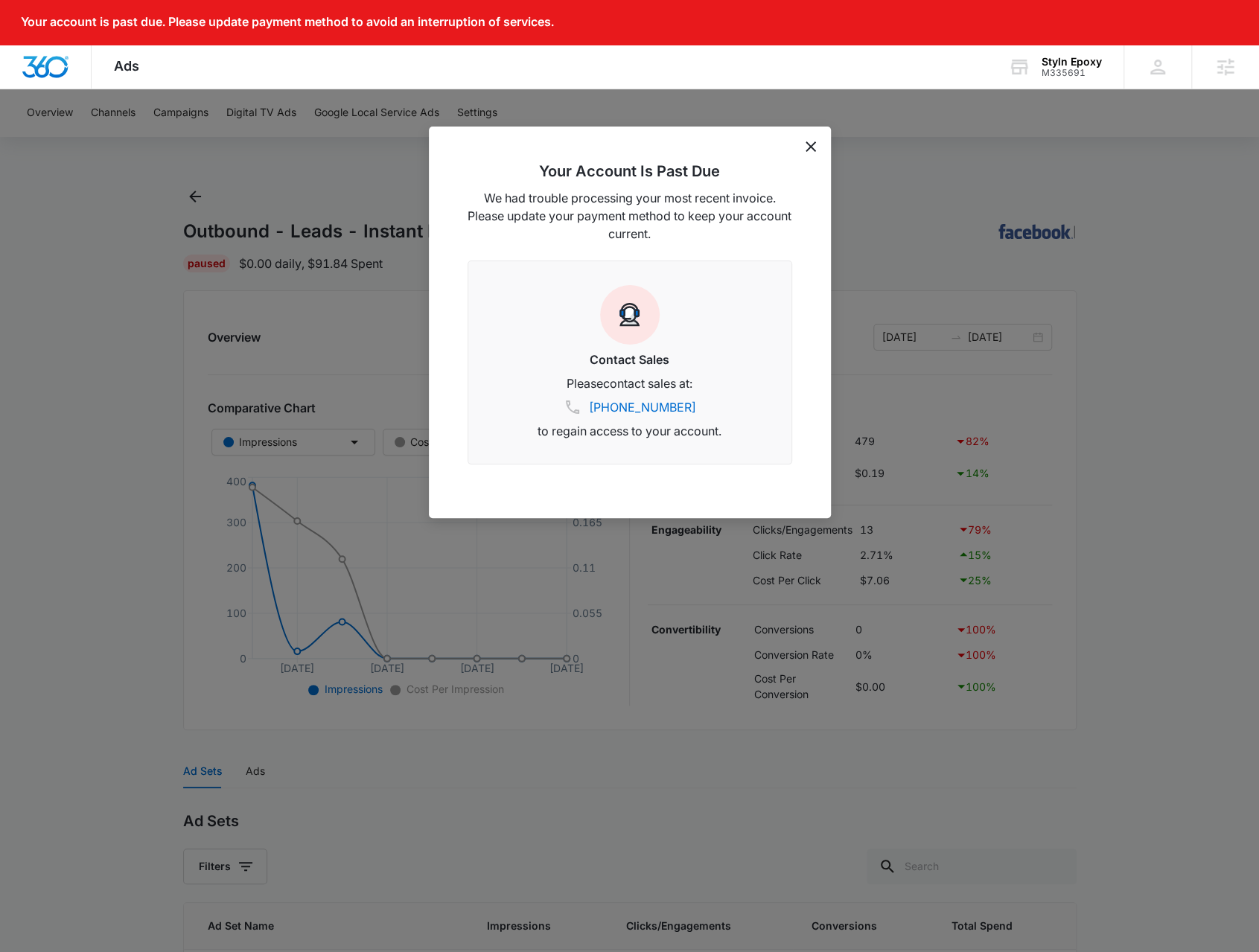
click at [810, 145] on icon "dismiss this dialog" at bounding box center [810, 147] width 10 height 10
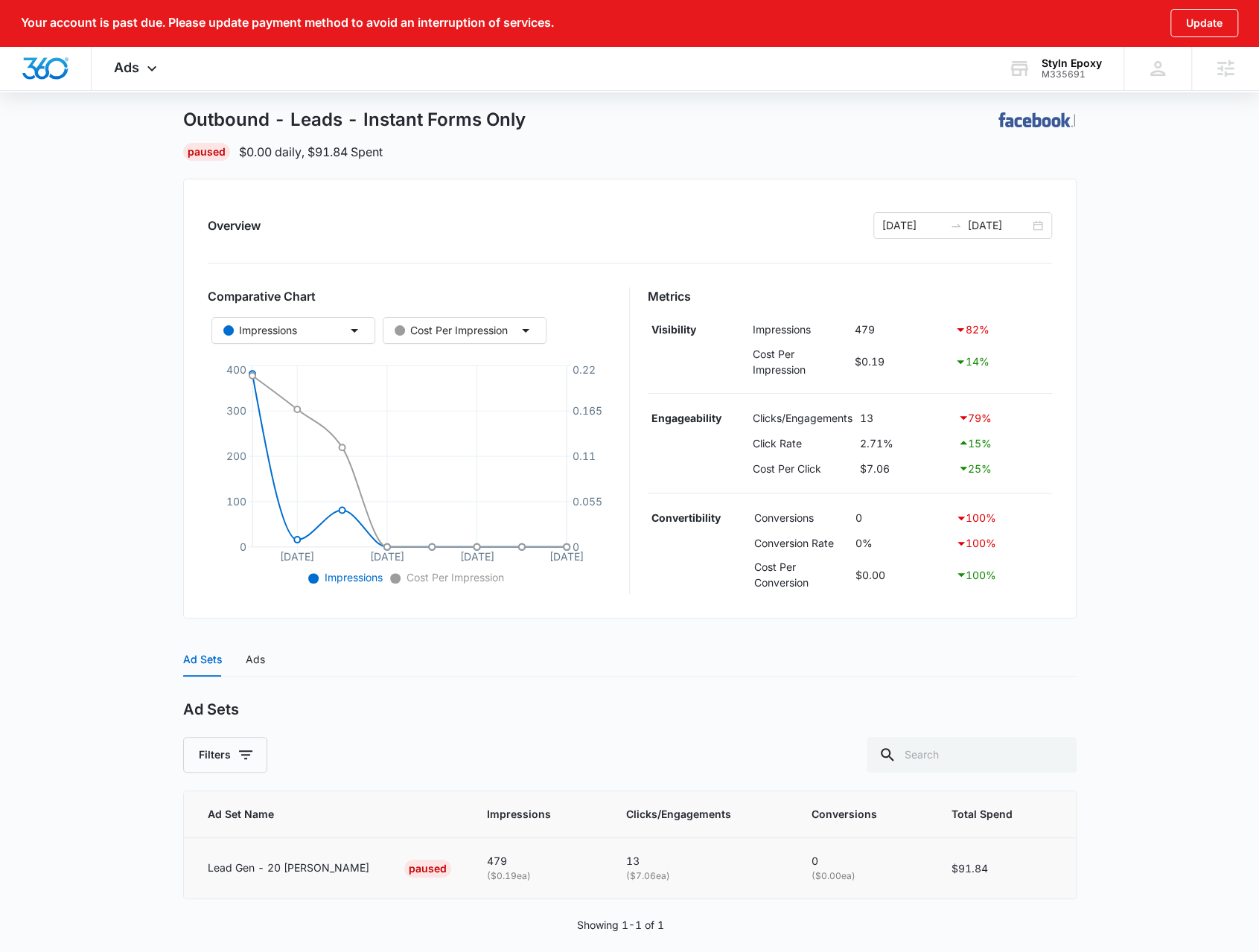
scroll to position [125, 0]
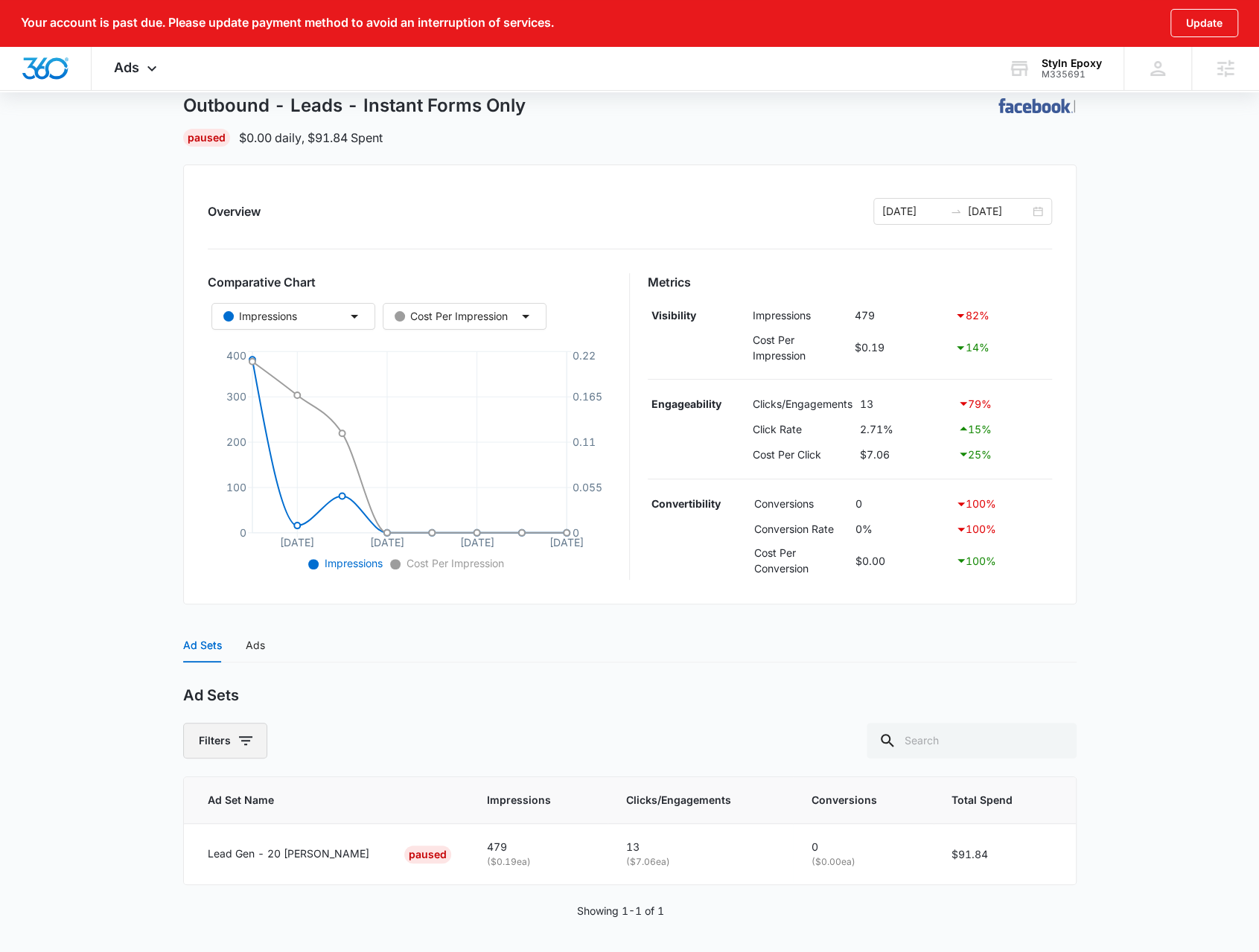
click at [252, 726] on button "Filters" at bounding box center [225, 741] width 84 height 36
click at [219, 806] on label "Active" at bounding box center [222, 817] width 60 height 22
click at [203, 819] on input "Active" at bounding box center [198, 825] width 12 height 12
radio input "true"
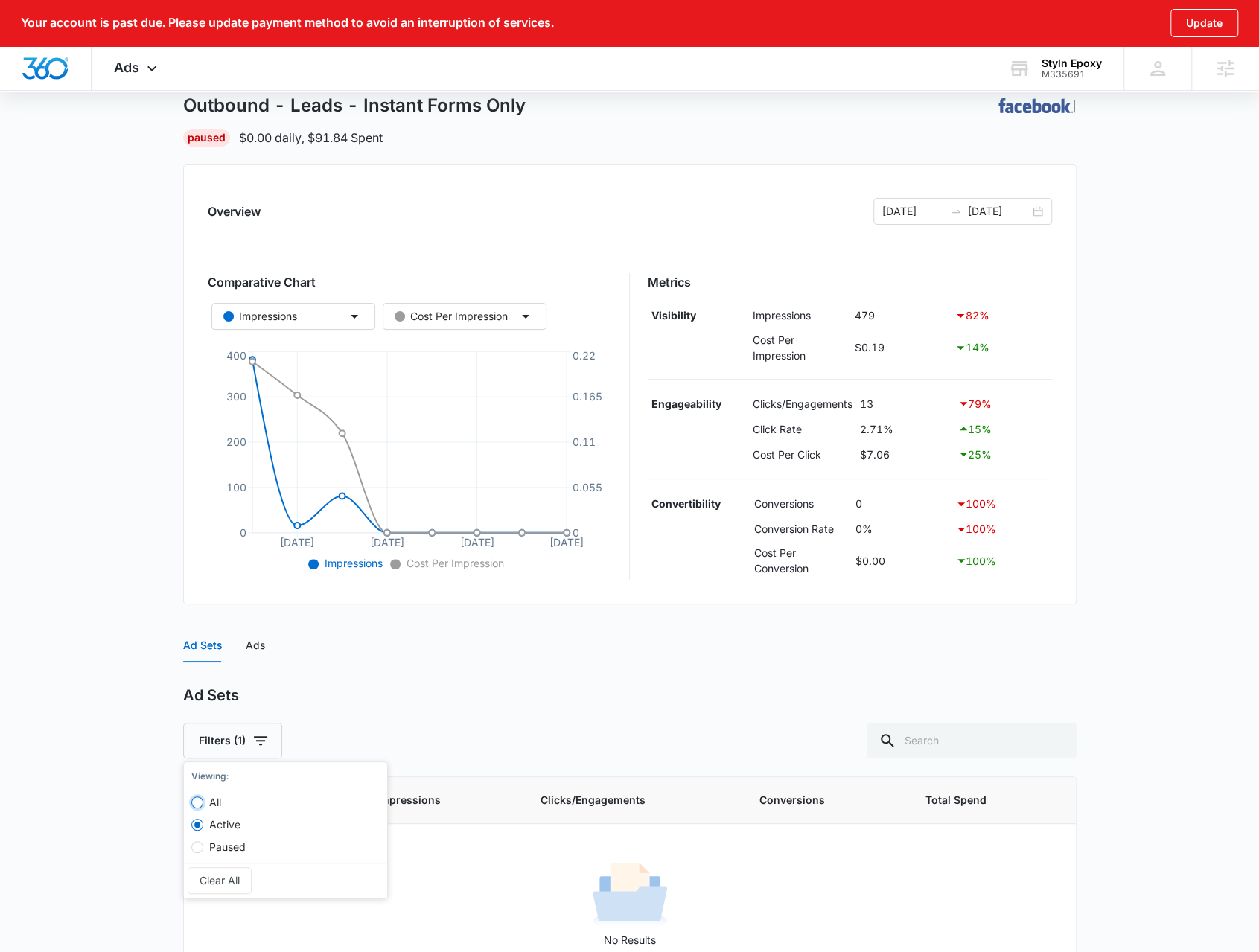
click at [199, 796] on input "All" at bounding box center [198, 802] width 12 height 12
radio input "true"
radio input "false"
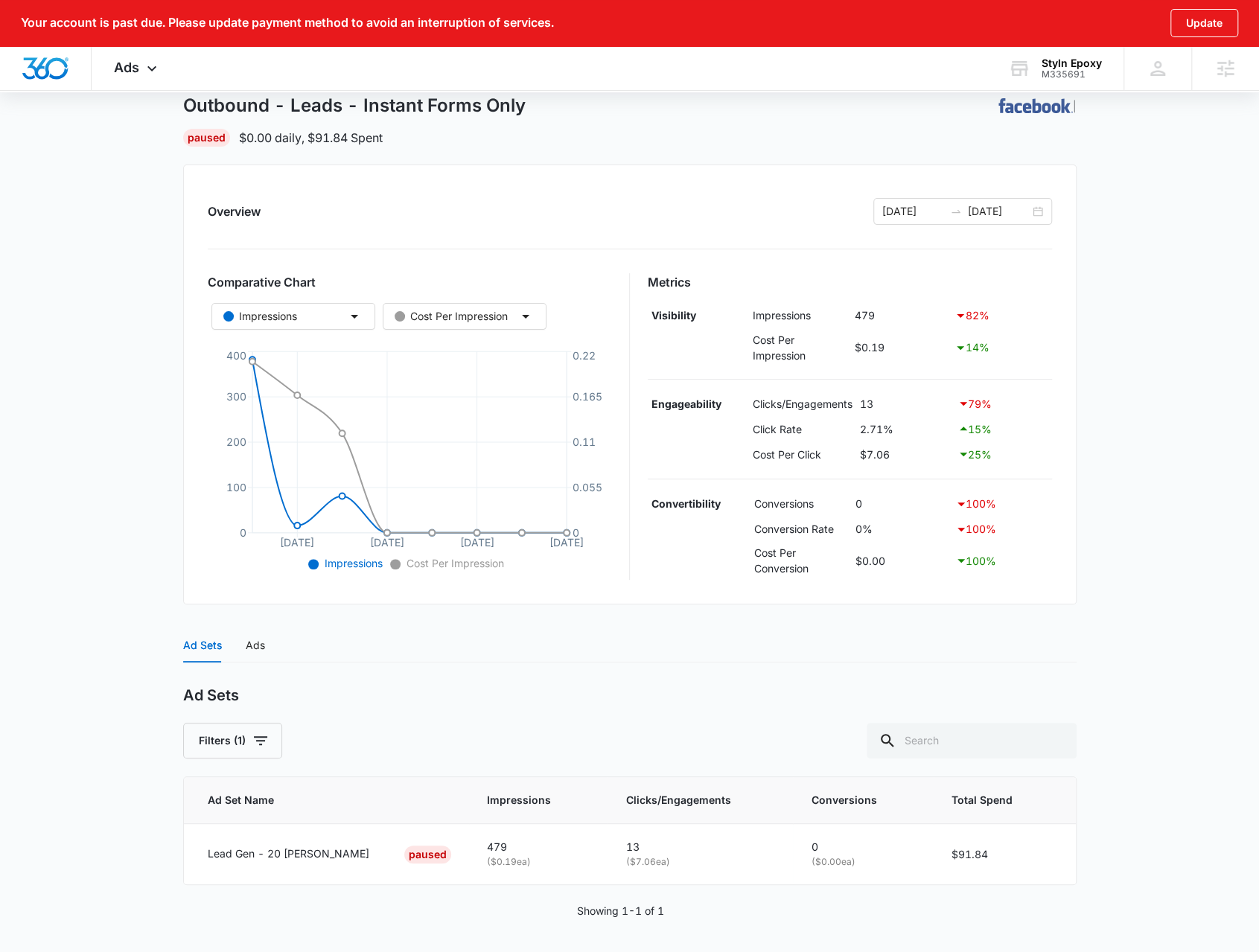
click at [442, 687] on div "Ad Sets" at bounding box center [630, 696] width 894 height 19
click at [281, 849] on p "Lead Gen - 20 Mile Radius" at bounding box center [289, 853] width 162 height 16
click at [996, 223] on div "10/05/2025 10/12/2025" at bounding box center [963, 211] width 179 height 27
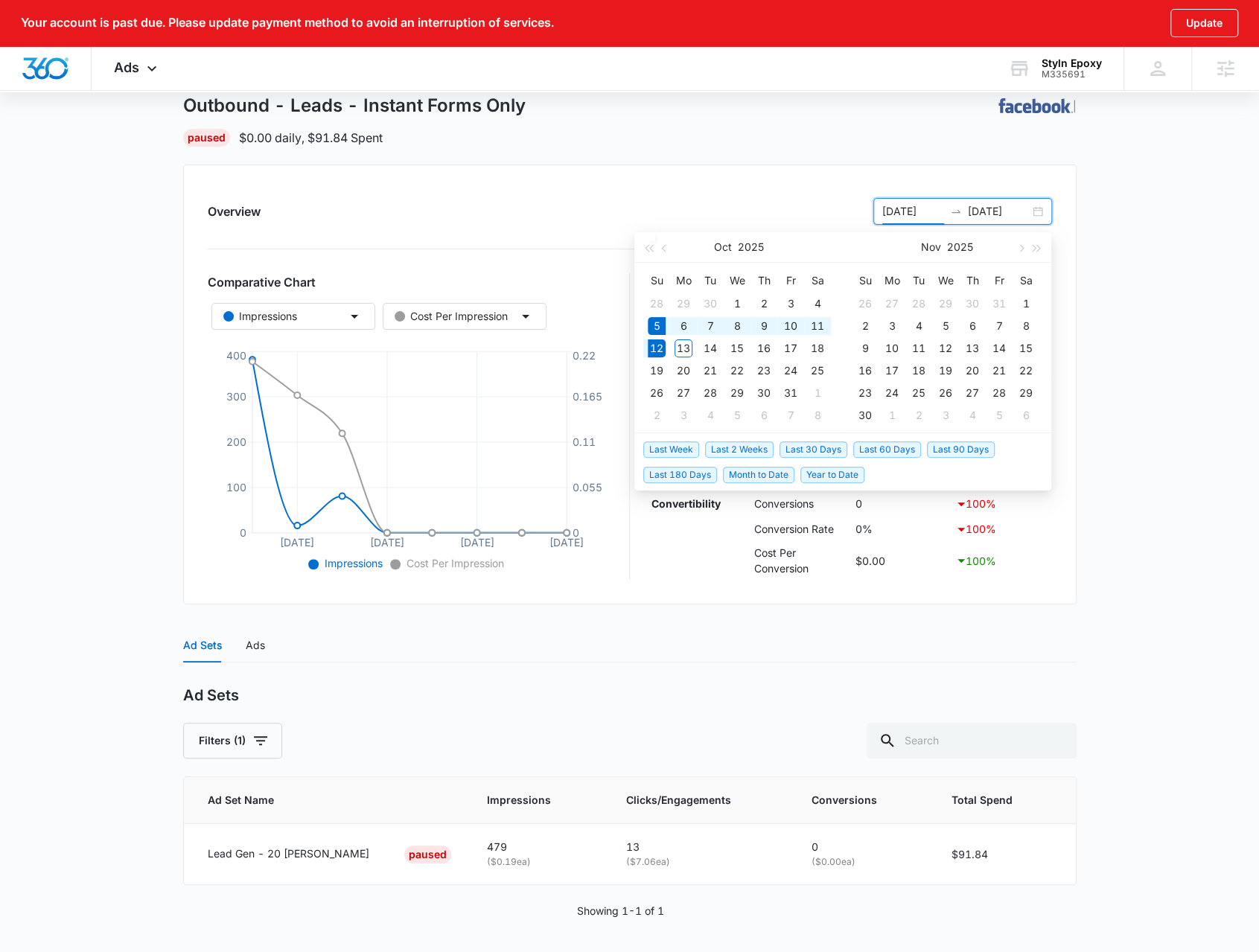
scroll to position [0, 0]
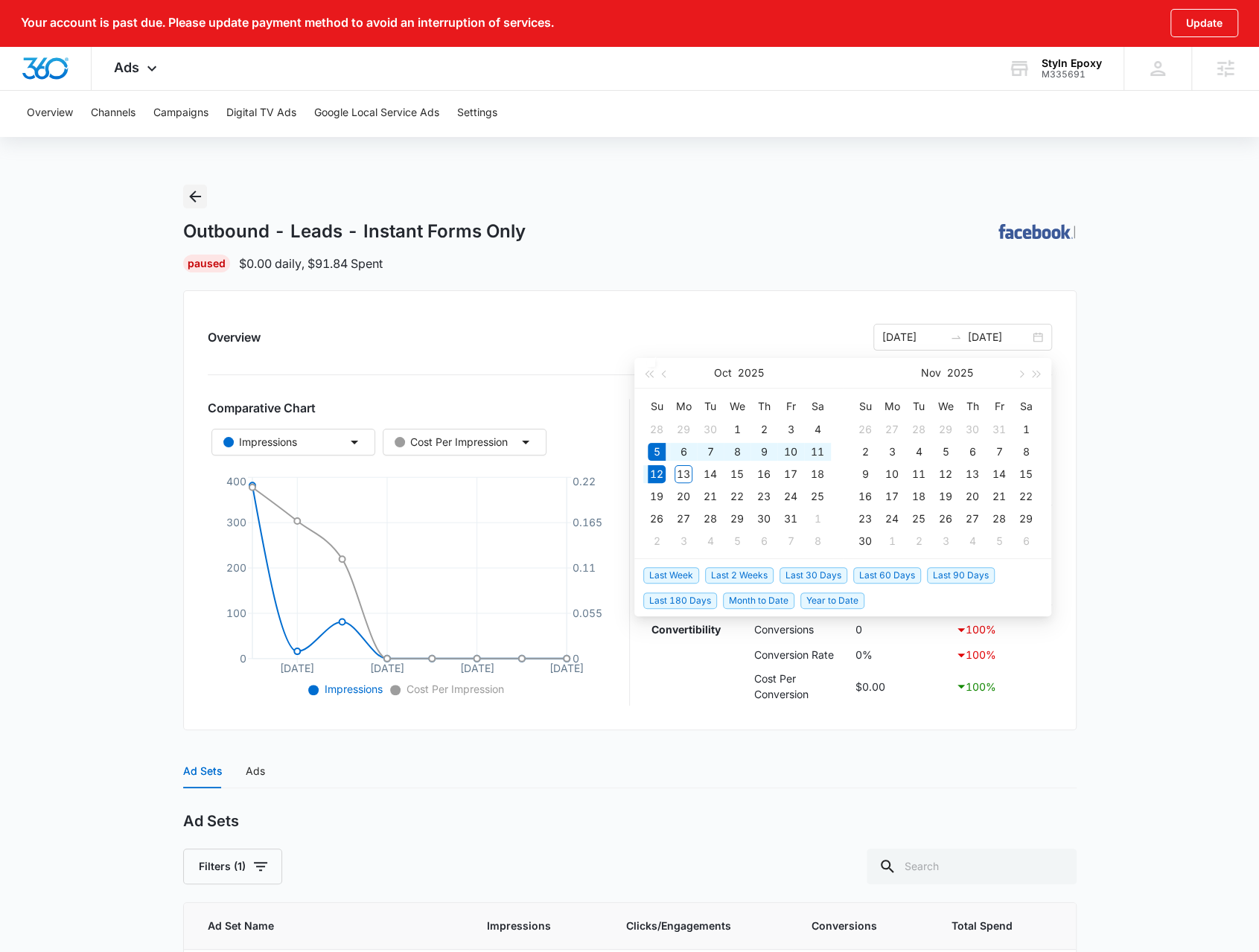
drag, startPoint x: 194, startPoint y: 200, endPoint x: 180, endPoint y: 197, distance: 14.3
click at [193, 199] on icon "Back" at bounding box center [195, 197] width 12 height 12
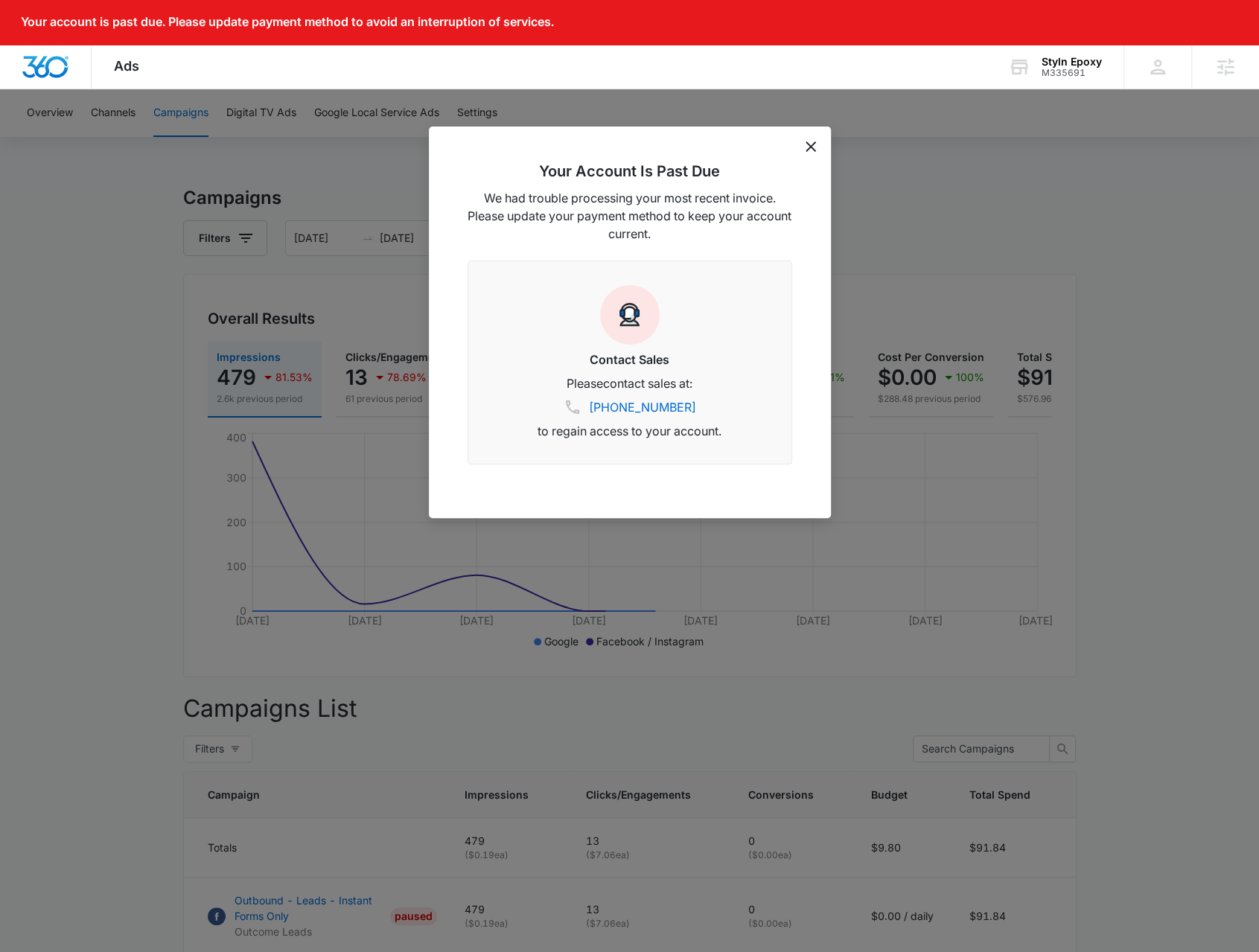
click at [250, 326] on div at bounding box center [629, 476] width 1259 height 952
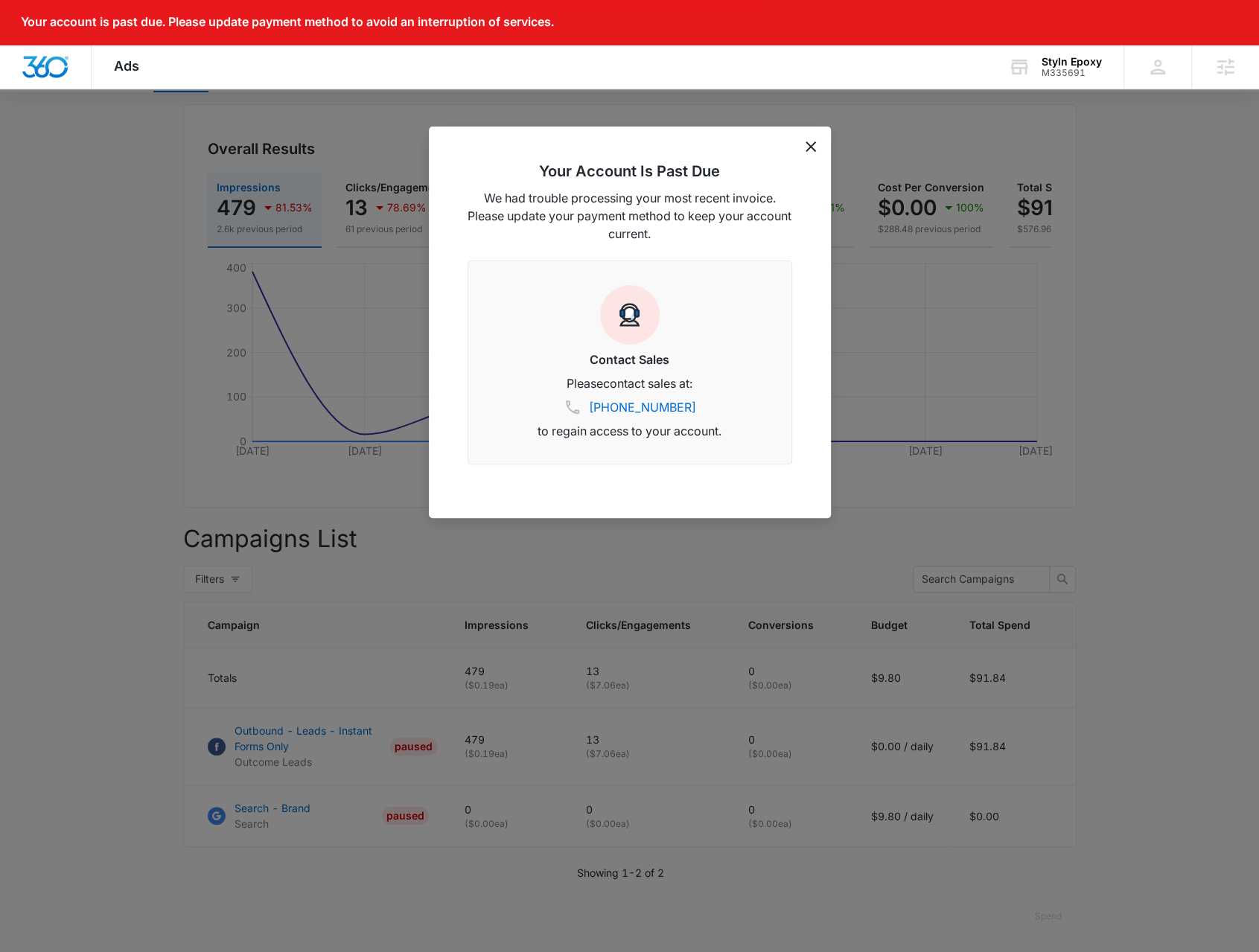
drag, startPoint x: 131, startPoint y: 532, endPoint x: 128, endPoint y: 548, distance: 16.3
click at [130, 532] on div at bounding box center [629, 476] width 1259 height 952
click at [815, 147] on icon "dismiss this dialog" at bounding box center [810, 147] width 10 height 10
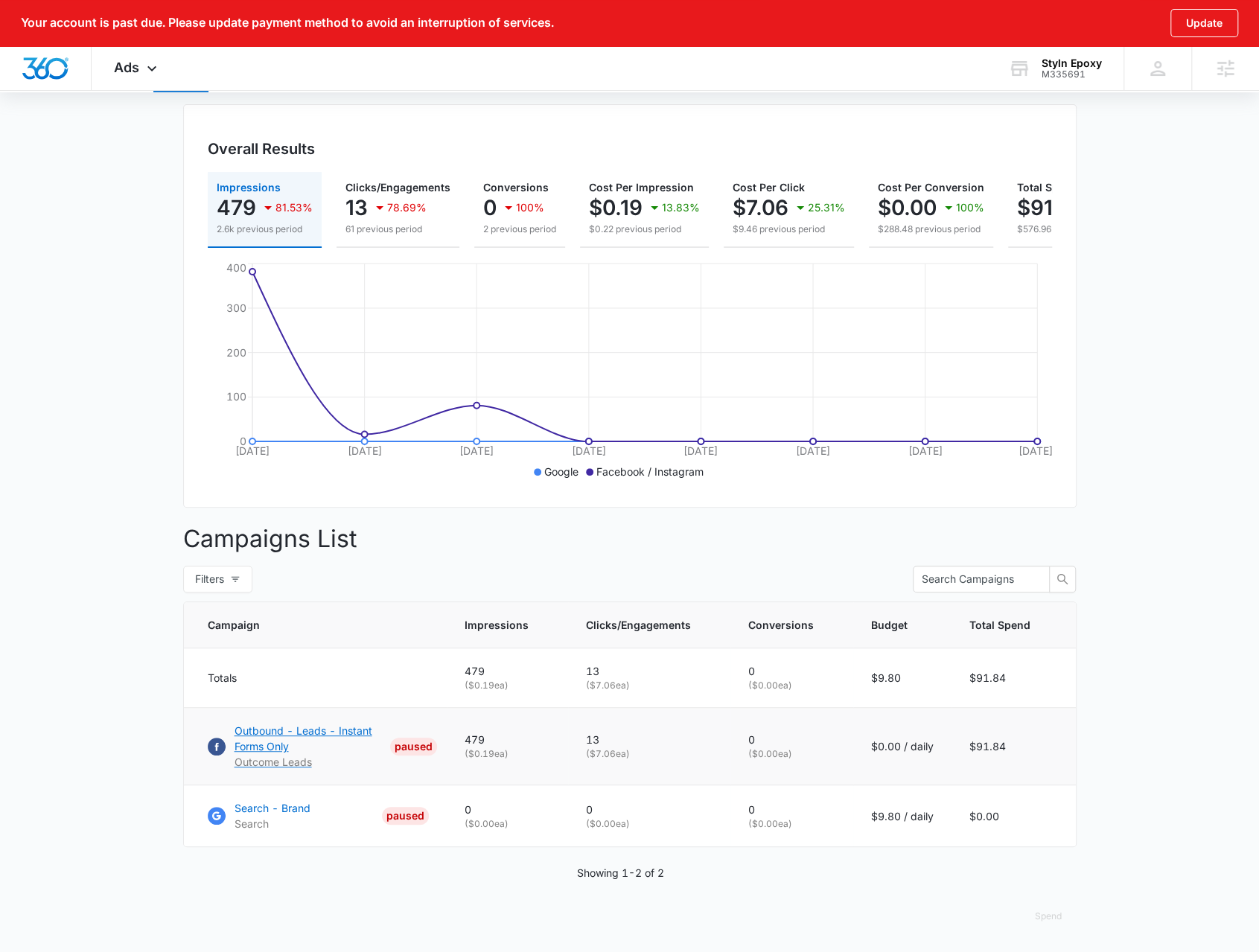
click at [250, 752] on p "Outbound - Leads - Instant Forms Only" at bounding box center [309, 738] width 150 height 31
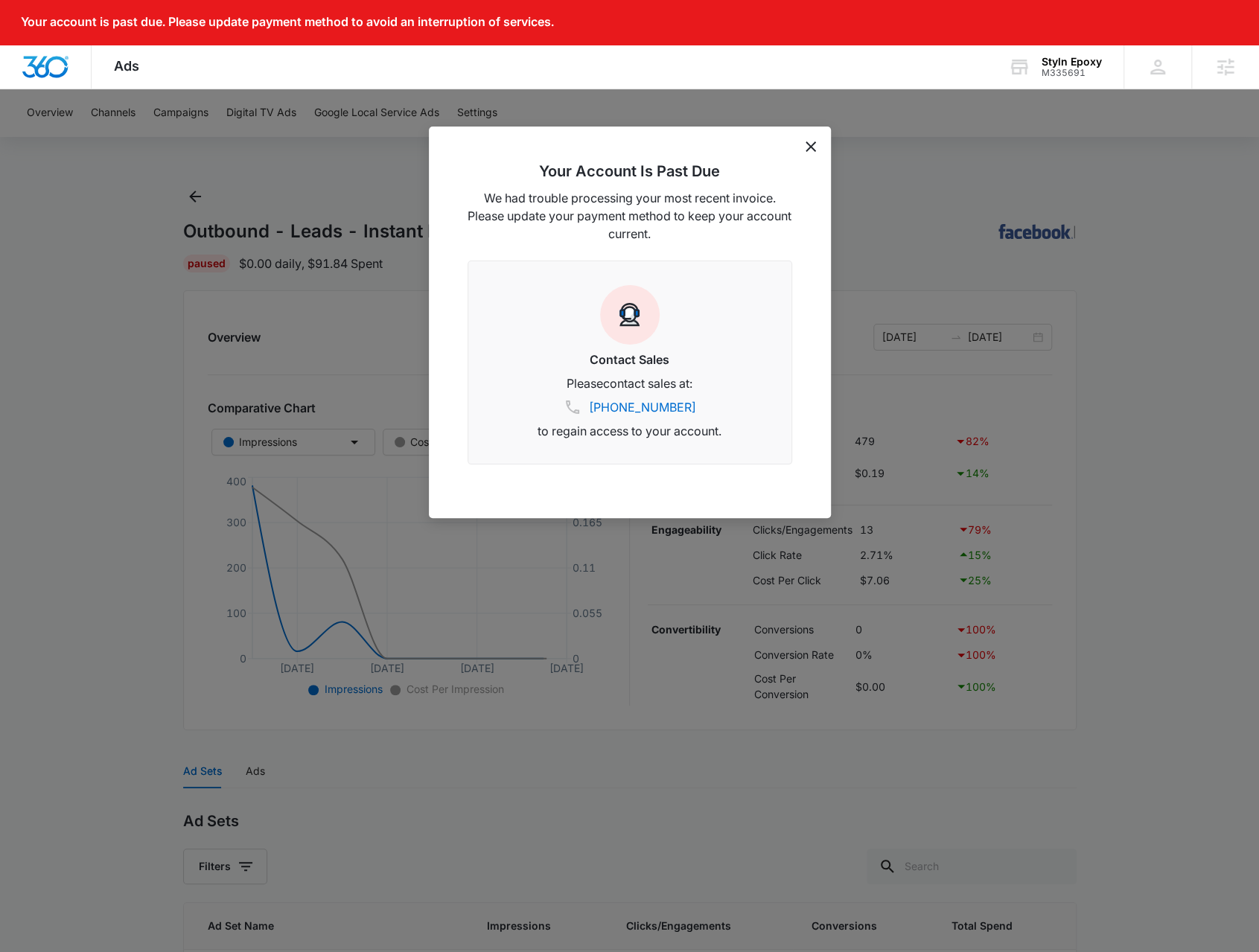
drag, startPoint x: 810, startPoint y: 147, endPoint x: 810, endPoint y: 163, distance: 16.0
click at [810, 147] on icon "dismiss this dialog" at bounding box center [810, 147] width 10 height 10
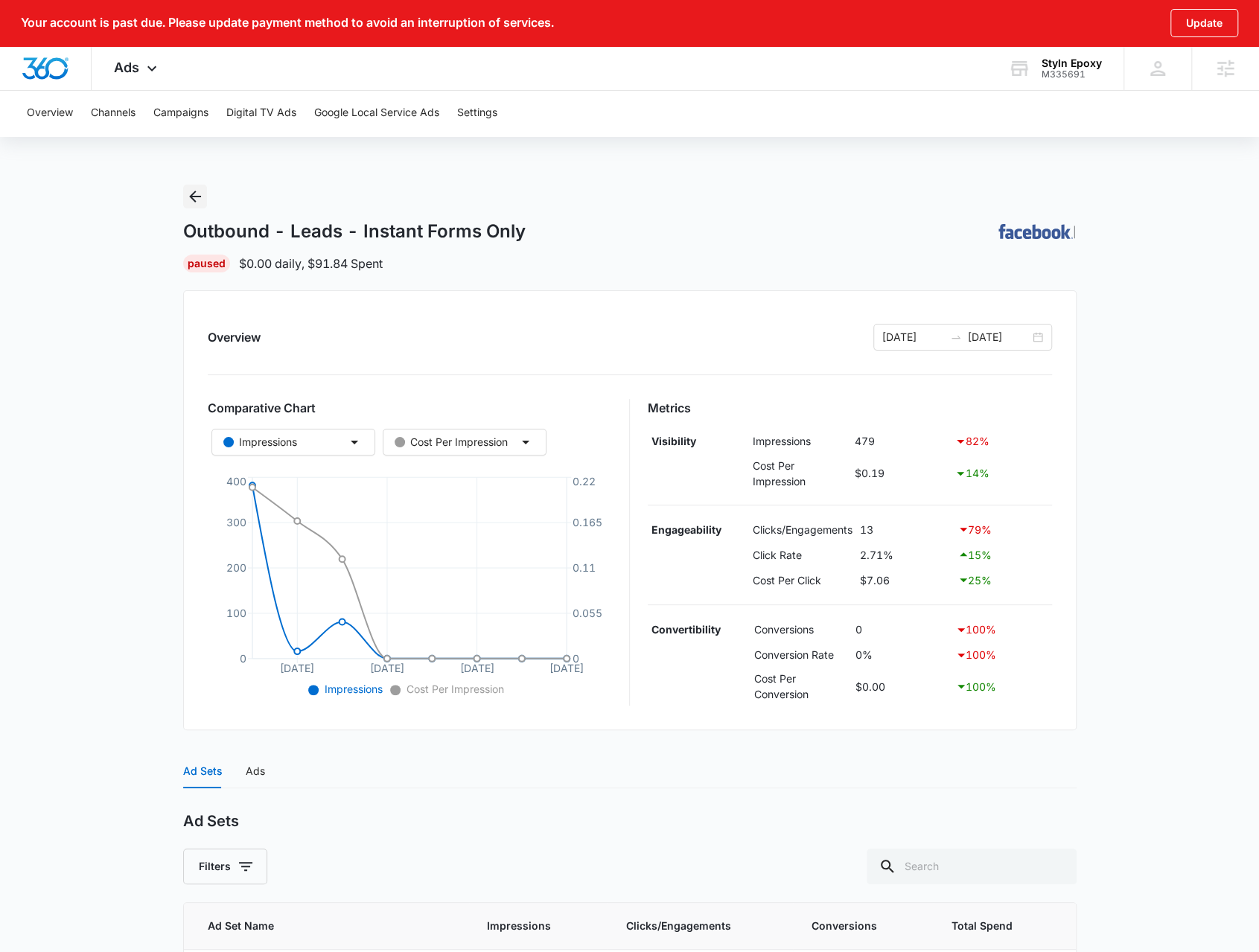
click at [194, 191] on icon "Back" at bounding box center [195, 197] width 12 height 12
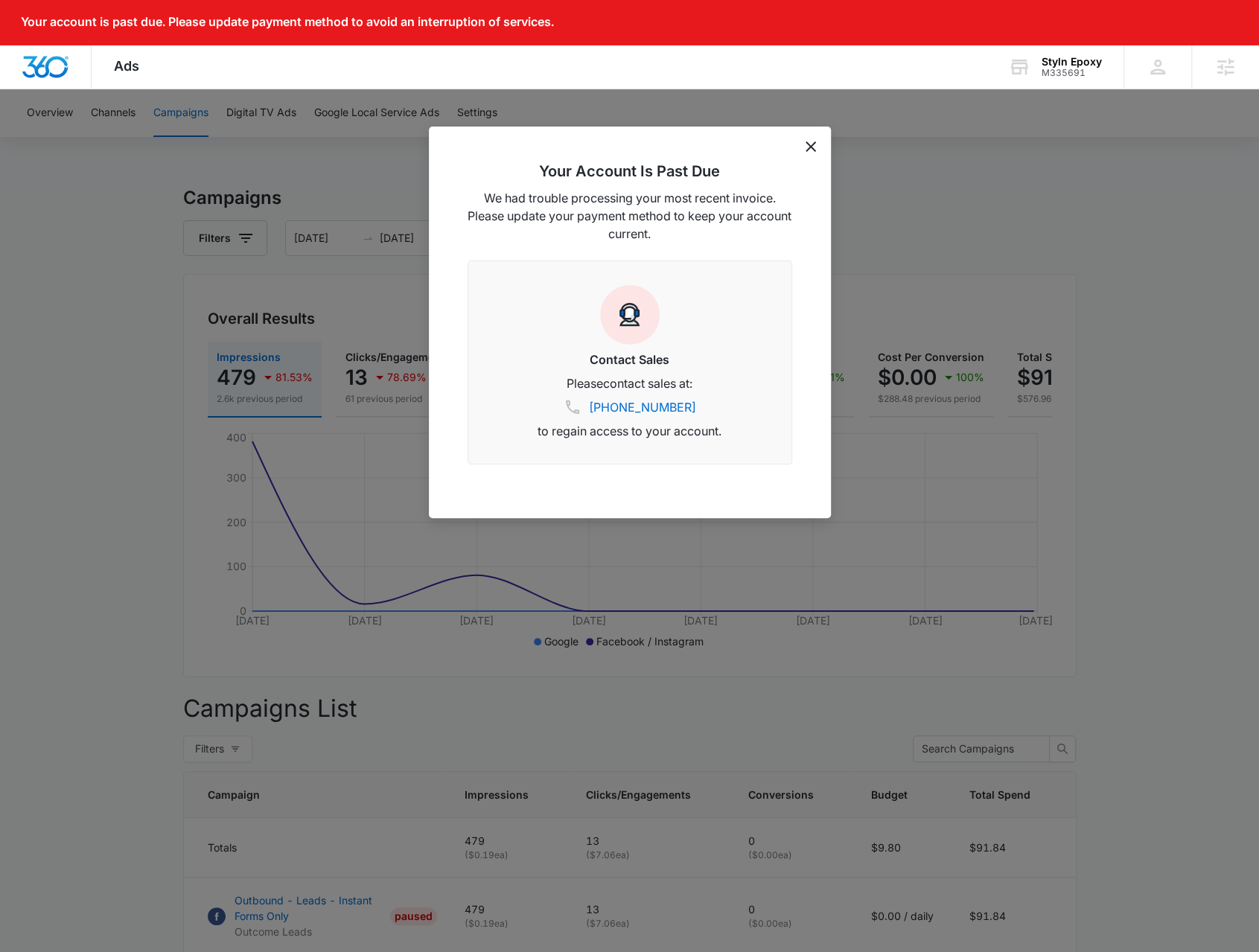
click at [804, 150] on div "Your Account Is Past Due We had trouble processing your most recent invoice. Pl…" at bounding box center [630, 322] width 402 height 392
click at [811, 156] on div "Your Account Is Past Due We had trouble processing your most recent invoice. Pl…" at bounding box center [630, 322] width 402 height 392
click at [805, 151] on icon "dismiss this dialog" at bounding box center [810, 147] width 10 height 10
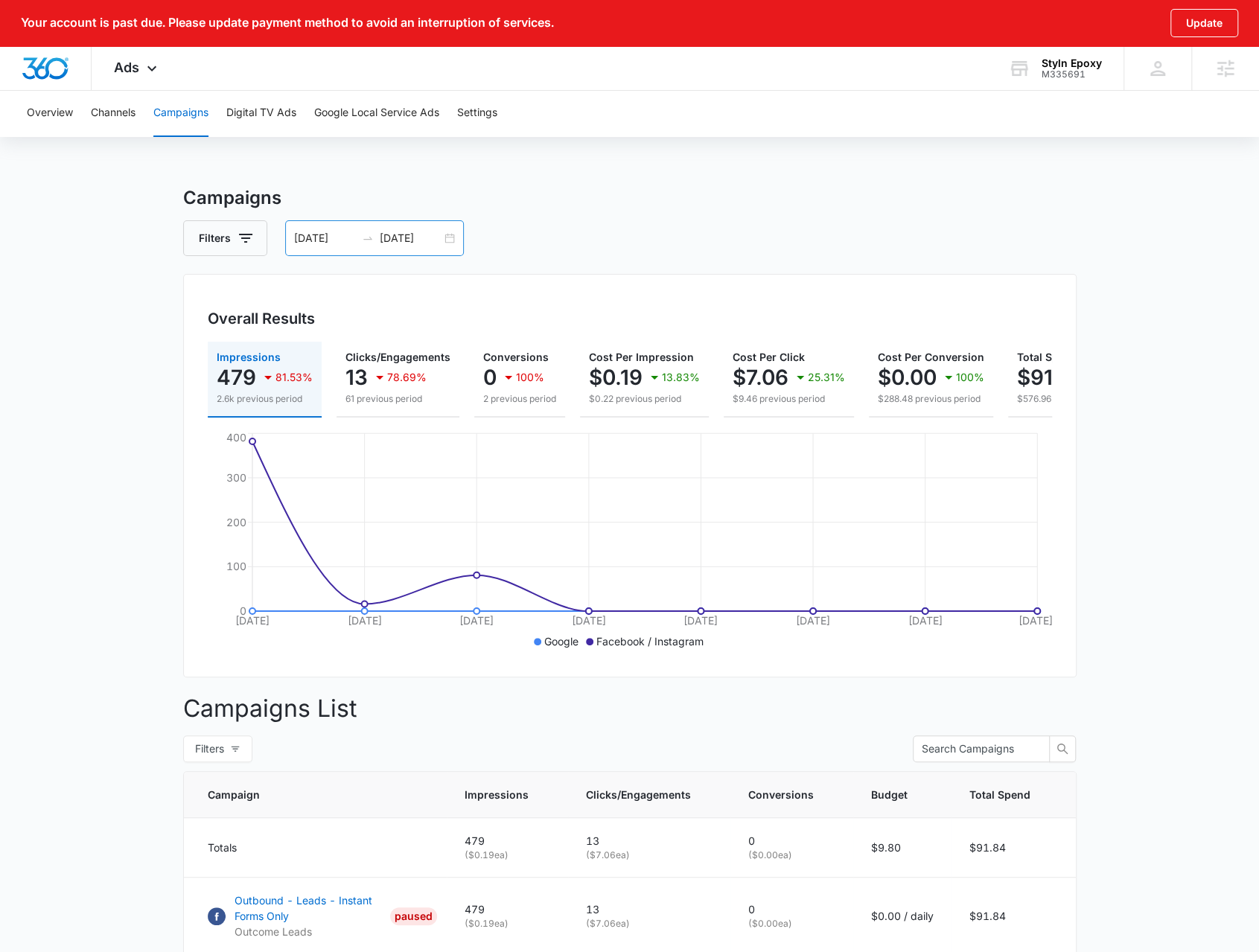
click at [452, 237] on div "[DATE] [DATE]" at bounding box center [375, 238] width 179 height 36
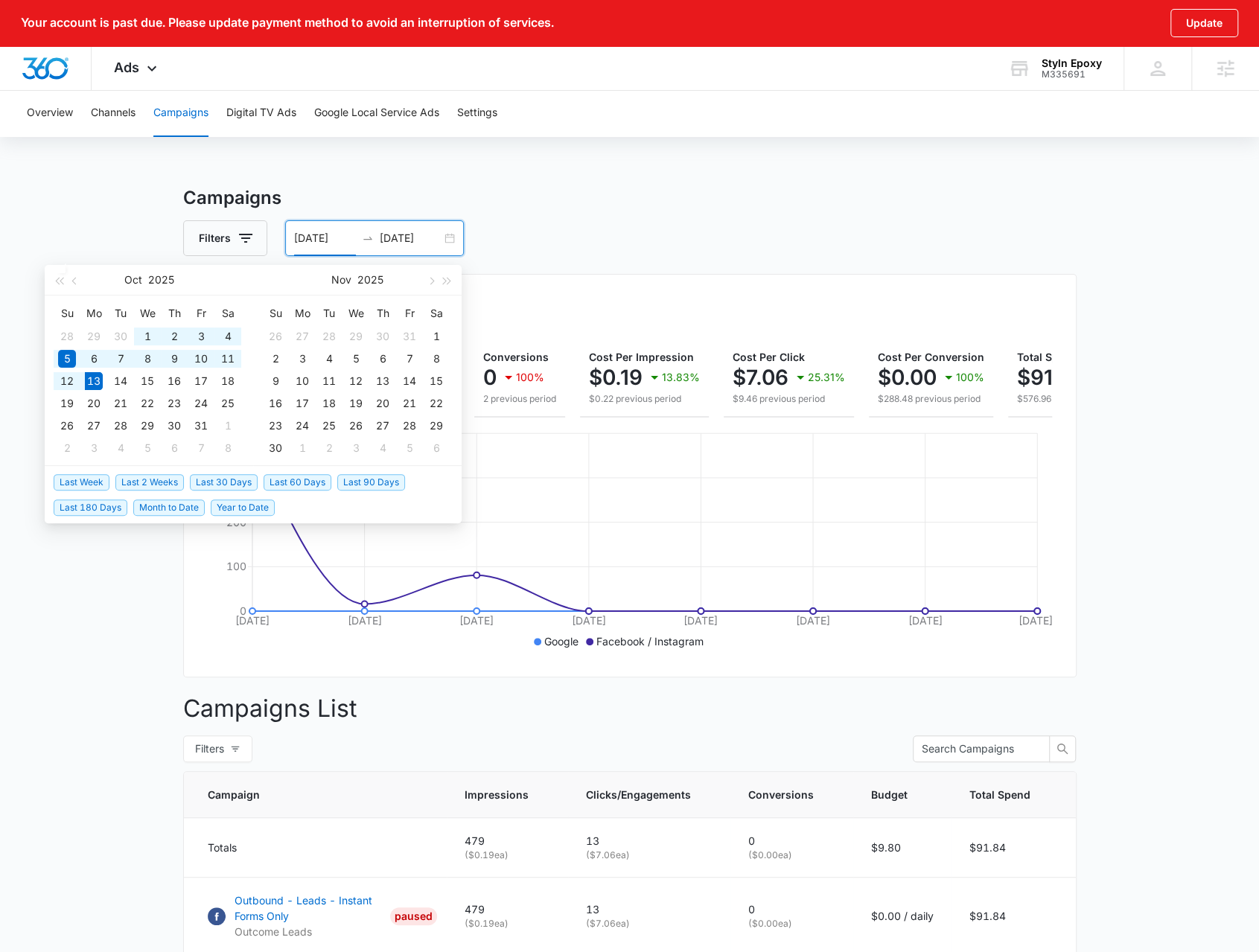
click at [254, 499] on span "Year to Date" at bounding box center [242, 507] width 64 height 16
type input "[DATE]"
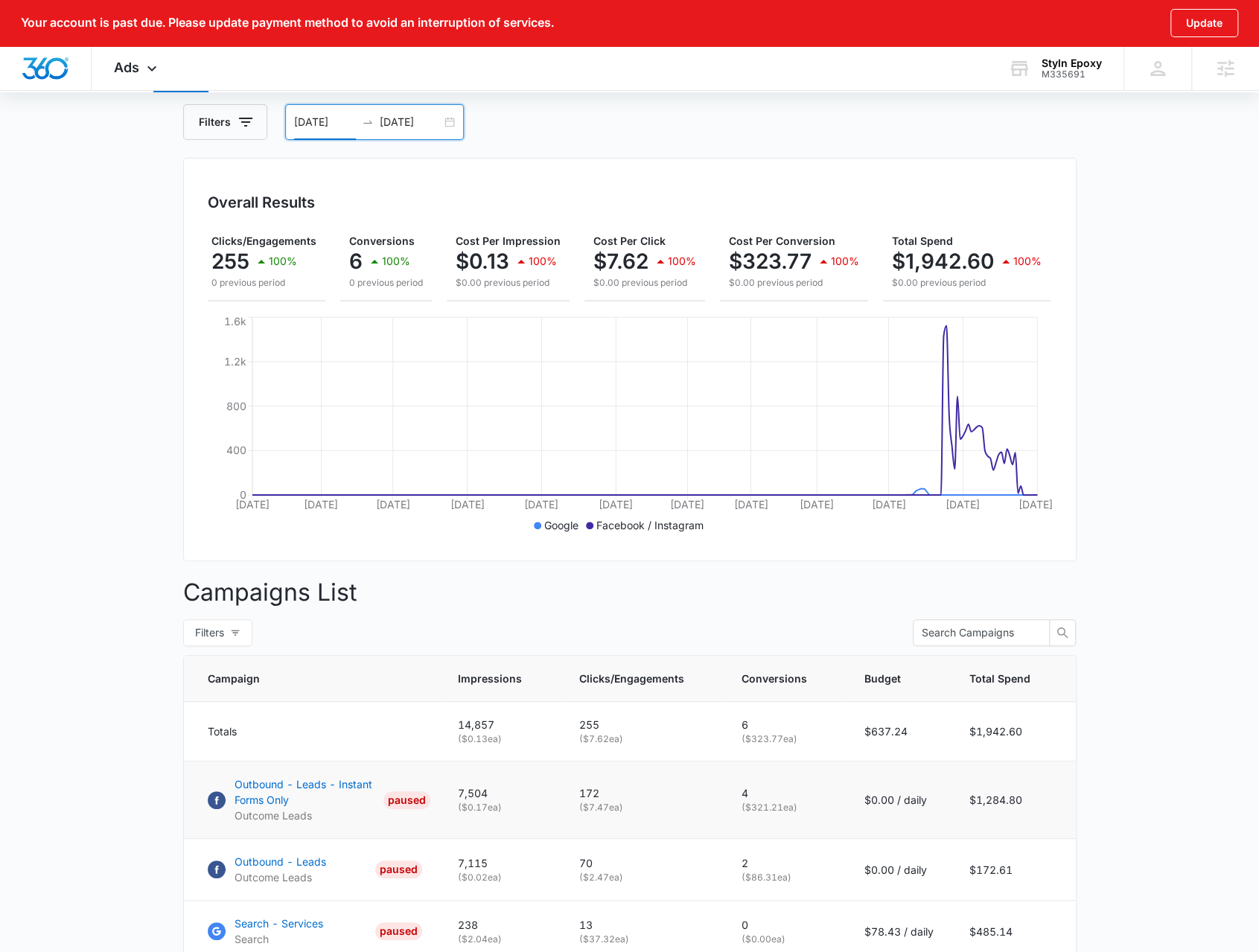
scroll to position [298, 0]
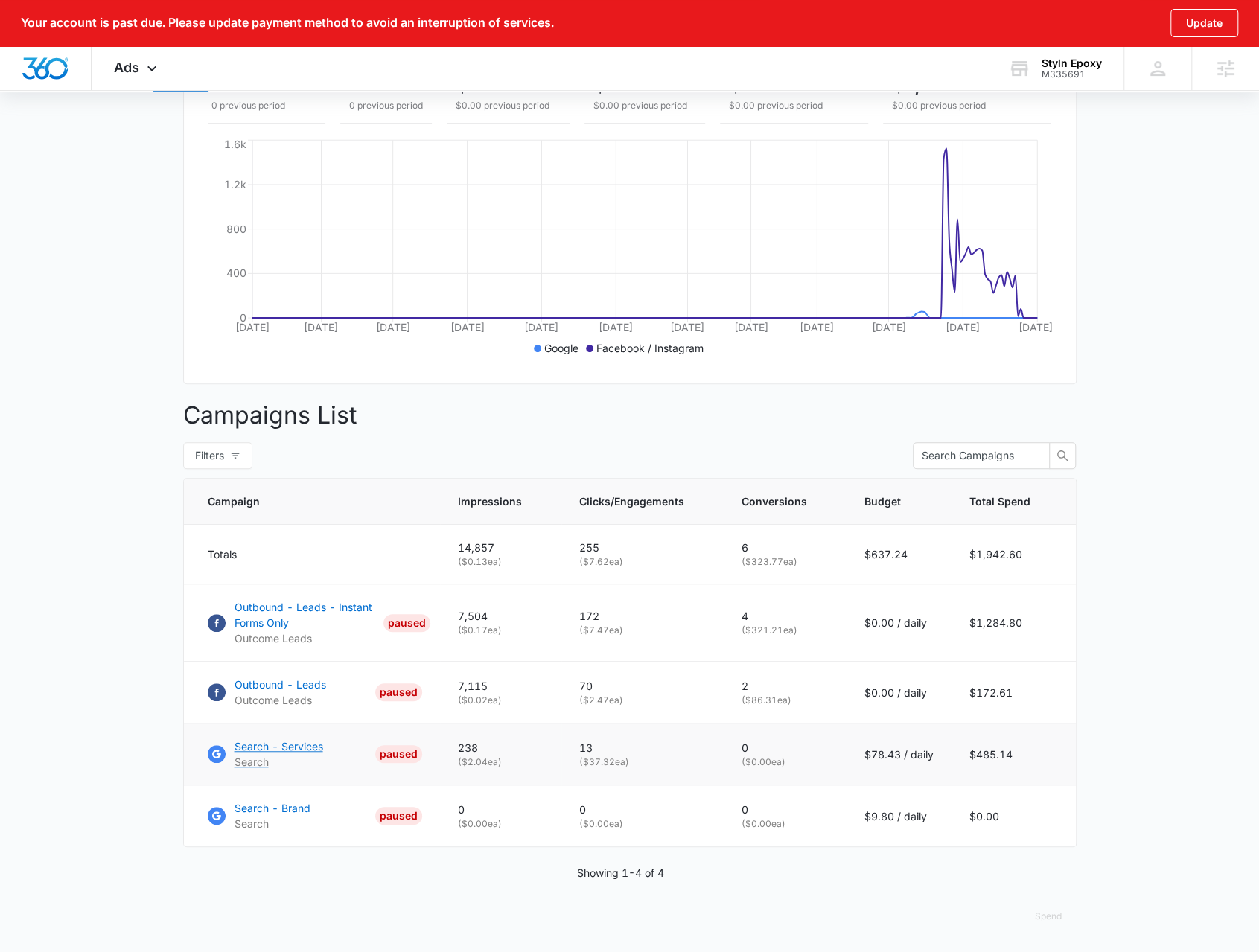
click at [309, 747] on p "Search - Services" at bounding box center [278, 746] width 89 height 15
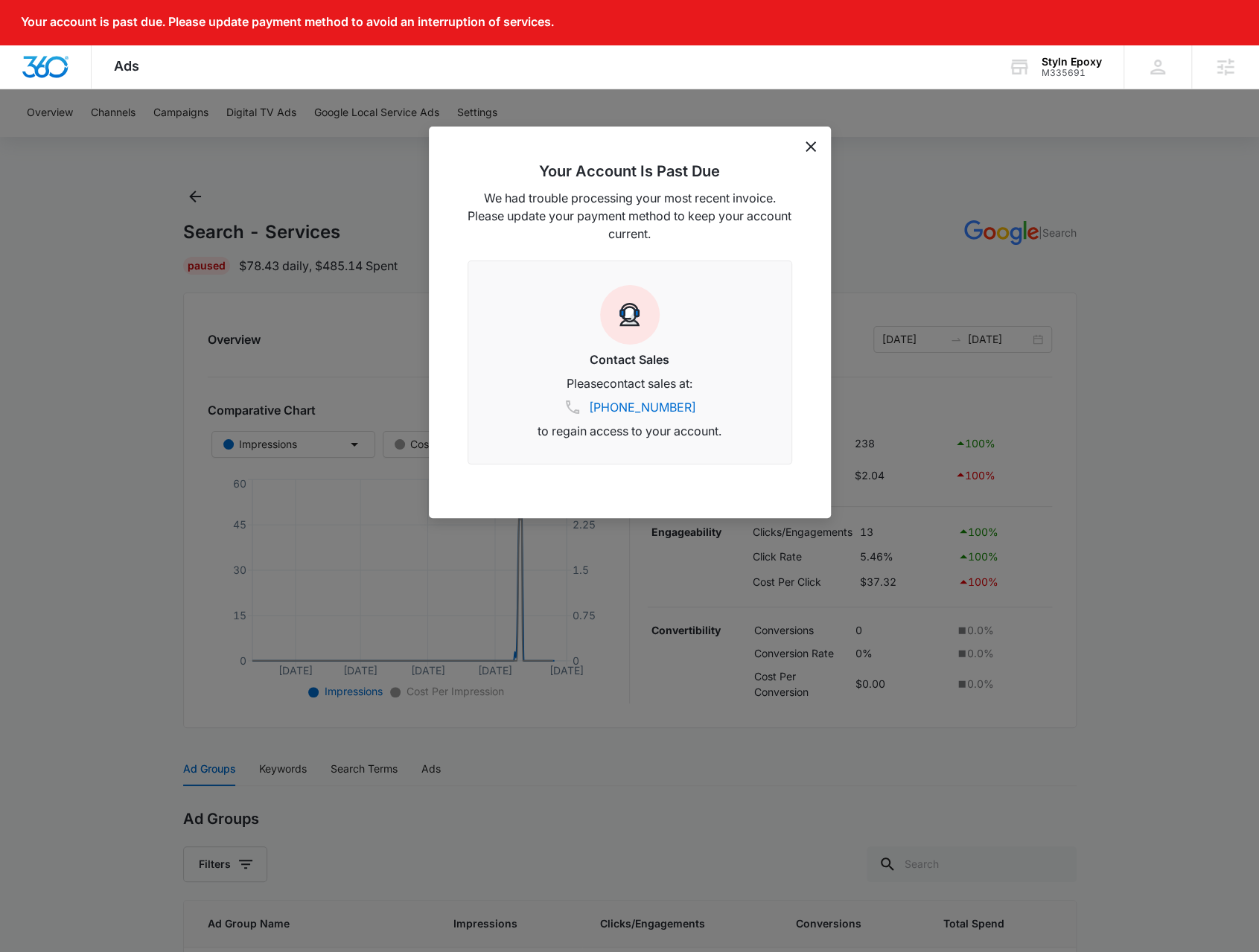
click at [804, 143] on div "Your Account Is Past Due We had trouble processing your most recent invoice. Pl…" at bounding box center [630, 322] width 402 height 392
click at [808, 144] on div "Your Account Is Past Due We had trouble processing your most recent invoice. Pl…" at bounding box center [630, 322] width 402 height 392
click at [810, 147] on icon "dismiss this dialog" at bounding box center [810, 147] width 10 height 10
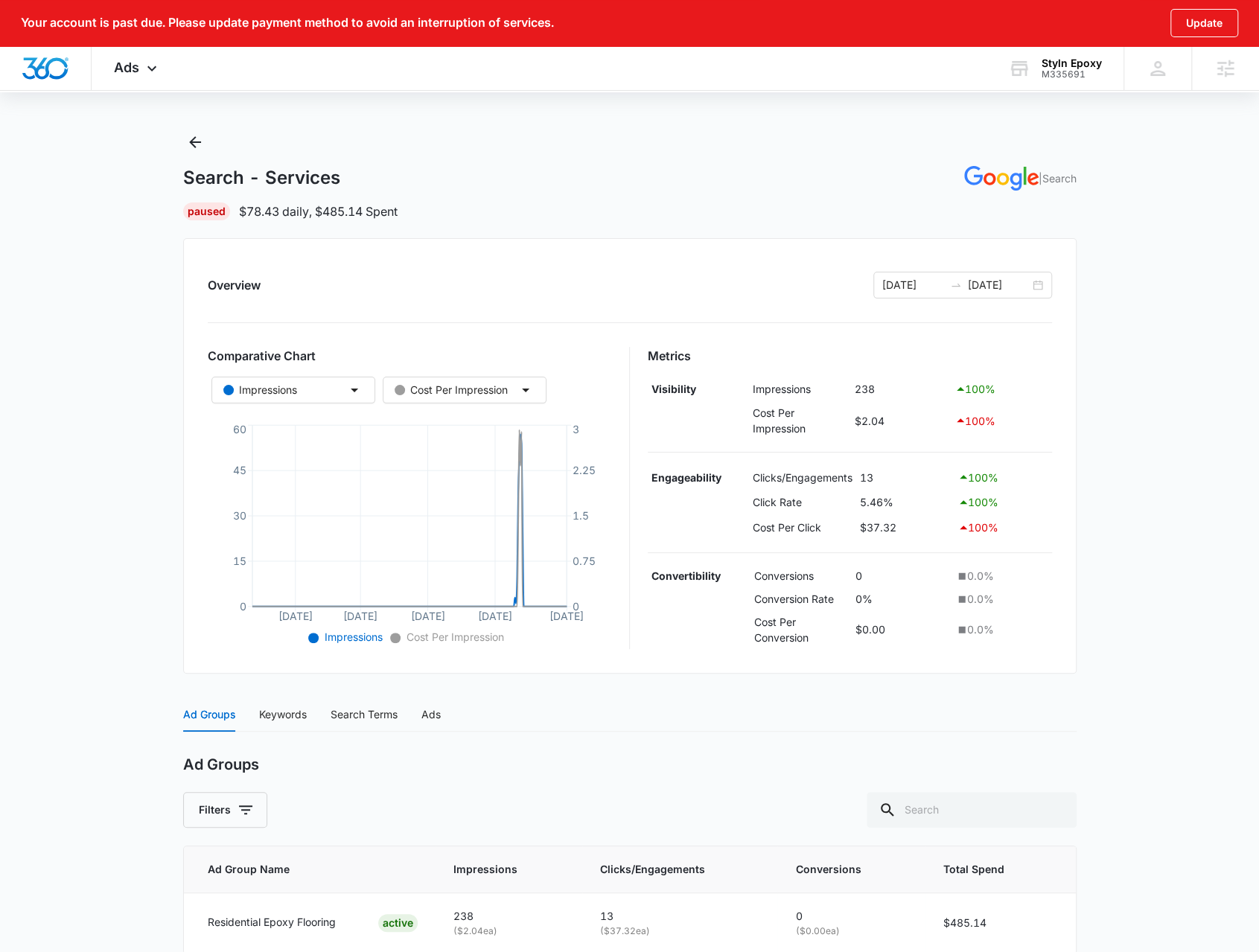
scroll to position [124, 0]
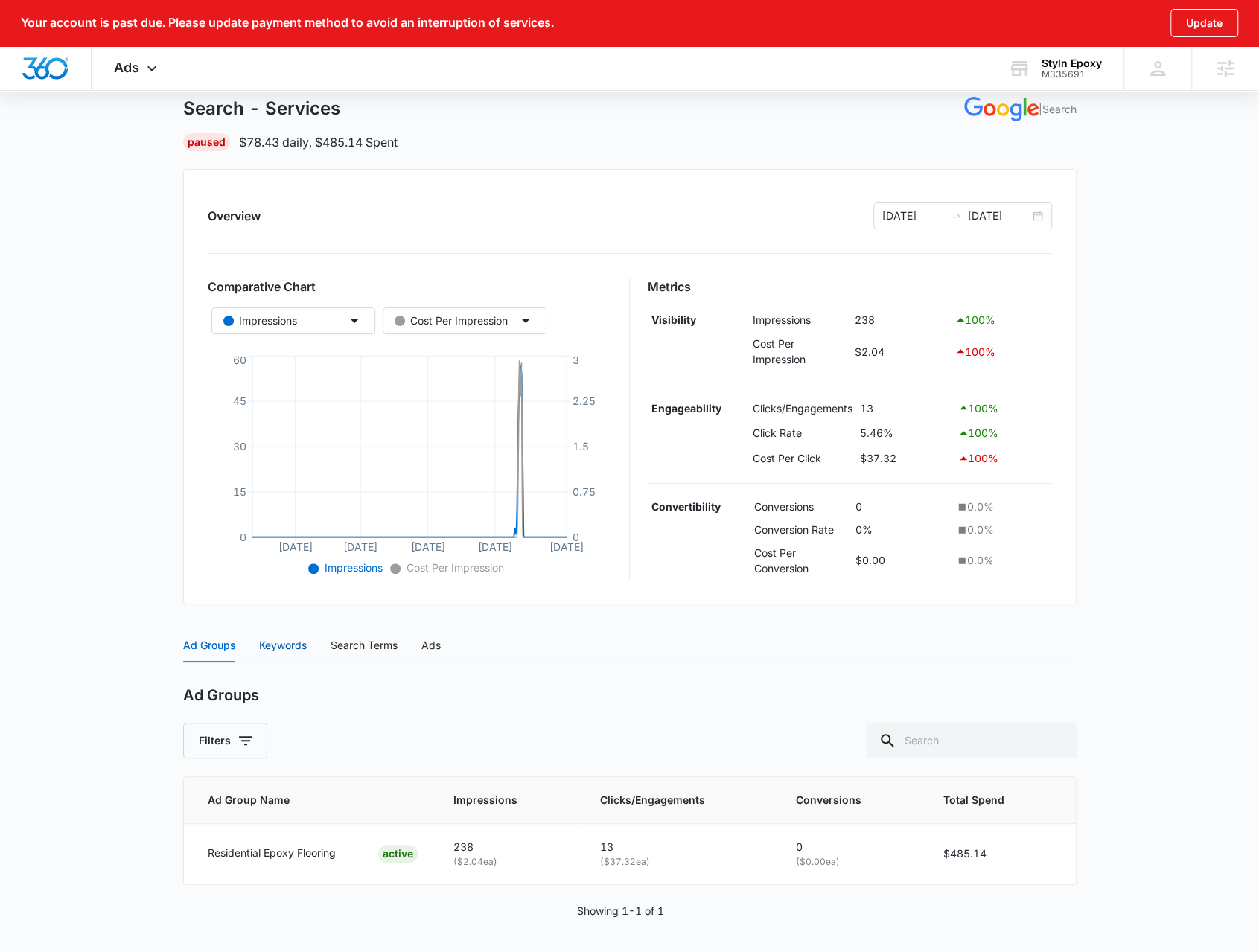
click at [303, 639] on div "Keywords" at bounding box center [282, 645] width 47 height 16
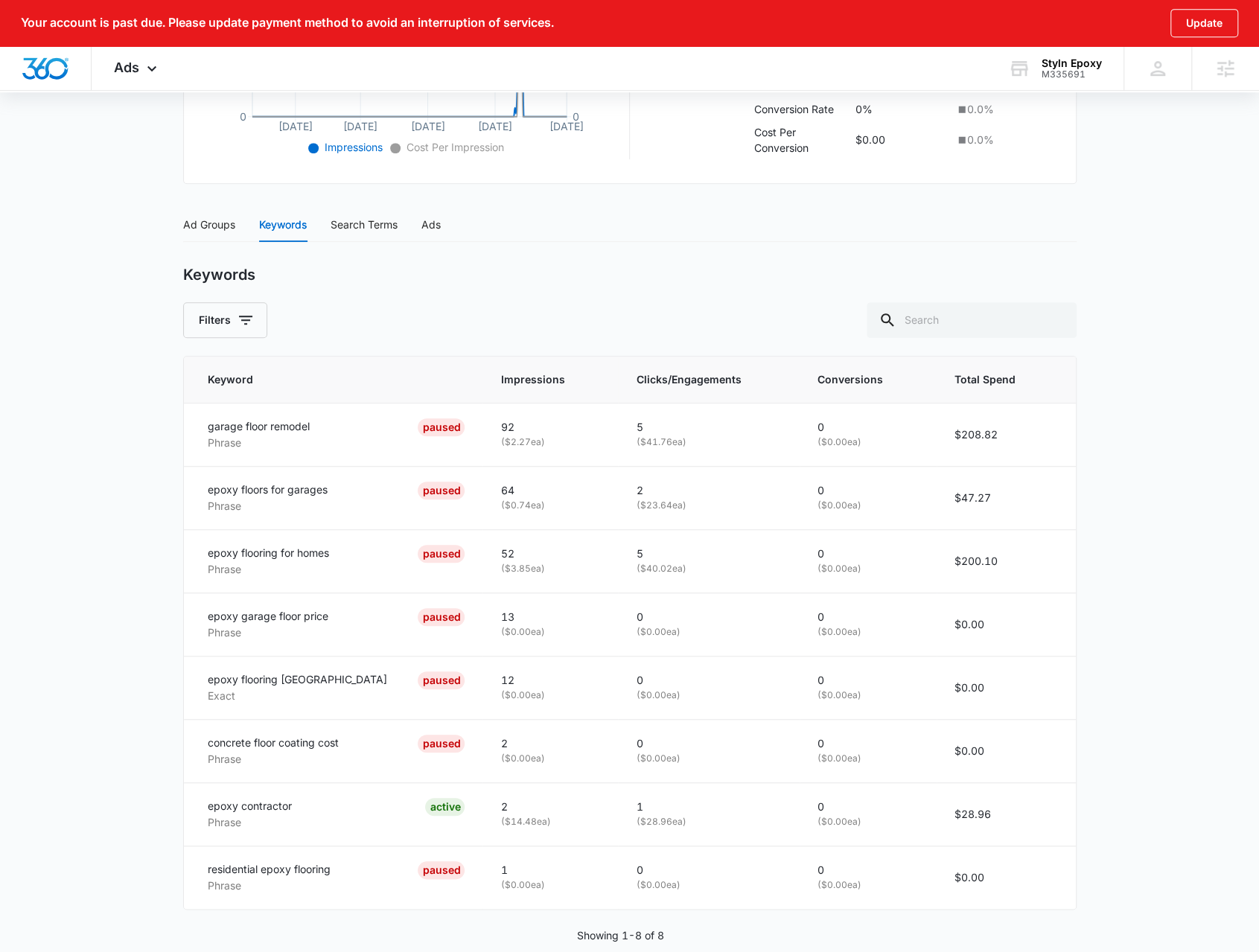
scroll to position [567, 0]
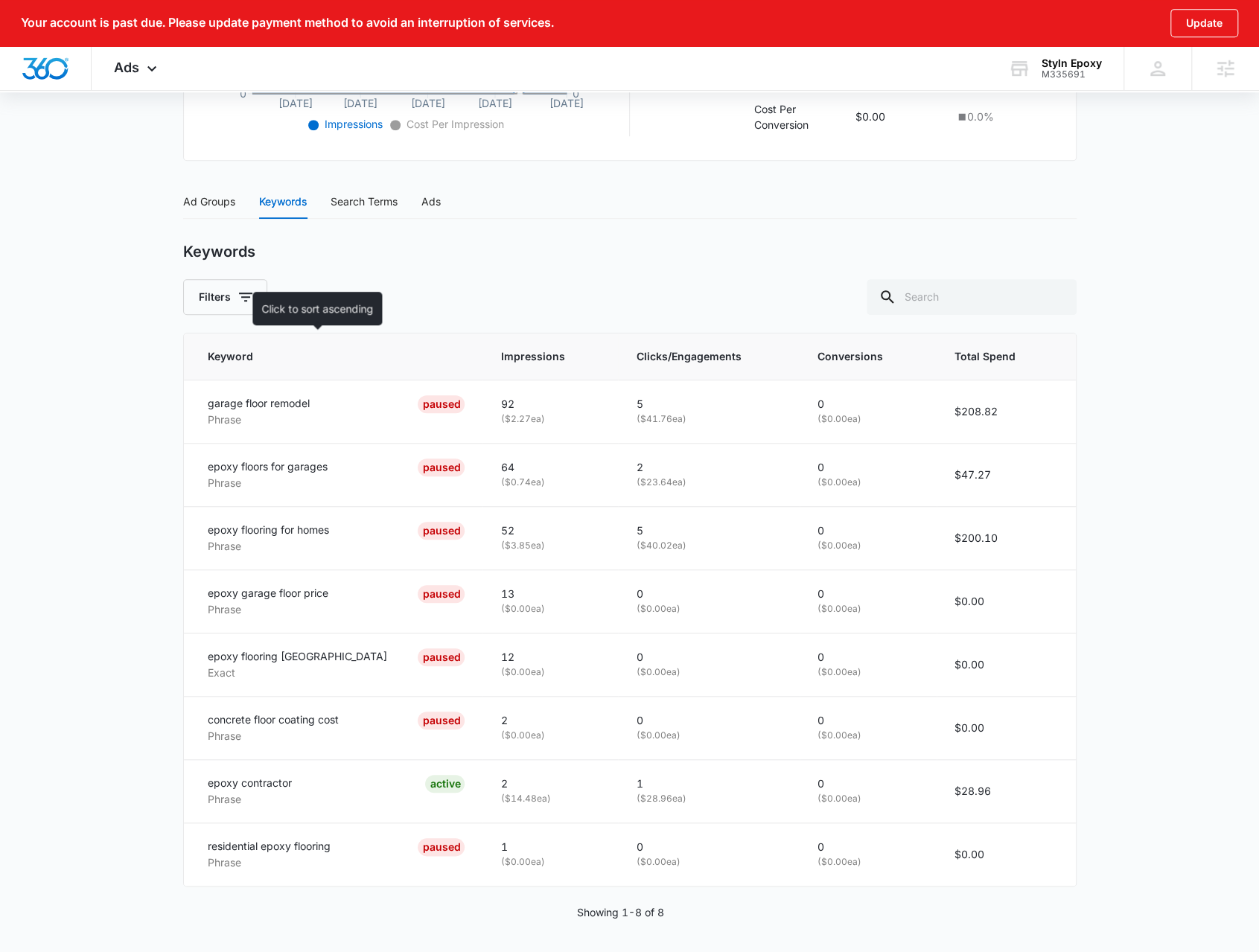
drag, startPoint x: 363, startPoint y: 342, endPoint x: 86, endPoint y: 464, distance: 302.7
click at [86, 464] on main "Search - Services | Search Paused $78.43 daily , $485.14 Spent Overview 01/01/2…" at bounding box center [629, 287] width 1259 height 1339
click at [355, 204] on div "Search Terms" at bounding box center [364, 201] width 67 height 16
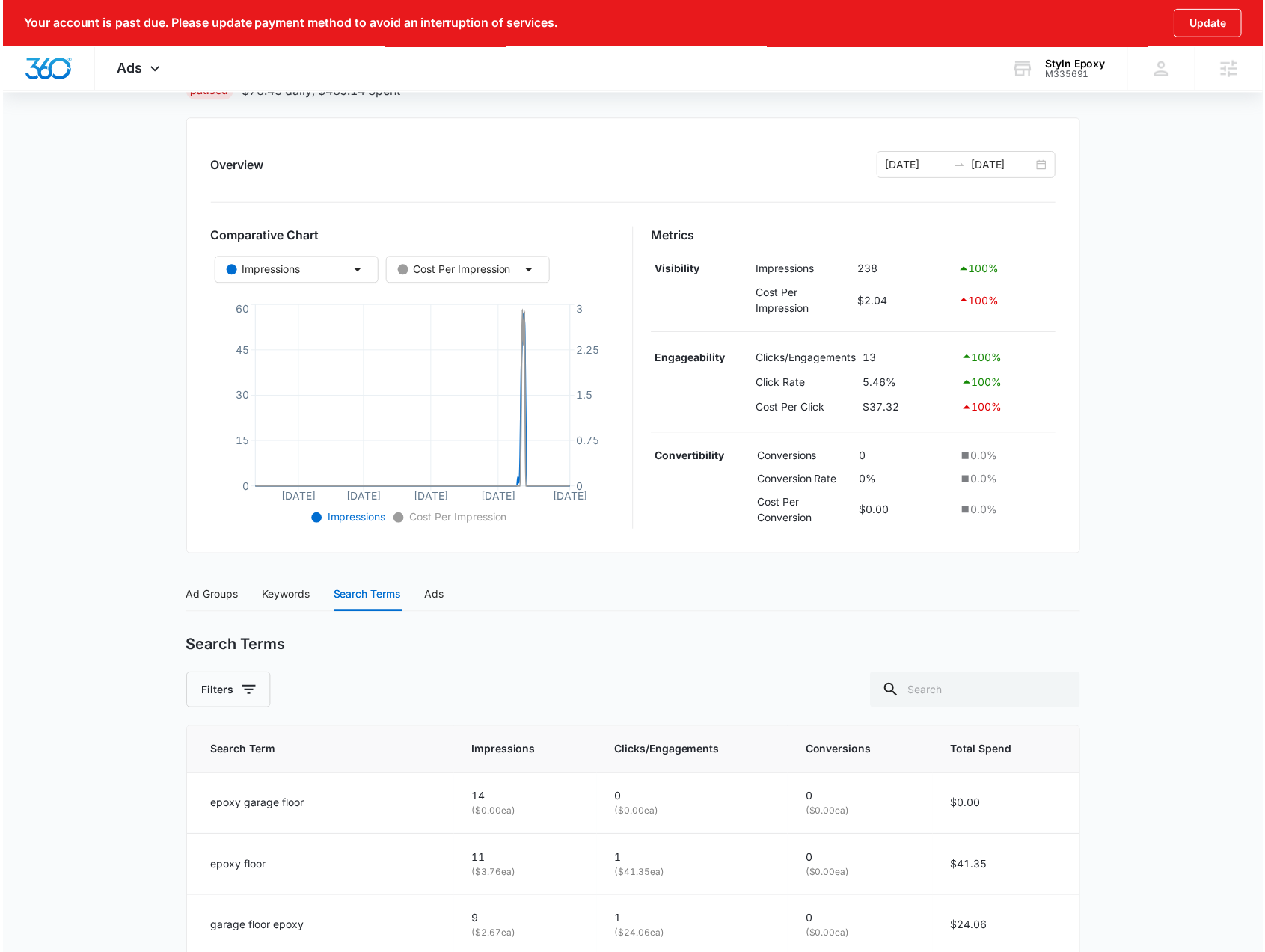
scroll to position [161, 0]
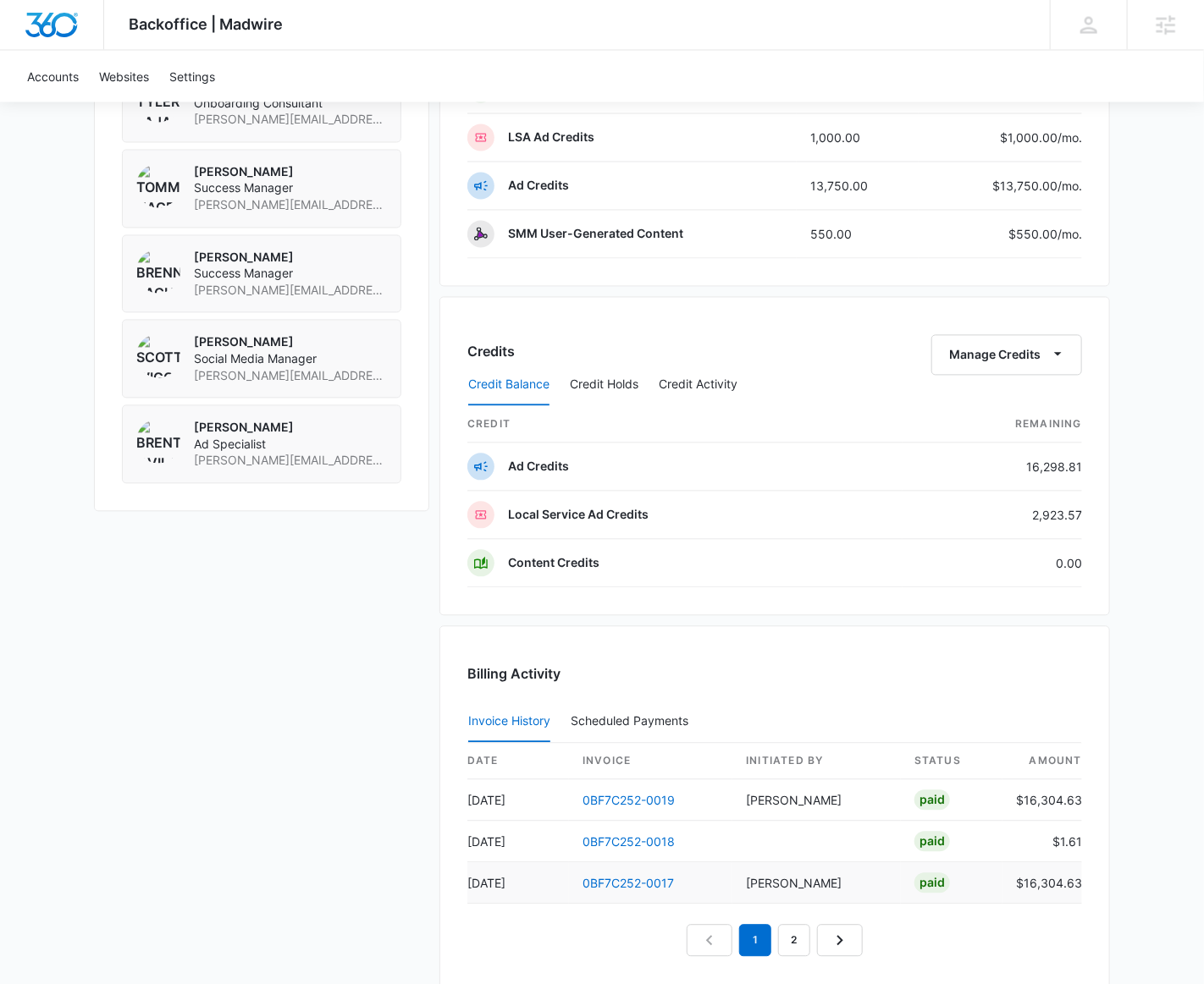
scroll to position [1385, 0]
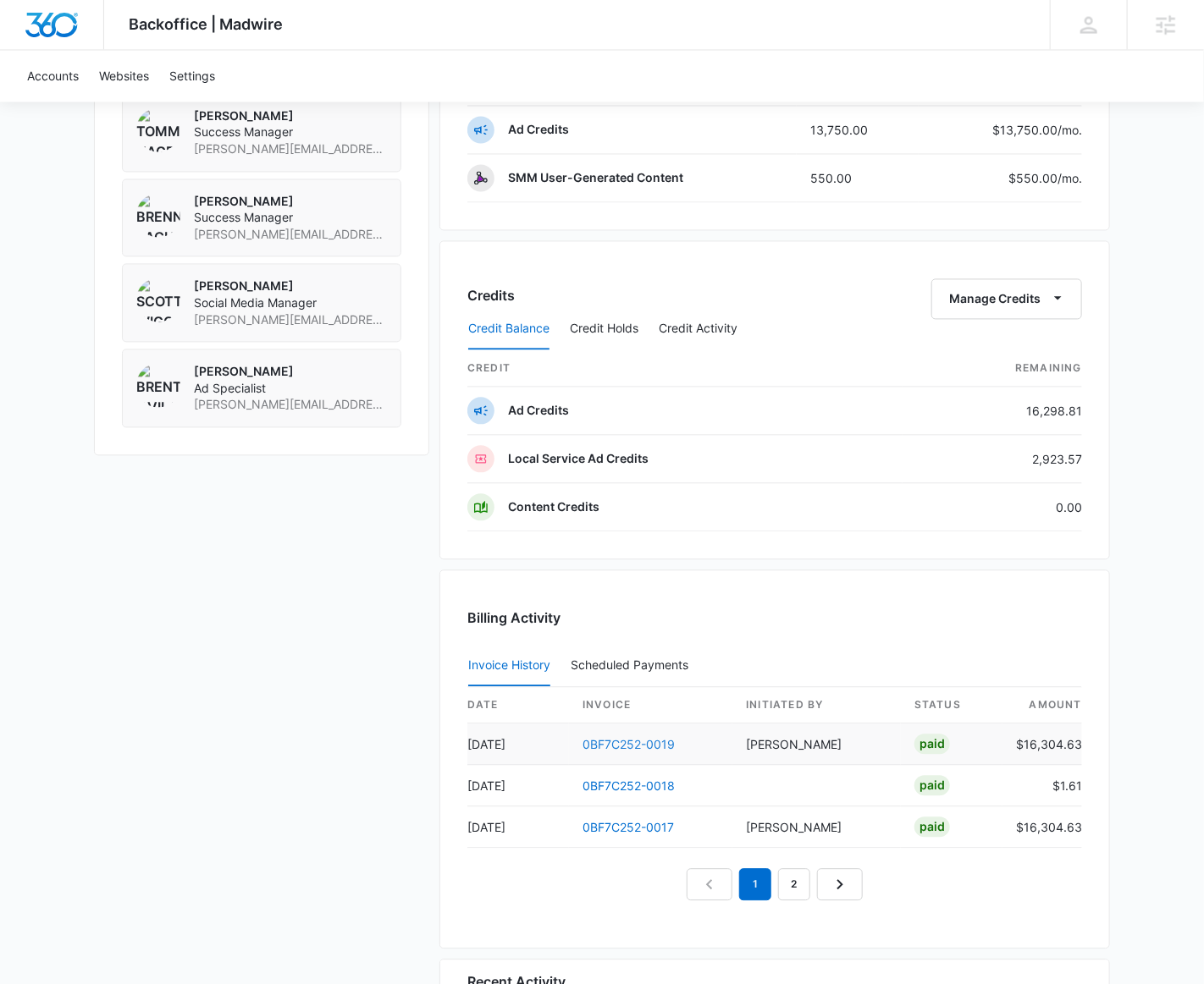
click at [625, 738] on link "0BF7C252-0019" at bounding box center [628, 745] width 92 height 15
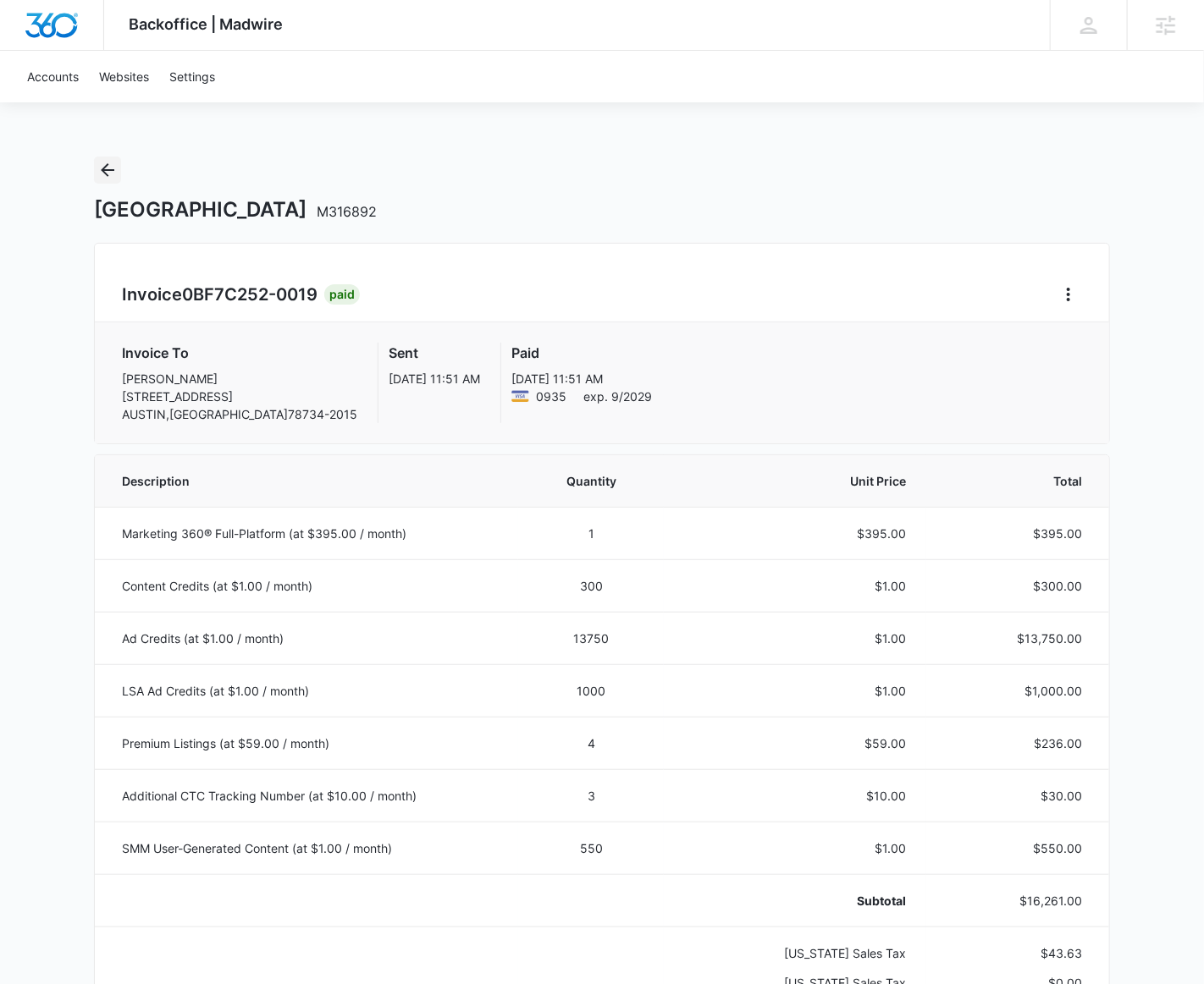
drag, startPoint x: 452, startPoint y: 672, endPoint x: 120, endPoint y: 166, distance: 605.2
click at [452, 672] on td "LSA Ad Credits (at $1.00 / month)" at bounding box center [306, 691] width 423 height 53
click at [101, 169] on icon "Back" at bounding box center [108, 170] width 21 height 21
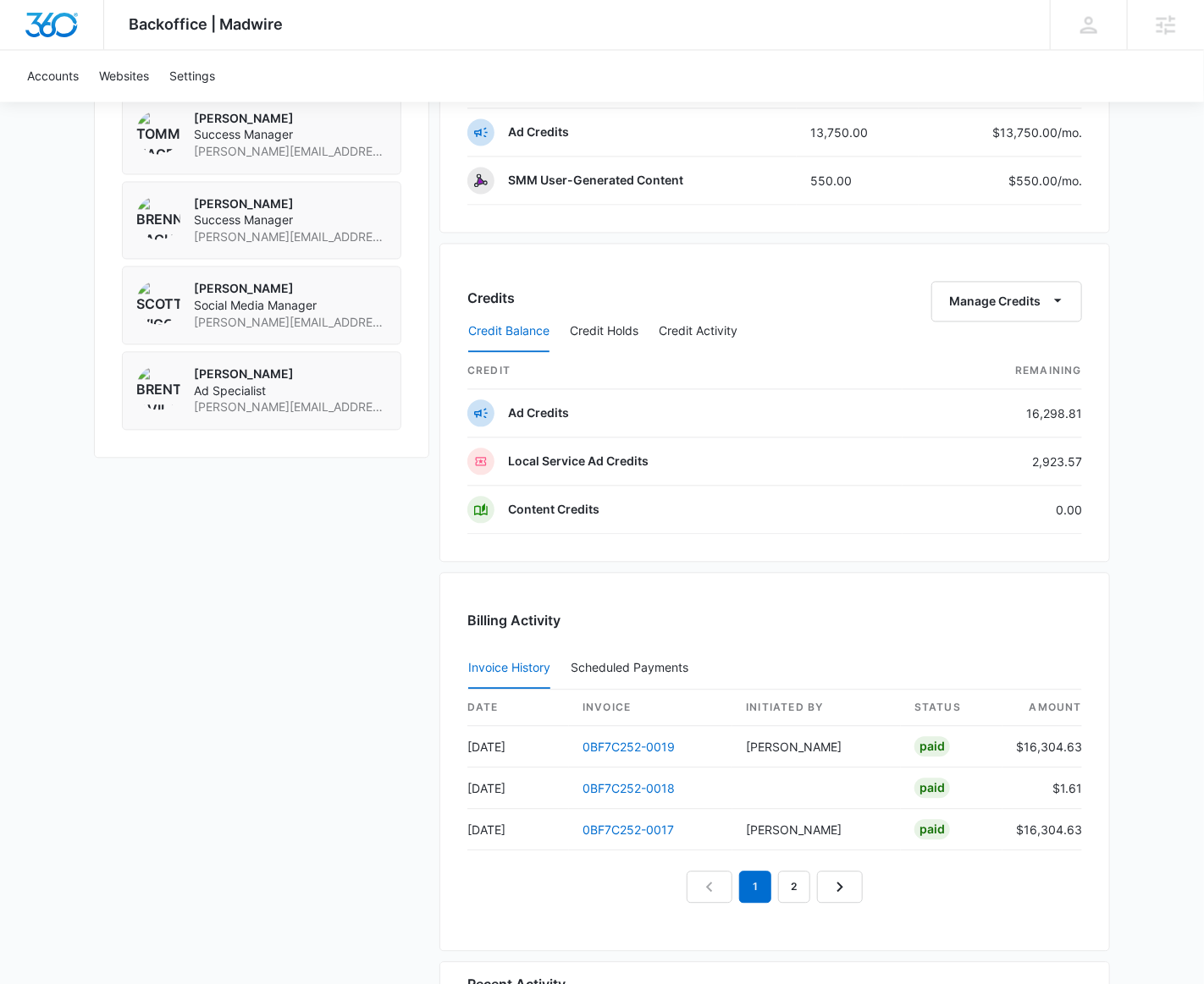
scroll to position [1684, 0]
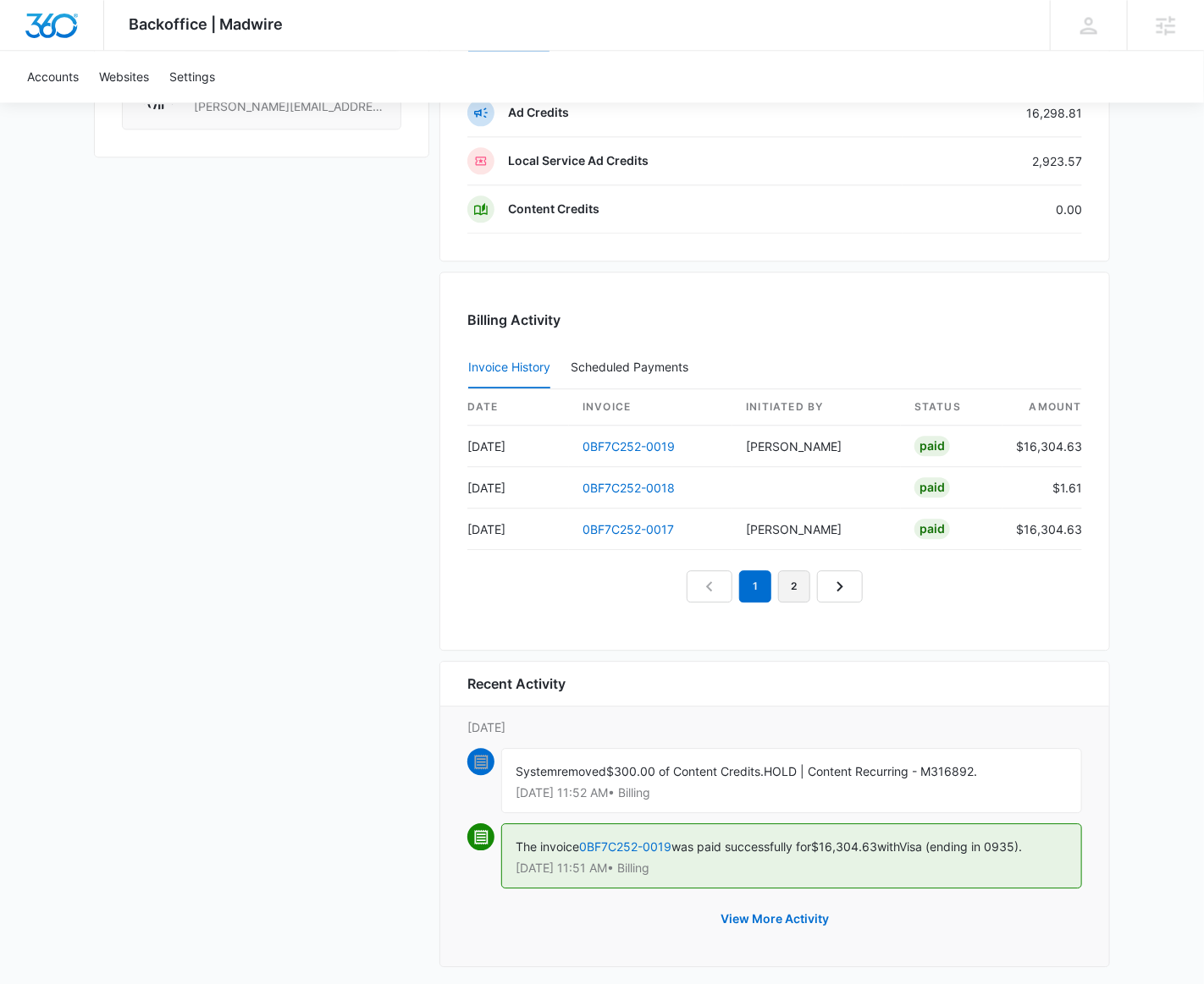
click at [791, 580] on link "2" at bounding box center [794, 586] width 32 height 32
click at [808, 579] on link "3" at bounding box center [813, 586] width 32 height 32
click at [828, 578] on link "4" at bounding box center [833, 586] width 32 height 32
click at [835, 578] on nav "1 2 3 4 5" at bounding box center [775, 586] width 293 height 32
click at [838, 578] on link "5" at bounding box center [852, 586] width 32 height 32
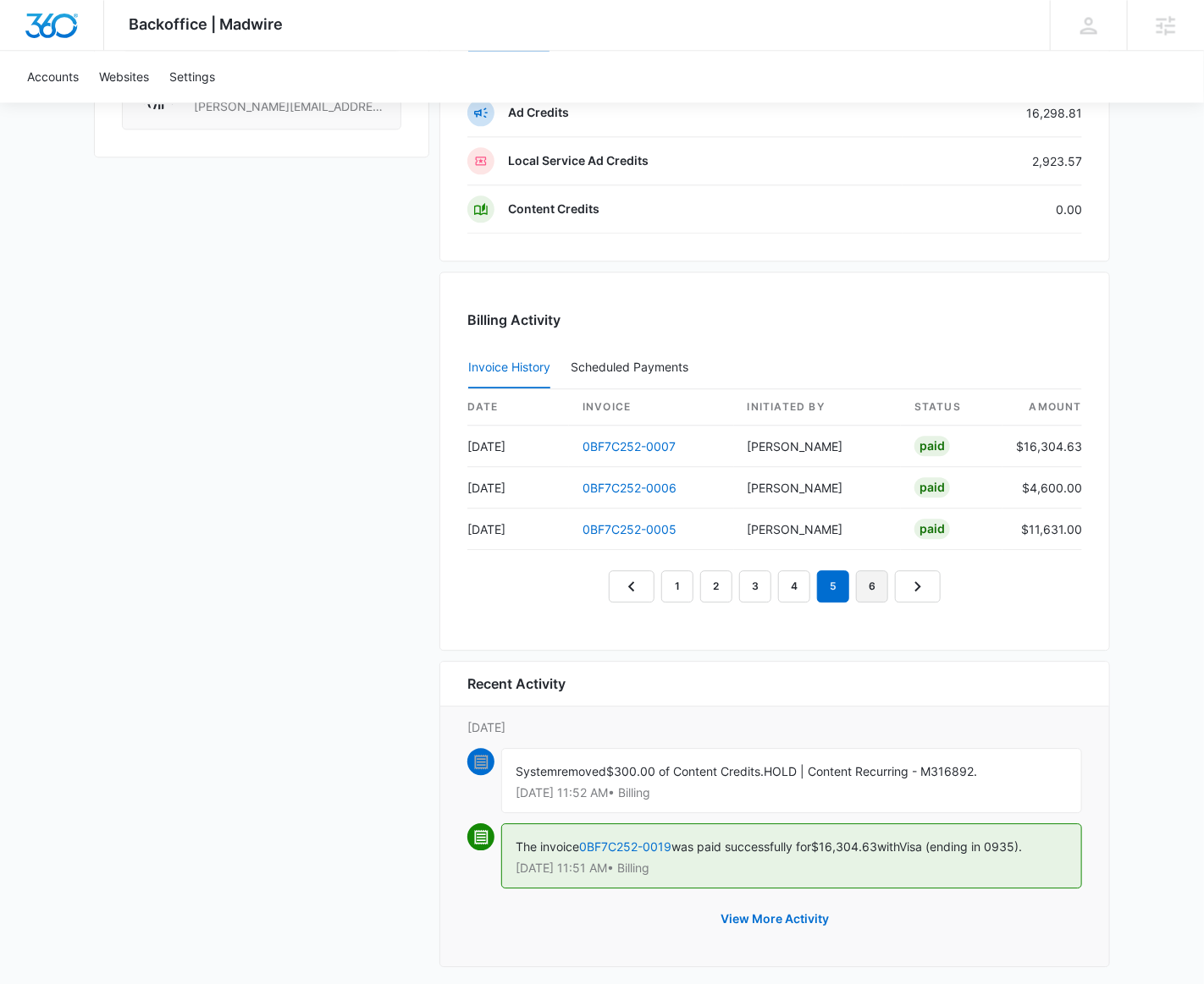
click at [857, 579] on link "6" at bounding box center [872, 586] width 32 height 32
click at [883, 579] on link "7" at bounding box center [891, 586] width 32 height 32
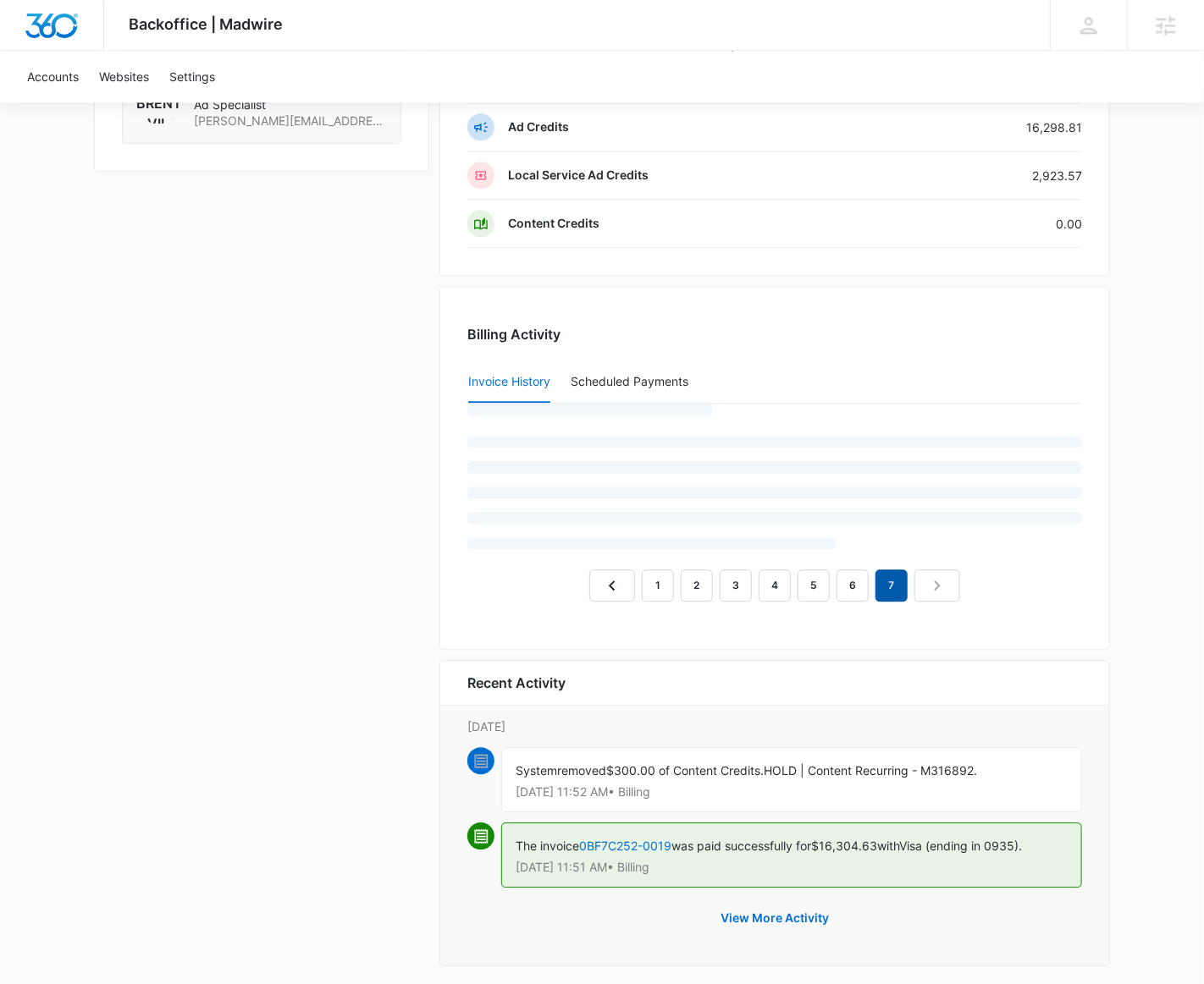
scroll to position [1602, 0]
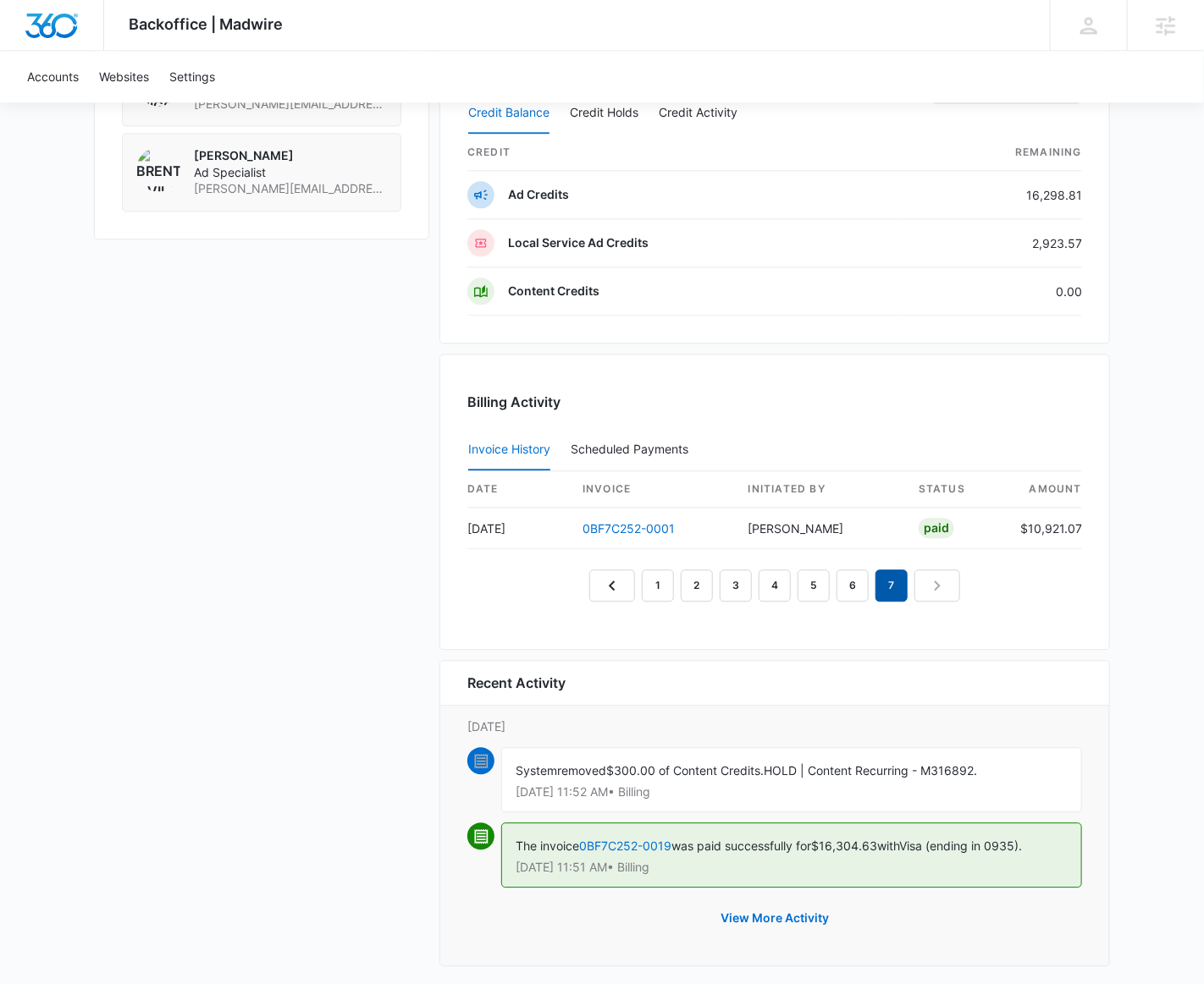
click at [898, 583] on em "7" at bounding box center [891, 585] width 32 height 32
click at [866, 580] on link "6" at bounding box center [852, 585] width 32 height 32
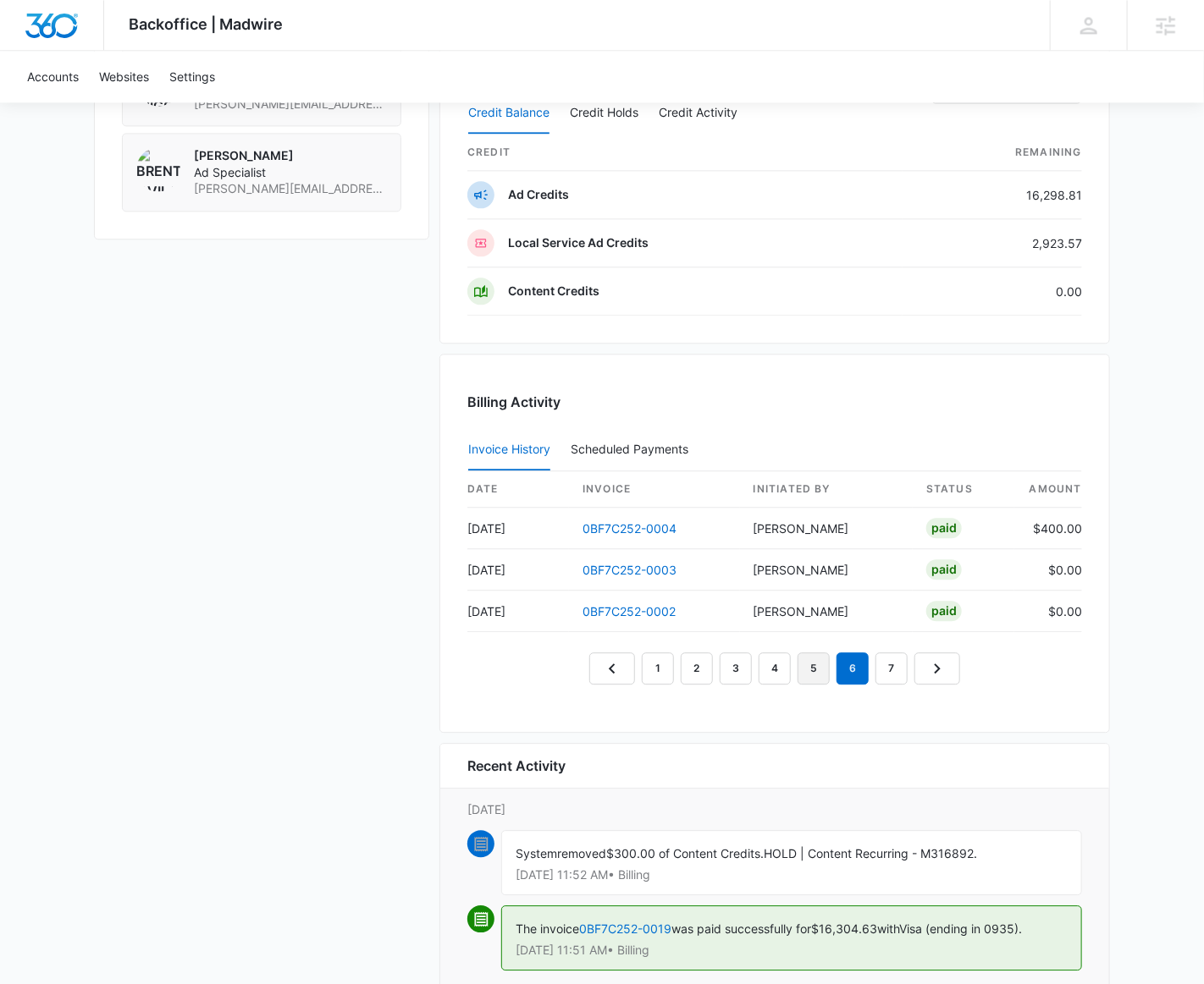
click at [823, 658] on link "5" at bounding box center [813, 668] width 32 height 32
drag, startPoint x: 624, startPoint y: 599, endPoint x: 624, endPoint y: 583, distance: 16.0
click at [767, 656] on link "4" at bounding box center [774, 668] width 32 height 32
drag, startPoint x: 639, startPoint y: 600, endPoint x: 633, endPoint y: 587, distance: 14.3
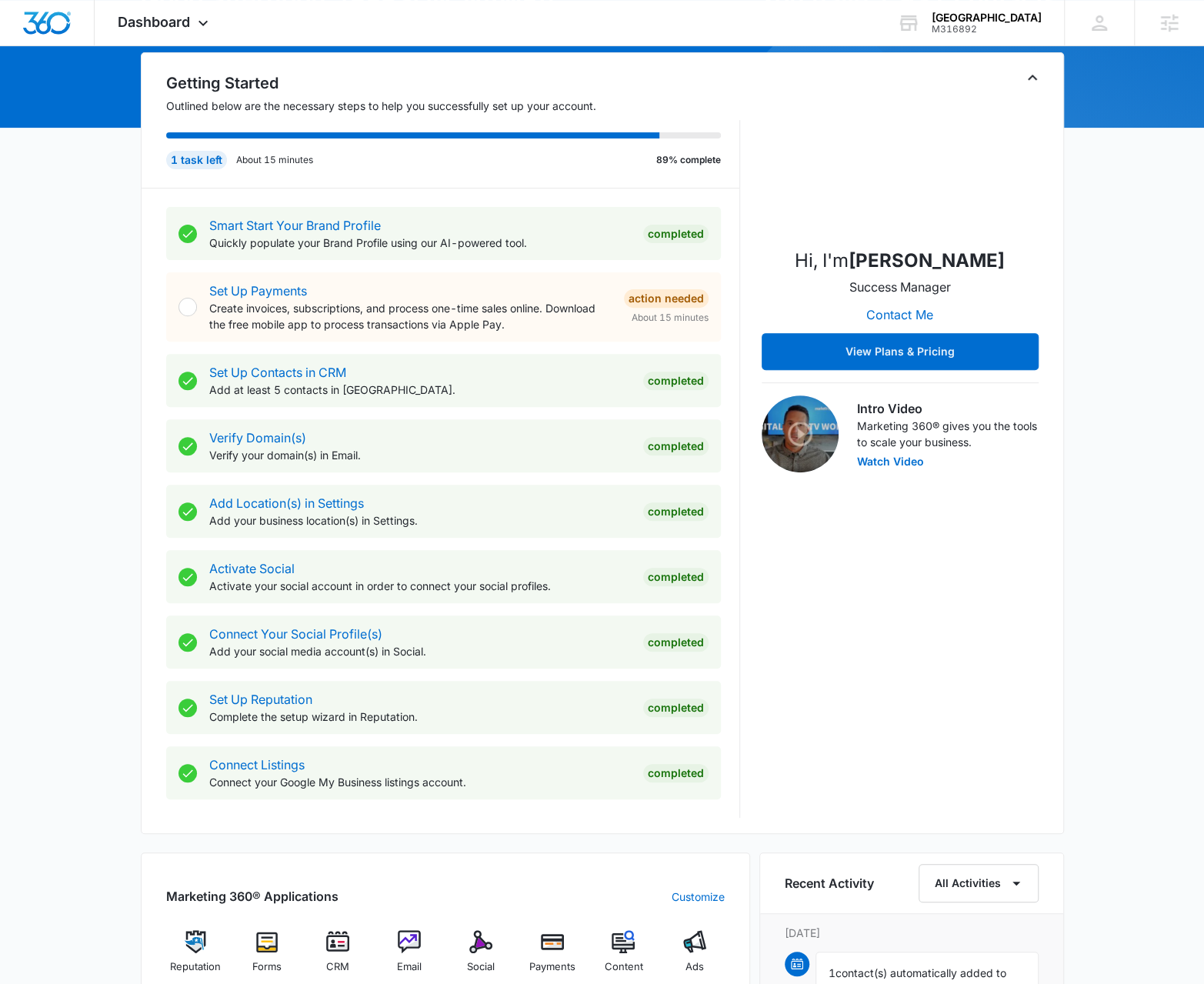
scroll to position [385, 0]
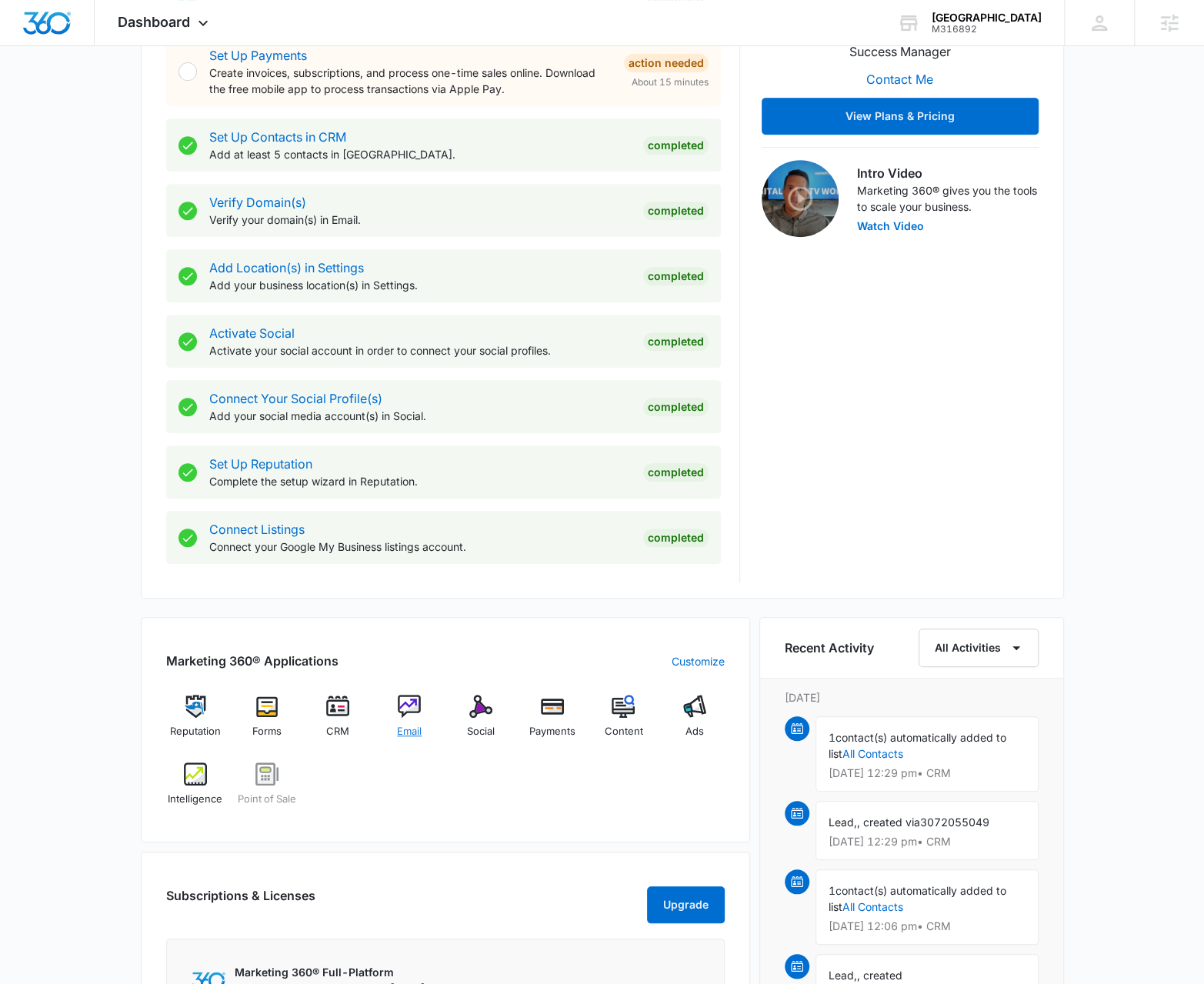
click at [432, 712] on div "Email" at bounding box center [409, 722] width 59 height 55
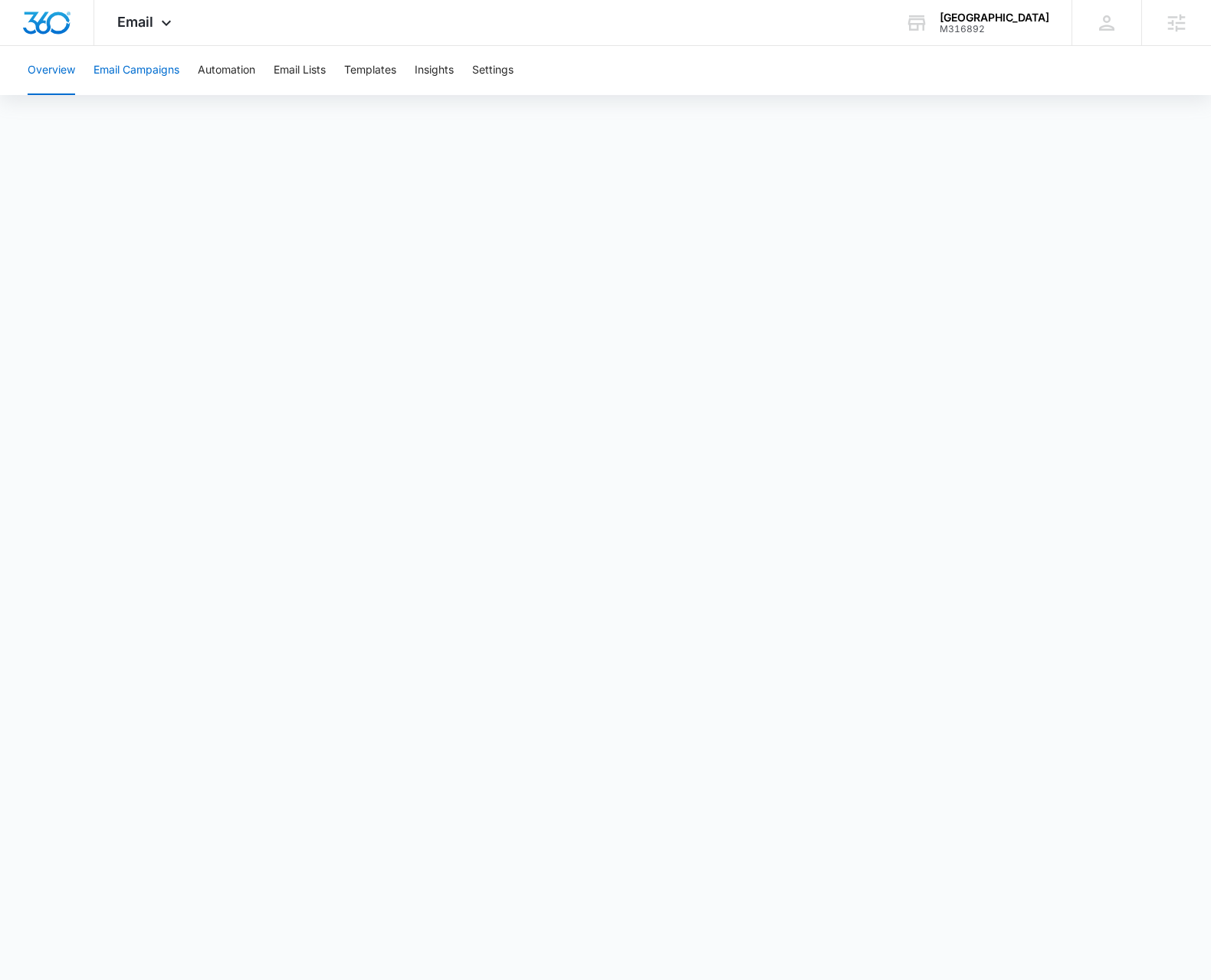
click at [143, 95] on button "Email Campaigns" at bounding box center [136, 70] width 86 height 49
click at [472, 75] on div "Overview Email Campaigns Automation Email Lists Templates Insights Settings" at bounding box center [605, 70] width 1174 height 49
click at [493, 73] on button "Settings" at bounding box center [493, 70] width 42 height 49
click at [133, 28] on span "Email" at bounding box center [135, 22] width 36 height 16
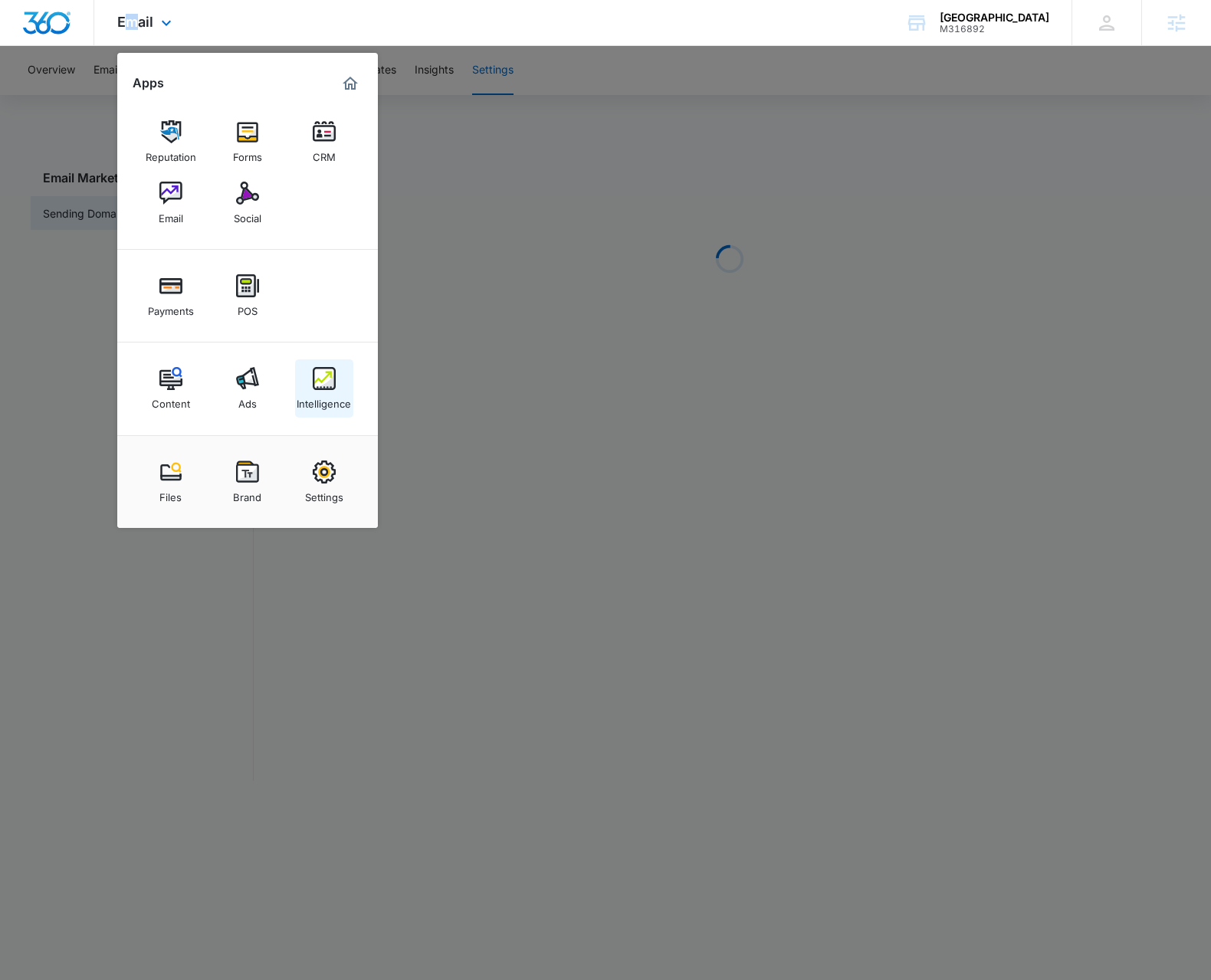
click at [344, 398] on div "Intelligence" at bounding box center [324, 400] width 55 height 20
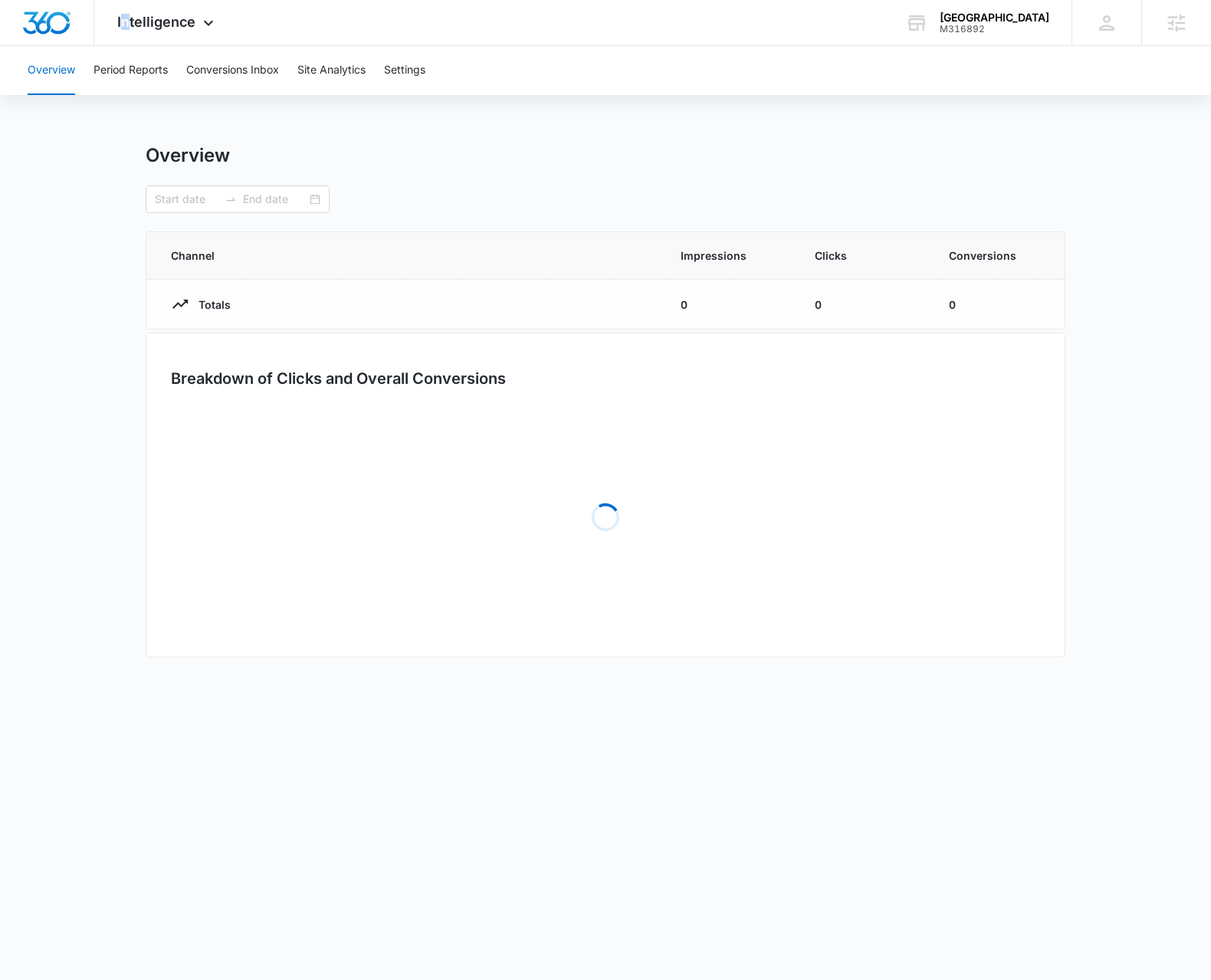
type input "[DATE]"
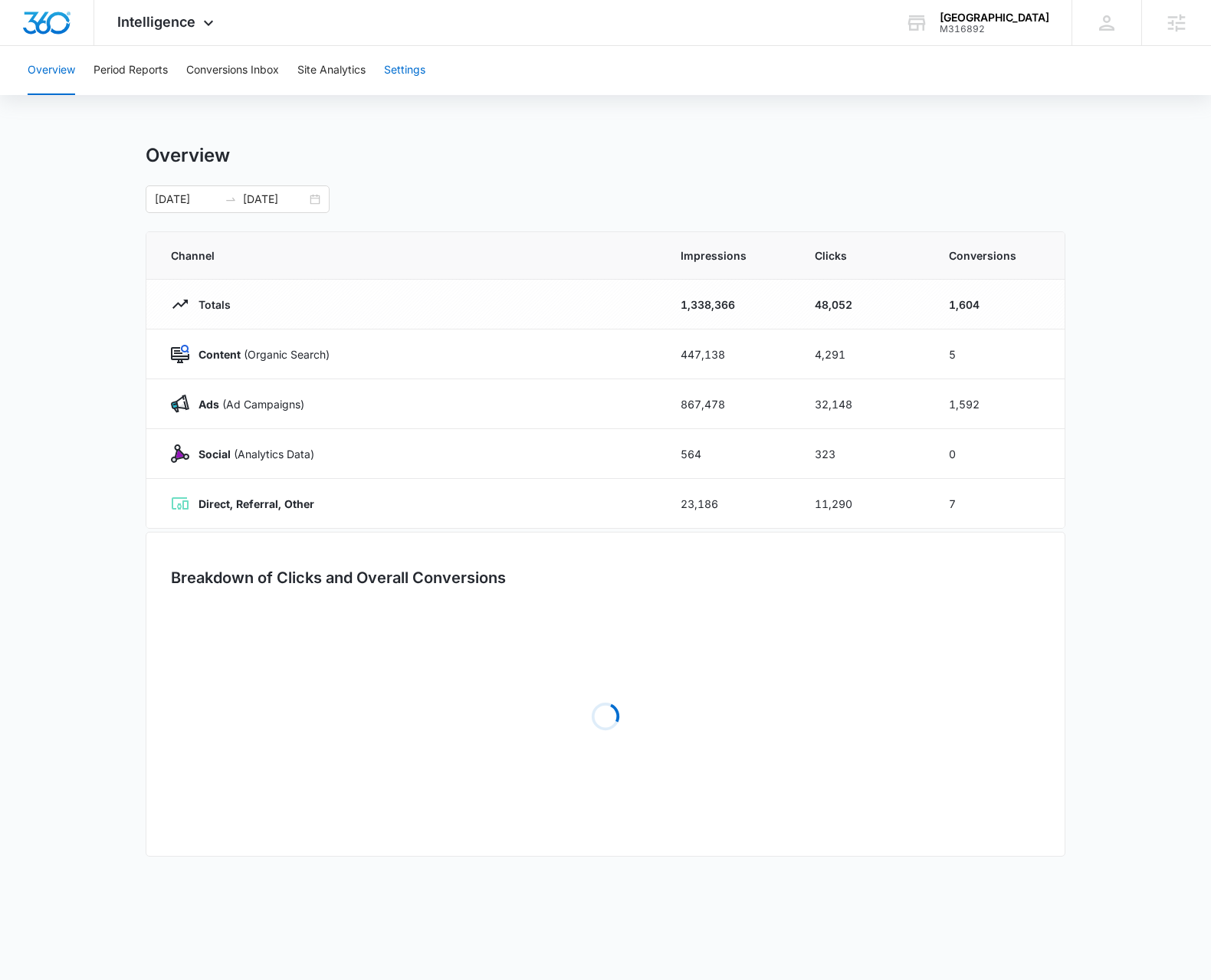
click at [397, 74] on button "Settings" at bounding box center [404, 70] width 42 height 49
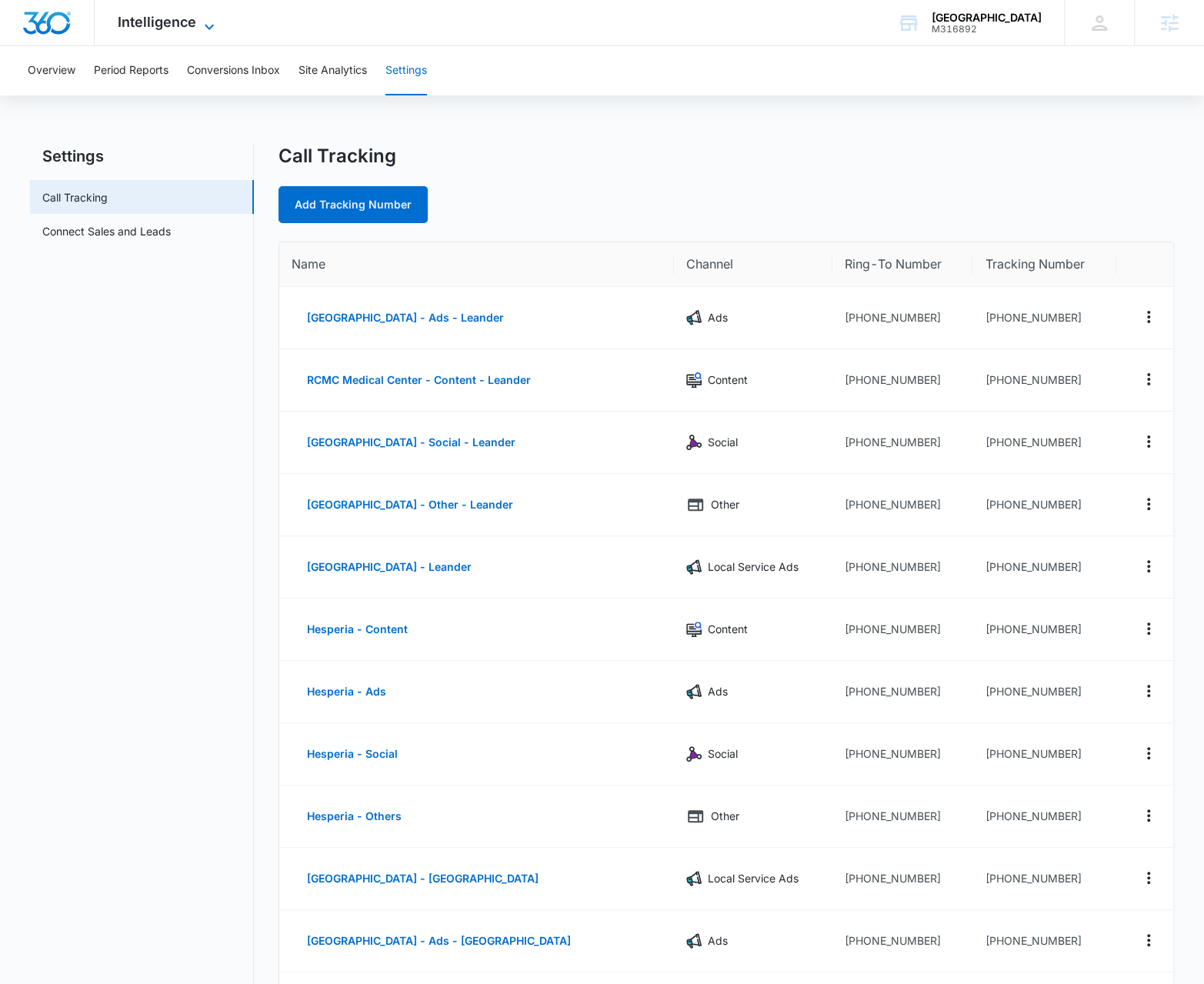
click at [186, 11] on div "Intelligence Apps Reputation Forms CRM Email Social Payments POS Content Ads In…" at bounding box center [168, 22] width 147 height 45
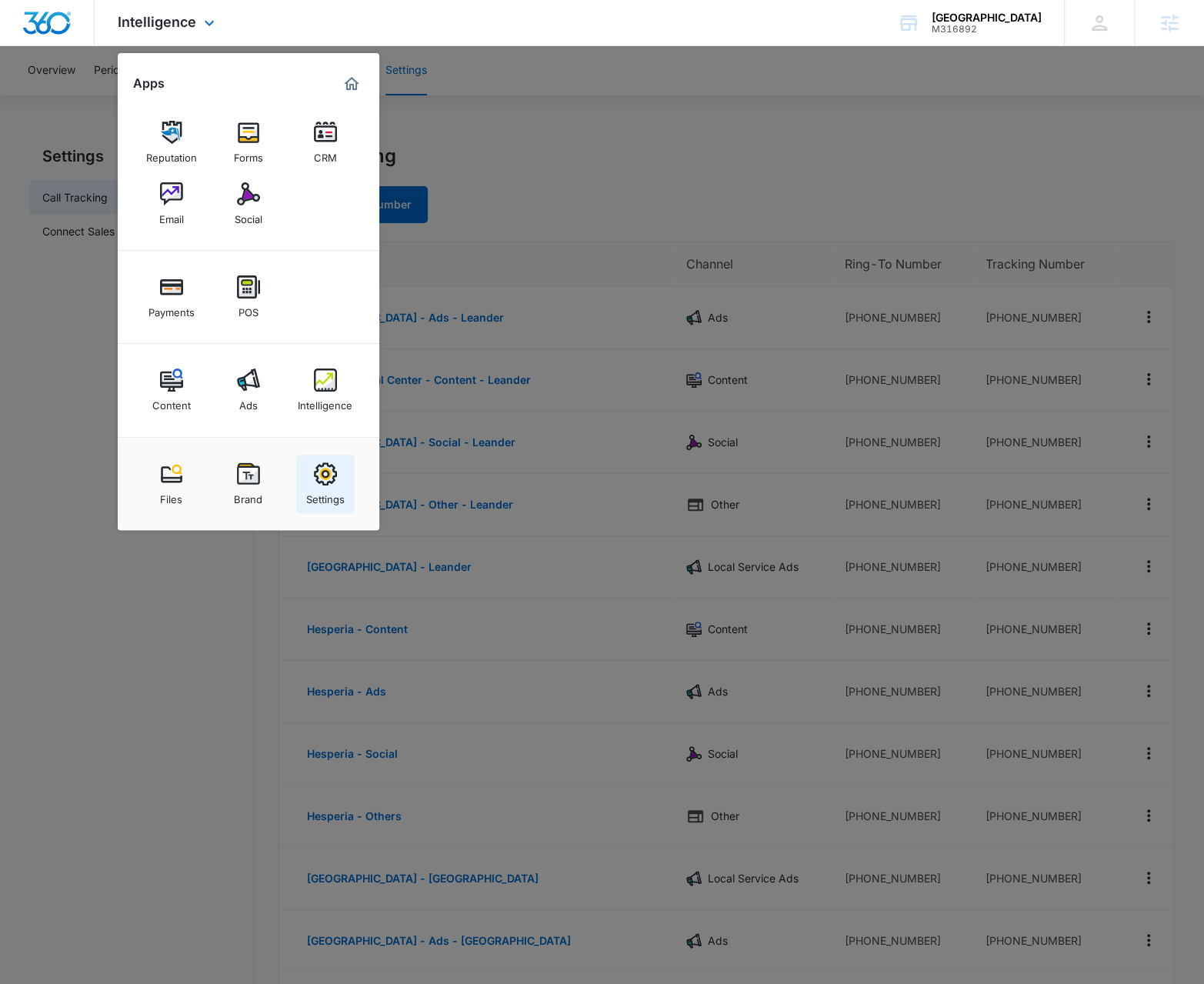
click at [348, 498] on link "Settings" at bounding box center [326, 484] width 59 height 59
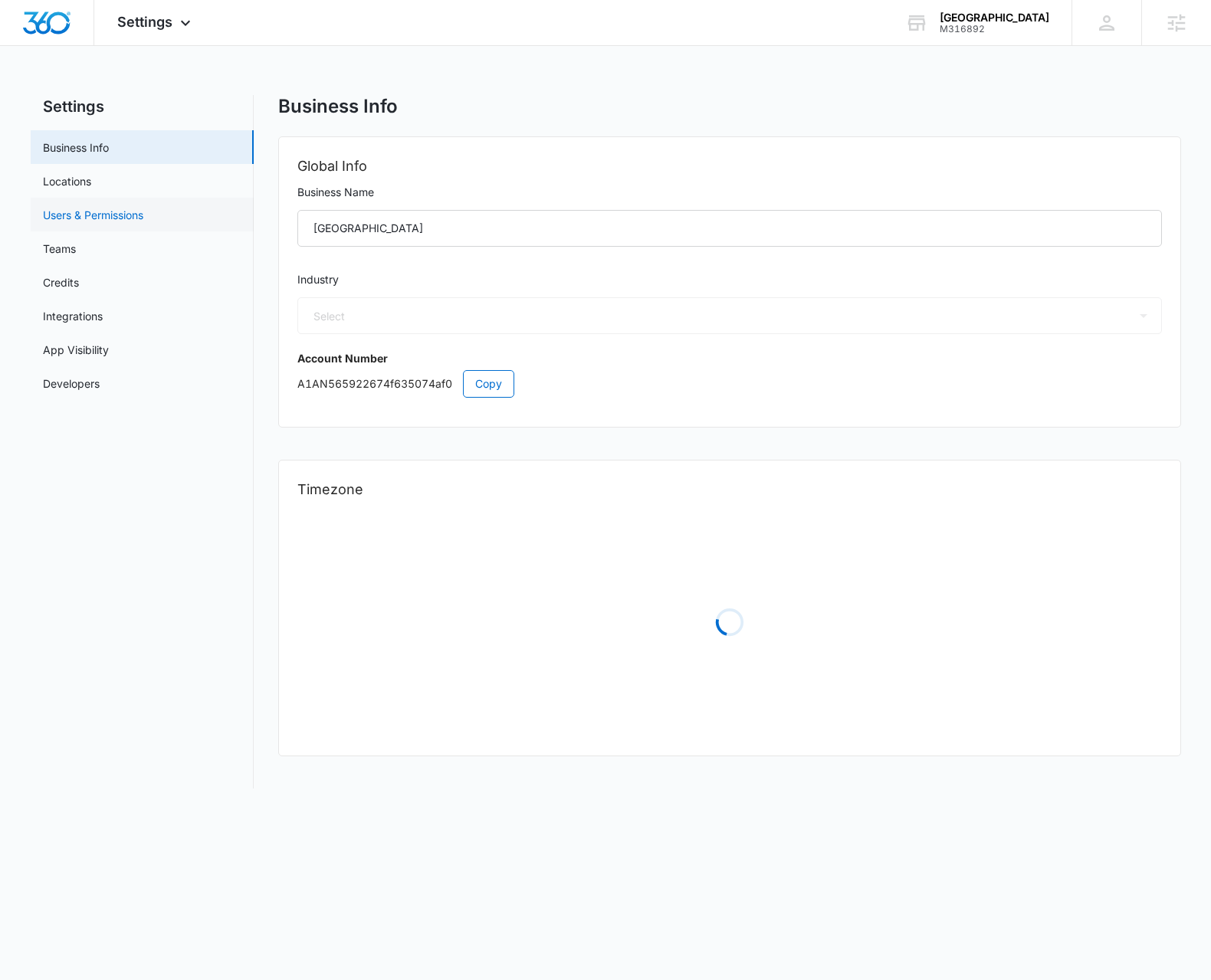
select select "14"
select select "US"
select select "America/[GEOGRAPHIC_DATA]"
click at [79, 275] on link "Credits" at bounding box center [61, 282] width 36 height 16
